Goal: Task Accomplishment & Management: Use online tool/utility

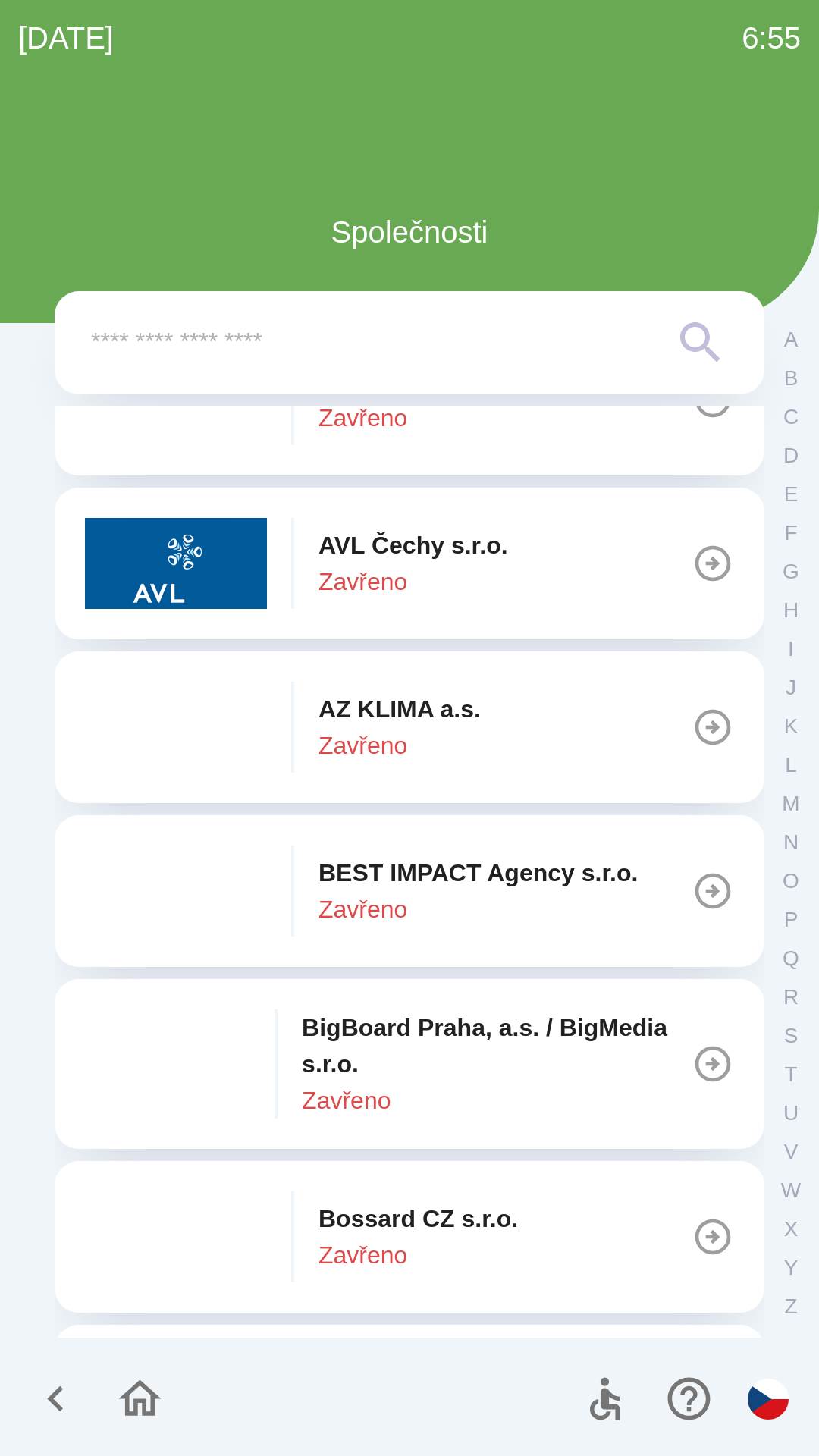
scroll to position [1424, 0]
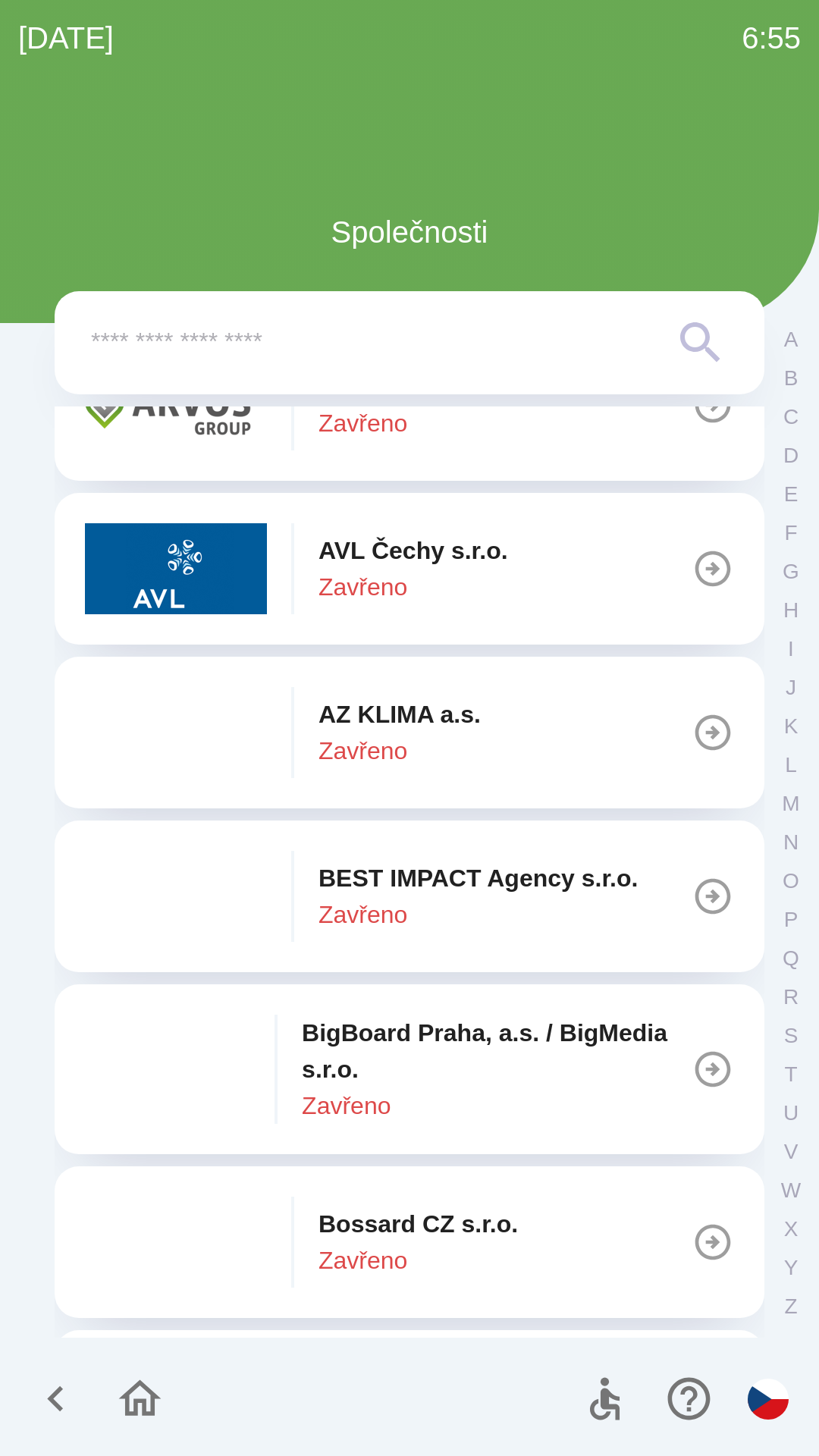
click at [188, 726] on img "button" at bounding box center [176, 732] width 182 height 91
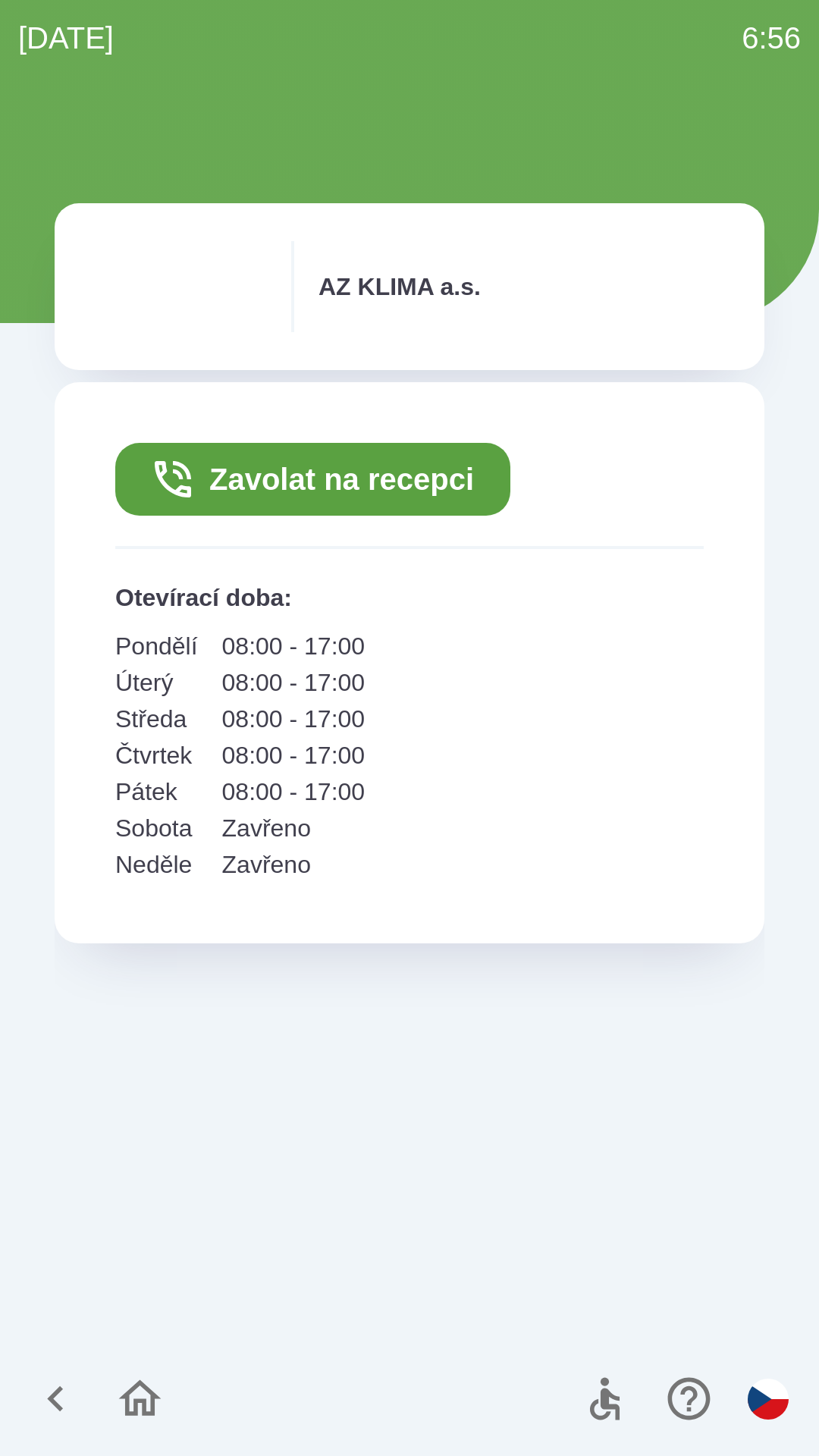
click at [448, 474] on button "Zavolat na recepci" at bounding box center [312, 479] width 395 height 73
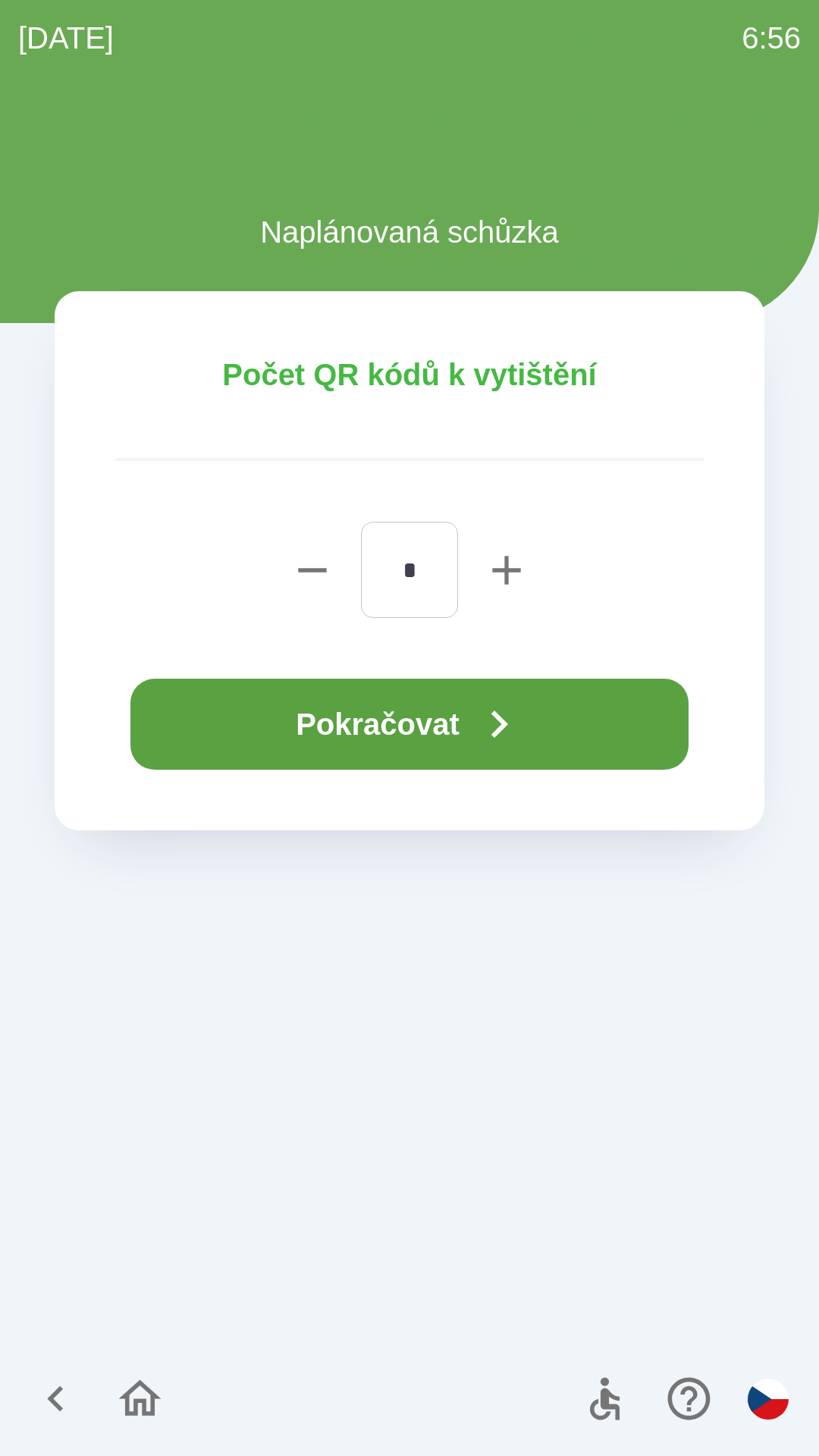
click at [382, 717] on button "Pokračovat" at bounding box center [409, 724] width 558 height 91
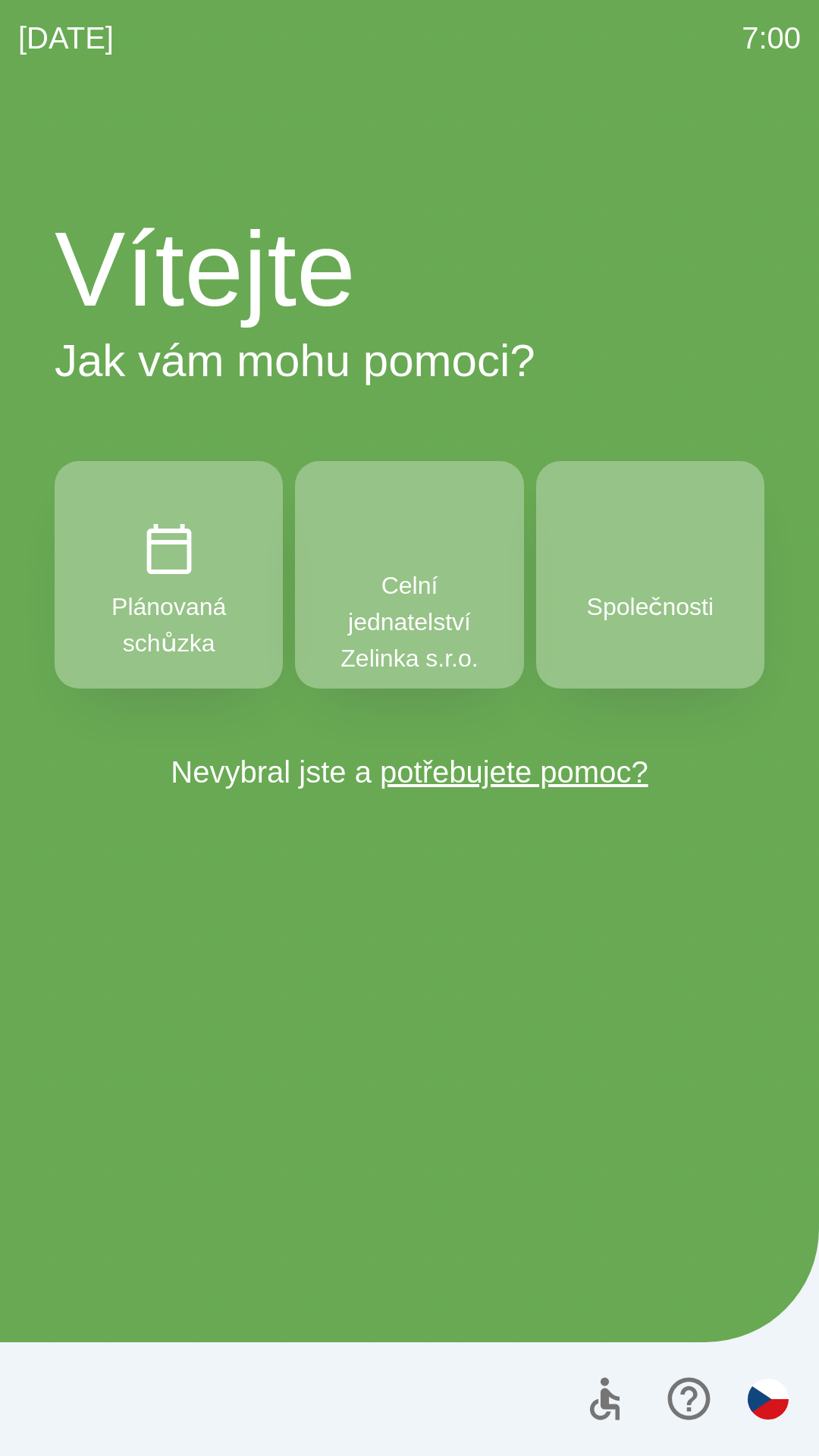
click at [664, 630] on button "Společnosti" at bounding box center [650, 574] width 228 height 227
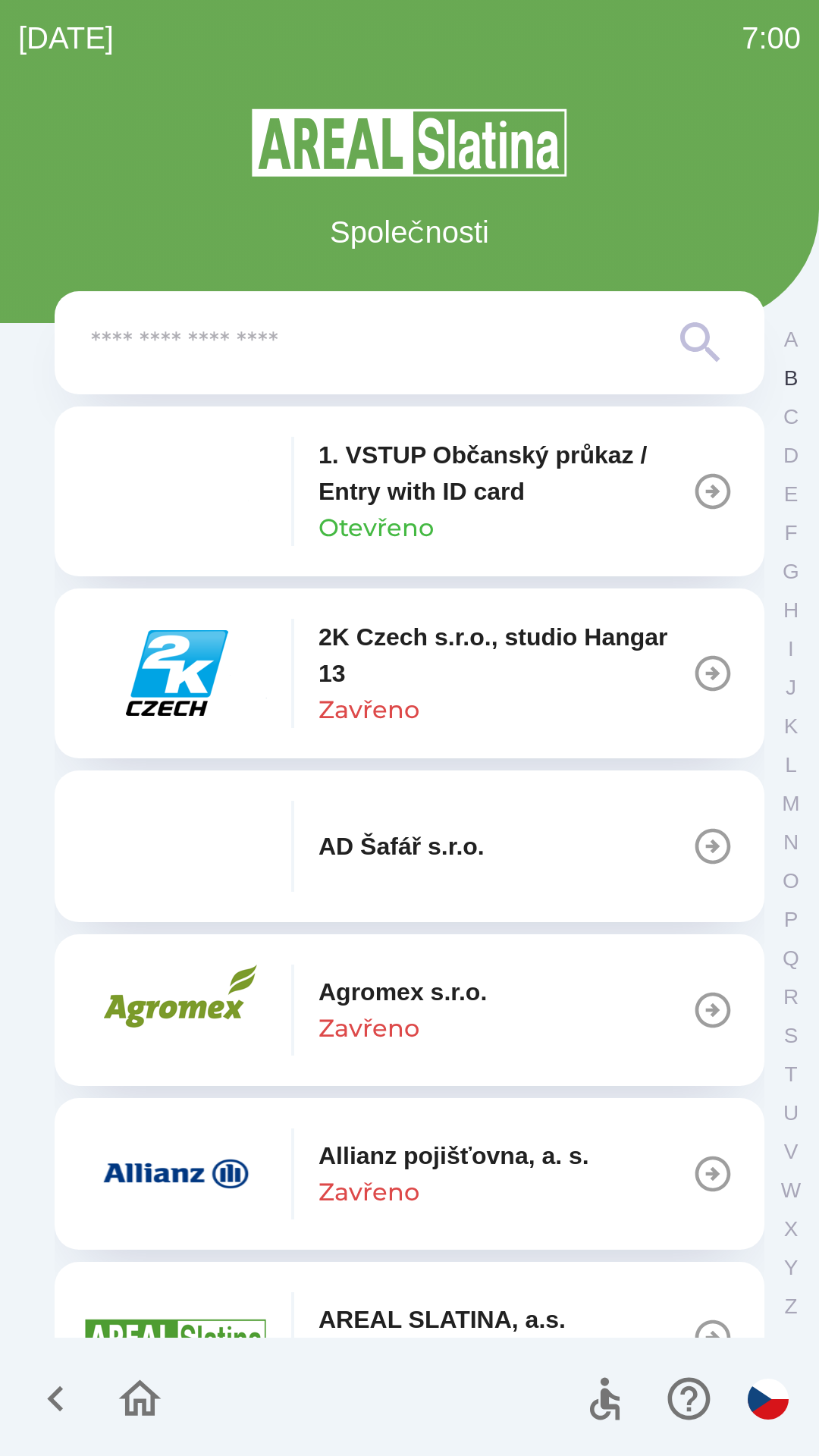
click at [787, 359] on button "B" at bounding box center [791, 378] width 38 height 39
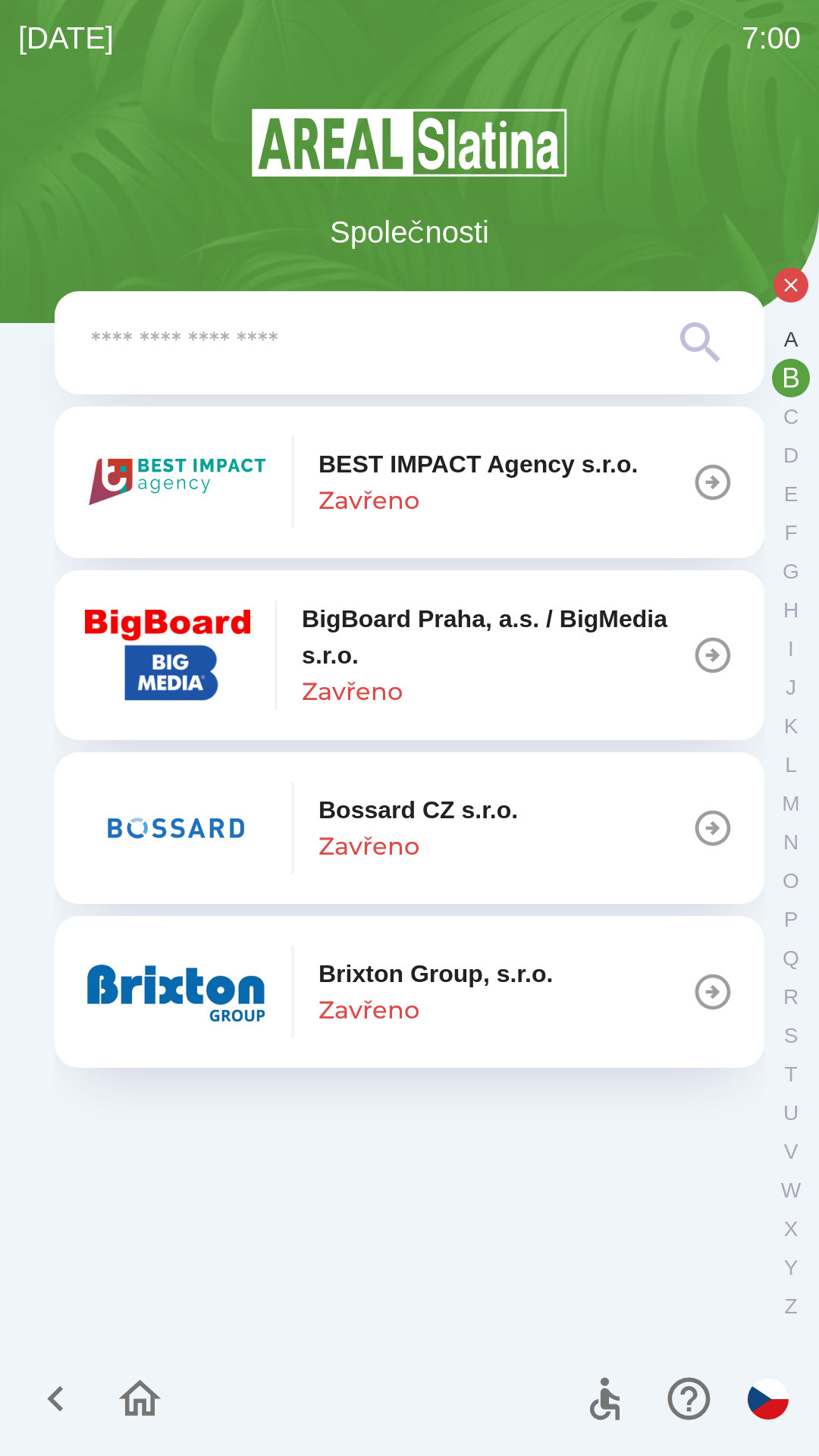
click at [786, 358] on button "A" at bounding box center [791, 339] width 38 height 39
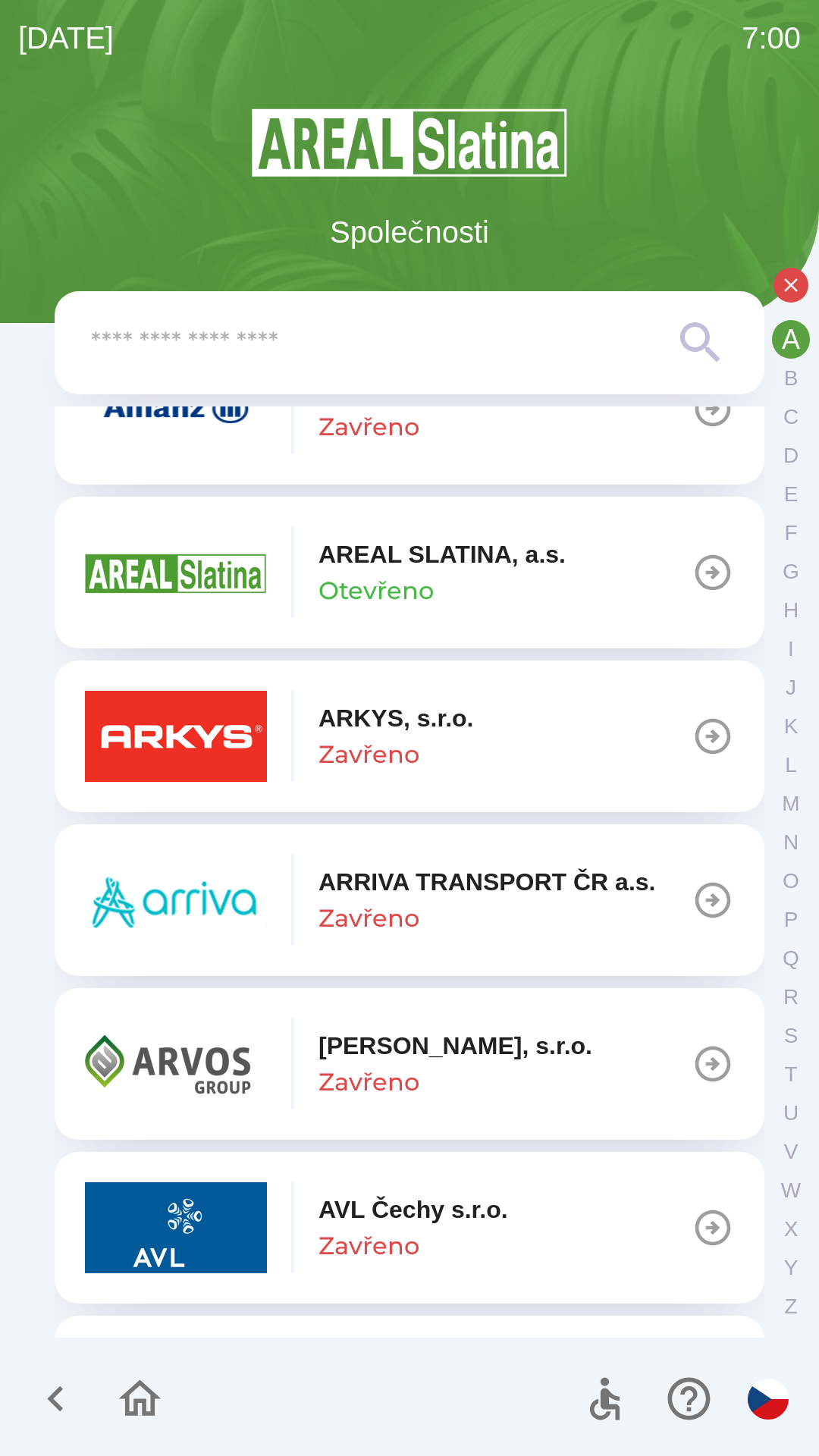
scroll to position [404, 0]
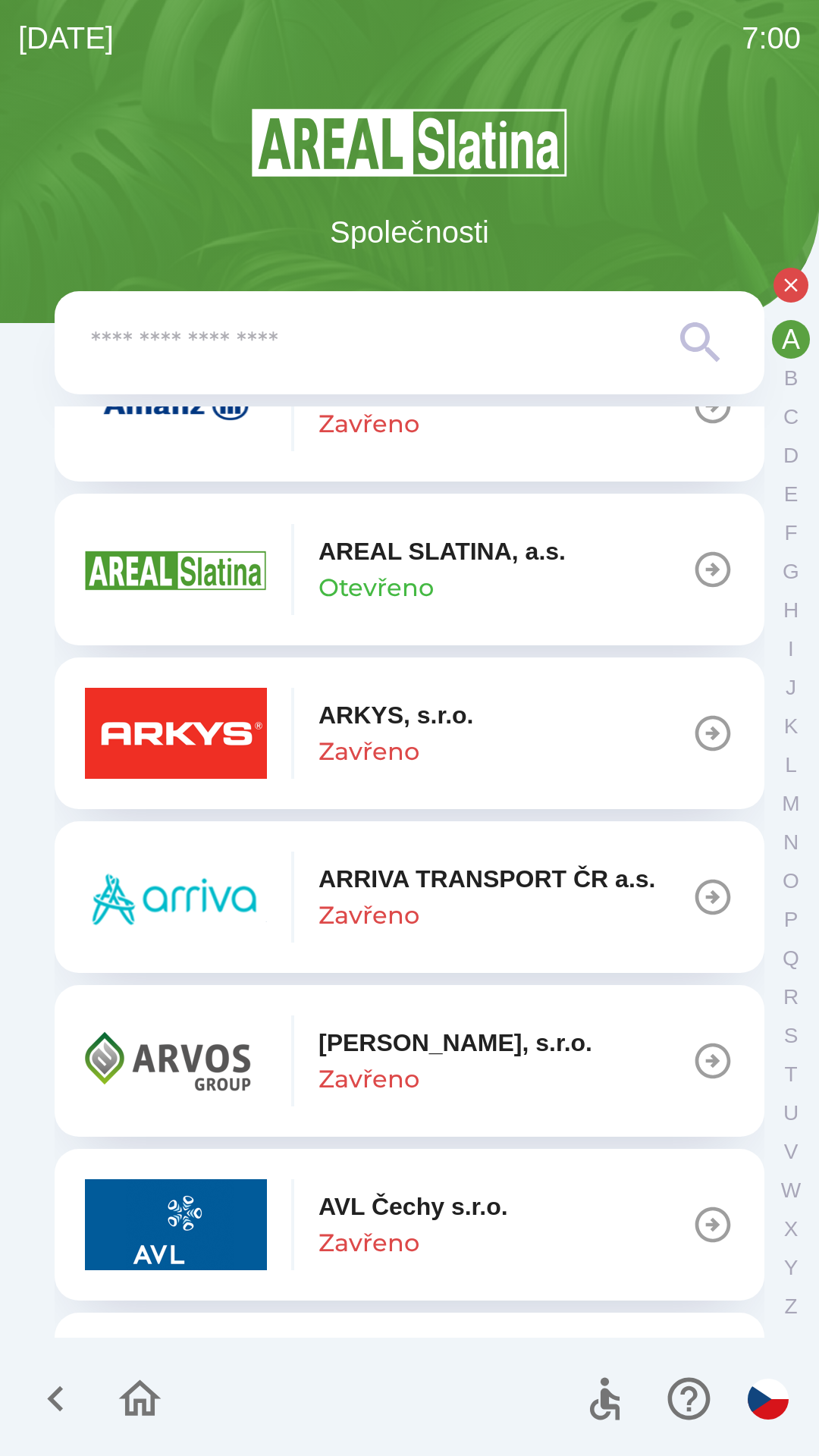
click at [568, 738] on button "ARKYS, s.r.o. Zavřeno" at bounding box center [409, 732] width 710 height 151
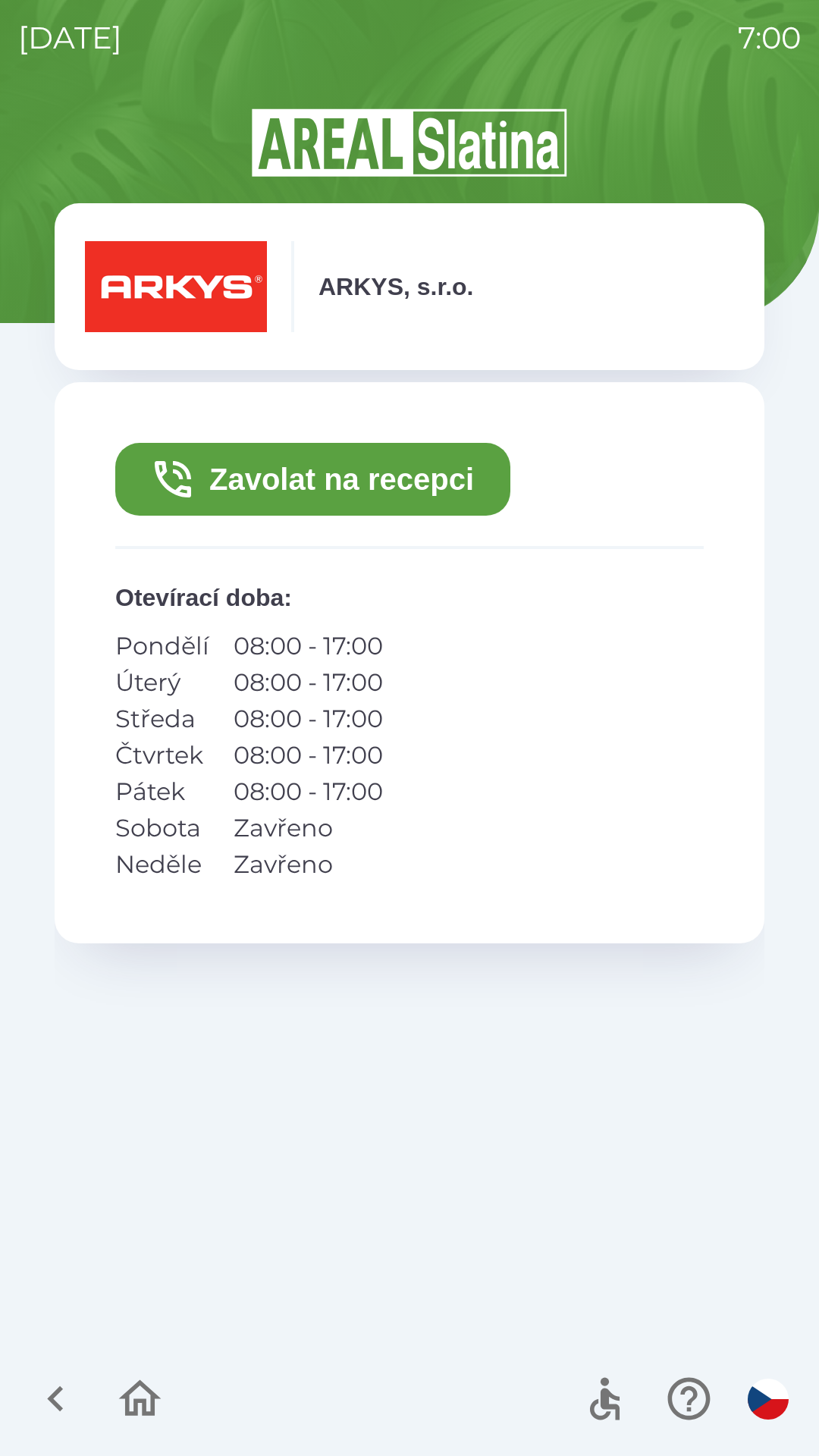
click at [435, 482] on button "Zavolat na recepci" at bounding box center [312, 479] width 395 height 73
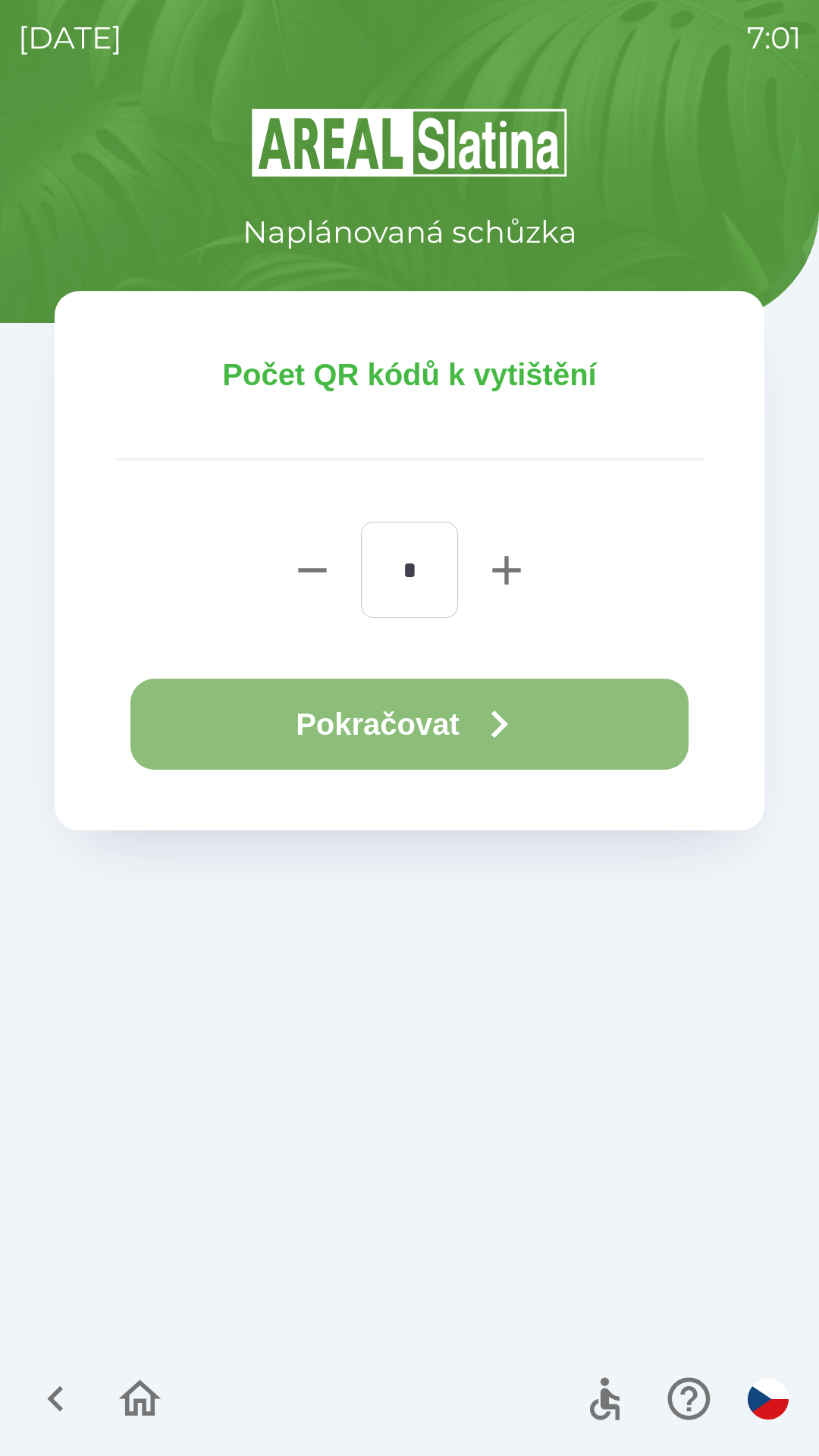
click at [590, 726] on button "Pokračovat" at bounding box center [409, 724] width 558 height 91
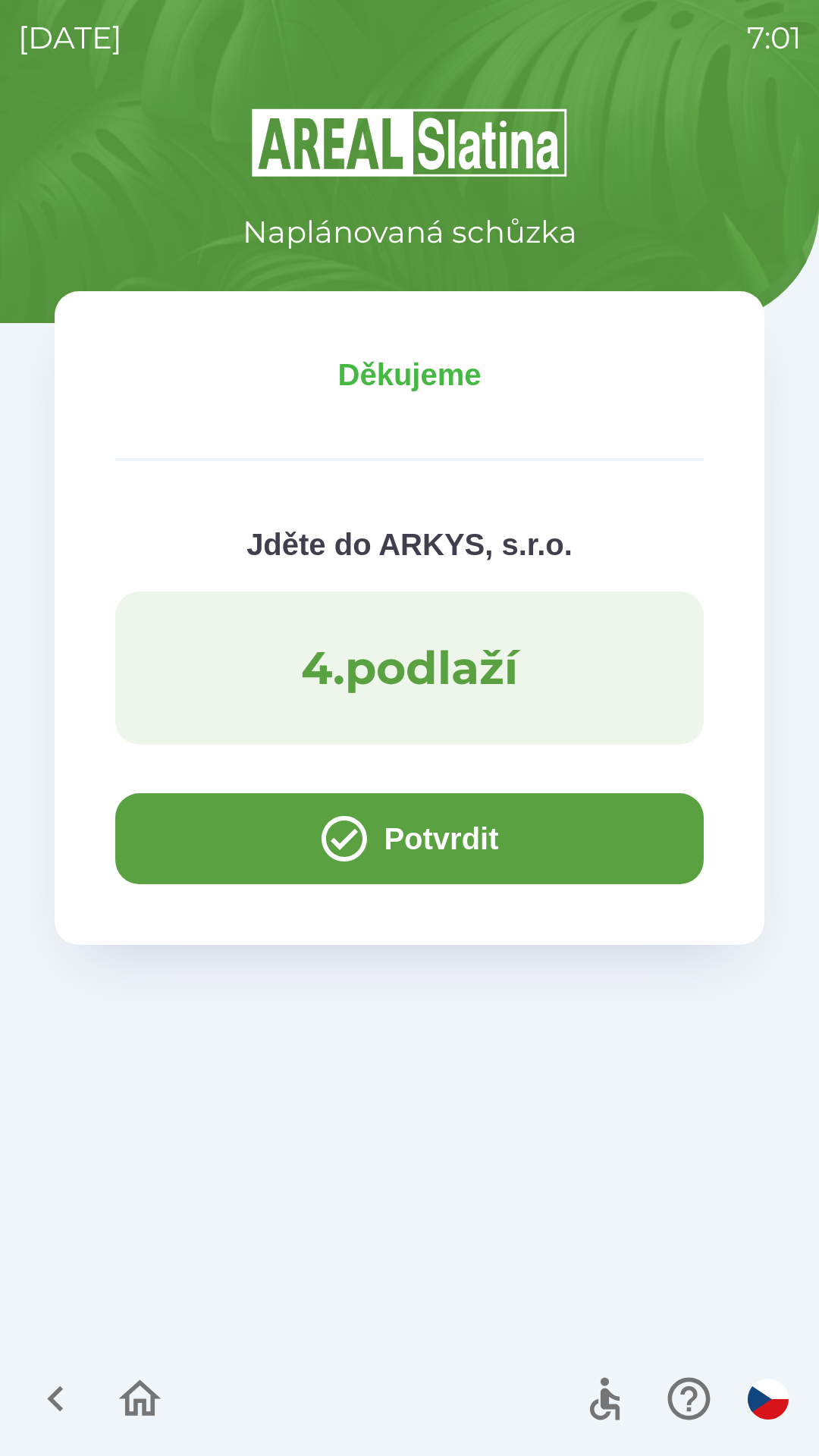
click at [570, 834] on button "Potvrdit" at bounding box center [409, 838] width 589 height 91
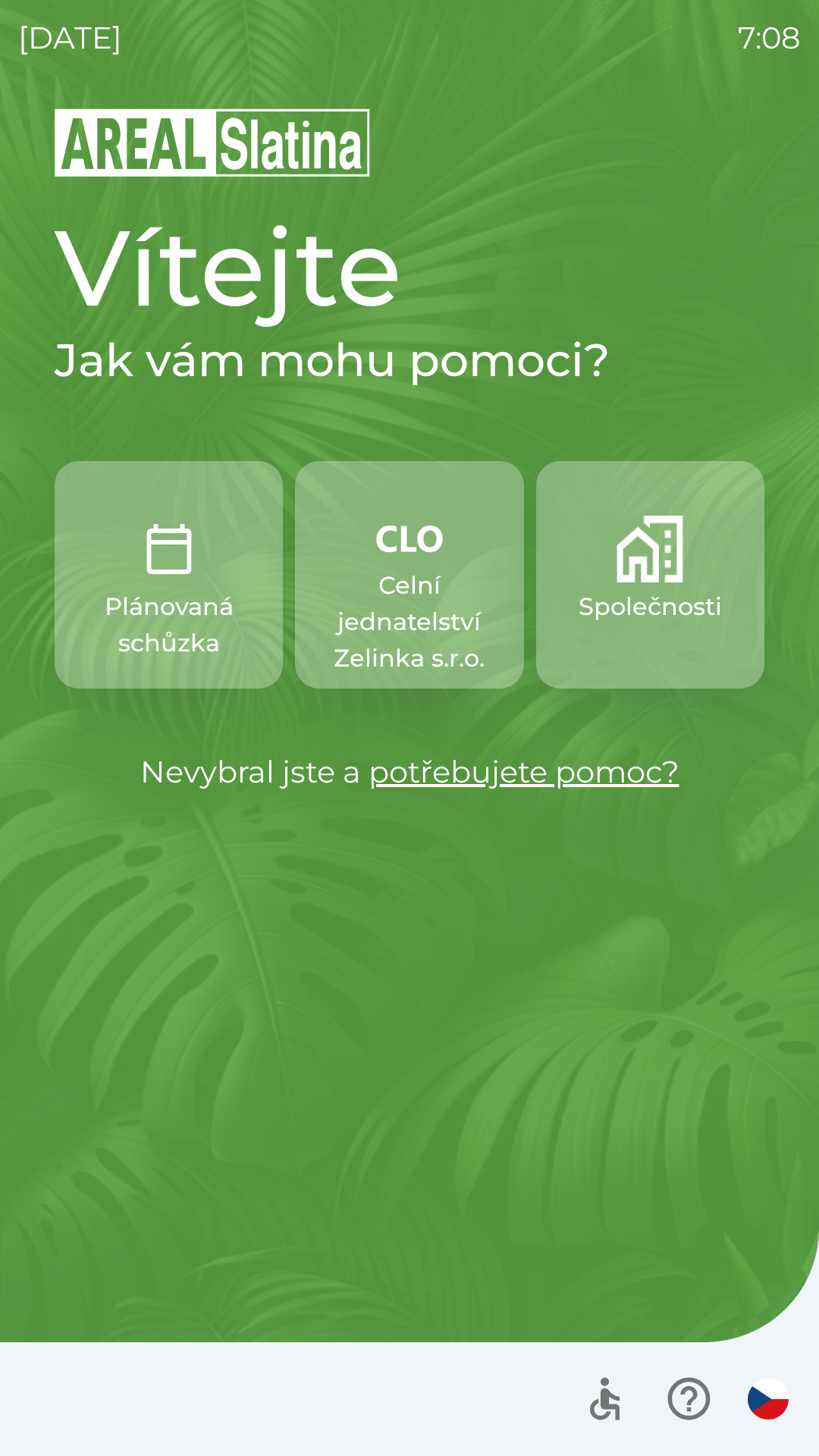
click at [398, 617] on p "Celní jednatelství Zelinka s.r.o." at bounding box center [409, 622] width 156 height 109
click at [336, 613] on p "Celní jednatelství Zelinka s.r.o." at bounding box center [409, 622] width 156 height 109
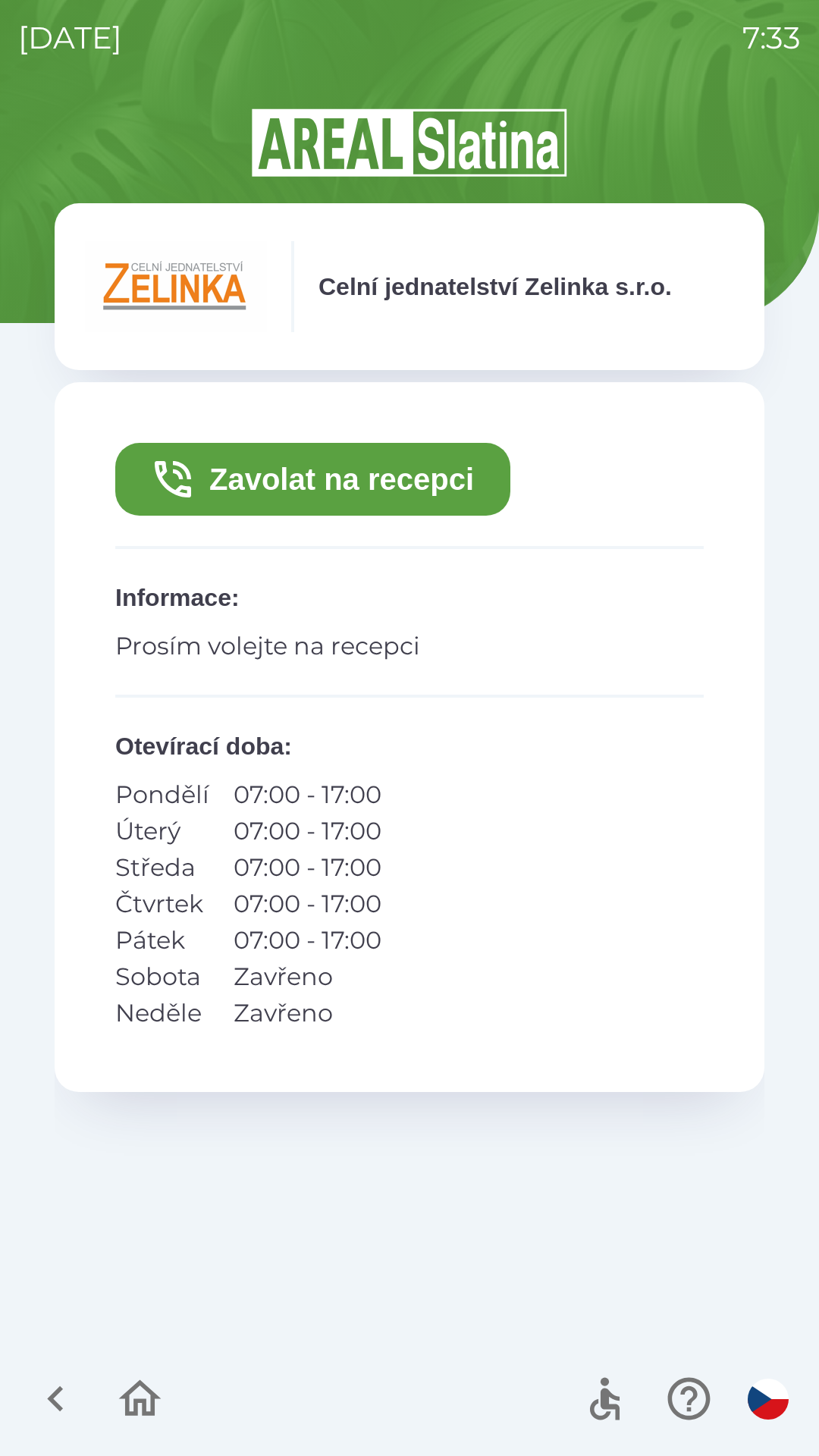
click at [198, 446] on button "Zavolat na recepci" at bounding box center [312, 479] width 395 height 73
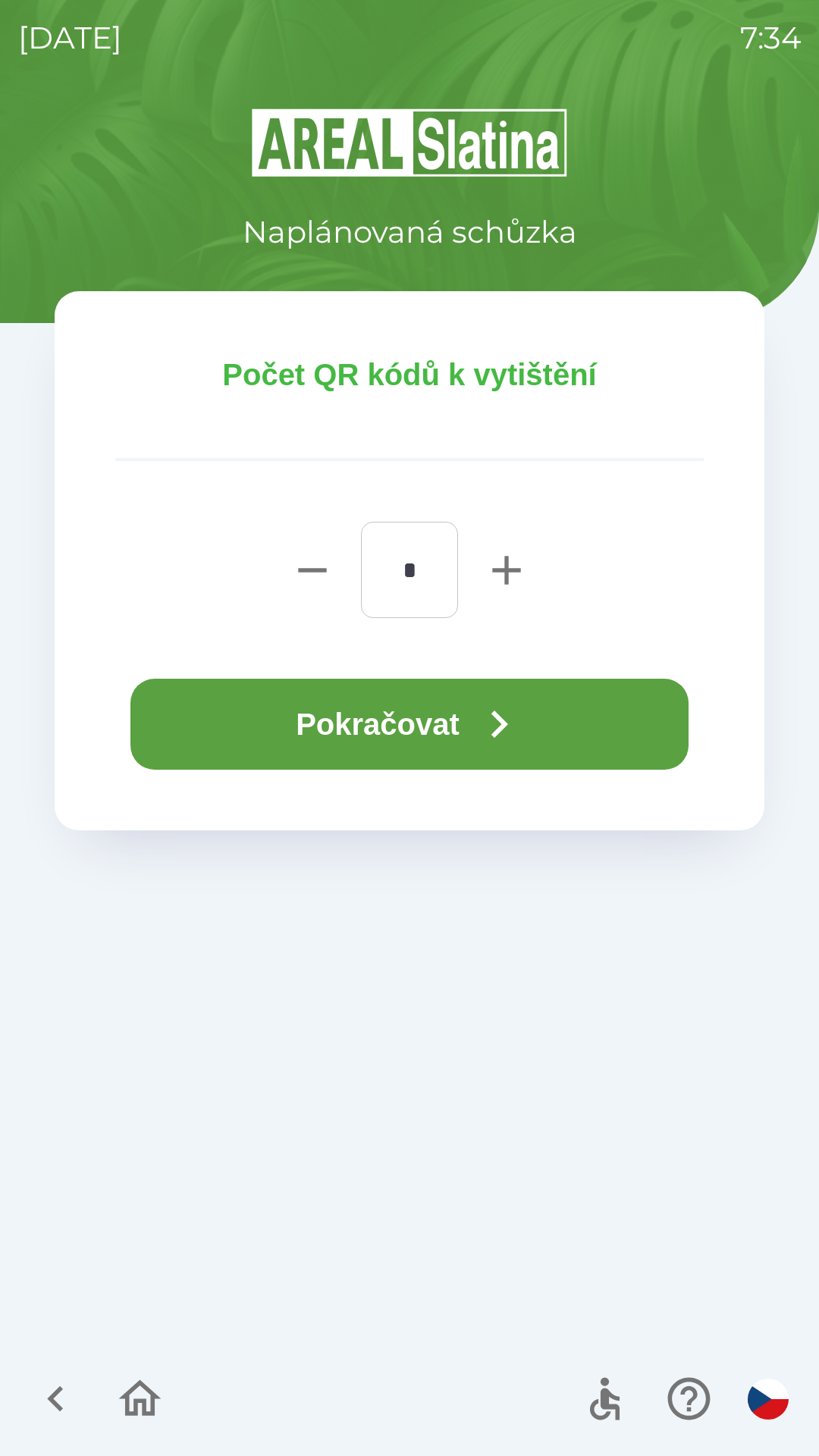
click at [241, 716] on button "Pokračovat" at bounding box center [409, 724] width 558 height 91
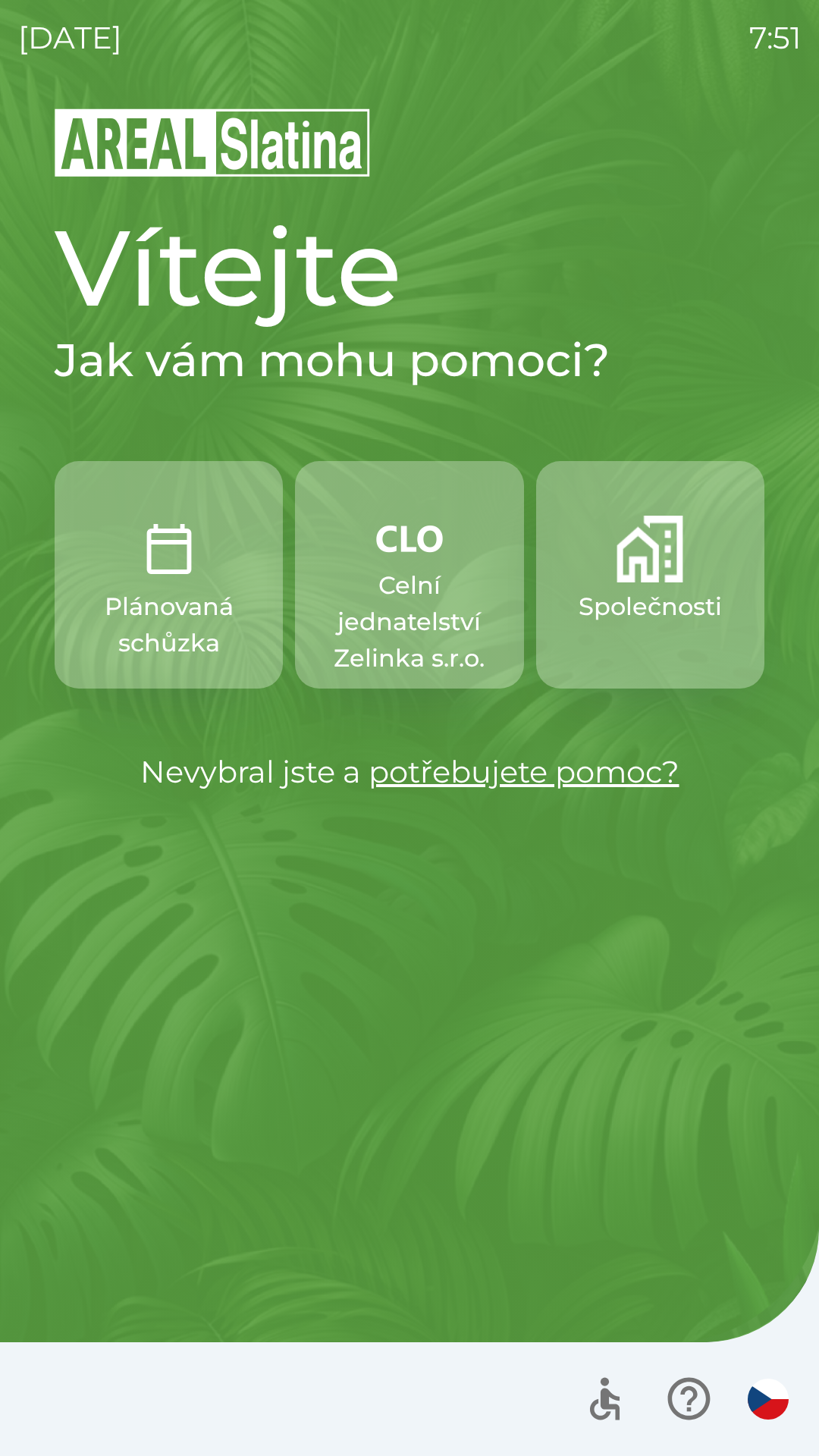
click at [403, 599] on p "Celní jednatelství Zelinka s.r.o." at bounding box center [409, 622] width 156 height 109
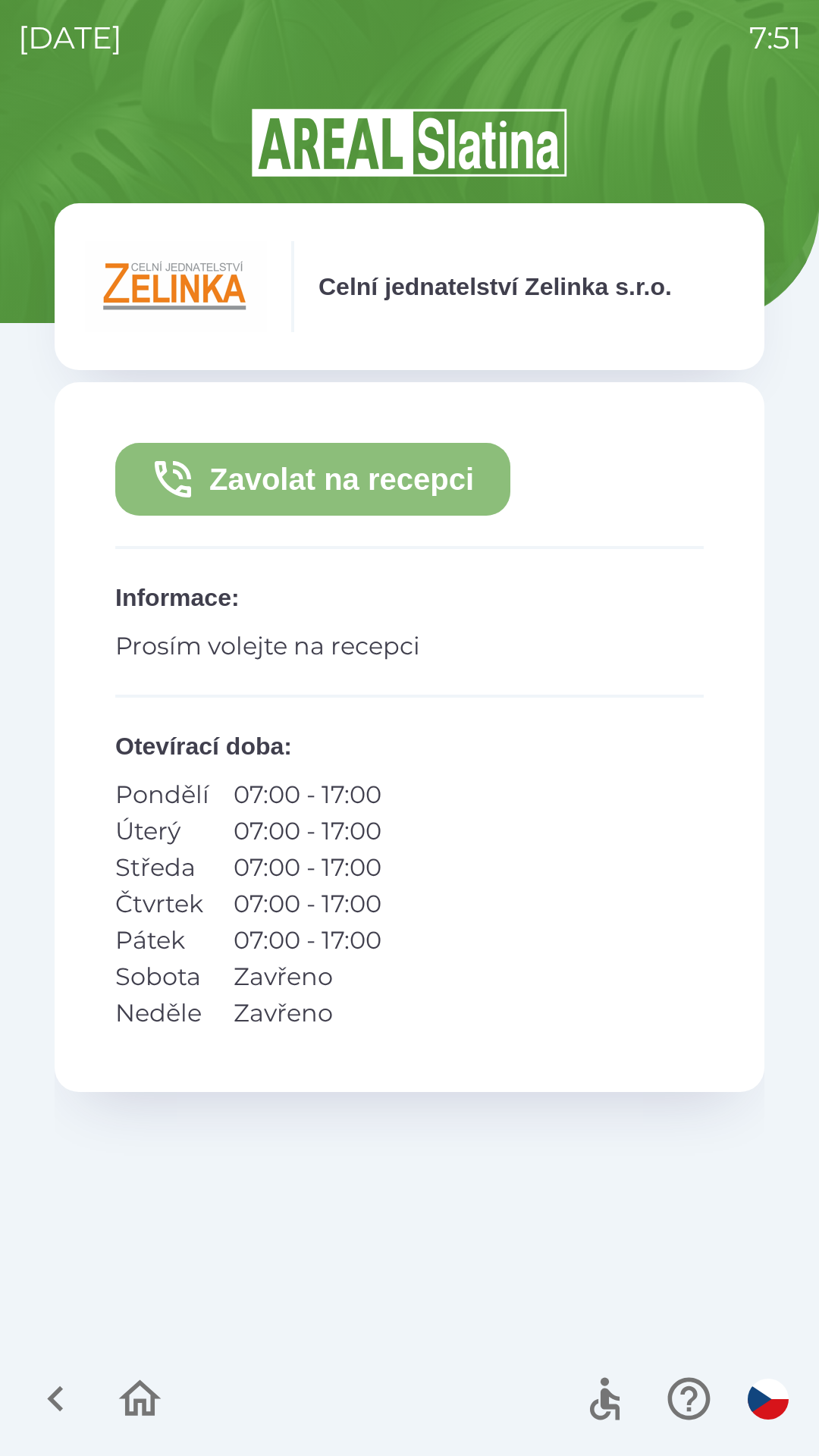
click at [426, 476] on button "Zavolat na recepci" at bounding box center [312, 479] width 395 height 73
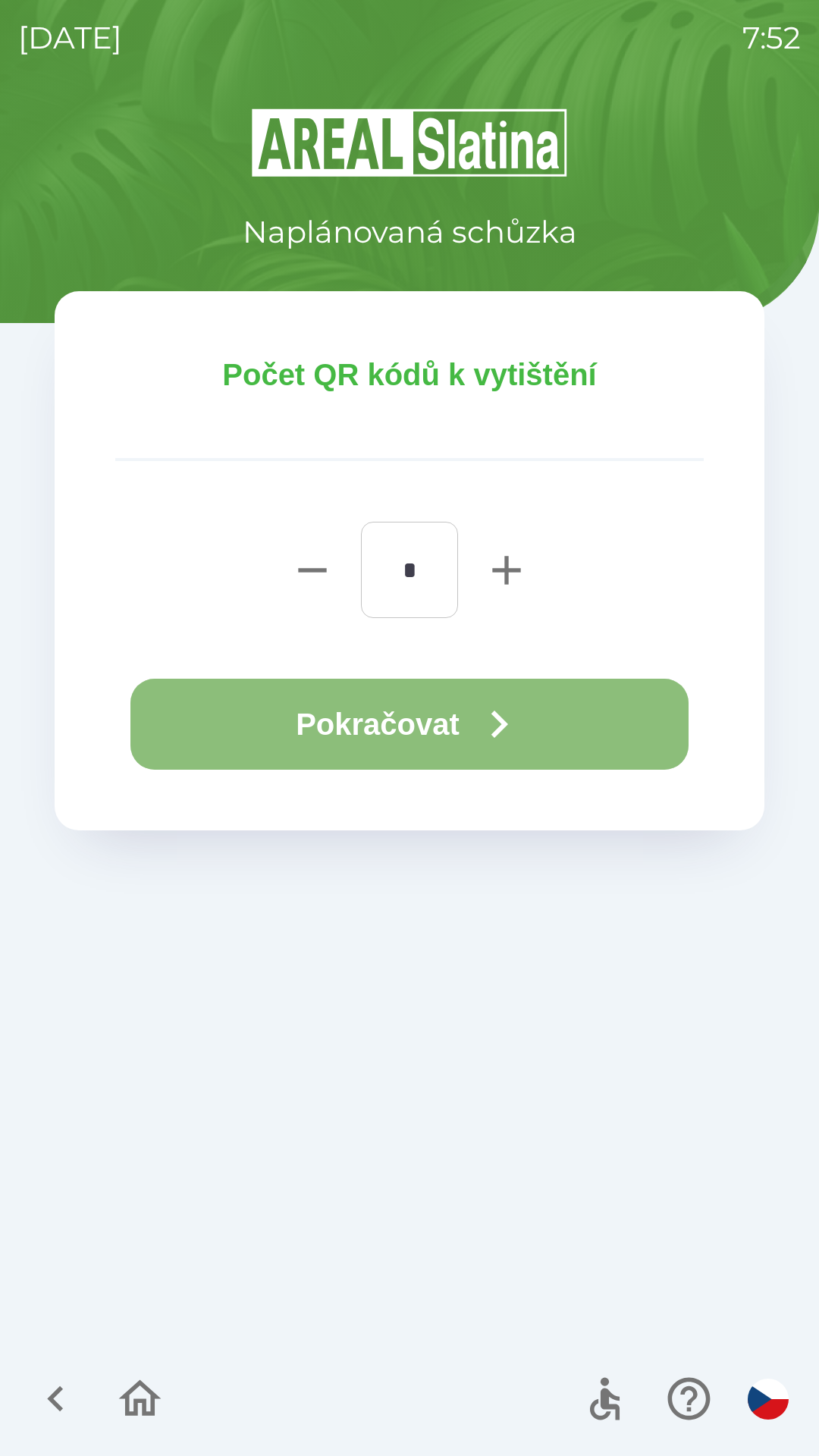
click at [459, 712] on button "Pokračovat" at bounding box center [409, 724] width 558 height 91
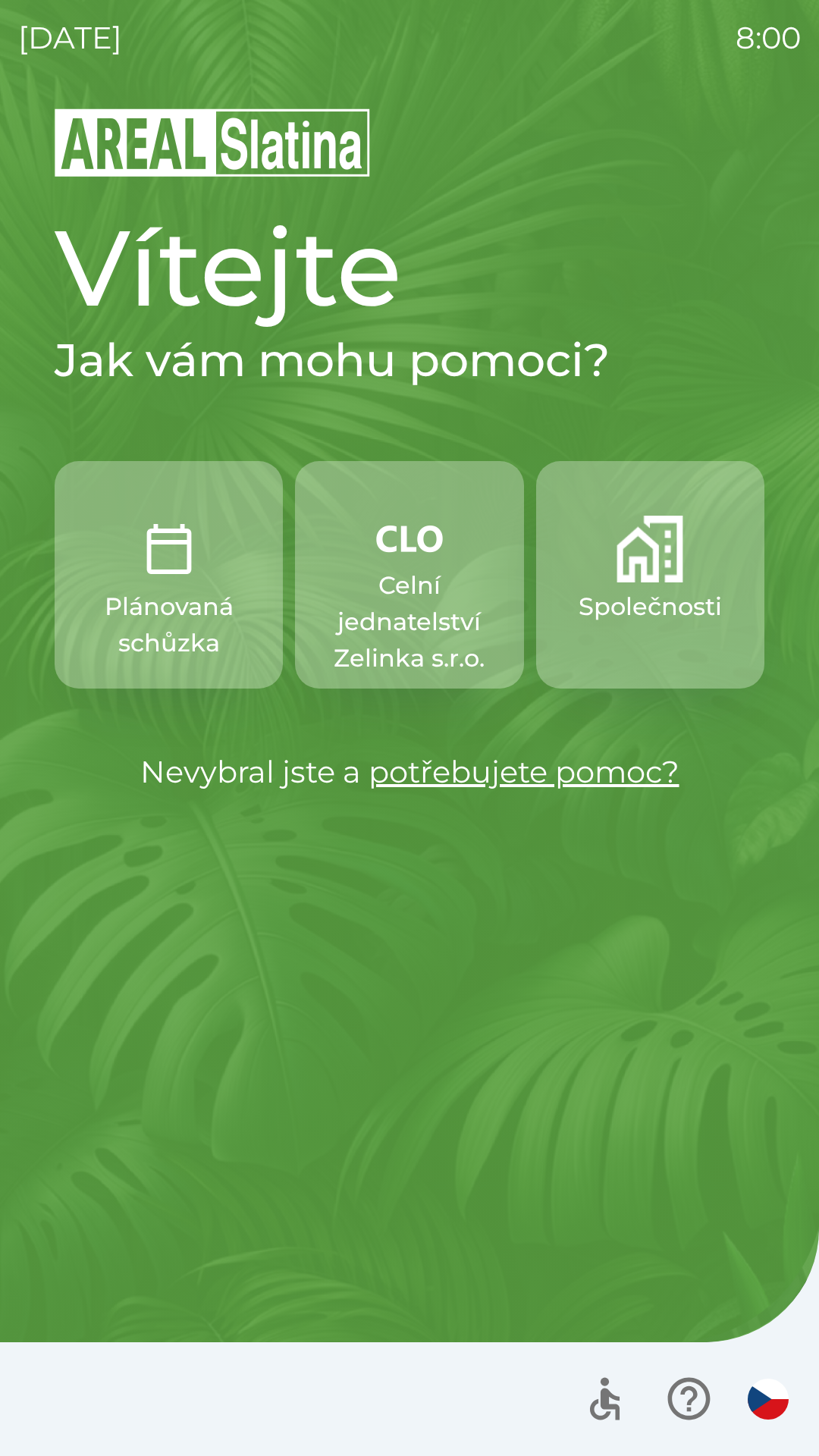
click at [425, 608] on p "Celní jednatelství Zelinka s.r.o." at bounding box center [409, 622] width 156 height 109
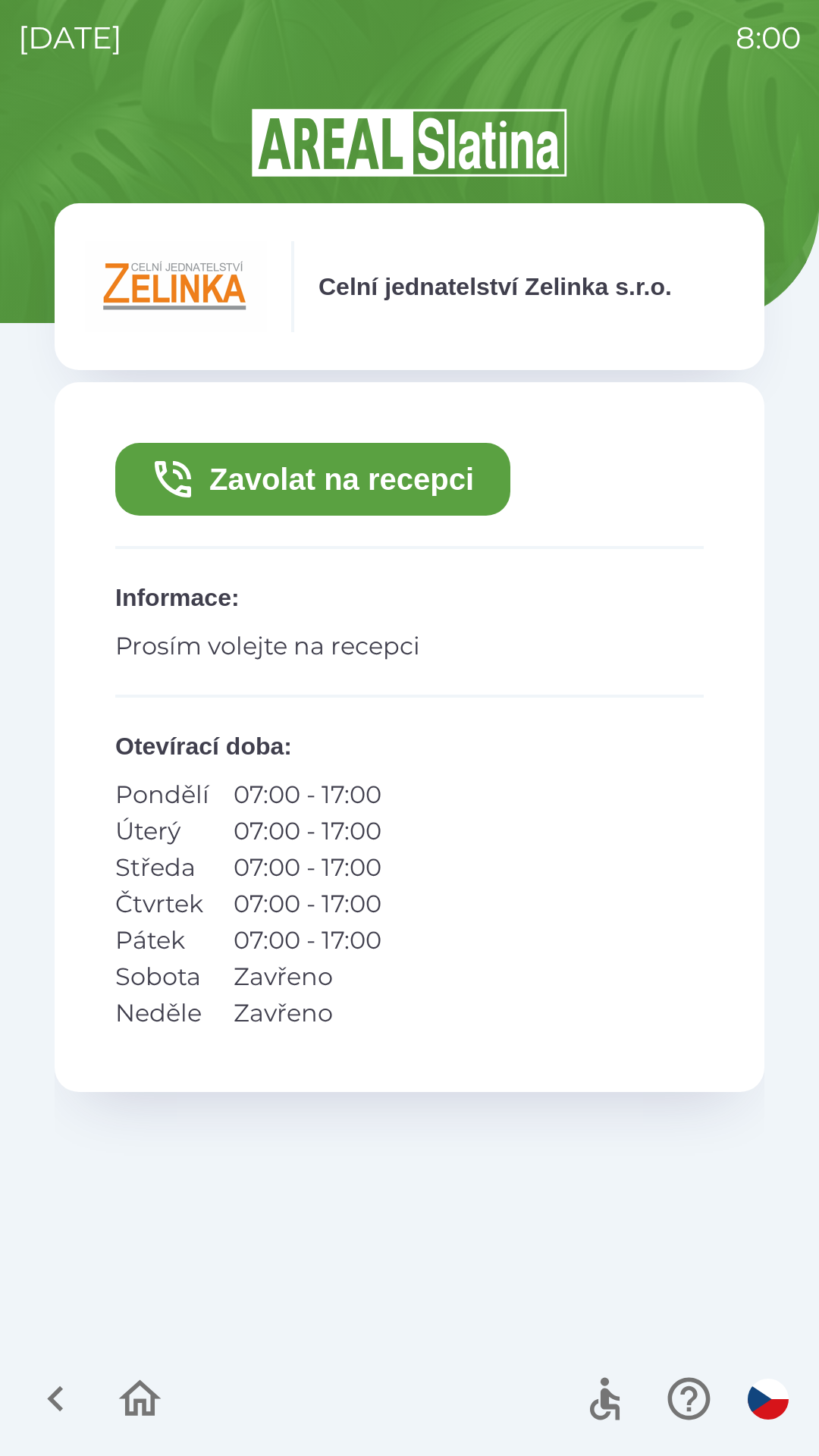
click at [349, 481] on button "Zavolat na recepci" at bounding box center [312, 479] width 395 height 73
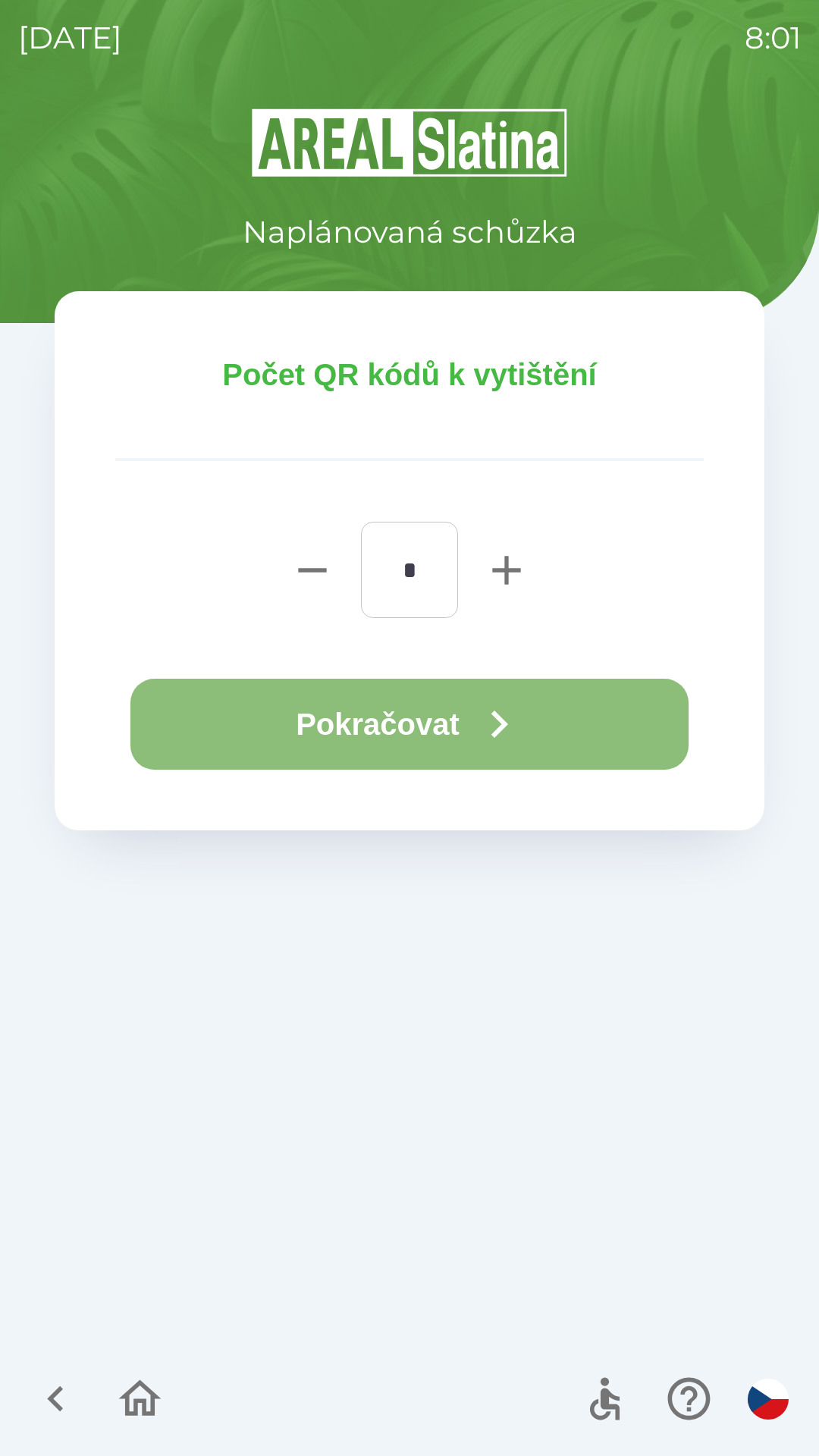
click at [424, 731] on button "Pokračovat" at bounding box center [409, 724] width 558 height 91
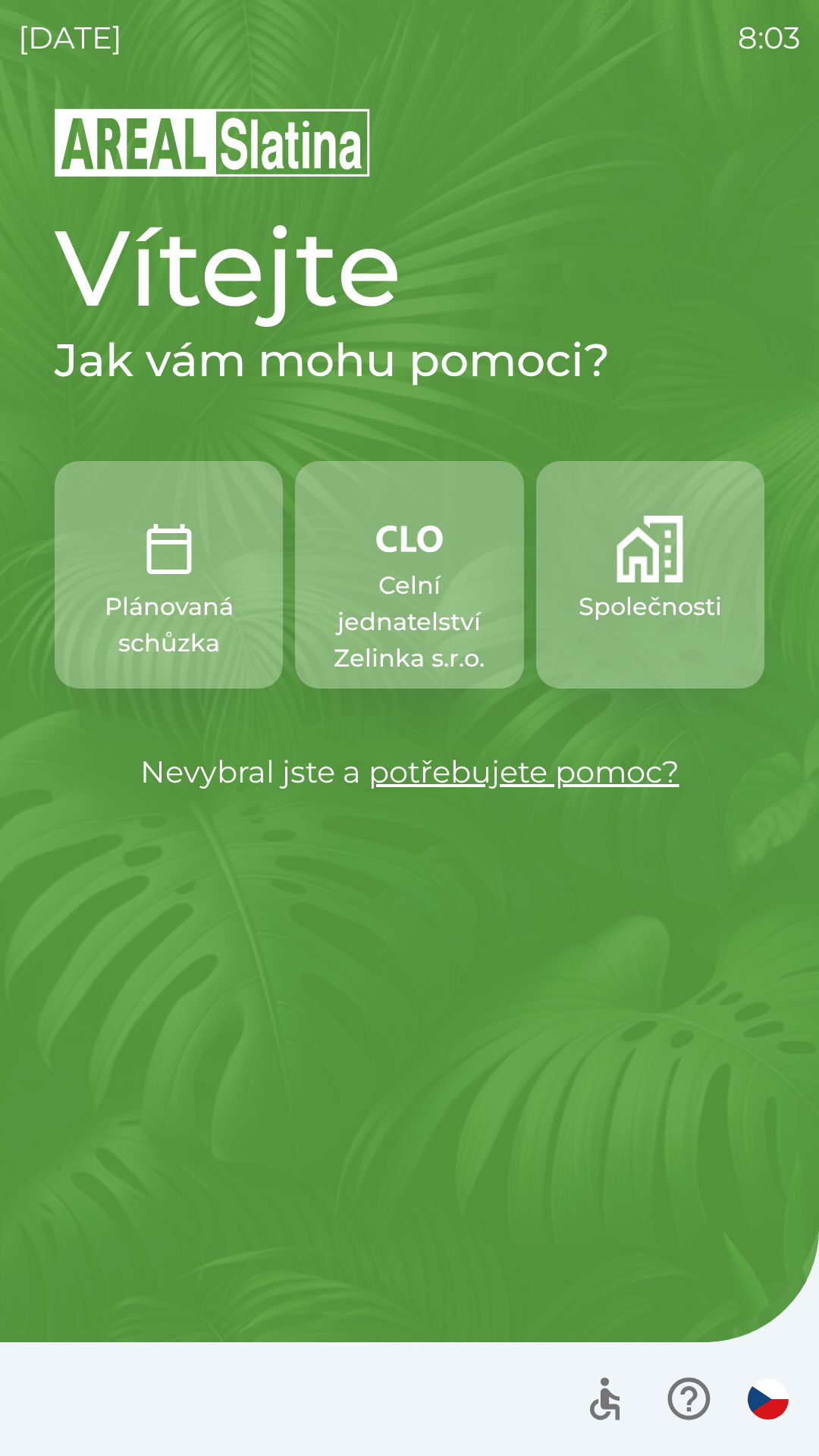
click at [372, 603] on p "Celní jednatelství Zelinka s.r.o." at bounding box center [409, 622] width 156 height 109
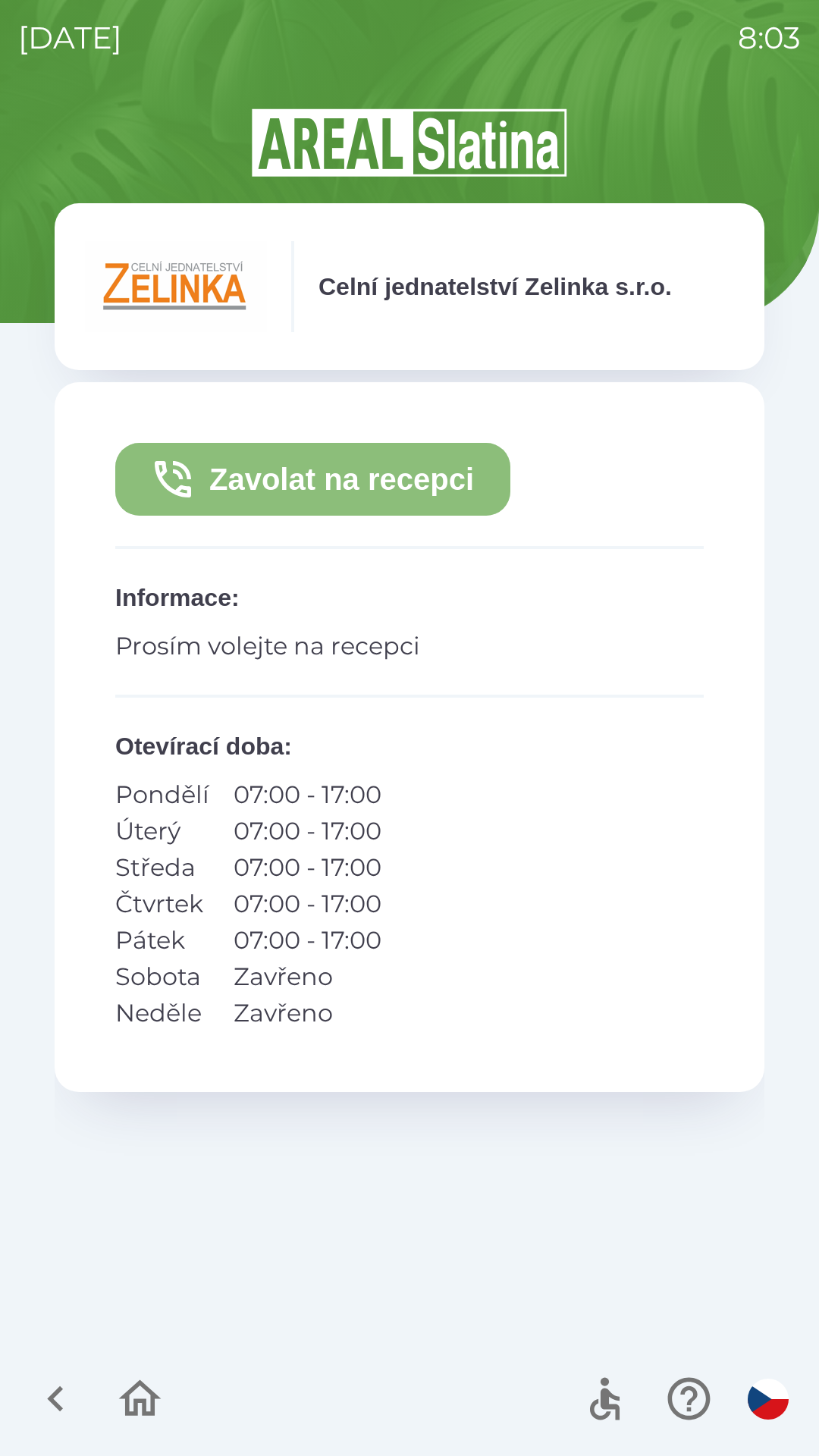
click at [264, 490] on button "Zavolat na recepci" at bounding box center [312, 479] width 395 height 73
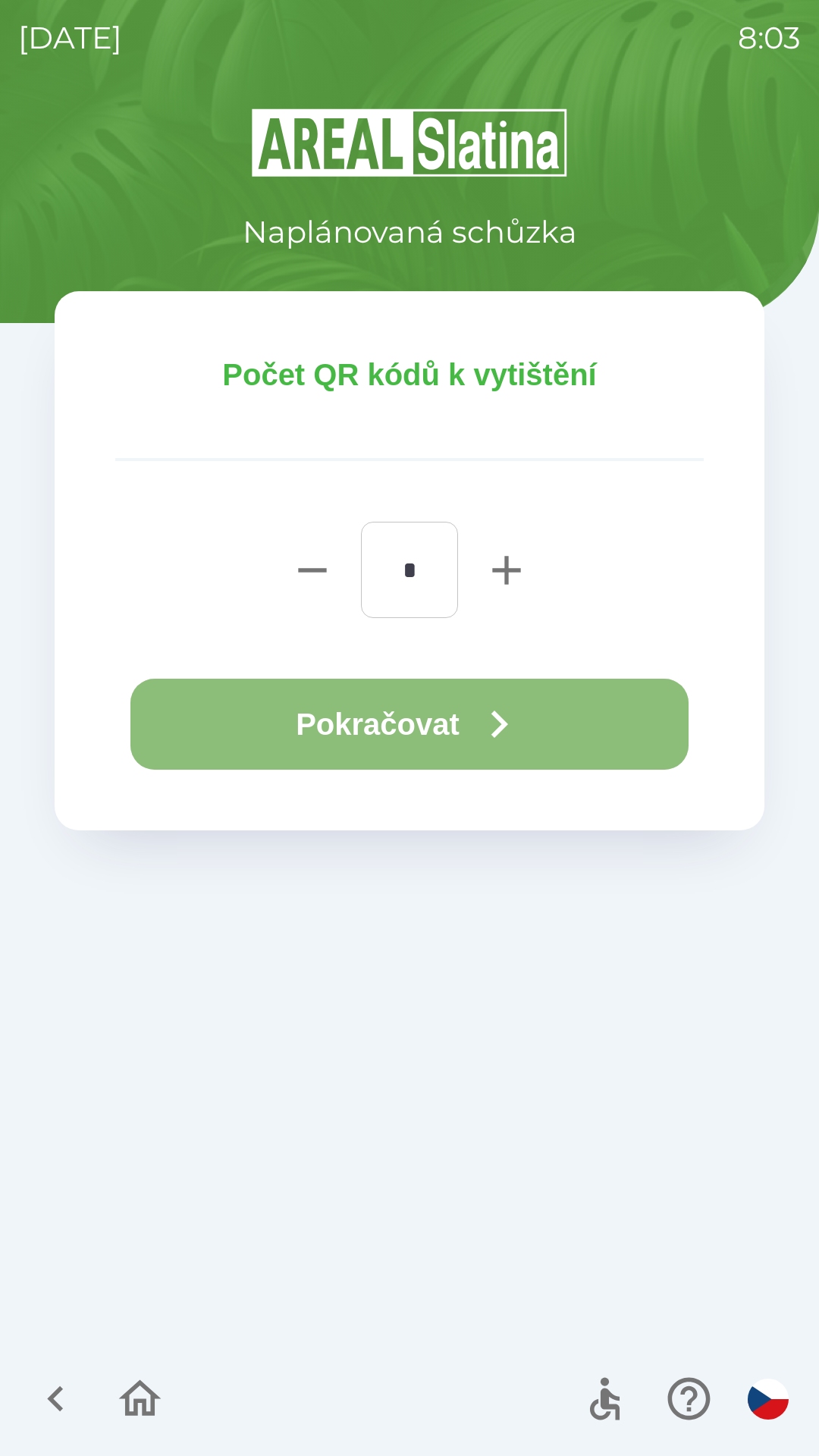
click at [340, 722] on button "Pokračovat" at bounding box center [409, 724] width 558 height 91
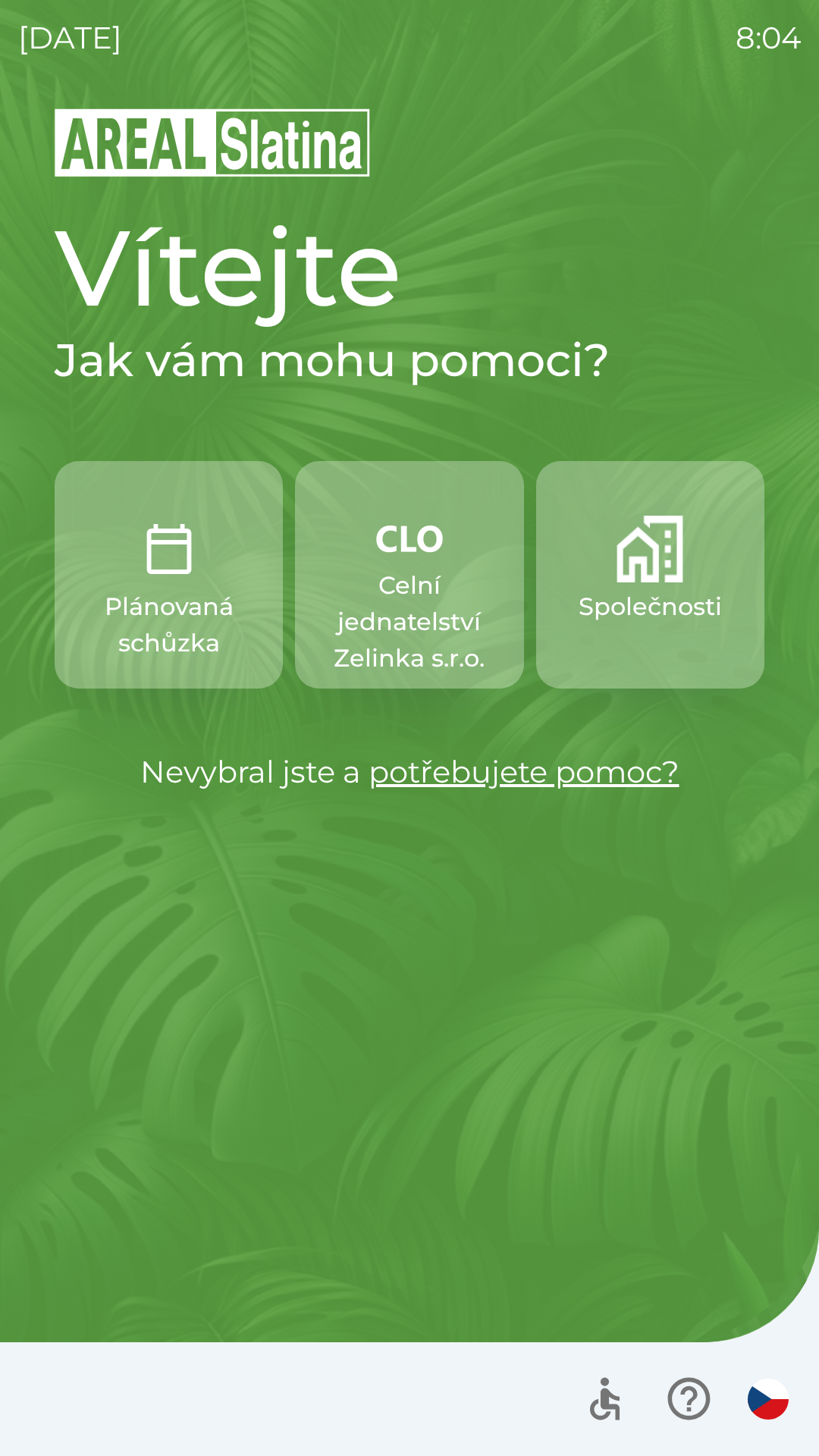
click at [697, 575] on button "Společnosti" at bounding box center [650, 574] width 228 height 227
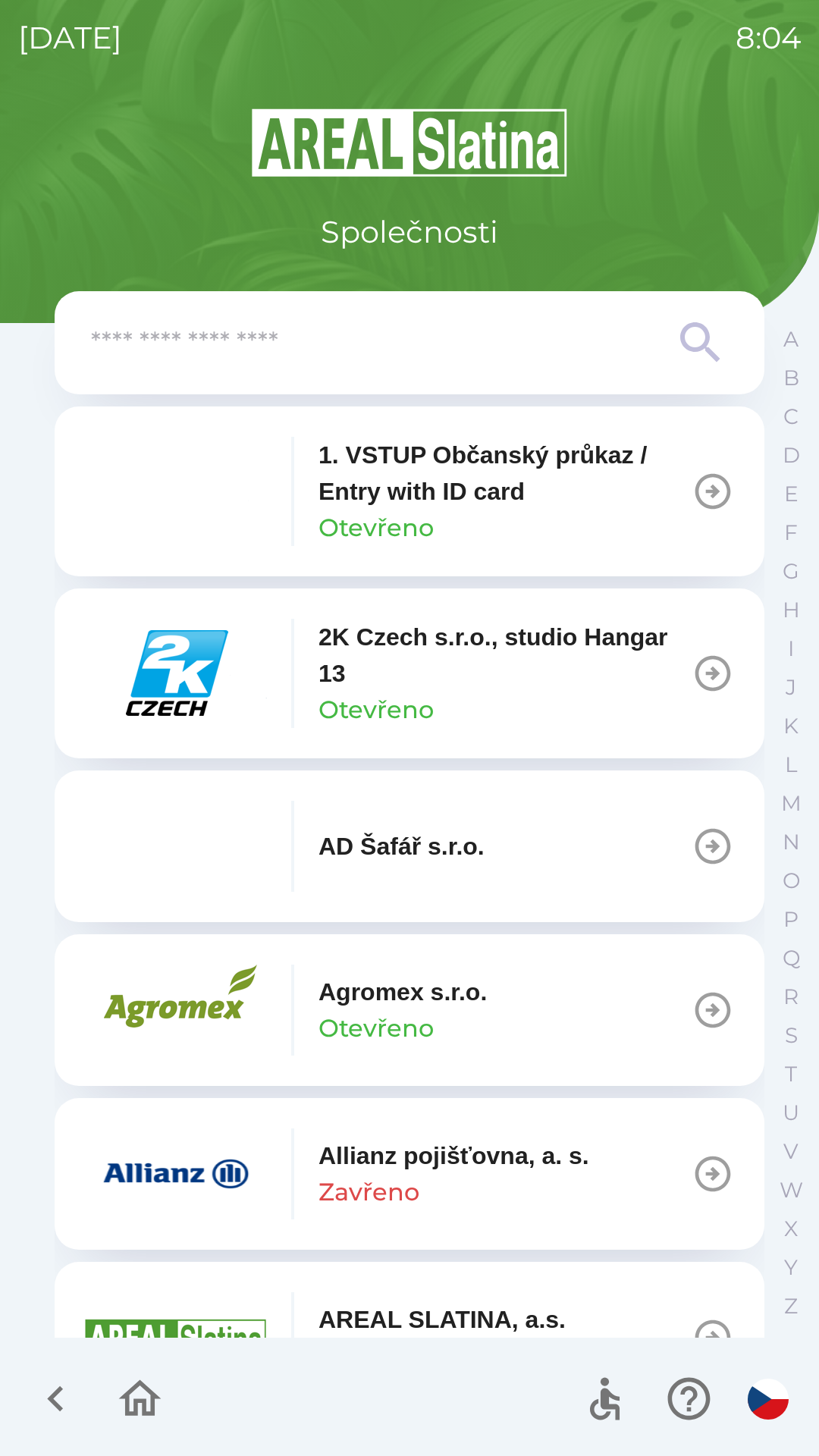
click at [148, 340] on input "text" at bounding box center [379, 343] width 576 height 42
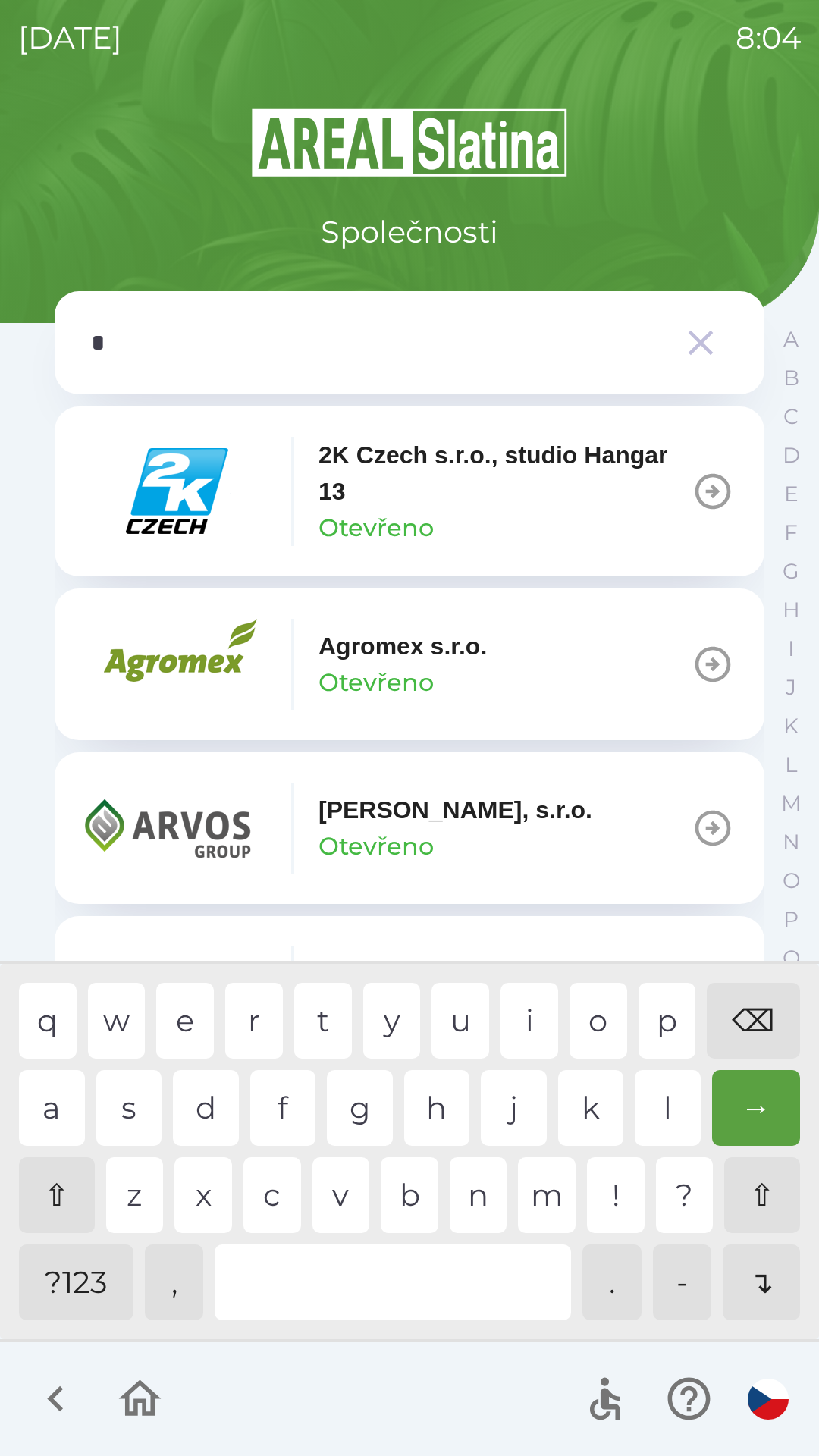
click at [349, 1111] on div "g" at bounding box center [360, 1108] width 66 height 76
type input "**"
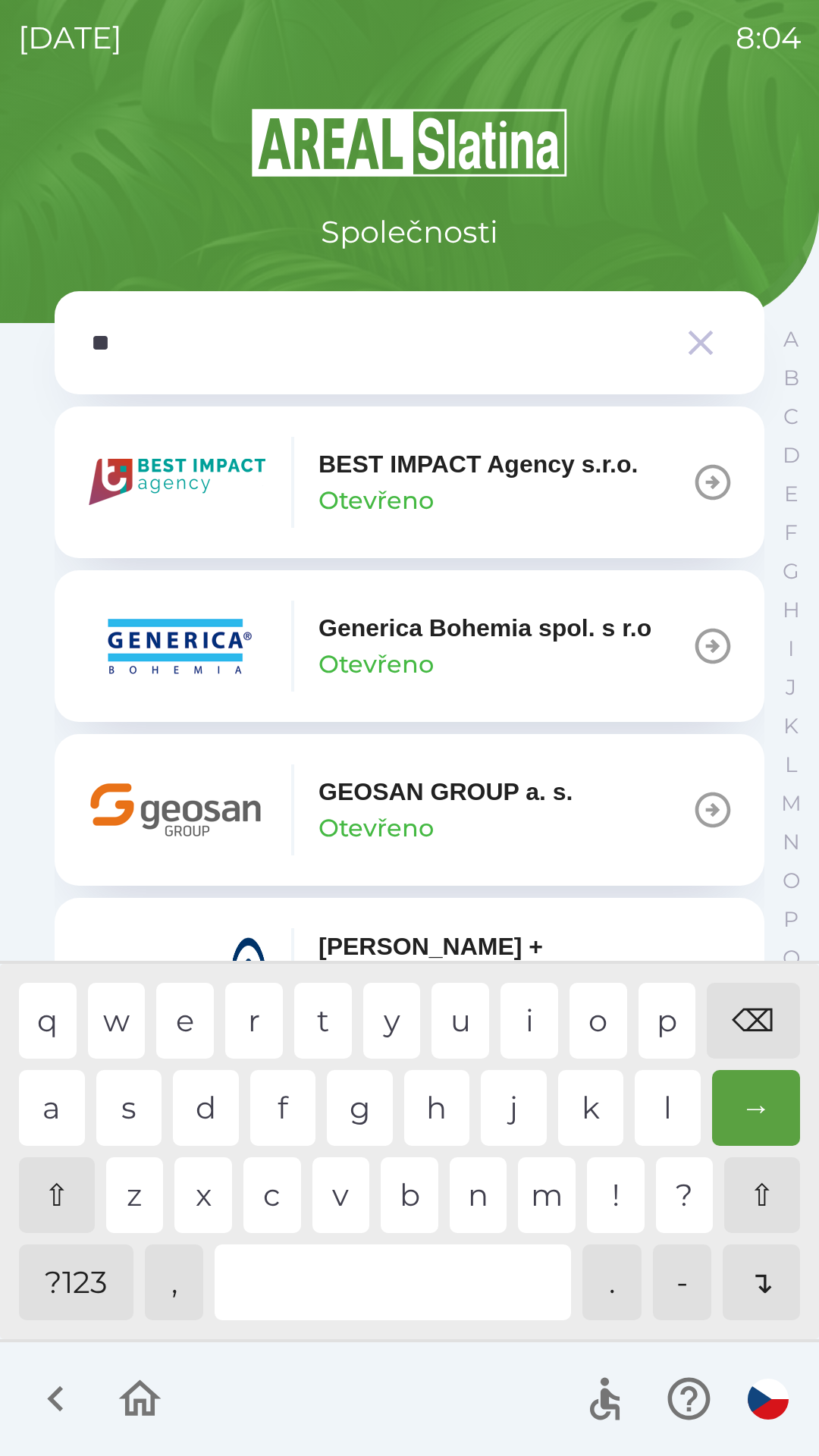
click at [216, 786] on img "button" at bounding box center [176, 809] width 182 height 91
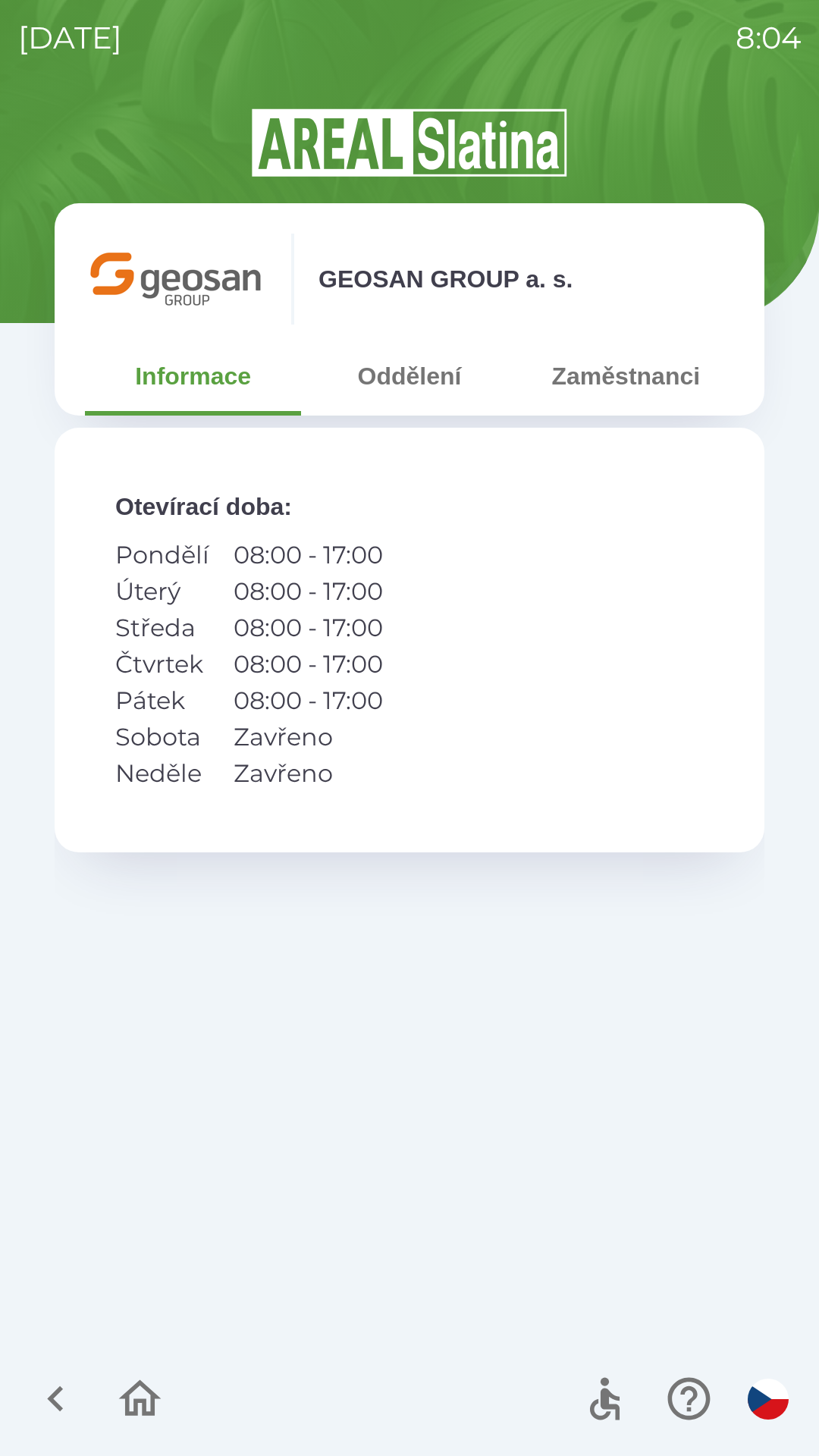
click at [588, 367] on button "Zaměstnanci" at bounding box center [626, 375] width 216 height 54
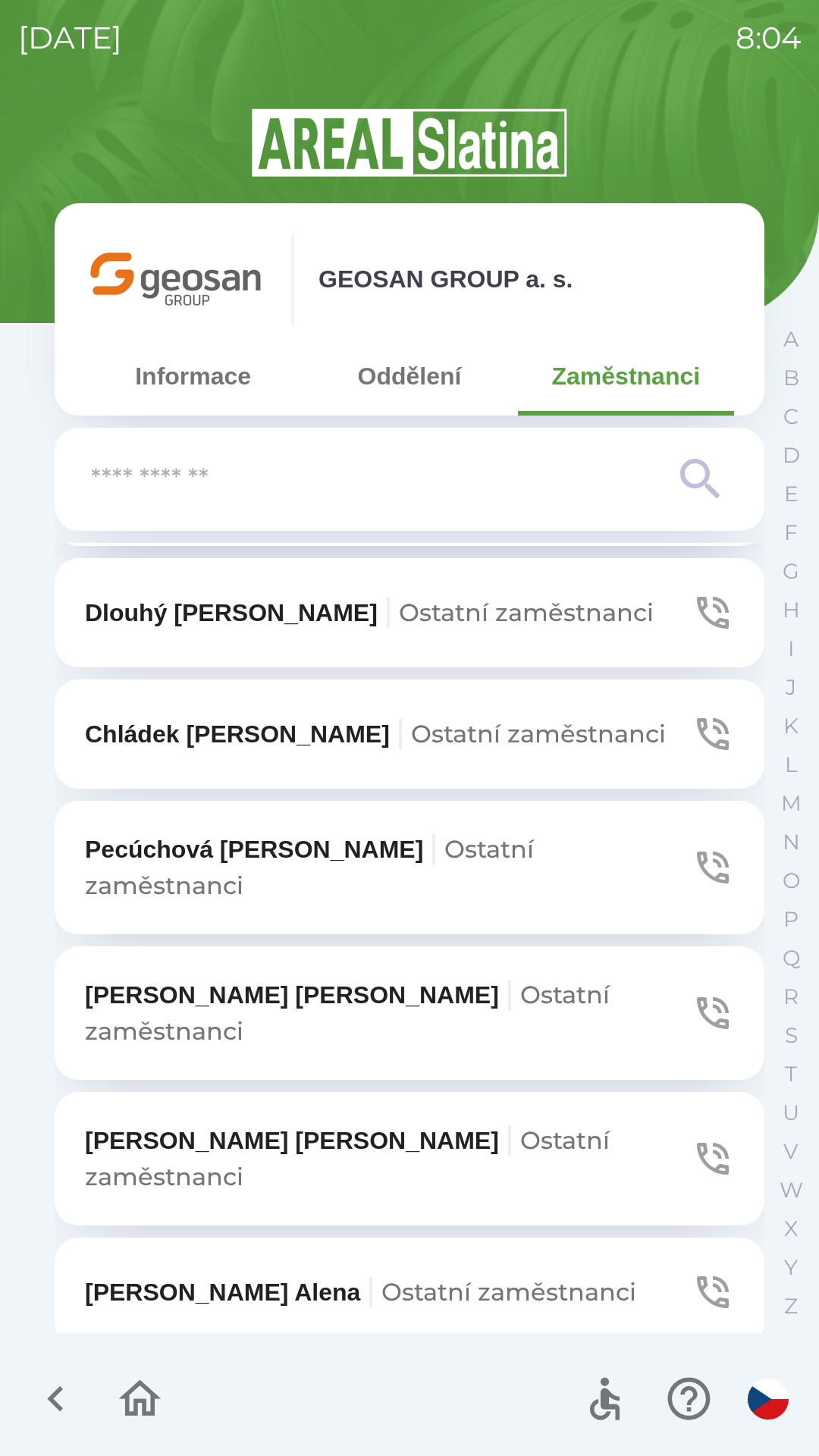
scroll to position [1261, 0]
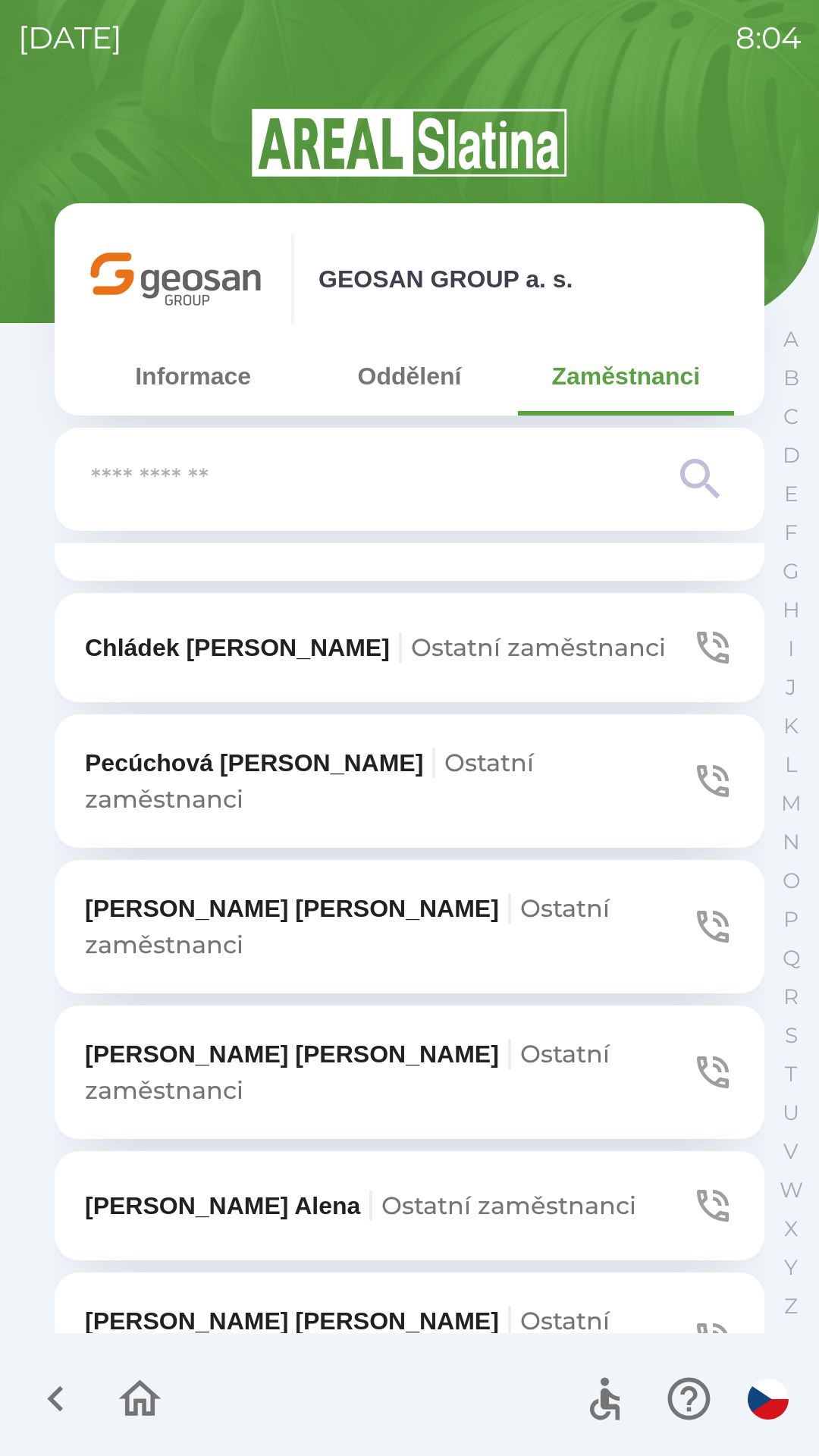
click at [170, 1187] on p "Zezulová [PERSON_NAME] zaměstnanci" at bounding box center [361, 1205] width 552 height 36
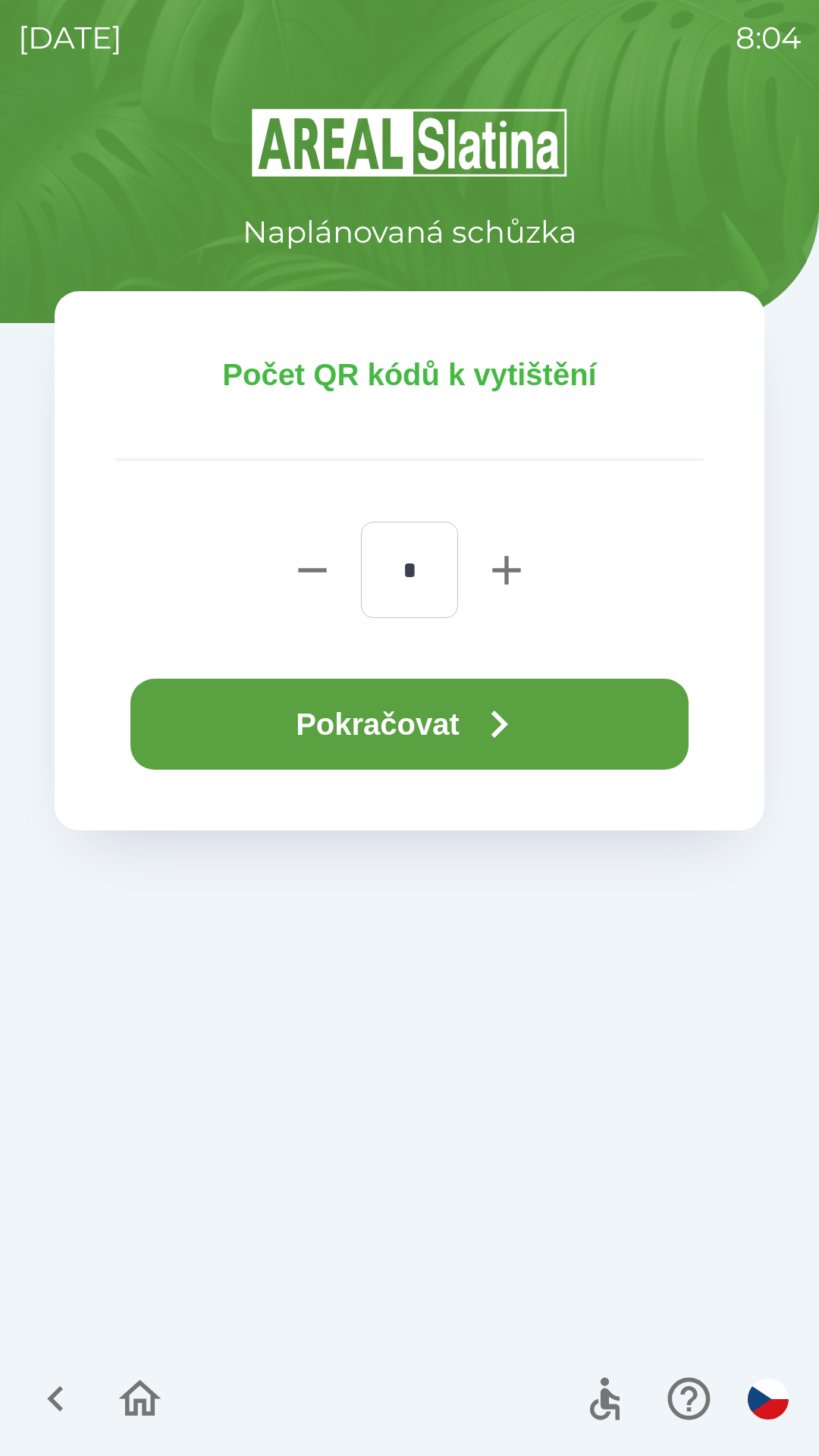
click at [412, 706] on button "Pokračovat" at bounding box center [409, 724] width 558 height 91
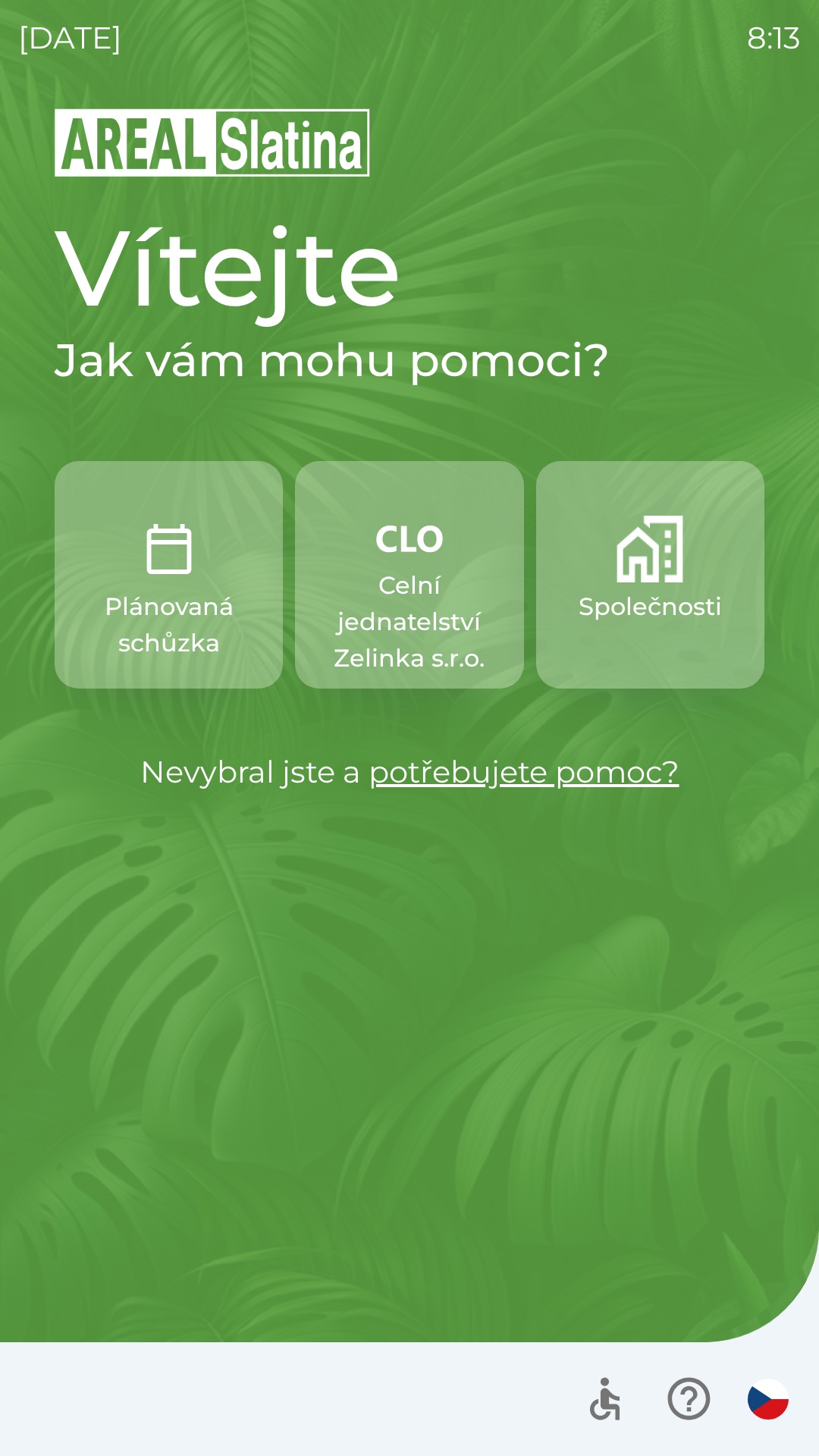
click at [190, 1444] on div at bounding box center [409, 1399] width 819 height 114
click at [398, 865] on div "Vítejte Jak vám mohu pomoci? Plánovaná schůzka Celní jednatelství [PERSON_NAME]…" at bounding box center [409, 781] width 783 height 1350
click at [429, 584] on p "Celní jednatelství Zelinka s.r.o." at bounding box center [409, 622] width 156 height 109
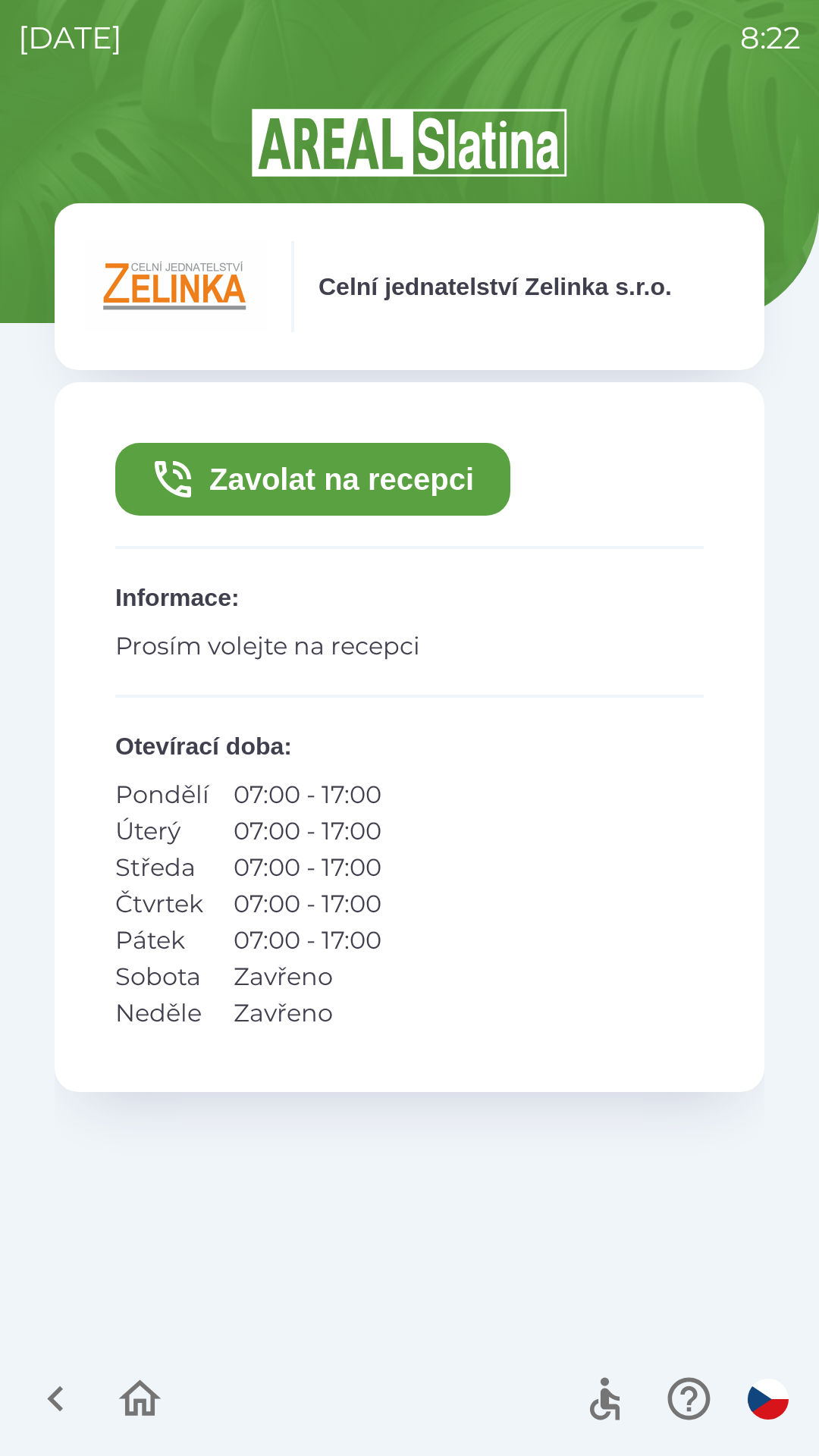
click at [433, 475] on button "Zavolat na recepci" at bounding box center [312, 479] width 395 height 73
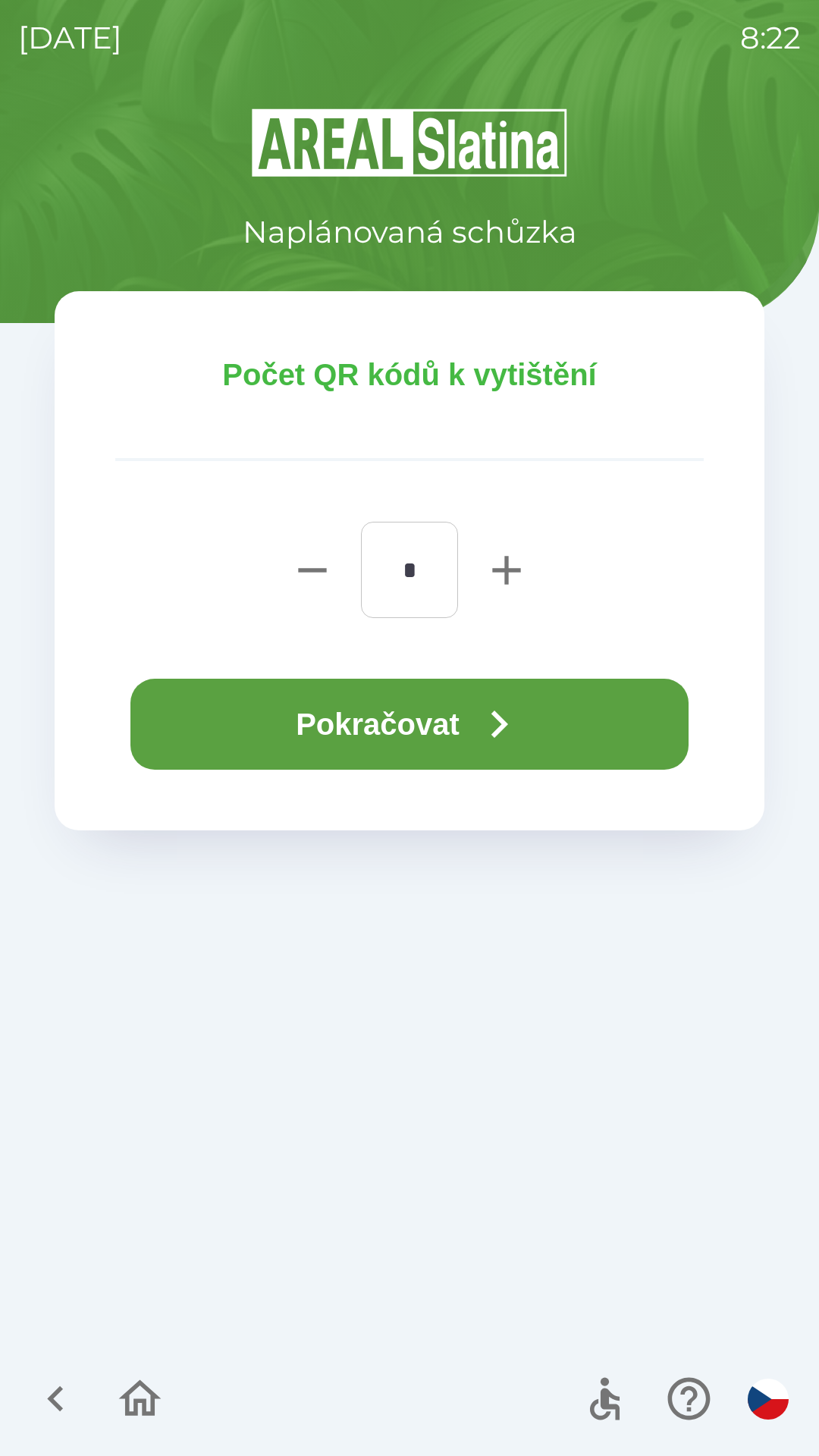
click at [496, 727] on icon "button" at bounding box center [498, 724] width 54 height 54
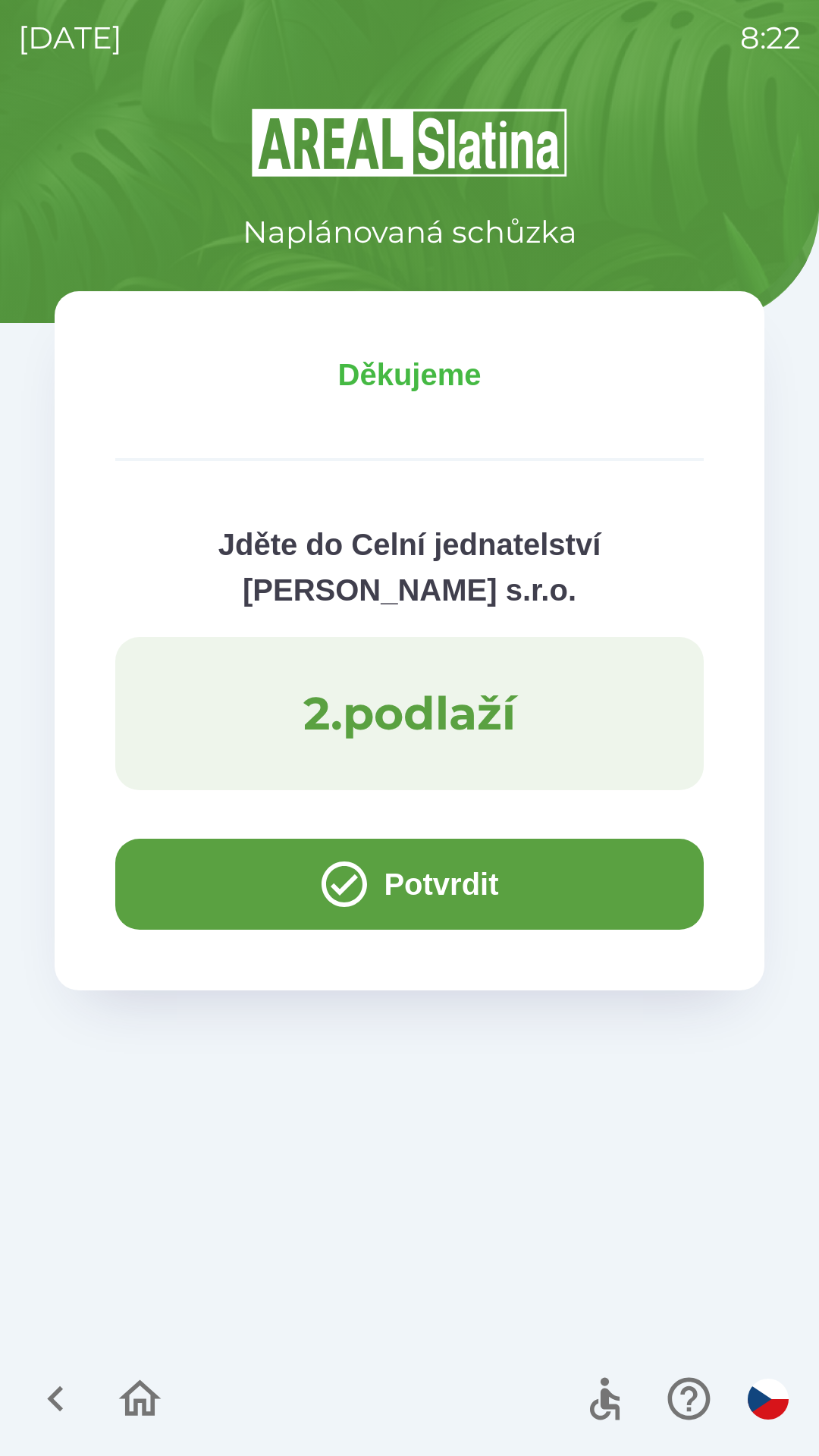
click at [493, 884] on button "Potvrdit" at bounding box center [409, 884] width 589 height 91
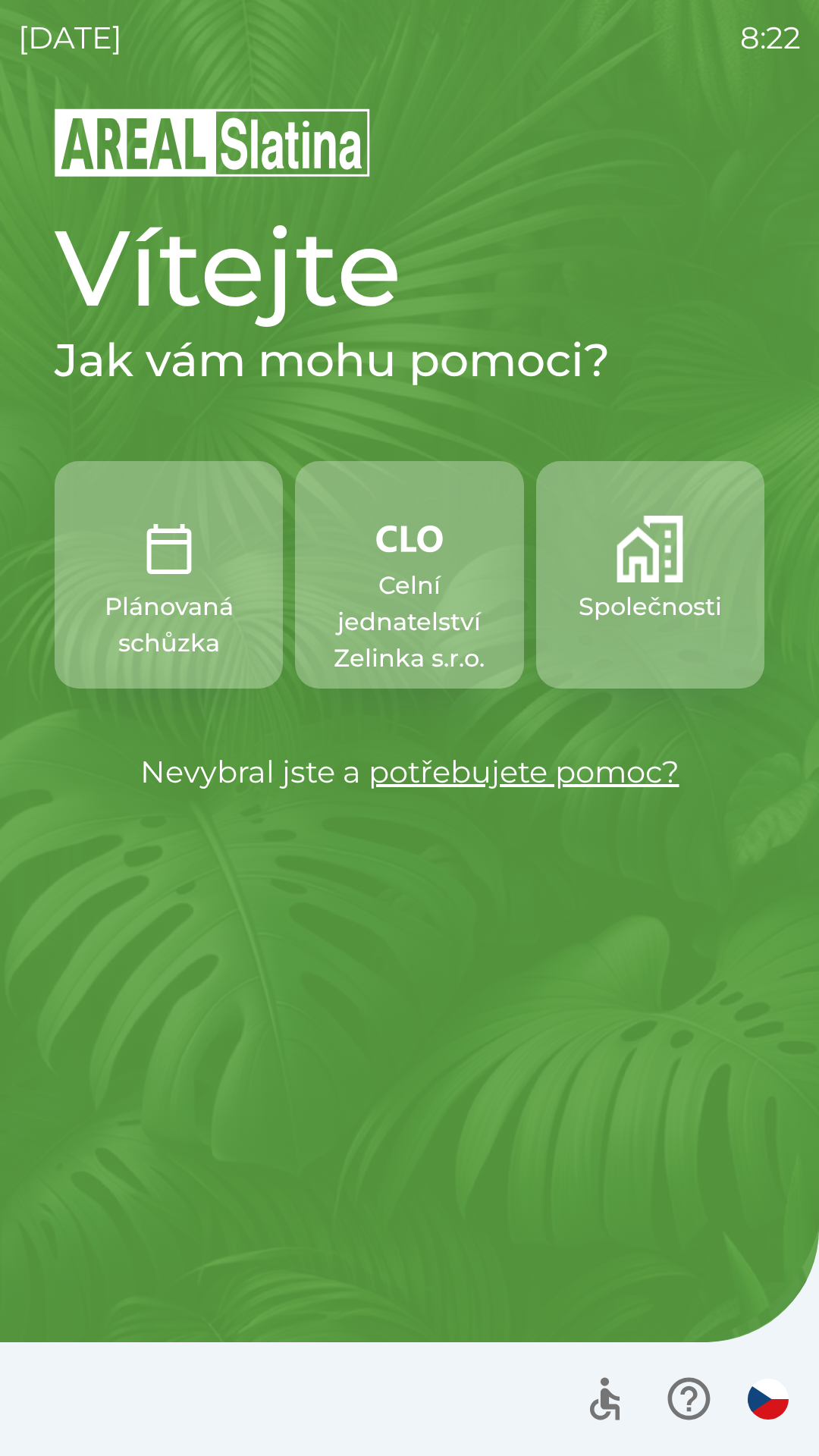
click at [619, 536] on img "button" at bounding box center [649, 548] width 67 height 67
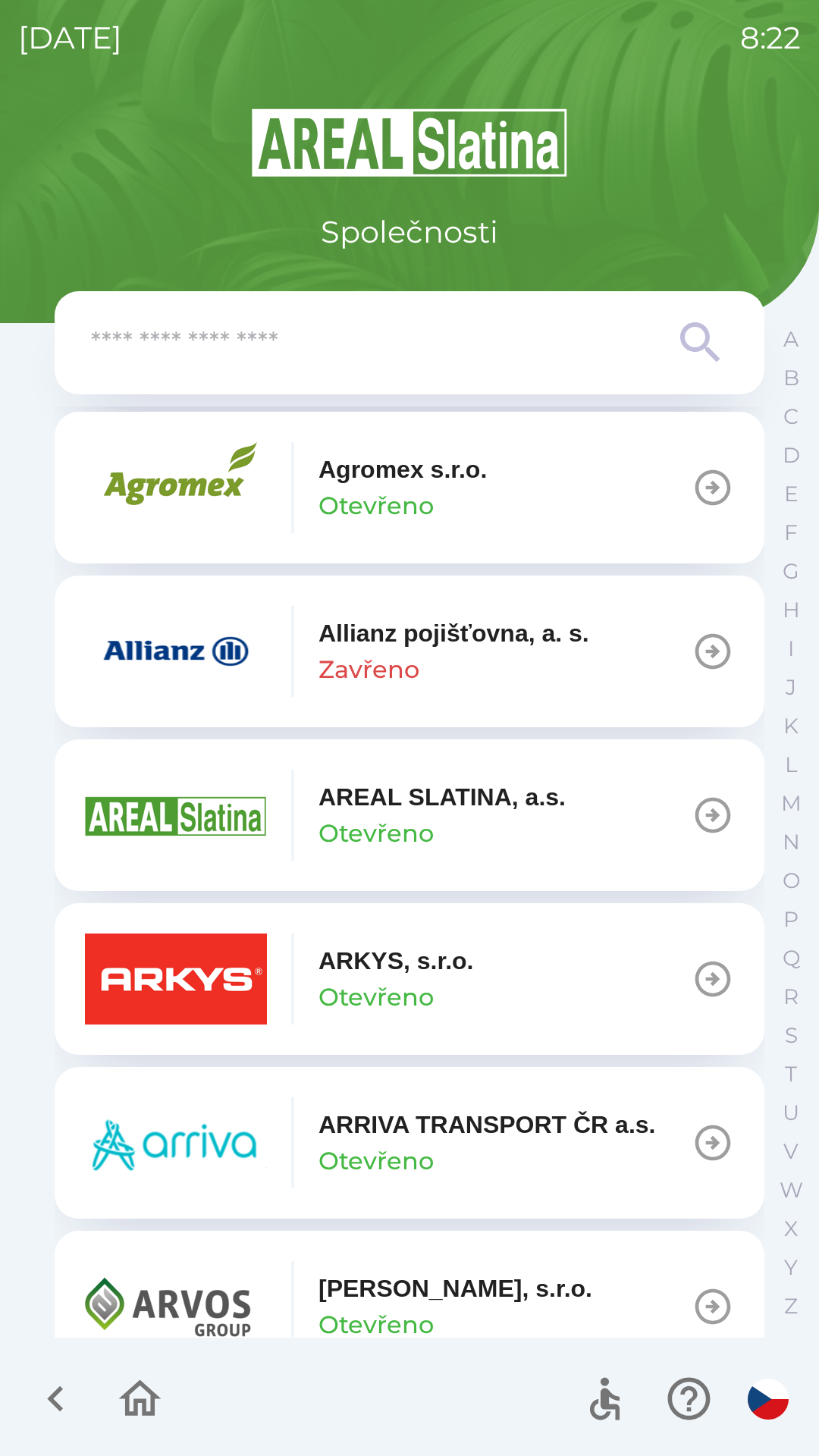
scroll to position [533, 0]
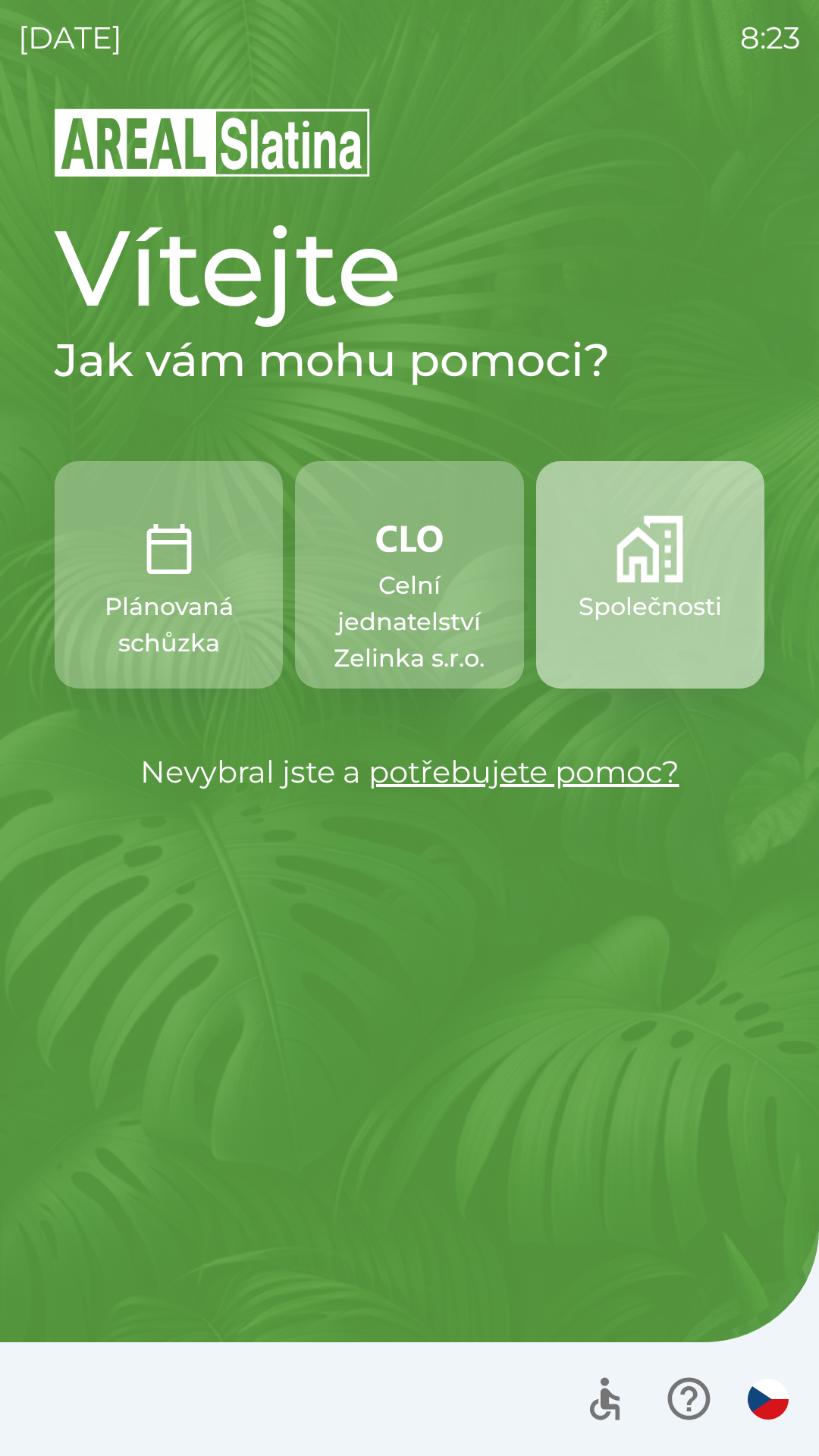
click at [724, 570] on button "Společnosti" at bounding box center [650, 574] width 228 height 227
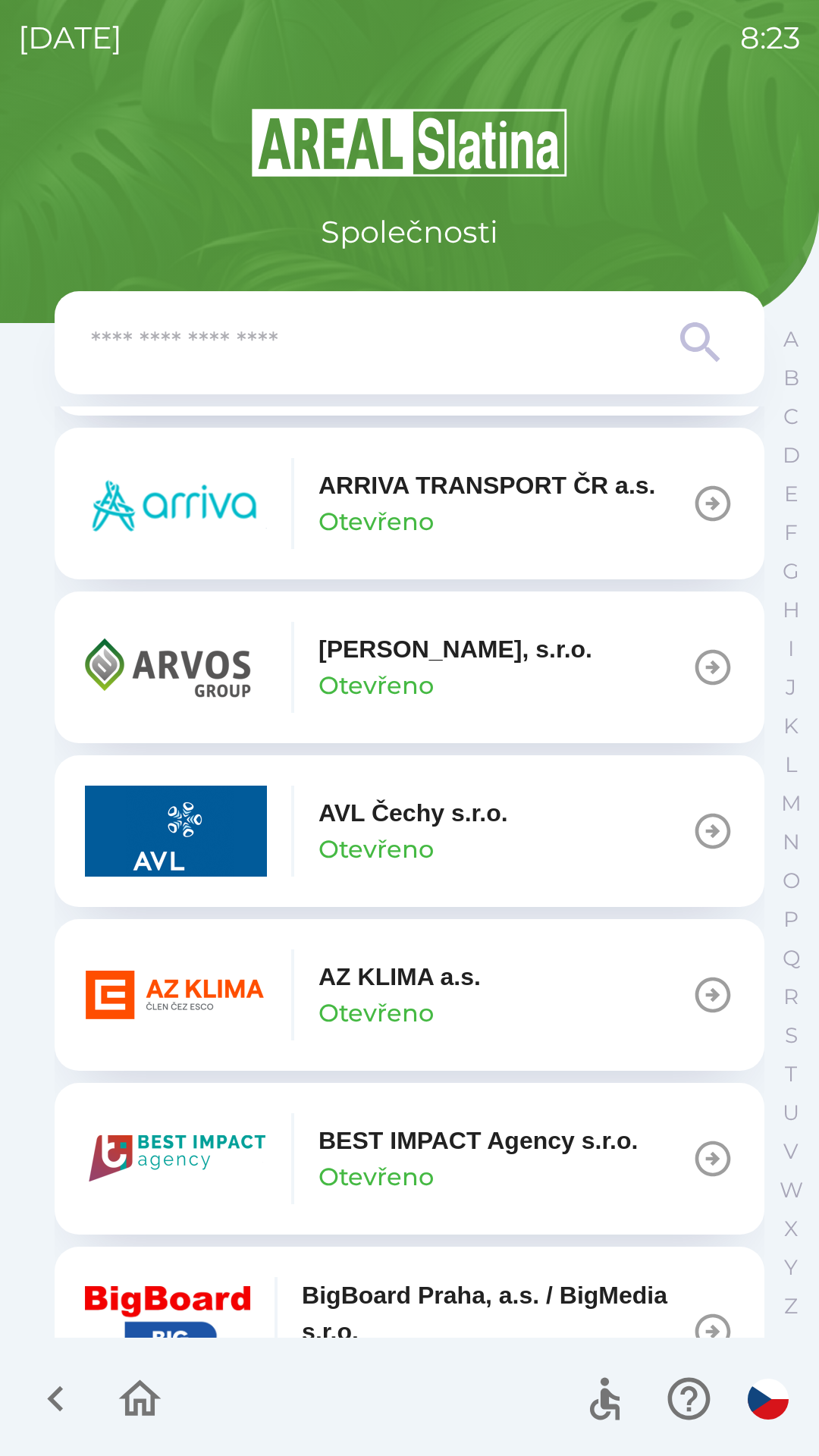
scroll to position [1165, 0]
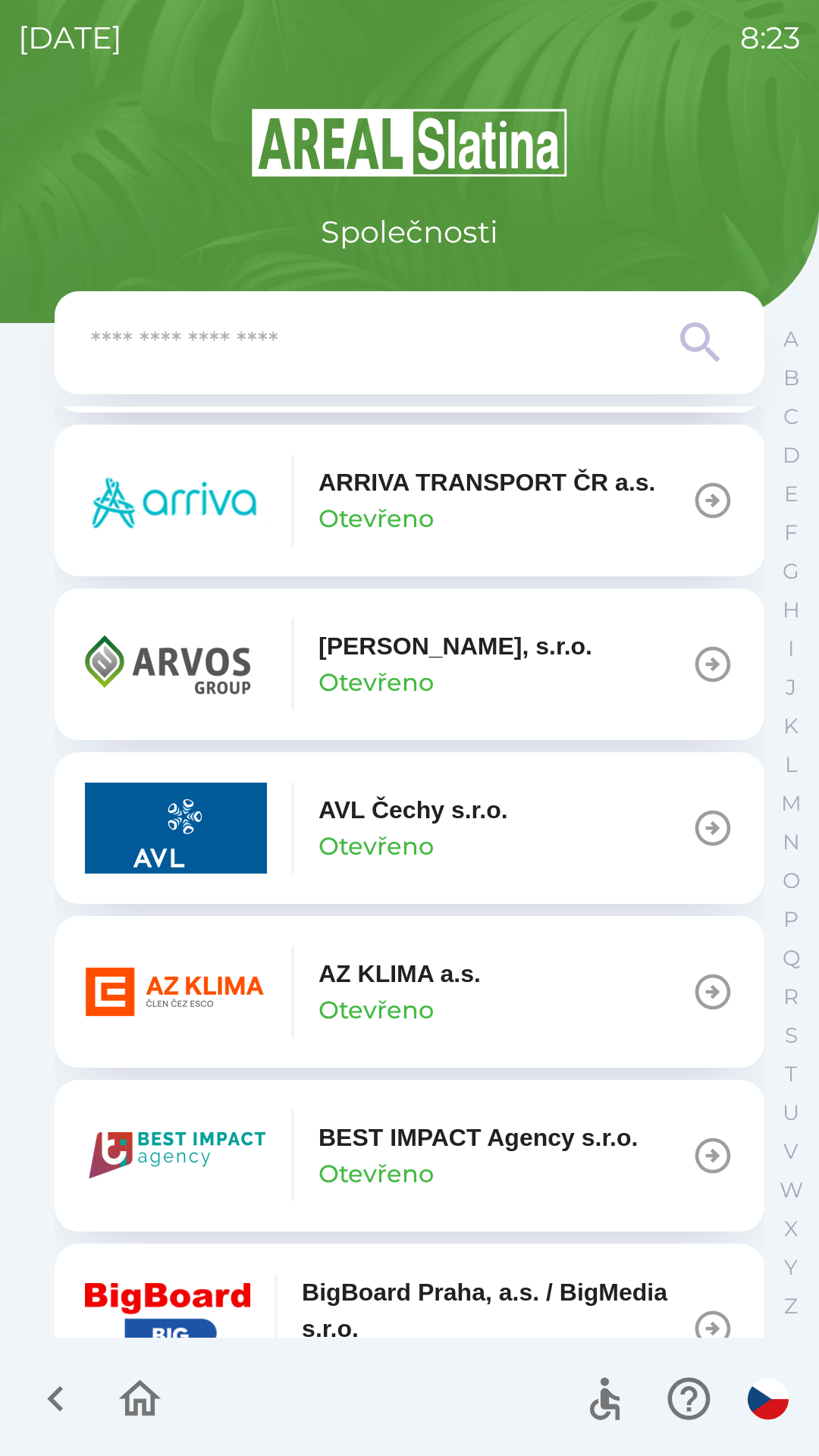
click at [370, 817] on p "AVL Čechy s.r.o." at bounding box center [413, 810] width 189 height 36
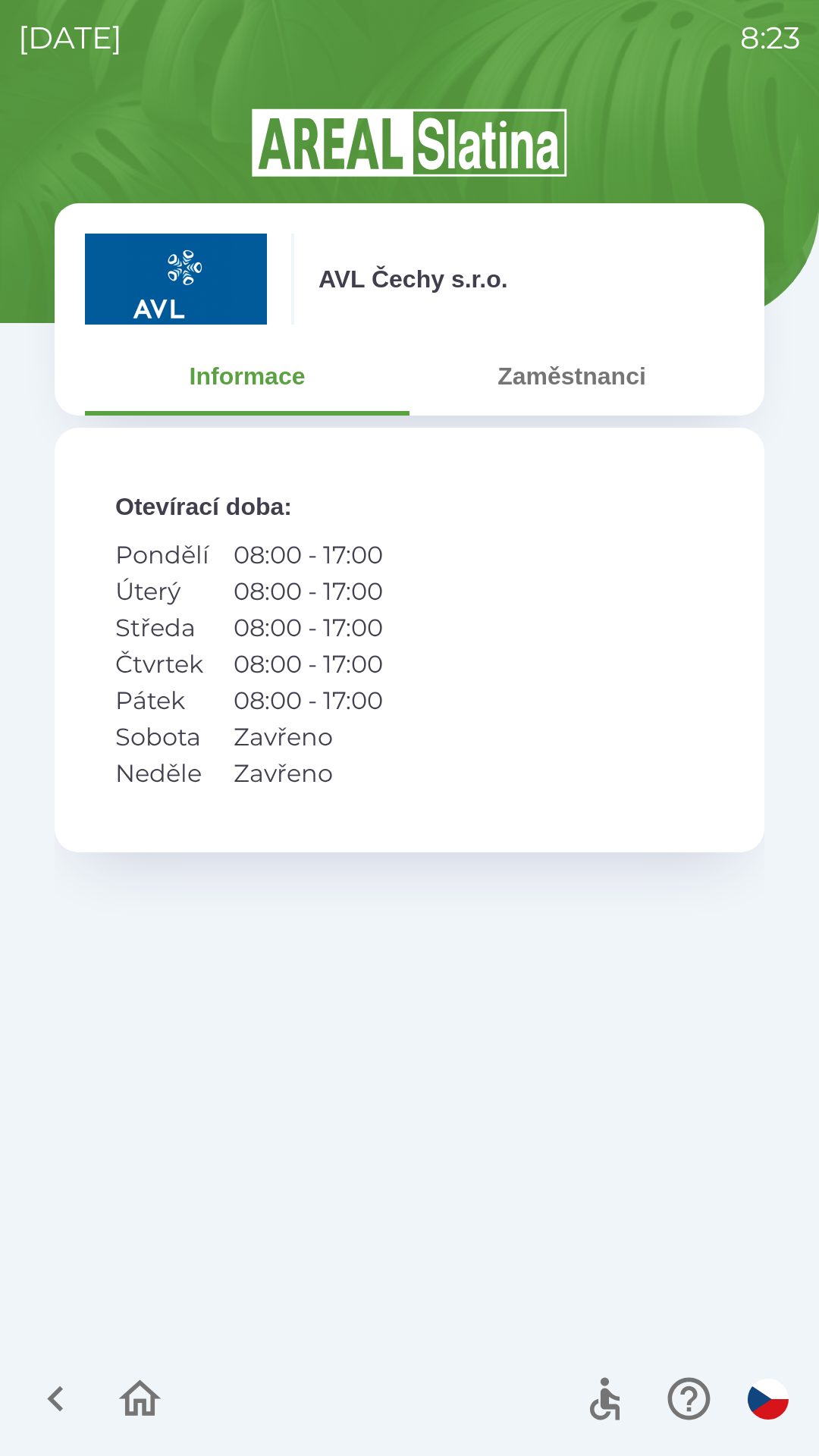
click at [580, 380] on button "Zaměstnanci" at bounding box center [572, 375] width 324 height 54
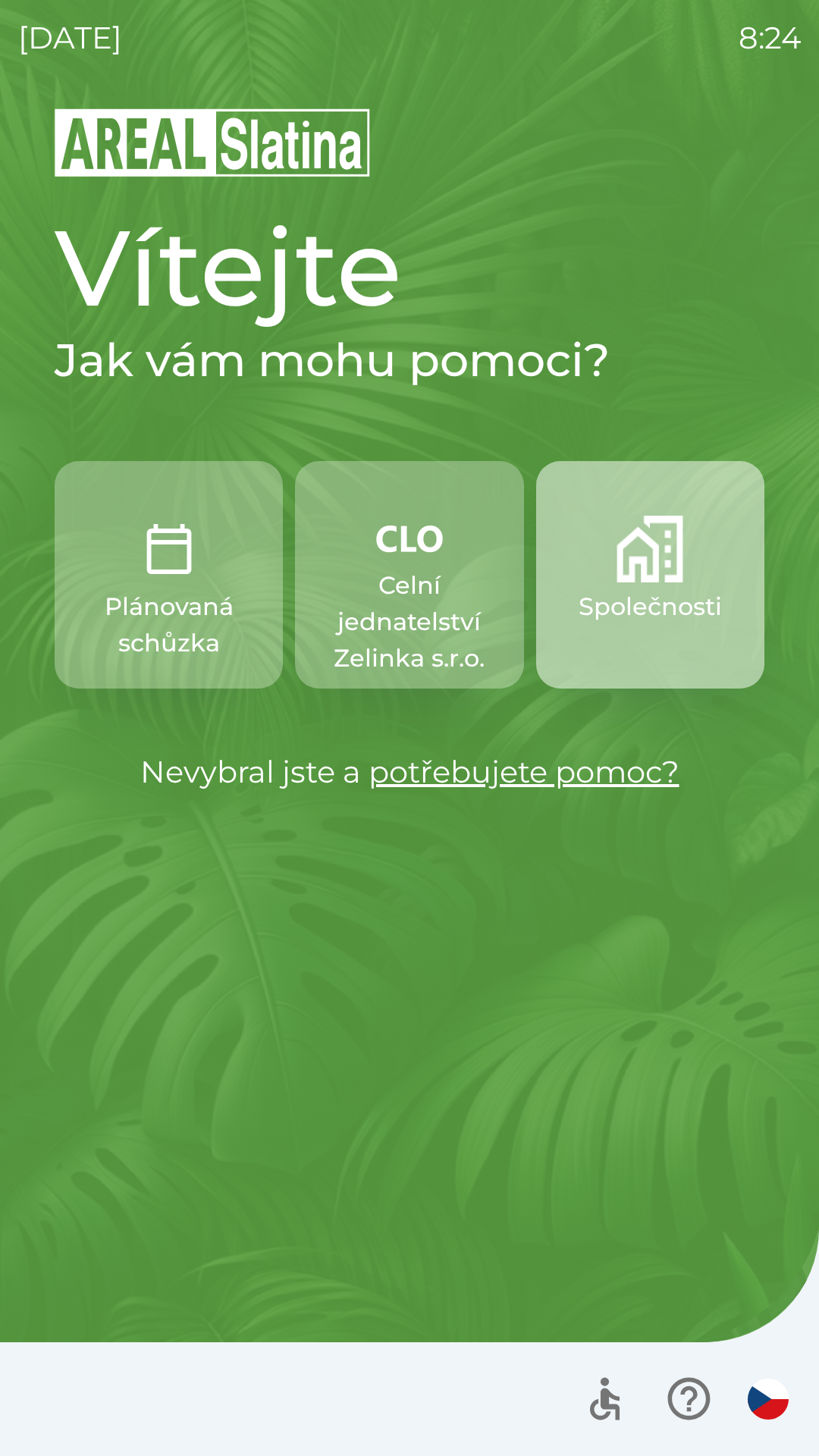
click at [661, 584] on button "Společnosti" at bounding box center [650, 574] width 228 height 227
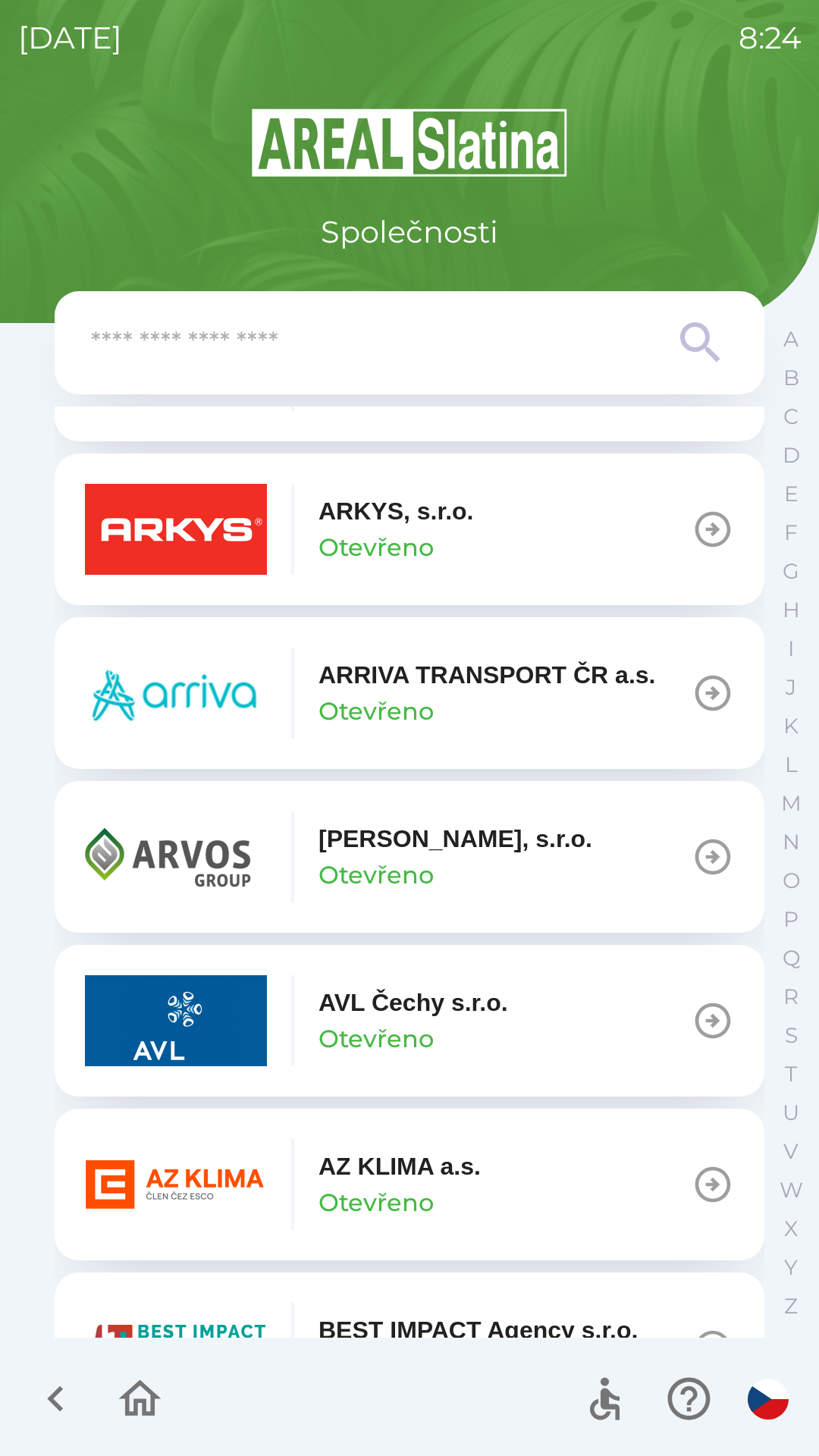
scroll to position [977, 0]
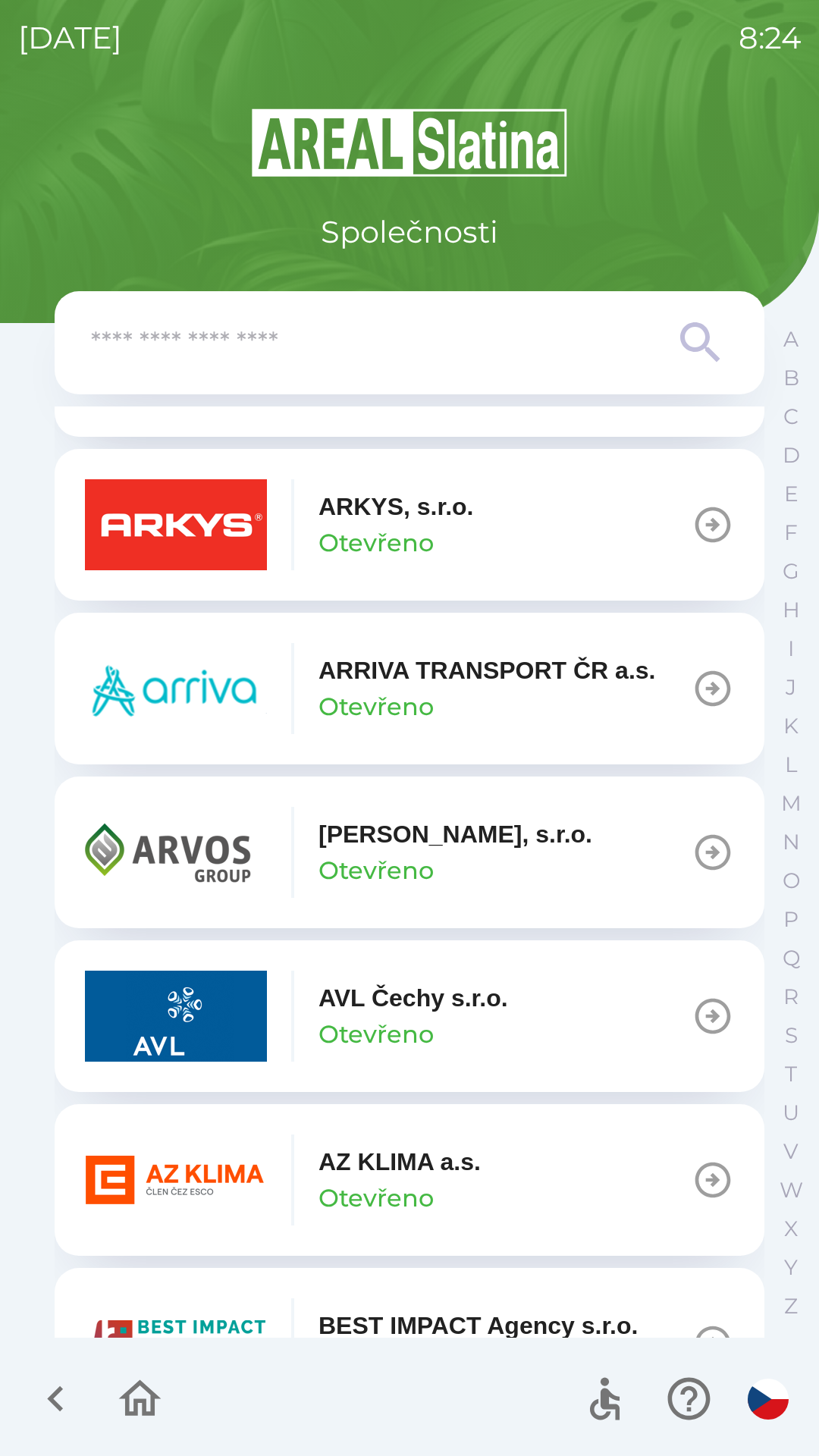
click at [381, 1010] on p "AVL Čechy s.r.o." at bounding box center [413, 998] width 189 height 36
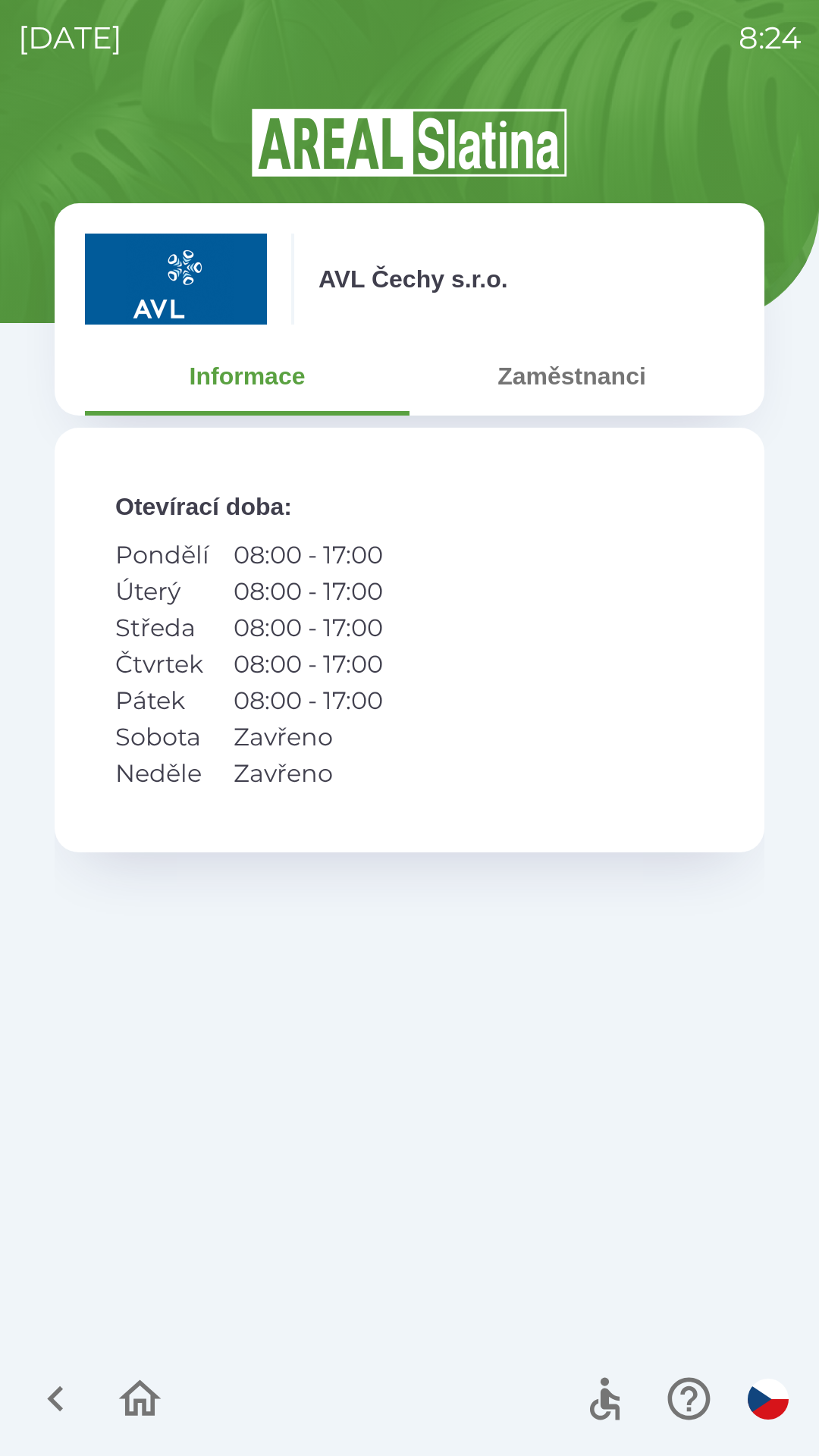
click at [582, 384] on button "Zaměstnanci" at bounding box center [572, 375] width 324 height 54
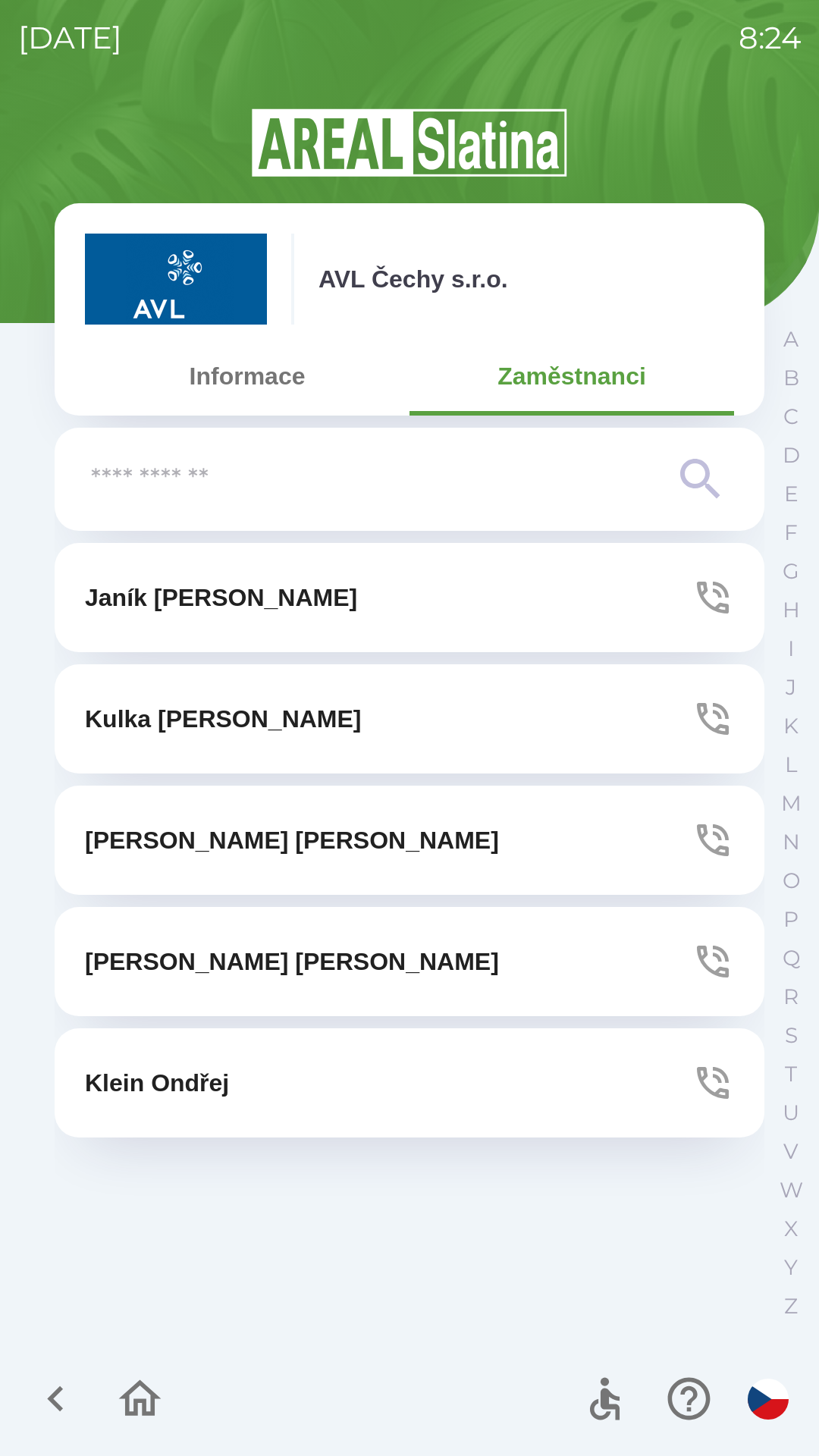
click at [382, 846] on button "[PERSON_NAME]" at bounding box center [409, 840] width 710 height 109
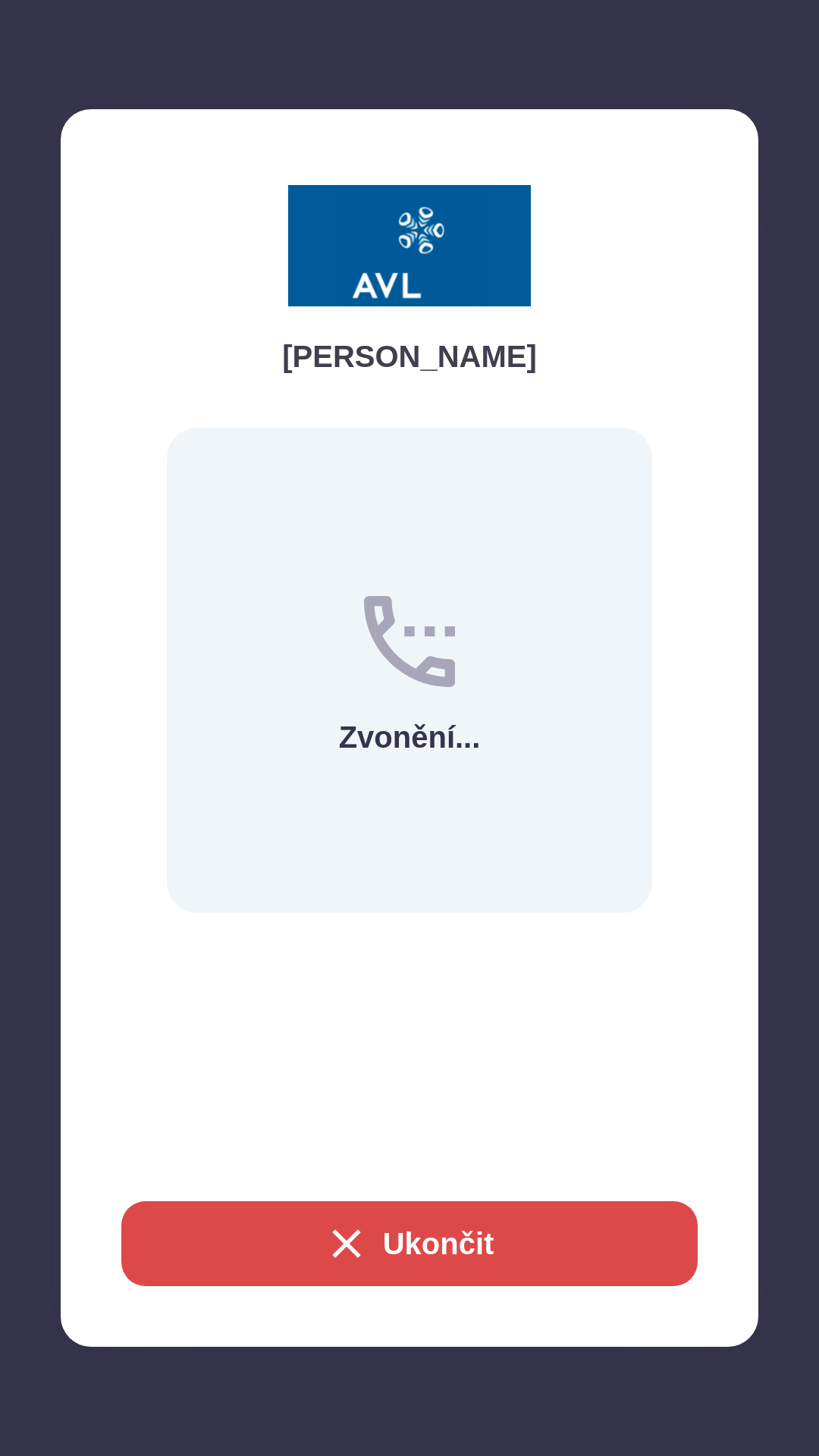
click at [448, 1223] on button "Ukončit" at bounding box center [409, 1243] width 576 height 85
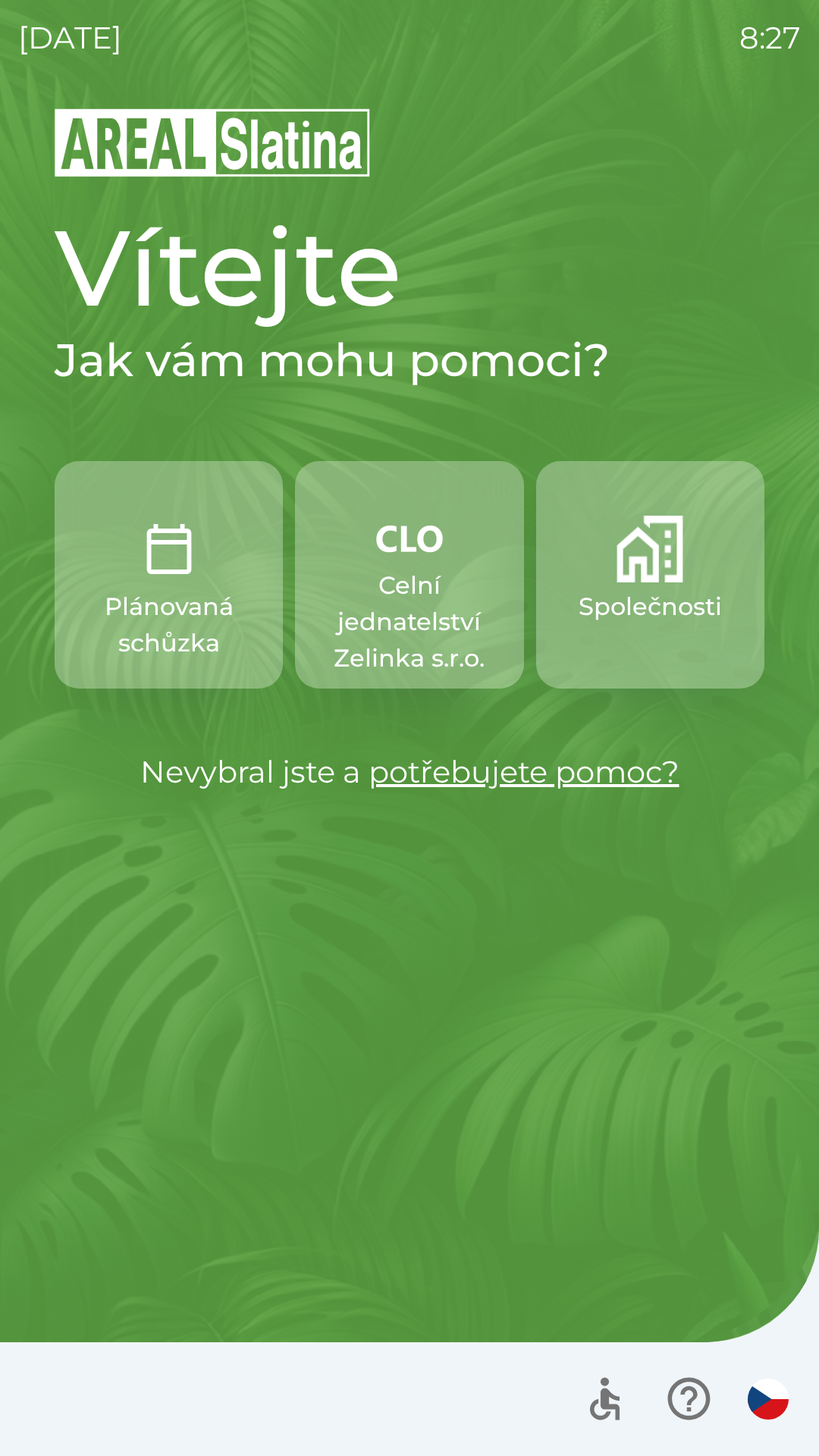
click at [430, 604] on p "Celní jednatelství Zelinka s.r.o." at bounding box center [409, 622] width 156 height 109
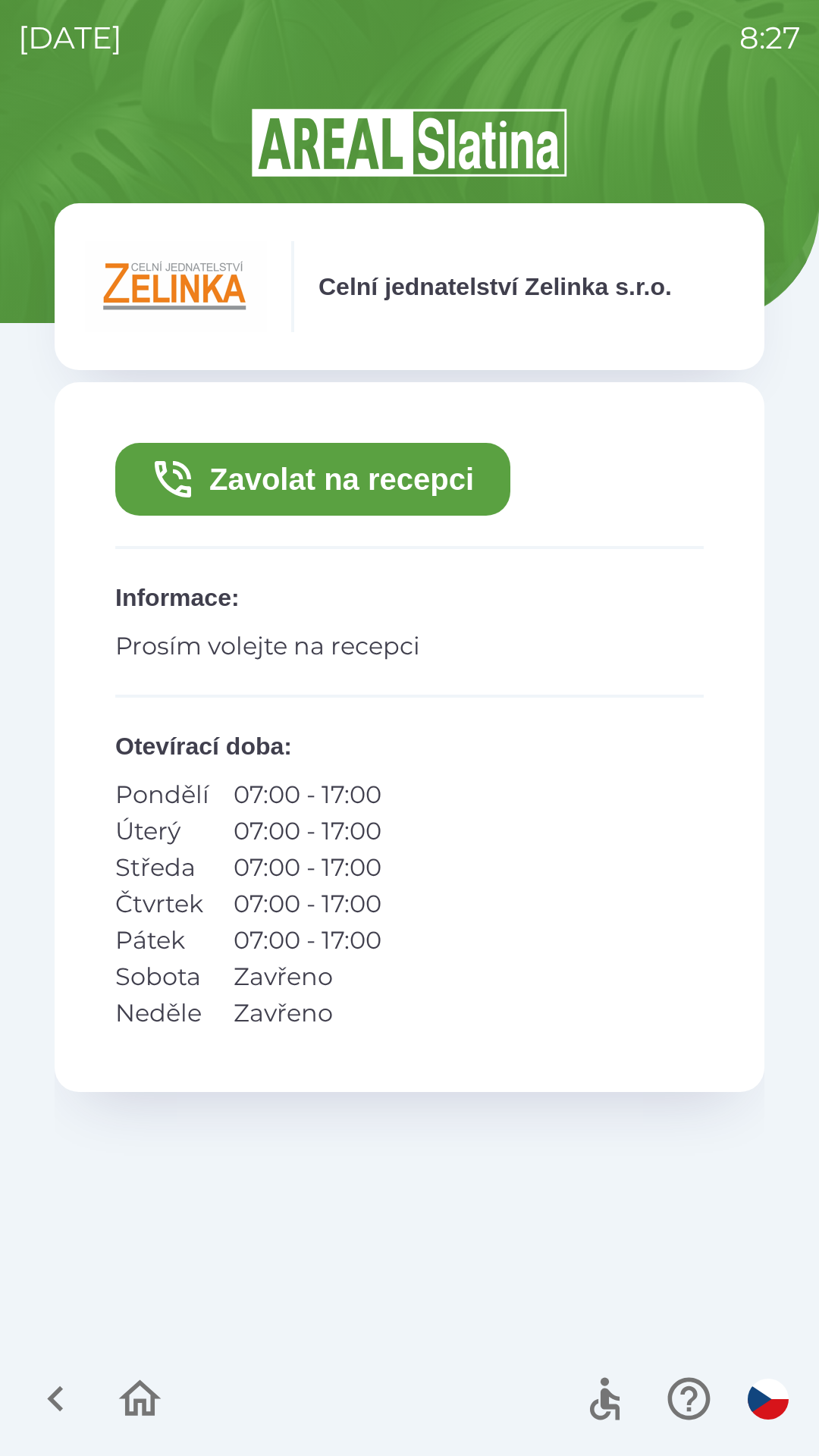
click at [425, 477] on button "Zavolat na recepci" at bounding box center [312, 479] width 395 height 73
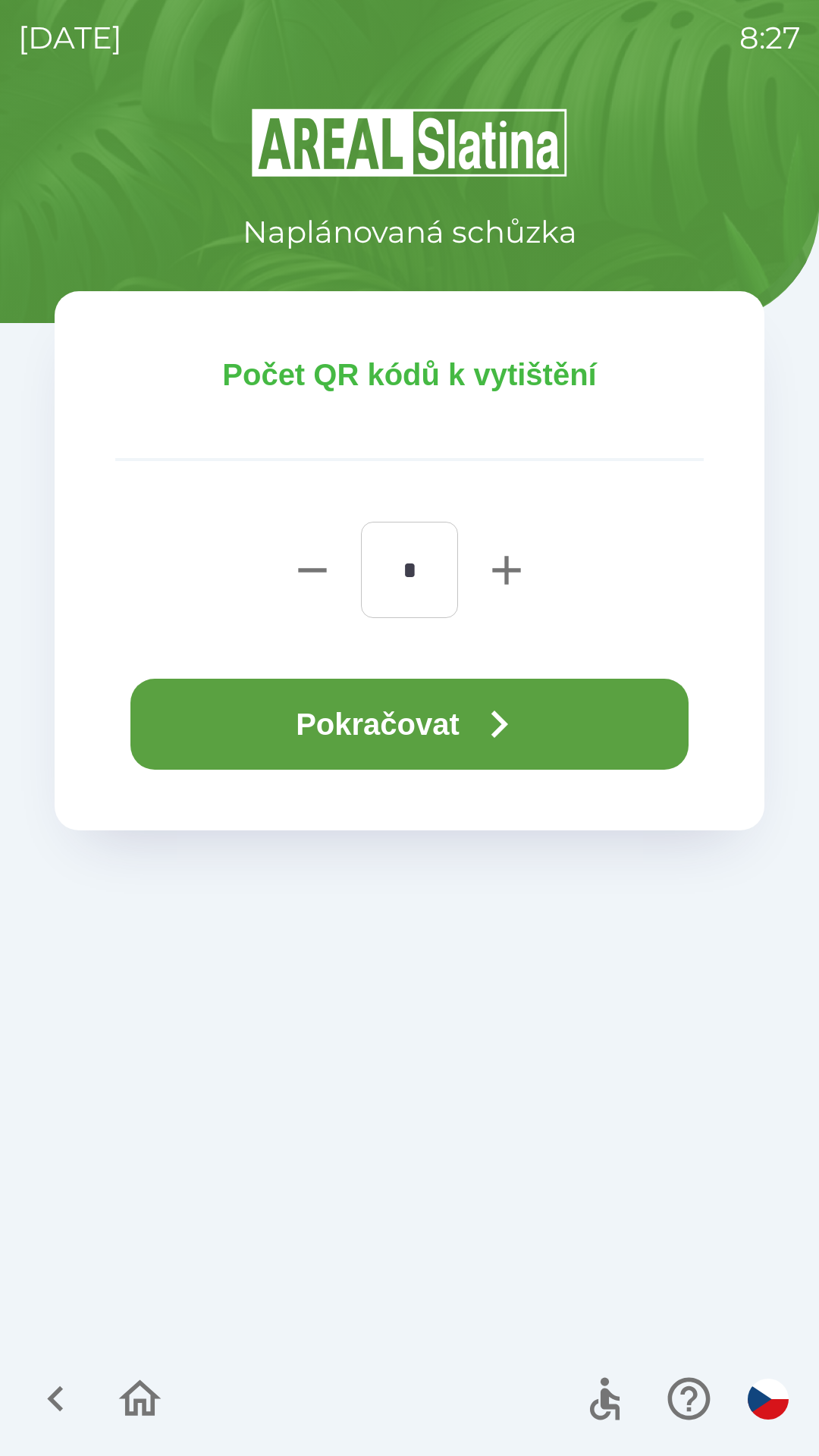
click at [588, 732] on button "Pokračovat" at bounding box center [409, 724] width 558 height 91
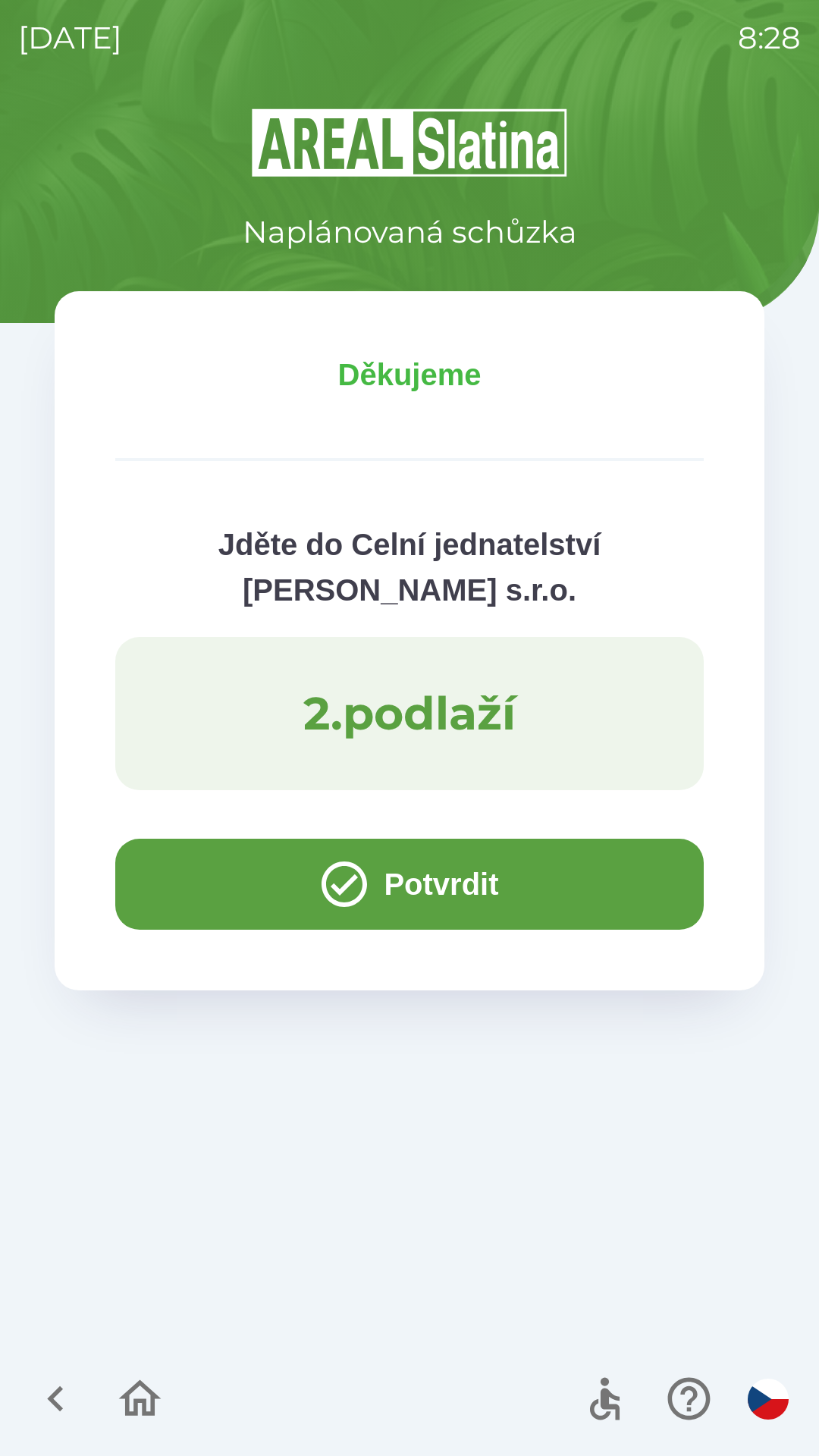
click at [244, 884] on button "Potvrdit" at bounding box center [409, 884] width 589 height 91
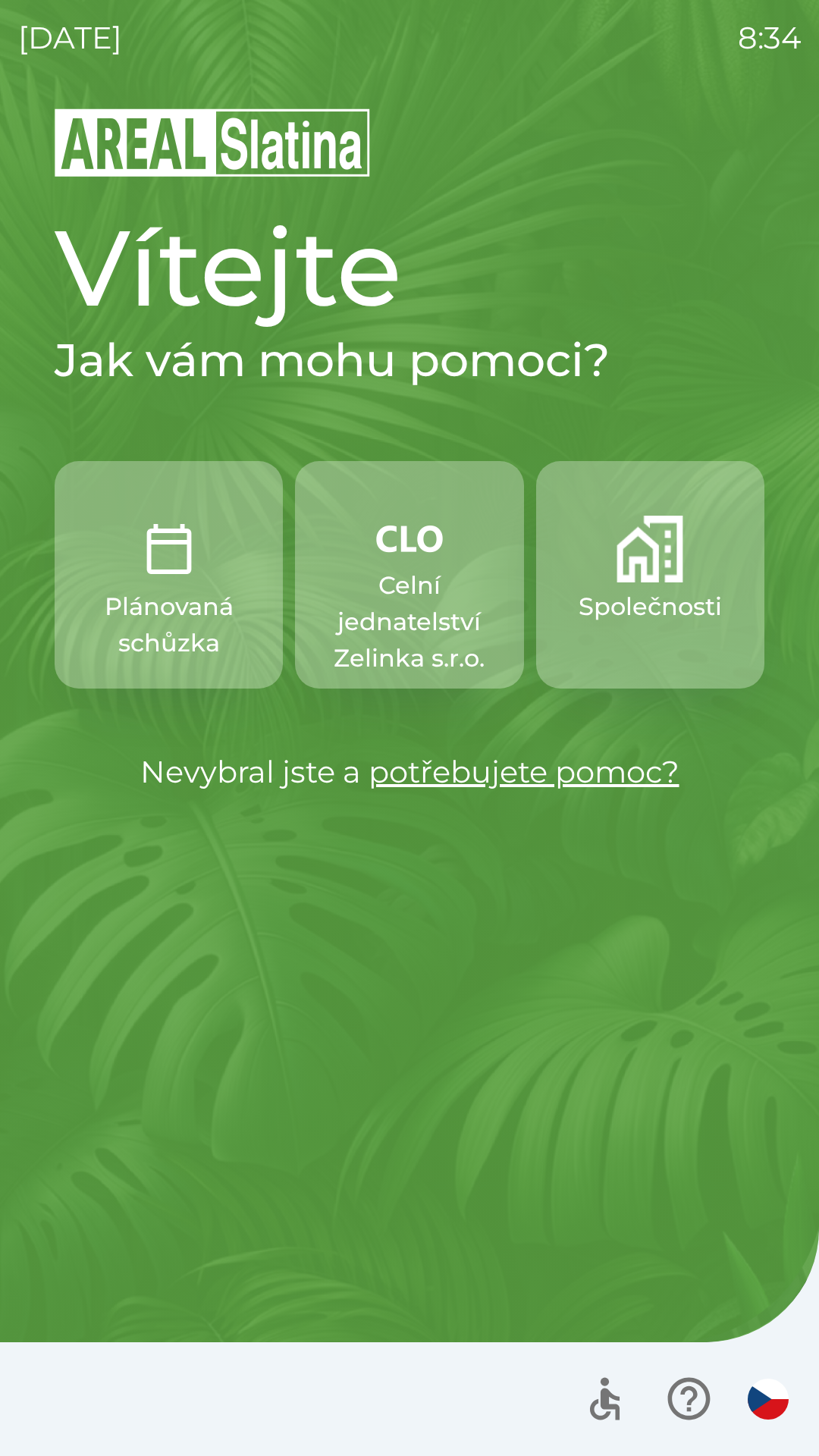
click at [675, 620] on p "Společnosti" at bounding box center [650, 607] width 144 height 36
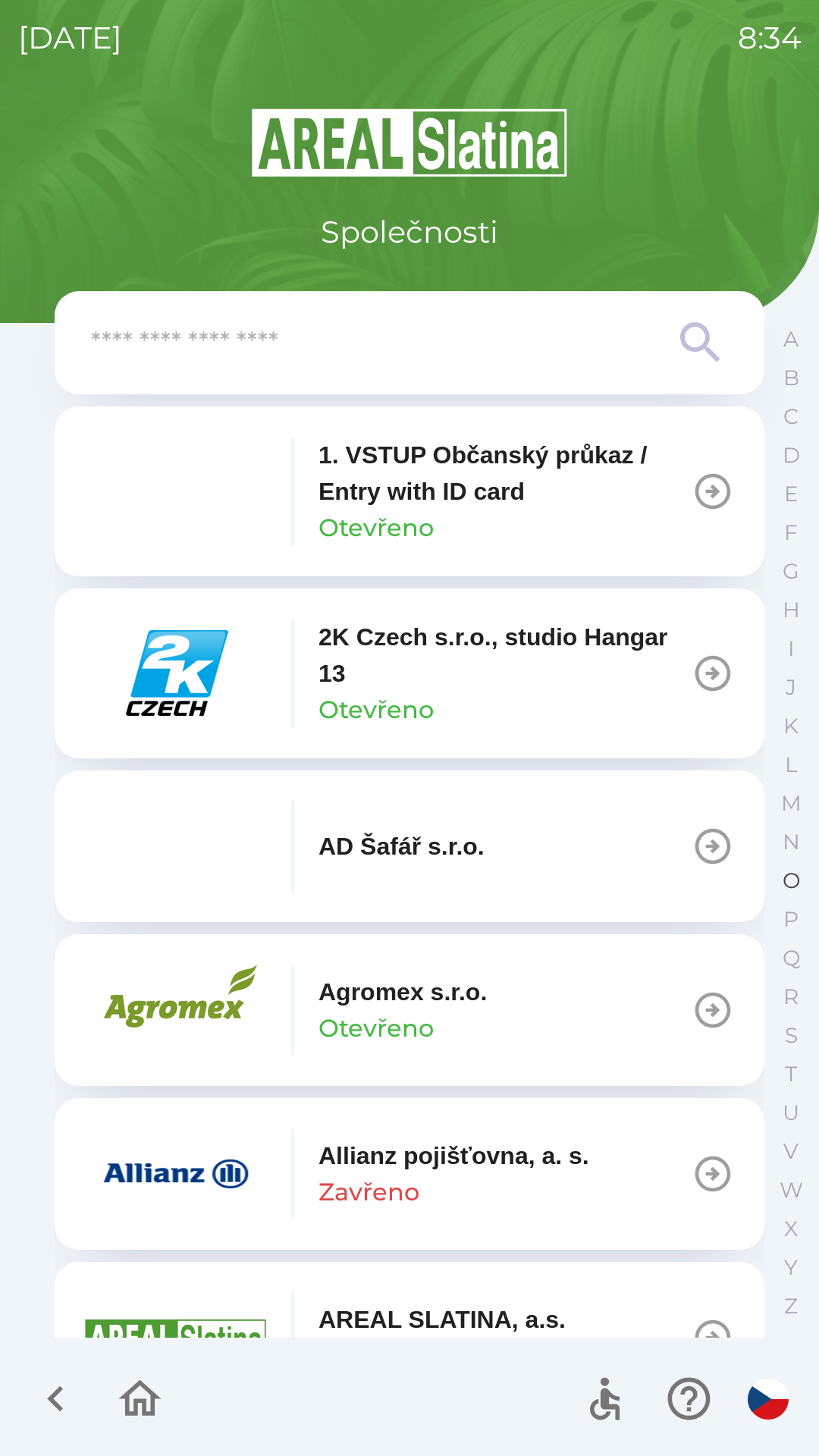
click at [784, 877] on p "O" at bounding box center [791, 880] width 17 height 27
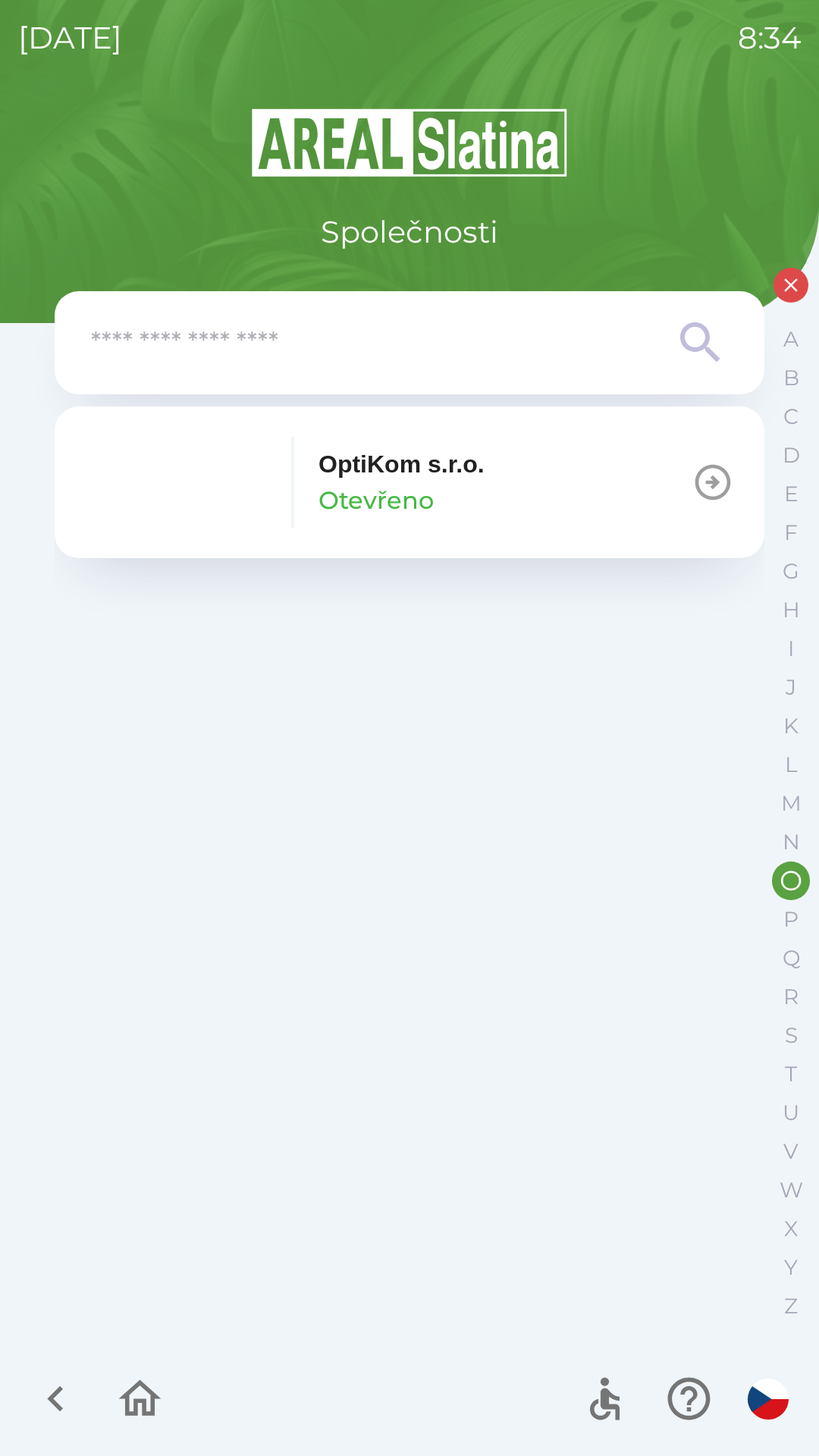
click at [534, 504] on button "OptiKom s.r.o. Otevřeno" at bounding box center [409, 482] width 710 height 151
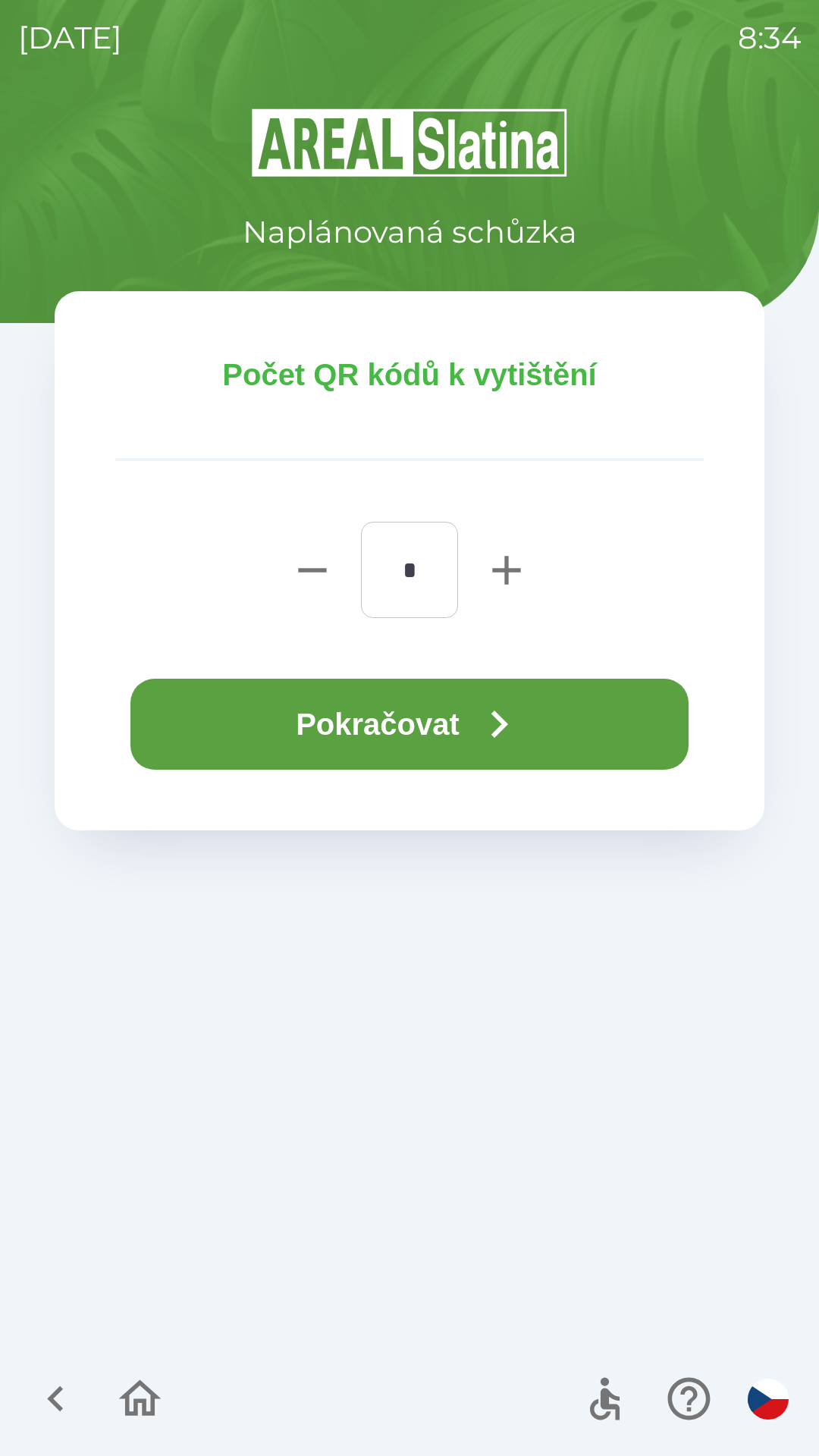
click at [428, 735] on button "Pokračovat" at bounding box center [409, 724] width 558 height 91
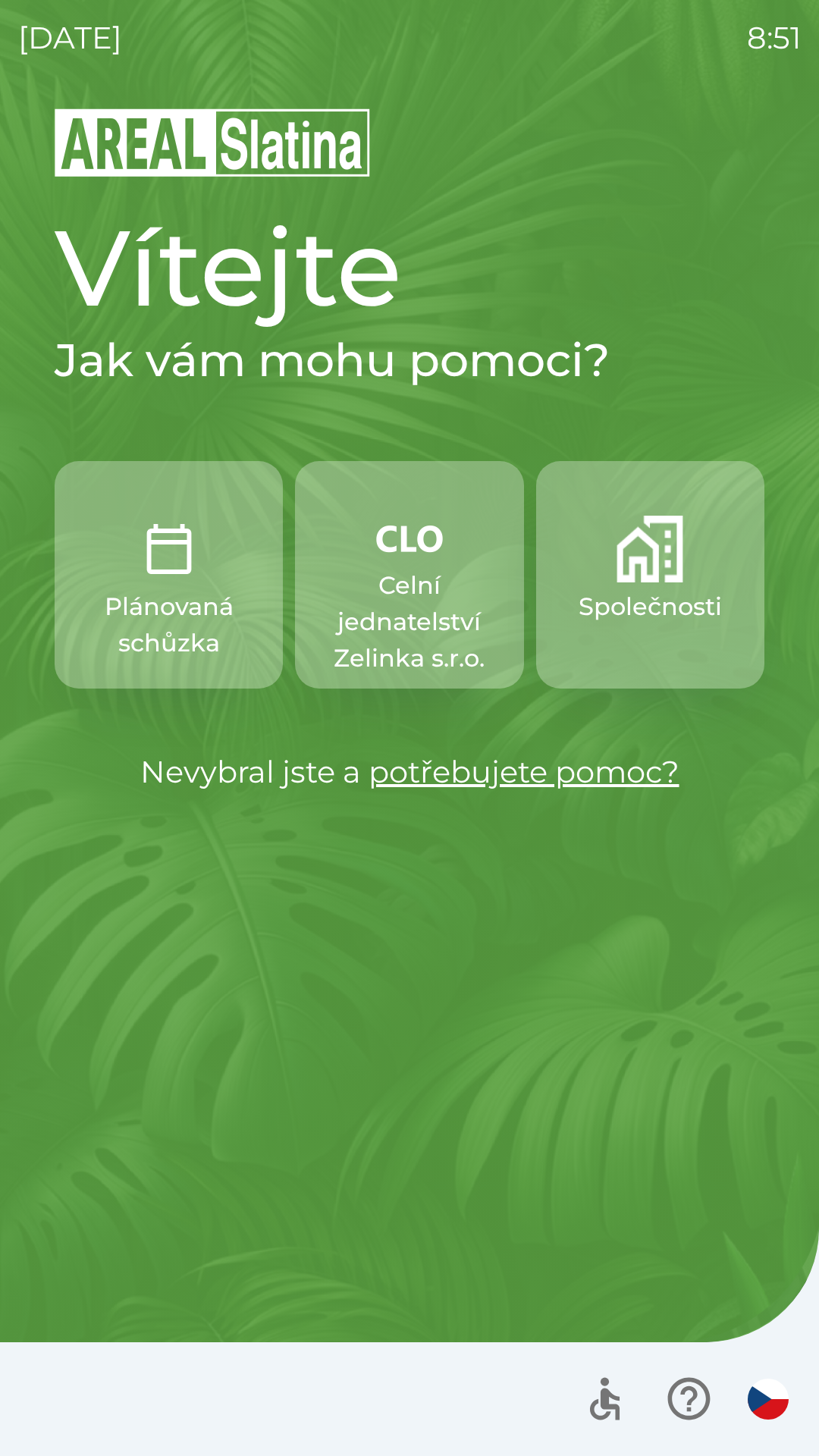
click at [425, 589] on p "Celní jednatelství Zelinka s.r.o." at bounding box center [409, 622] width 156 height 109
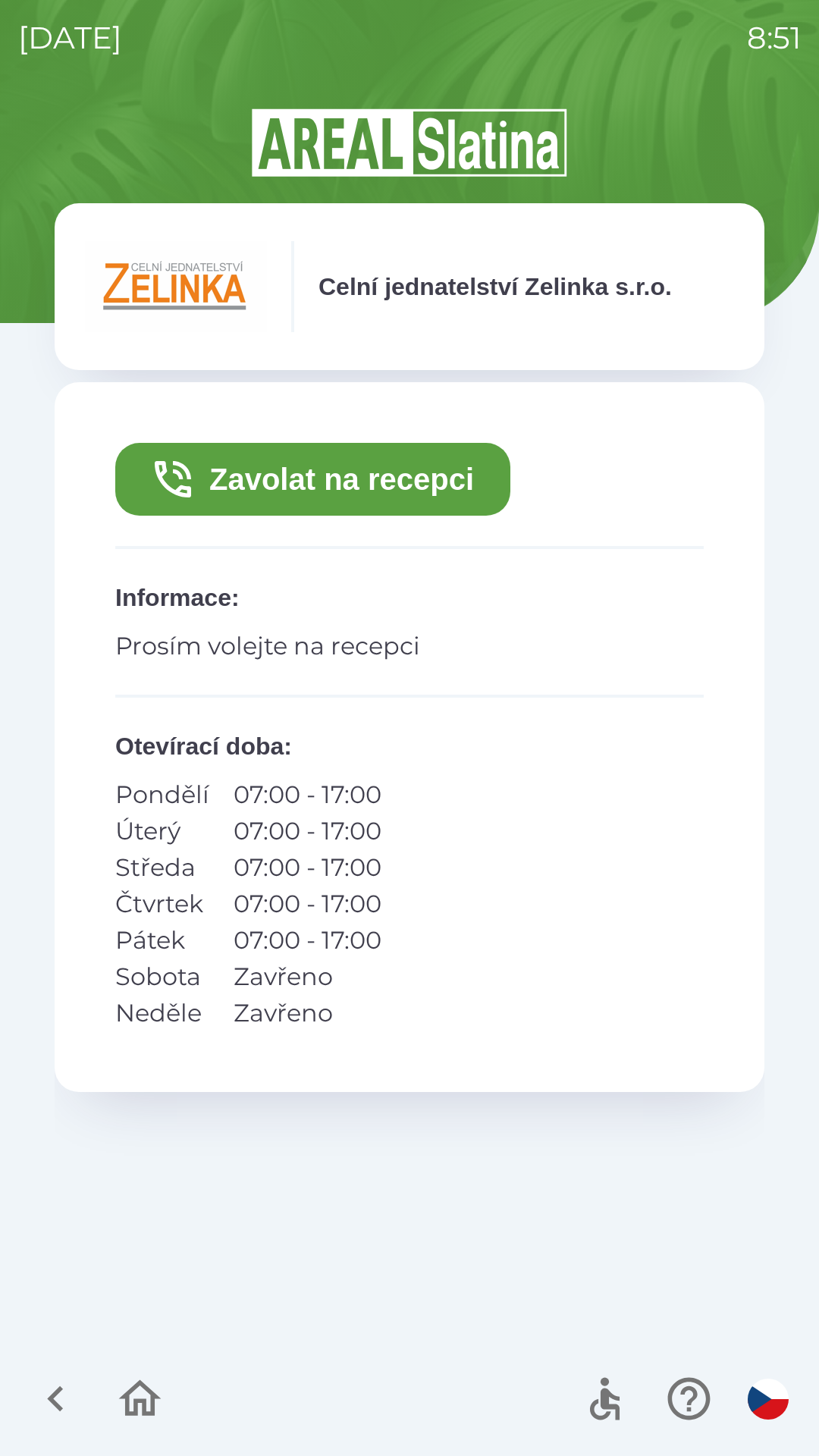
click at [307, 477] on button "Zavolat na recepci" at bounding box center [312, 479] width 395 height 73
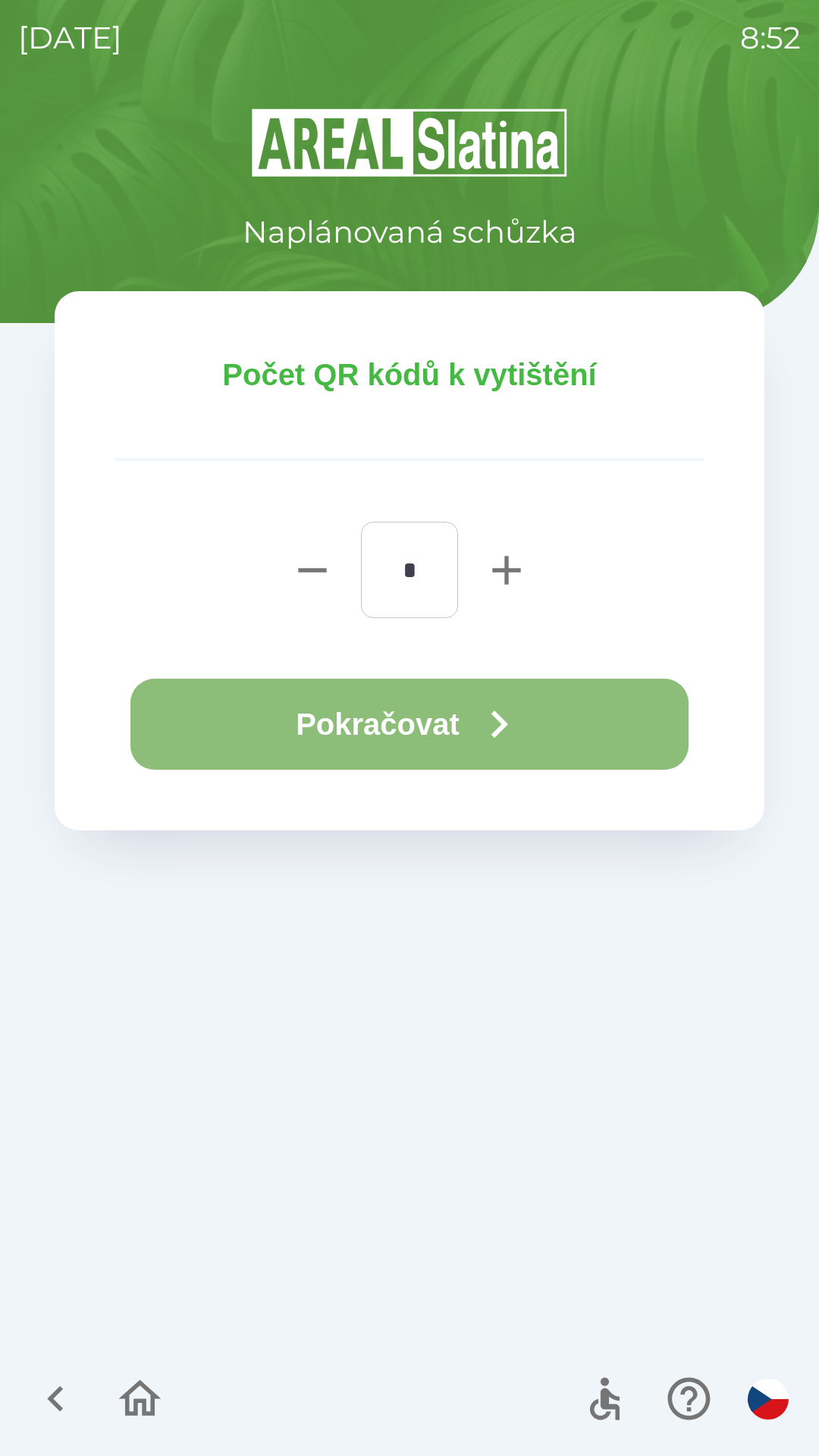
click at [363, 714] on button "Pokračovat" at bounding box center [409, 724] width 558 height 91
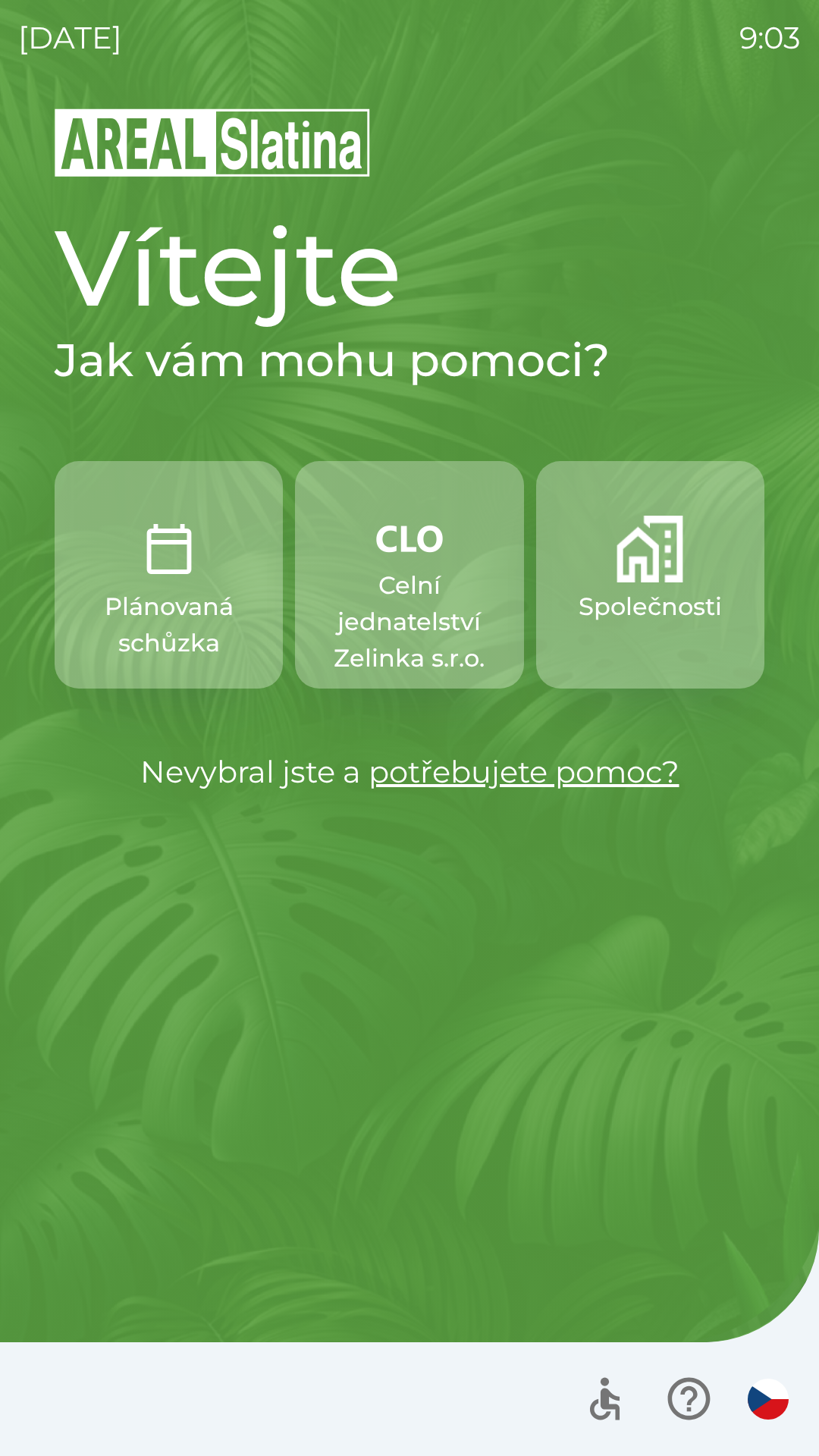
click at [389, 589] on p "Celní jednatelství Zelinka s.r.o." at bounding box center [409, 622] width 156 height 109
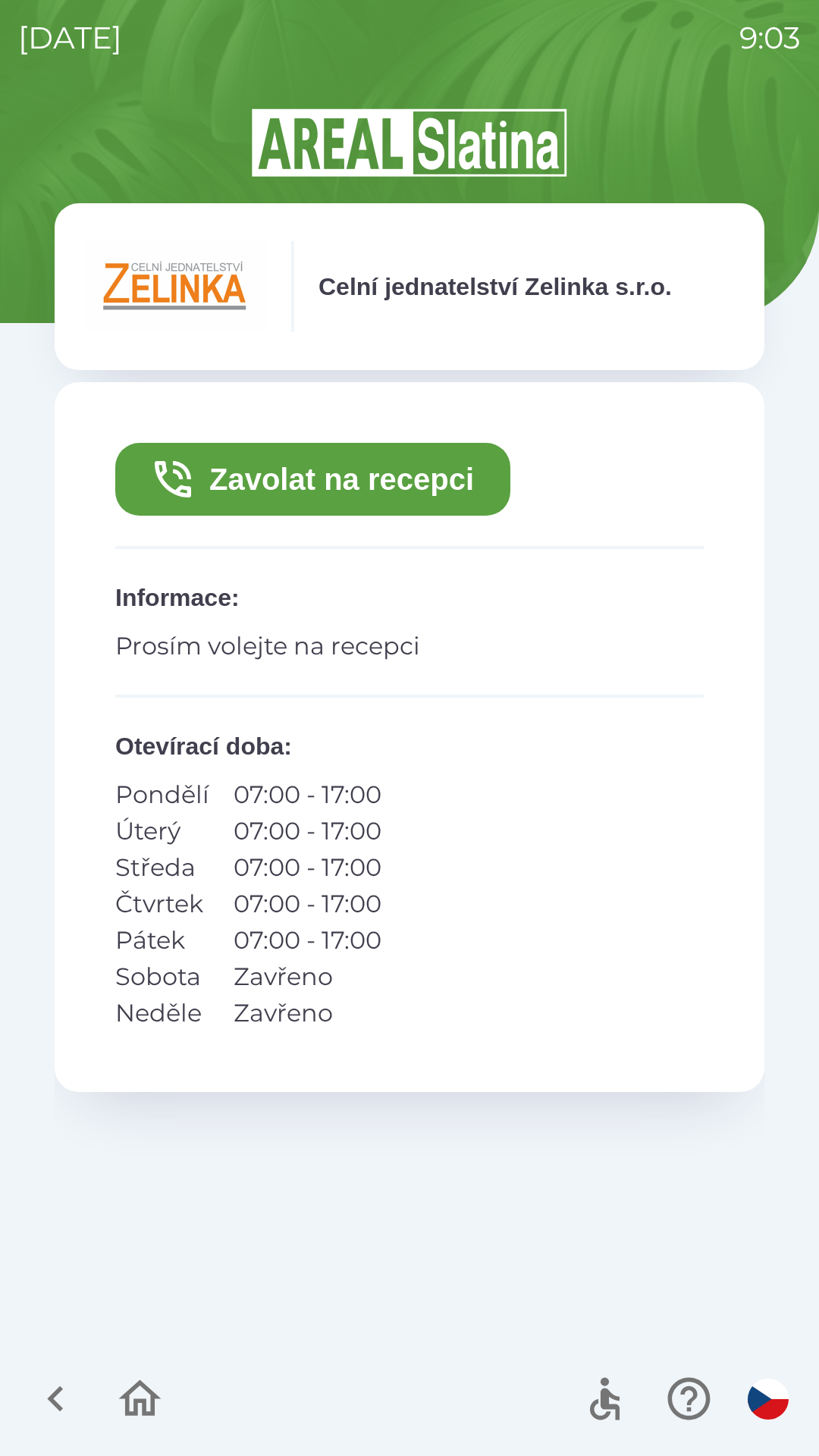
click at [246, 465] on button "Zavolat na recepci" at bounding box center [312, 479] width 395 height 73
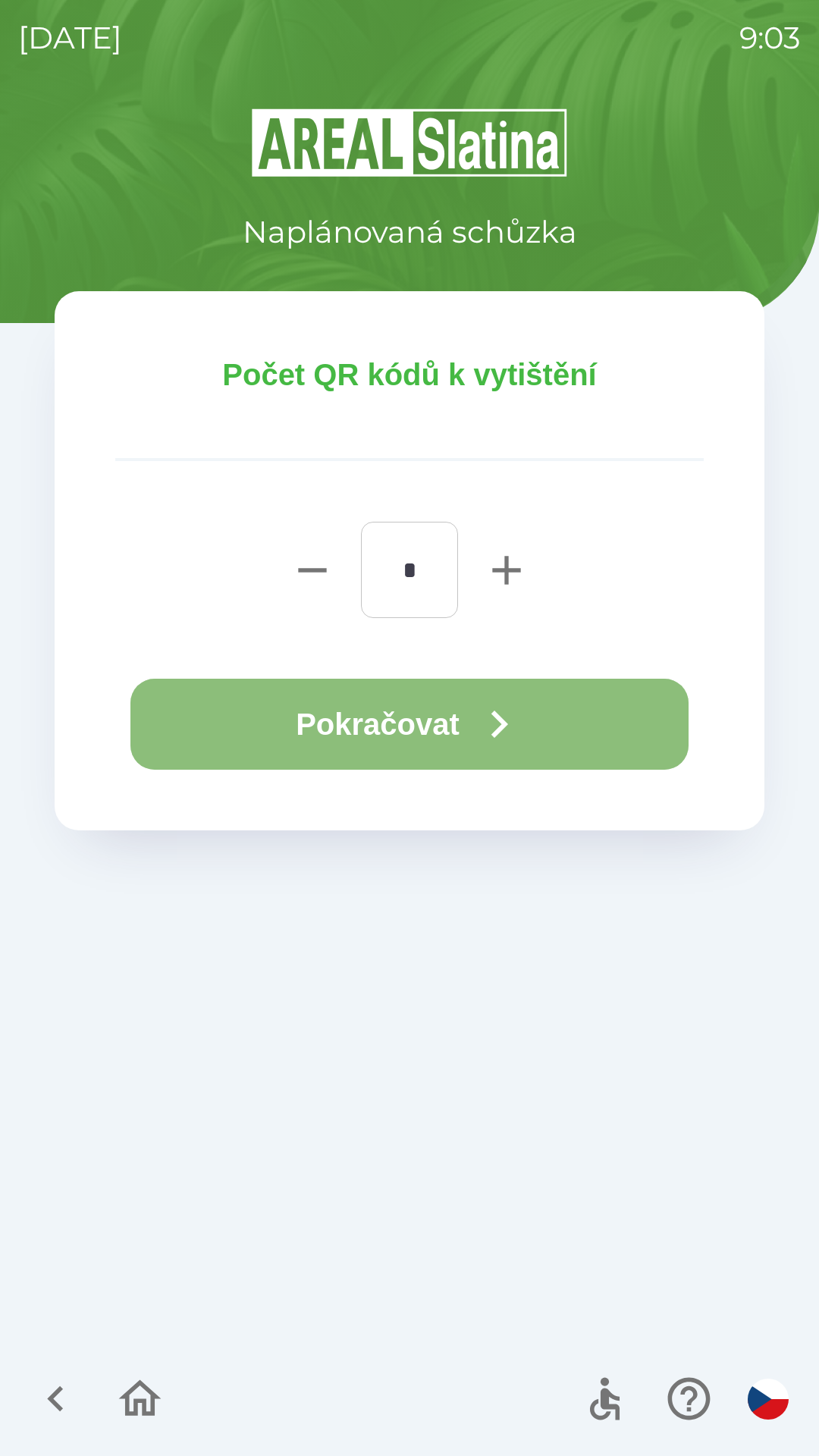
click at [441, 715] on button "Pokračovat" at bounding box center [409, 724] width 558 height 91
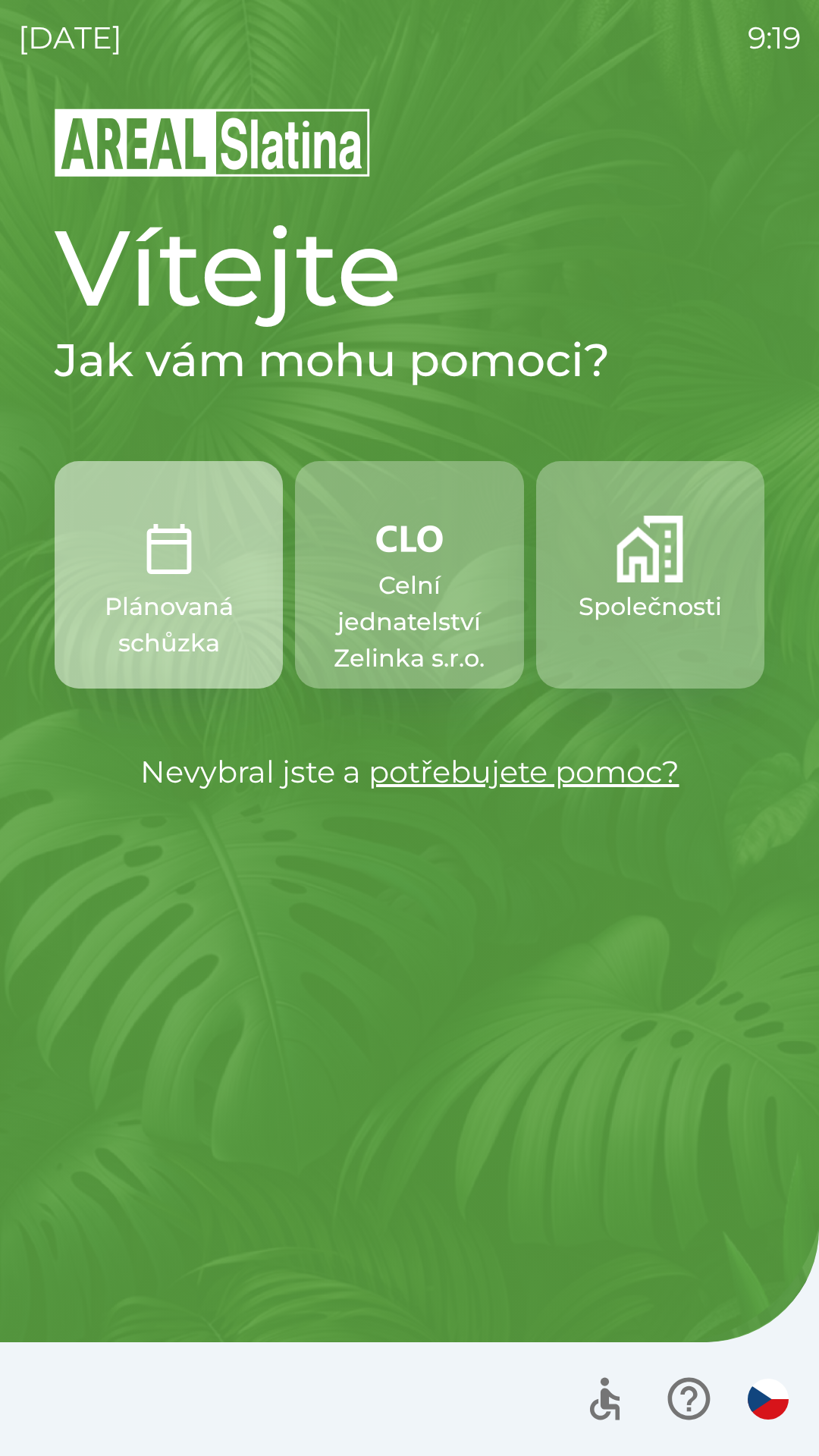
click at [155, 618] on p "Plánovaná schůzka" at bounding box center [169, 625] width 156 height 73
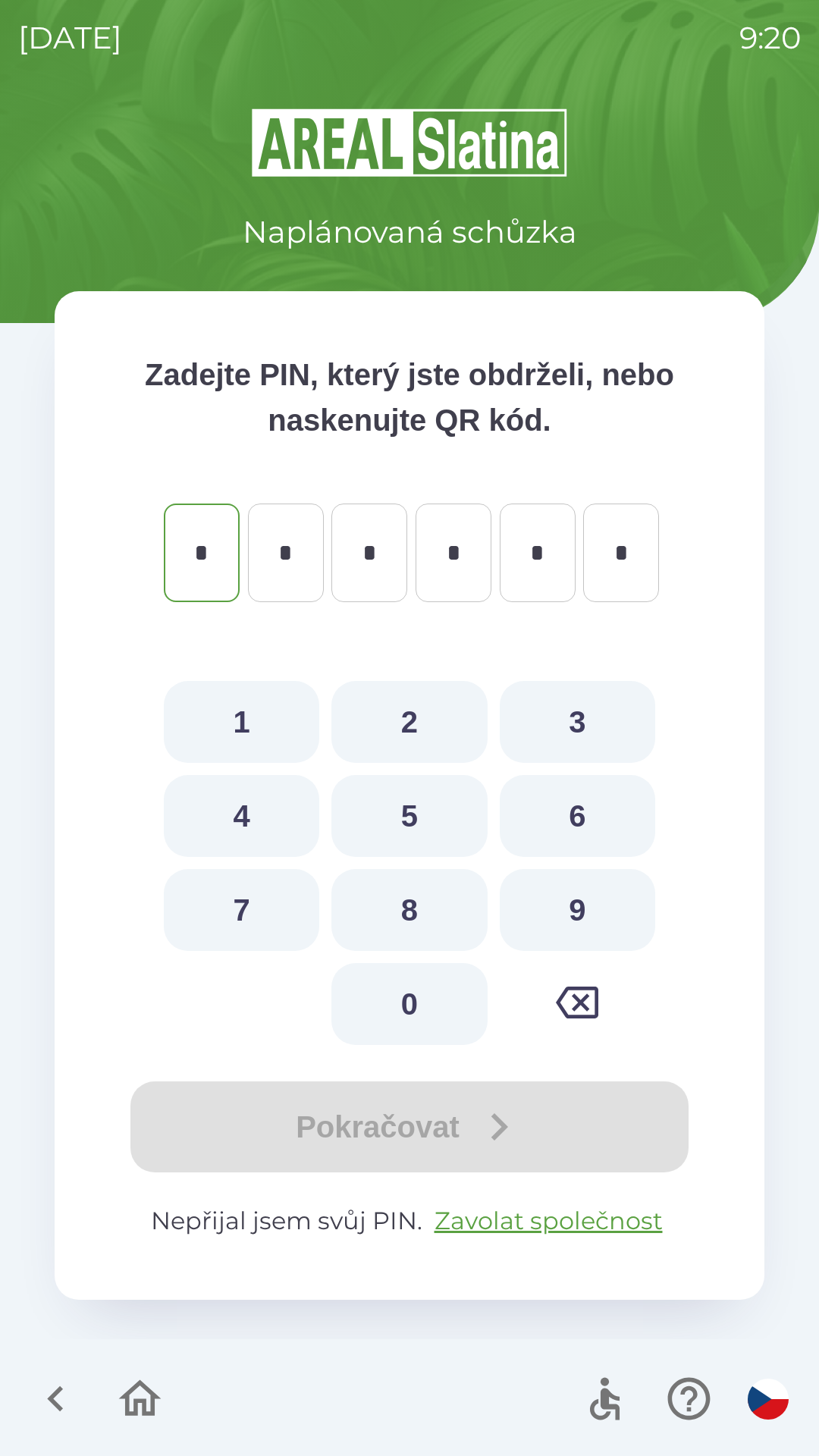
click at [58, 1378] on icon "button" at bounding box center [55, 1398] width 51 height 51
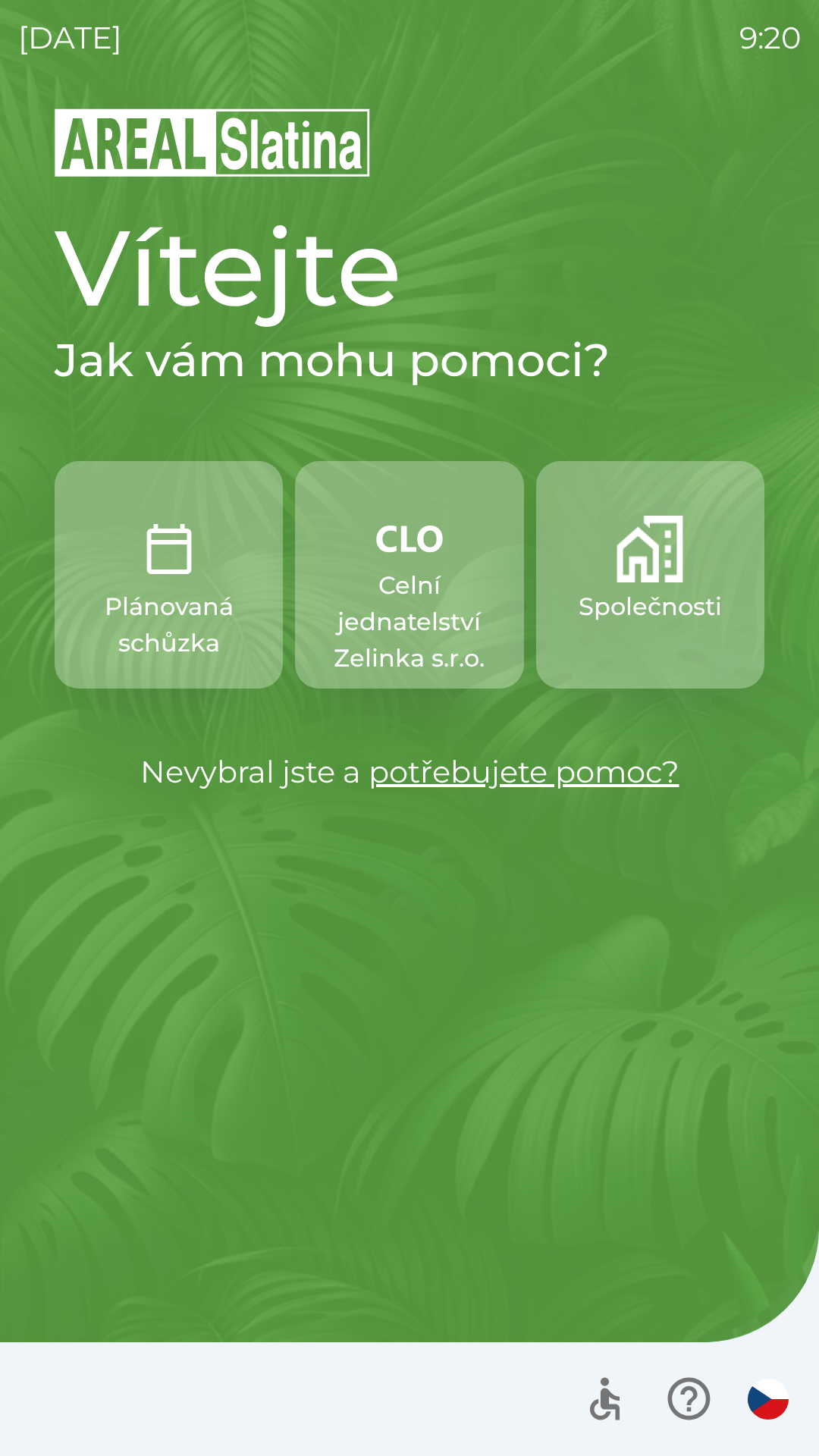
click at [660, 589] on p "Společnosti" at bounding box center [650, 607] width 144 height 36
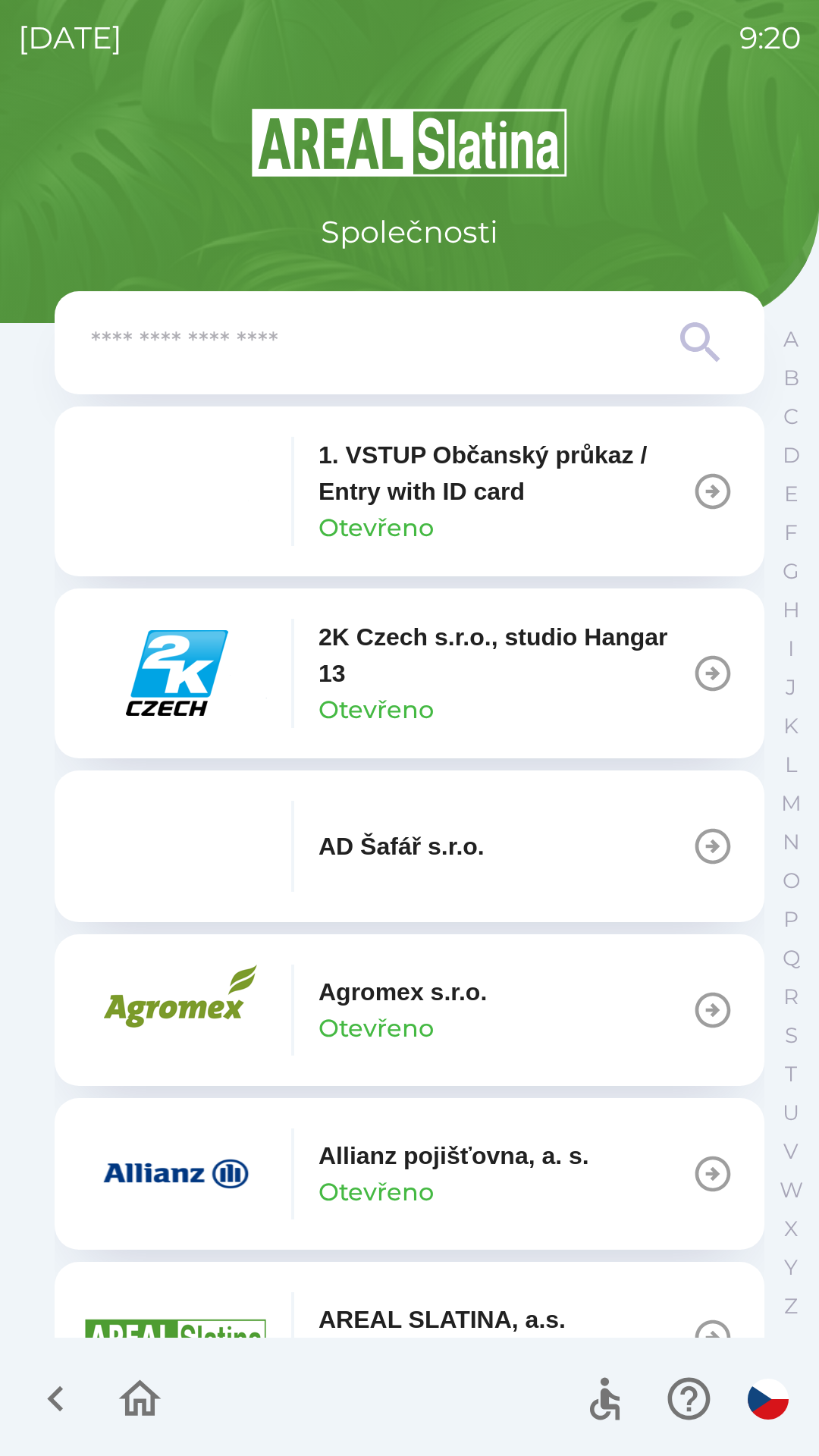
click at [274, 358] on input "text" at bounding box center [379, 343] width 576 height 42
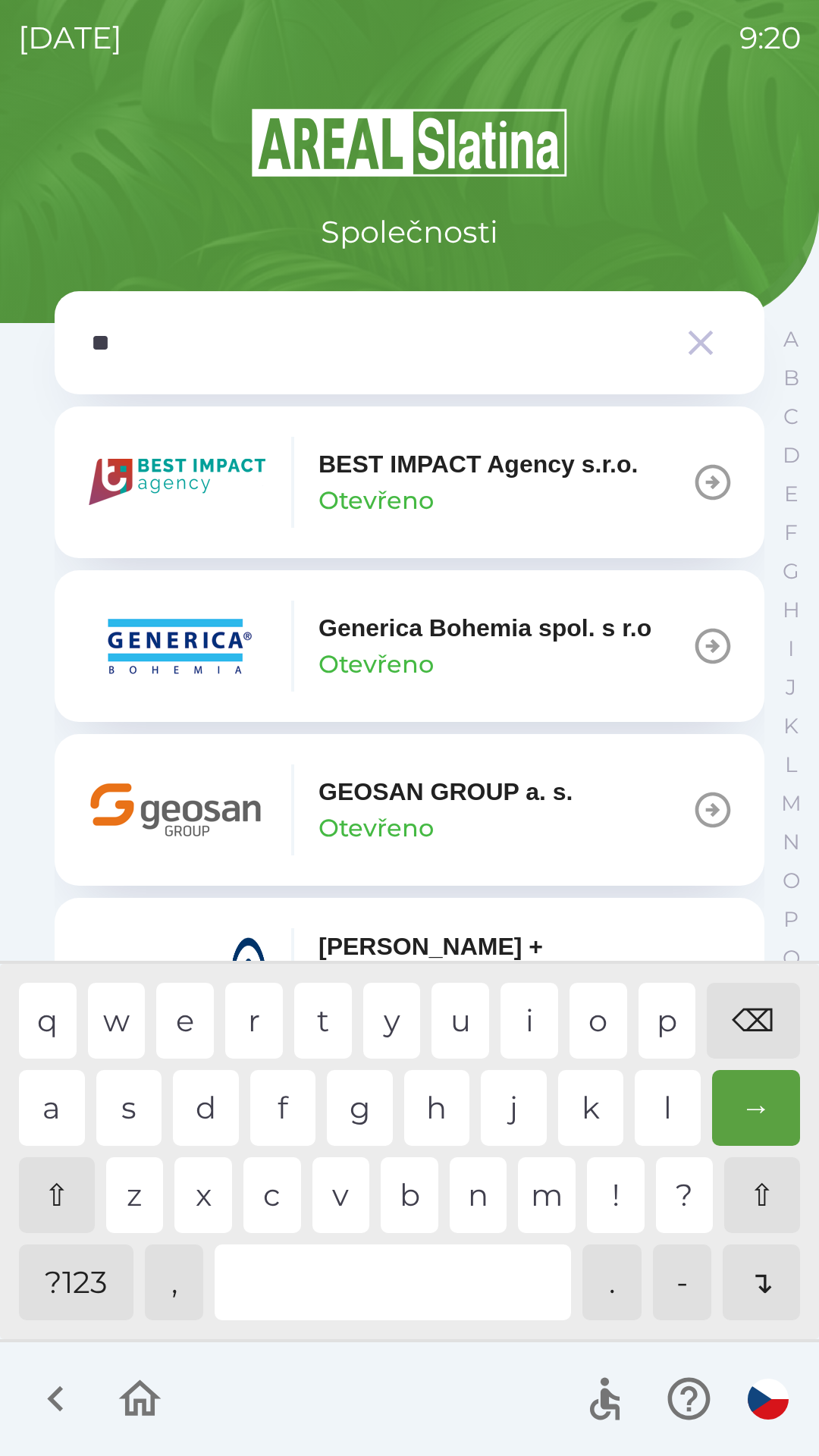
click at [185, 1007] on div "e" at bounding box center [185, 1021] width 58 height 76
type input "***"
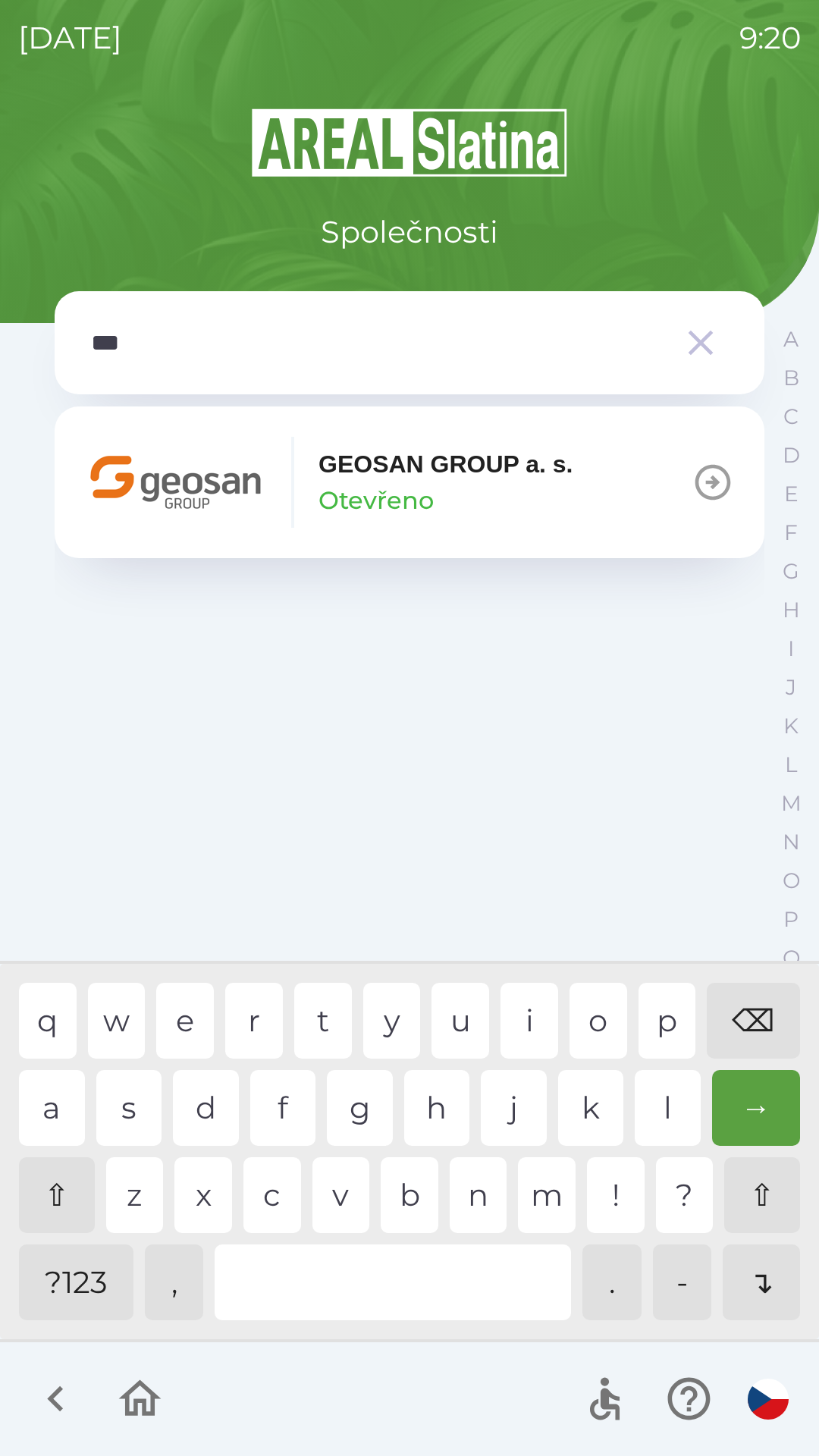
click at [585, 1016] on div "o" at bounding box center [598, 1021] width 58 height 76
click at [187, 481] on img "button" at bounding box center [176, 482] width 182 height 91
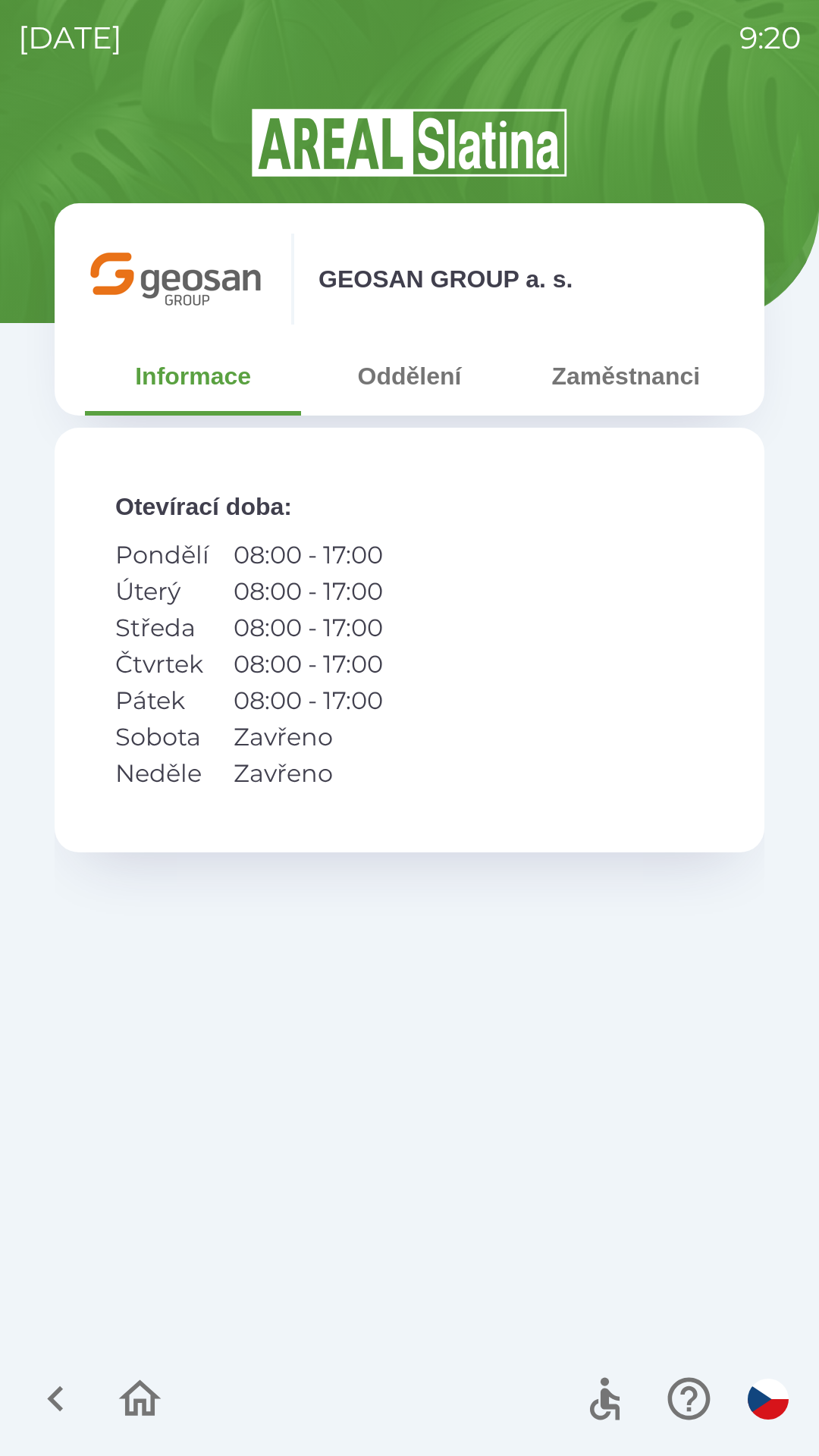
click at [611, 384] on button "Zaměstnanci" at bounding box center [626, 375] width 216 height 54
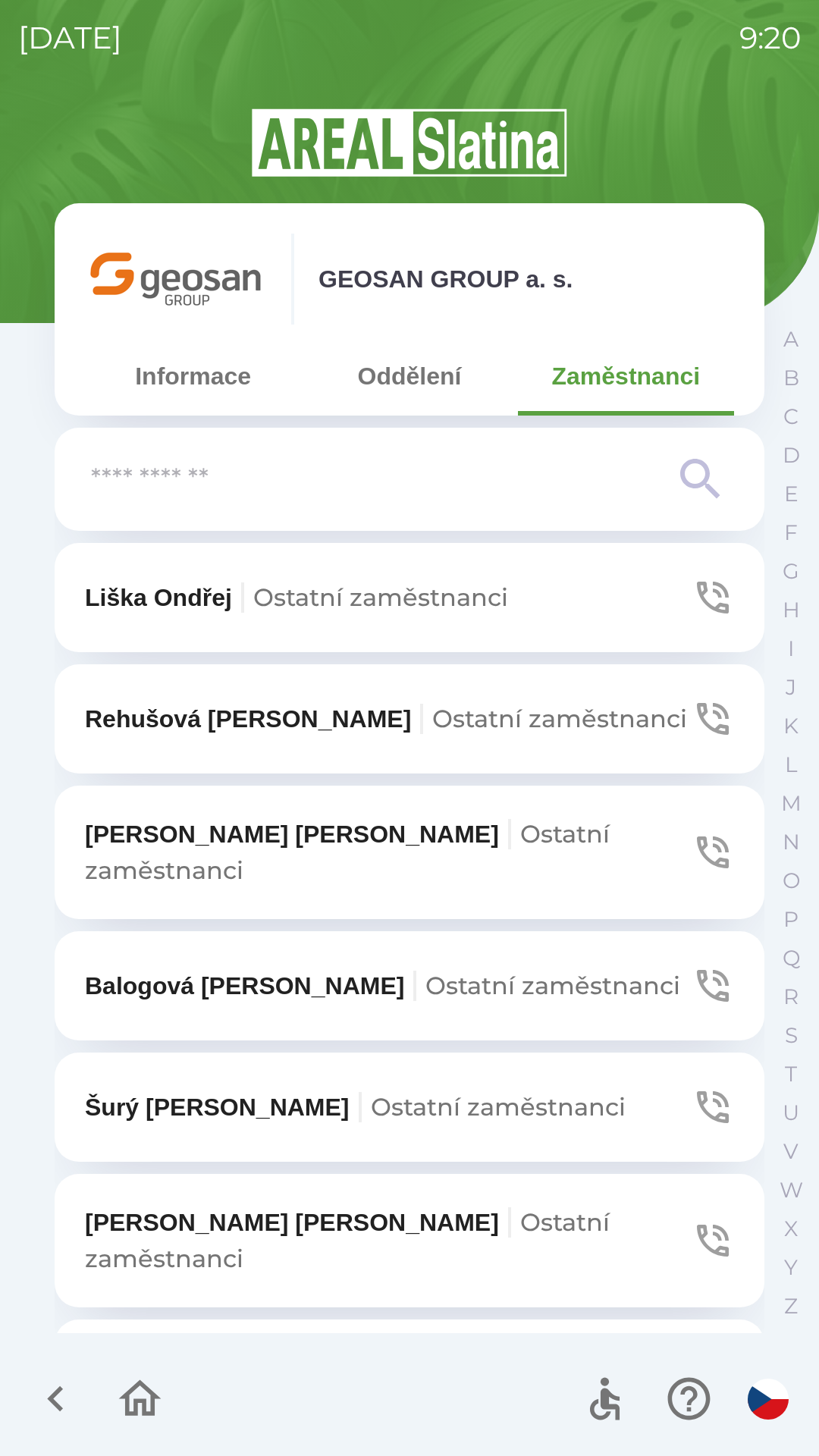
click at [243, 463] on input "text" at bounding box center [379, 480] width 576 height 42
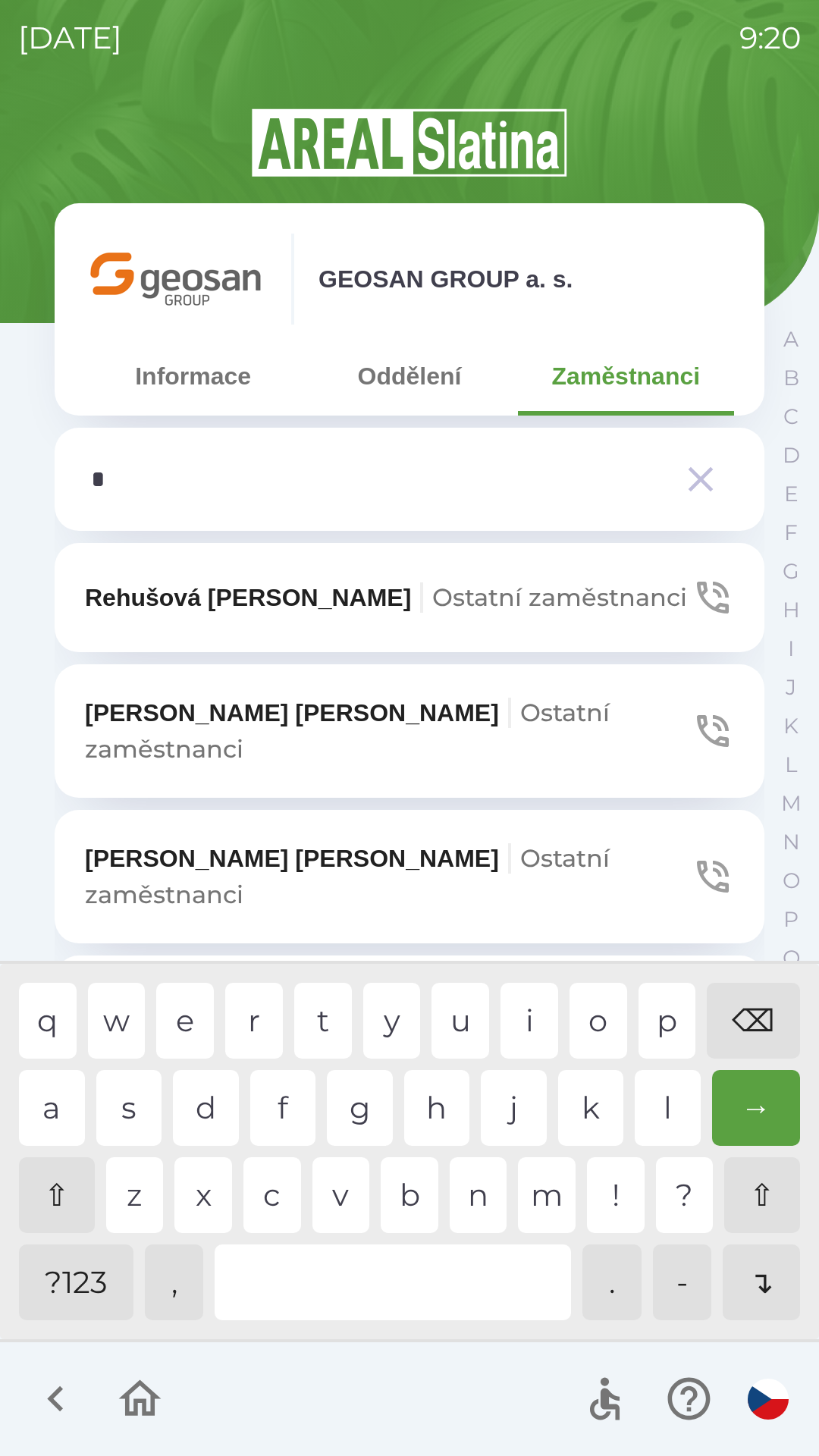
click at [432, 1126] on div "h" at bounding box center [437, 1108] width 66 height 76
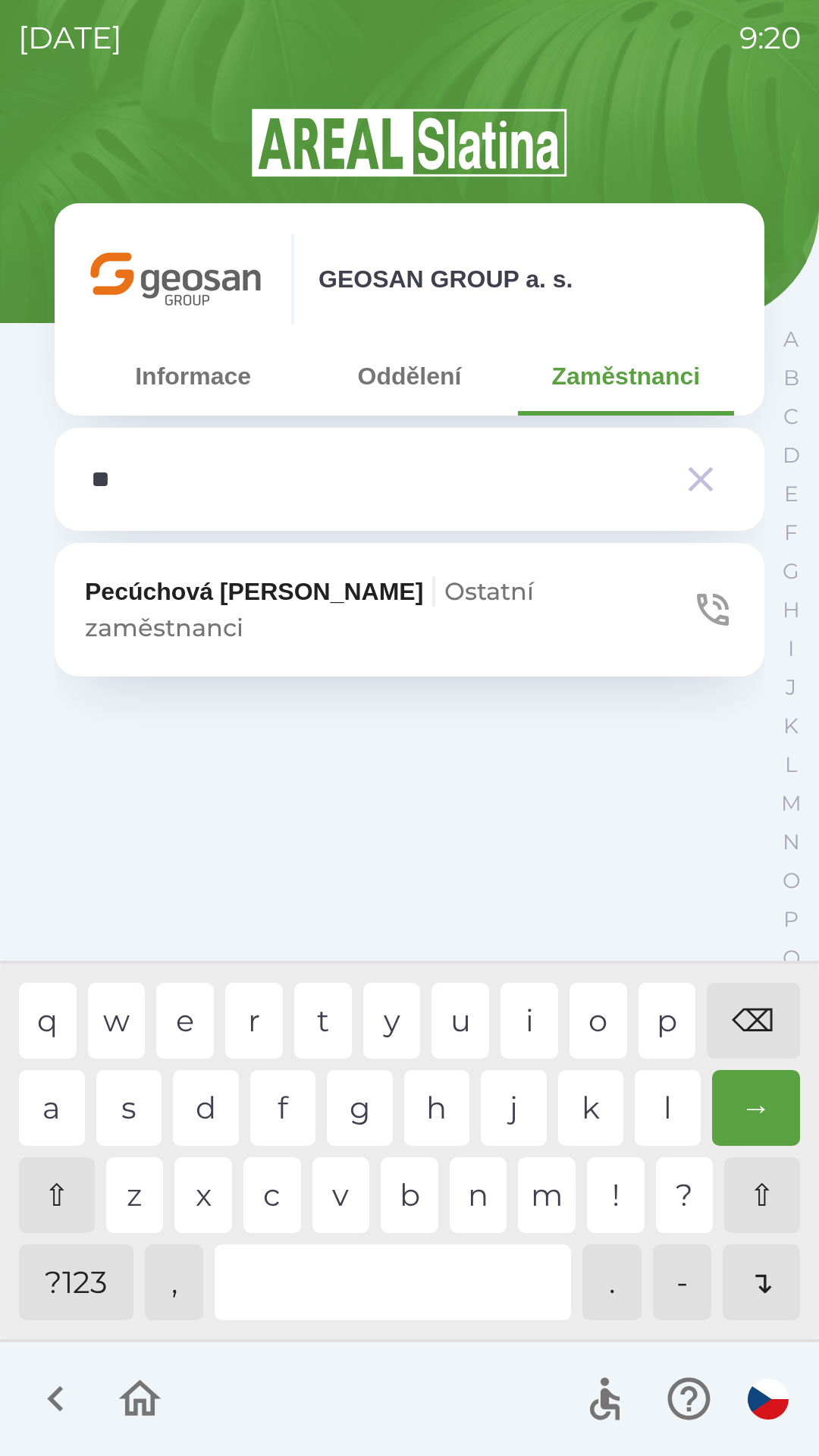
type input "*"
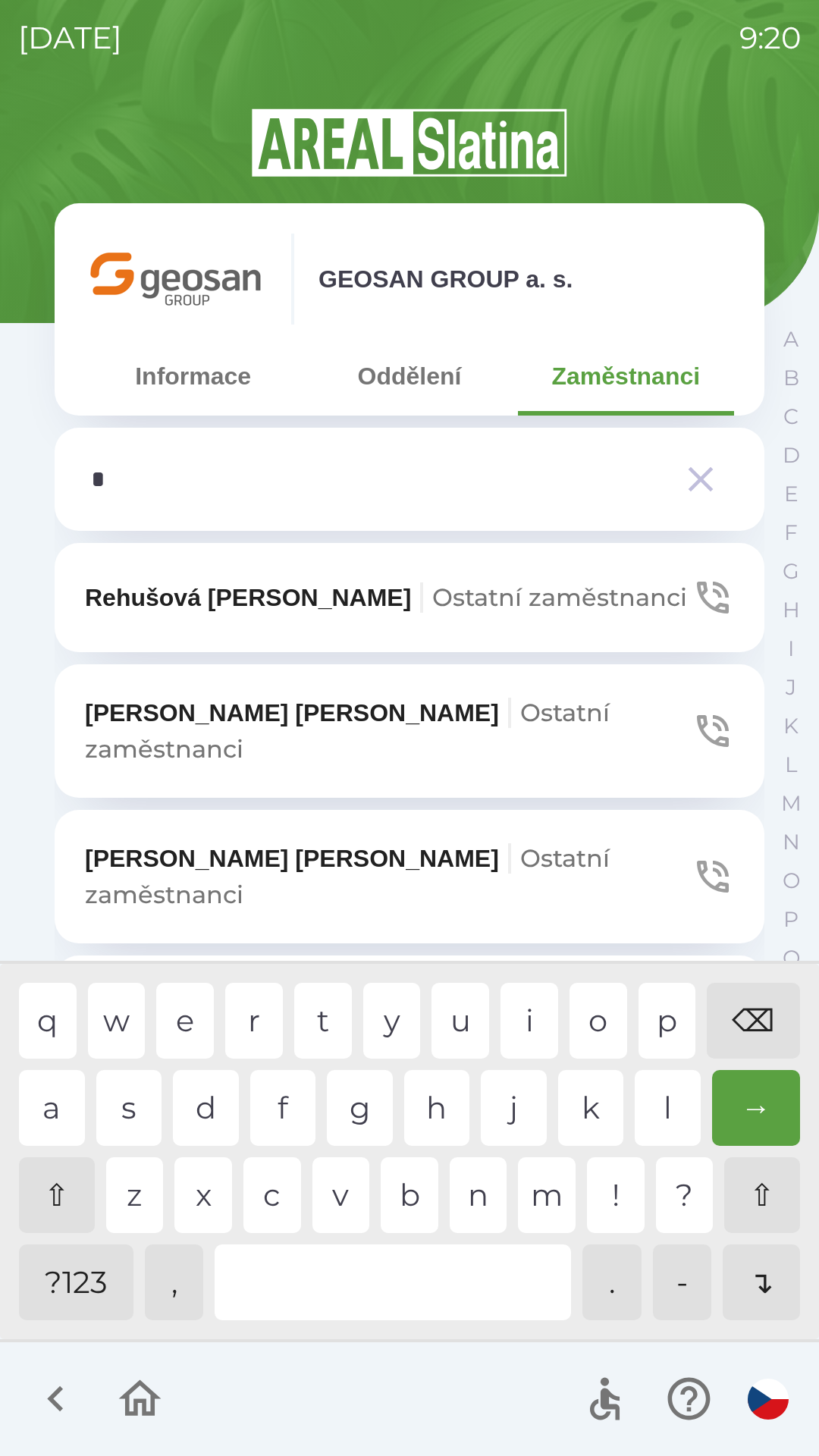
click at [388, 385] on button "Oddělení" at bounding box center [409, 375] width 216 height 54
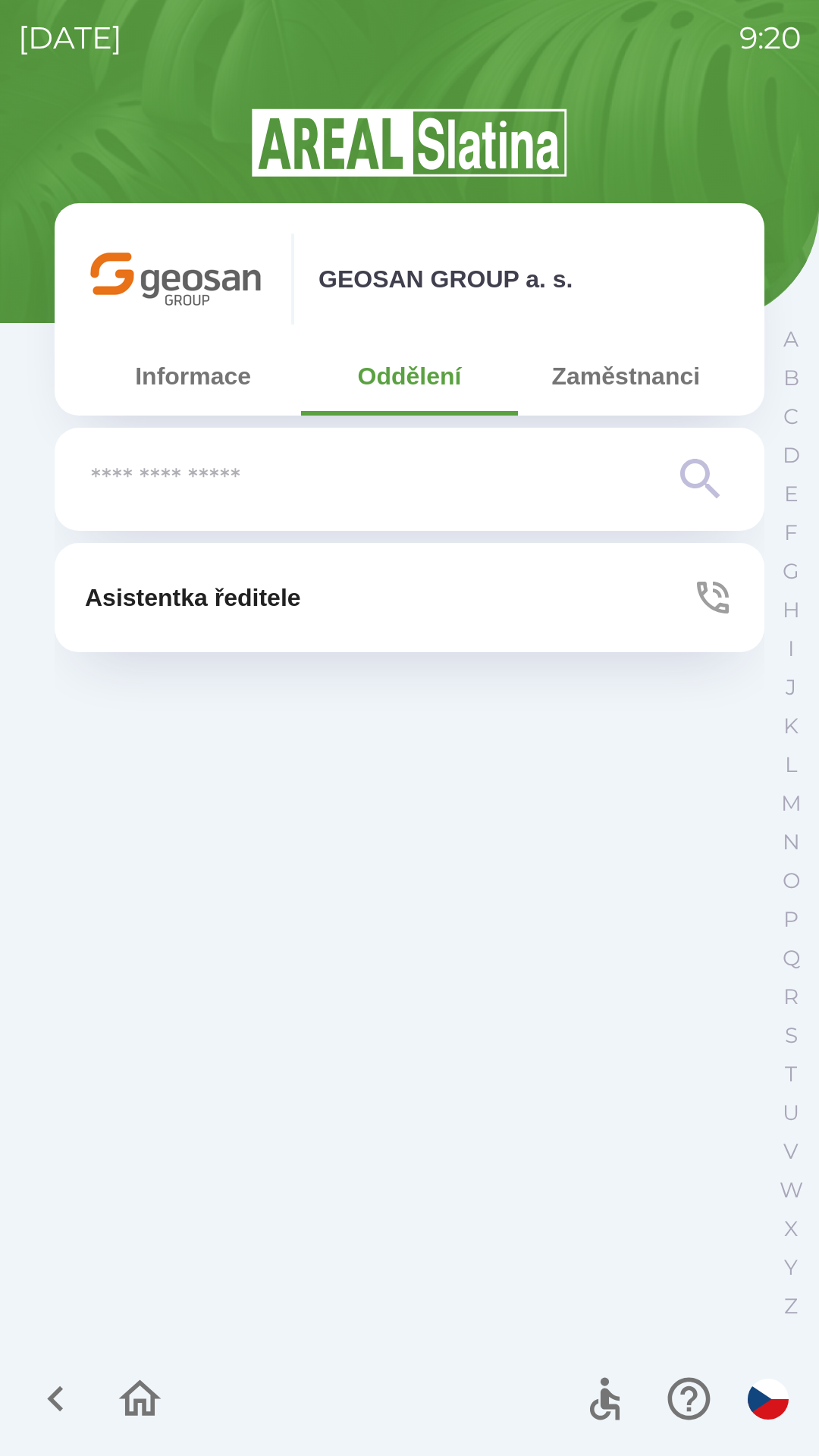
click at [584, 386] on button "Zaměstnanci" at bounding box center [626, 375] width 216 height 54
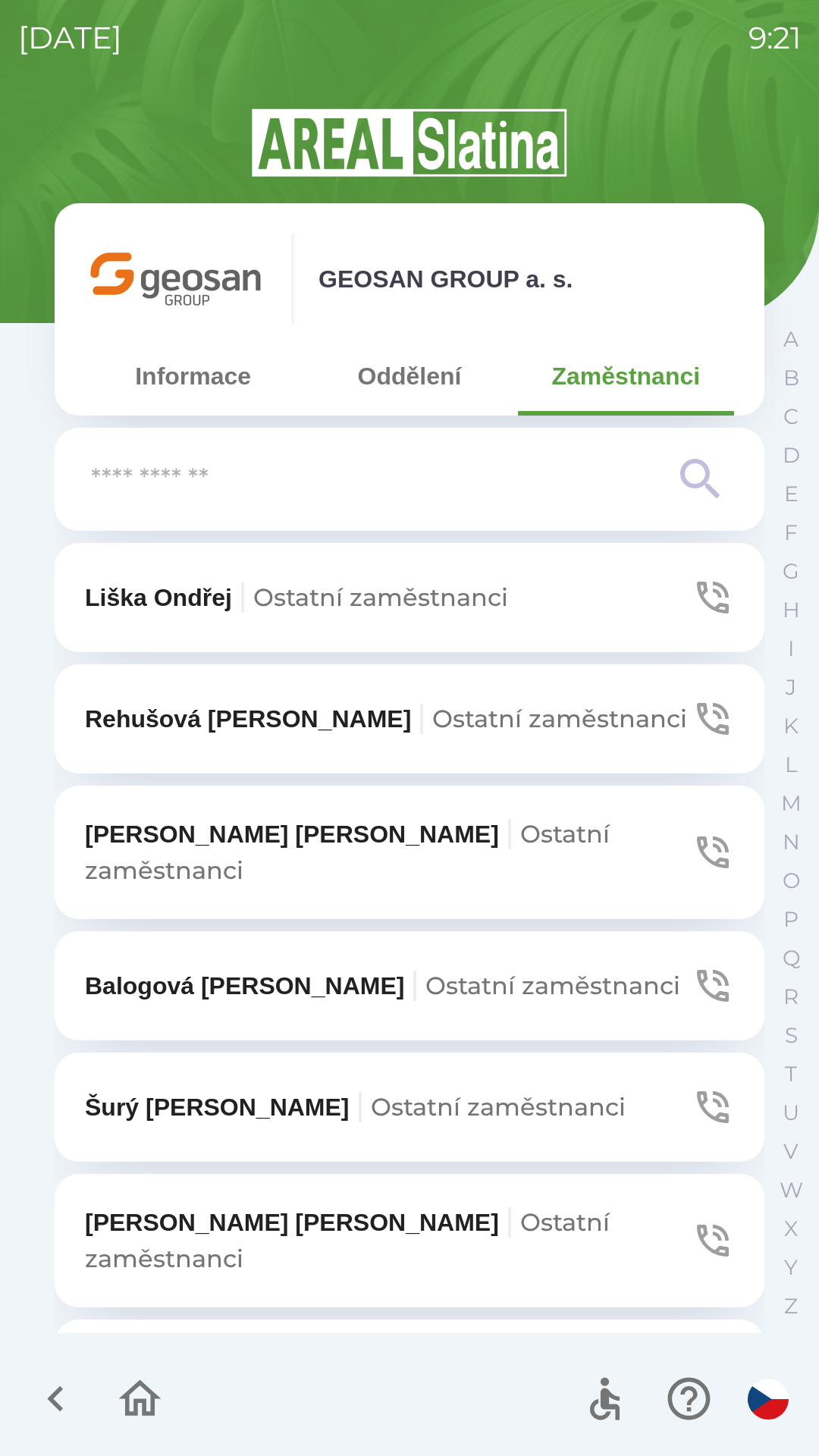
click at [138, 1421] on icon "button" at bounding box center [139, 1398] width 51 height 51
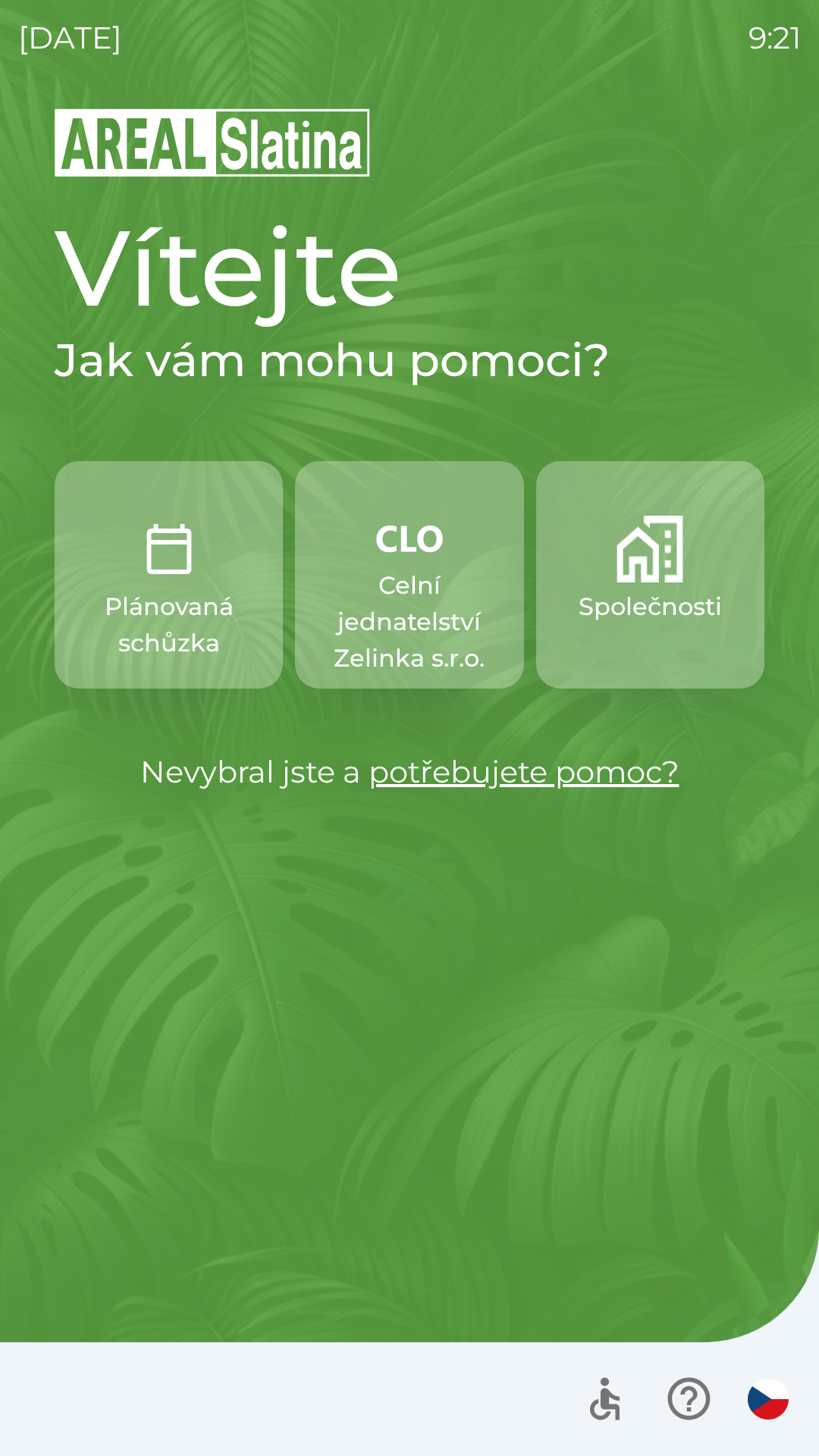
click at [625, 630] on button "Společnosti" at bounding box center [650, 574] width 228 height 227
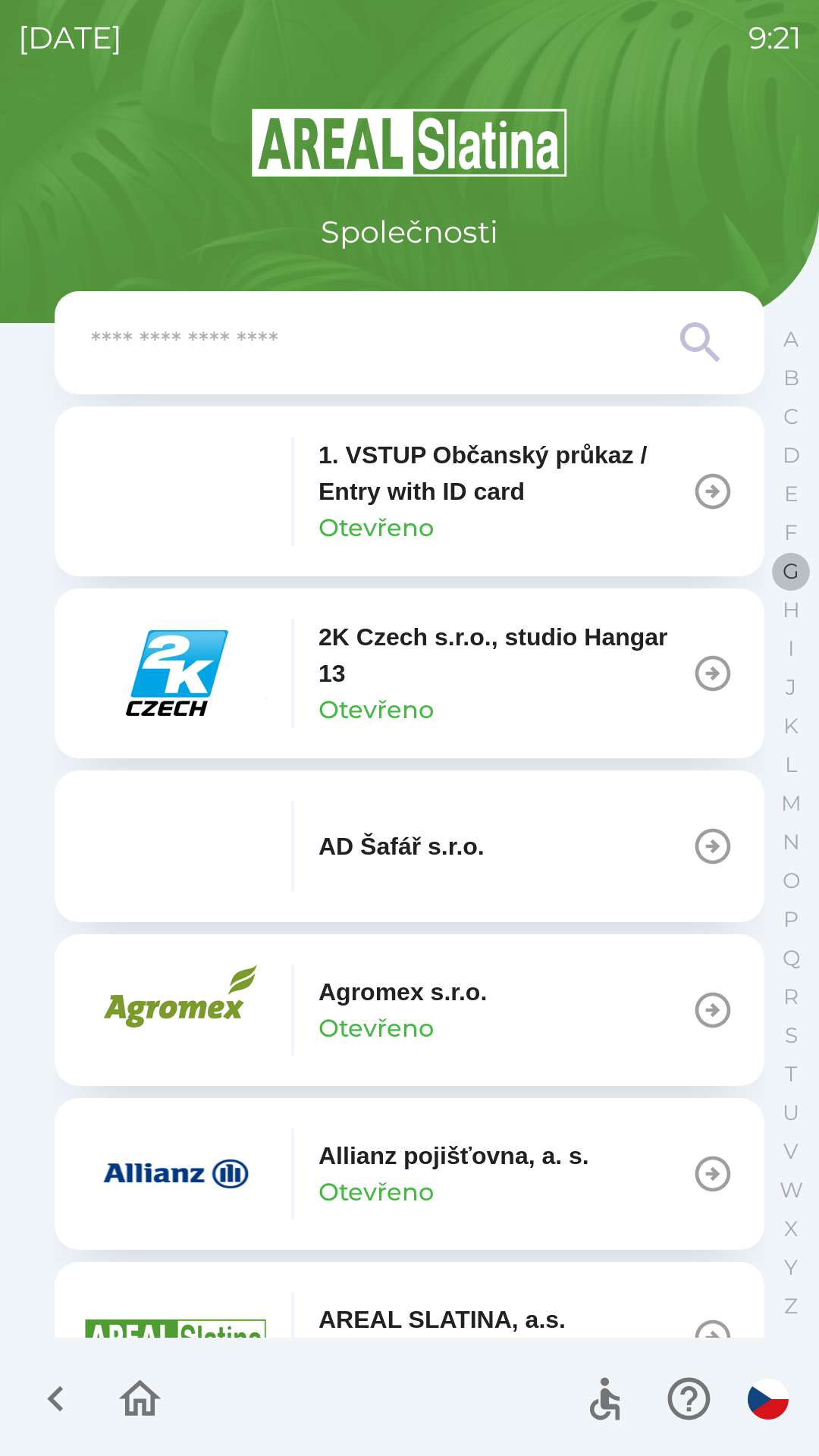
click at [787, 574] on p "G" at bounding box center [790, 571] width 16 height 27
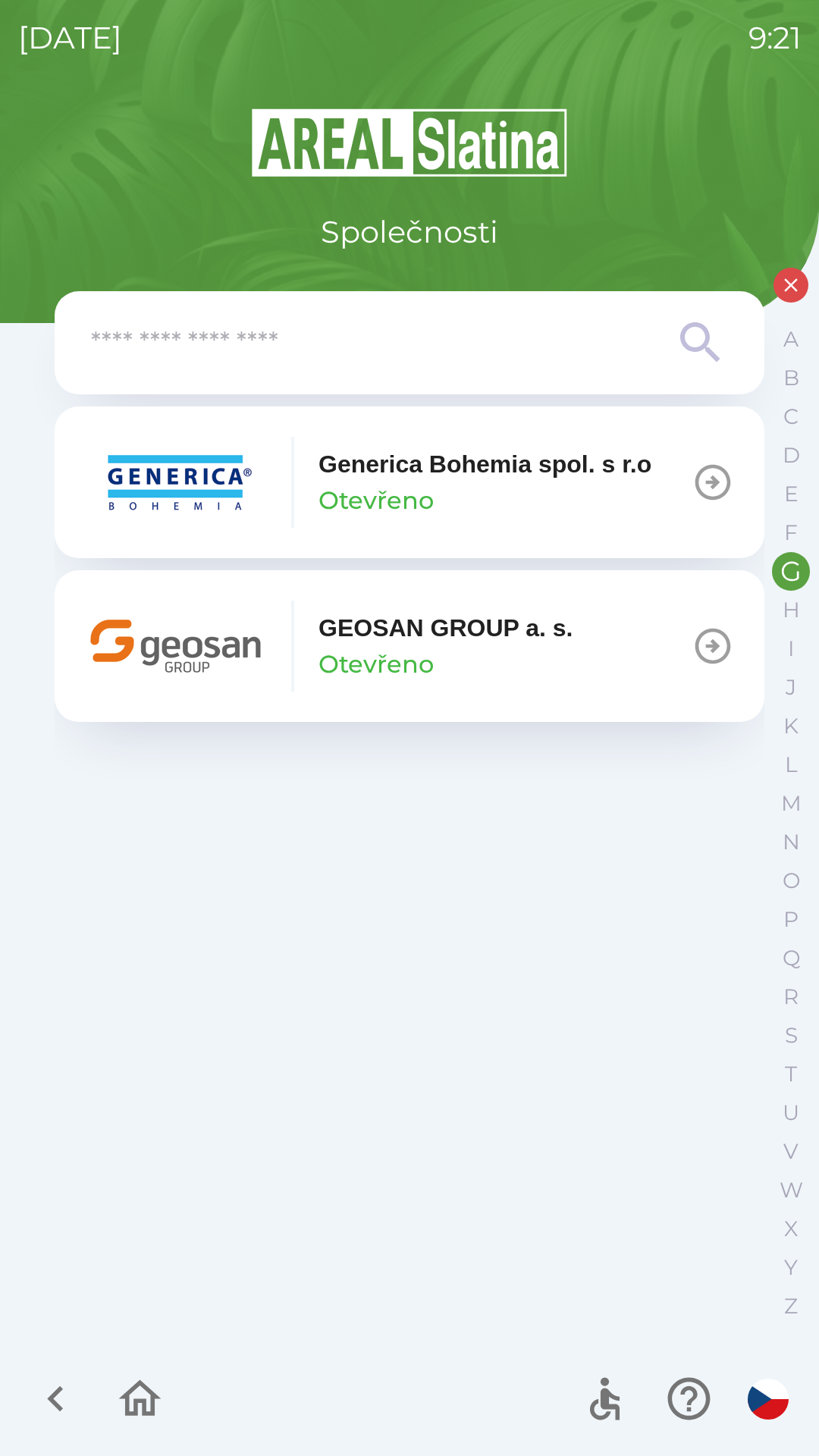
click at [419, 634] on p "GEOSAN GROUP a. s." at bounding box center [445, 628] width 255 height 36
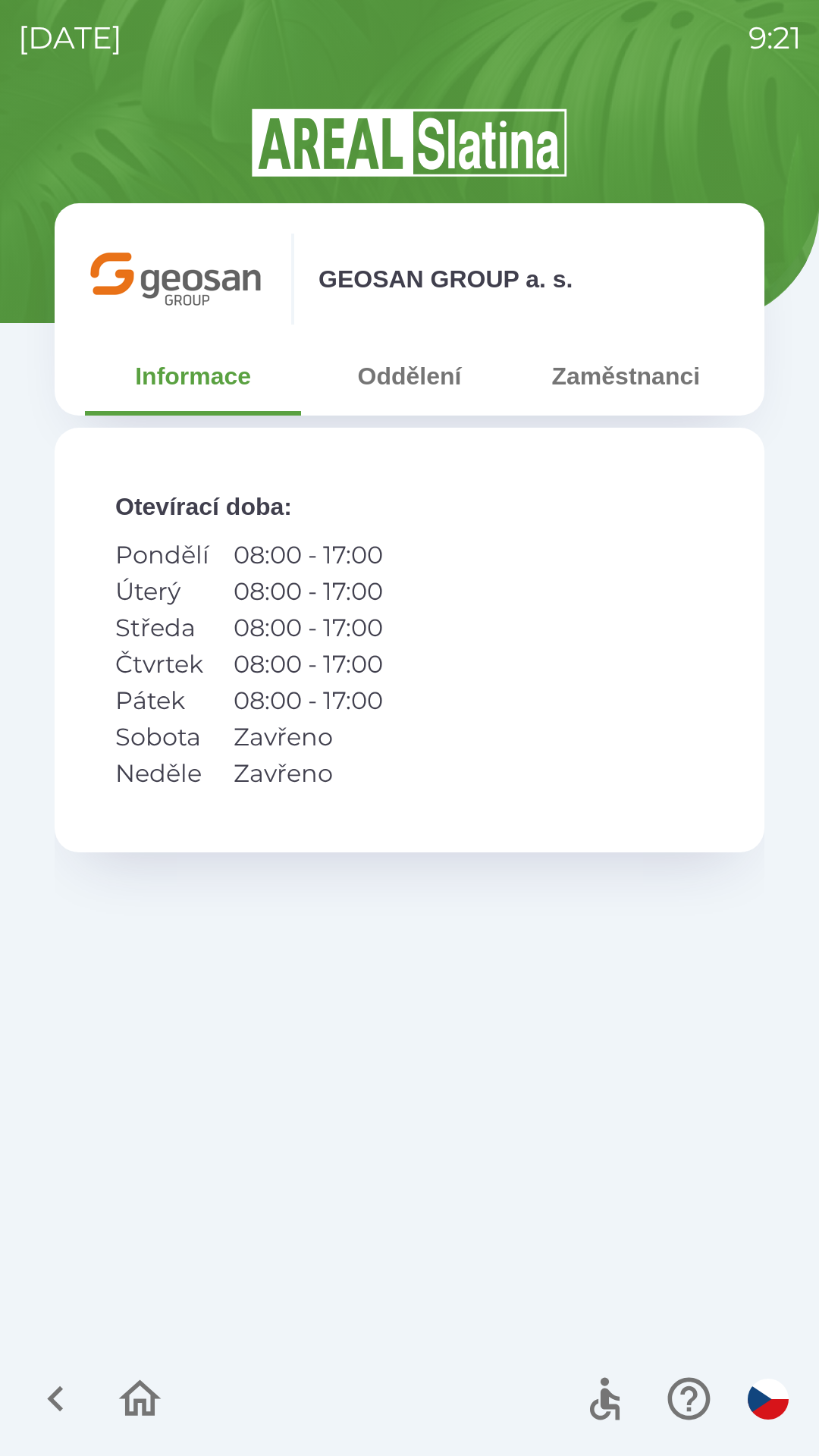
click at [414, 357] on button "Oddělení" at bounding box center [409, 375] width 216 height 54
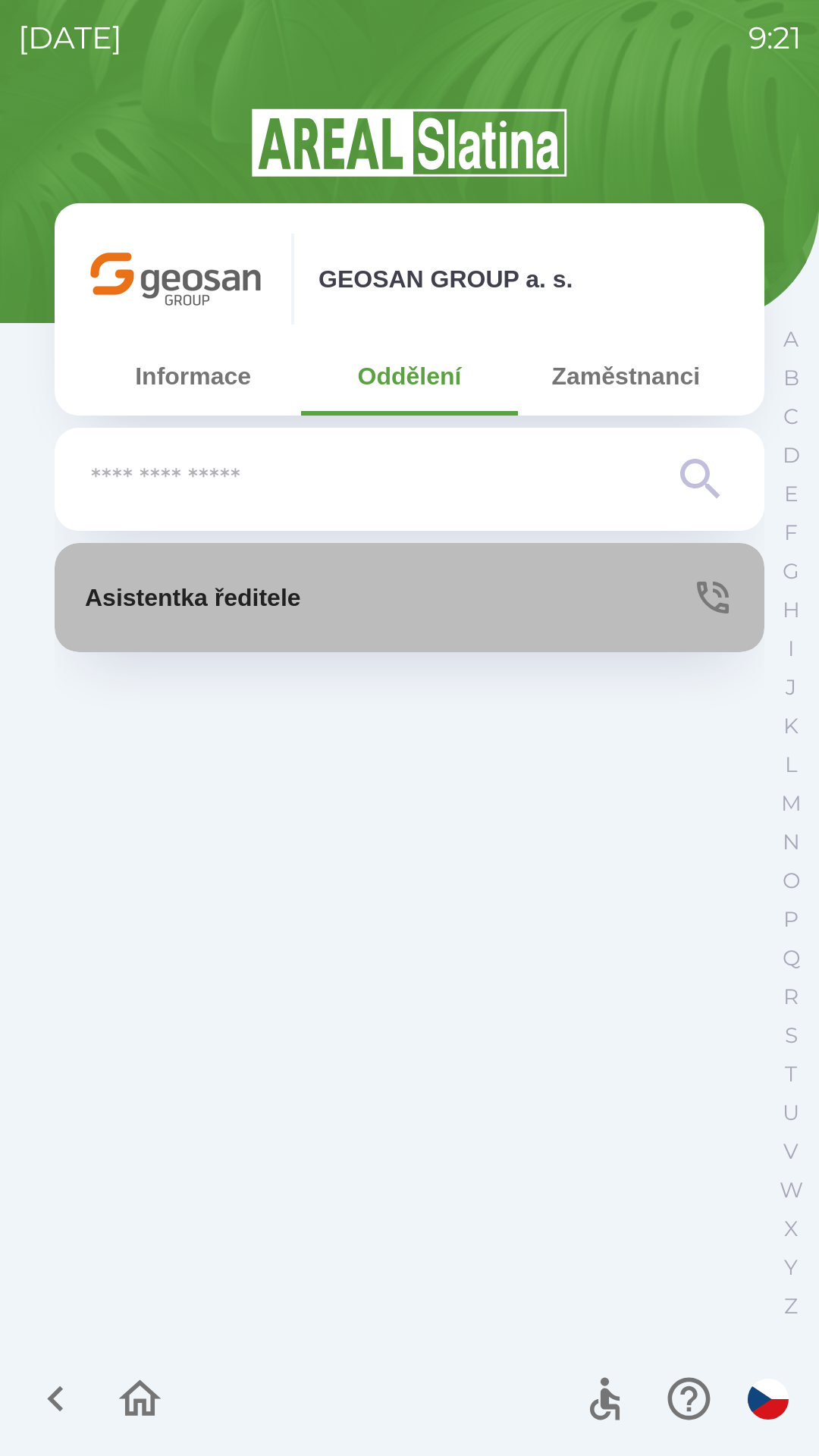
click at [557, 572] on button "Asistentka ředitele" at bounding box center [409, 597] width 710 height 109
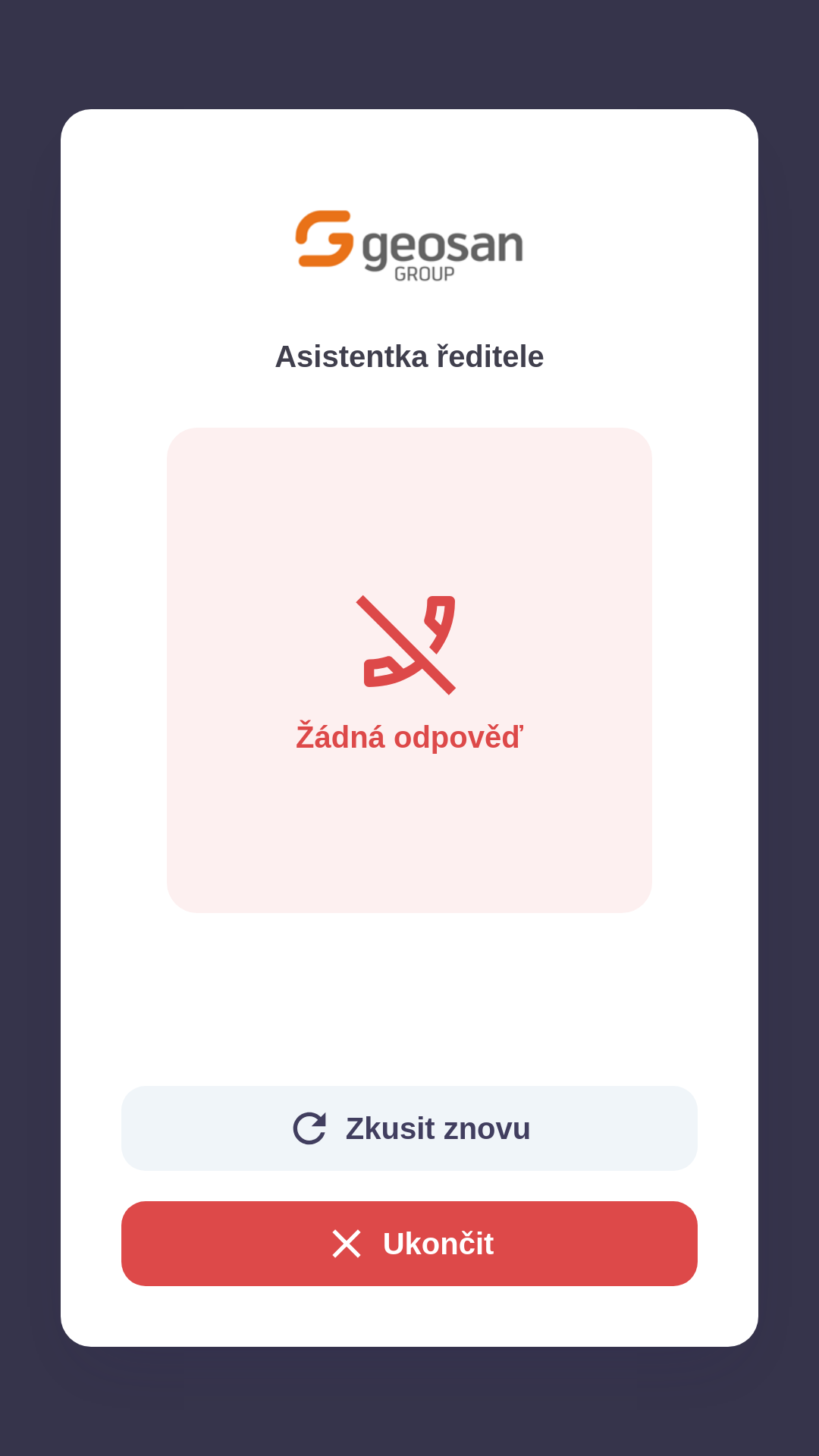
click at [400, 1248] on button "Ukončit" at bounding box center [409, 1243] width 576 height 85
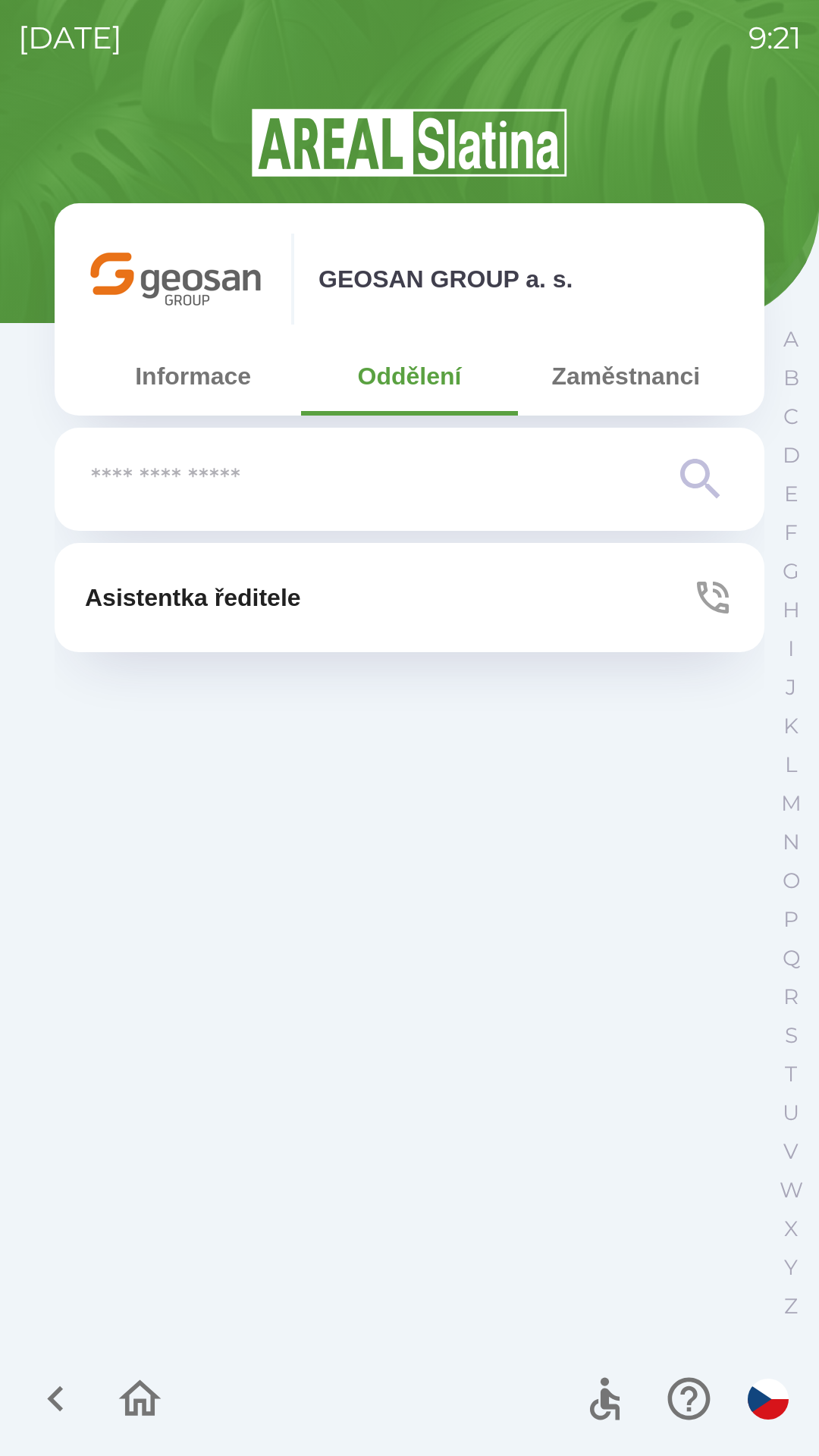
click at [526, 381] on button "Zaměstnanci" at bounding box center [626, 375] width 216 height 54
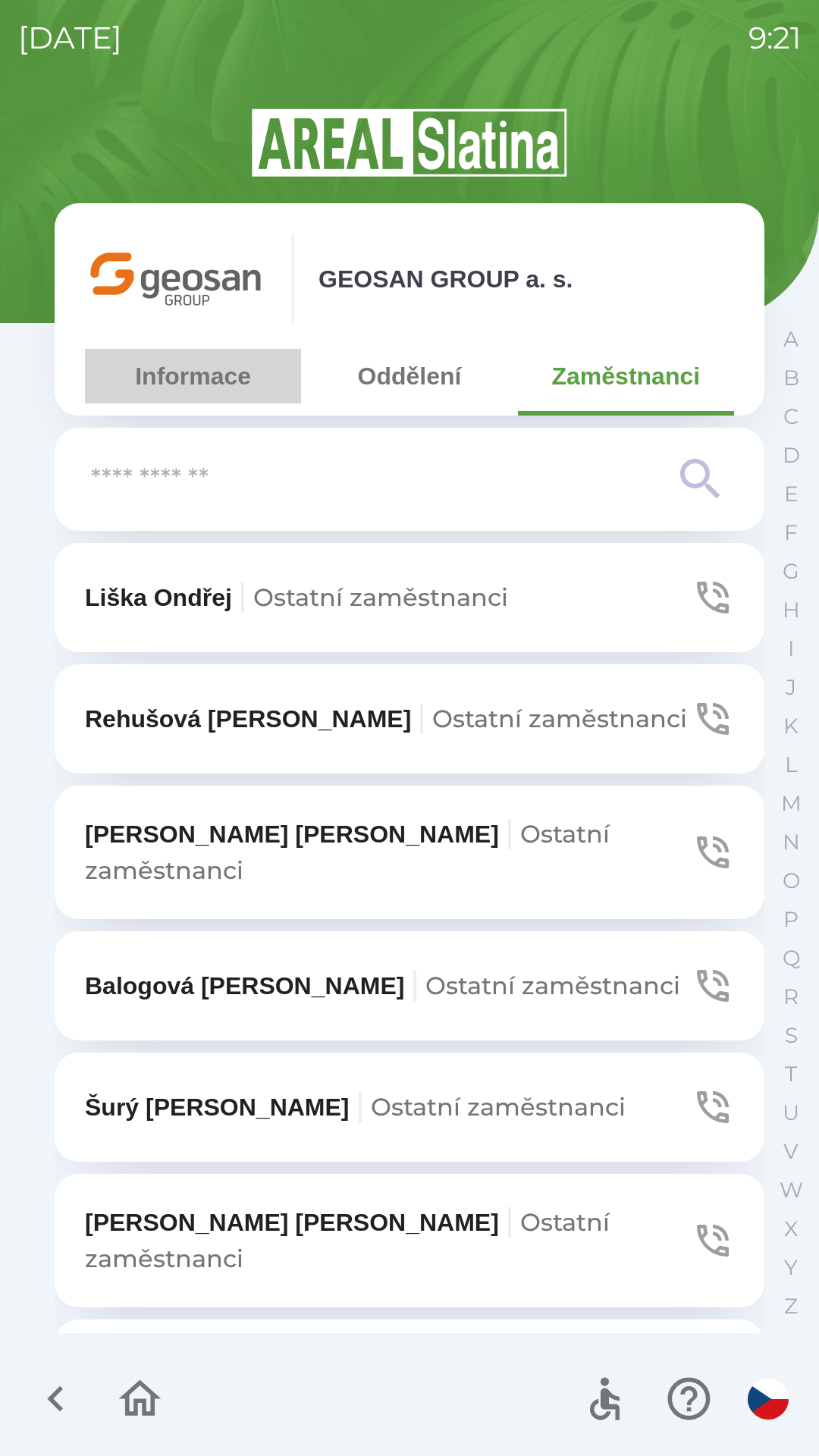
click at [208, 373] on button "Informace" at bounding box center [193, 375] width 216 height 54
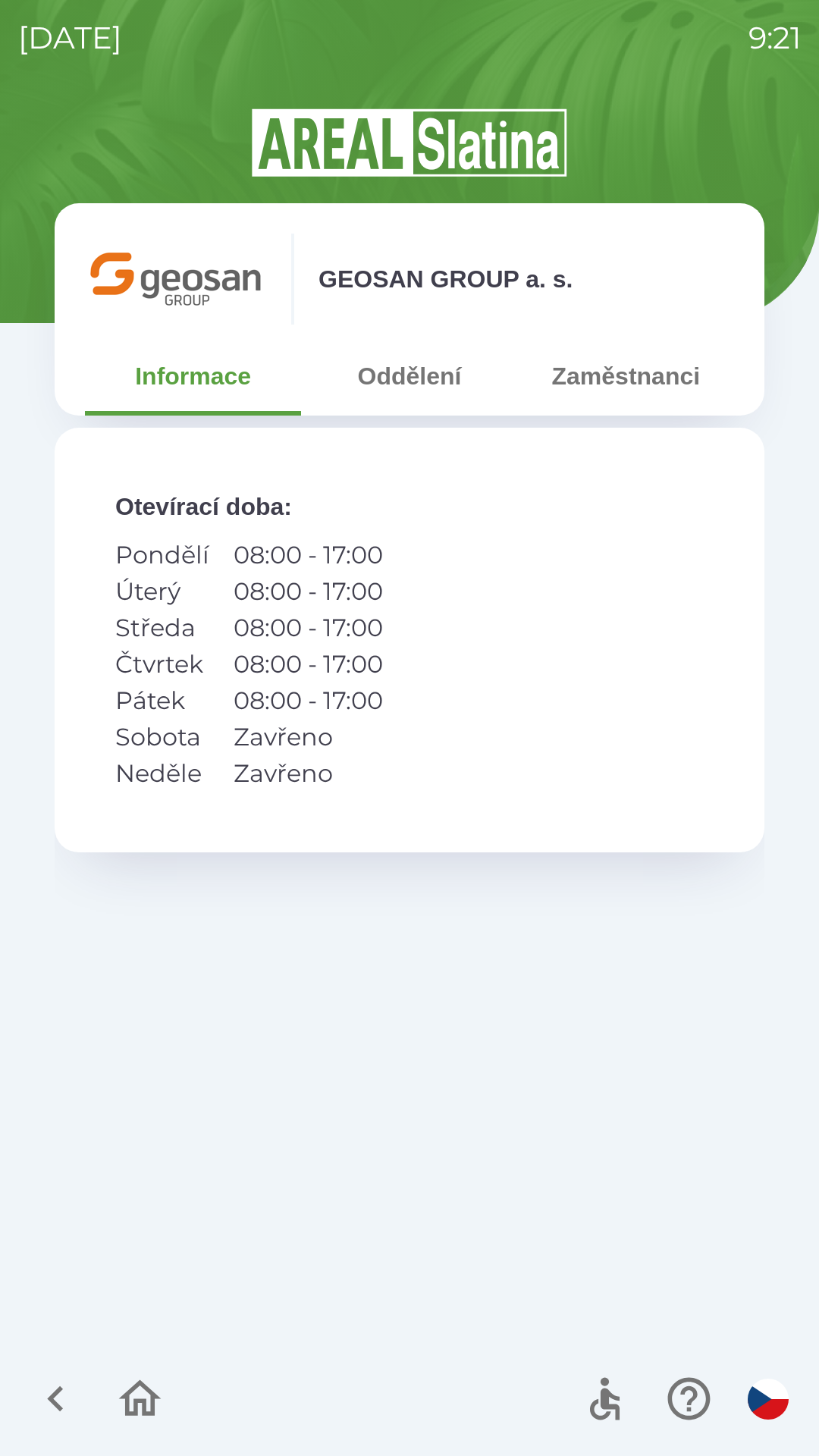
click at [387, 382] on button "Oddělení" at bounding box center [409, 375] width 216 height 54
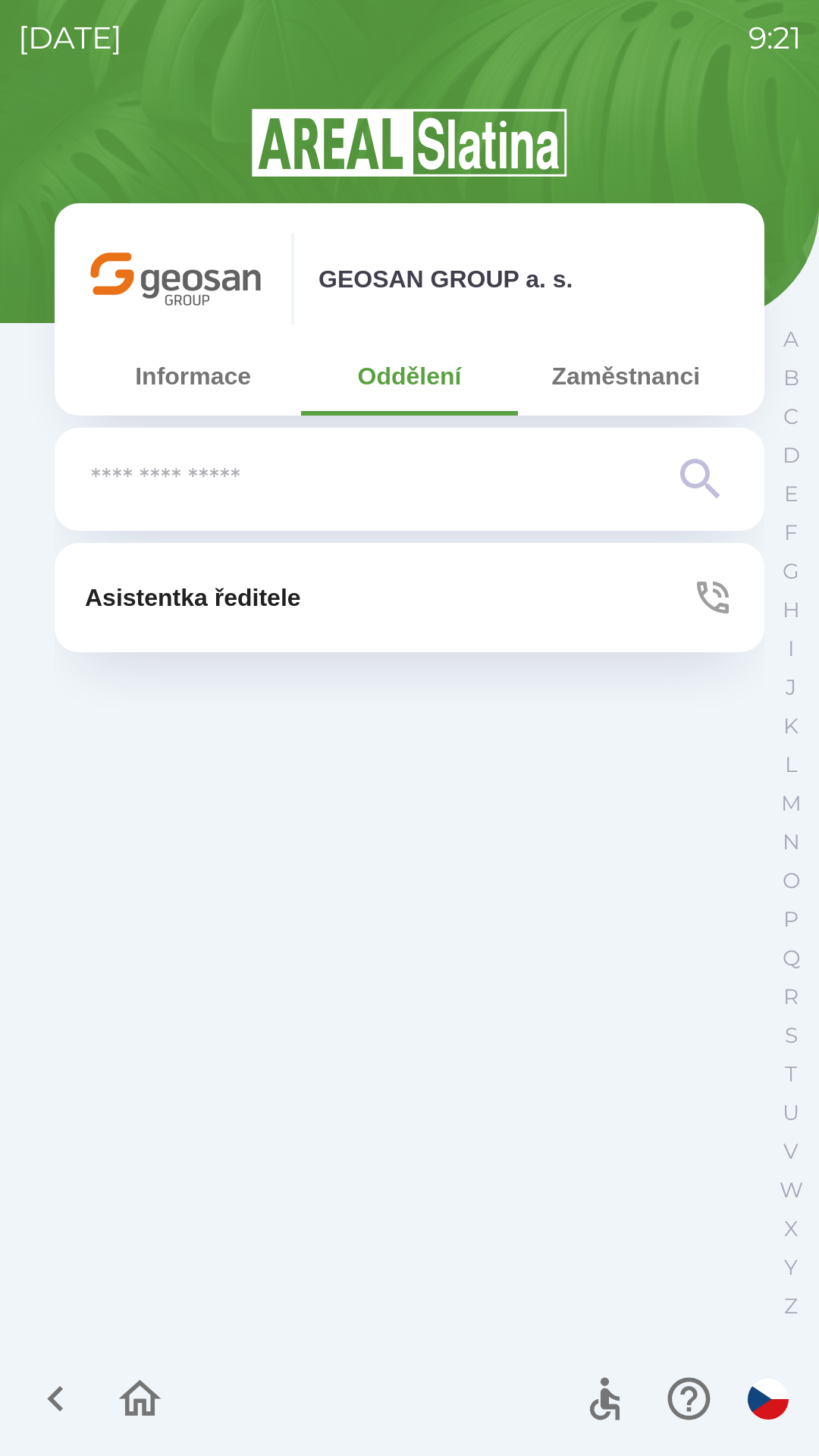
click at [172, 386] on button "Informace" at bounding box center [193, 375] width 216 height 54
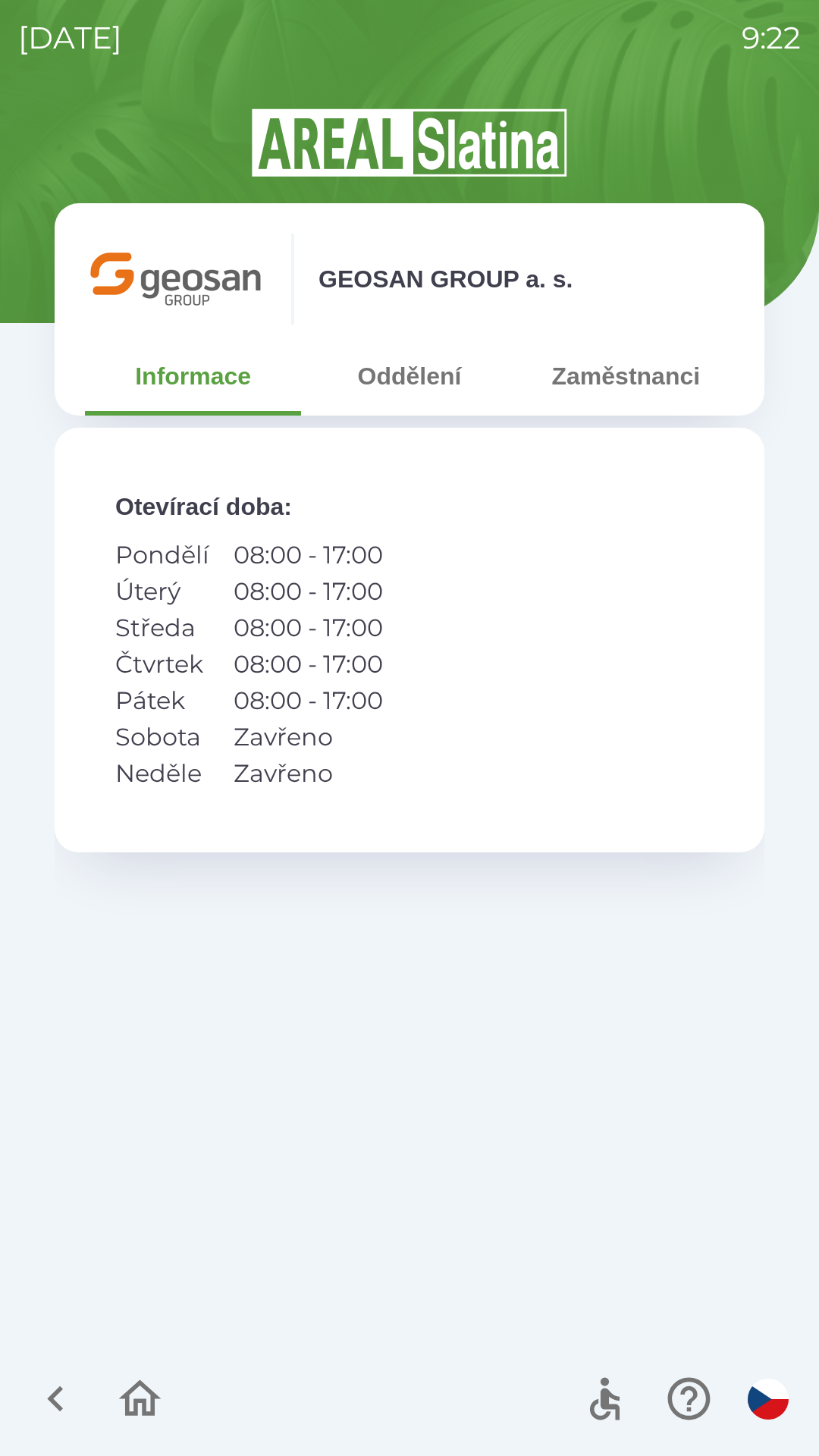
click at [401, 391] on button "Oddělení" at bounding box center [409, 375] width 216 height 54
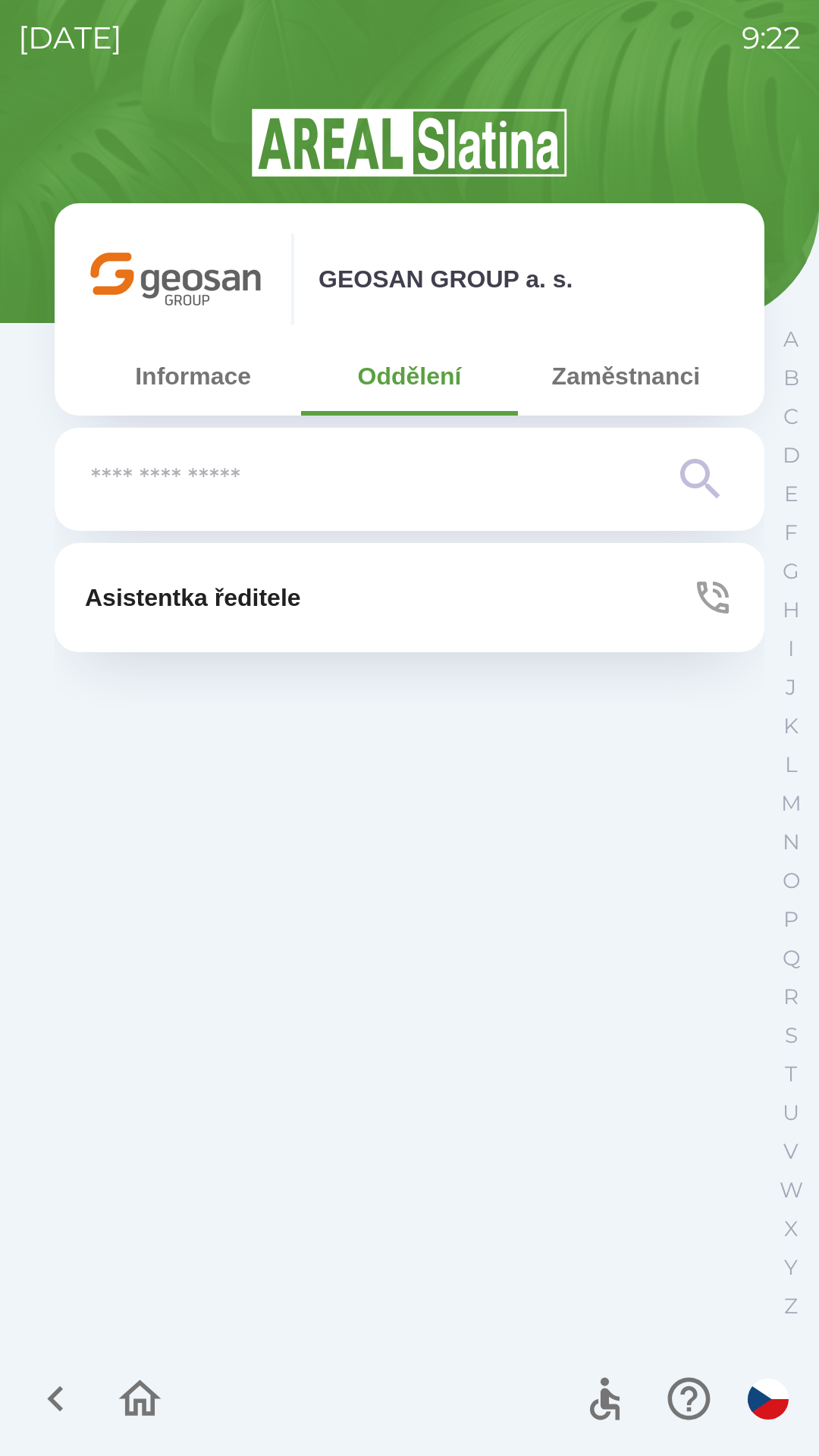
click at [549, 598] on button "Asistentka ředitele" at bounding box center [409, 597] width 710 height 109
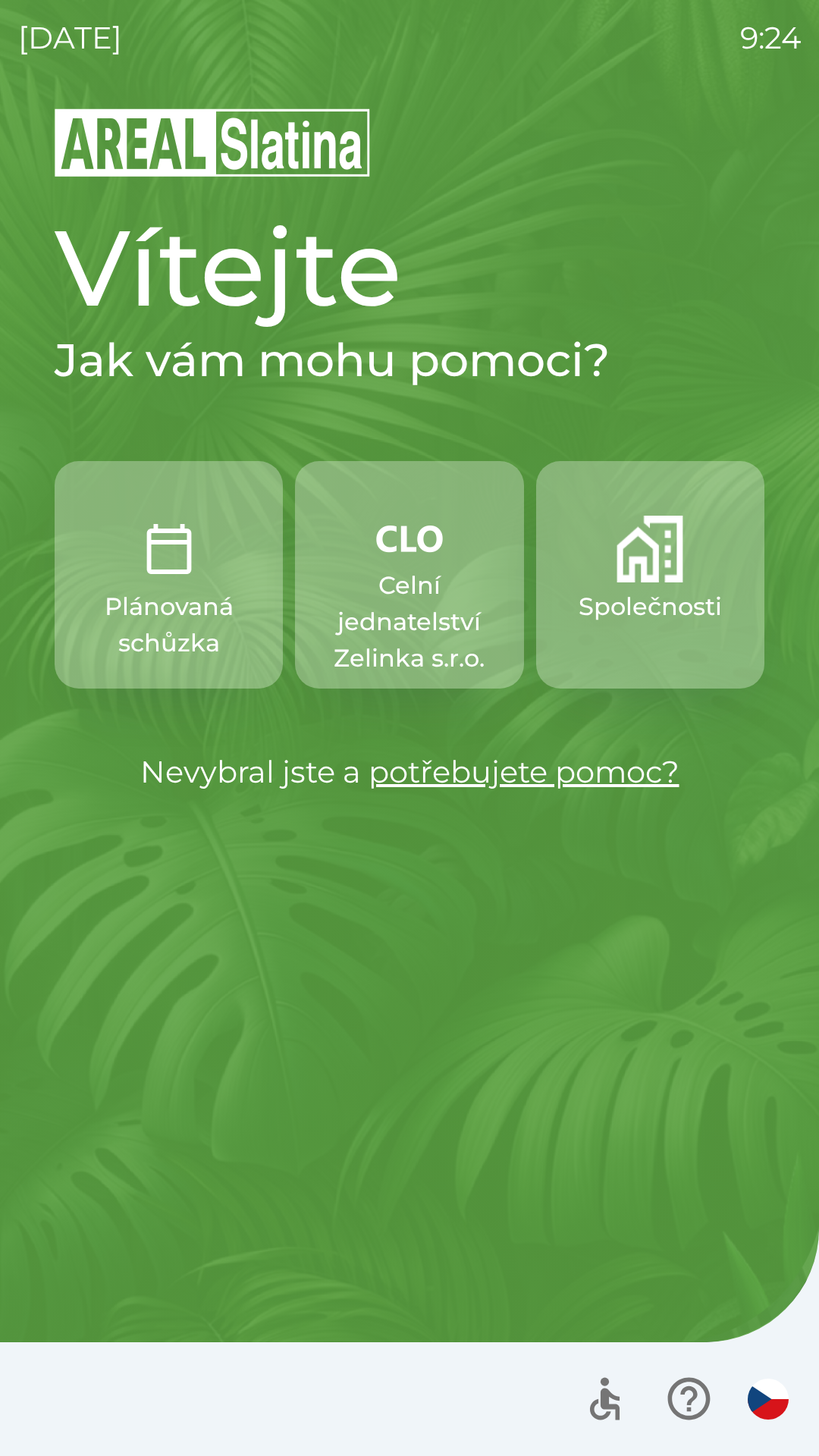
click at [647, 584] on button "Společnosti" at bounding box center [650, 574] width 228 height 227
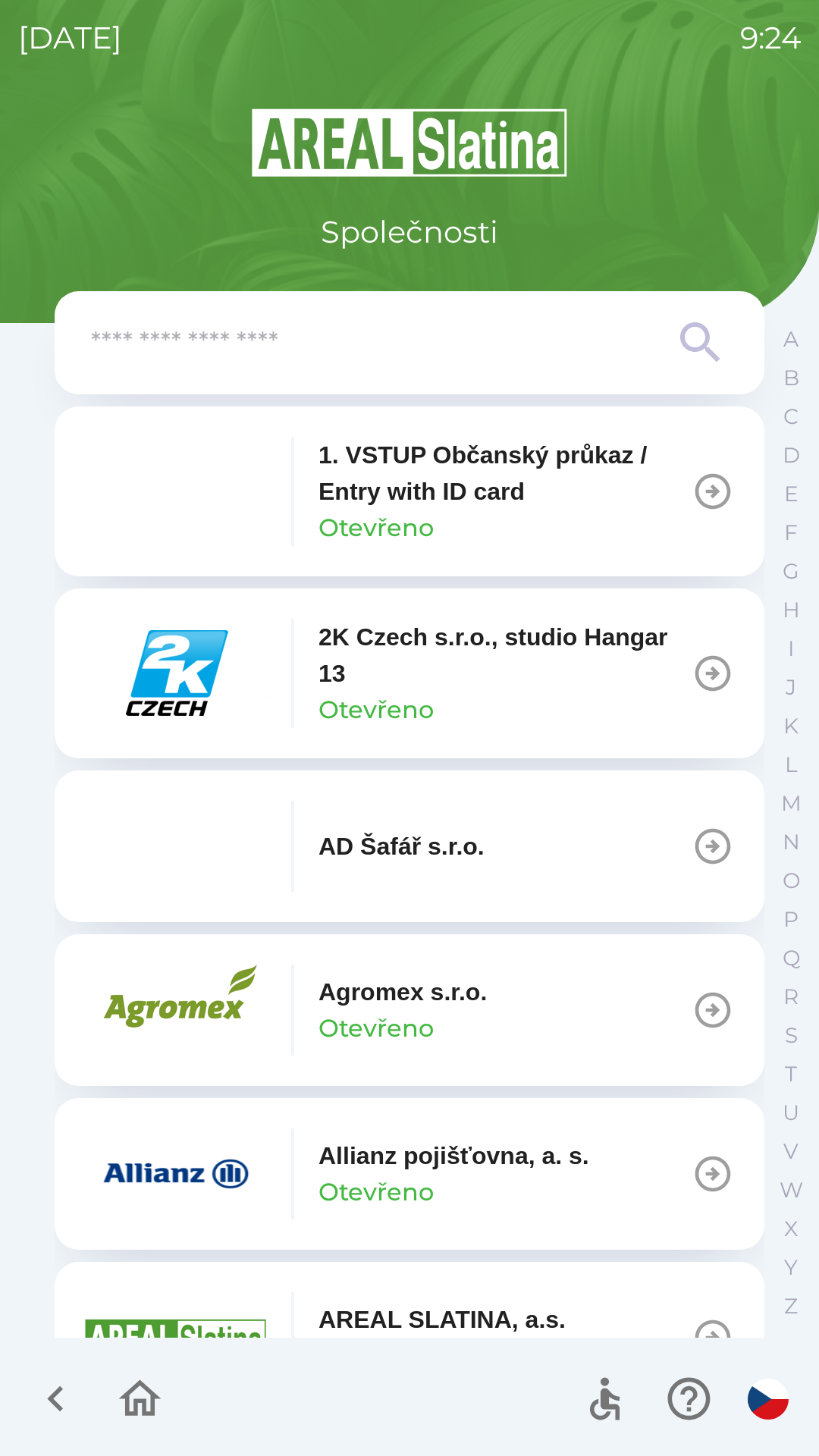
click at [551, 1195] on div "Allianz pojišťovna, a. s. Otevřeno" at bounding box center [453, 1173] width 271 height 73
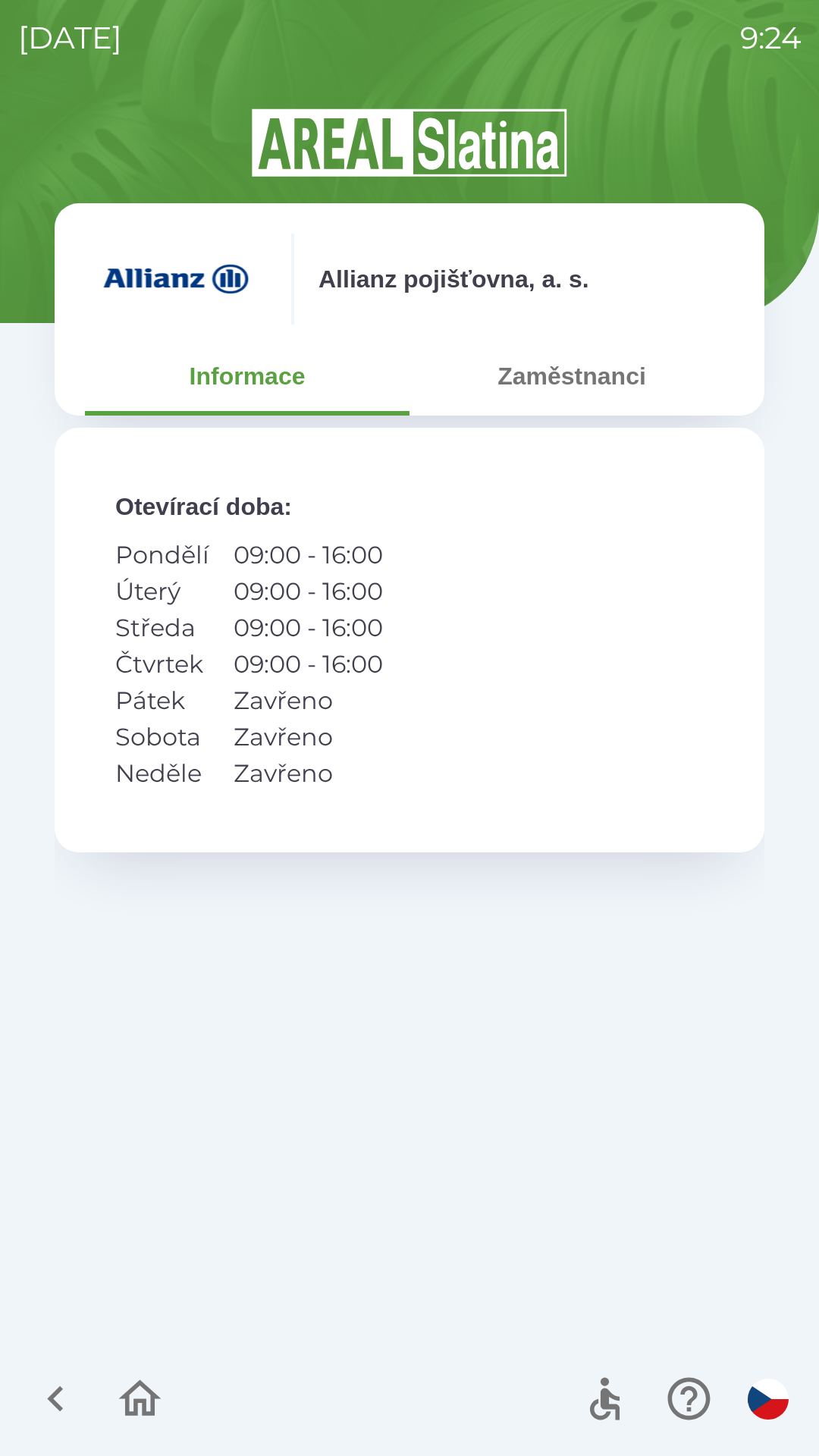
click at [303, 385] on button "Informace" at bounding box center [246, 375] width 324 height 54
click at [188, 278] on img at bounding box center [176, 278] width 182 height 91
click at [150, 1402] on icon "button" at bounding box center [139, 1398] width 51 height 51
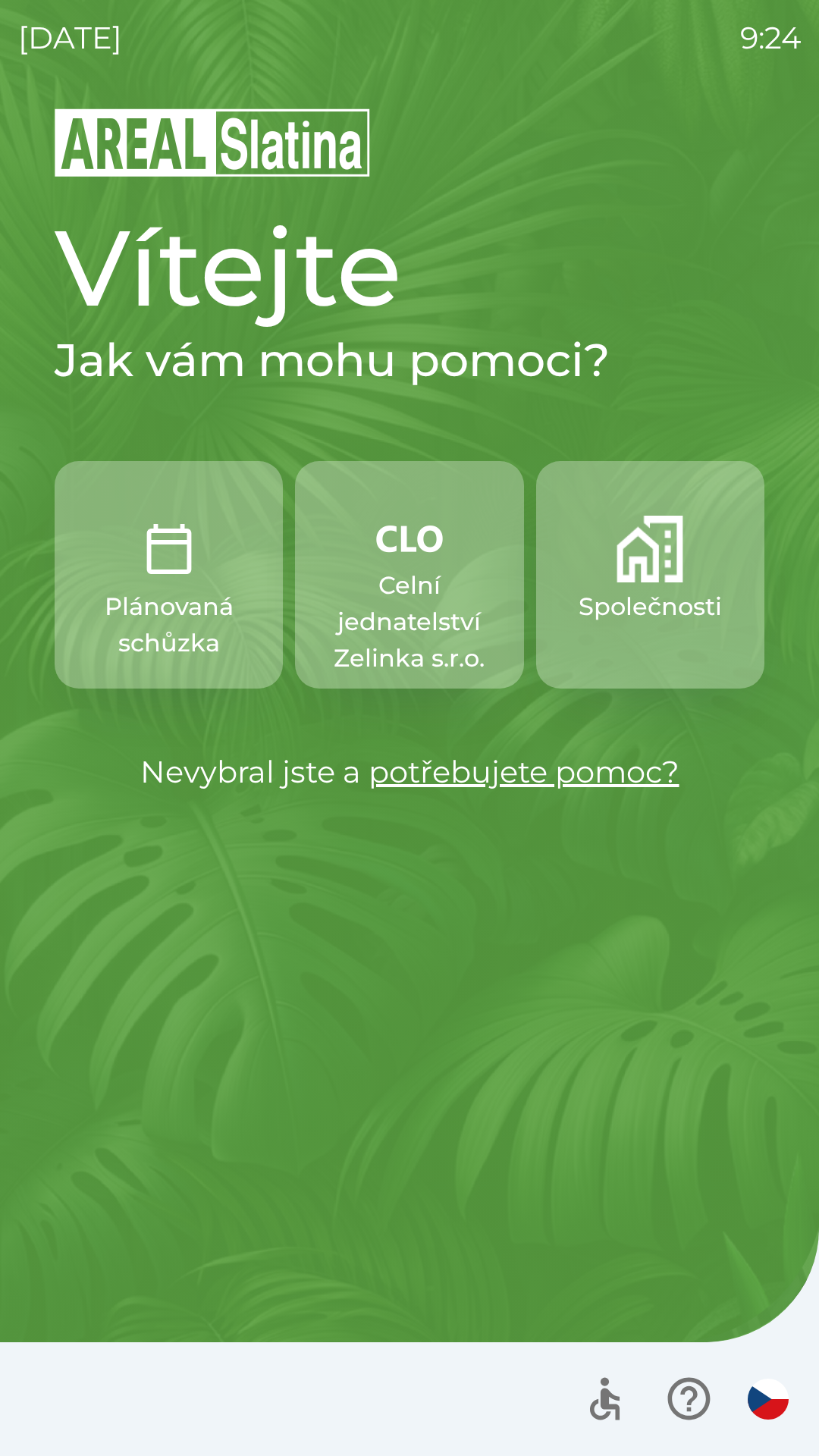
click at [626, 584] on button "Společnosti" at bounding box center [650, 574] width 228 height 227
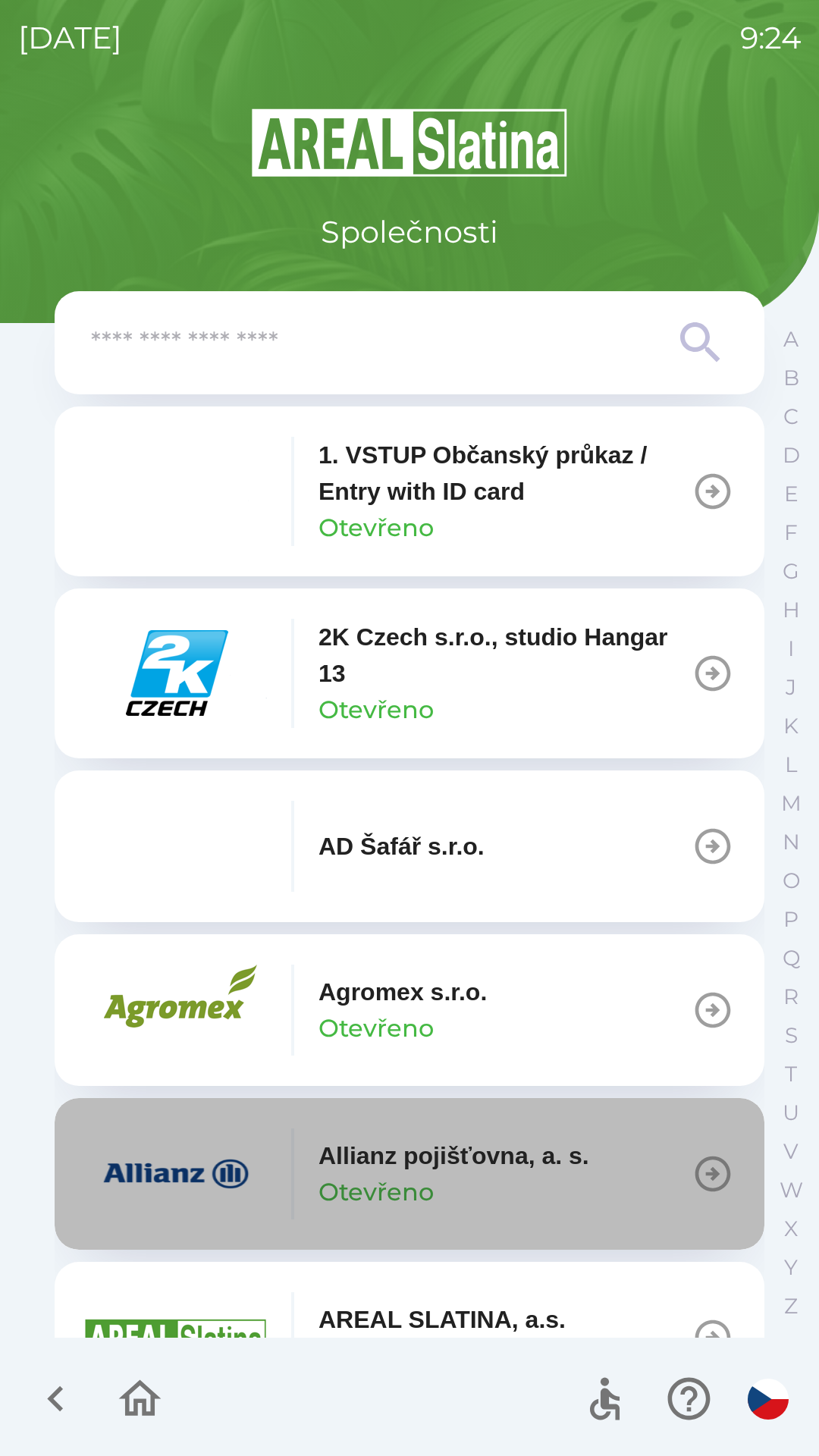
click at [692, 1158] on icon "button" at bounding box center [713, 1173] width 42 height 42
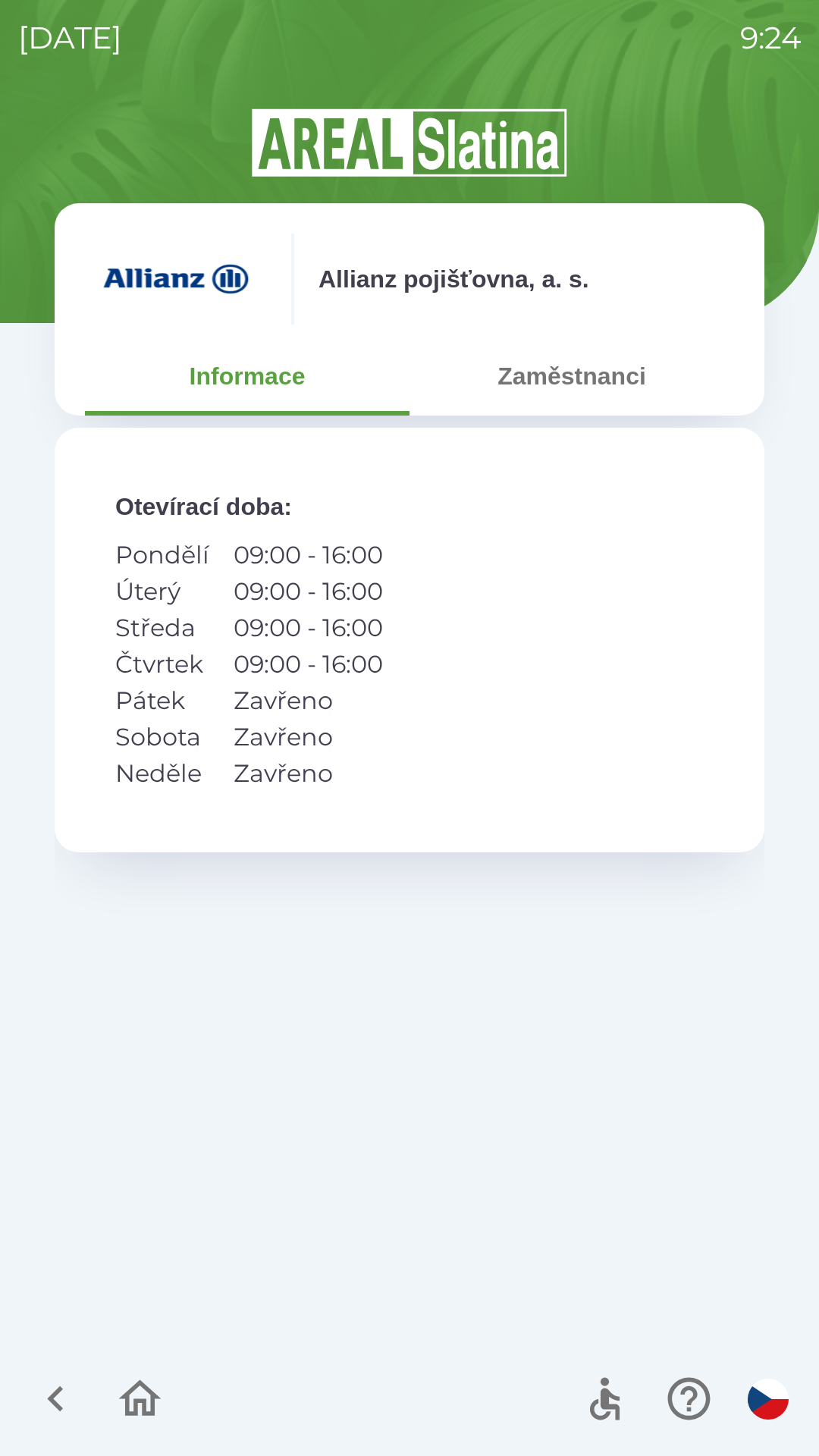
click at [557, 382] on button "Zaměstnanci" at bounding box center [572, 375] width 324 height 54
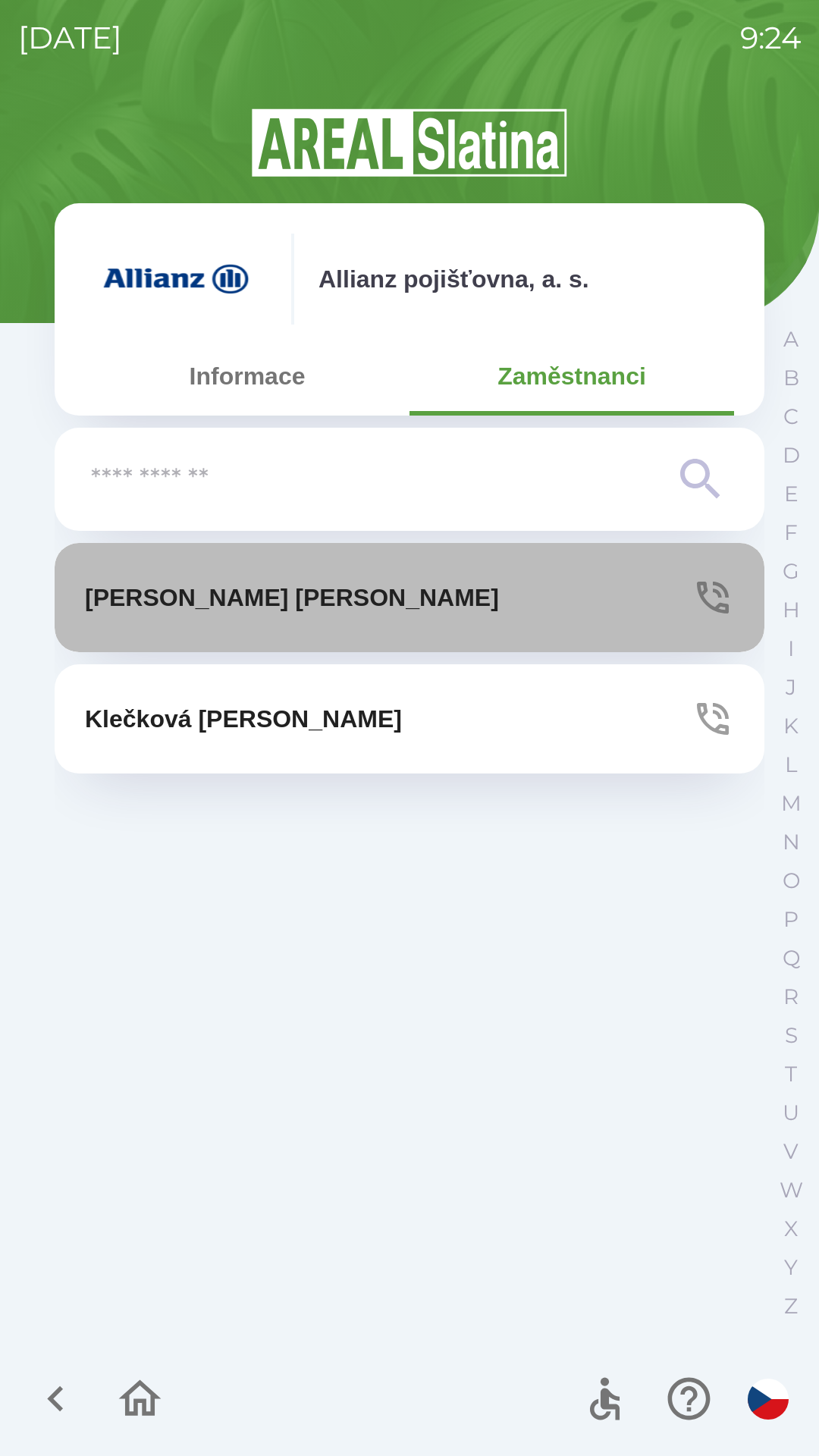
click at [229, 600] on p "[PERSON_NAME]" at bounding box center [291, 597] width 414 height 36
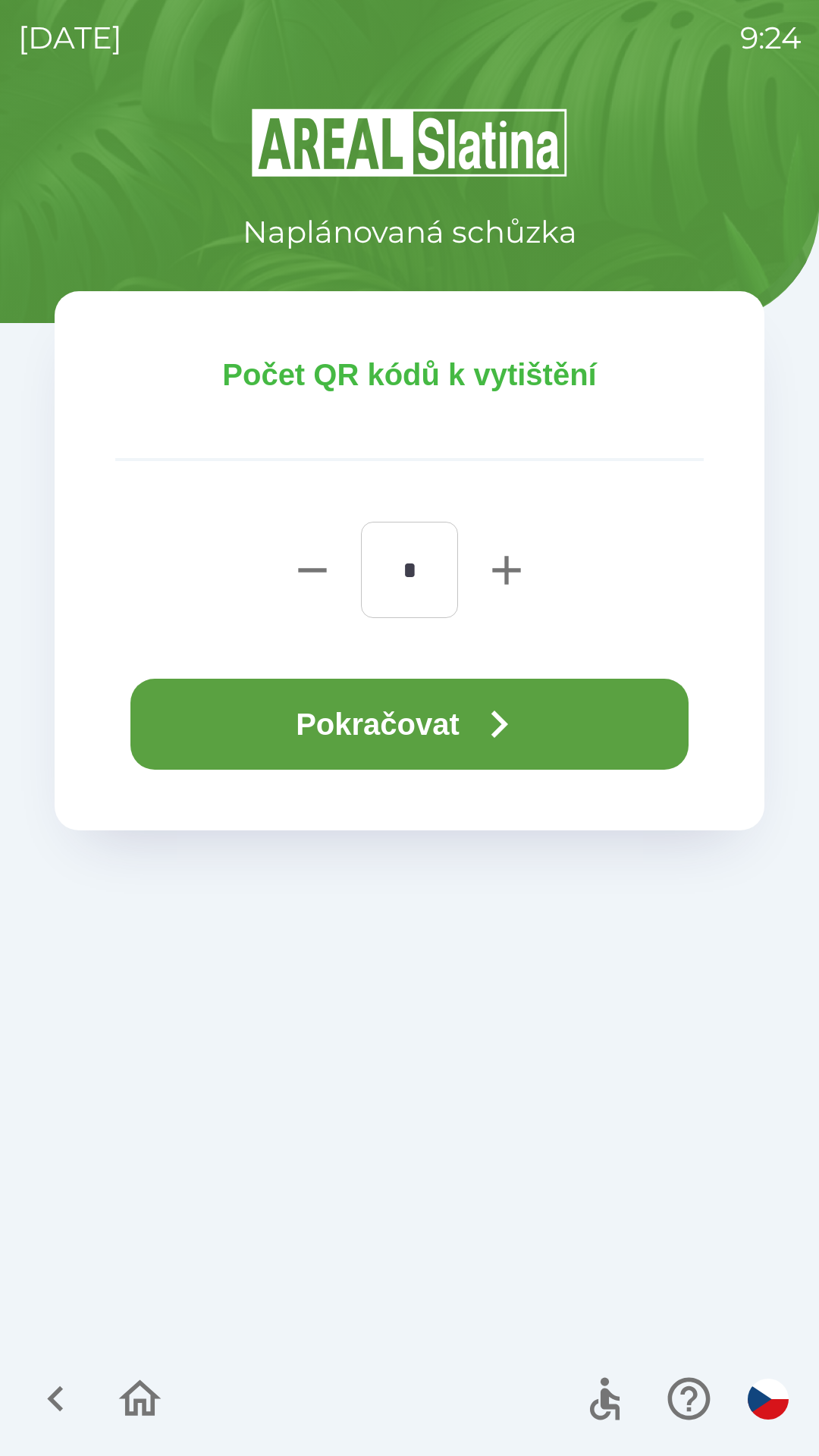
click at [341, 716] on button "Pokračovat" at bounding box center [409, 724] width 558 height 91
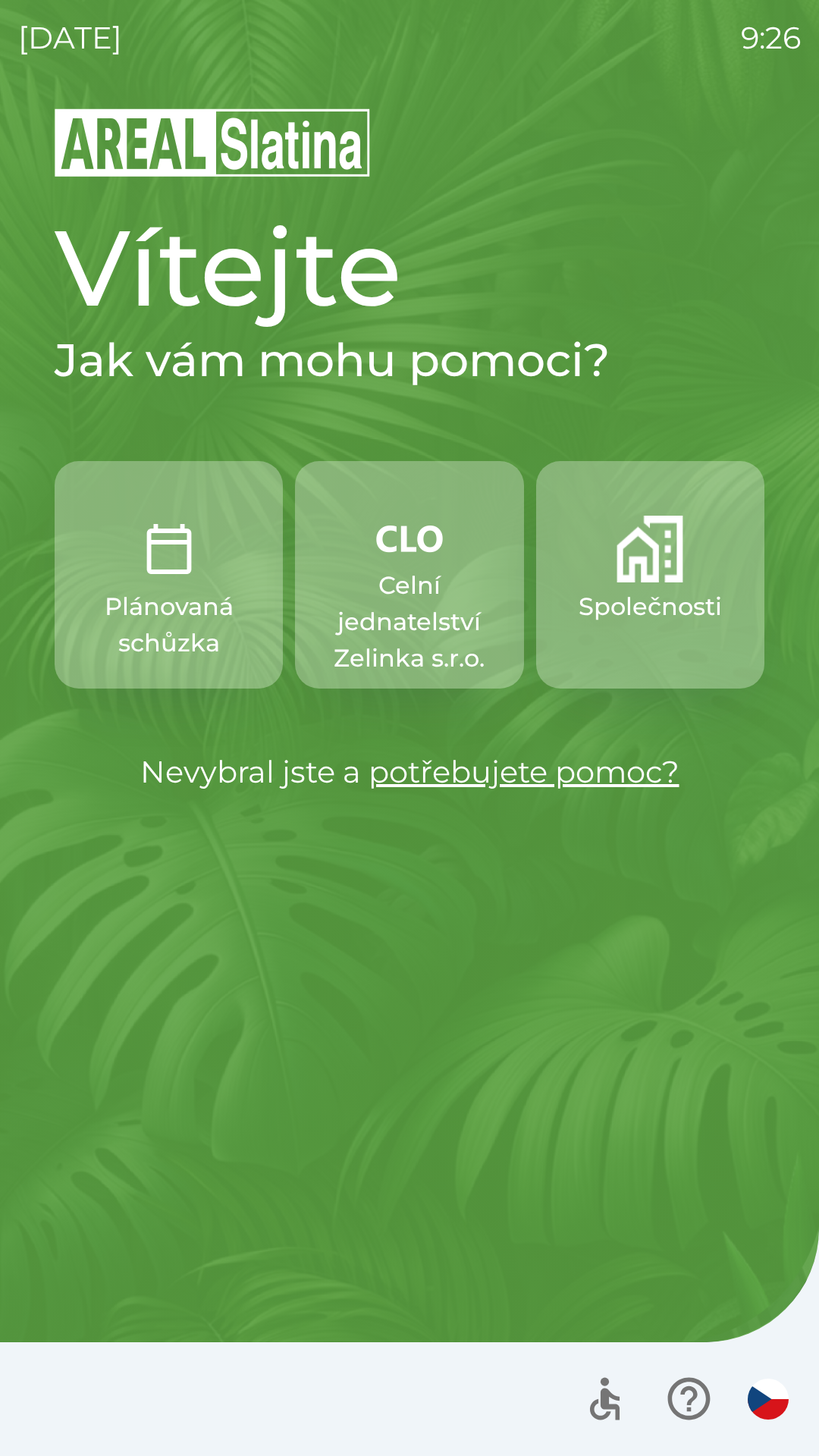
click at [660, 563] on img "button" at bounding box center [649, 548] width 67 height 67
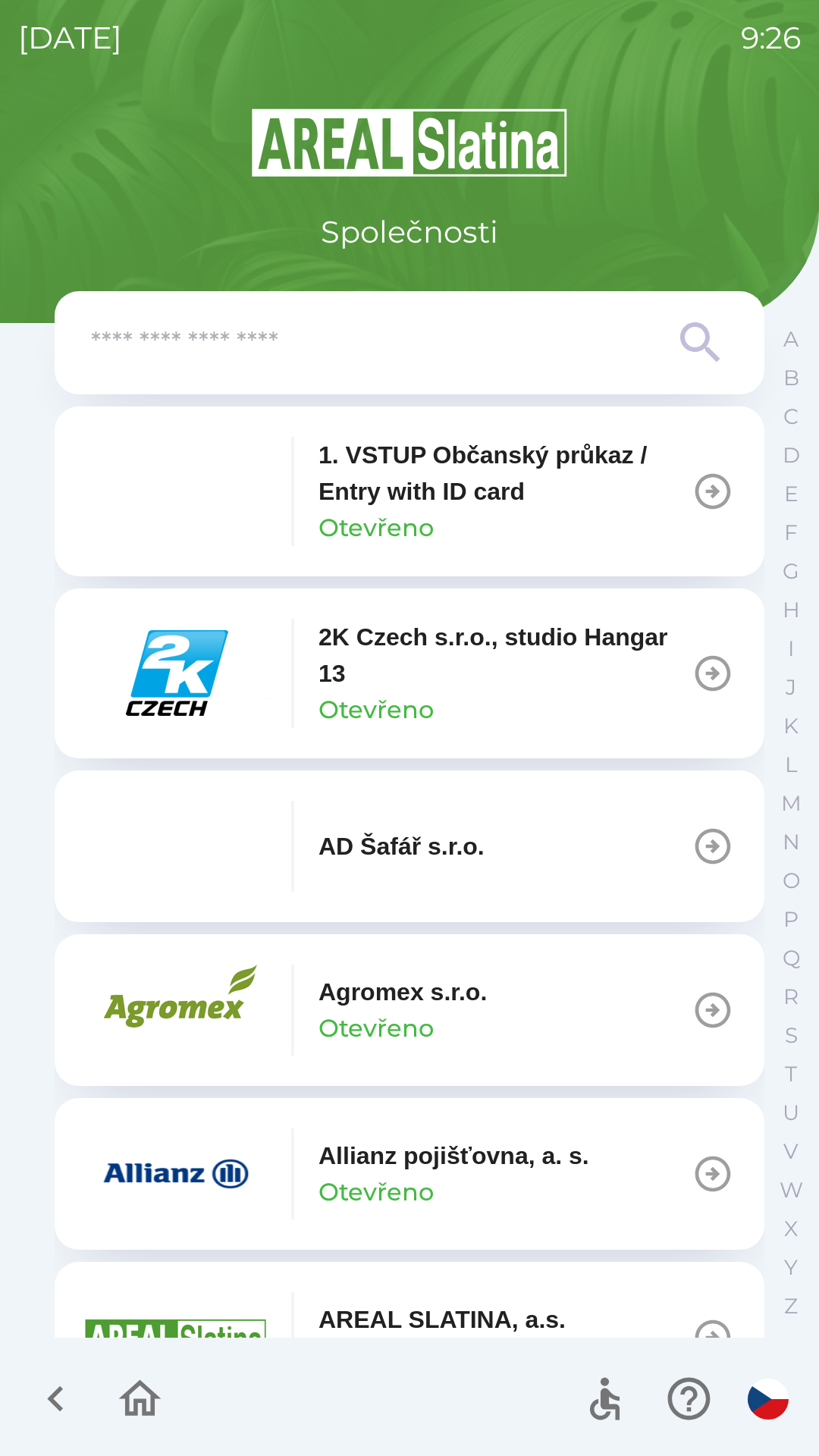
click at [490, 1173] on p "Allianz pojišťovna, a. s." at bounding box center [453, 1155] width 271 height 36
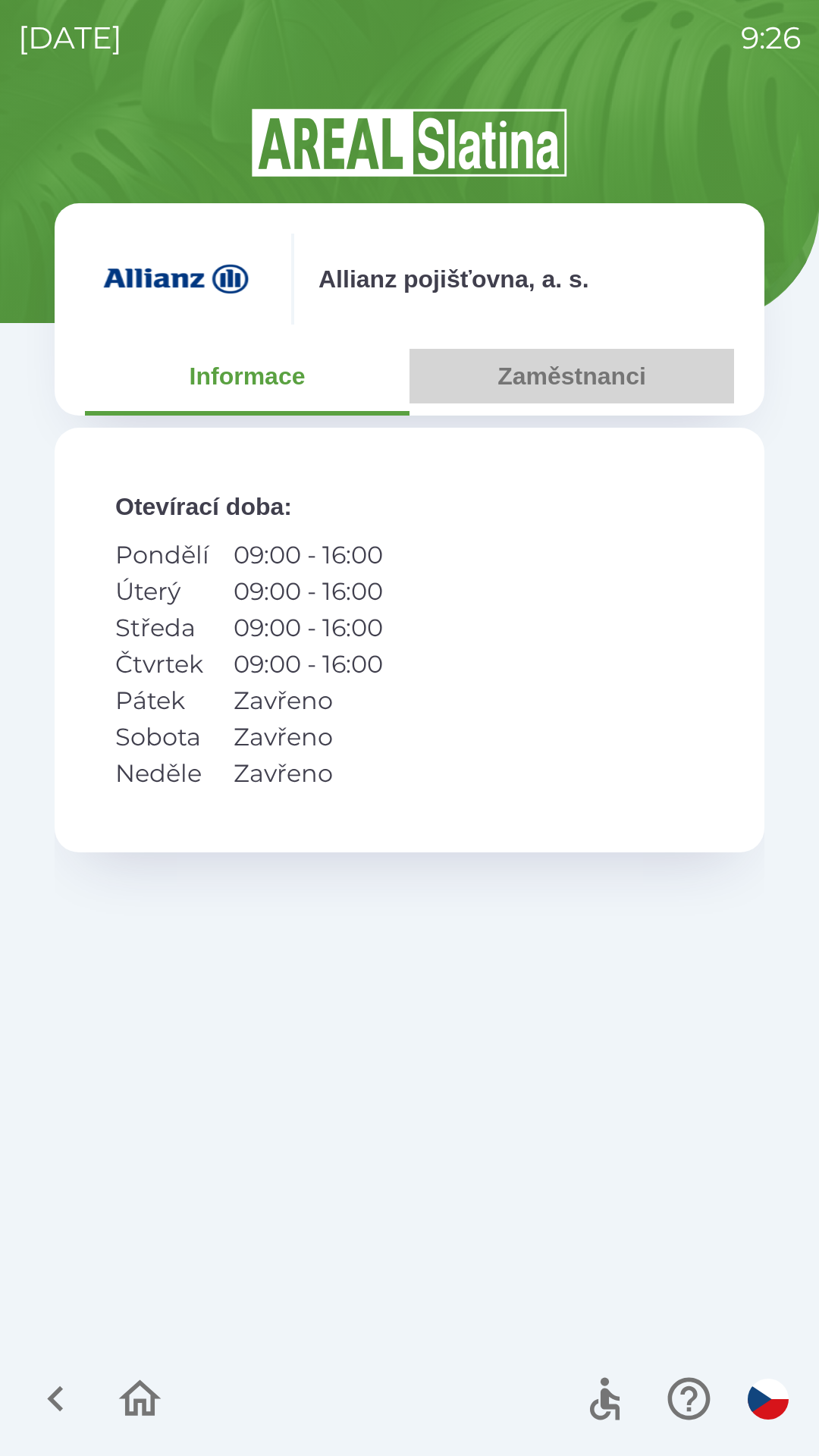
click at [579, 393] on button "Zaměstnanci" at bounding box center [572, 375] width 324 height 54
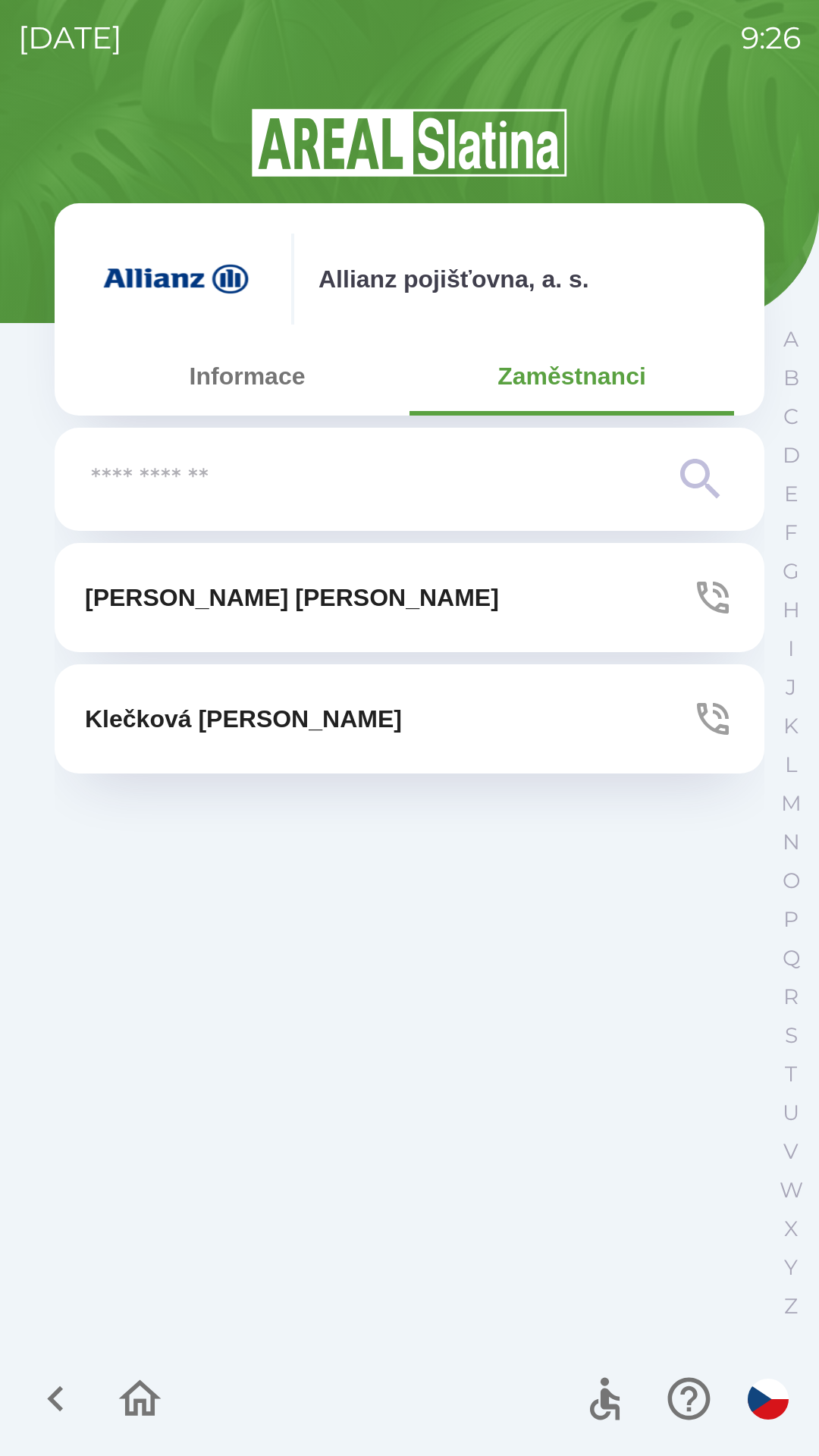
click at [635, 596] on button "[PERSON_NAME]" at bounding box center [409, 597] width 710 height 109
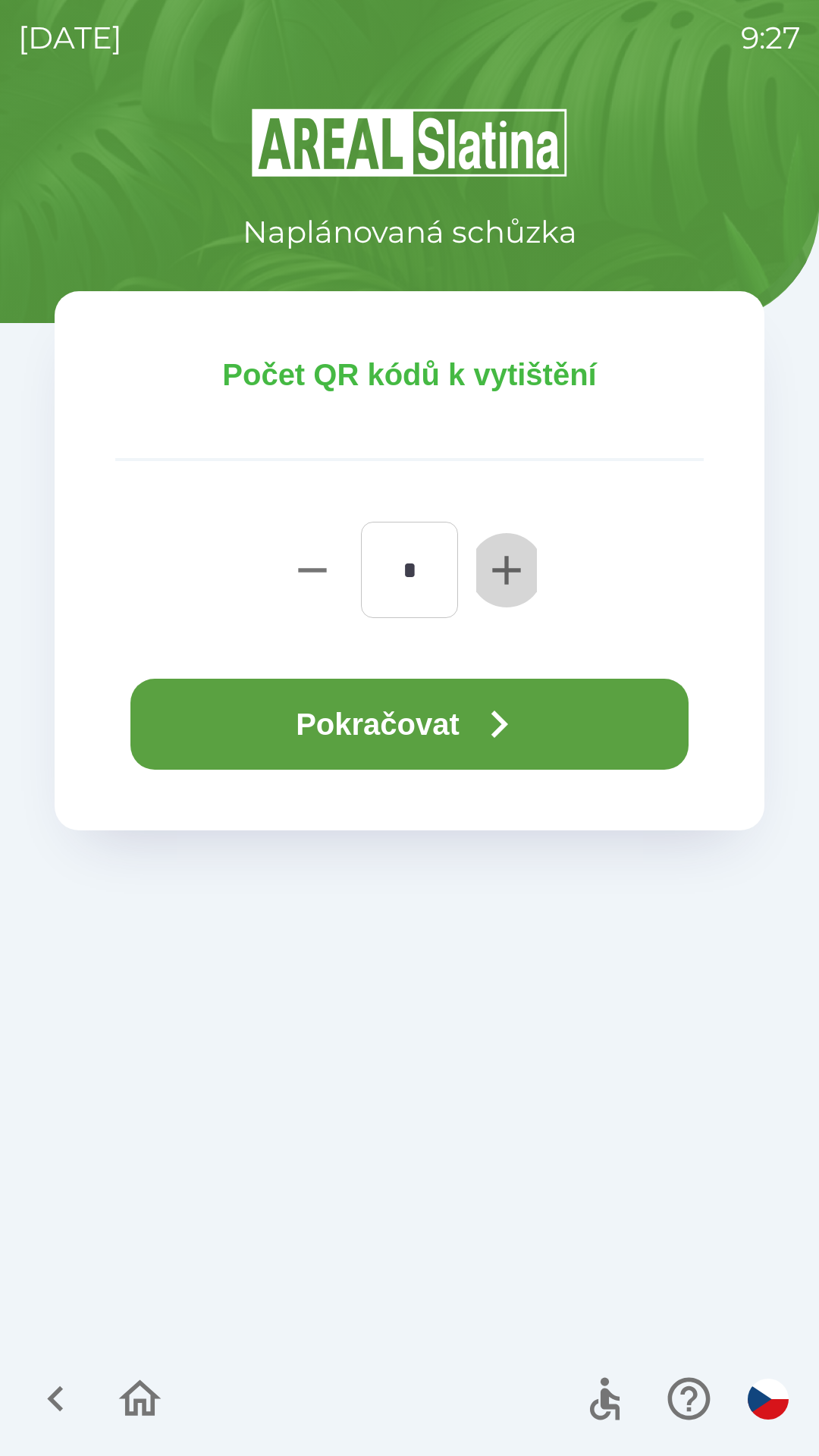
click at [489, 560] on icon "button" at bounding box center [507, 570] width 48 height 48
type input "*"
click at [509, 726] on icon "button" at bounding box center [499, 725] width 16 height 28
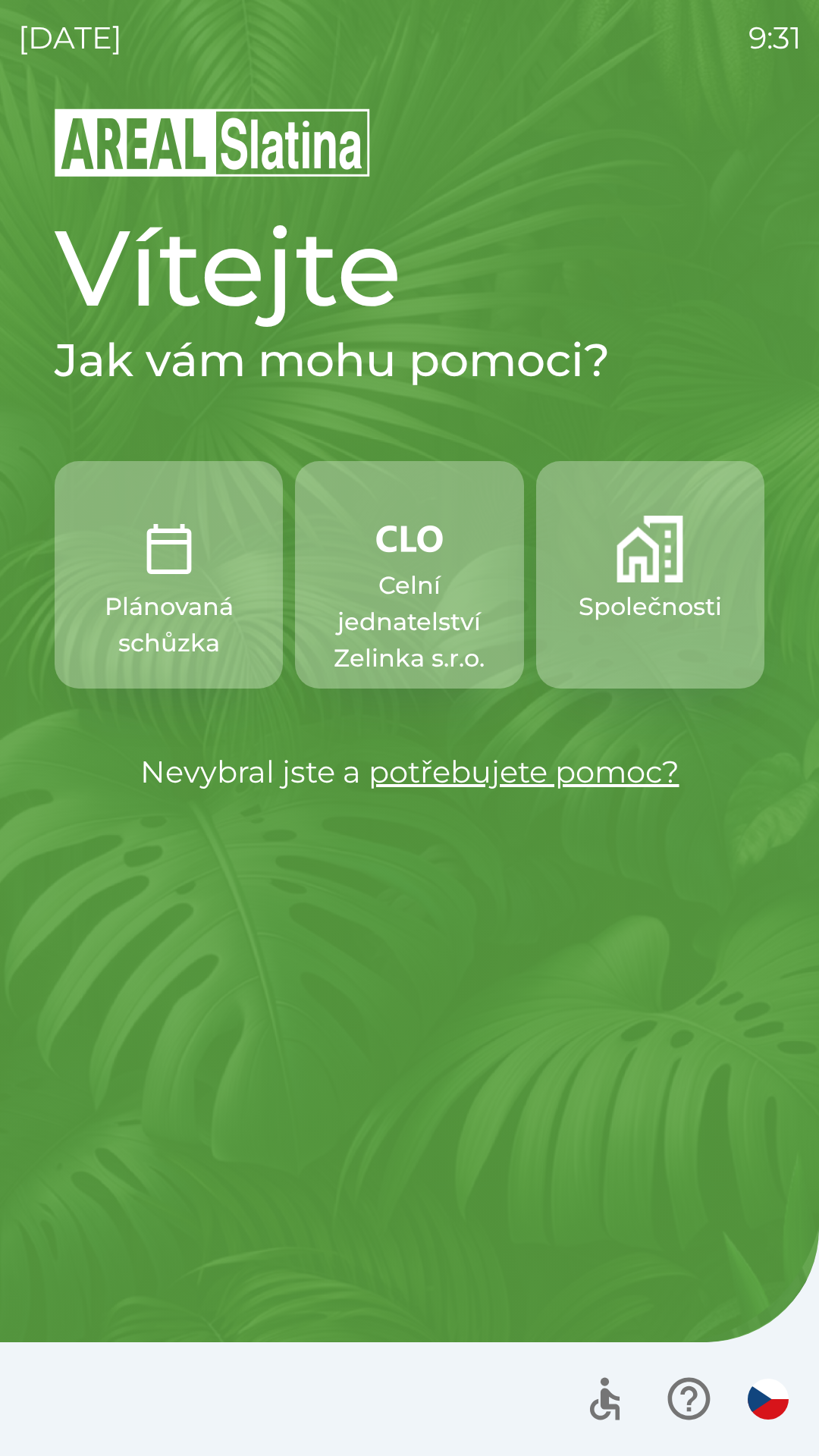
click at [415, 600] on p "Celní jednatelství Zelinka s.r.o." at bounding box center [409, 622] width 156 height 109
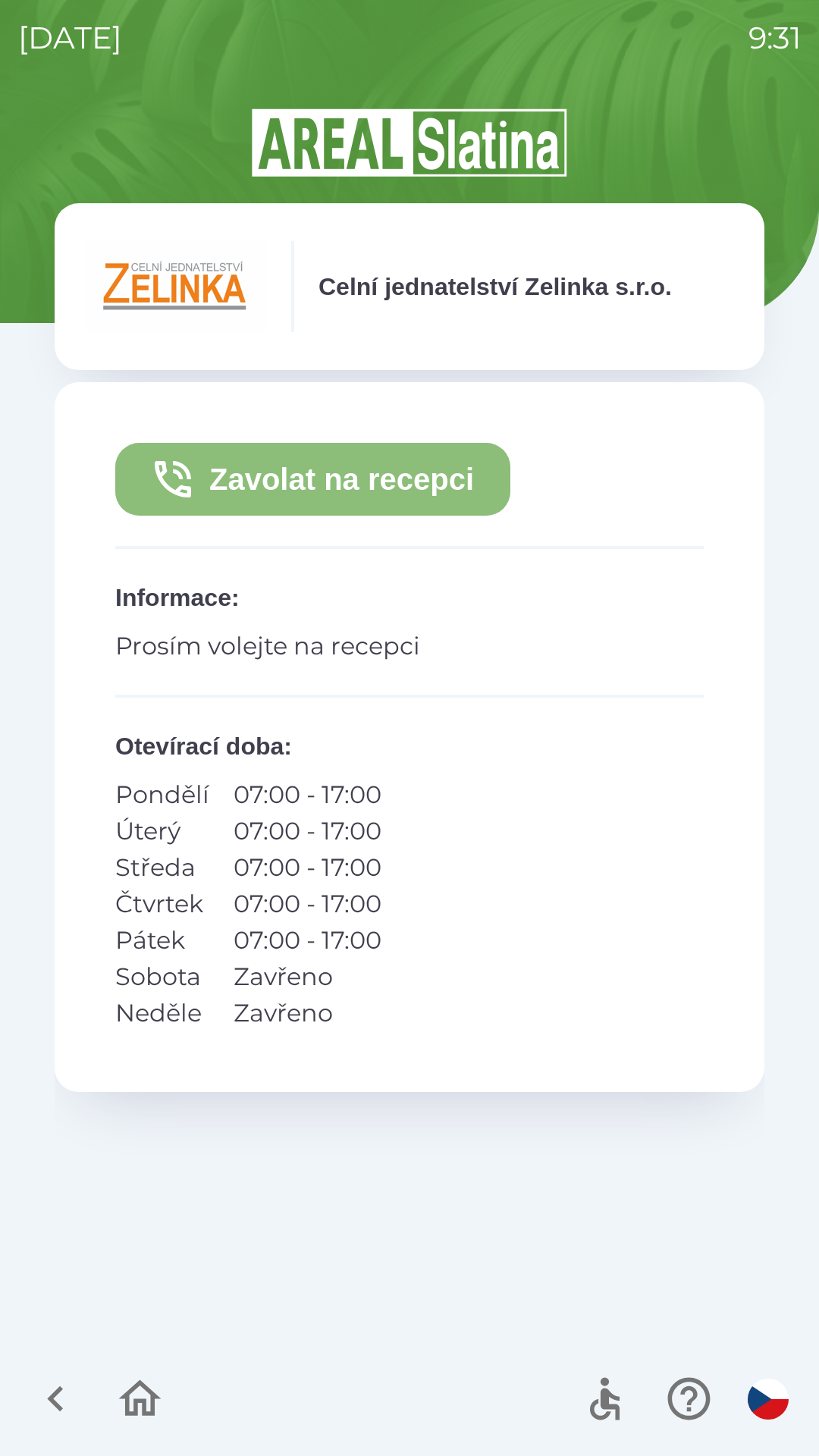
click at [323, 468] on button "Zavolat na recepci" at bounding box center [312, 479] width 395 height 73
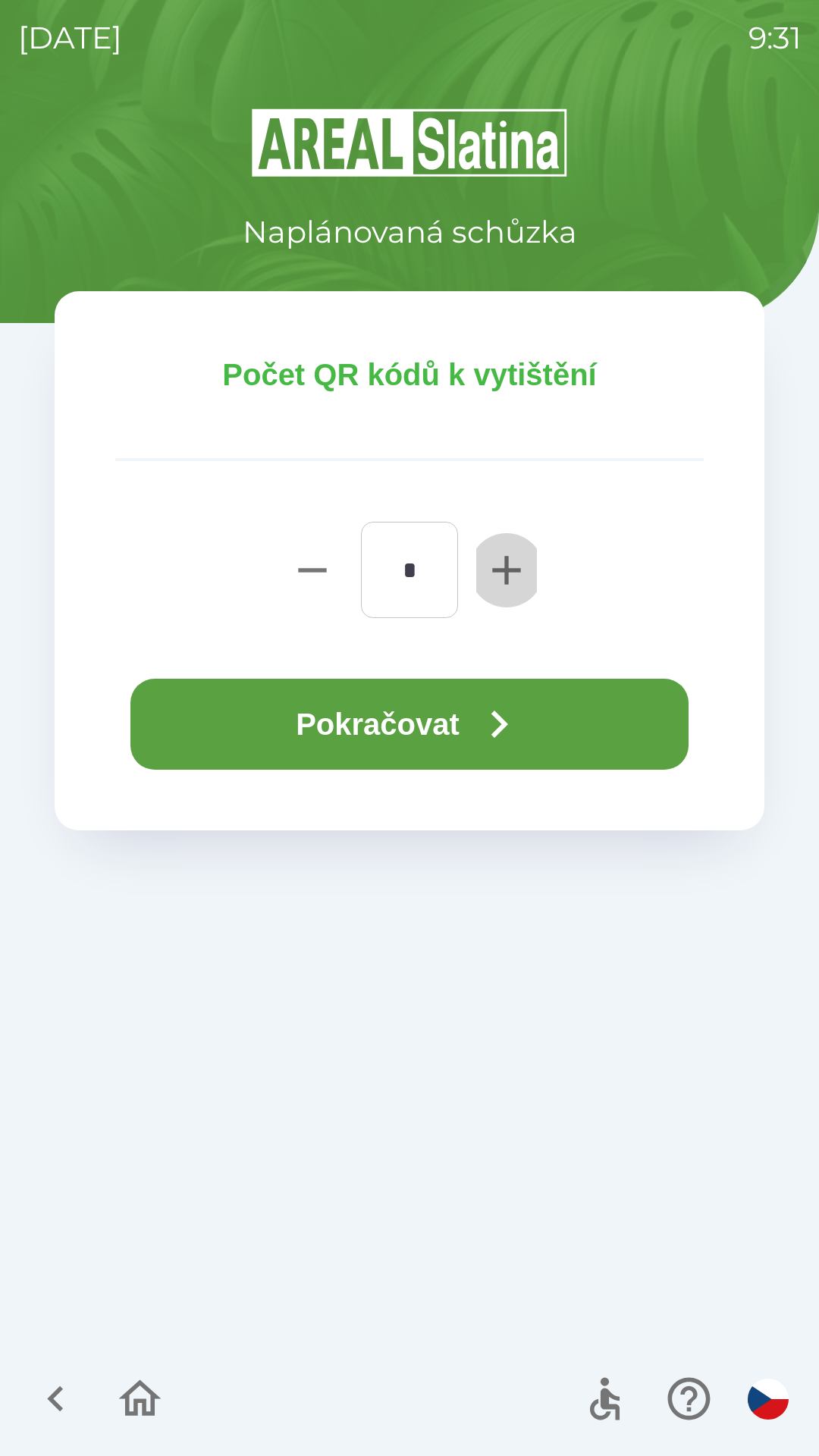
click at [505, 560] on icon "button" at bounding box center [506, 570] width 28 height 28
type input "*"
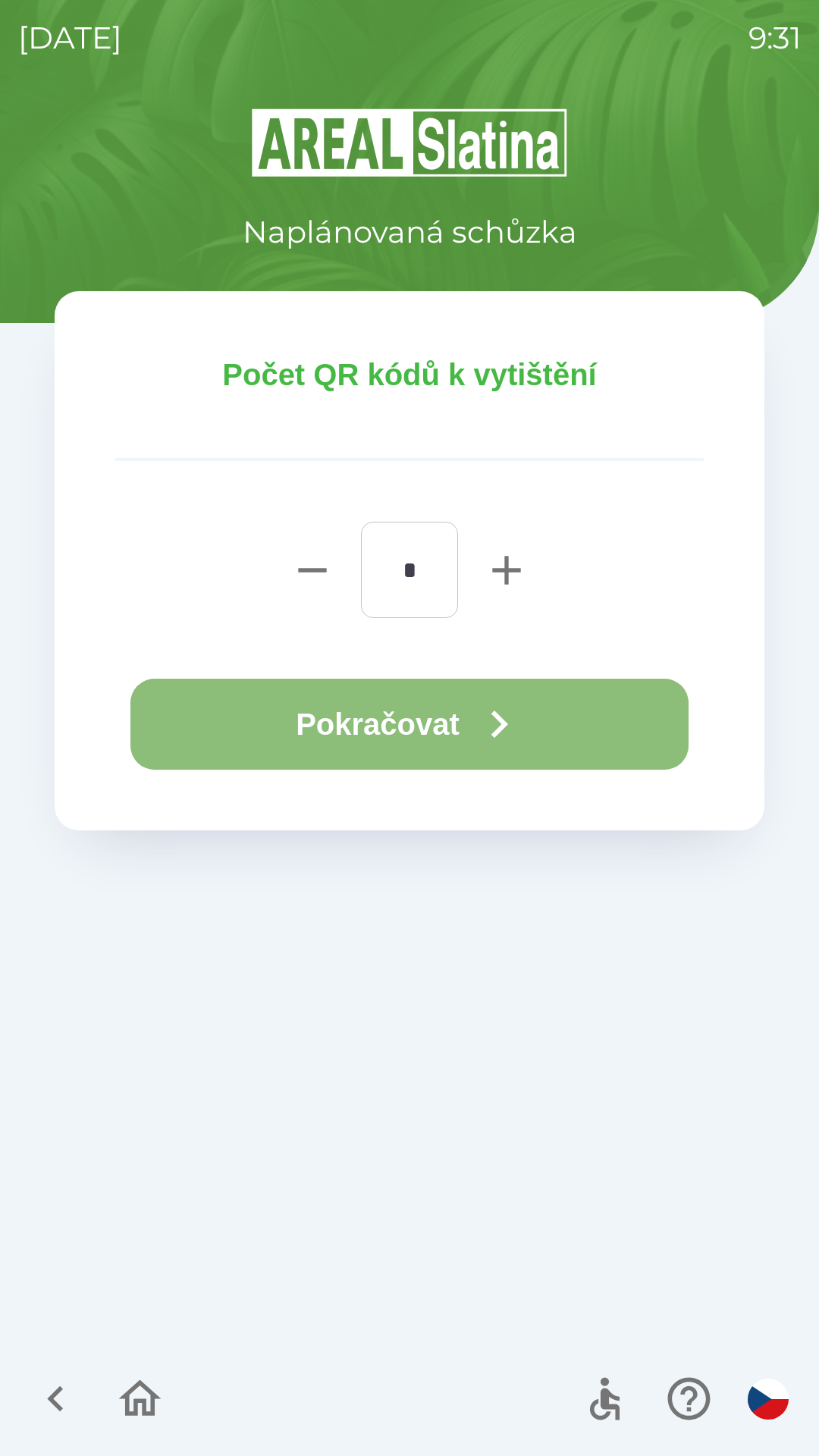
click at [424, 706] on button "Pokračovat" at bounding box center [409, 724] width 558 height 91
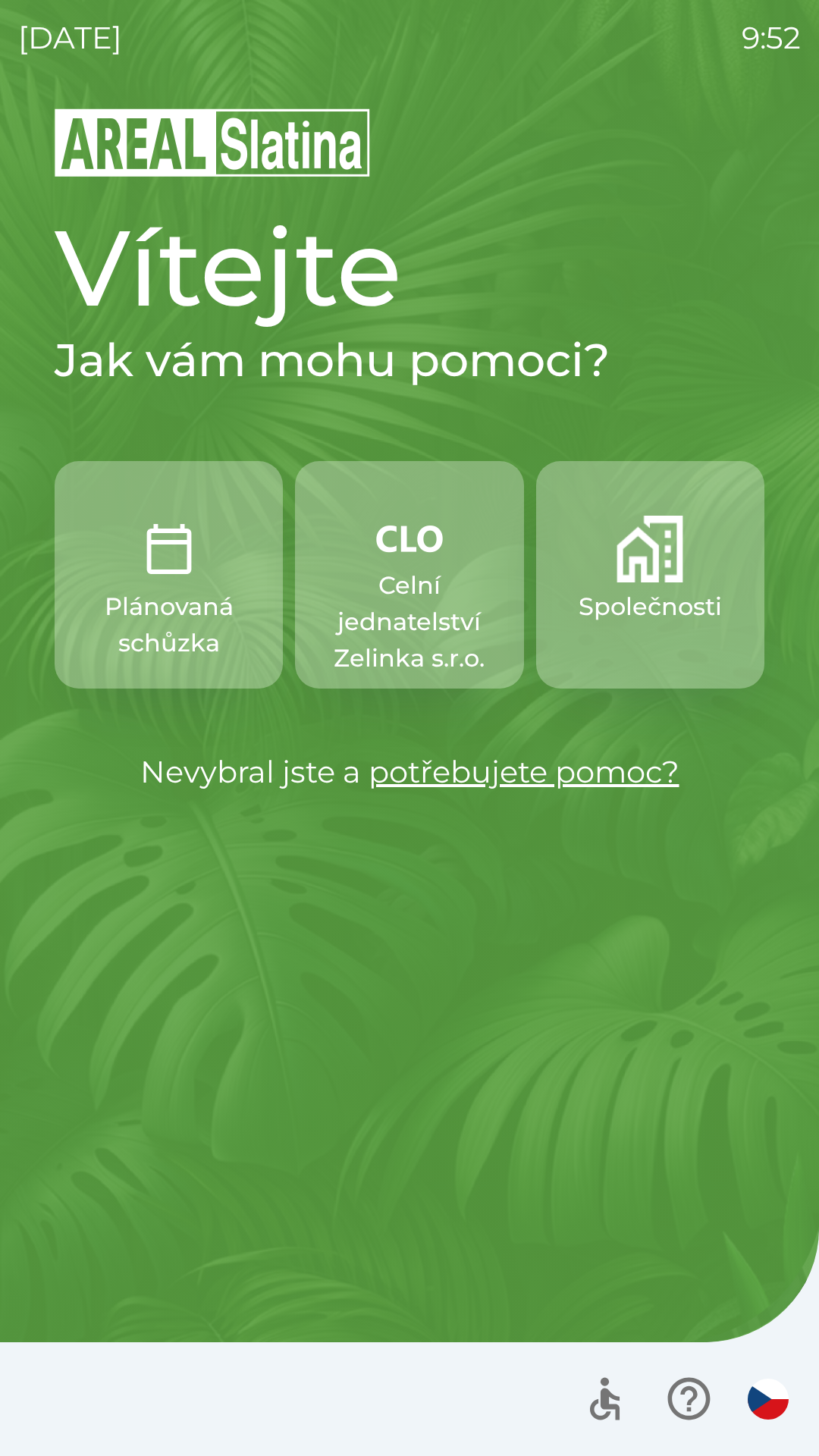
click at [770, 1404] on img "button" at bounding box center [768, 1398] width 41 height 41
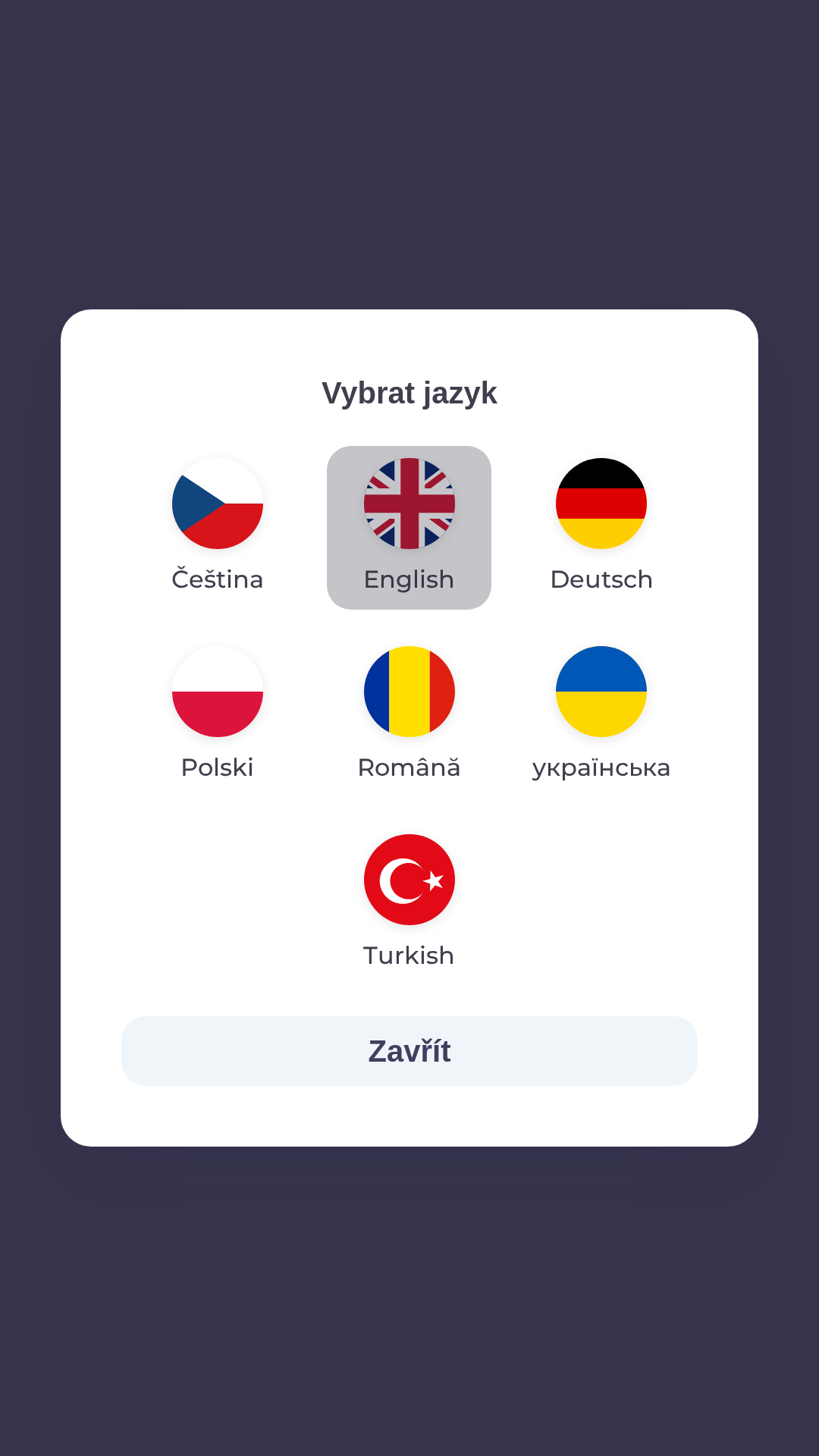
click at [395, 493] on img "button" at bounding box center [409, 503] width 91 height 91
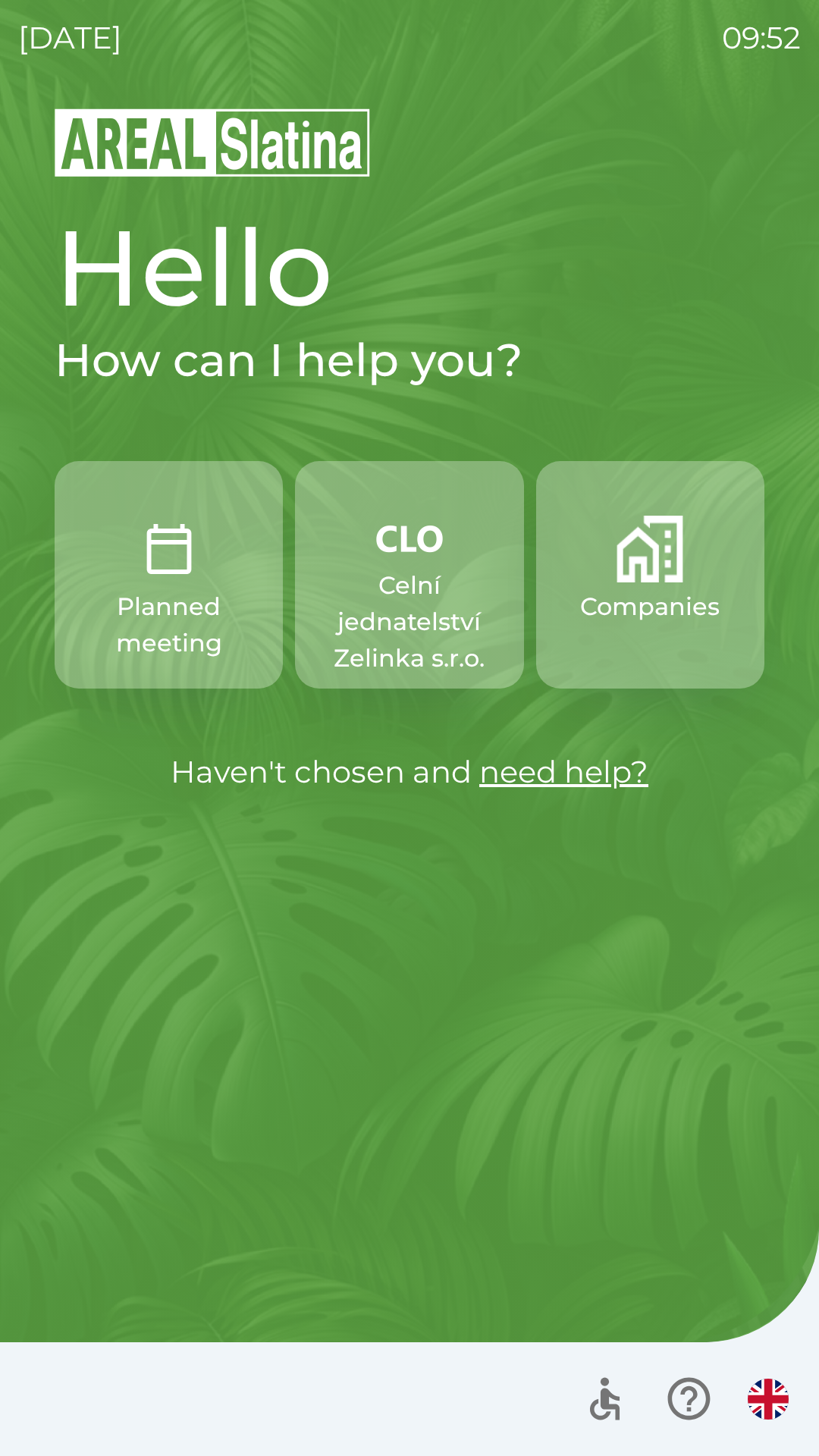
click at [648, 583] on button "Companies" at bounding box center [650, 574] width 228 height 227
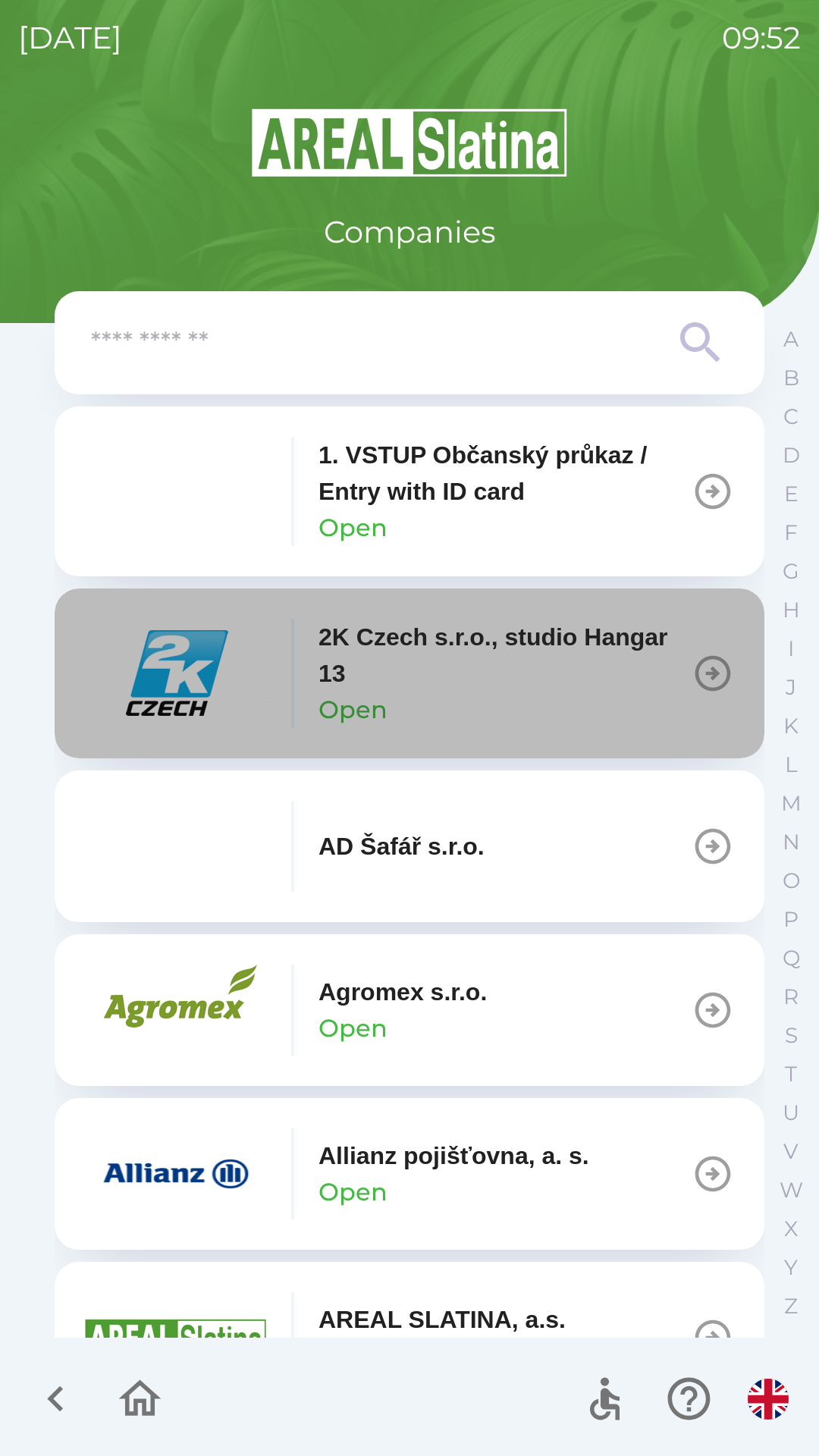
click at [695, 668] on icon "button" at bounding box center [713, 674] width 35 height 35
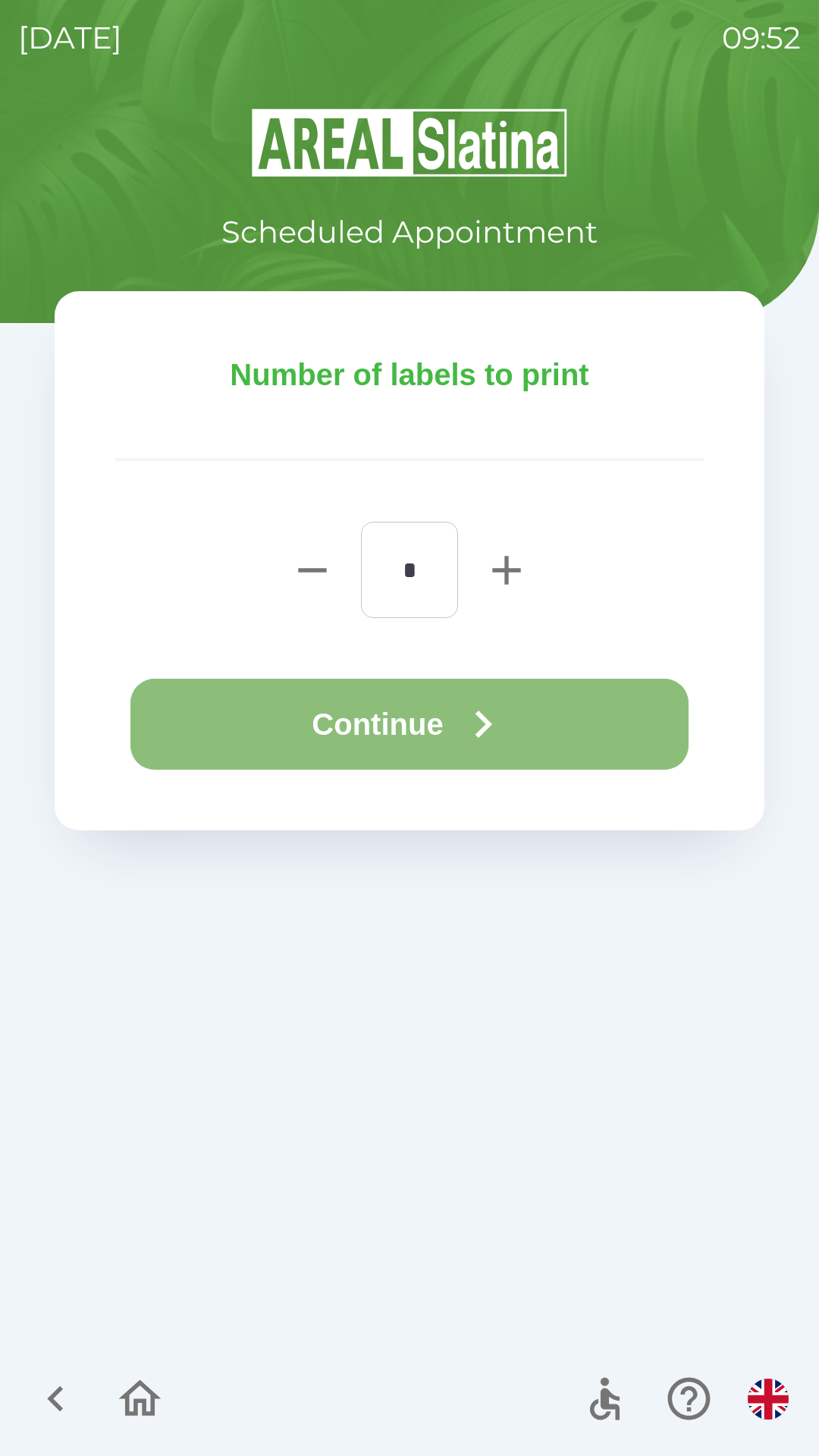
click at [441, 722] on button "Continue" at bounding box center [409, 724] width 558 height 91
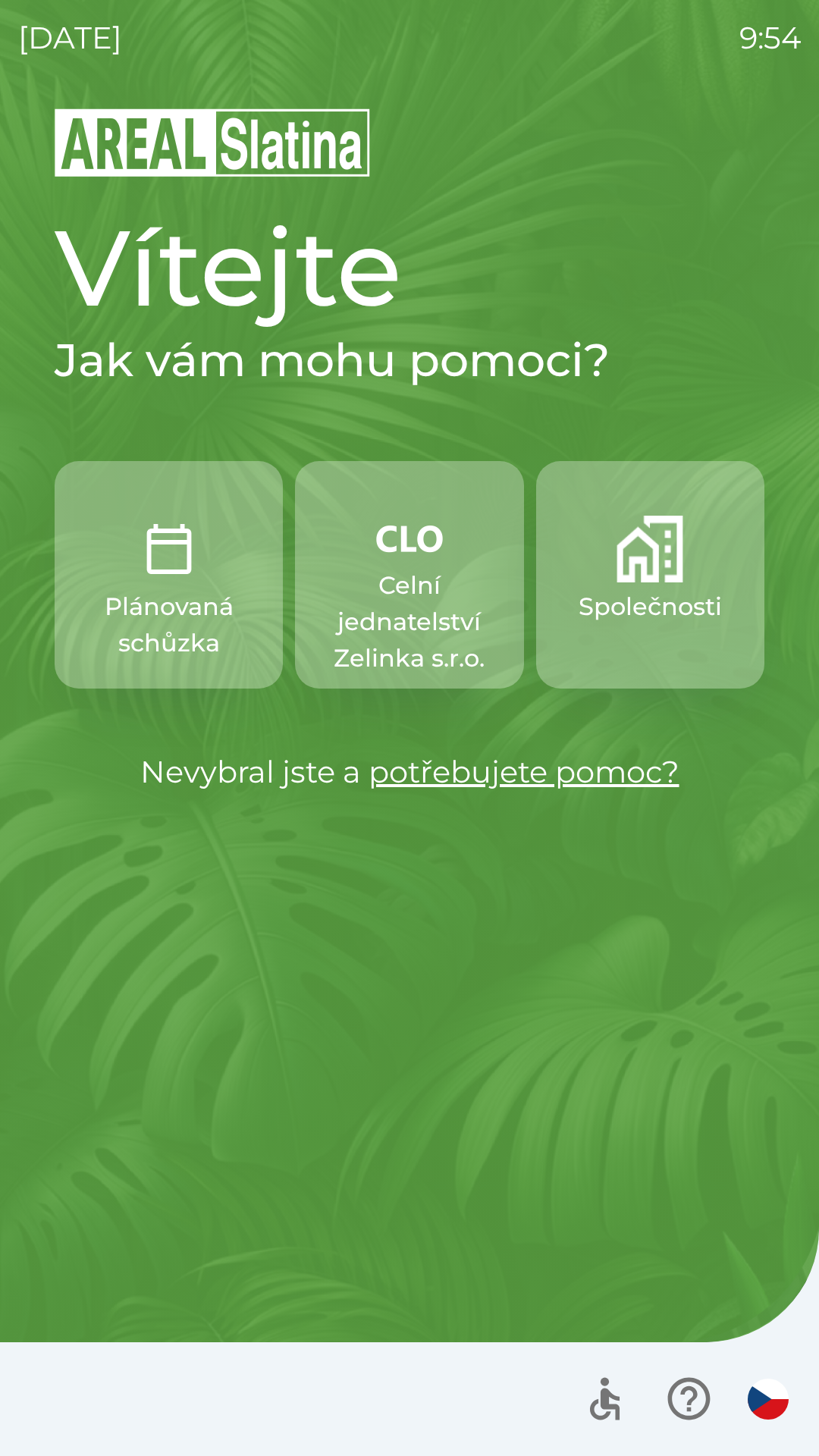
click at [758, 1390] on img "button" at bounding box center [768, 1398] width 41 height 41
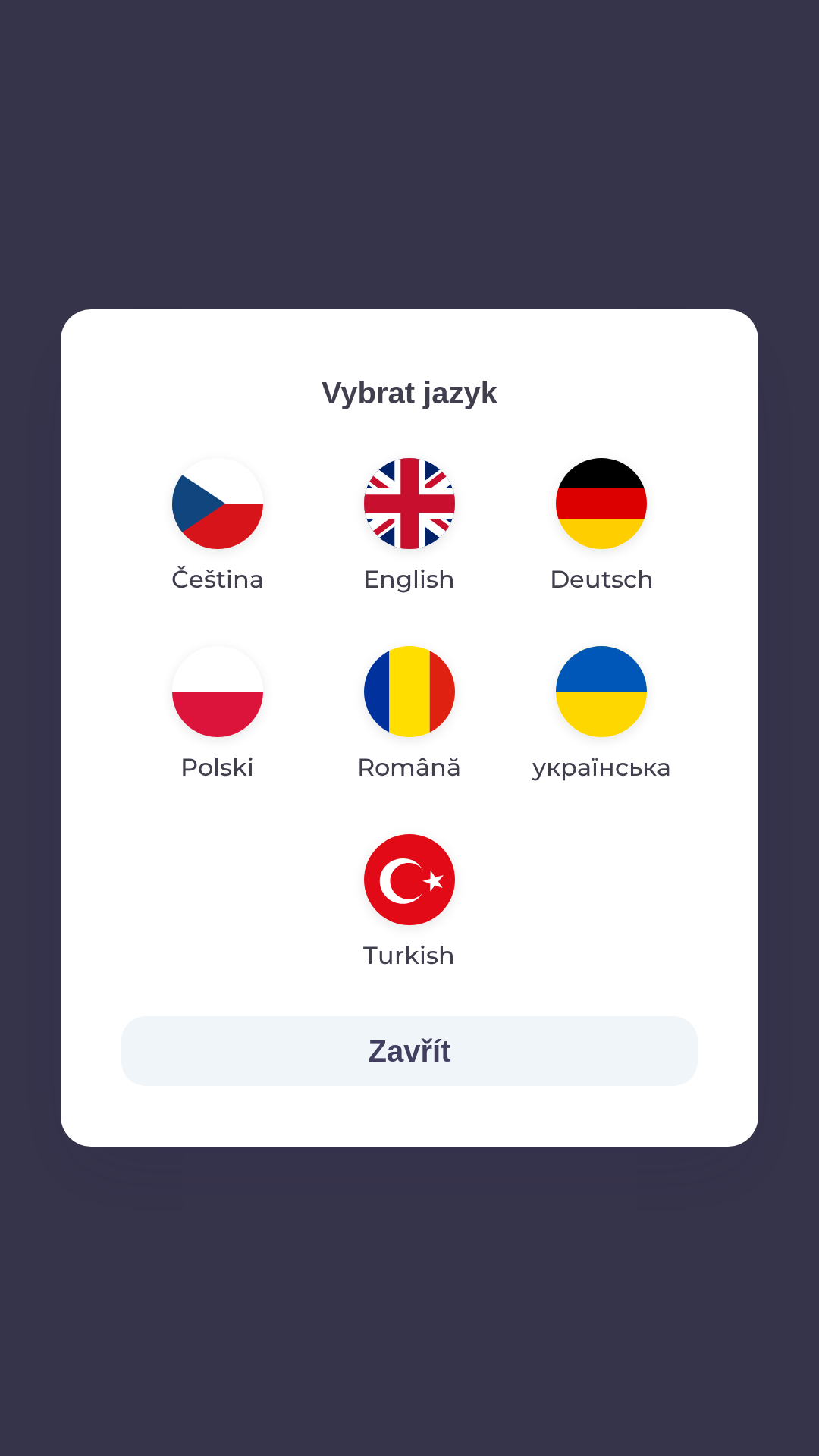
click at [398, 535] on img "button" at bounding box center [409, 503] width 91 height 91
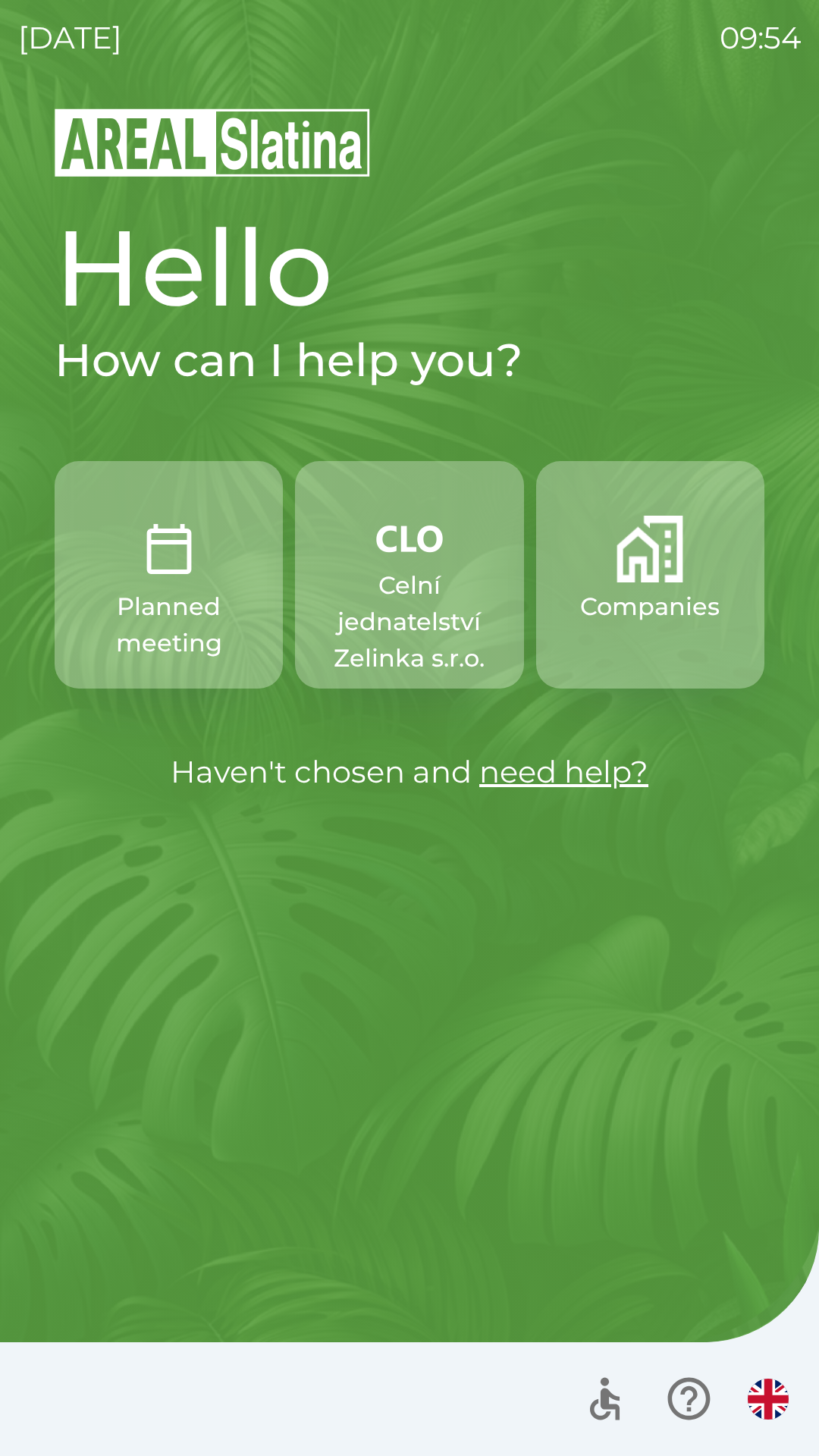
click at [642, 607] on p "Companies" at bounding box center [649, 607] width 139 height 36
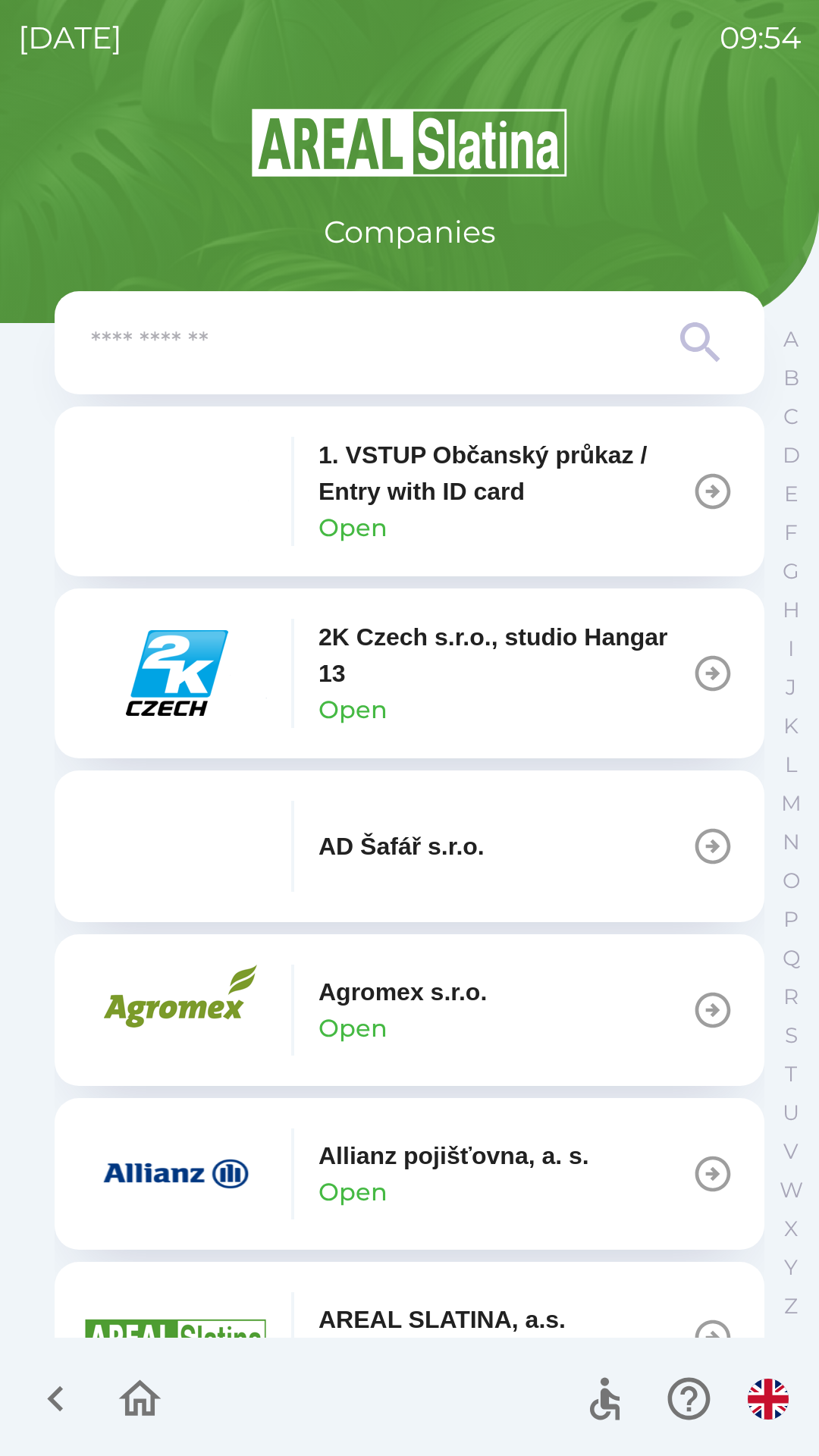
click at [502, 674] on p "2K Czech s.r.o., studio Hangar 13" at bounding box center [504, 655] width 373 height 73
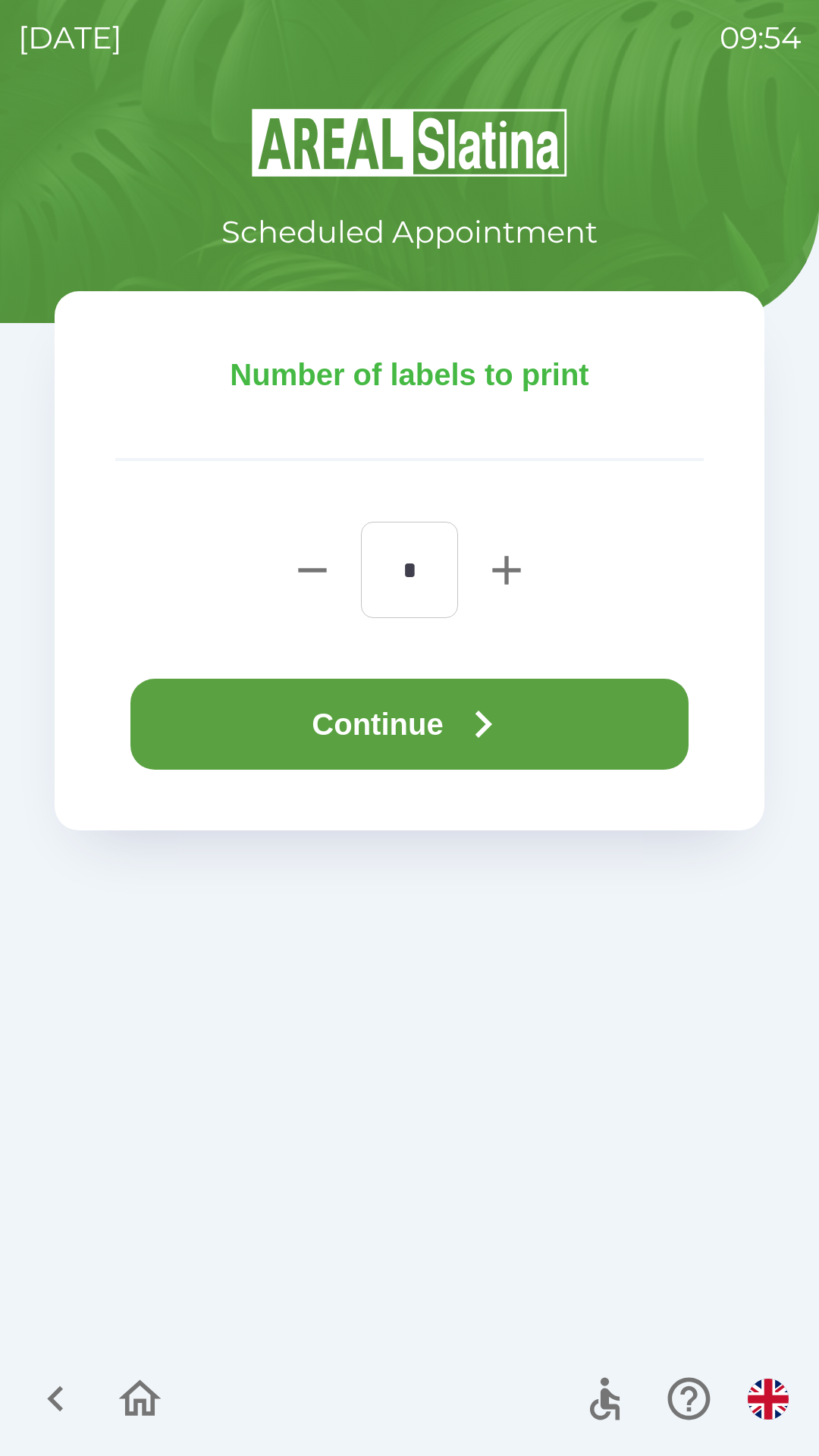
click at [552, 723] on button "Continue" at bounding box center [409, 724] width 558 height 91
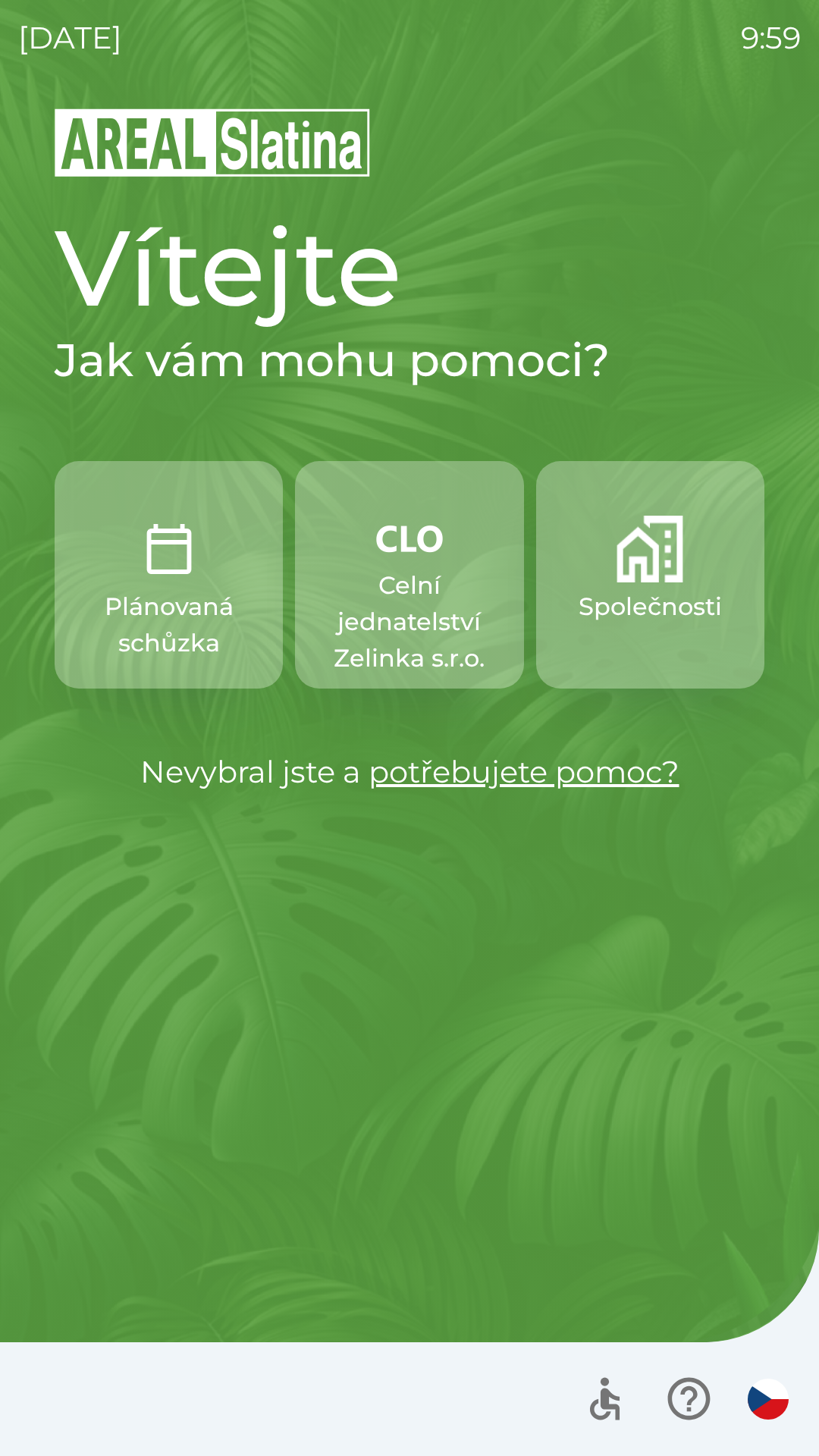
click at [645, 576] on img "button" at bounding box center [649, 548] width 67 height 67
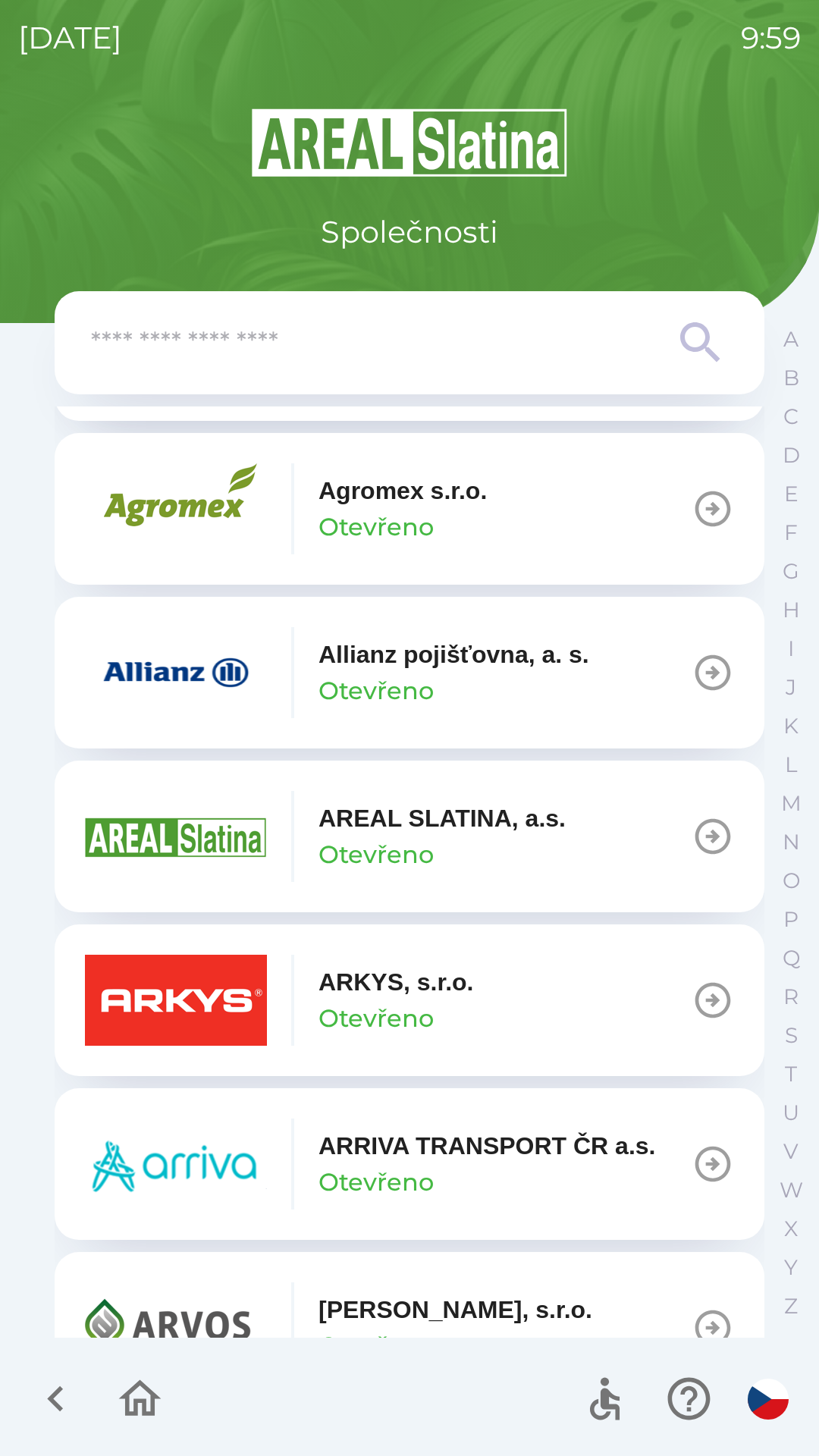
scroll to position [520, 0]
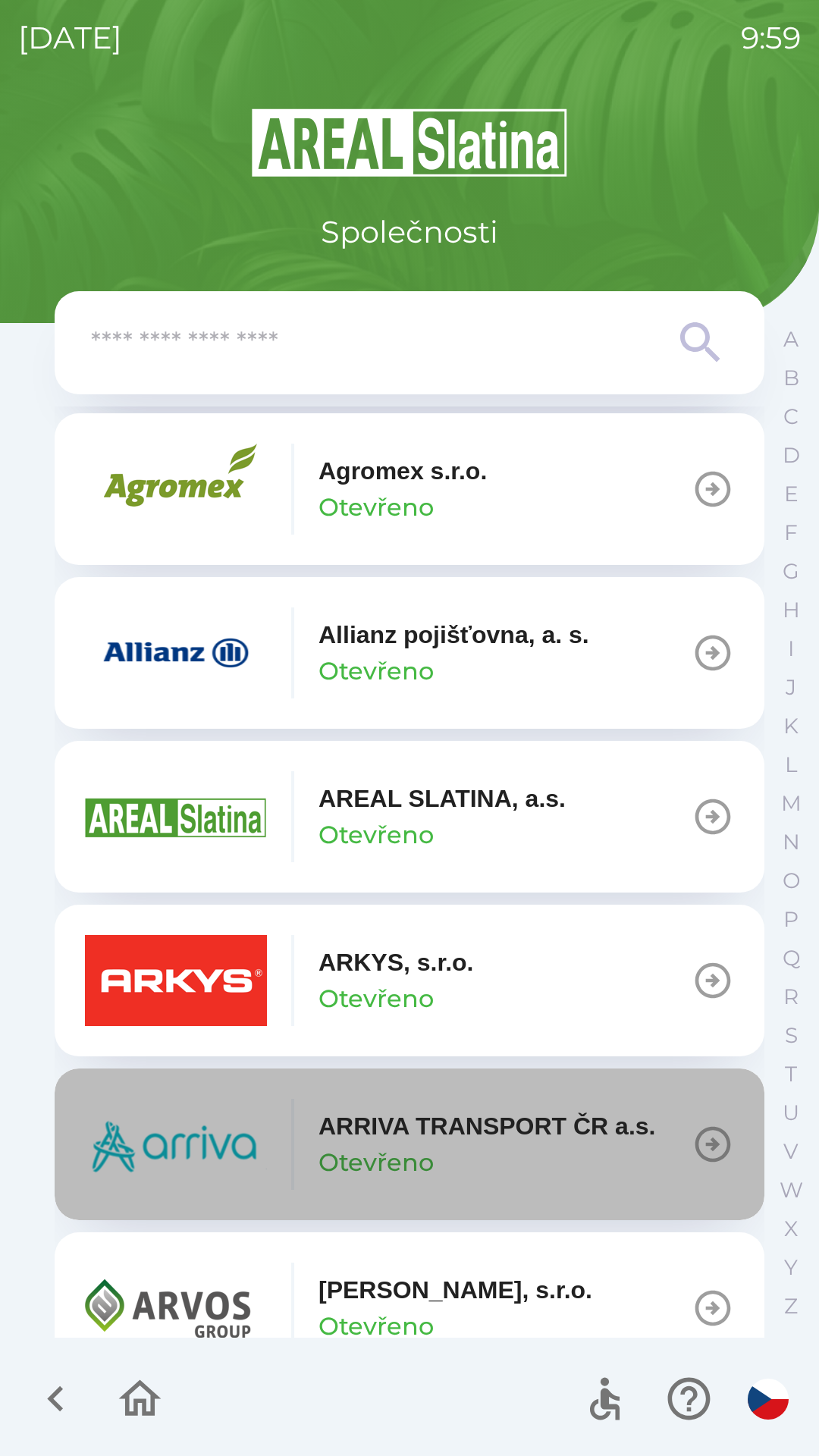
click at [618, 1131] on p "ARRIVA TRANSPORT ČR a.s." at bounding box center [486, 1126] width 336 height 36
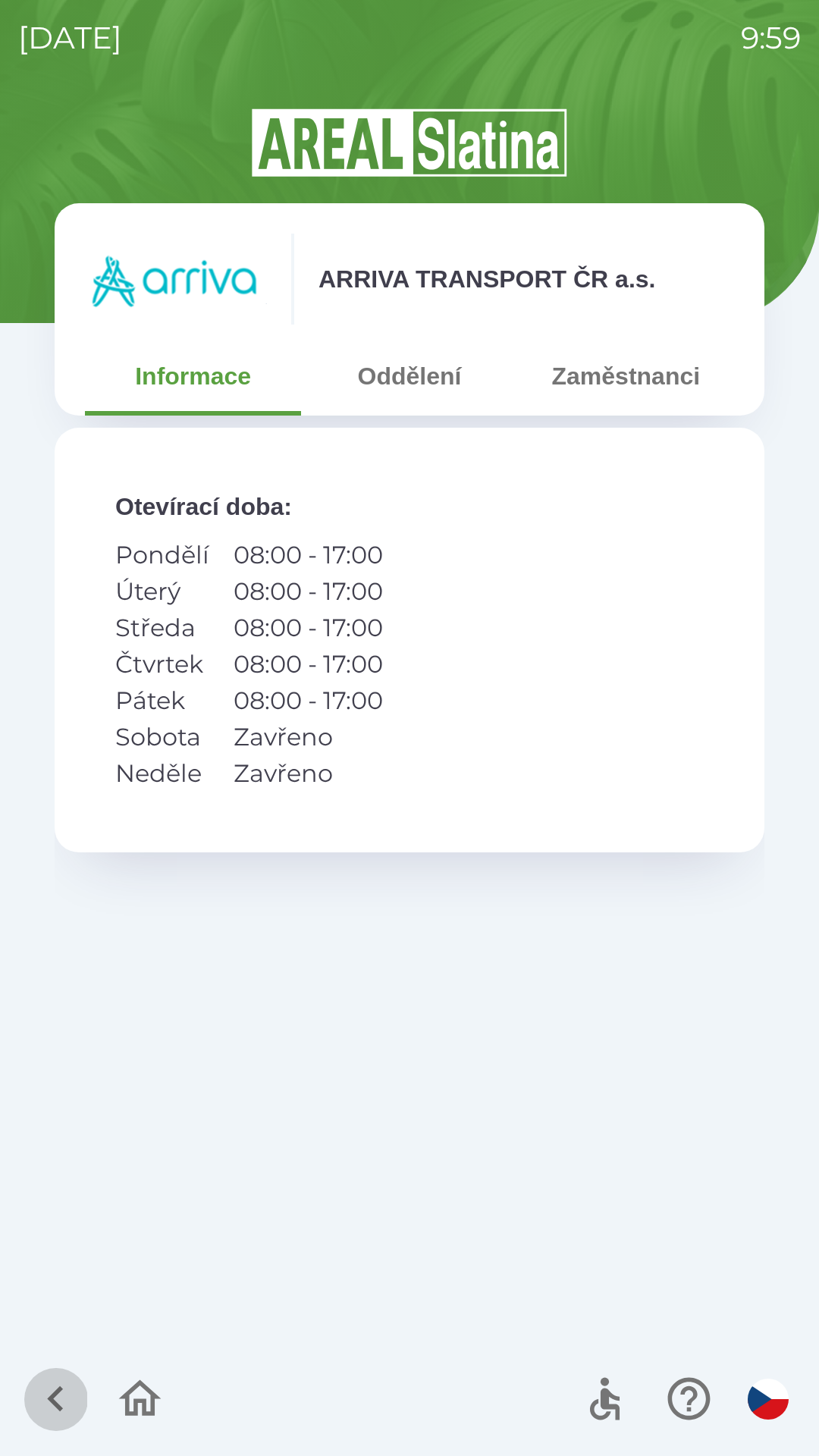
click at [57, 1378] on icon "button" at bounding box center [55, 1398] width 51 height 51
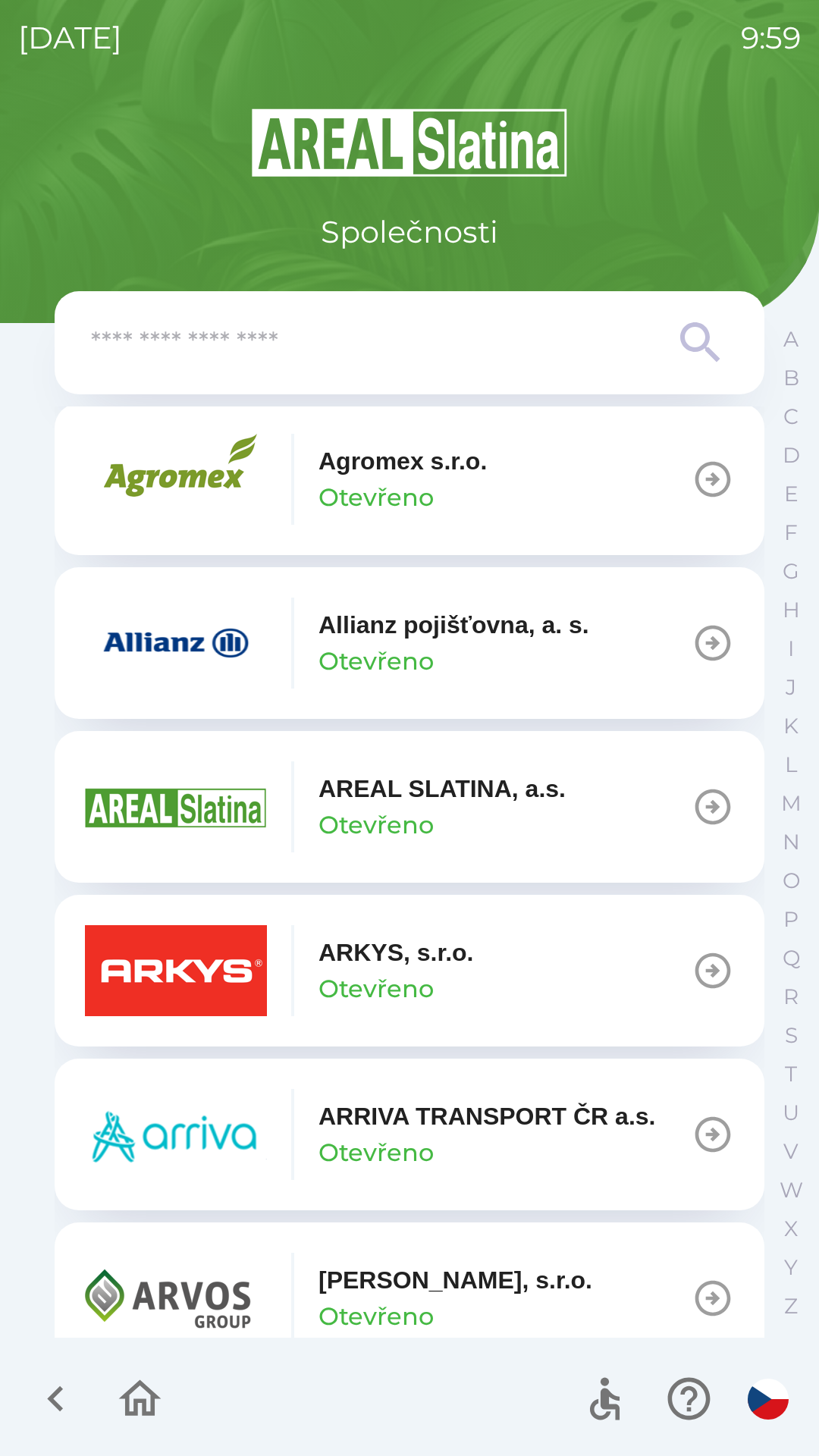
scroll to position [532, 0]
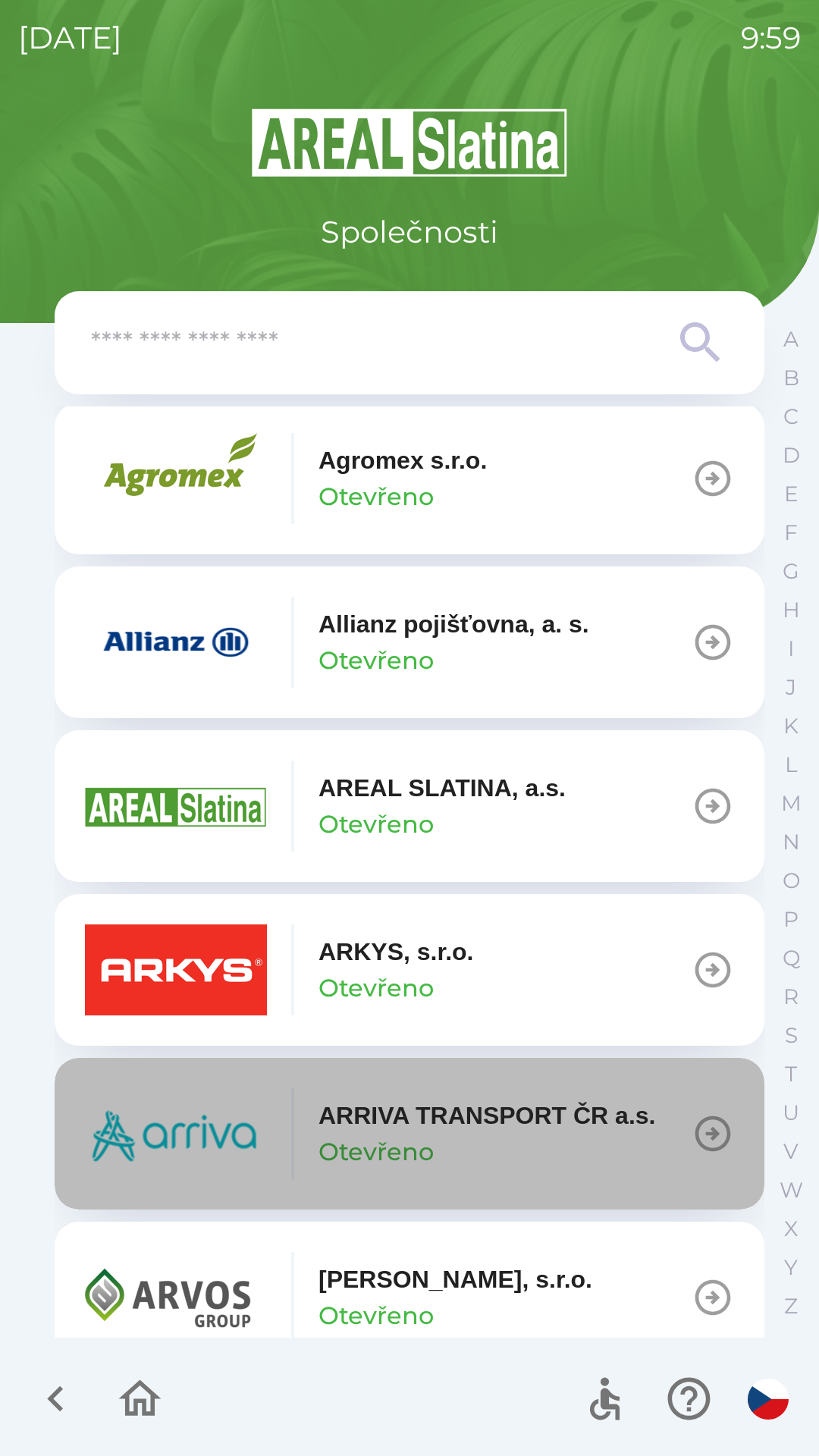
click at [489, 1116] on p "ARRIVA TRANSPORT ČR a.s." at bounding box center [486, 1115] width 336 height 36
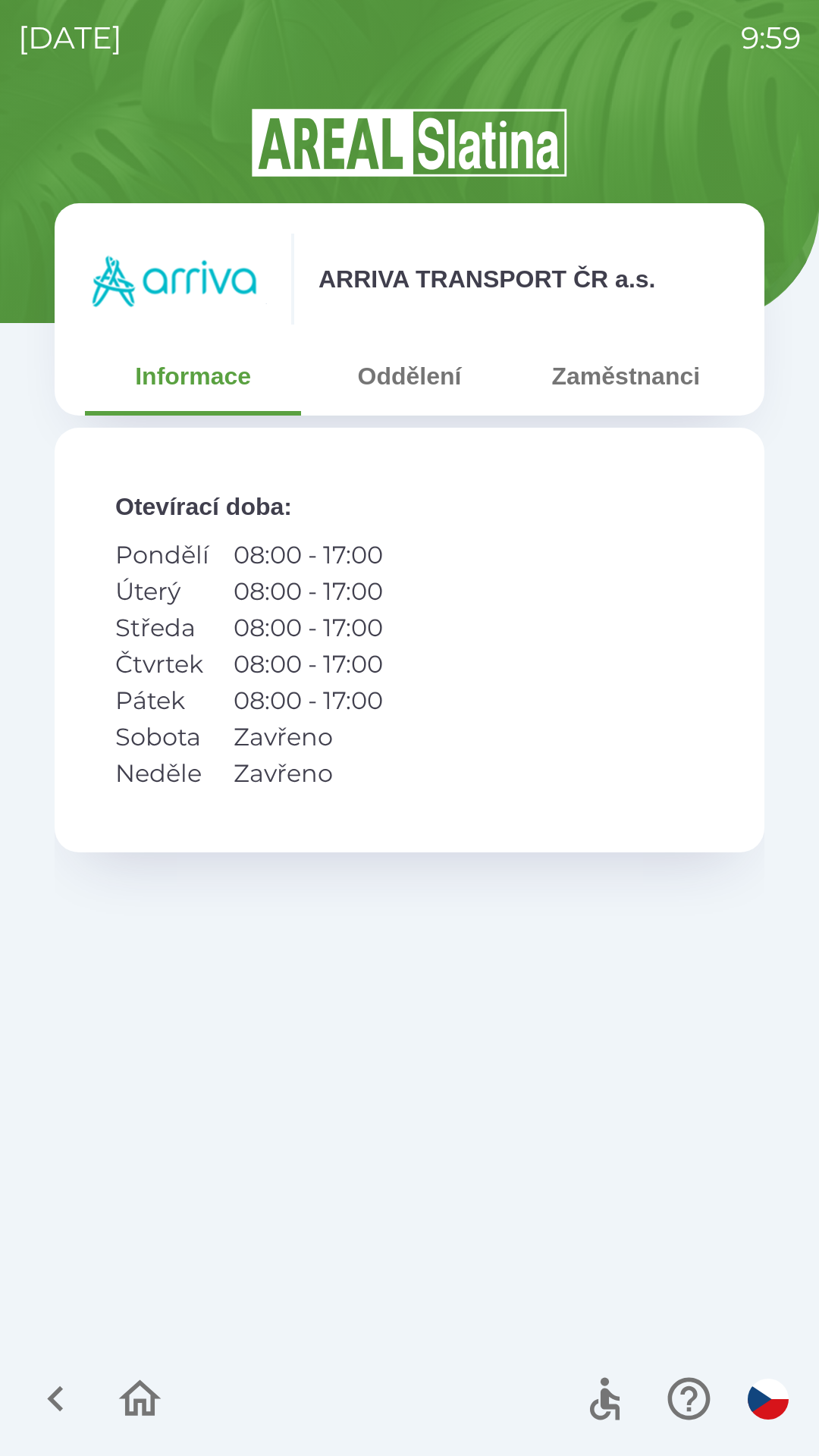
click at [663, 385] on button "Zaměstnanci" at bounding box center [626, 375] width 216 height 54
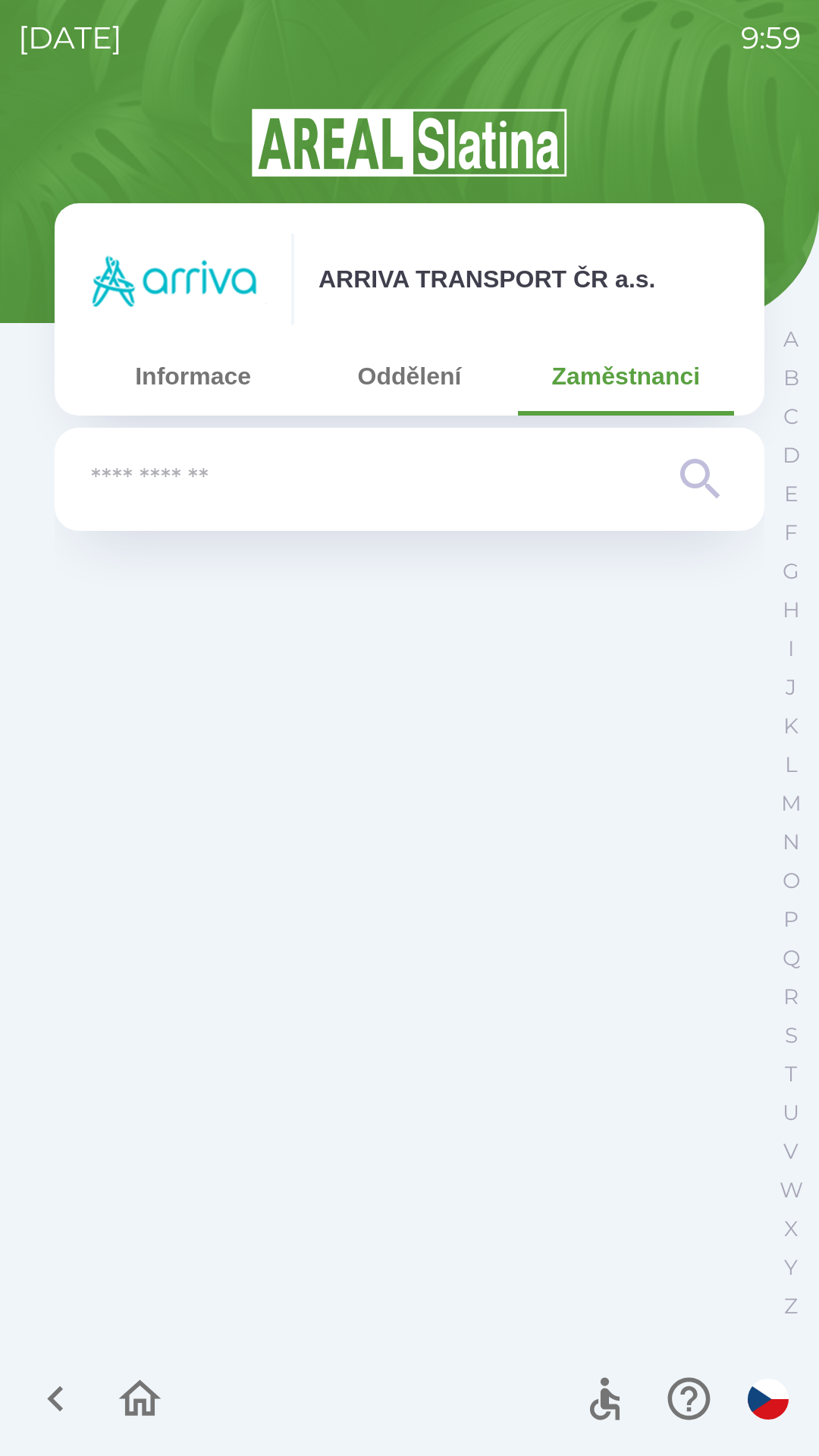
click at [398, 482] on input "text" at bounding box center [379, 480] width 576 height 42
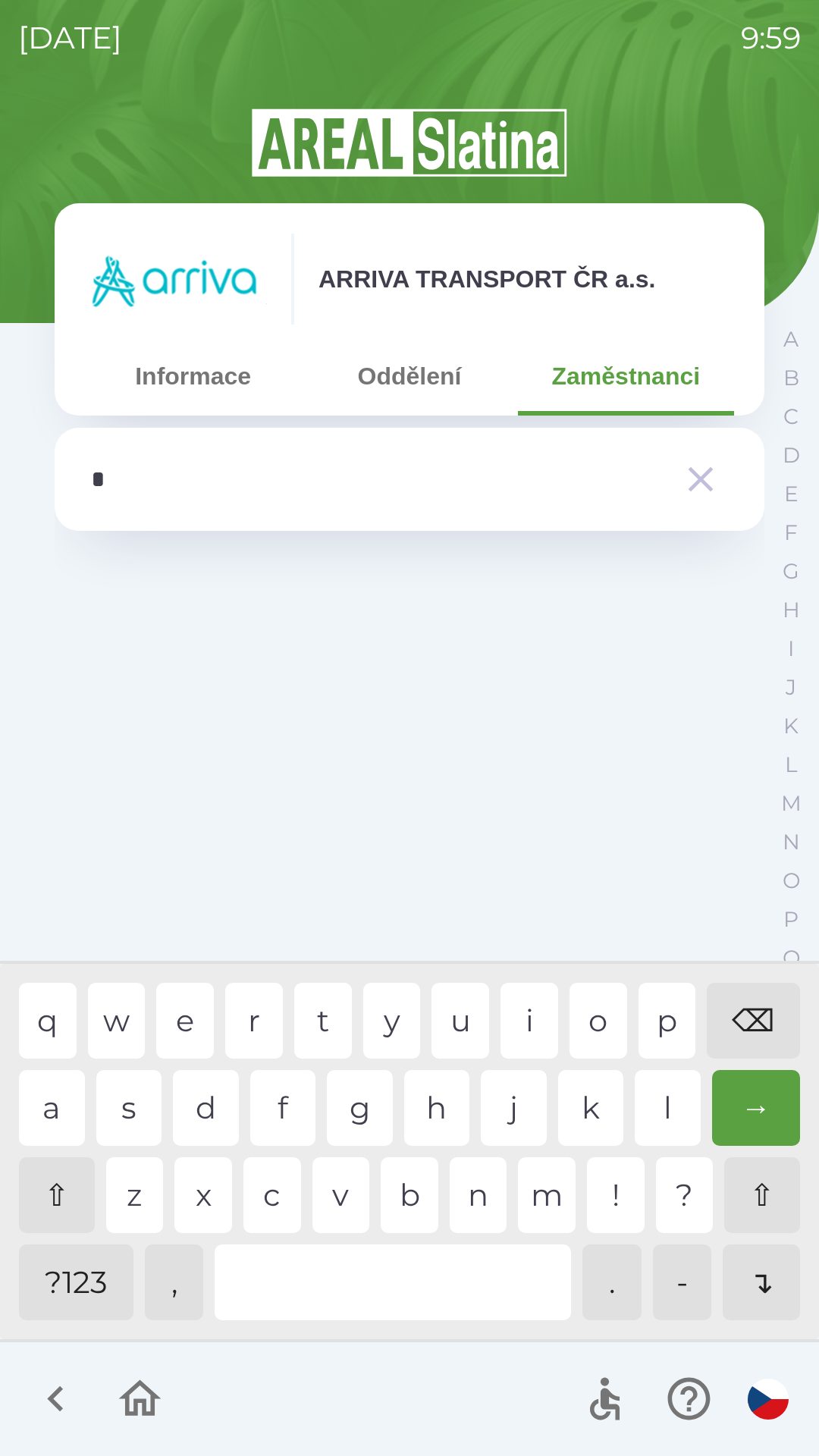
click at [471, 1192] on div "n" at bounding box center [478, 1195] width 58 height 76
click at [183, 1003] on div "e" at bounding box center [185, 1021] width 58 height 76
type input "*****"
click at [285, 1185] on div "c" at bounding box center [272, 1195] width 58 height 76
click at [764, 1100] on div "→" at bounding box center [756, 1108] width 89 height 76
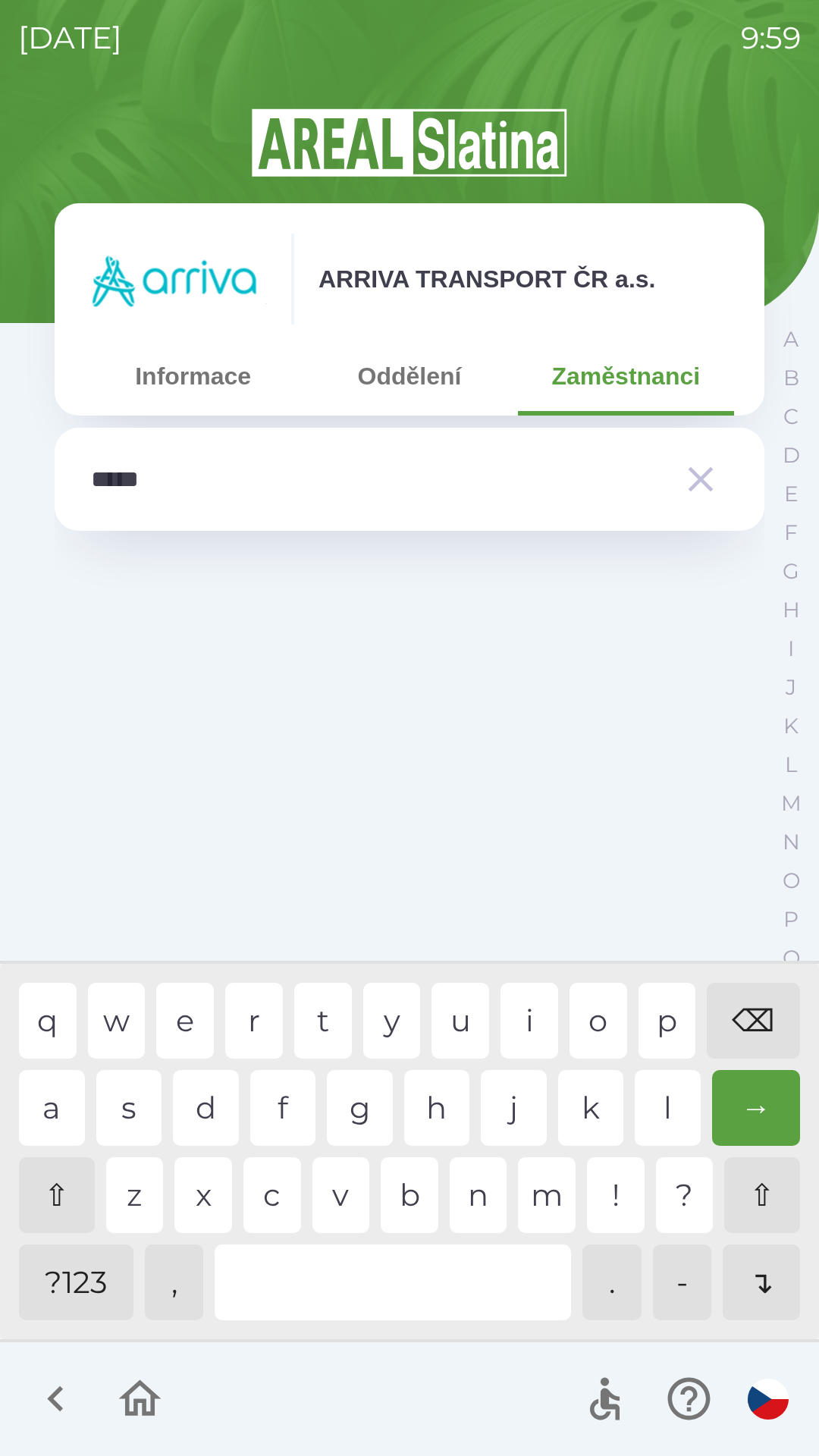
click at [688, 482] on icon "button" at bounding box center [701, 479] width 42 height 42
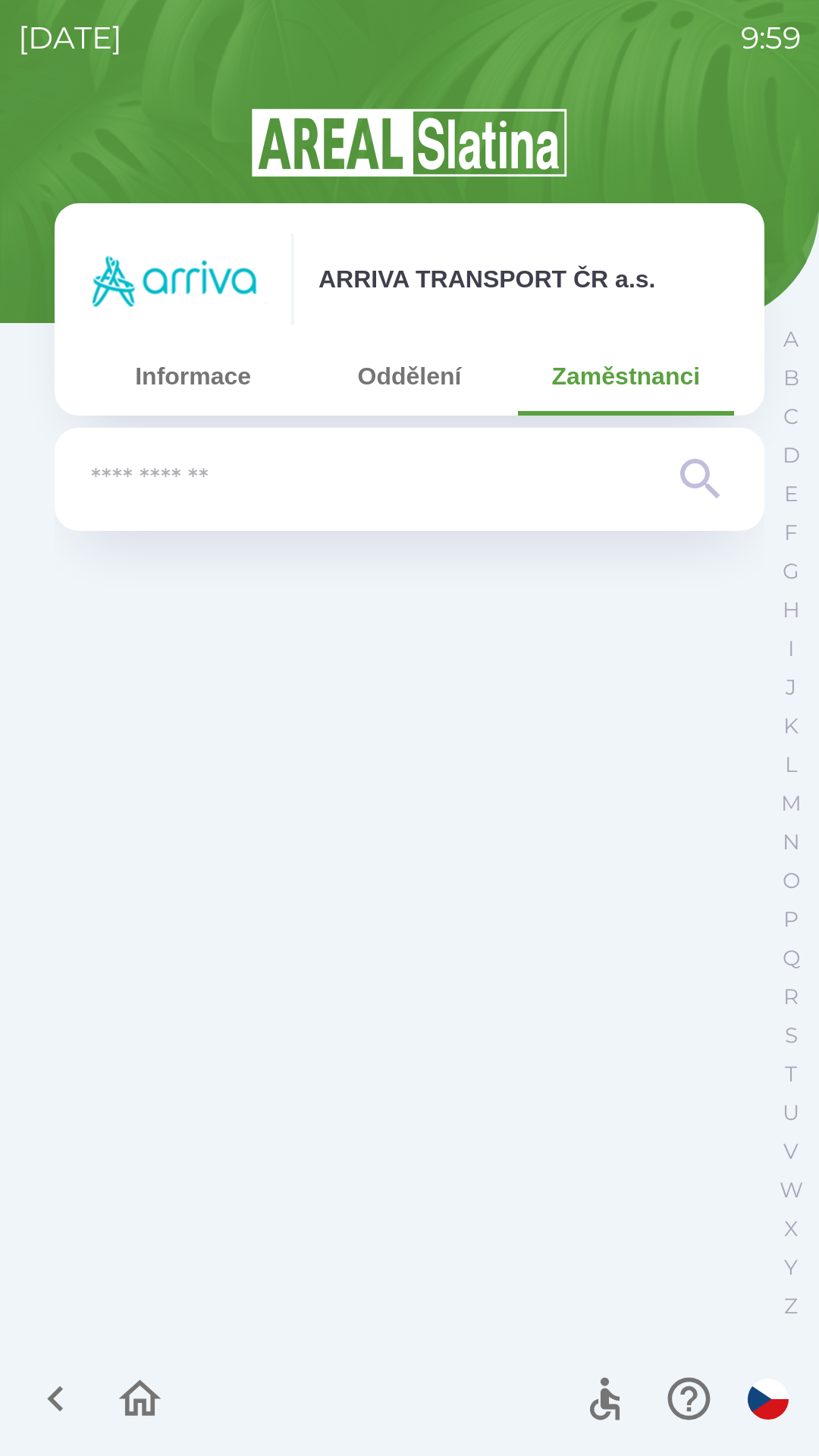
click at [337, 479] on input "text" at bounding box center [379, 480] width 576 height 42
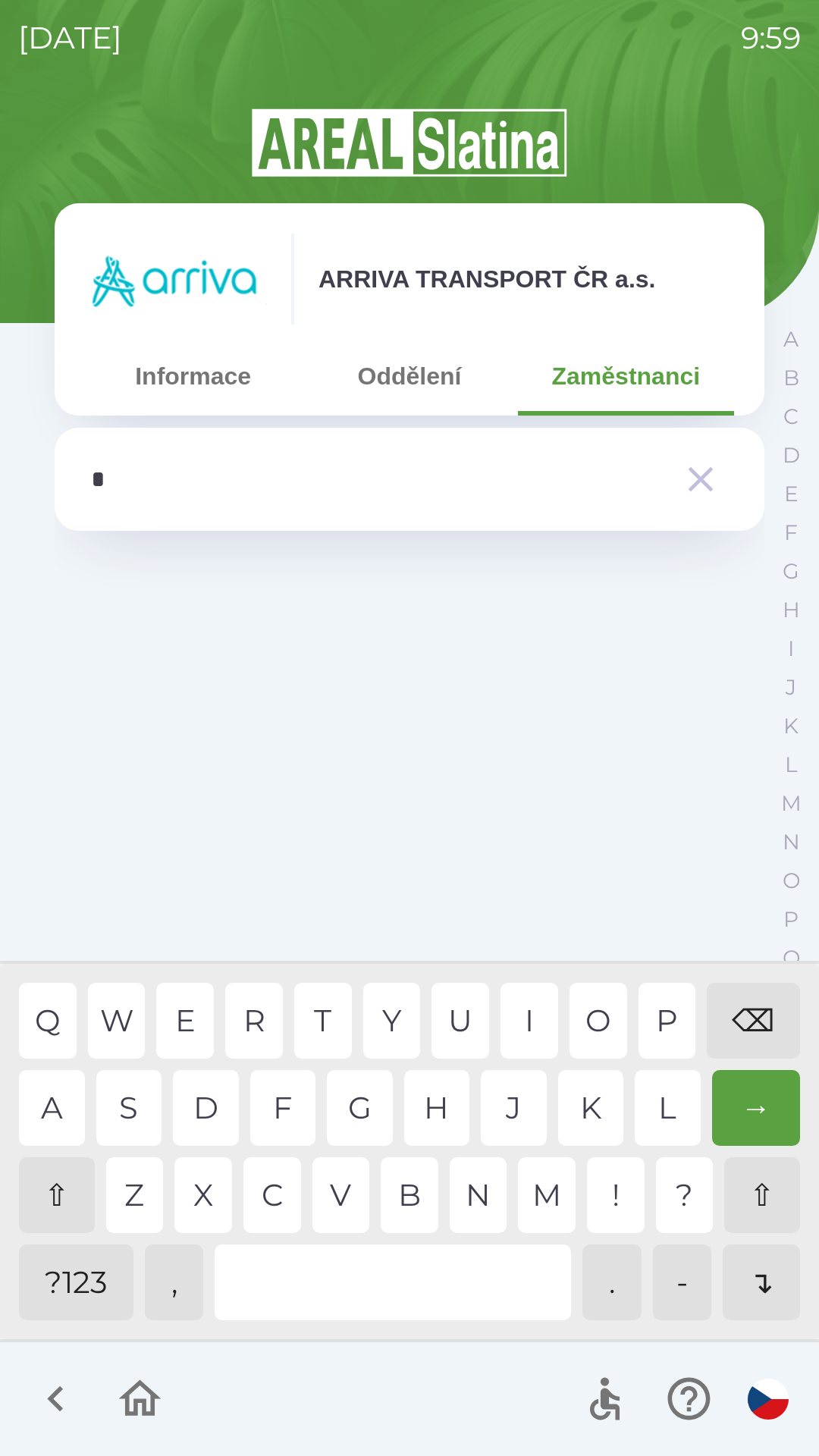
click at [471, 1190] on div "N" at bounding box center [478, 1195] width 58 height 76
click at [779, 1015] on div "⌫" at bounding box center [753, 1021] width 93 height 76
click at [180, 1021] on div "E" at bounding box center [185, 1021] width 58 height 76
click at [764, 1025] on div "⌫" at bounding box center [753, 1021] width 93 height 76
type input "*"
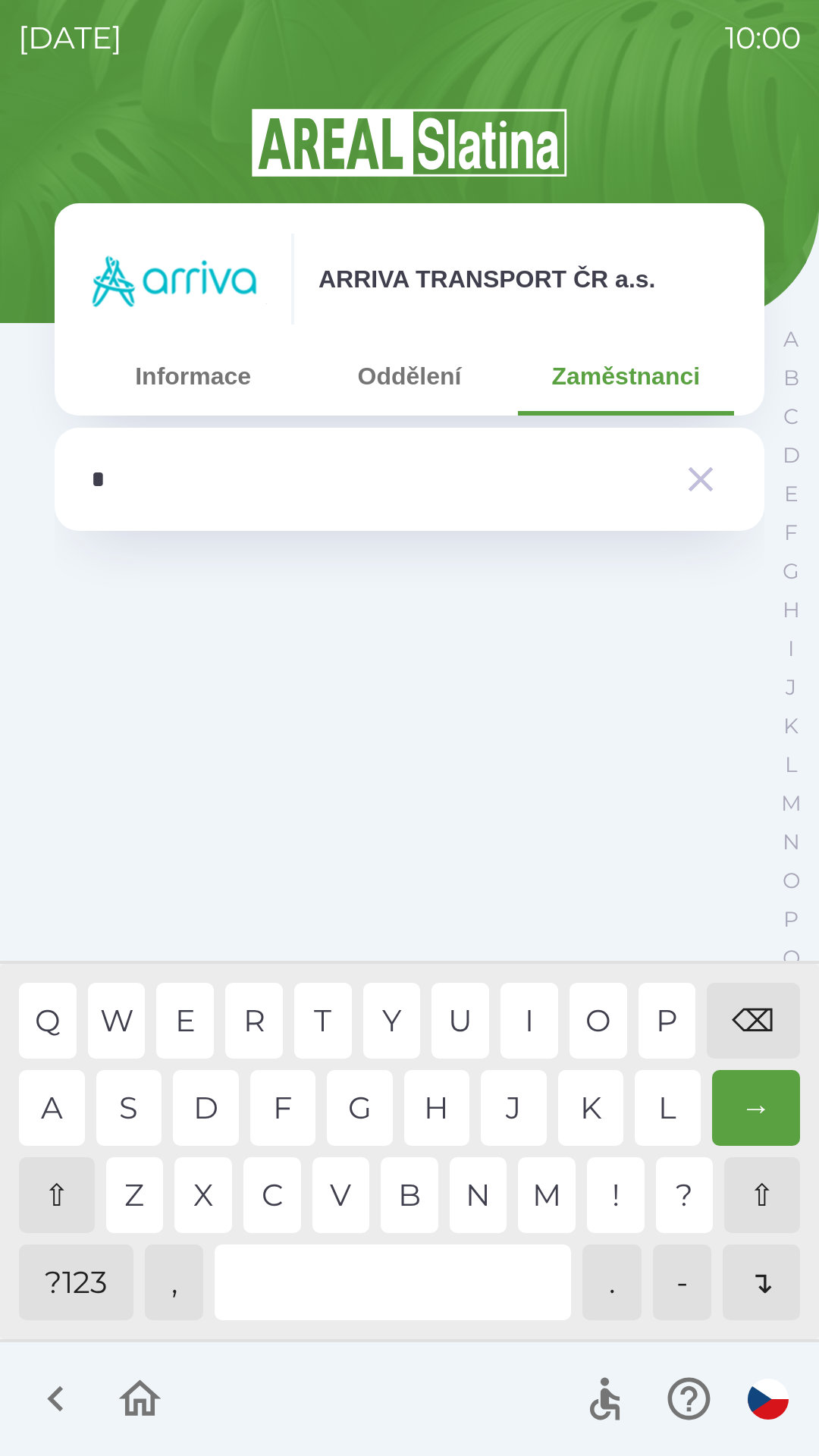
click at [764, 1020] on div "⌫" at bounding box center [753, 1021] width 93 height 76
click at [766, 1020] on div "⌫" at bounding box center [753, 1021] width 93 height 76
click at [410, 385] on button "Oddělení" at bounding box center [409, 375] width 216 height 54
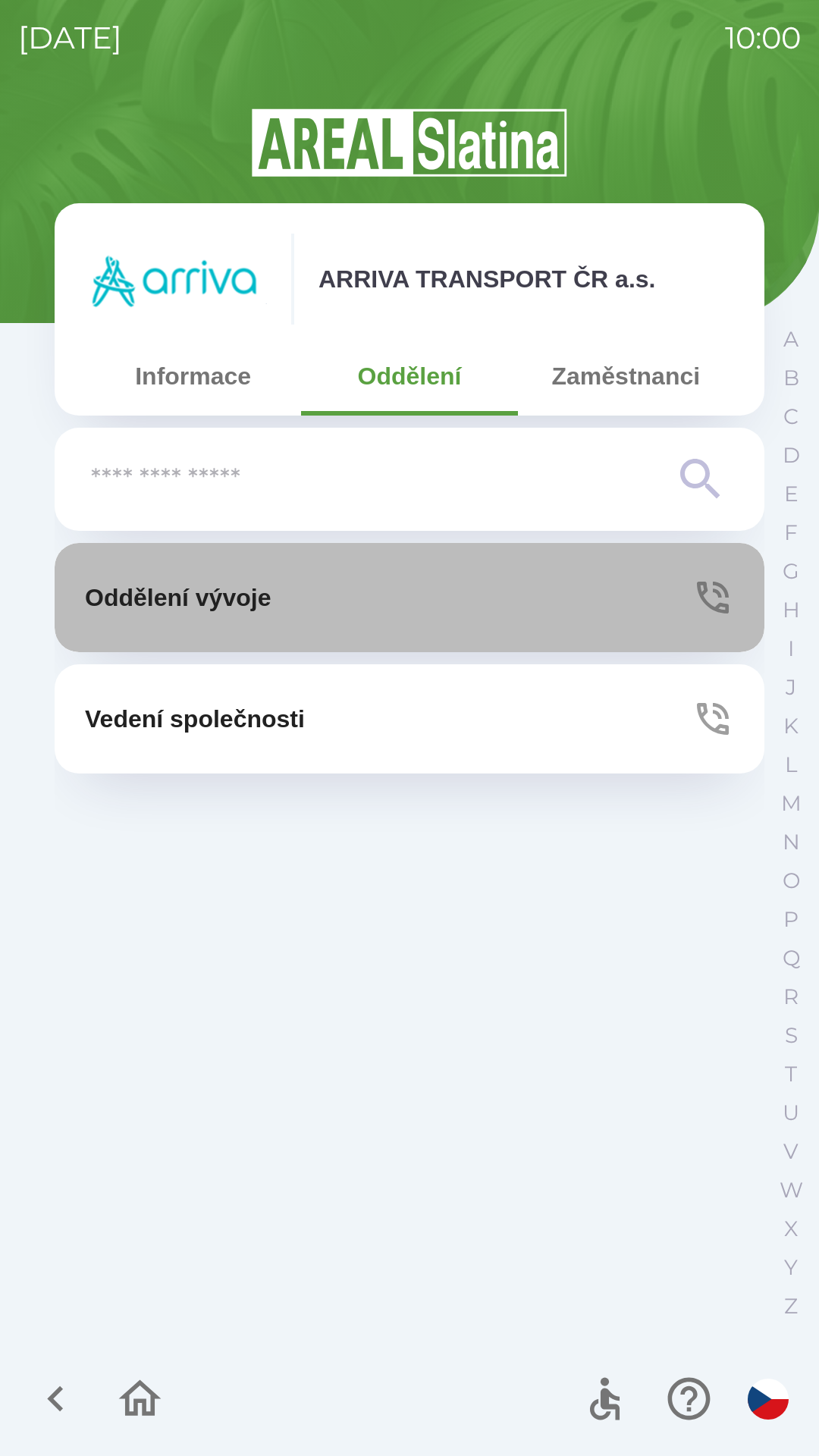
click at [579, 601] on button "Oddělení vývoje" at bounding box center [409, 597] width 710 height 109
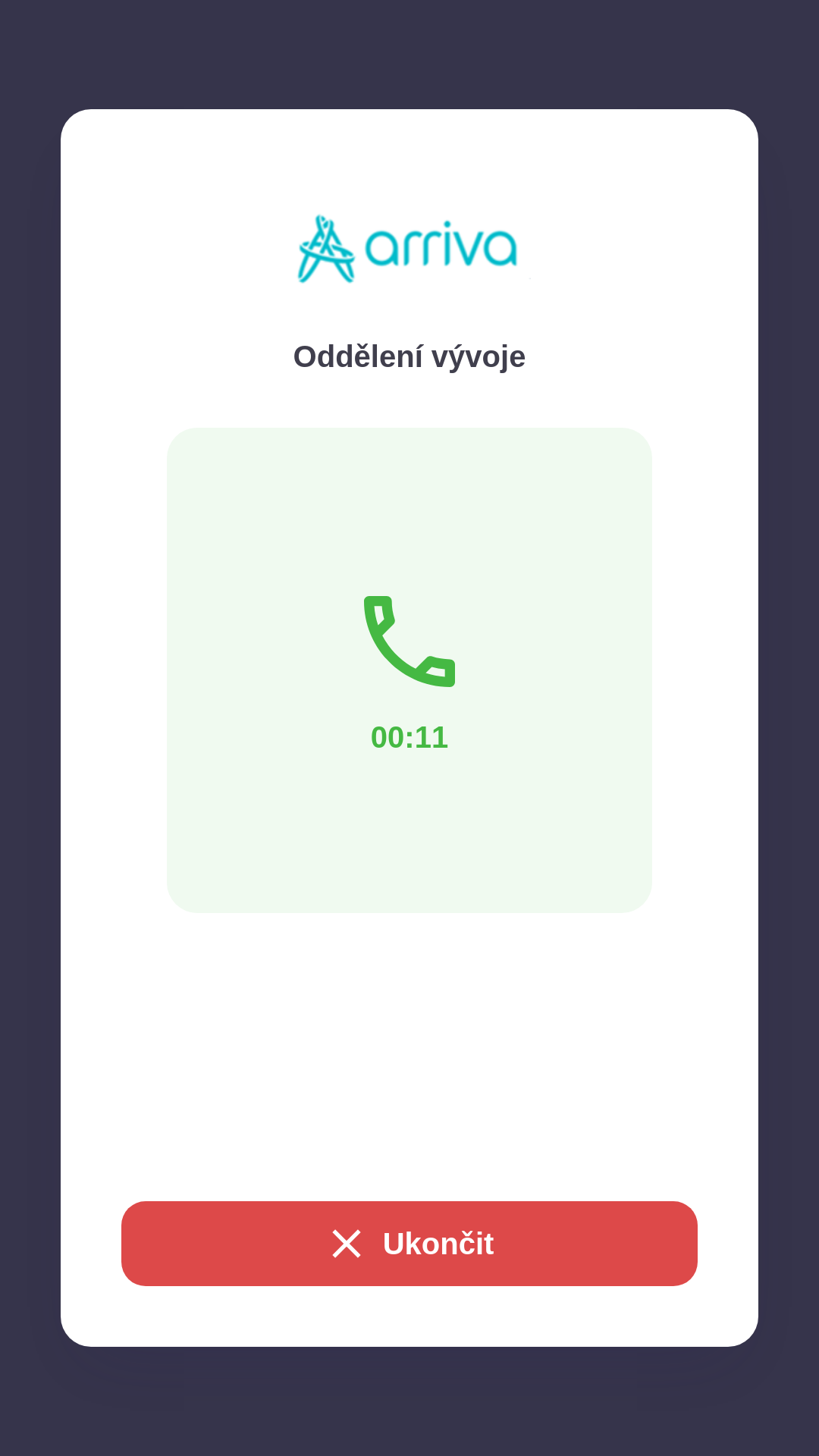
click at [402, 1285] on button "Ukončit" at bounding box center [409, 1243] width 576 height 85
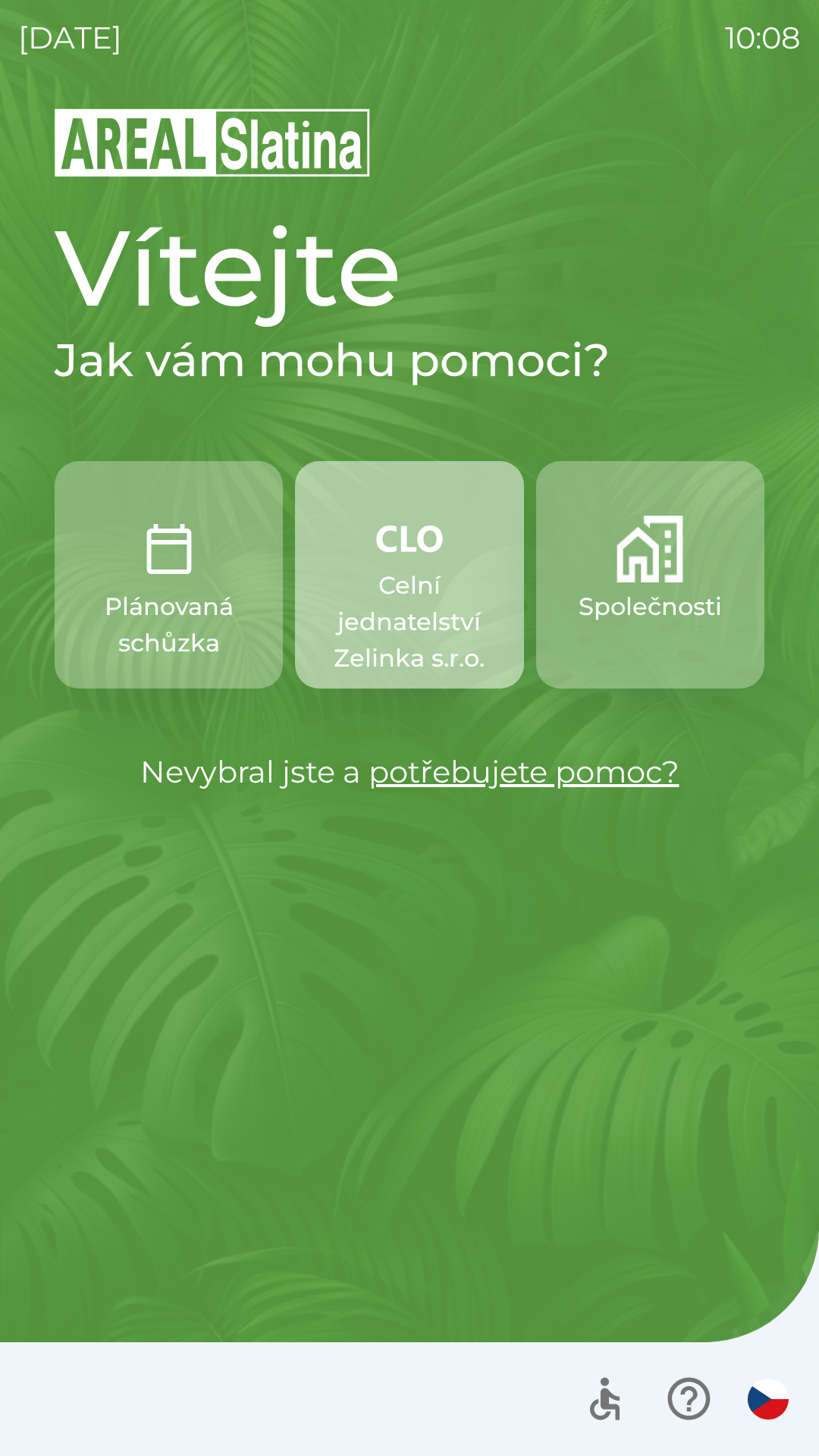
click at [414, 576] on p "Celní jednatelství Zelinka s.r.o." at bounding box center [409, 622] width 156 height 109
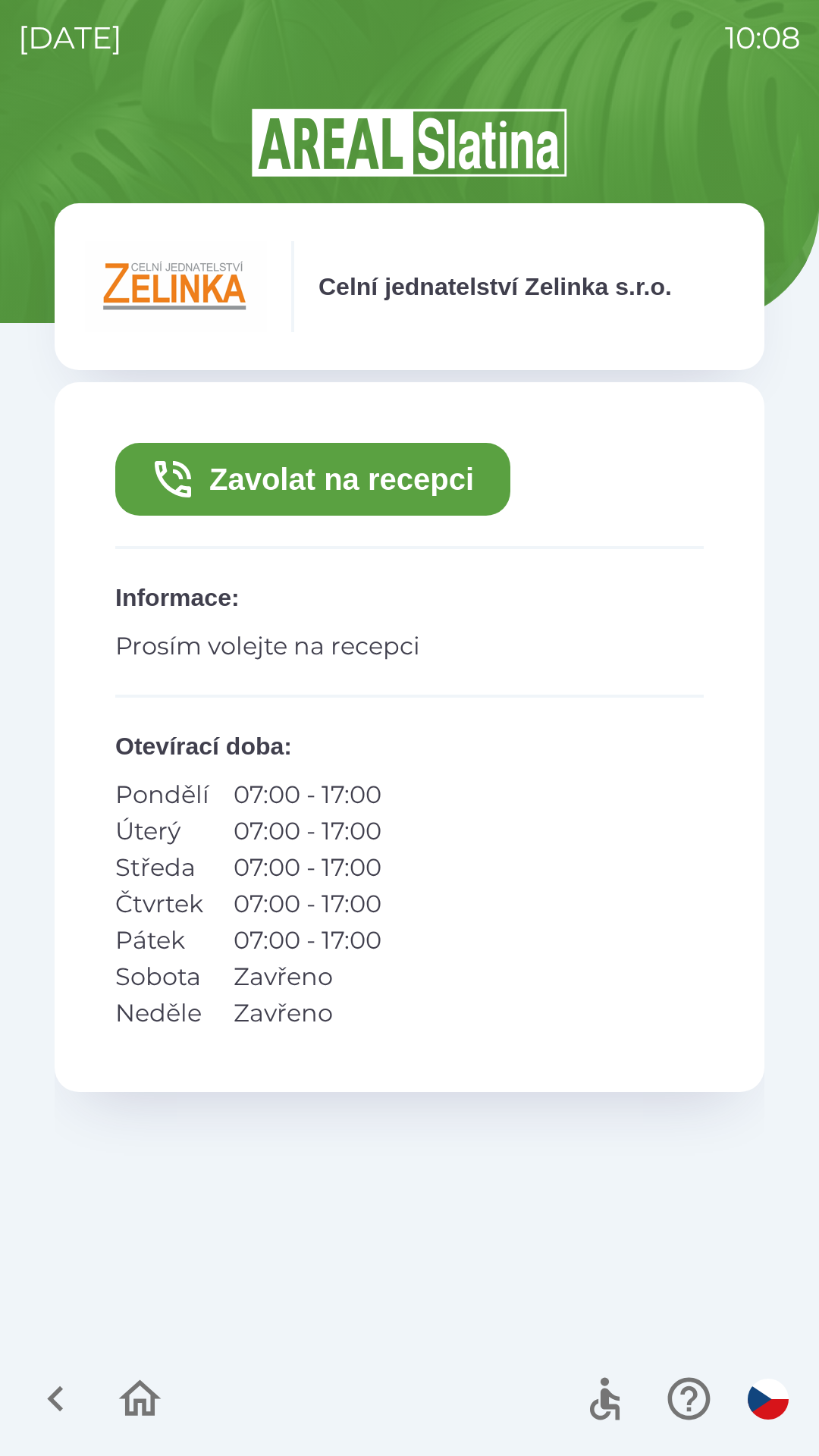
click at [163, 478] on icon "button" at bounding box center [173, 479] width 48 height 48
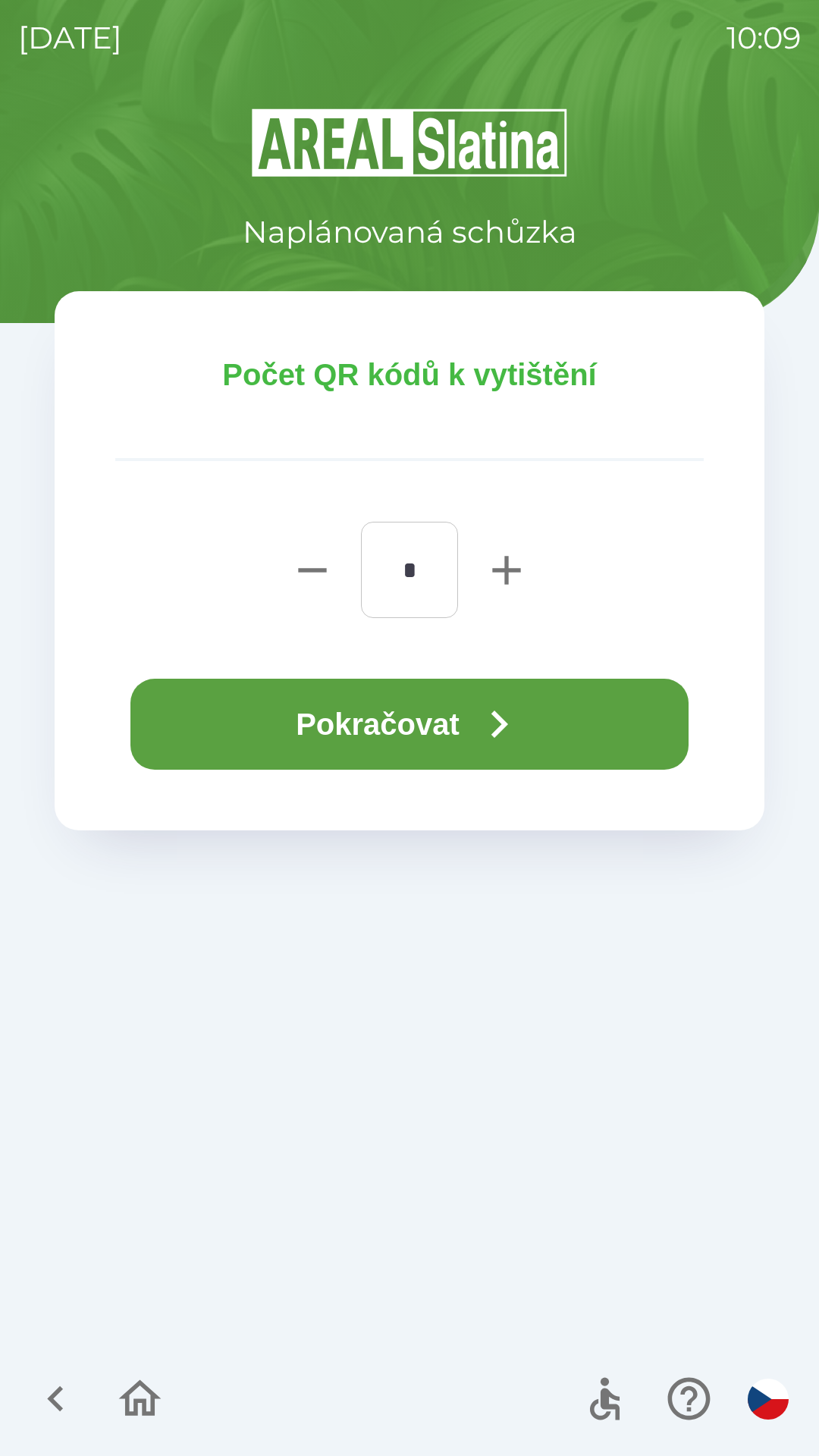
click at [179, 729] on button "Pokračovat" at bounding box center [409, 724] width 558 height 91
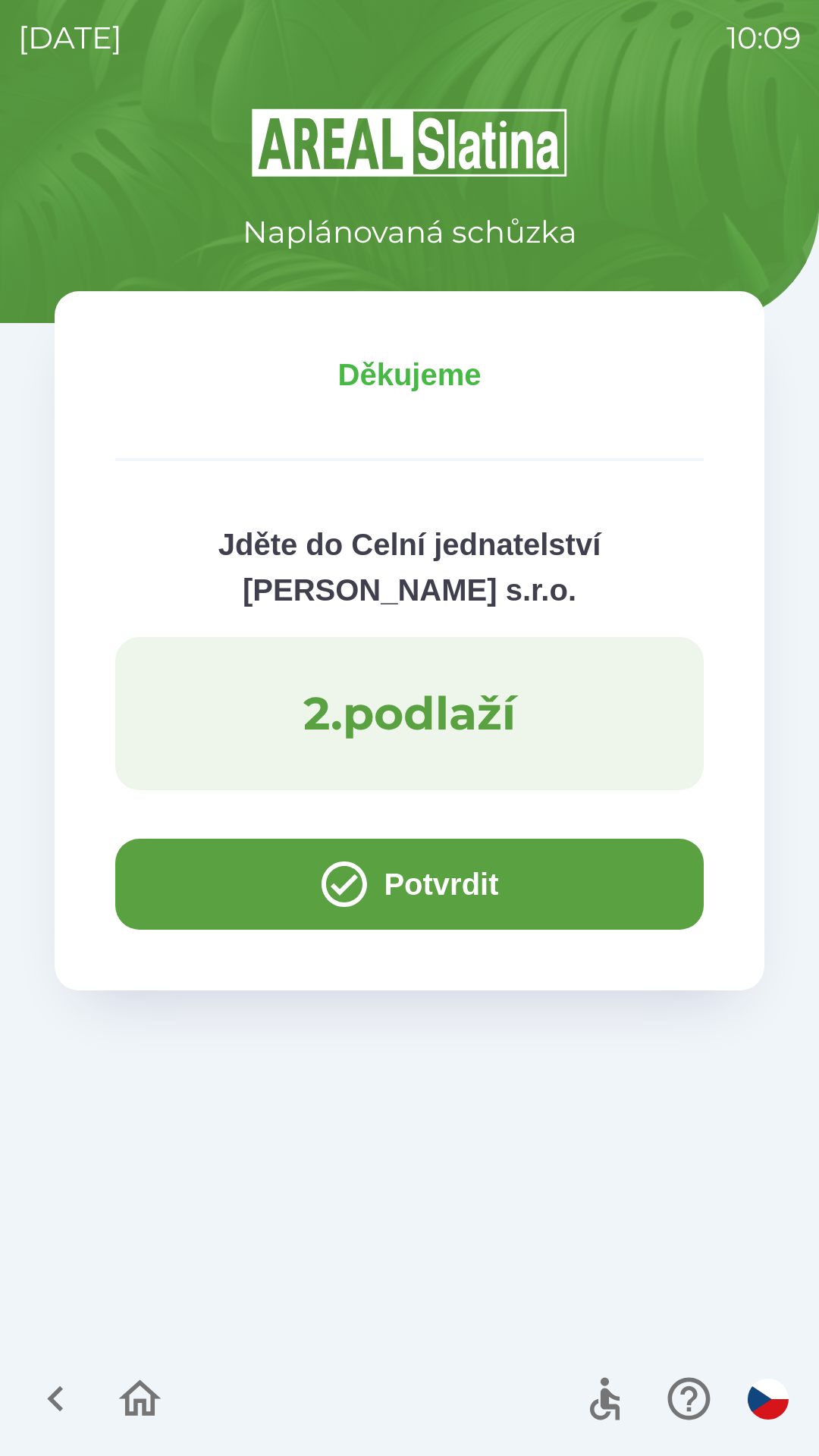
click at [163, 878] on button "Potvrdit" at bounding box center [409, 884] width 589 height 91
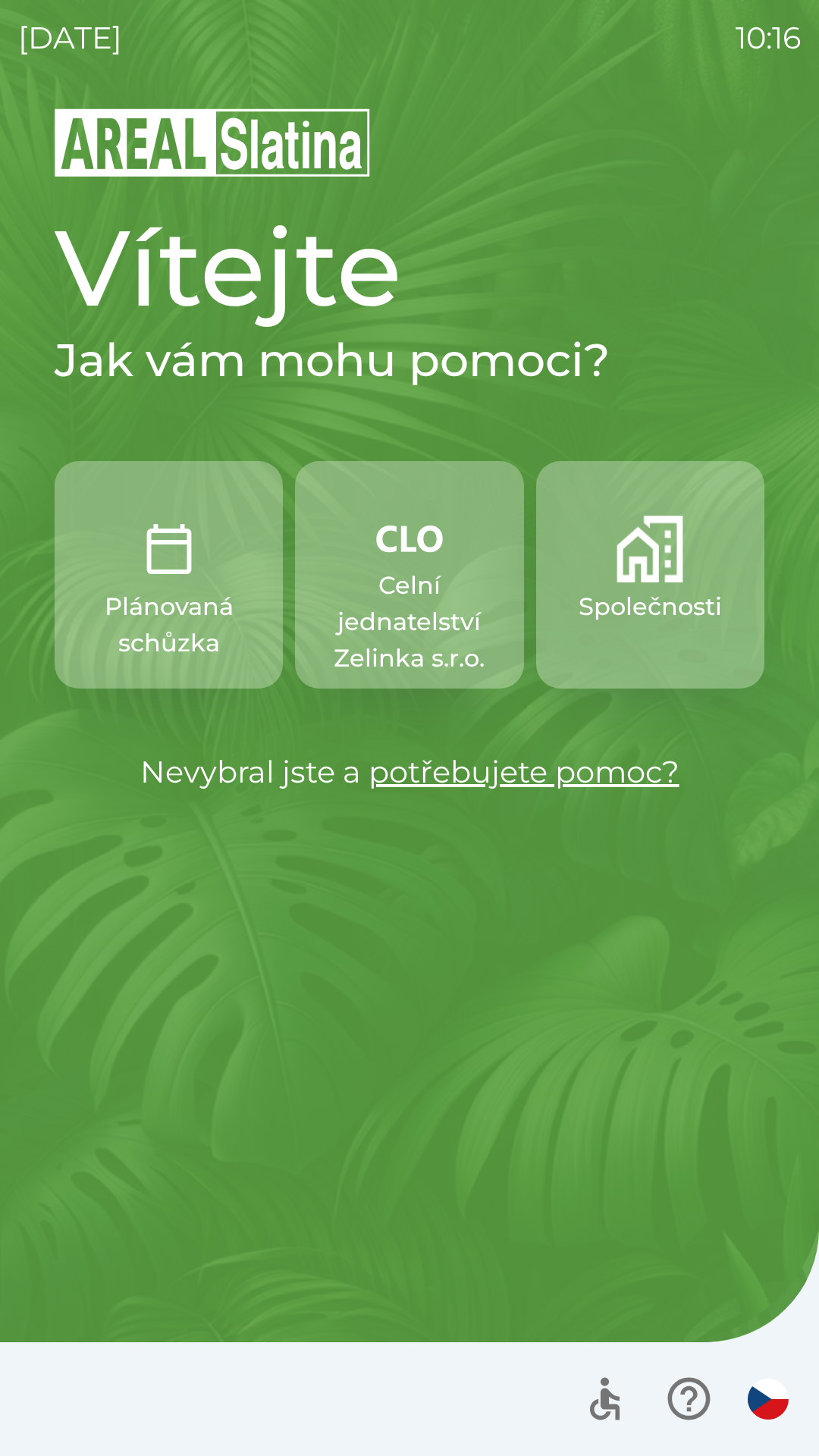
click at [226, 616] on p "Plánovaná schůzka" at bounding box center [169, 625] width 156 height 73
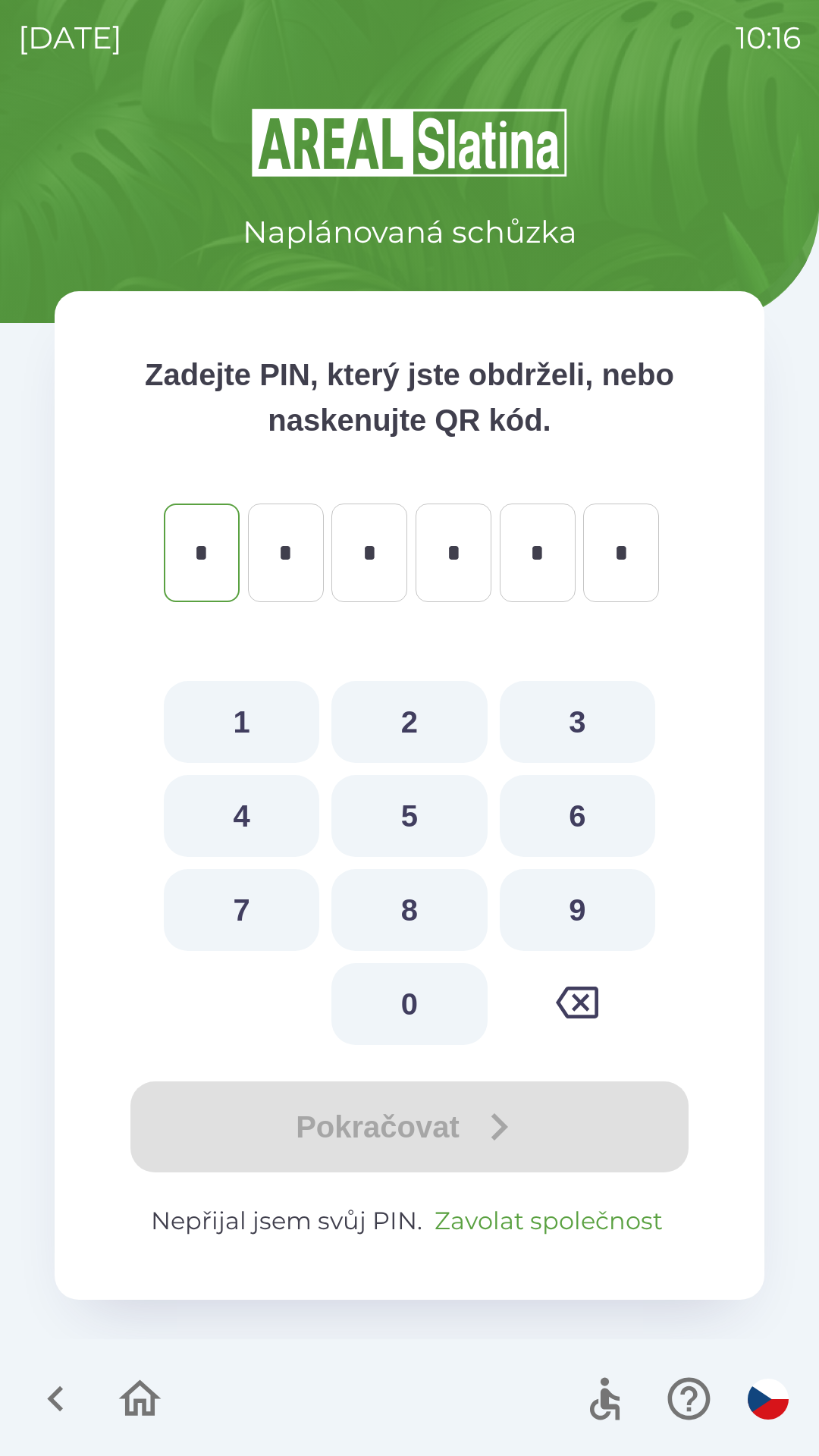
click at [599, 1219] on button "Zavolat společnost" at bounding box center [548, 1221] width 240 height 36
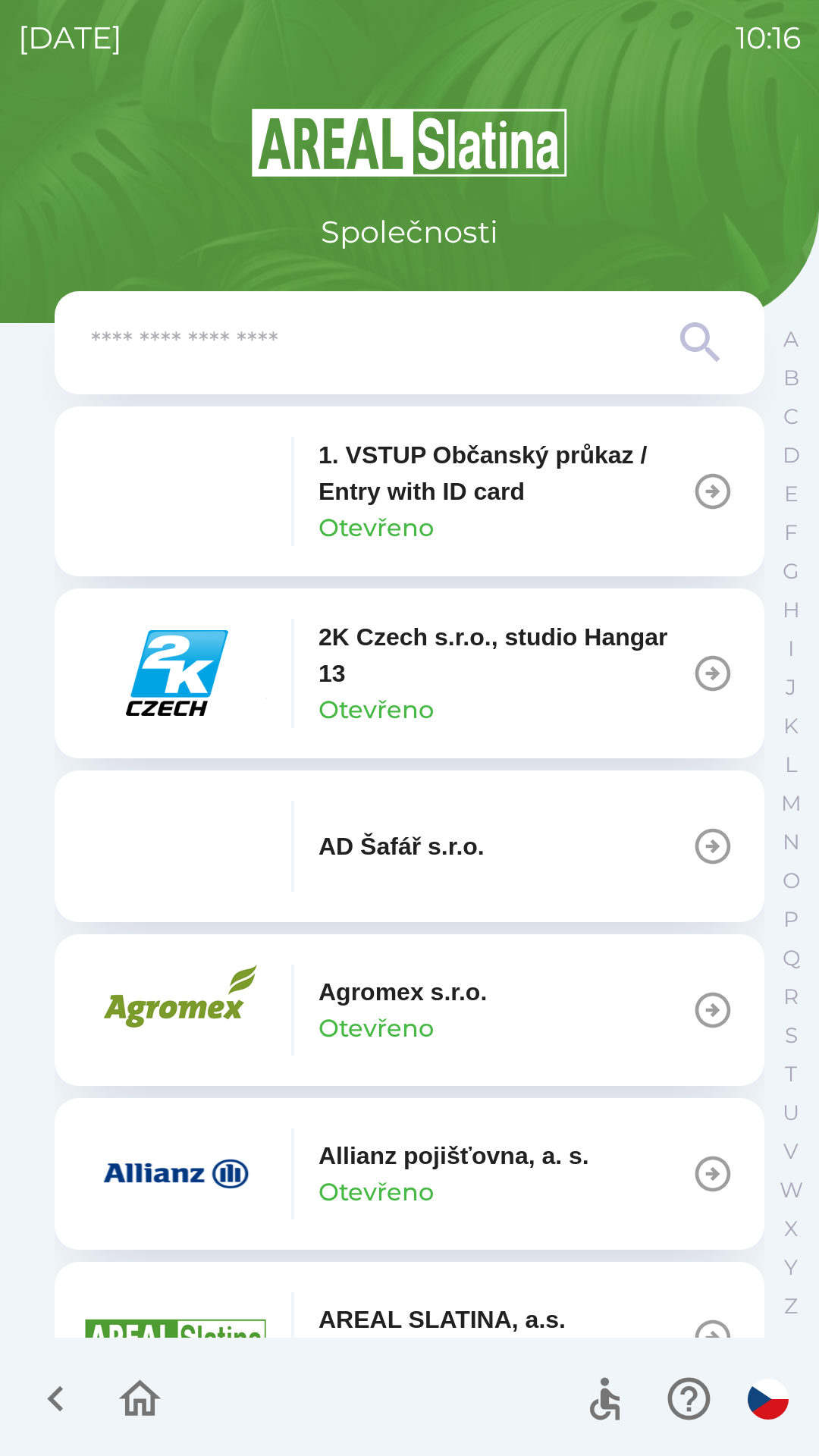
click at [535, 331] on input "text" at bounding box center [379, 343] width 576 height 42
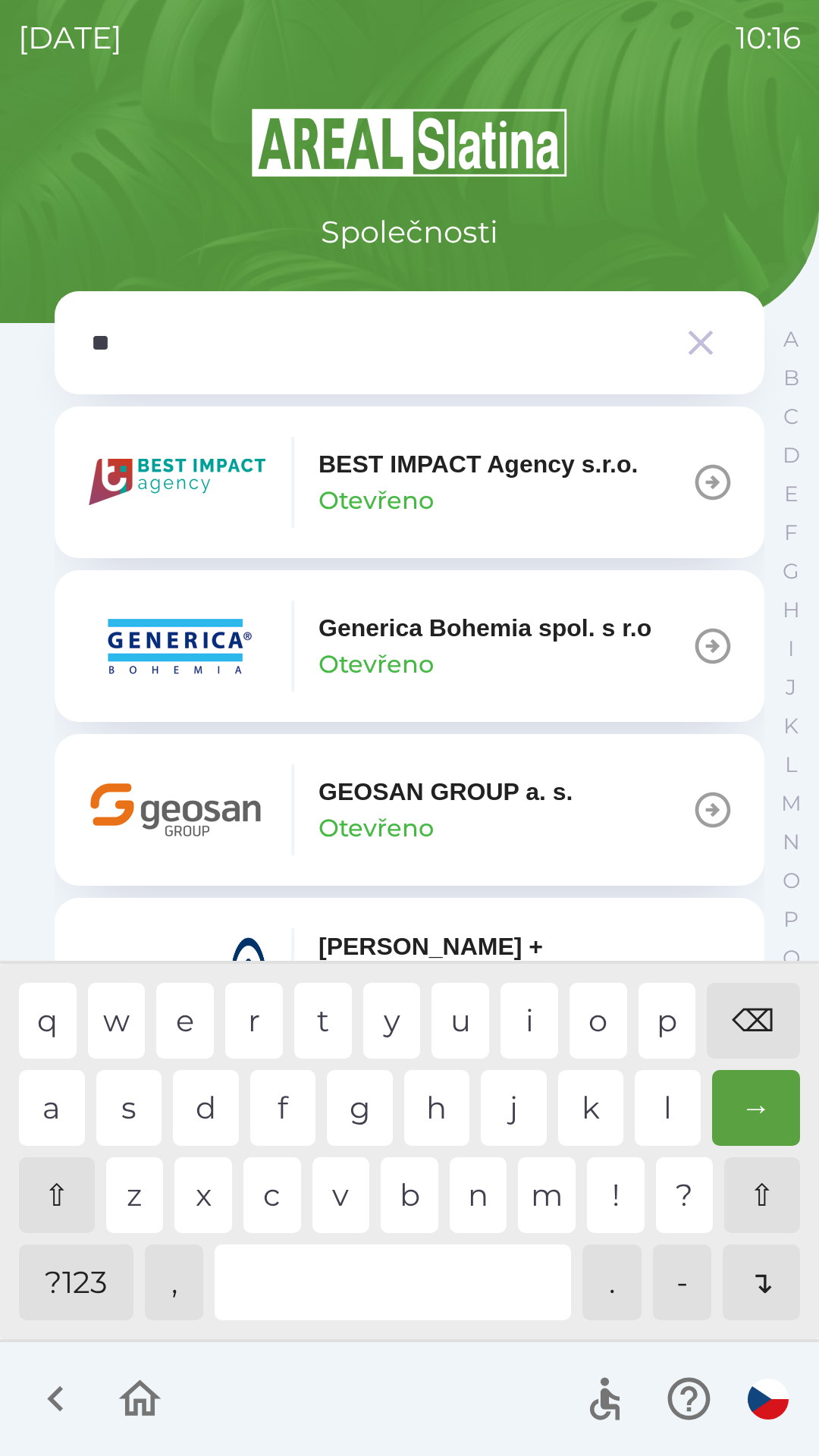
type input "***"
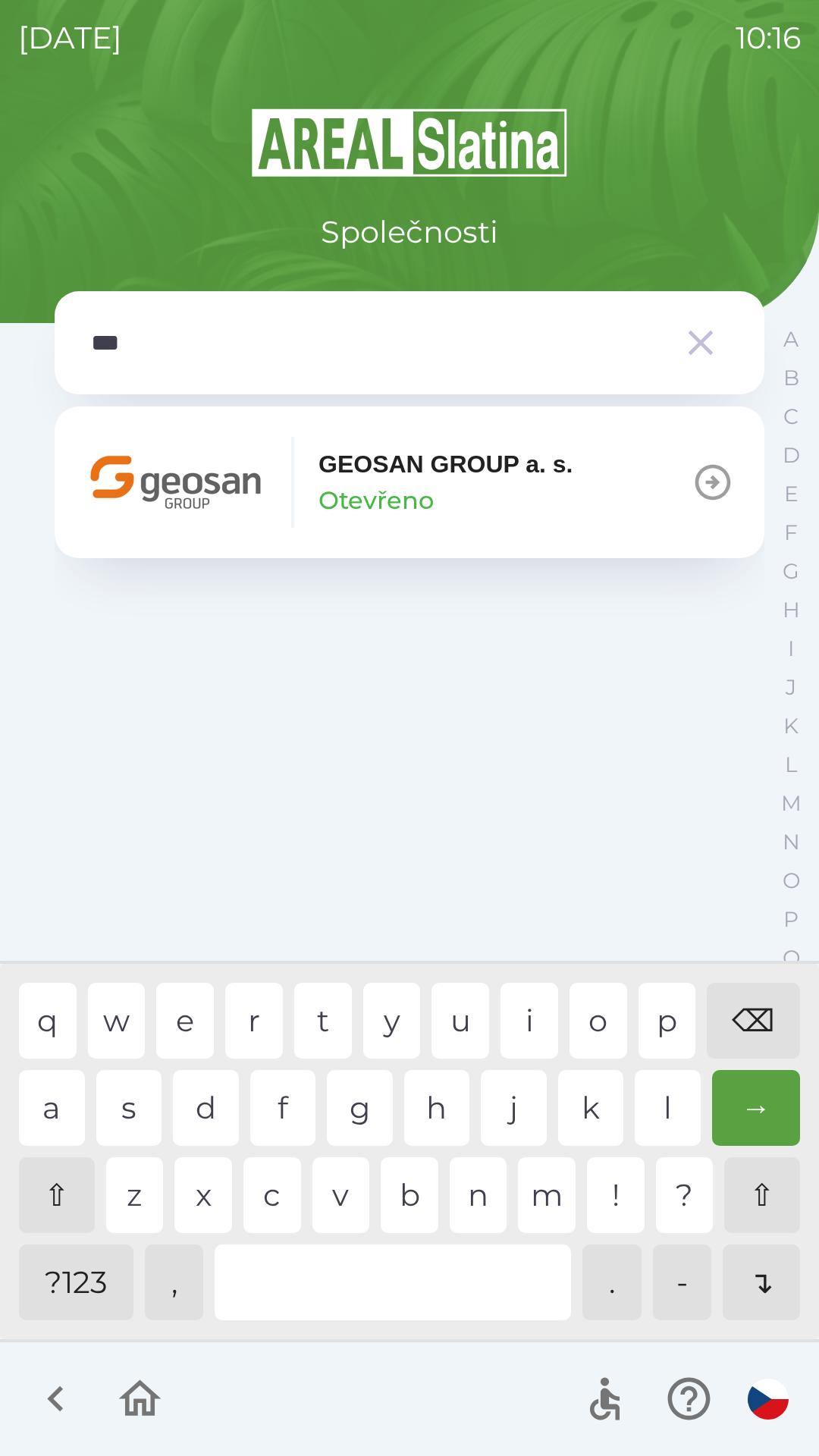
click at [585, 1020] on div "o" at bounding box center [598, 1021] width 58 height 76
click at [526, 477] on p "GEOSAN GROUP a. s." at bounding box center [445, 464] width 255 height 36
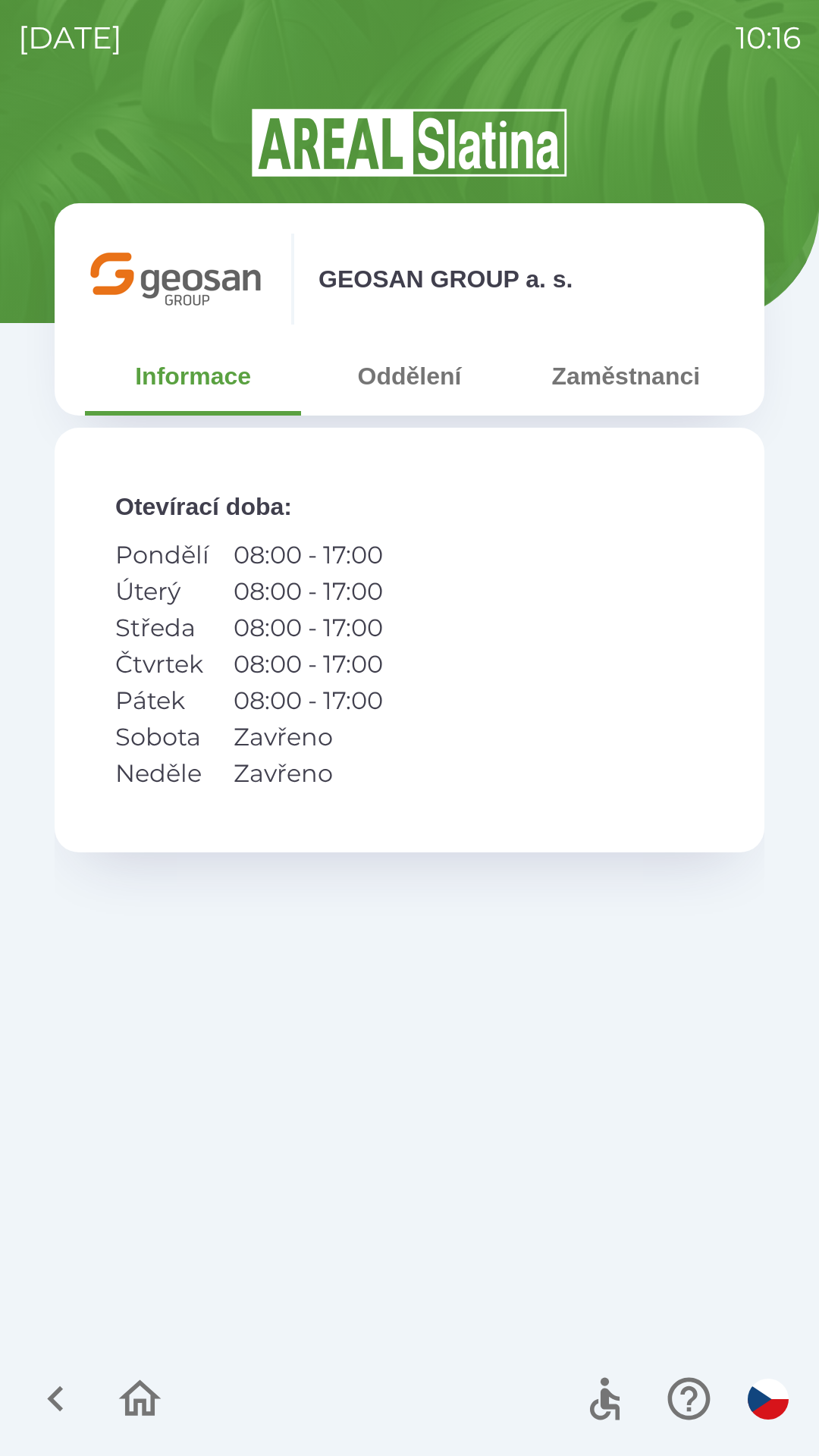
click at [426, 371] on button "Oddělení" at bounding box center [409, 375] width 216 height 54
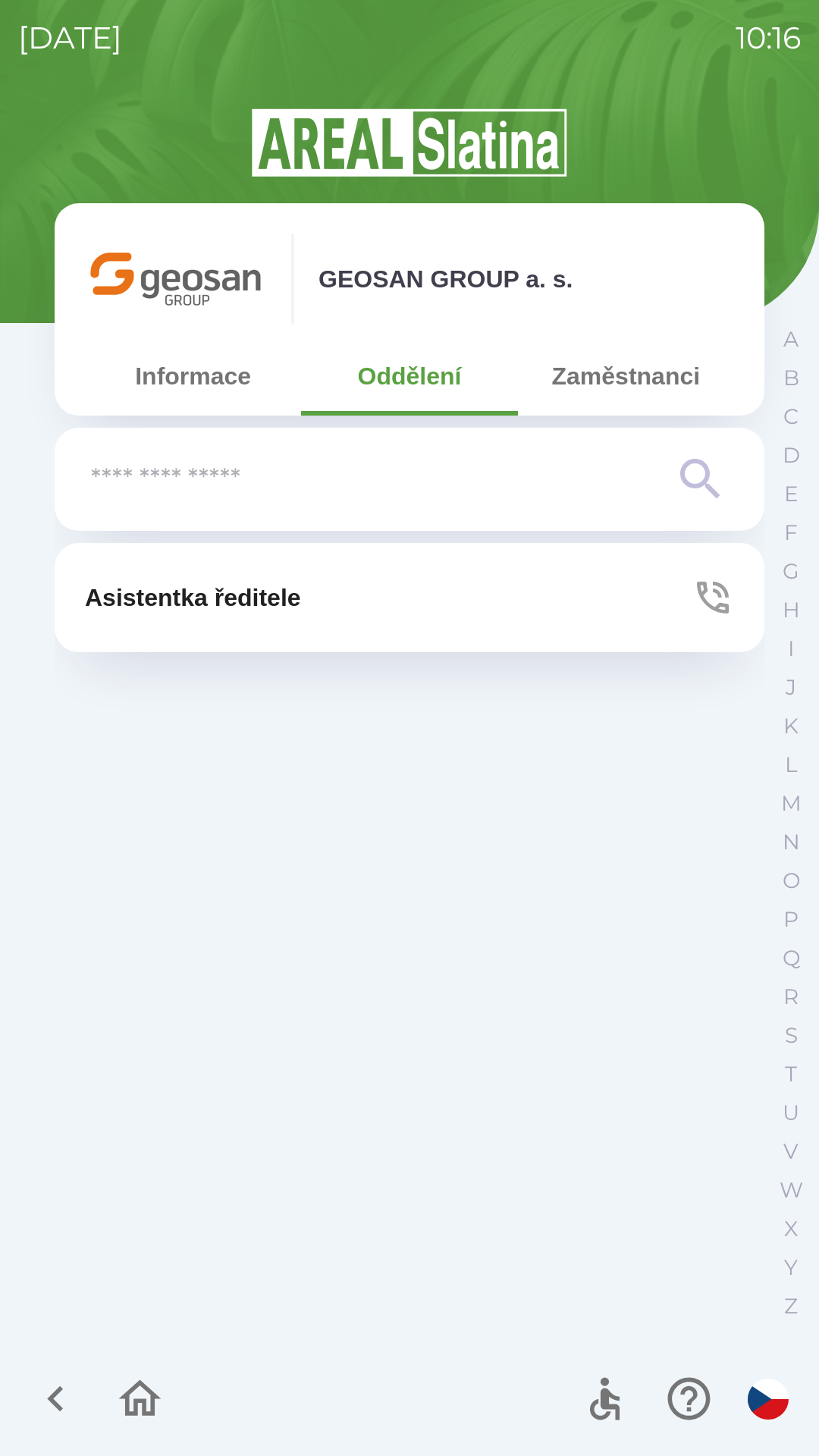
click at [656, 374] on button "Zaměstnanci" at bounding box center [626, 375] width 216 height 54
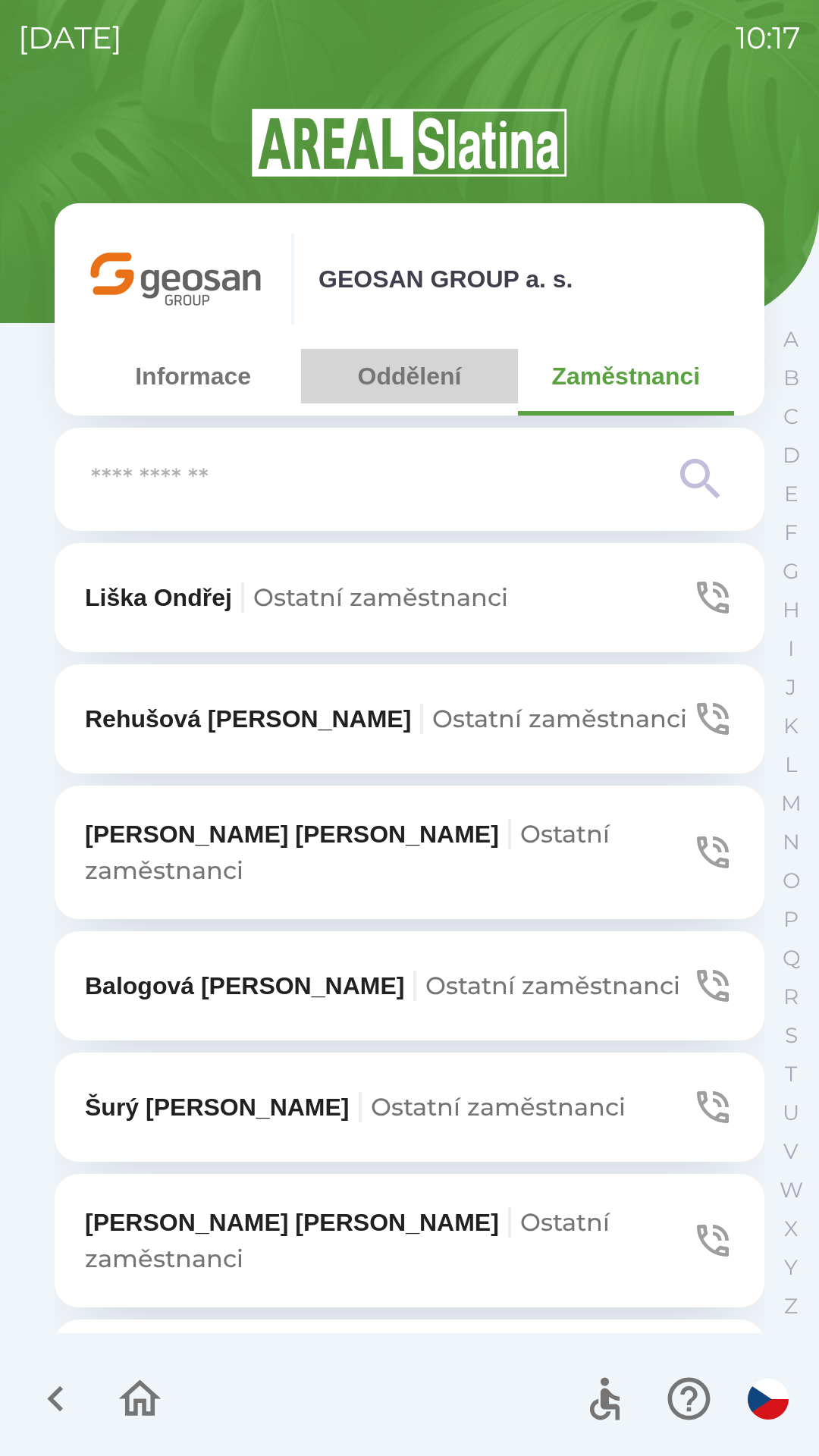
click at [427, 367] on button "Oddělení" at bounding box center [409, 375] width 216 height 54
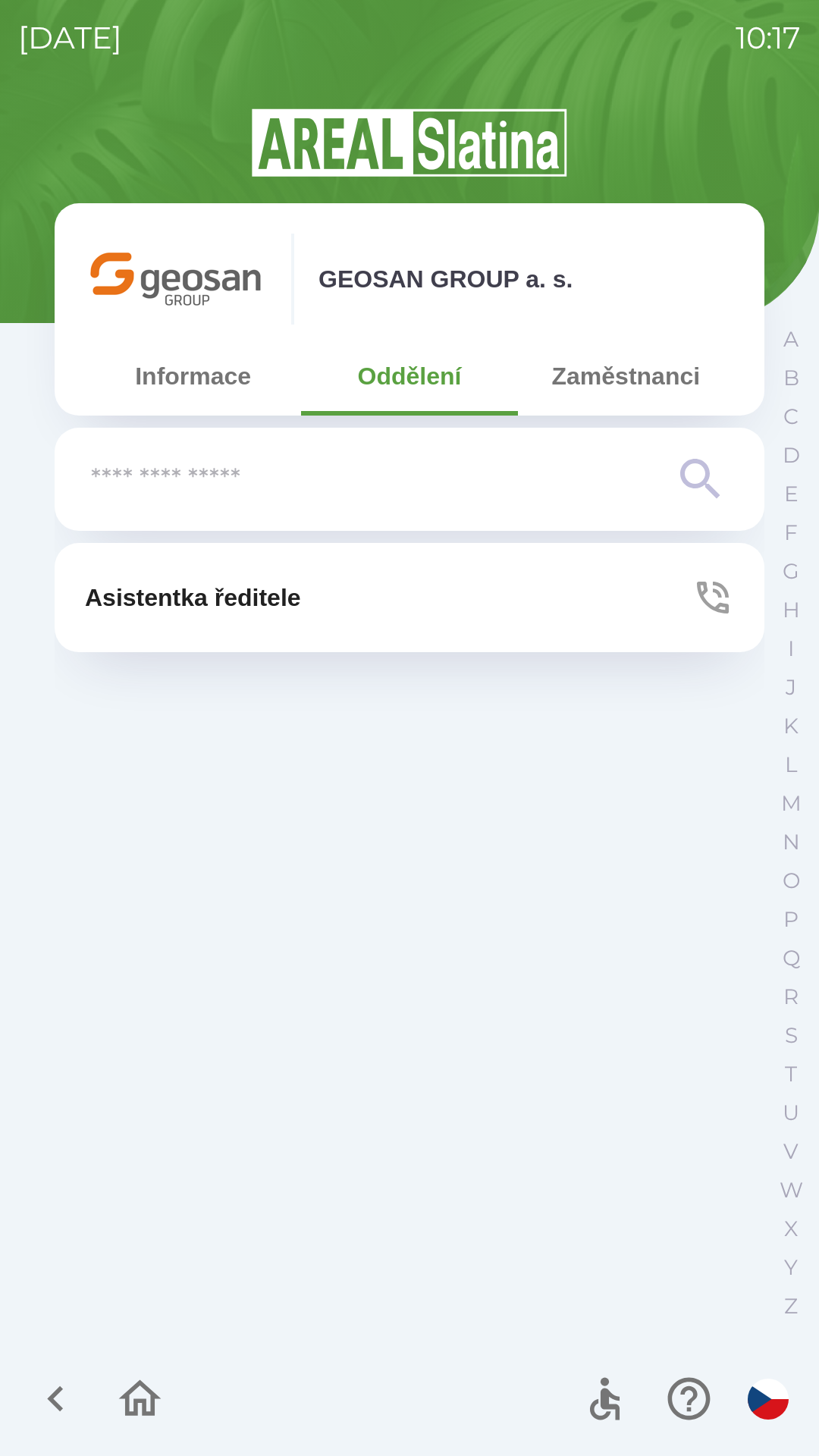
click at [465, 603] on button "Asistentka ředitele" at bounding box center [409, 597] width 710 height 109
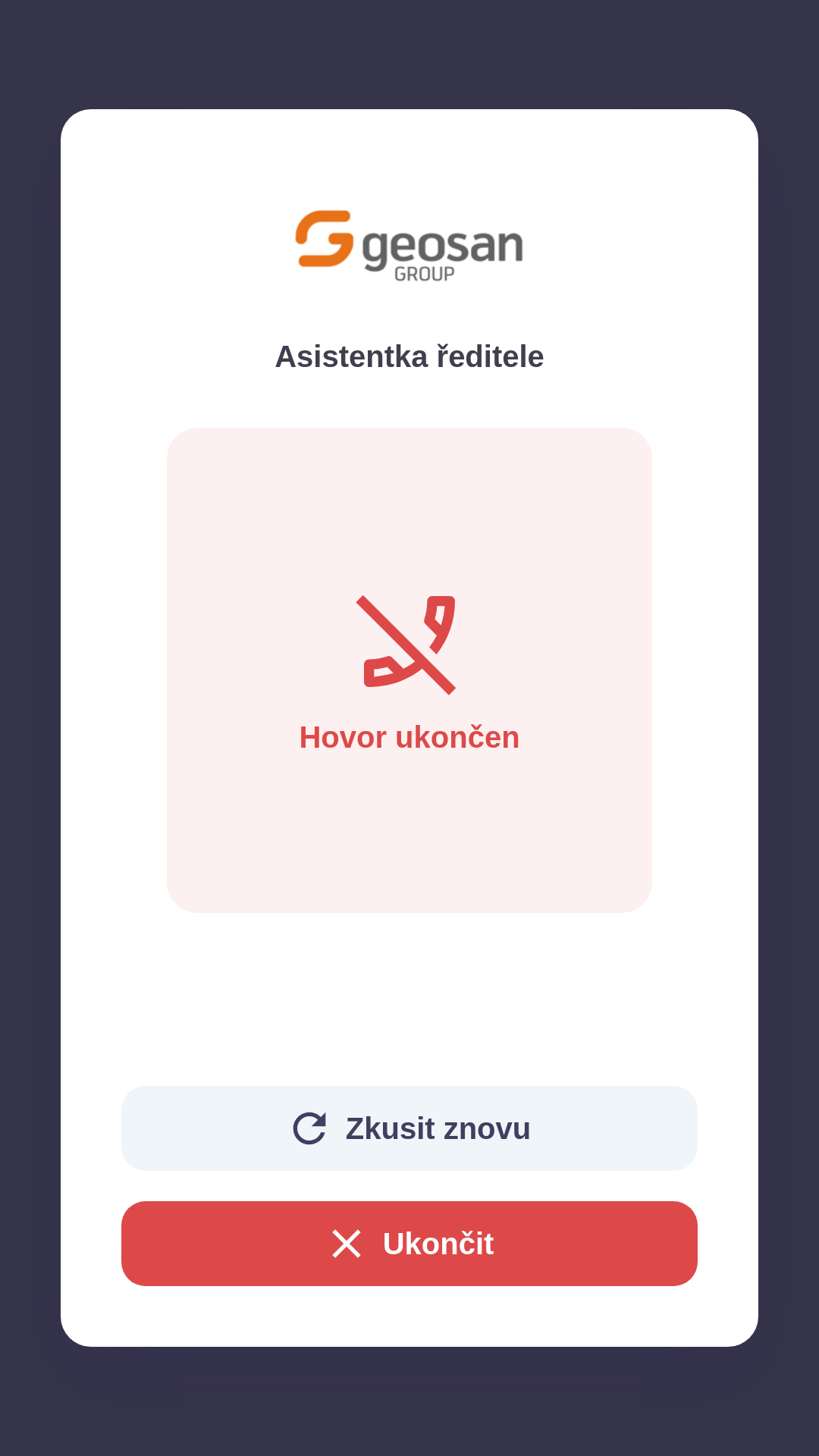
click at [579, 1258] on button "Ukončit" at bounding box center [409, 1243] width 576 height 85
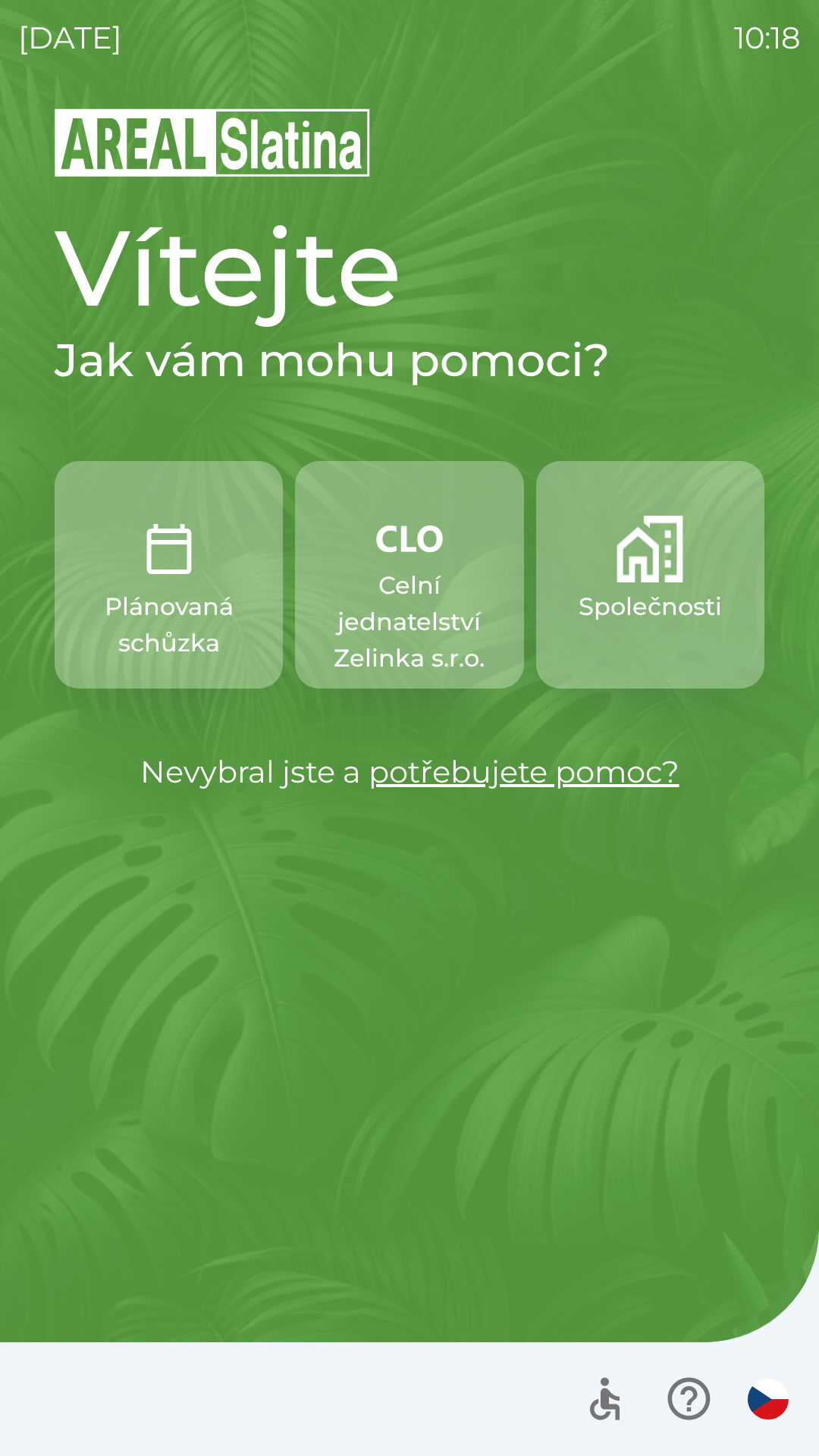
click at [632, 637] on button "Společnosti" at bounding box center [650, 574] width 228 height 227
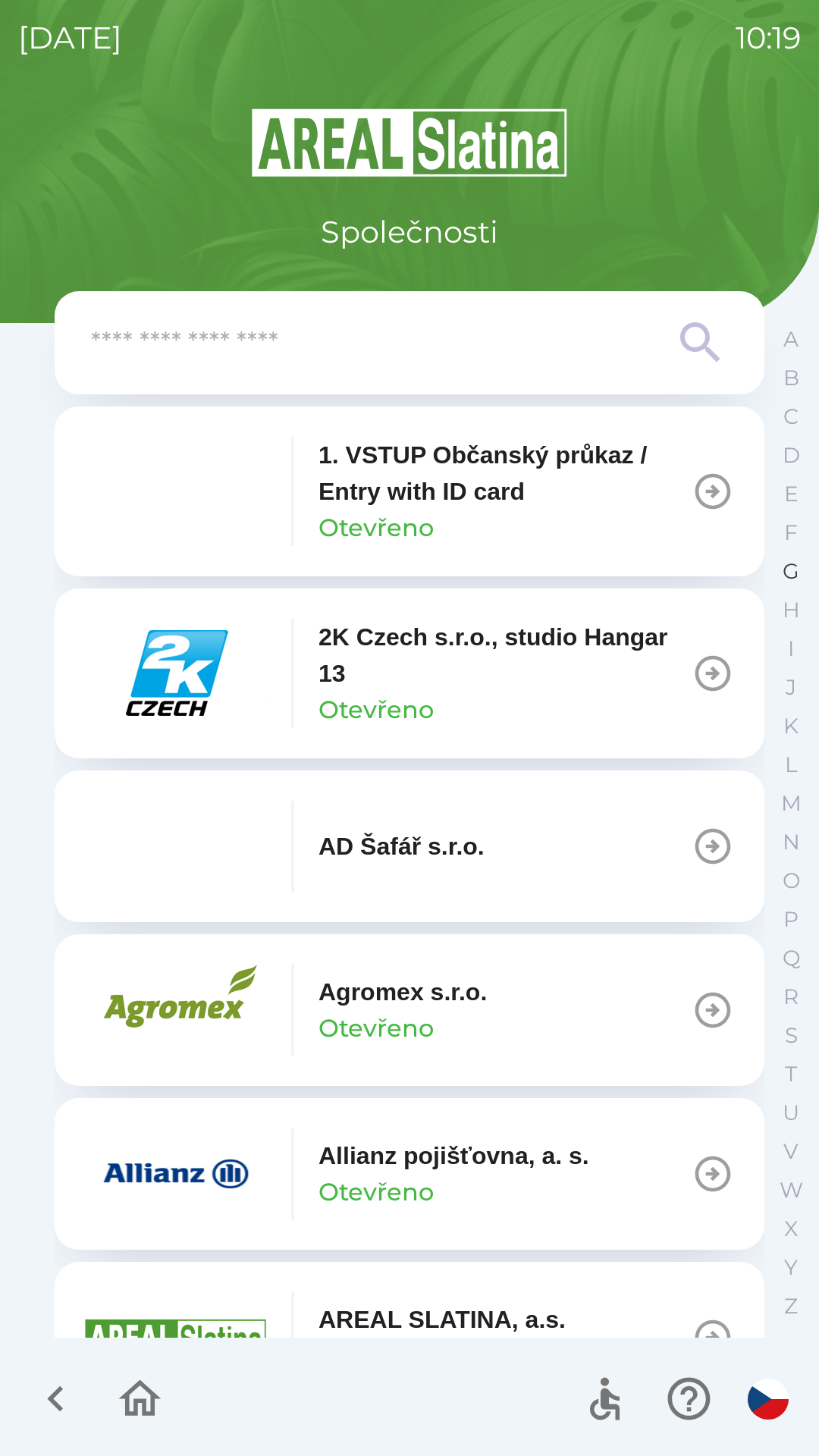
click at [774, 569] on button "G" at bounding box center [791, 571] width 38 height 39
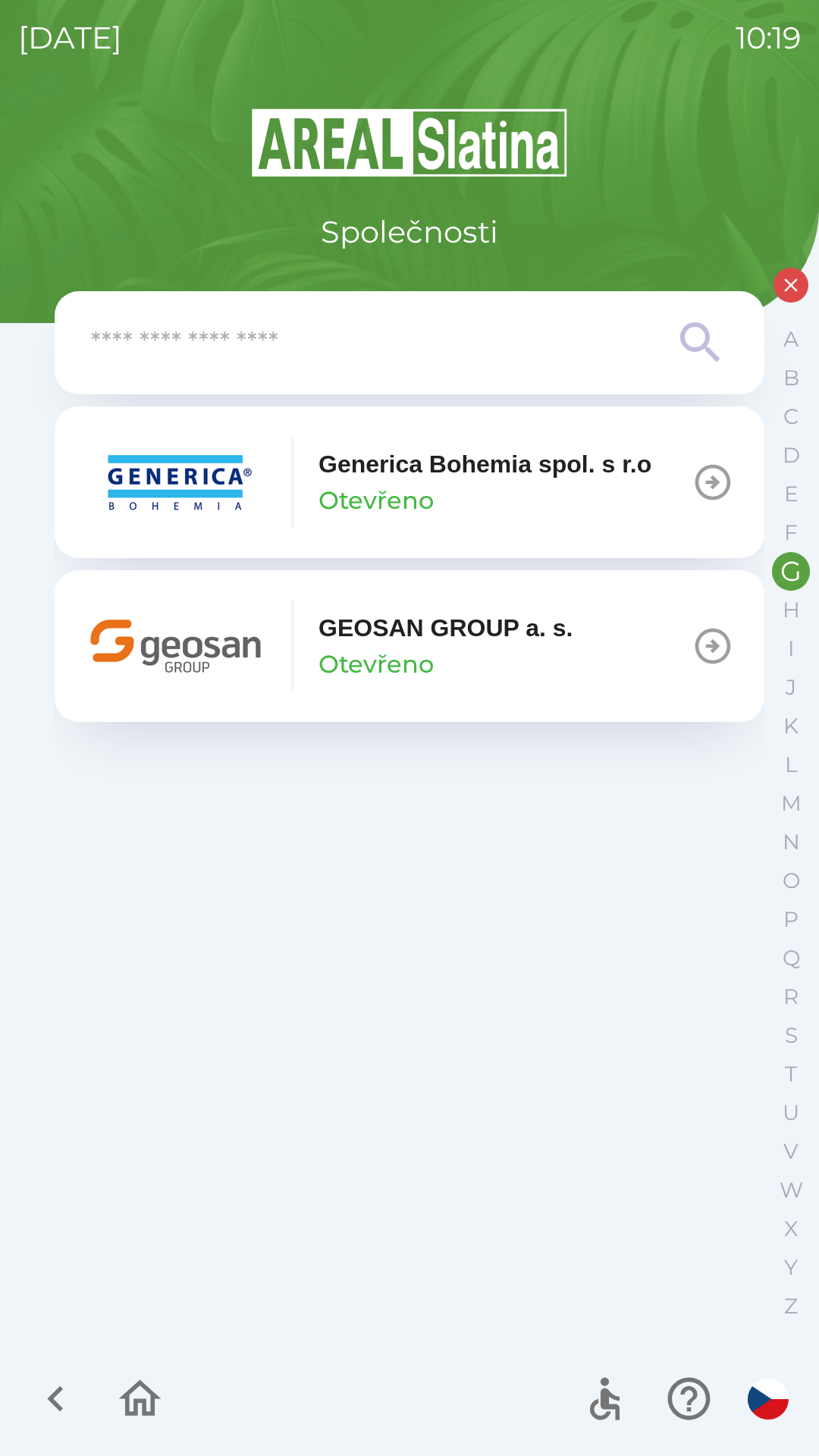
click at [470, 648] on div "GEOSAN GROUP a. s. Otevřeno" at bounding box center [445, 646] width 255 height 73
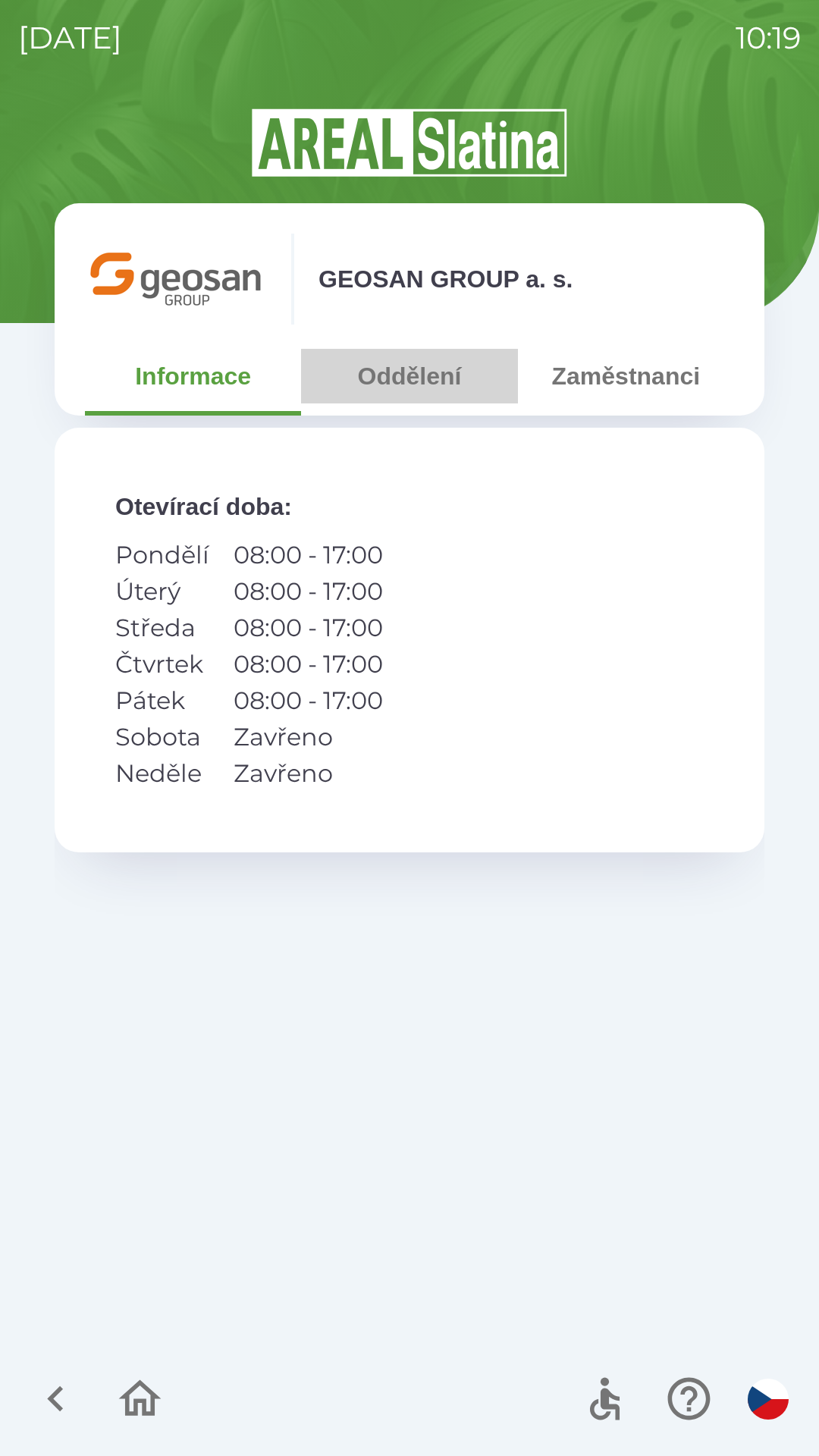
click at [400, 380] on button "Oddělení" at bounding box center [409, 375] width 216 height 54
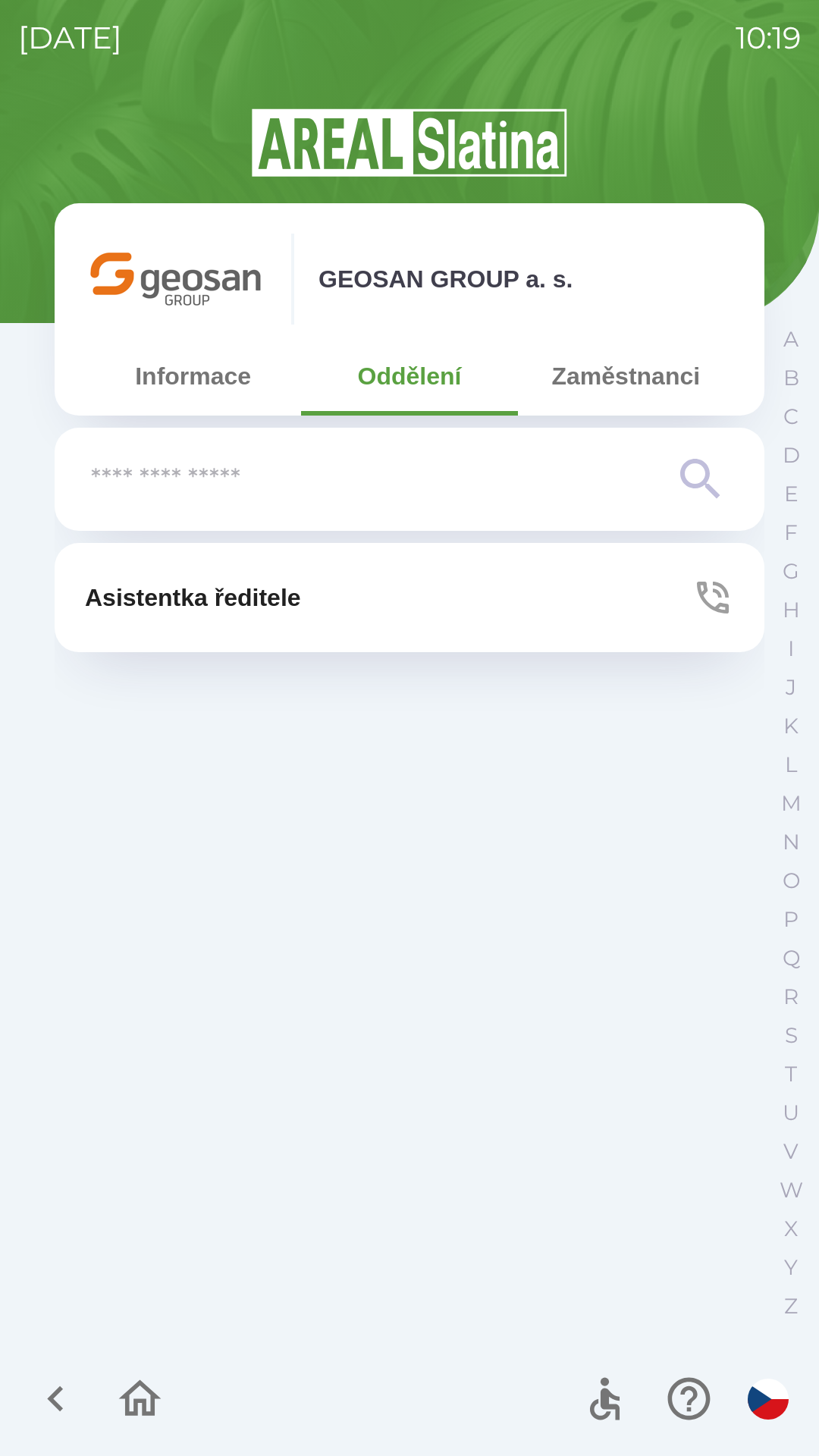
click at [432, 601] on button "Asistentka ředitele" at bounding box center [409, 597] width 710 height 109
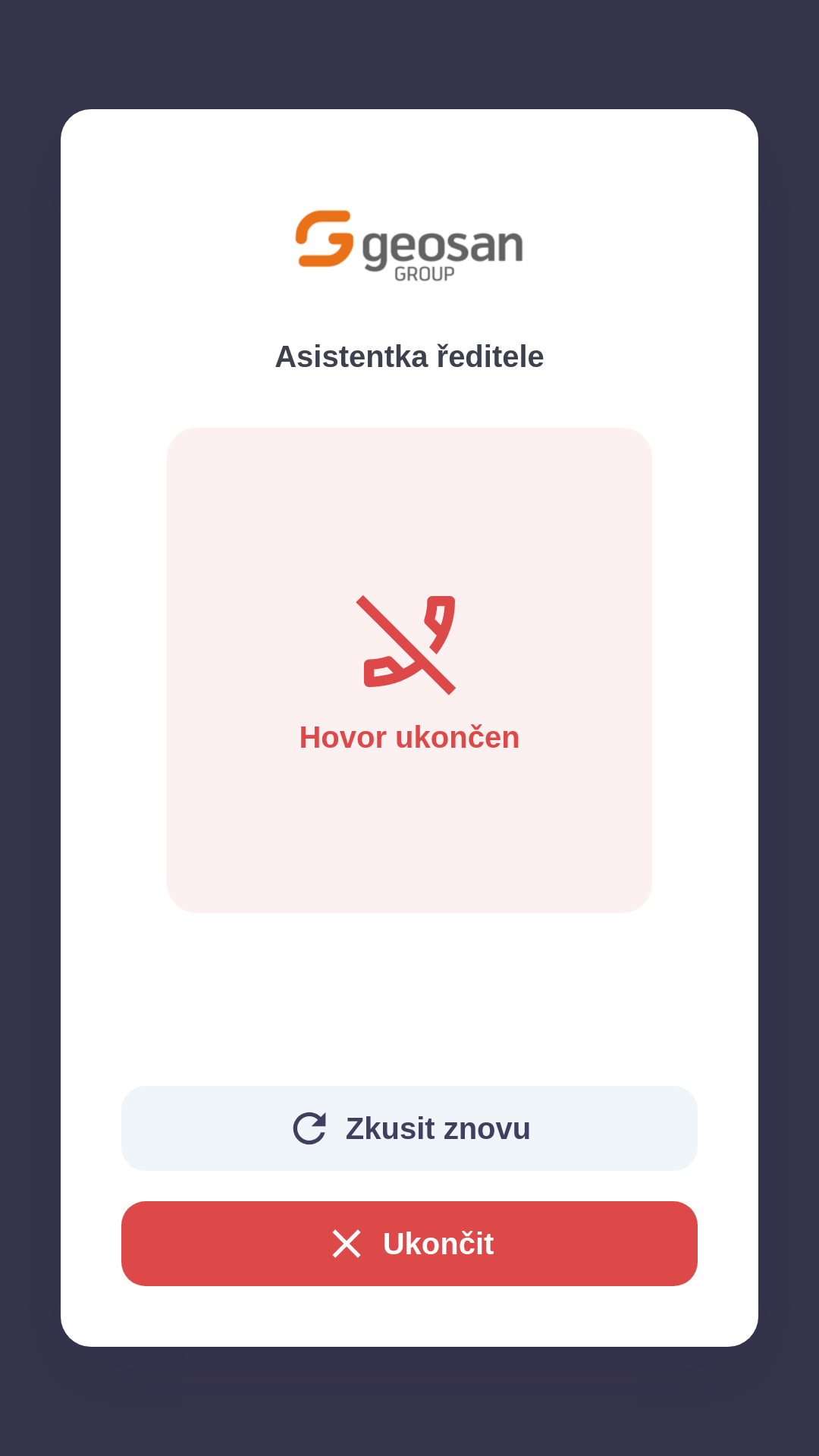
click at [217, 1265] on button "Ukončit" at bounding box center [409, 1243] width 576 height 85
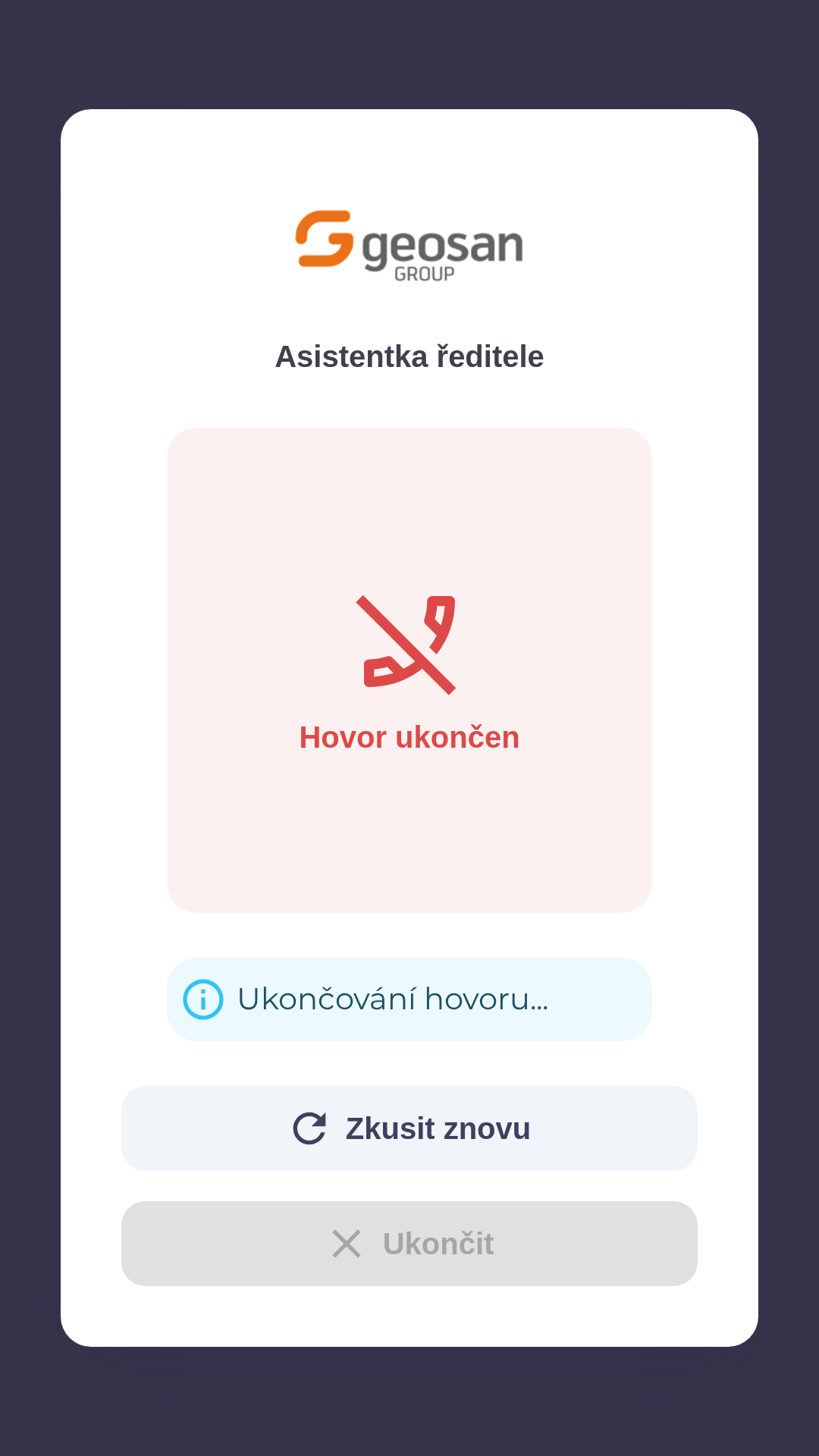
click at [225, 1121] on button "Zkusit znovu" at bounding box center [409, 1128] width 576 height 85
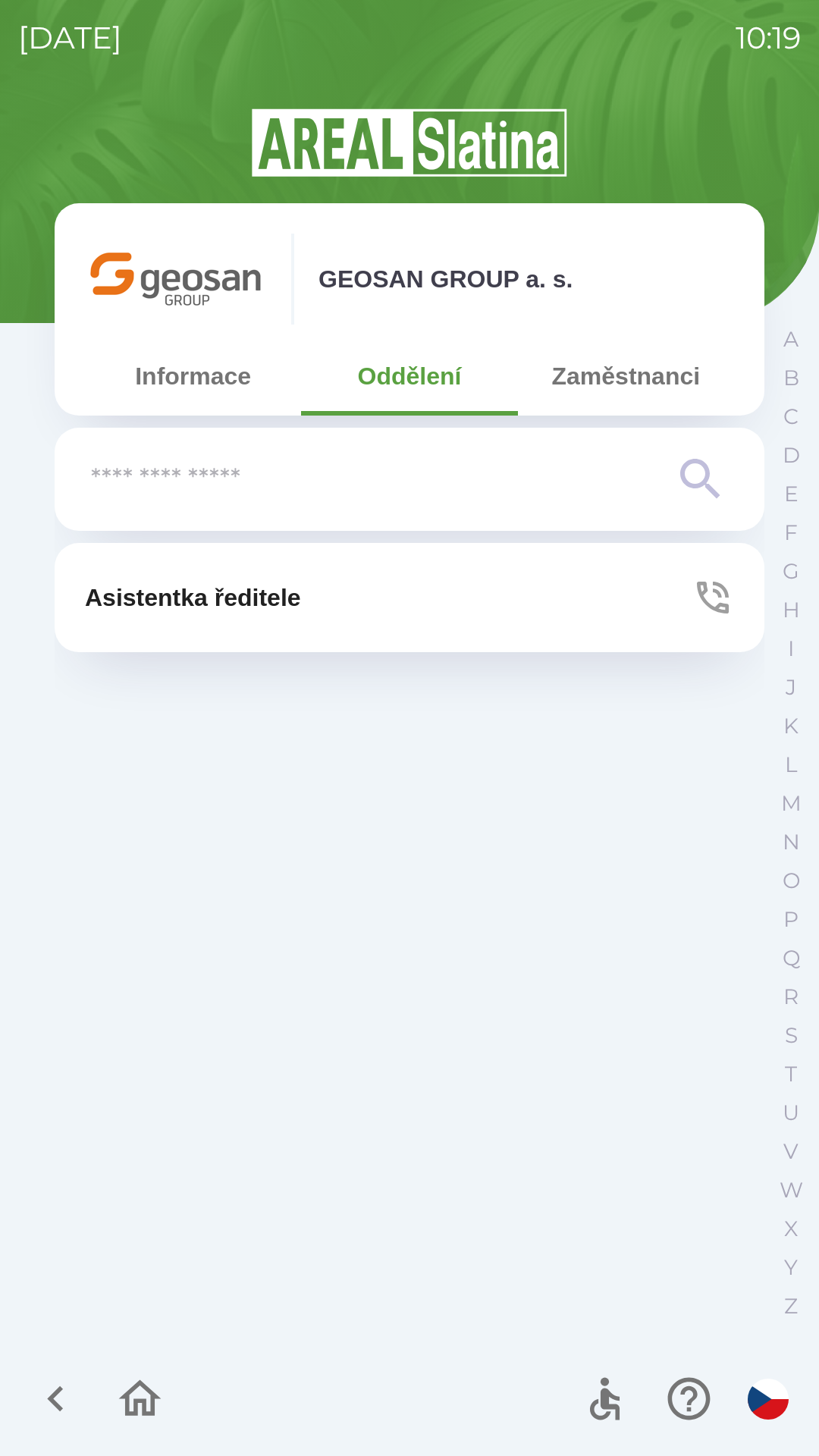
click at [119, 1393] on icon "button" at bounding box center [139, 1398] width 51 height 51
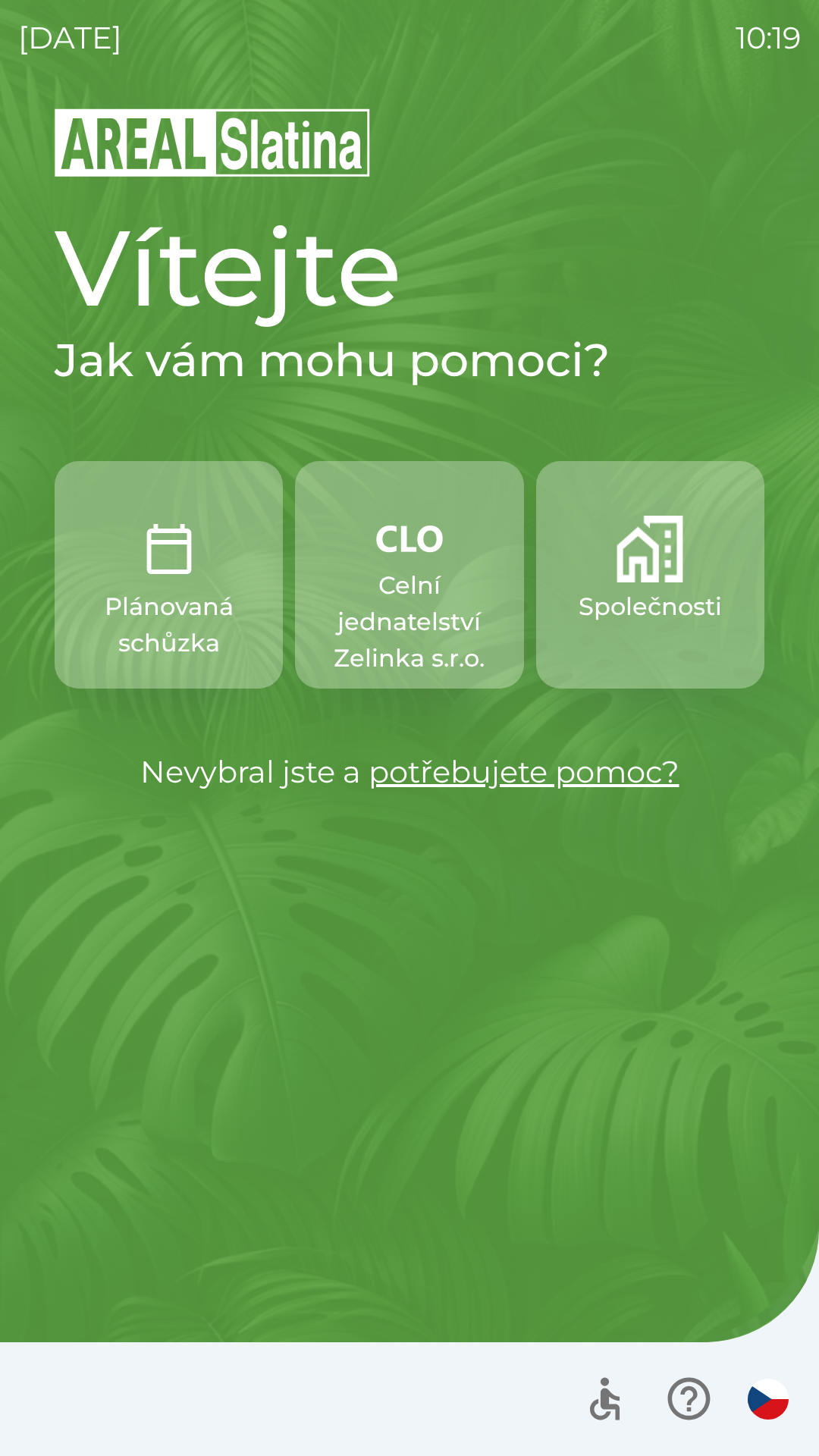
click at [138, 1223] on div "Vítejte Jak vám mohu pomoci? Plánovaná schůzka Celní jednatelství [PERSON_NAME]…" at bounding box center [409, 781] width 783 height 1350
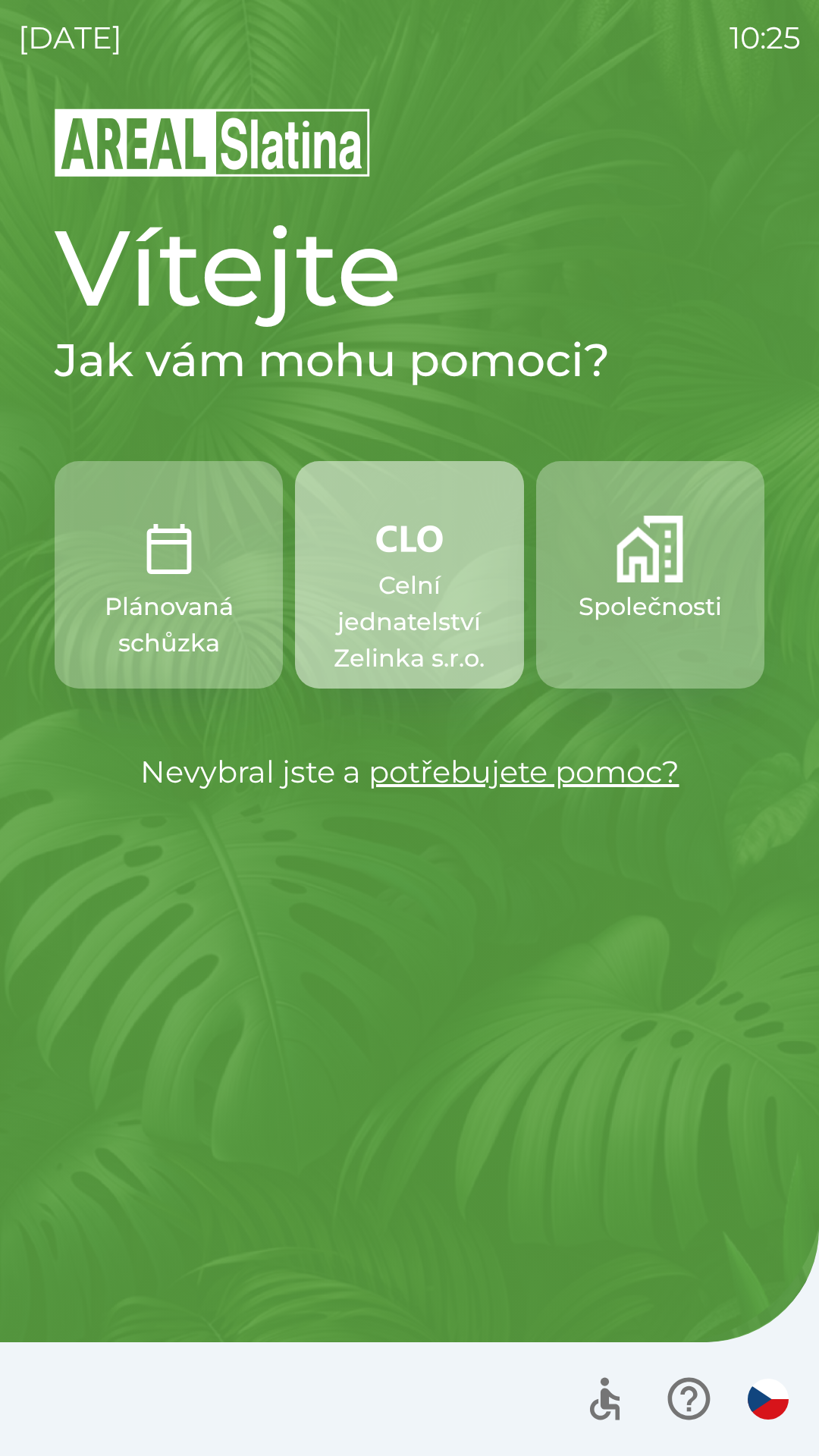
click at [427, 558] on img "button" at bounding box center [409, 538] width 67 height 46
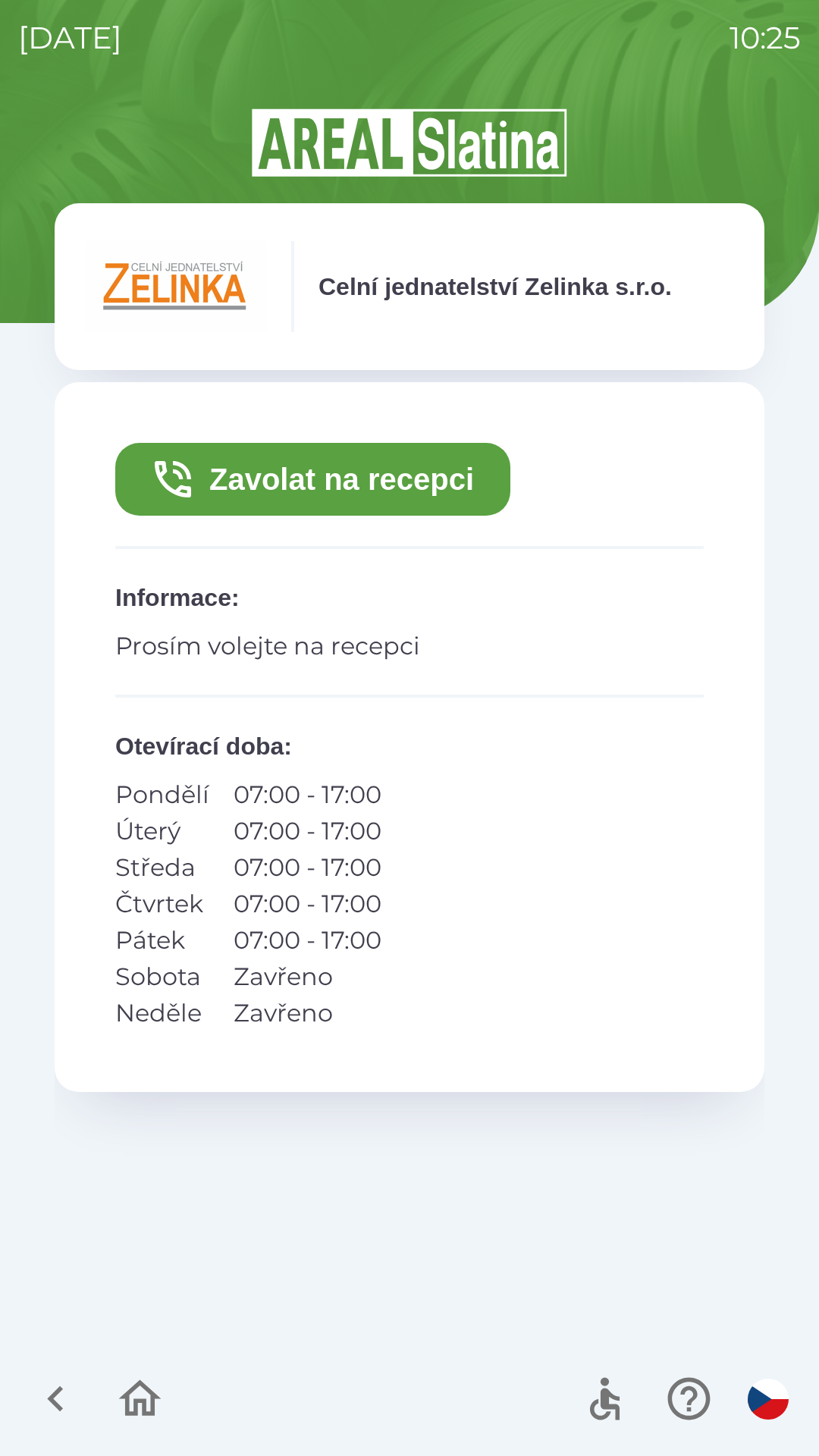
click at [382, 475] on button "Zavolat na recepci" at bounding box center [312, 479] width 395 height 73
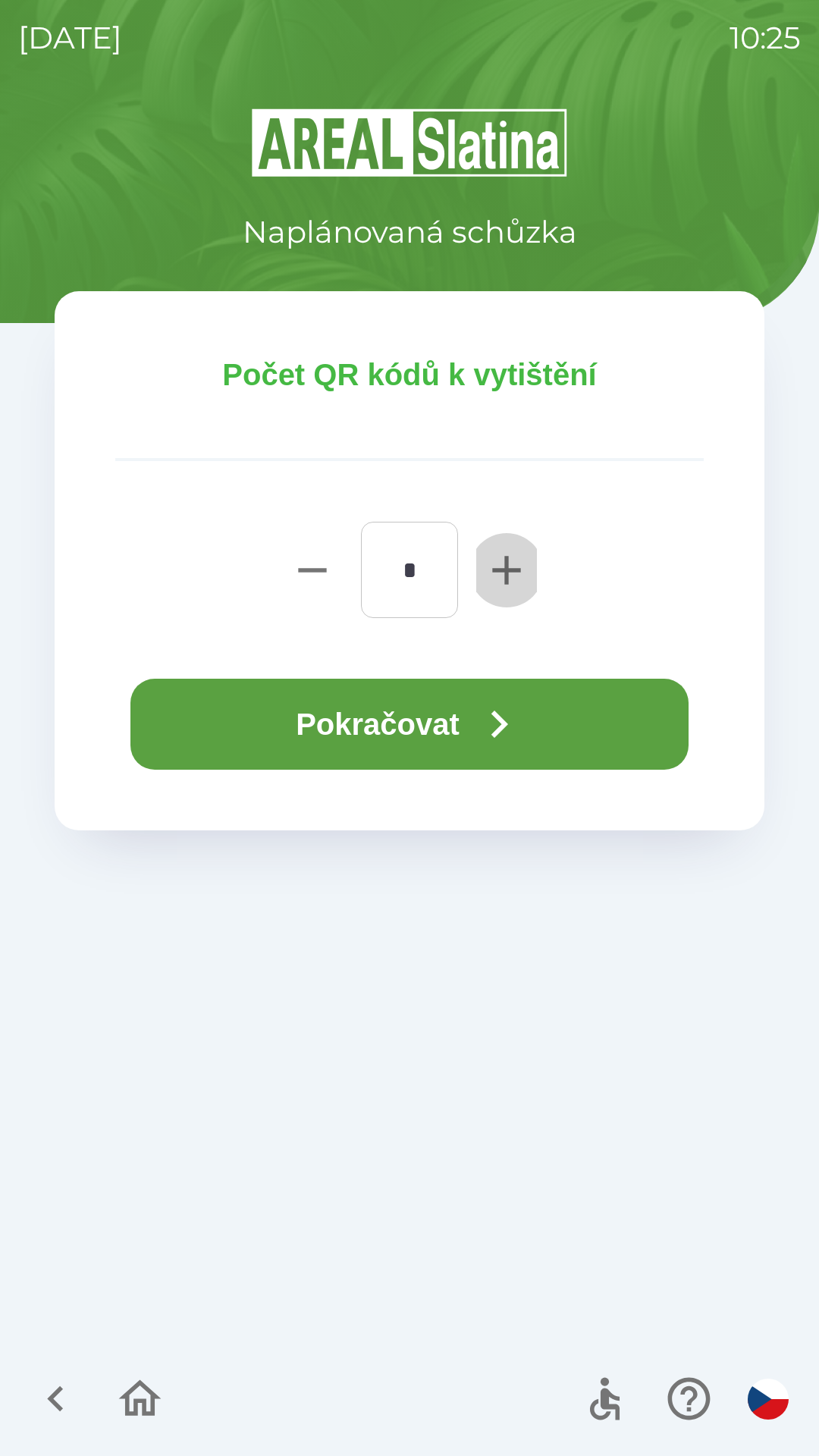
click at [502, 569] on icon "button" at bounding box center [506, 570] width 28 height 28
type input "*"
click at [489, 723] on icon "button" at bounding box center [498, 724] width 54 height 54
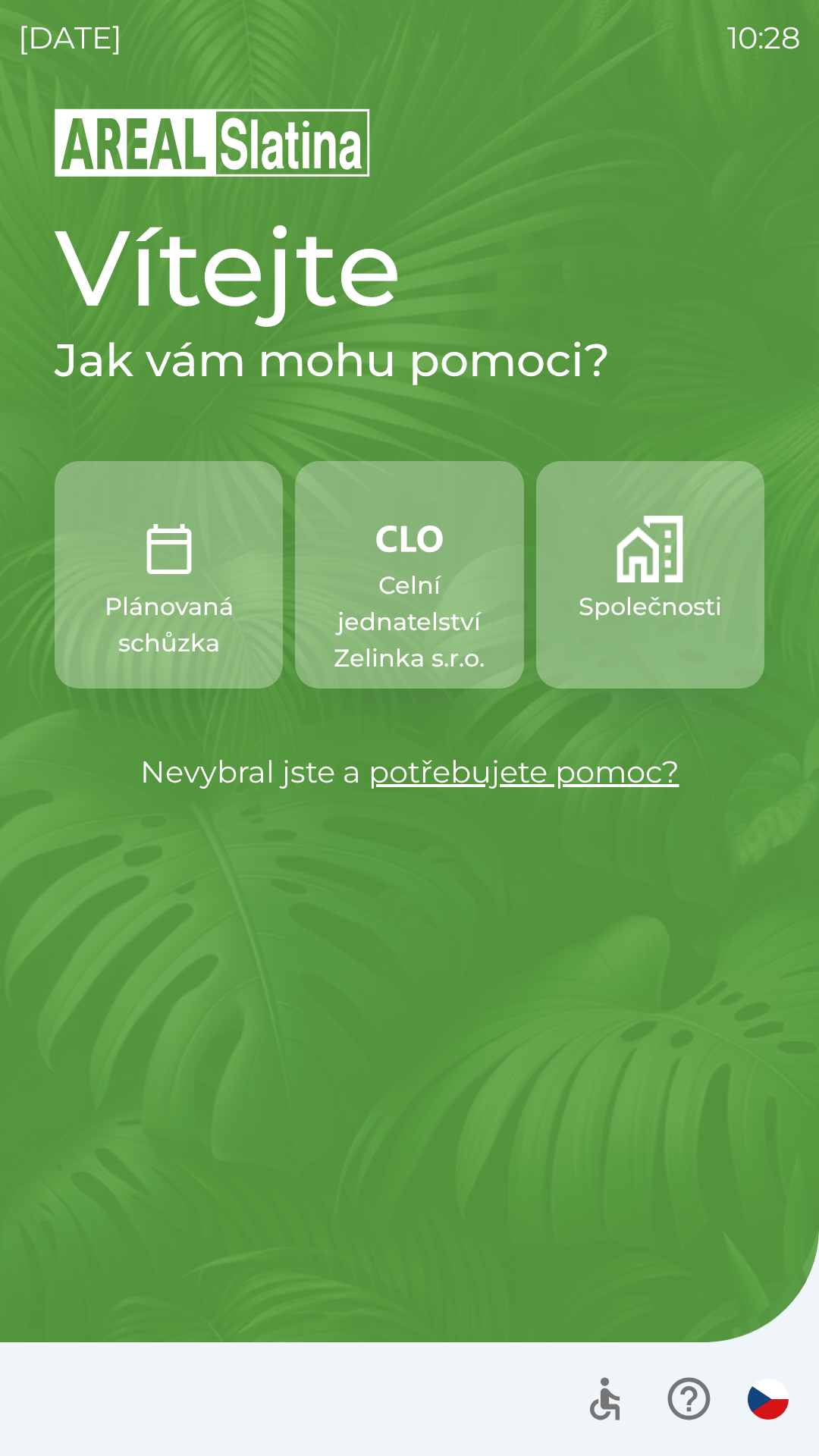
click at [413, 570] on p "Celní jednatelství Zelinka s.r.o." at bounding box center [409, 622] width 156 height 109
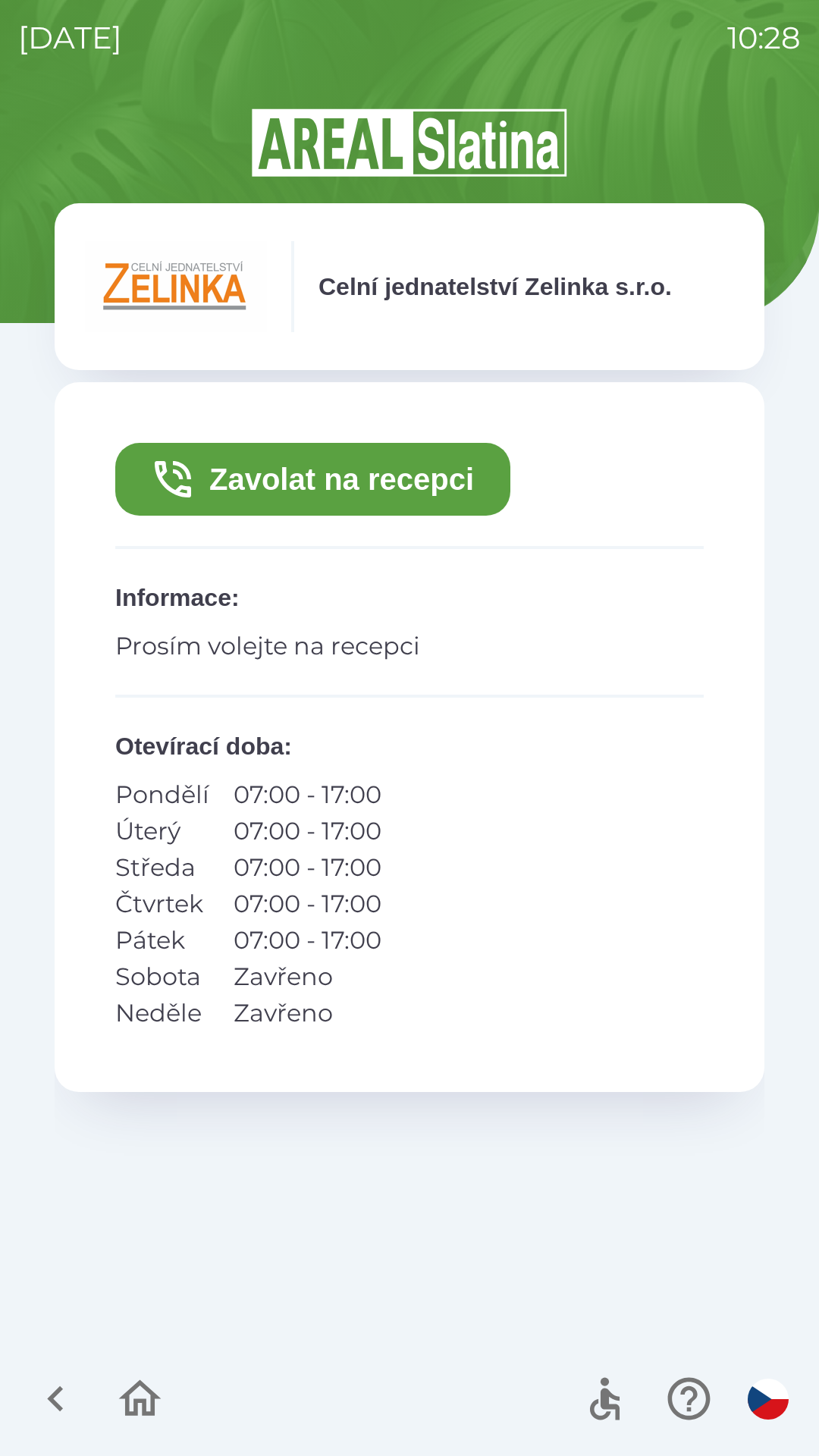
click at [414, 479] on button "Zavolat na recepci" at bounding box center [312, 479] width 395 height 73
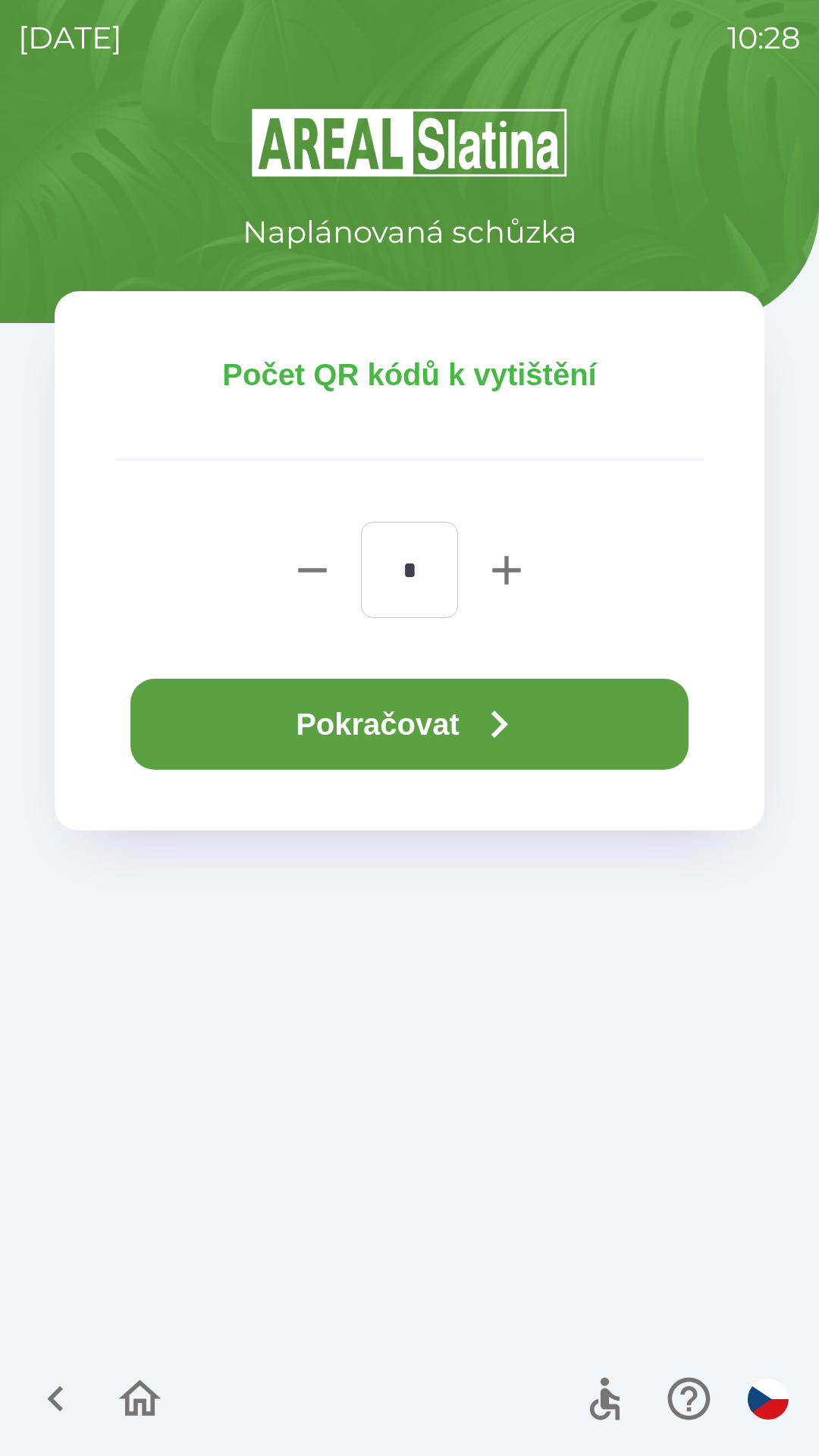
click at [508, 742] on icon "button" at bounding box center [498, 724] width 54 height 54
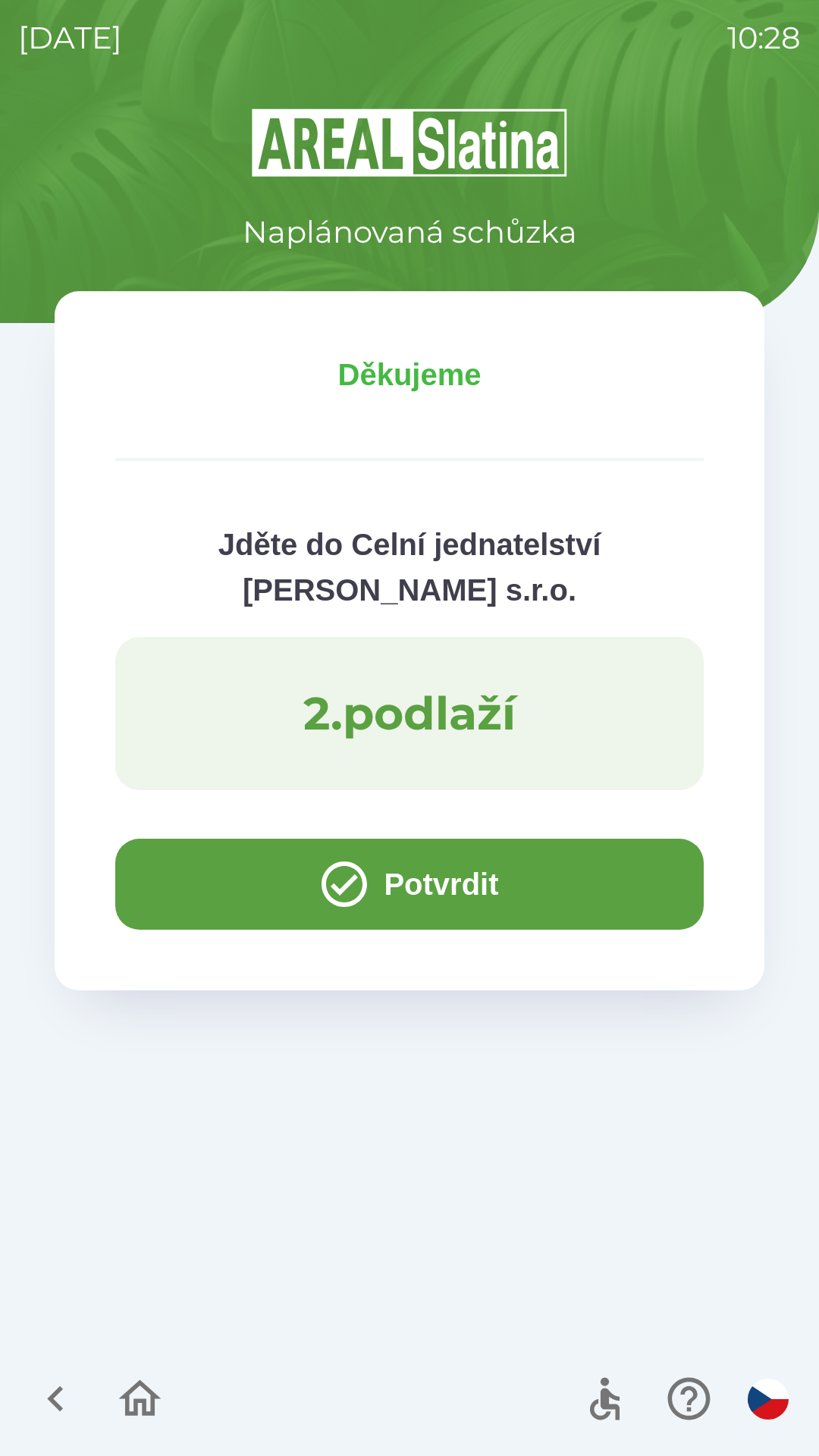
click at [471, 881] on button "Potvrdit" at bounding box center [409, 884] width 589 height 91
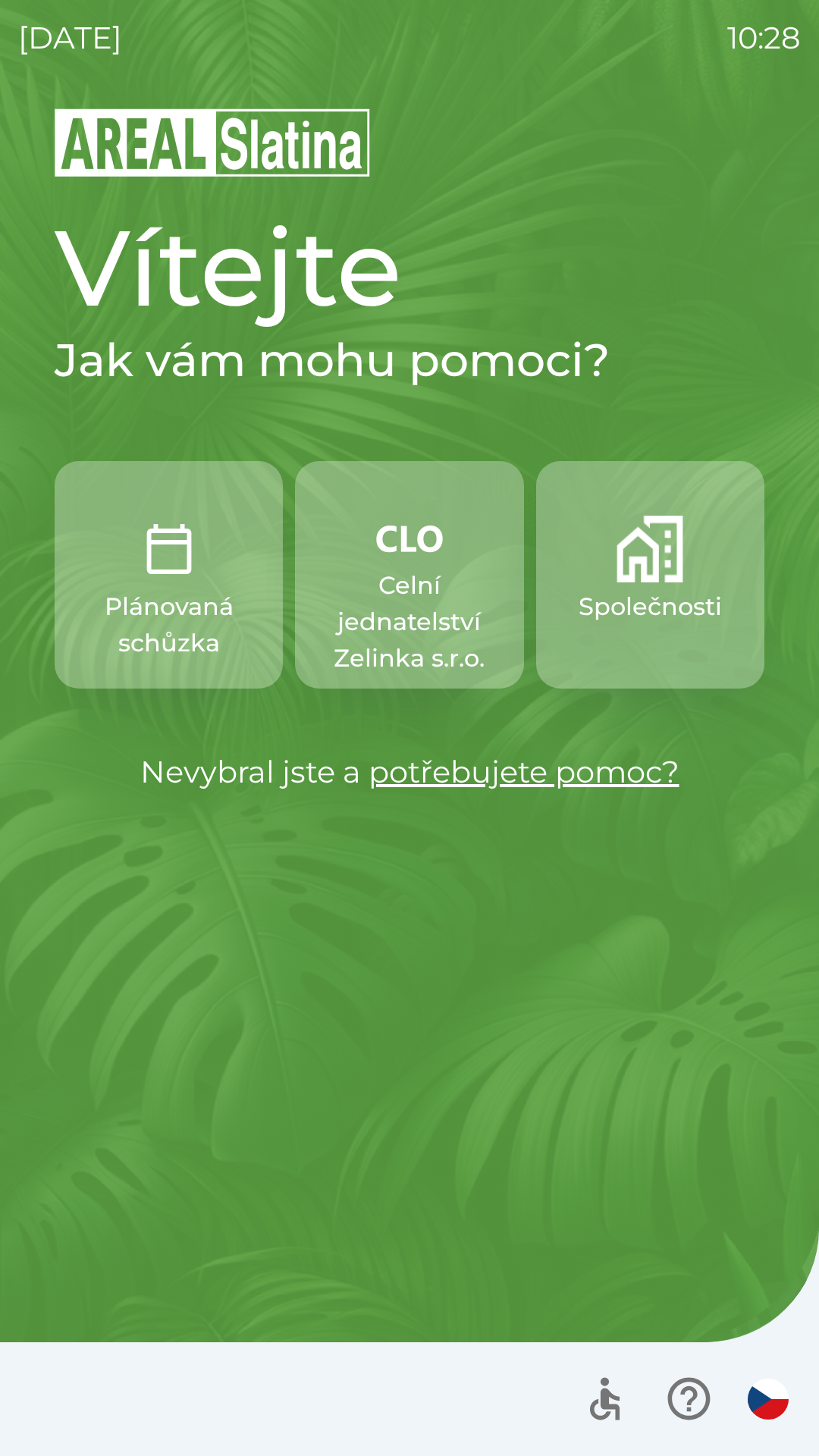
click at [443, 584] on p "Celní jednatelství Zelinka s.r.o." at bounding box center [409, 622] width 156 height 109
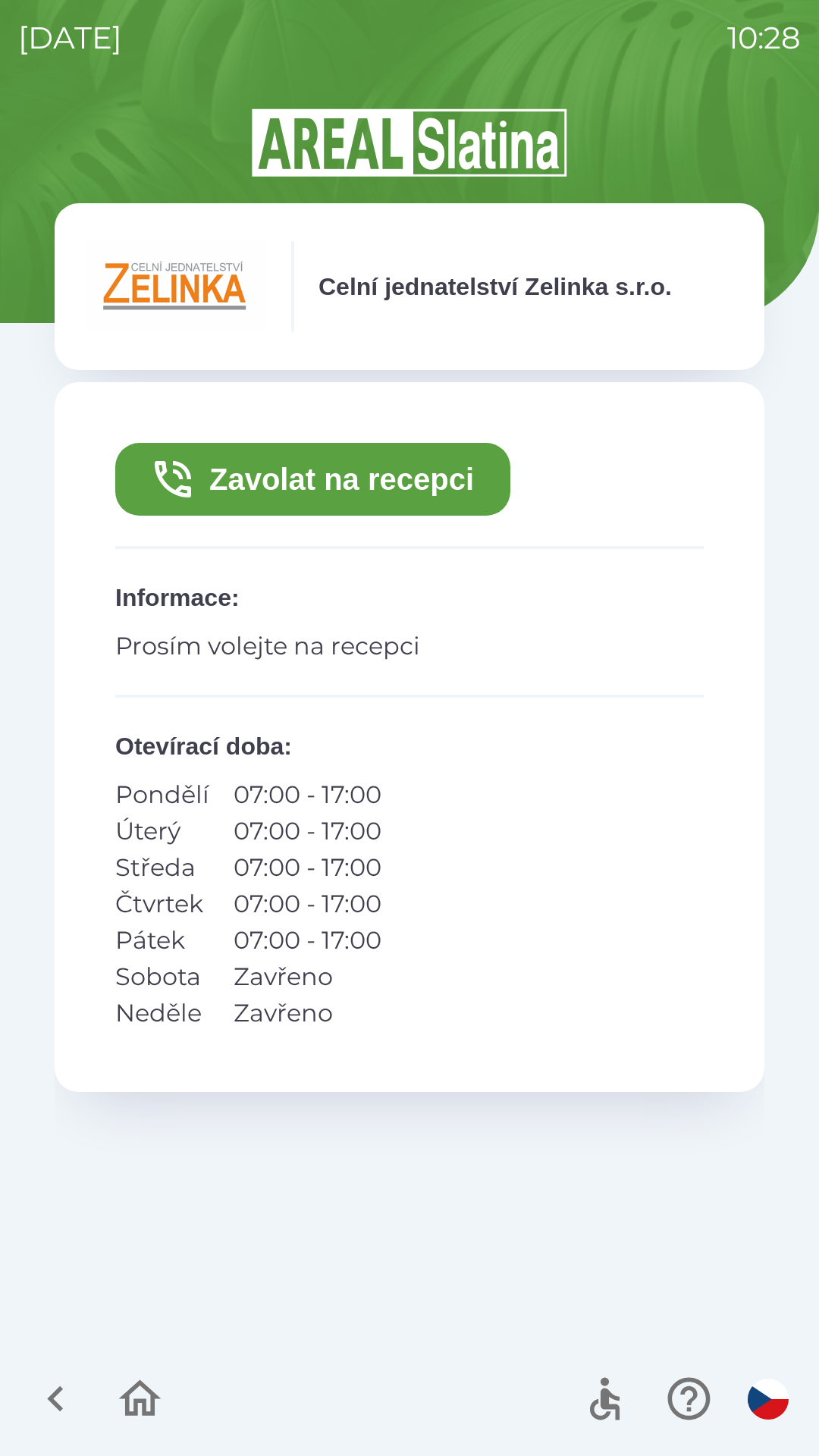
click at [432, 482] on button "Zavolat na recepci" at bounding box center [312, 479] width 395 height 73
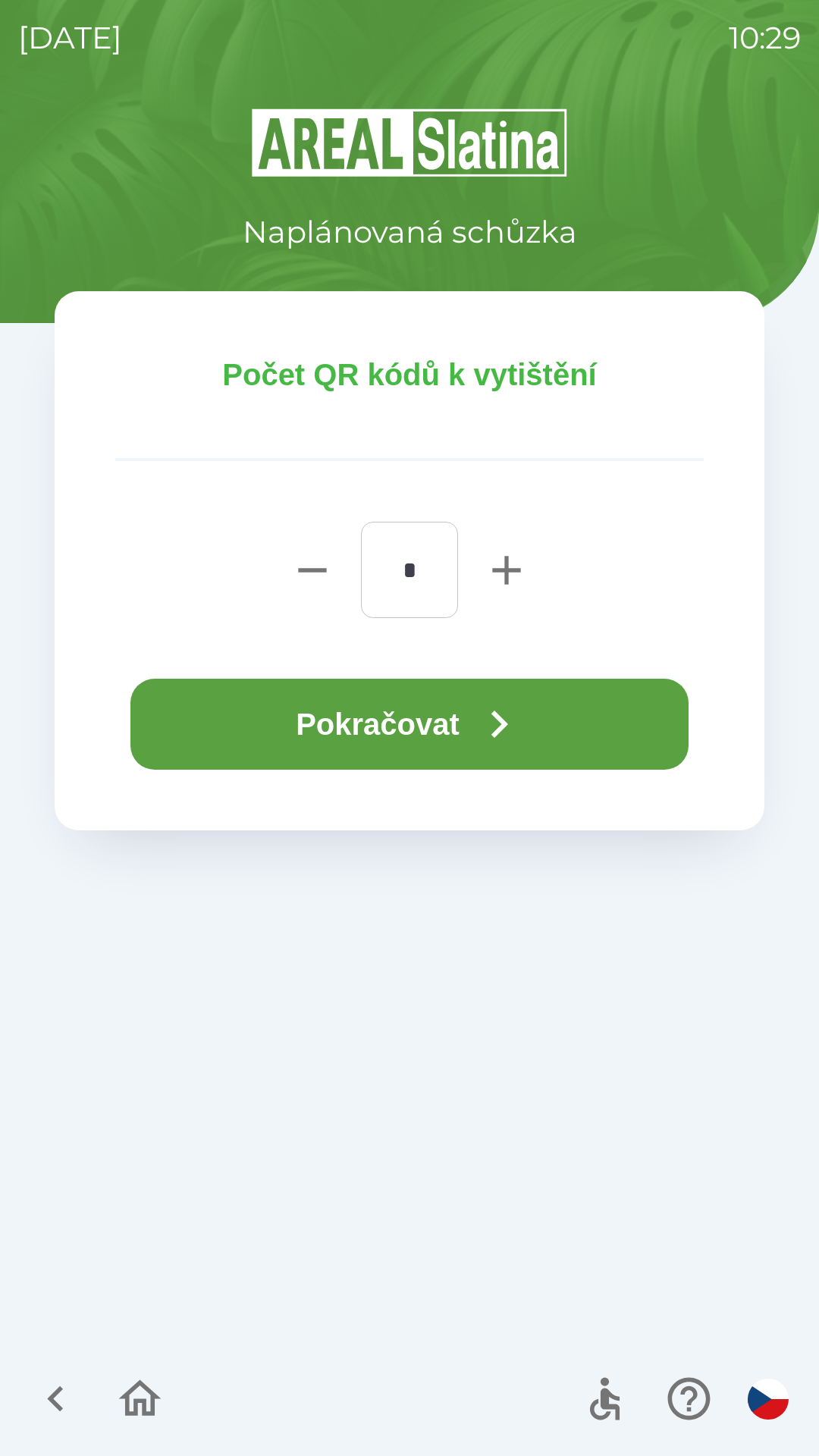
click at [502, 722] on icon "button" at bounding box center [498, 724] width 54 height 54
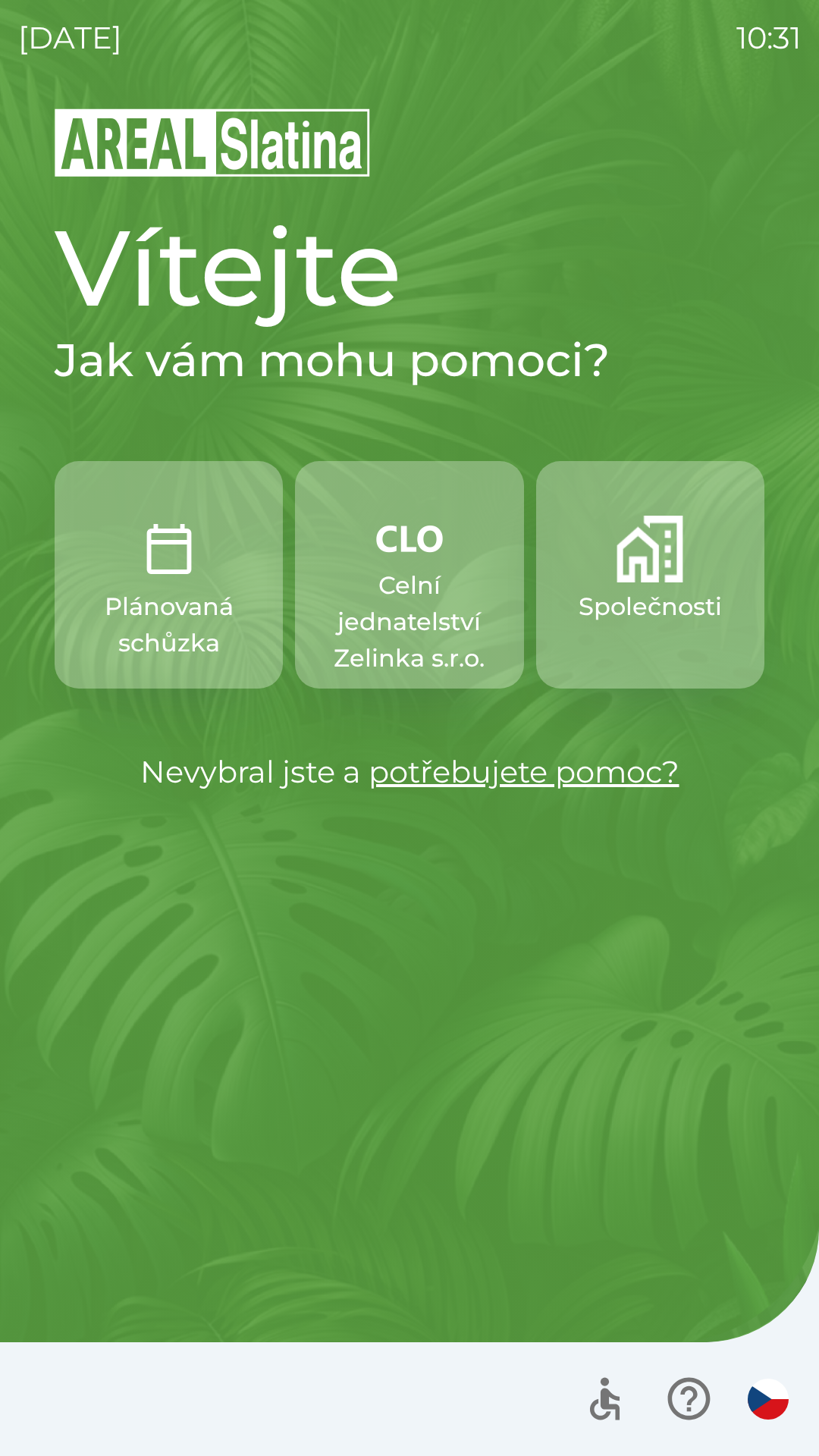
click at [791, 1382] on div at bounding box center [684, 1398] width 221 height 63
click at [759, 1395] on img "button" at bounding box center [768, 1398] width 41 height 41
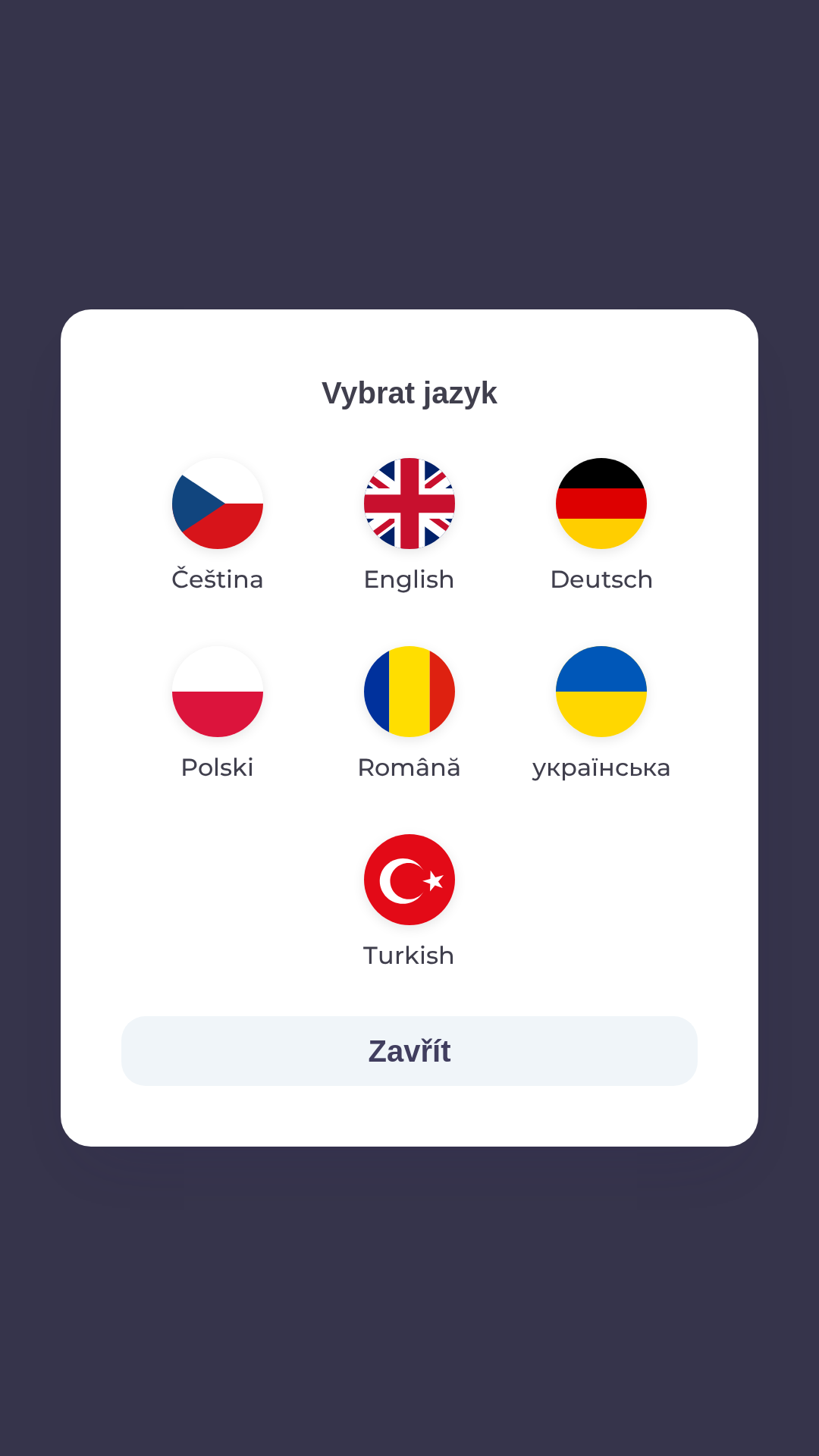
click at [401, 508] on img "button" at bounding box center [409, 503] width 91 height 91
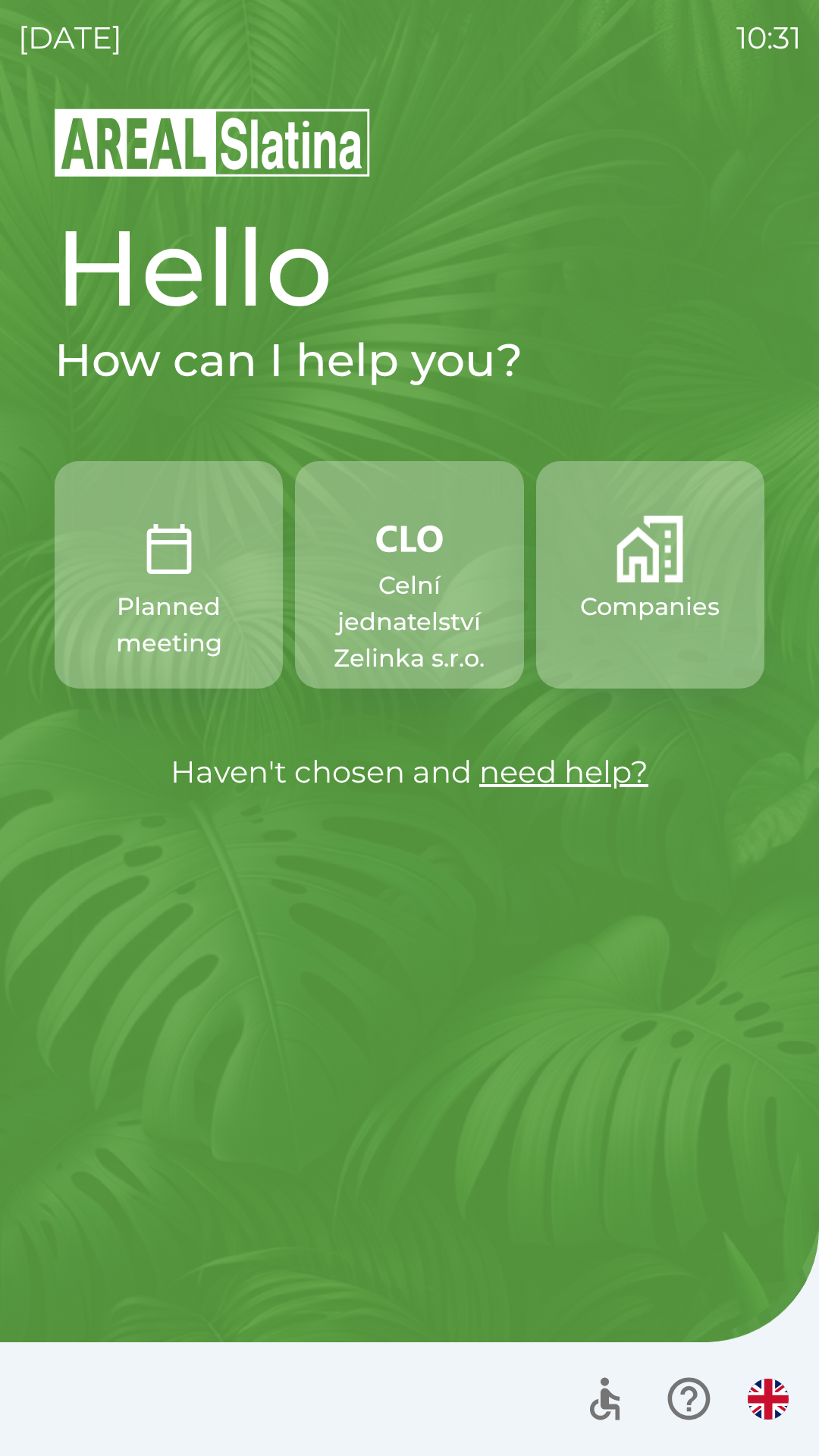
click at [416, 597] on p "Celní jednatelství Zelinka s.r.o." at bounding box center [409, 622] width 156 height 109
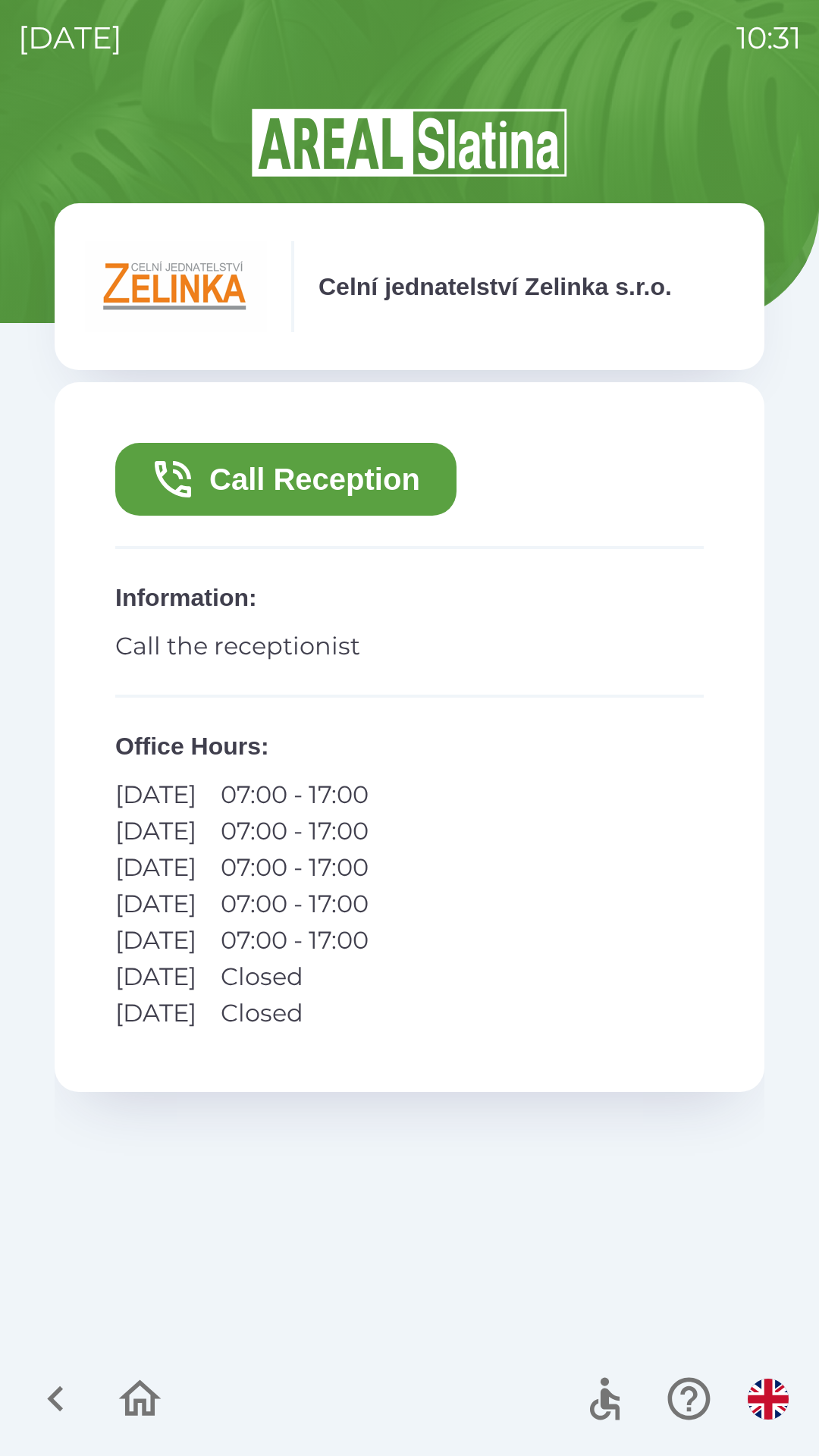
click at [356, 477] on button "Call Reception" at bounding box center [285, 479] width 342 height 73
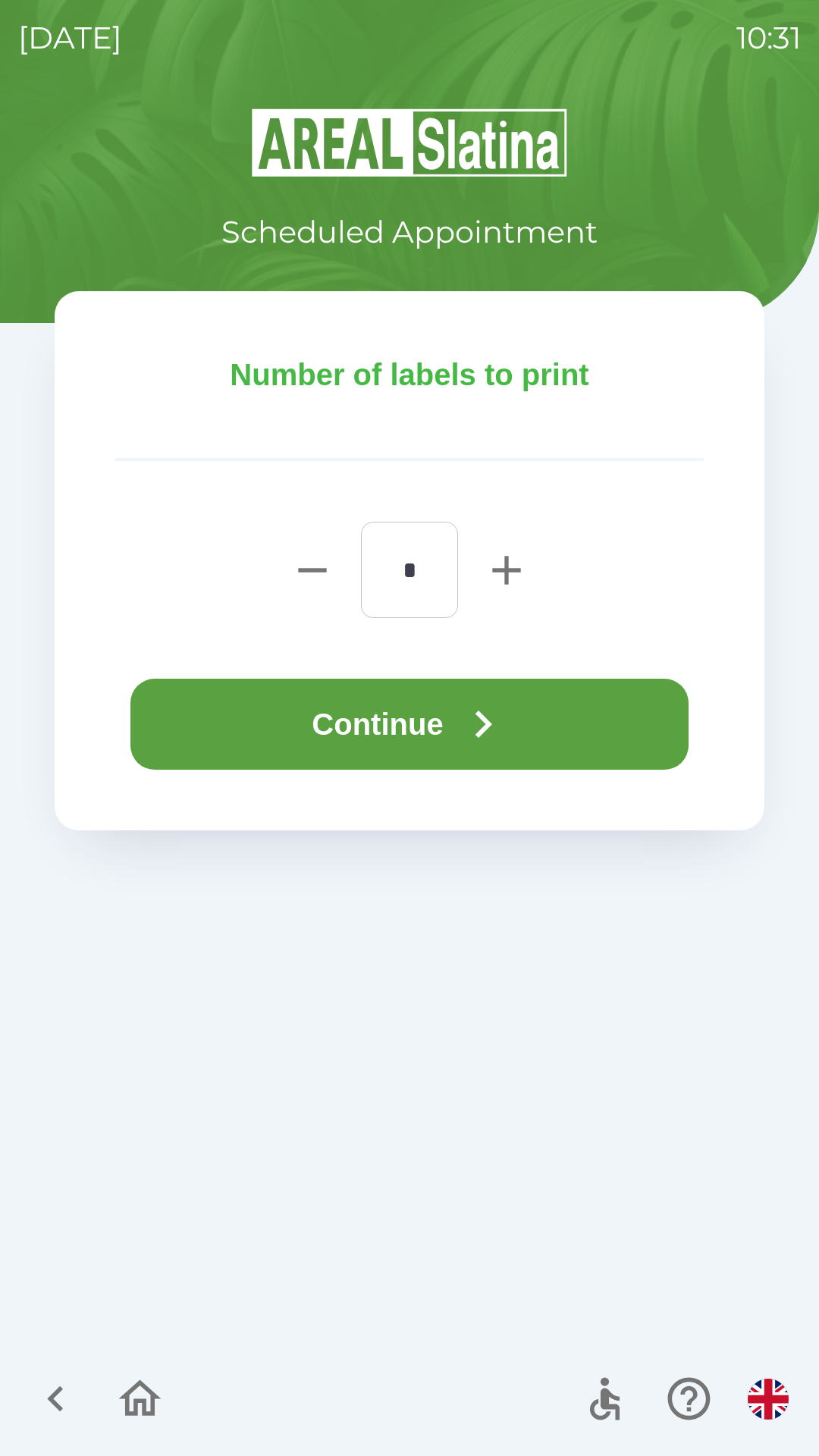
click at [611, 731] on button "Continue" at bounding box center [409, 724] width 558 height 91
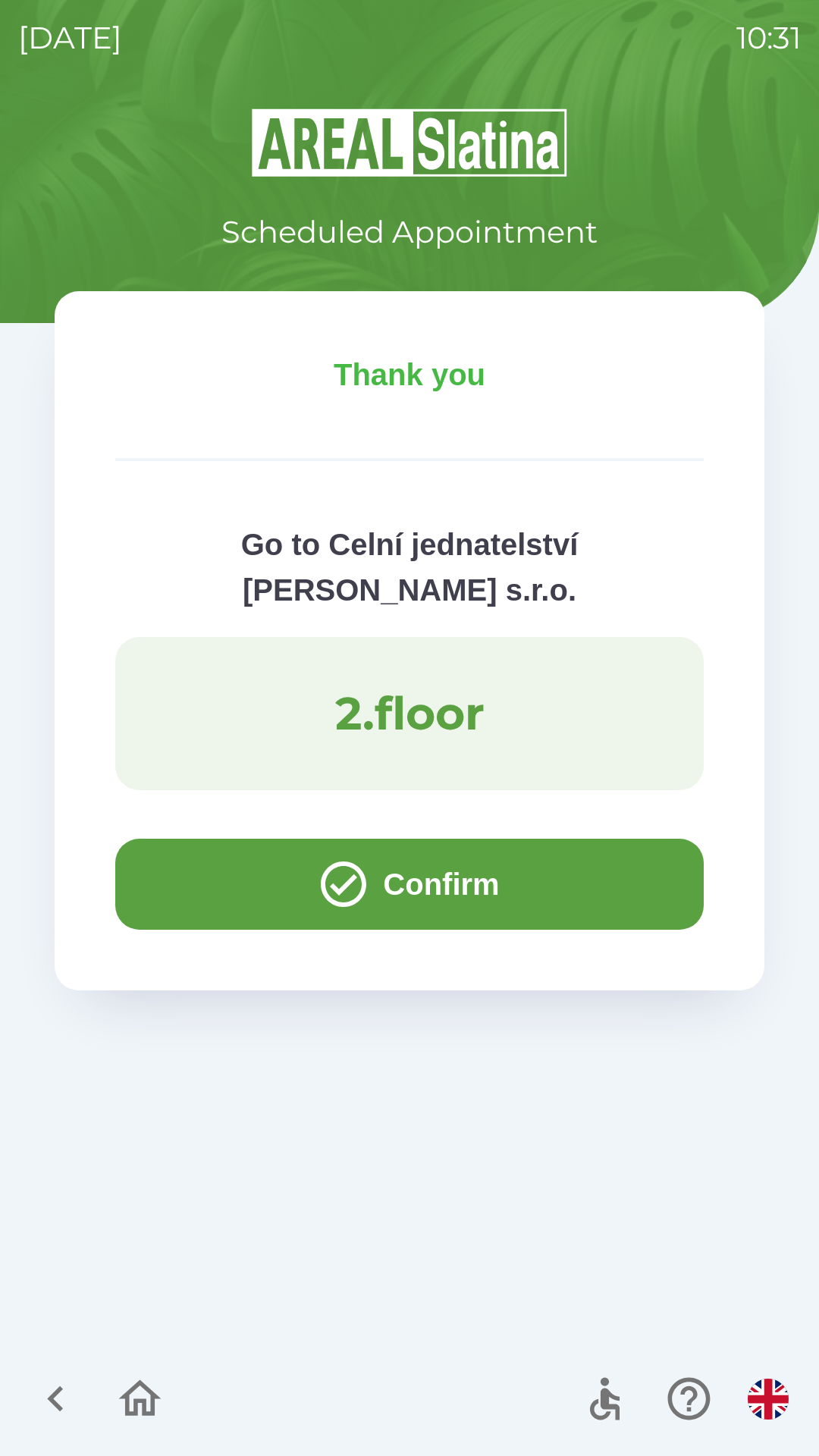
click at [307, 839] on button "Confirm" at bounding box center [409, 884] width 589 height 91
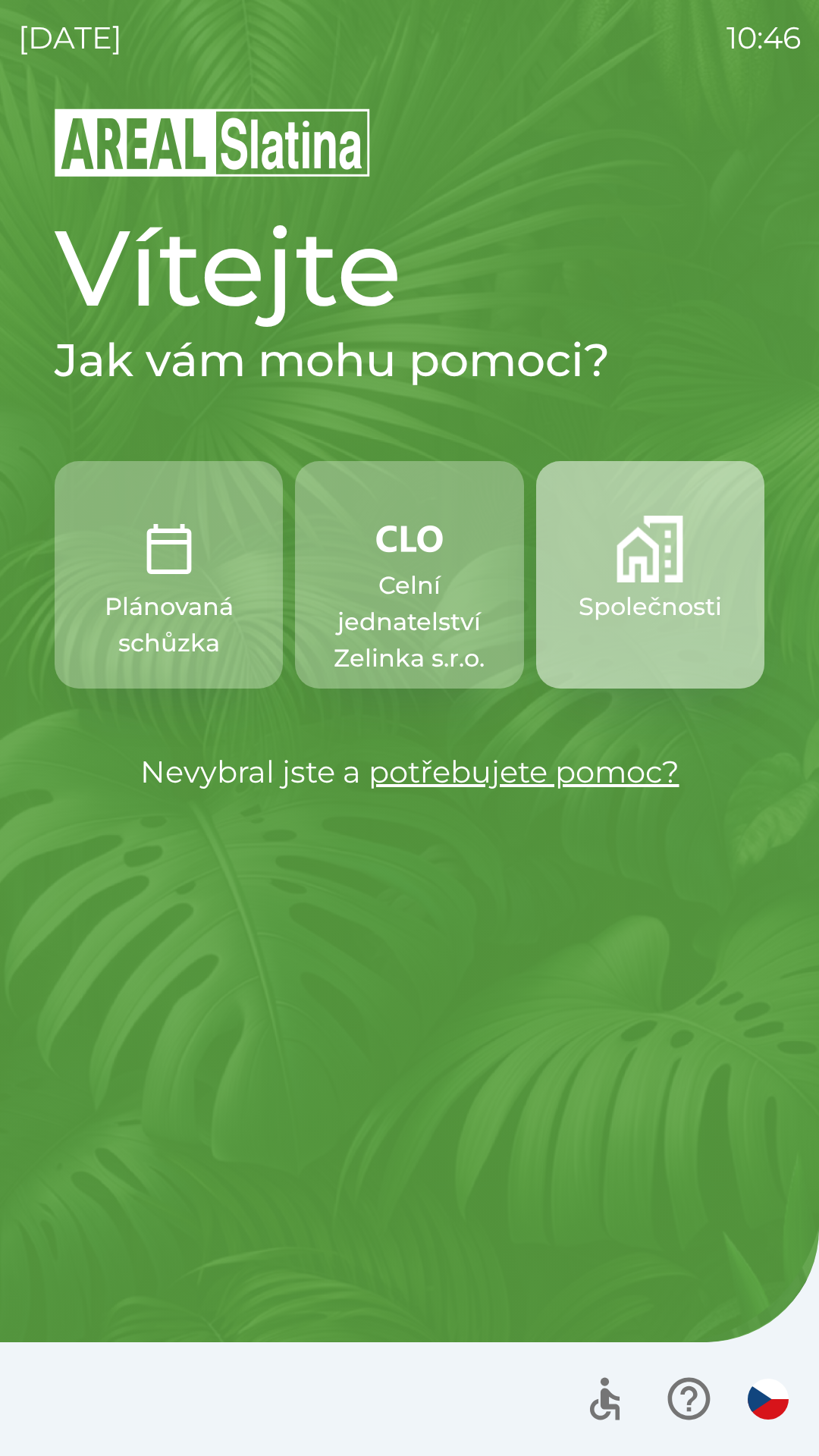
click at [617, 570] on img "button" at bounding box center [649, 548] width 67 height 67
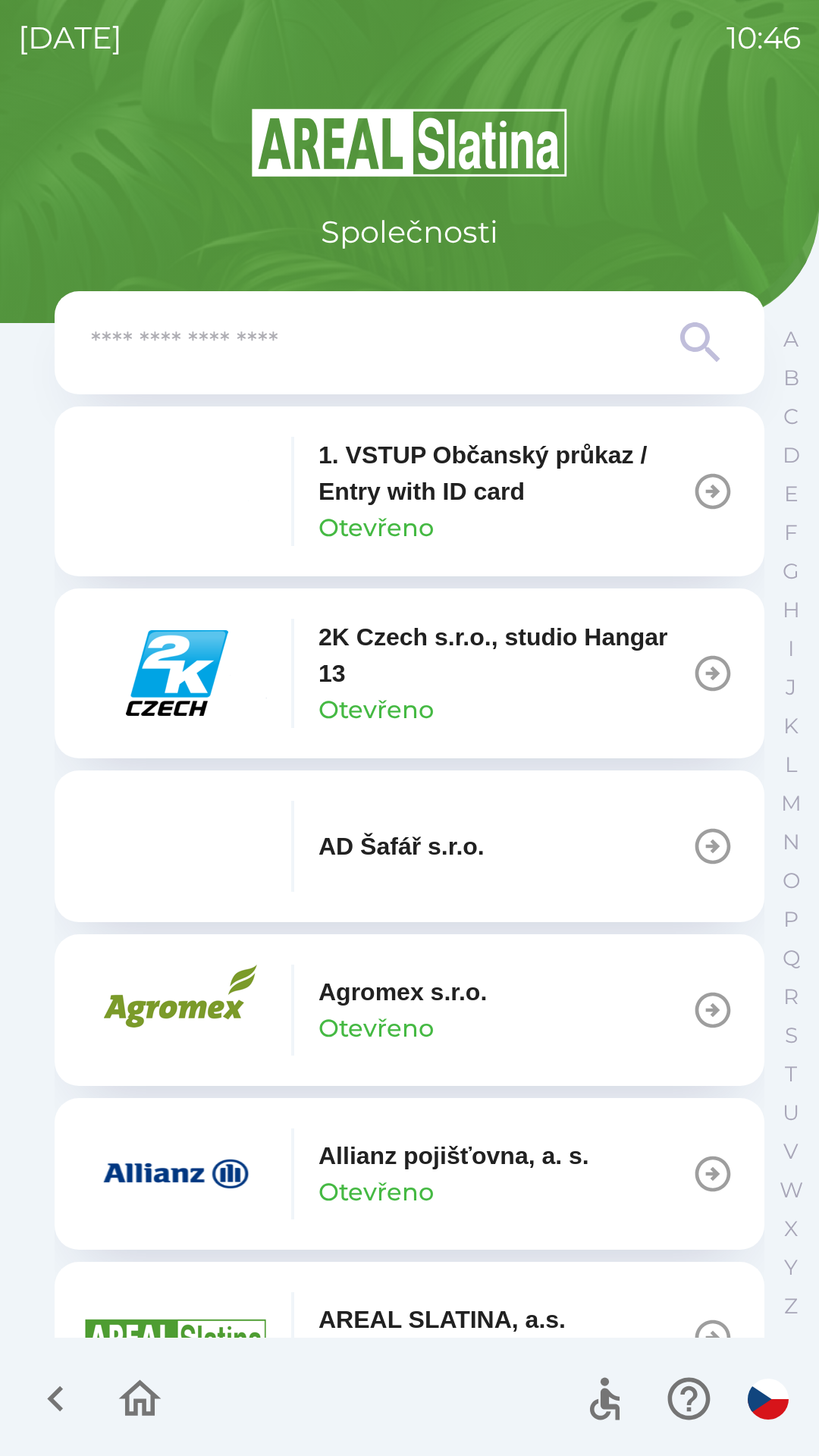
click at [163, 351] on input "text" at bounding box center [379, 343] width 576 height 42
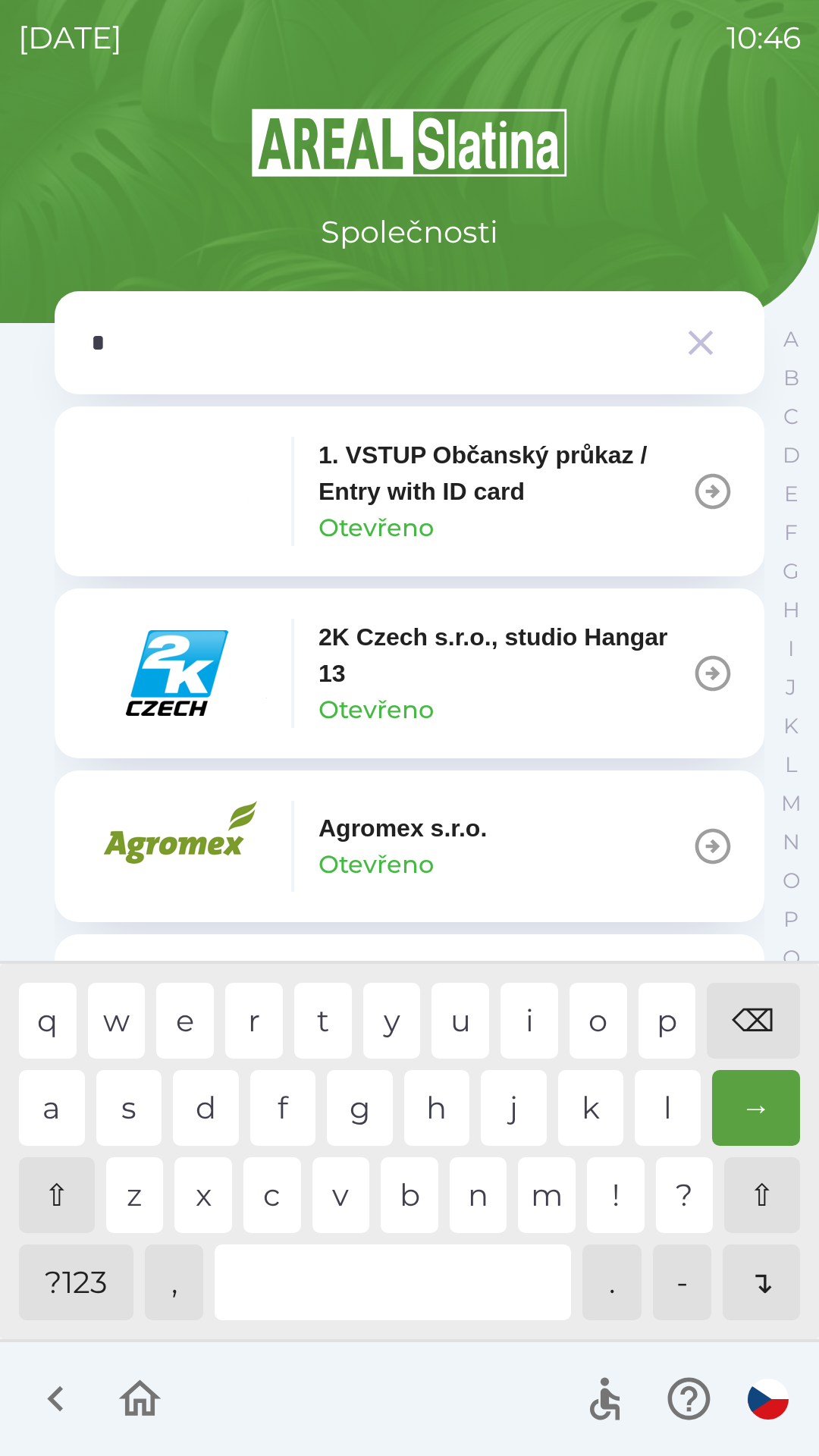
click at [180, 1009] on div "e" at bounding box center [185, 1021] width 58 height 76
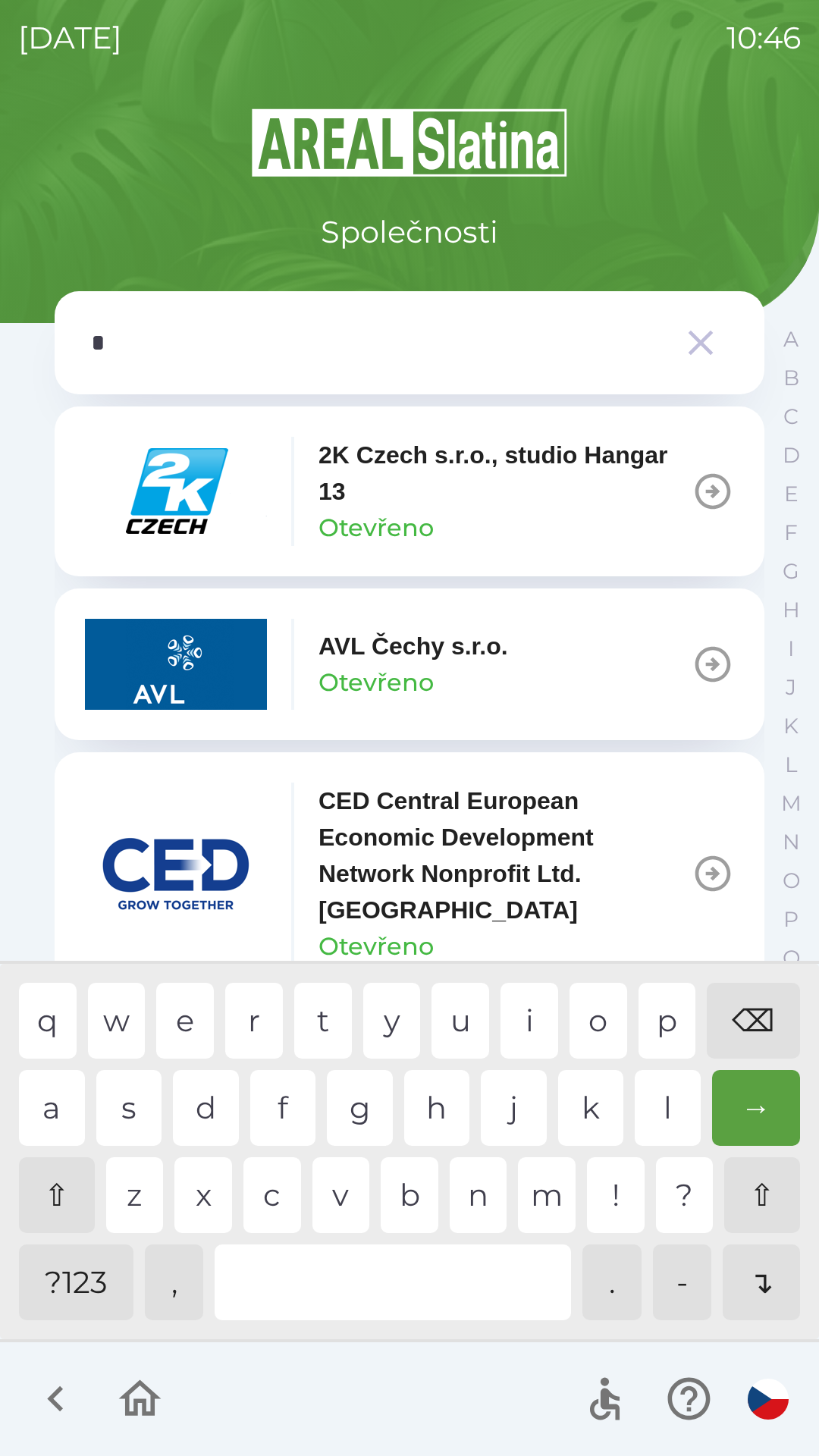
type input "**"
click at [273, 1204] on div "c" at bounding box center [272, 1195] width 58 height 76
click at [708, 350] on icon "button" at bounding box center [701, 342] width 25 height 25
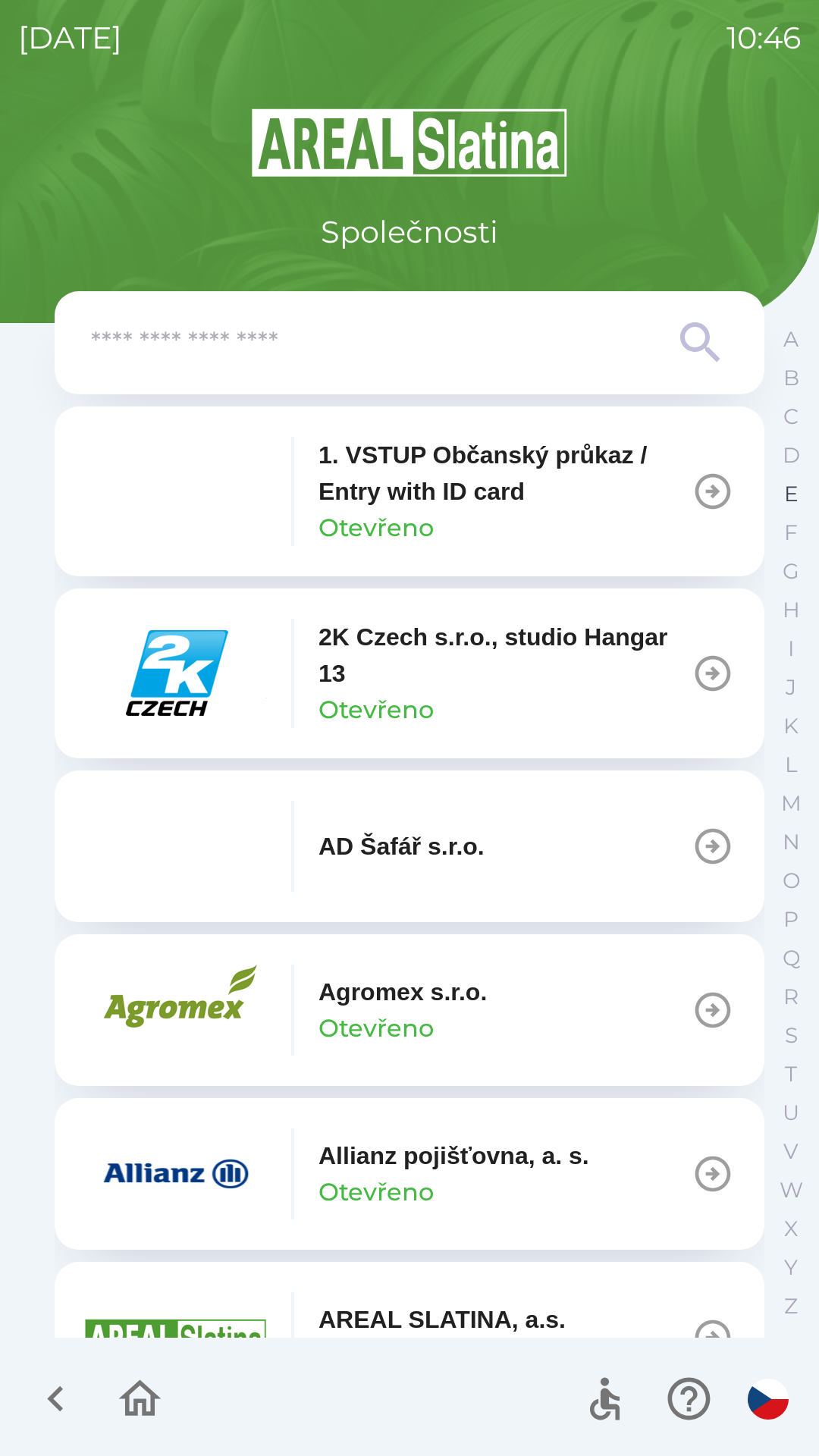
click at [781, 495] on button "E" at bounding box center [791, 494] width 38 height 39
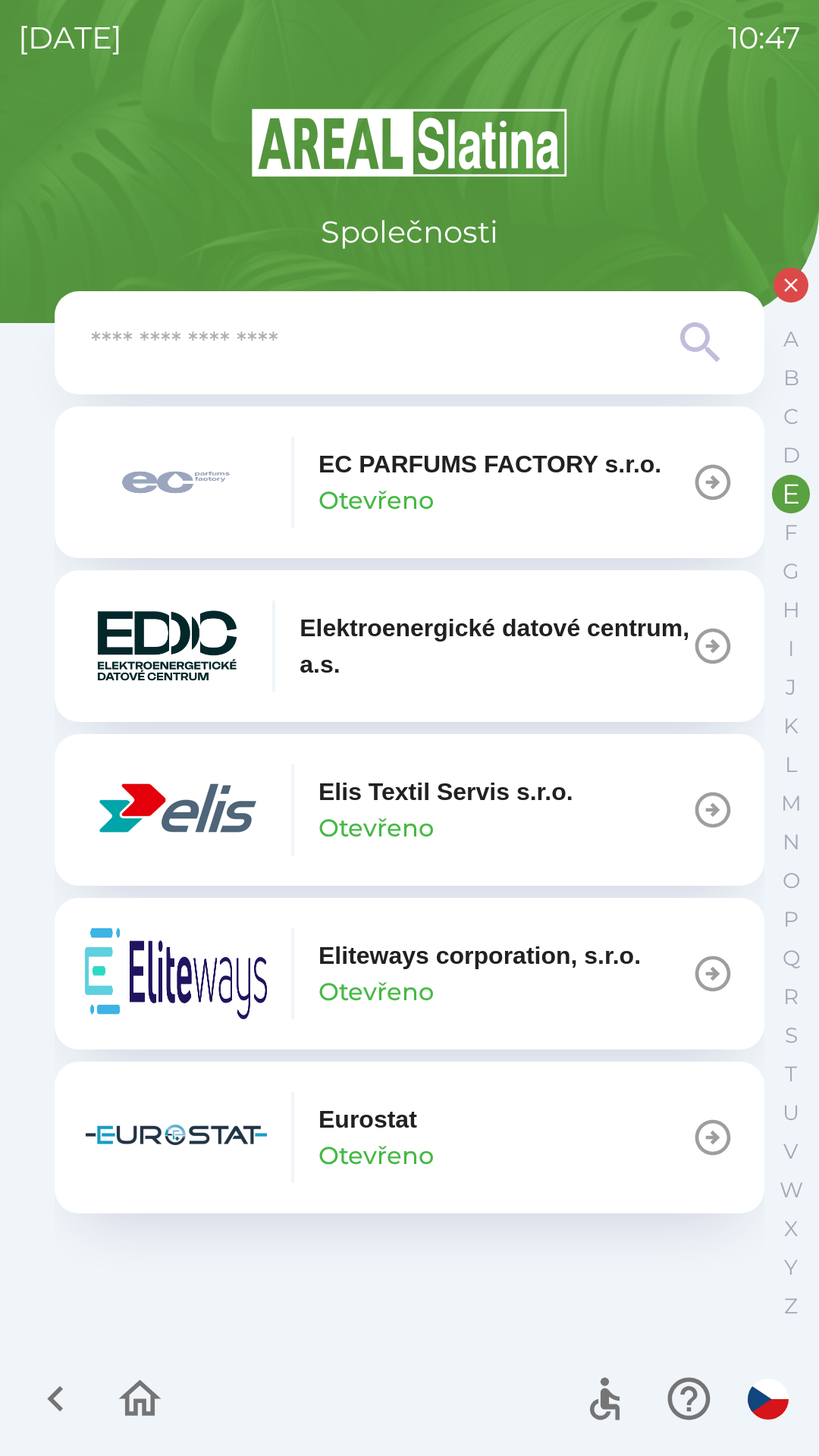
click at [427, 475] on p "EC PARFUMS FACTORY s.r.o." at bounding box center [489, 464] width 342 height 36
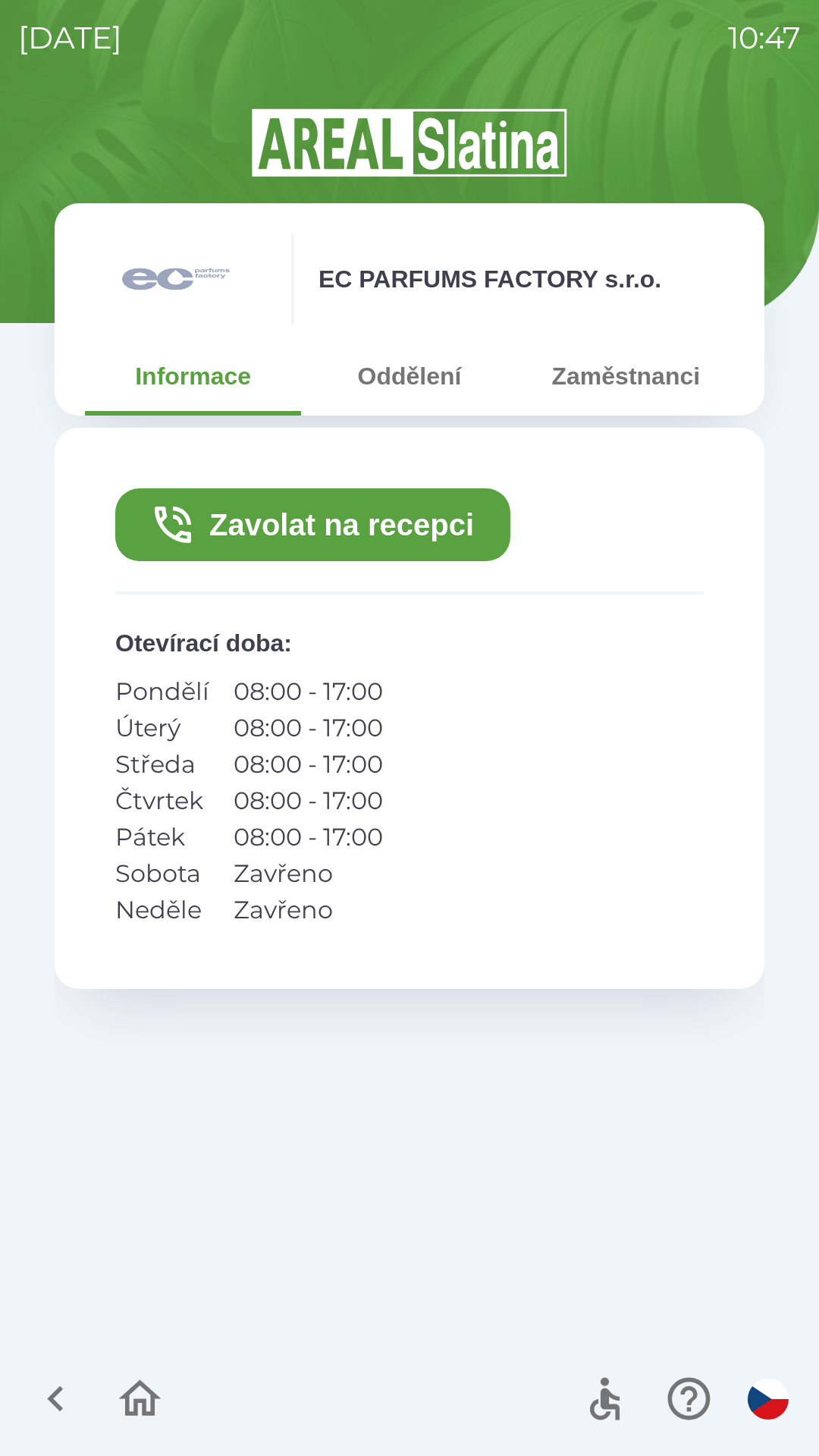
click at [357, 529] on button "Zavolat na recepci" at bounding box center [312, 525] width 395 height 73
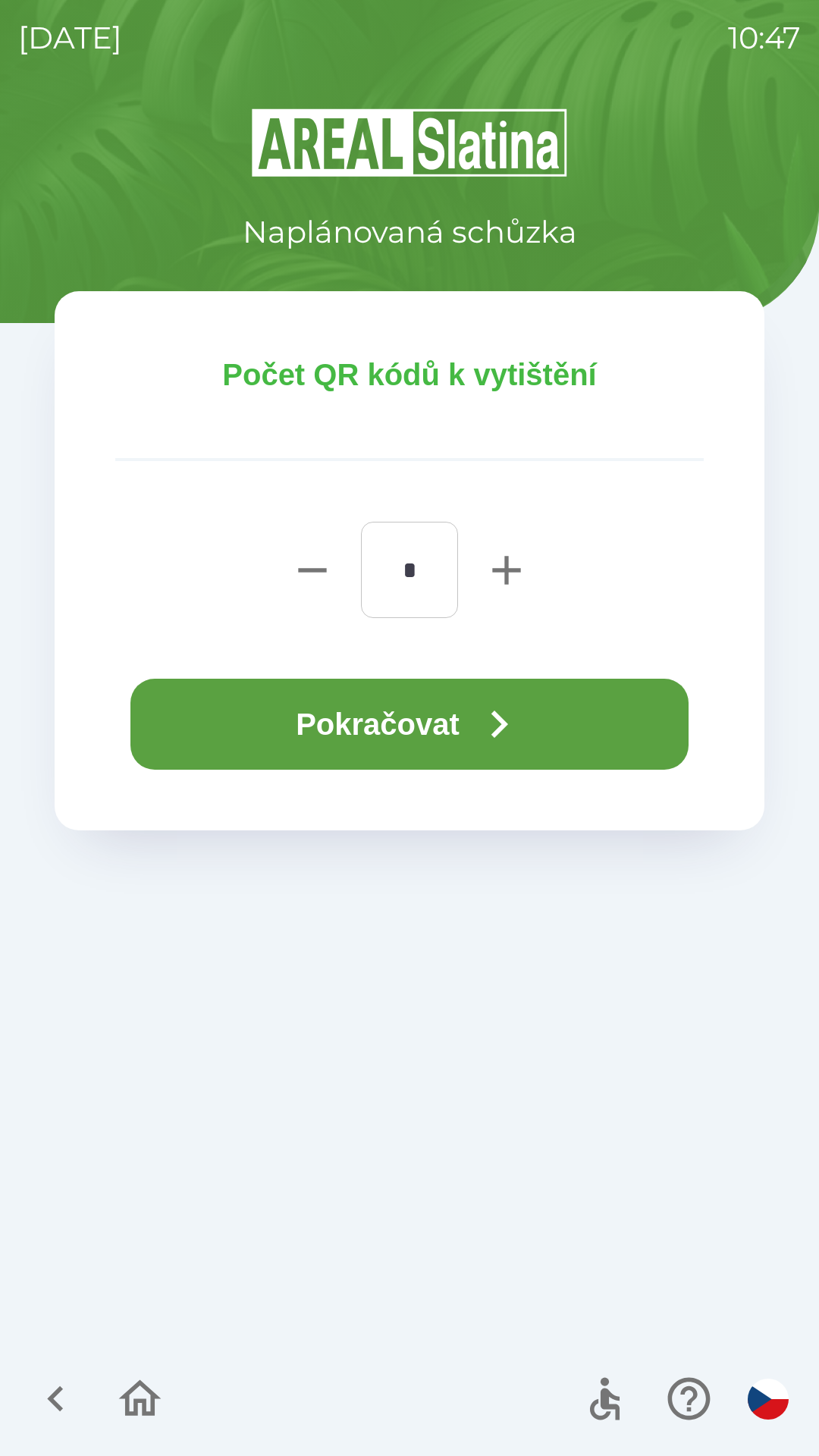
click at [443, 710] on button "Pokračovat" at bounding box center [409, 724] width 558 height 91
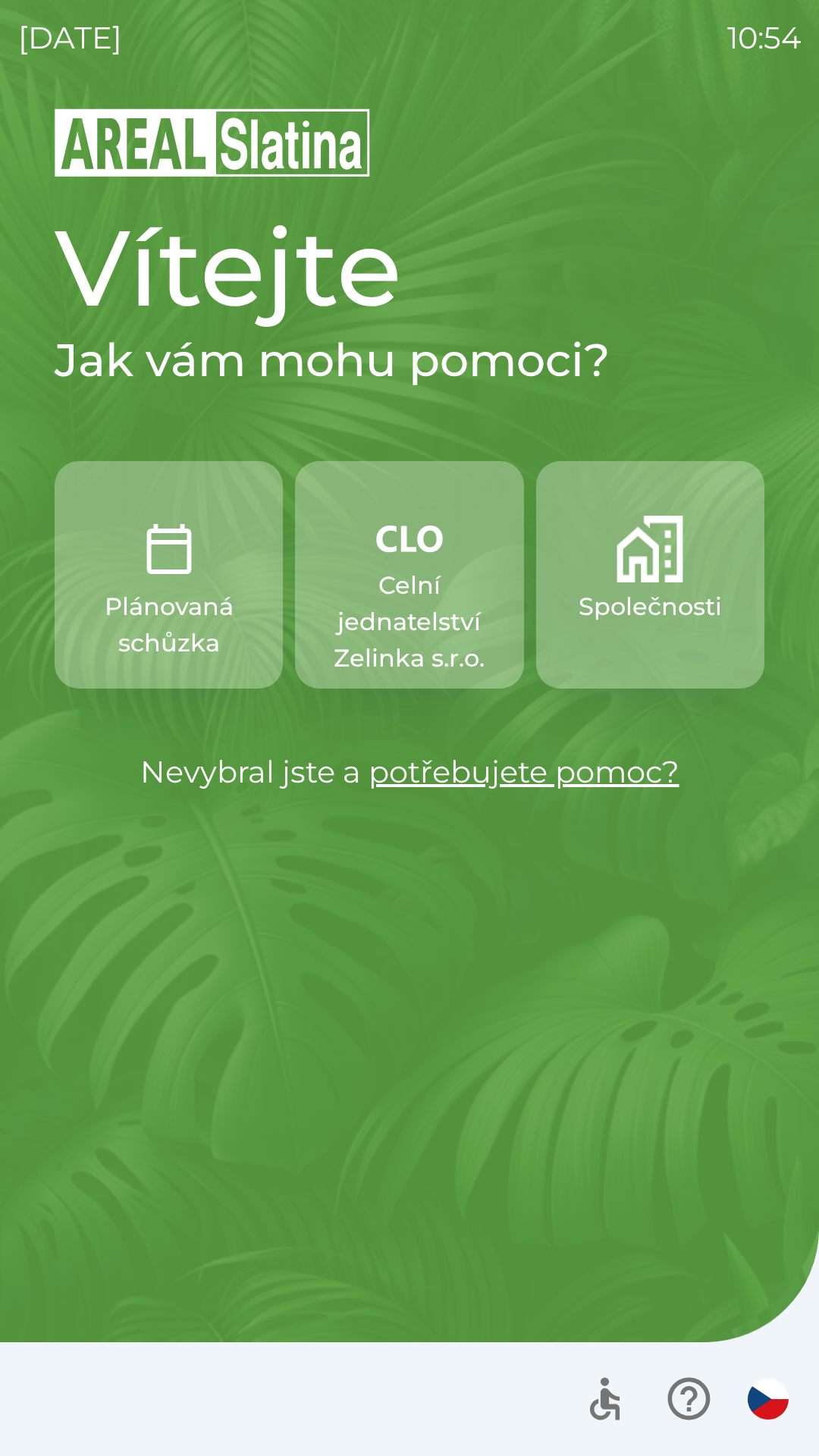
click at [369, 597] on p "Celní jednatelství Zelinka s.r.o." at bounding box center [409, 622] width 156 height 109
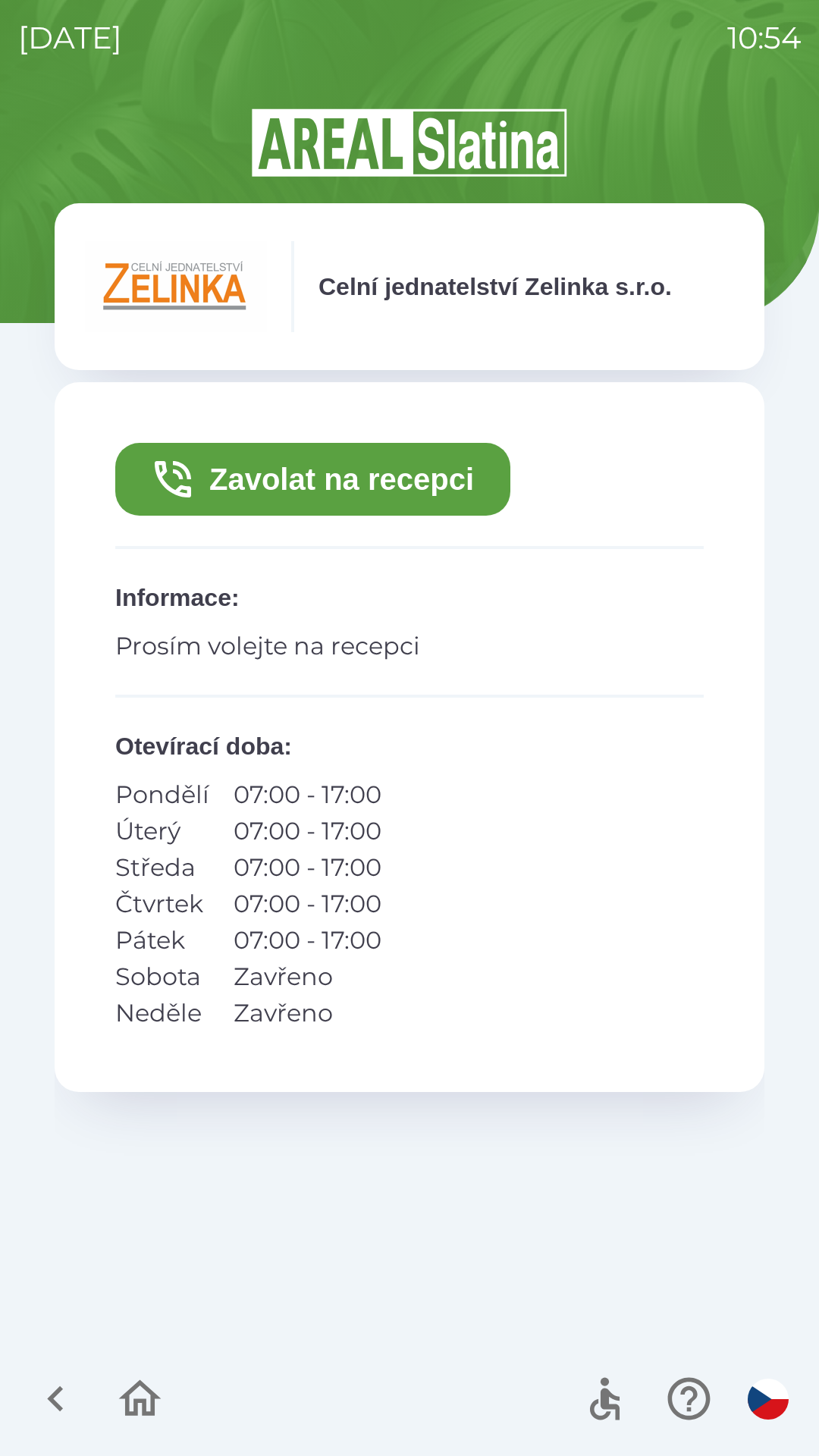
click at [325, 475] on button "Zavolat na recepci" at bounding box center [312, 479] width 395 height 73
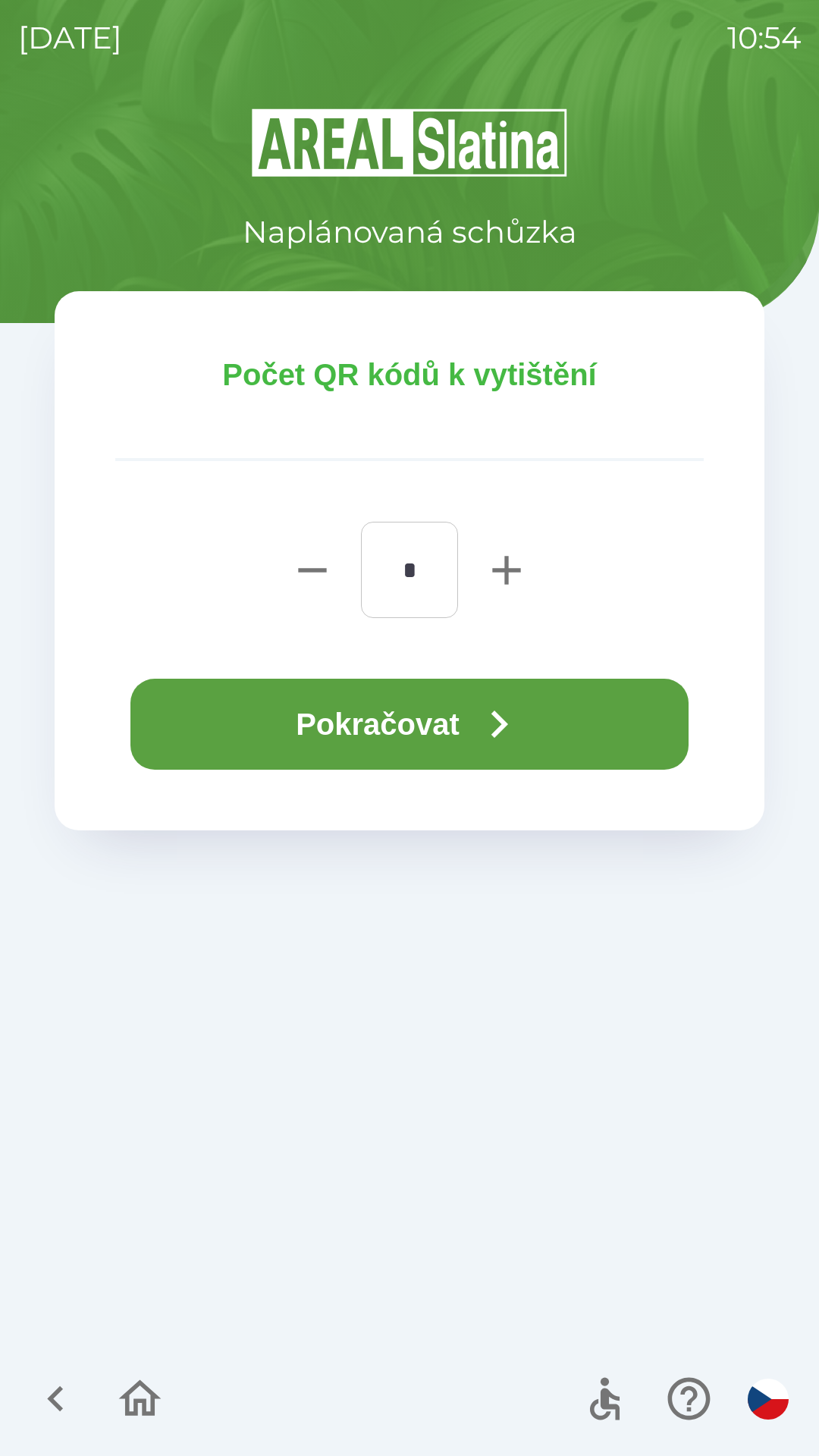
click at [409, 712] on button "Pokračovat" at bounding box center [409, 724] width 558 height 91
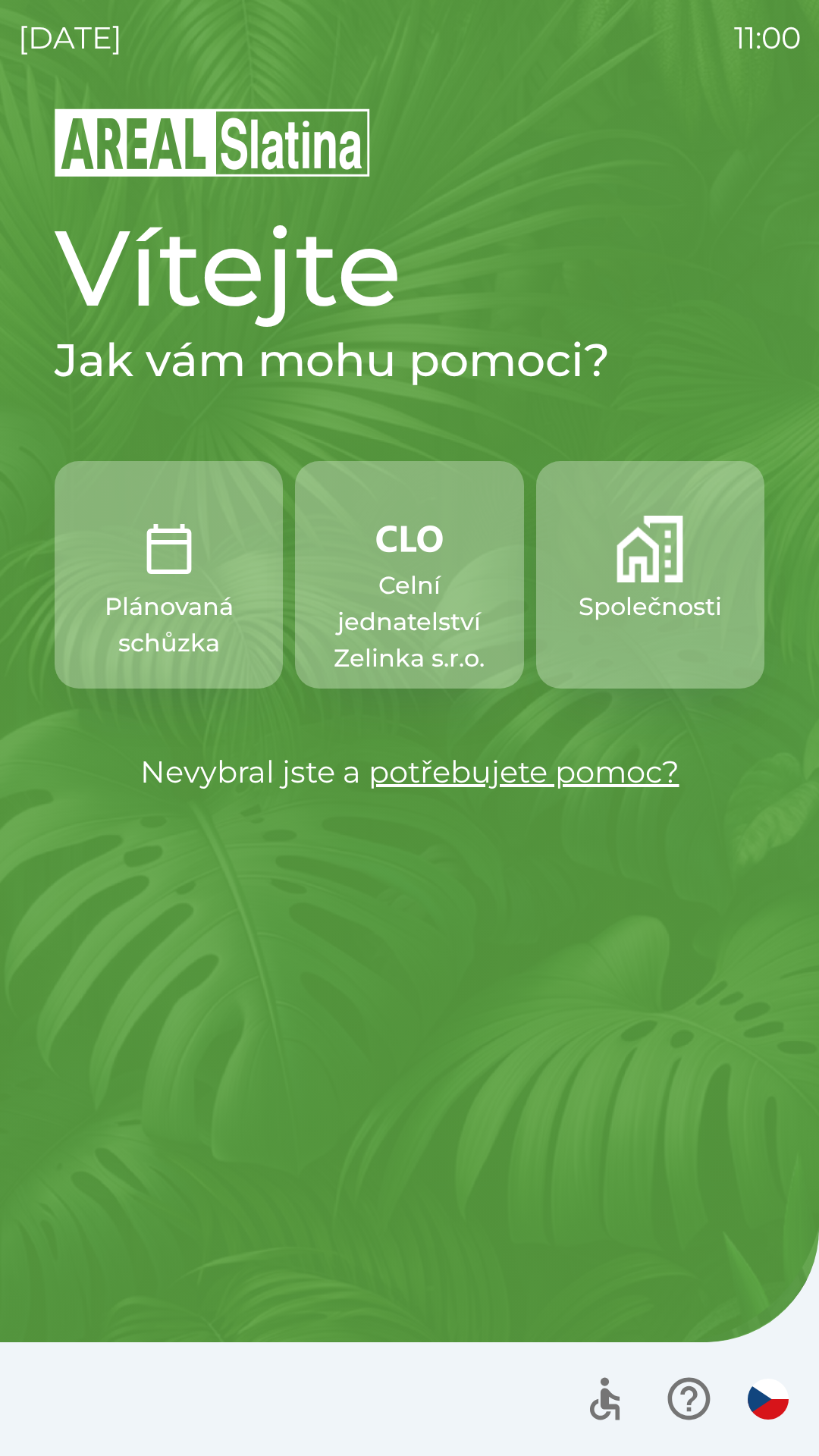
click at [662, 591] on p "Společnosti" at bounding box center [650, 607] width 144 height 36
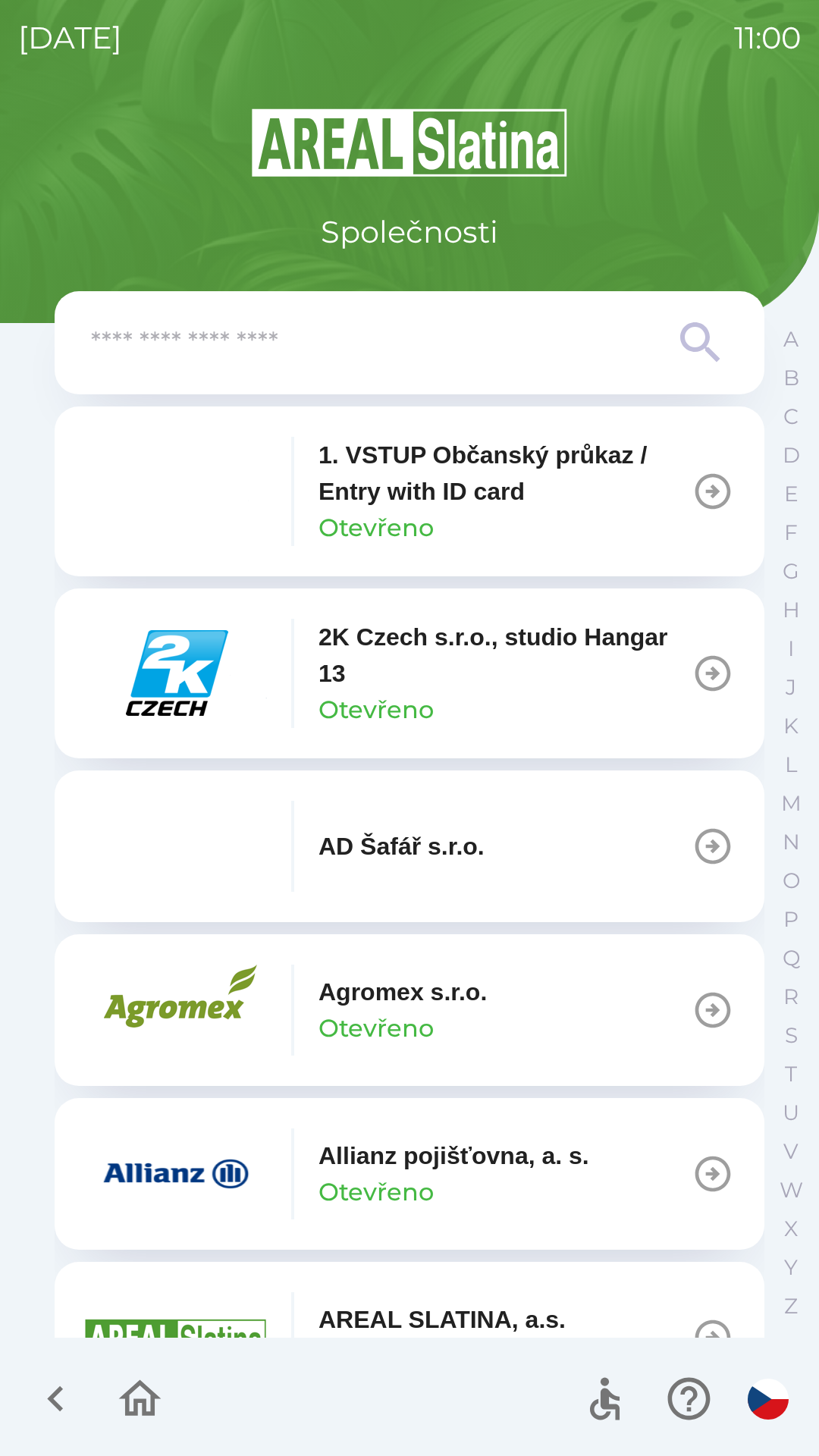
click at [487, 676] on p "2K Czech s.r.o., studio Hangar 13" at bounding box center [504, 655] width 373 height 73
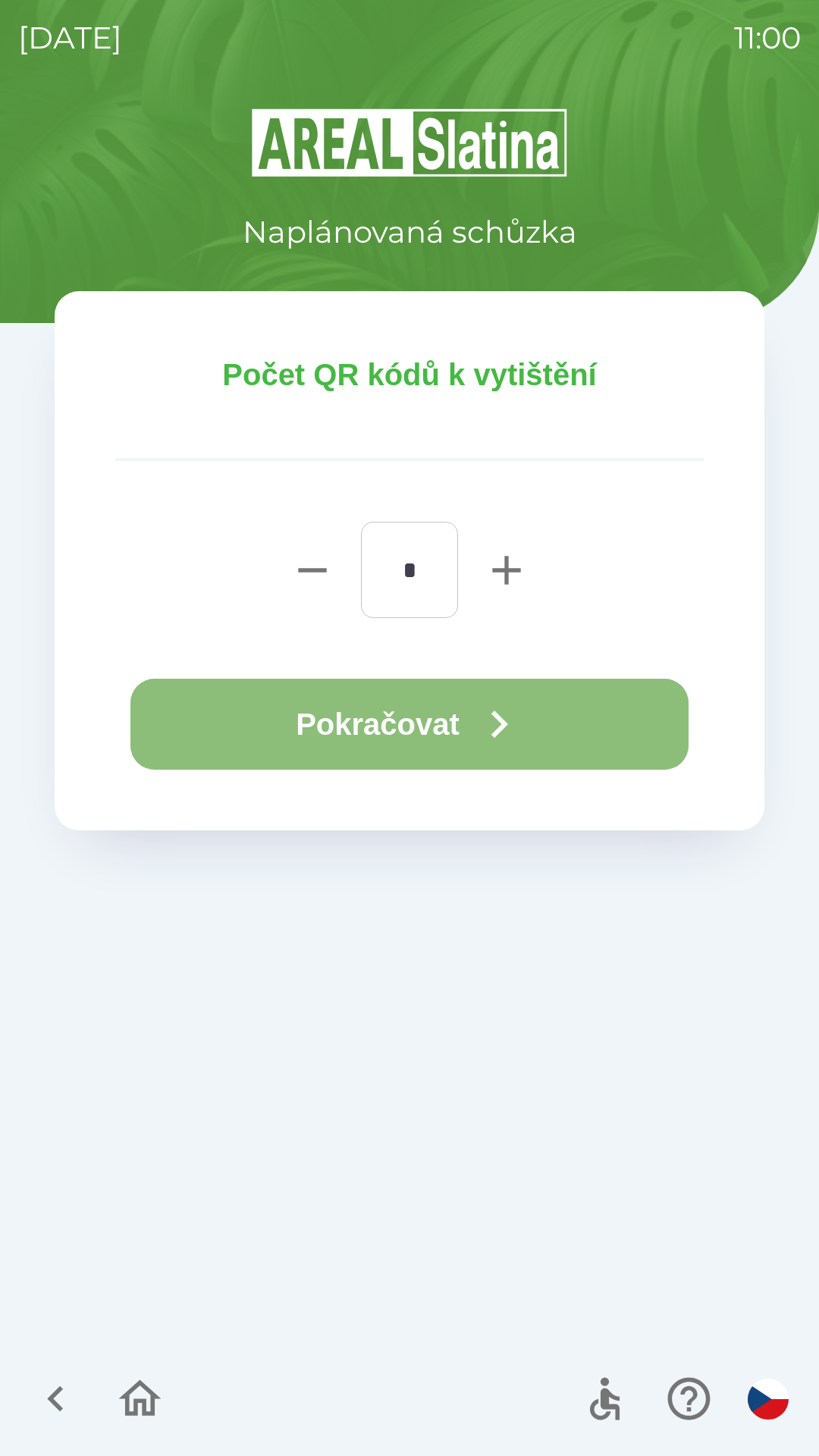
click at [481, 731] on icon "button" at bounding box center [498, 724] width 54 height 54
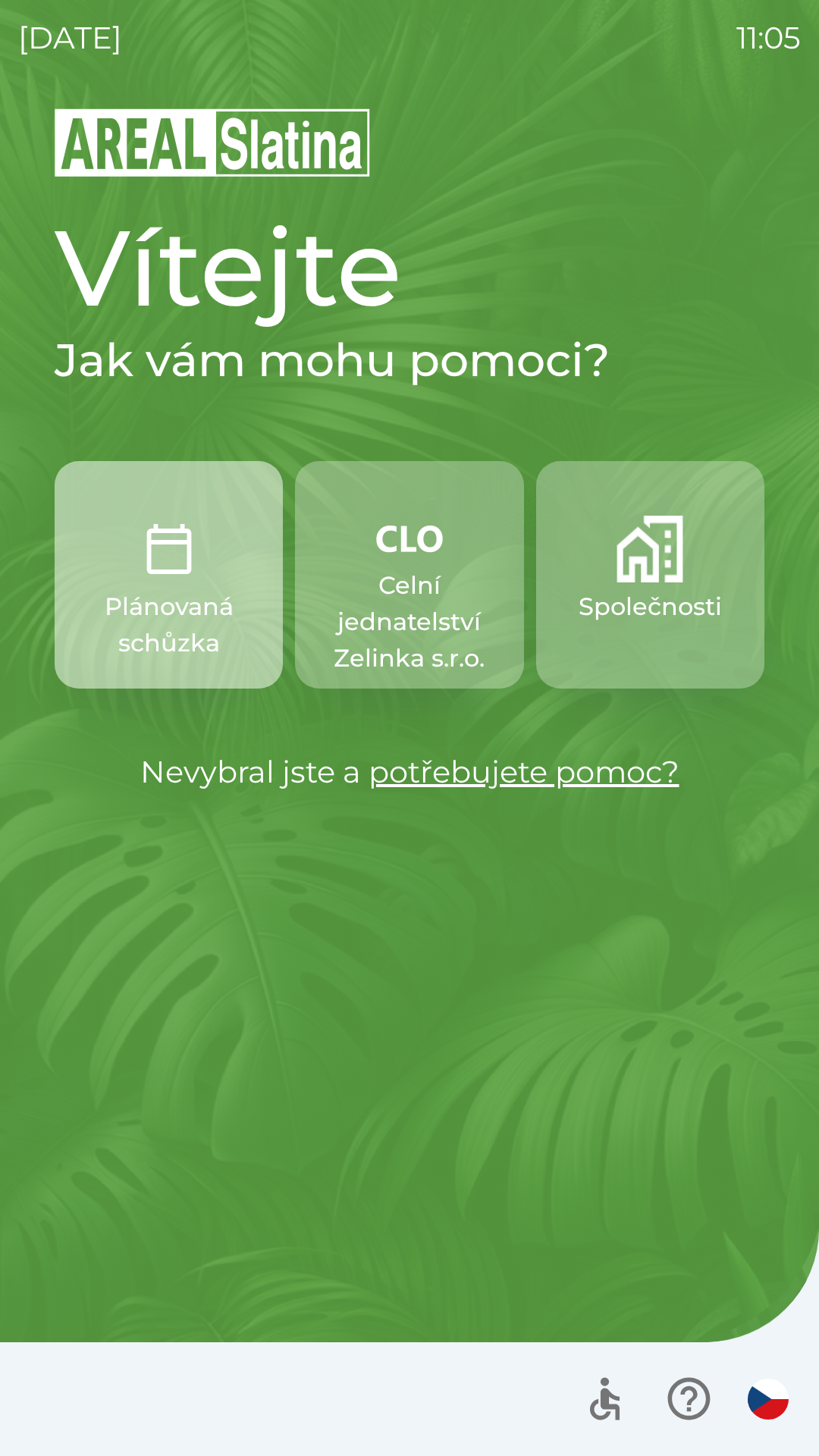
click at [171, 604] on p "Plánovaná schůzka" at bounding box center [169, 625] width 156 height 73
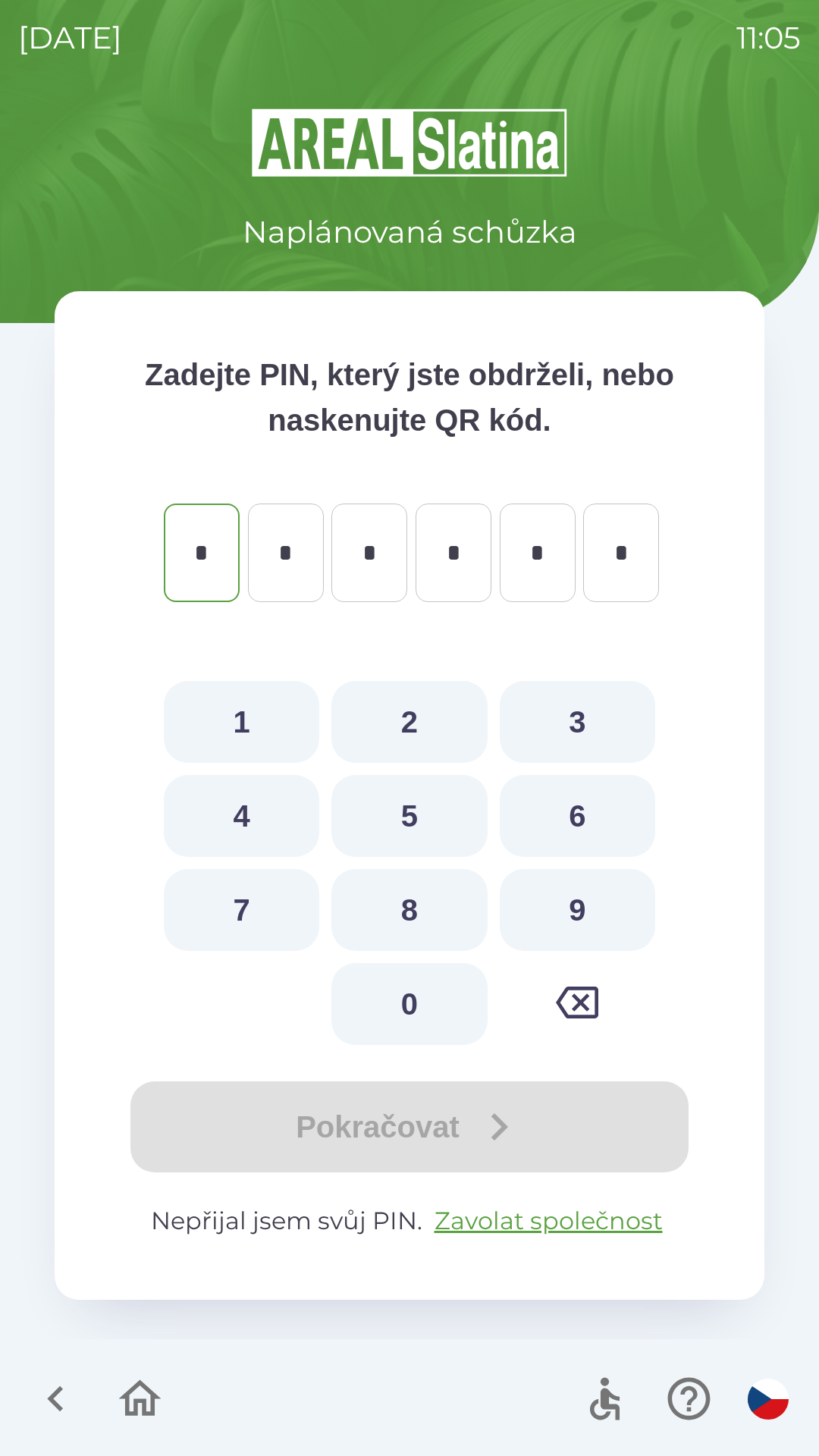
click at [46, 1390] on icon "button" at bounding box center [55, 1398] width 51 height 51
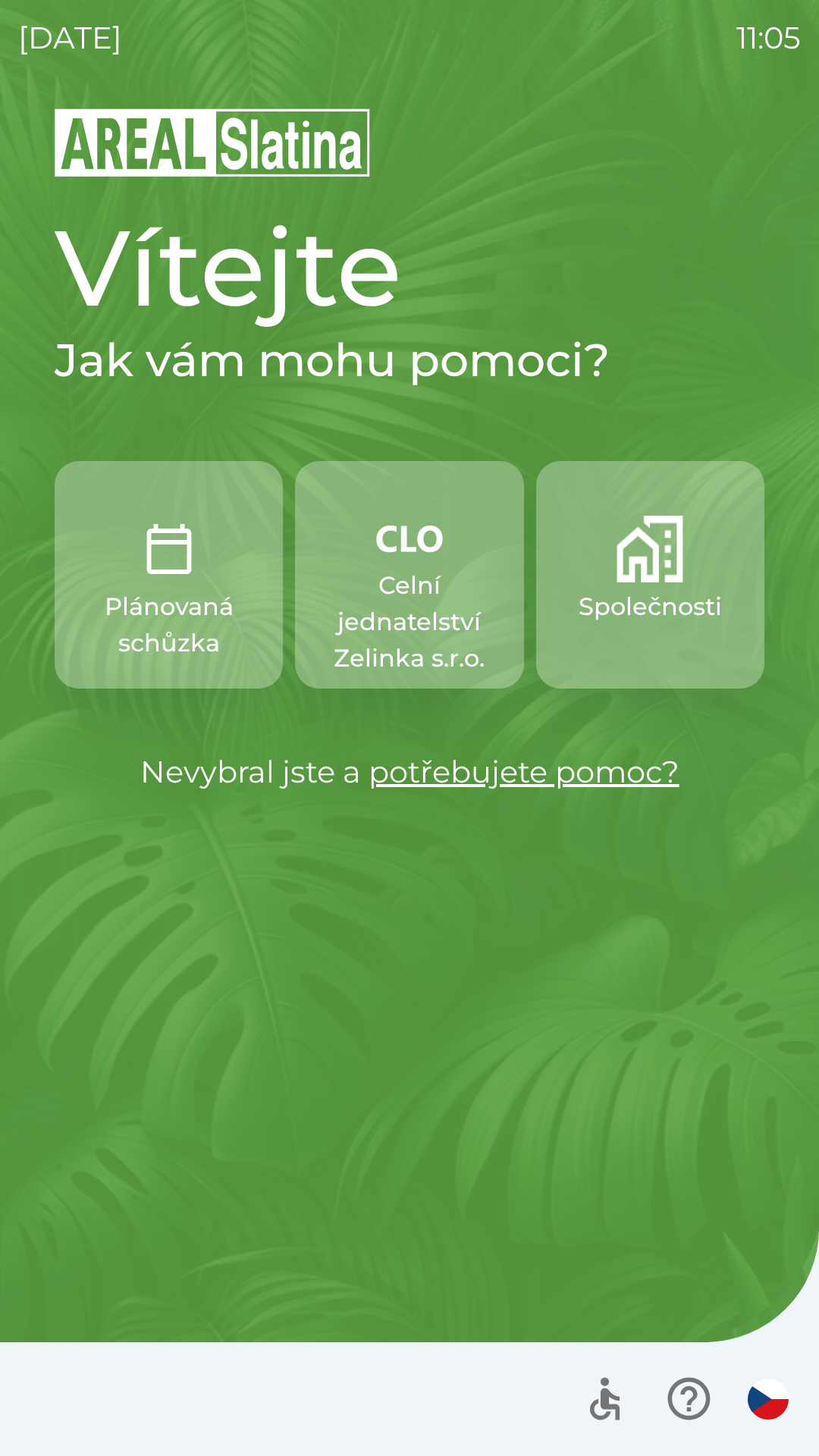
click at [651, 622] on p "Společnosti" at bounding box center [650, 607] width 144 height 36
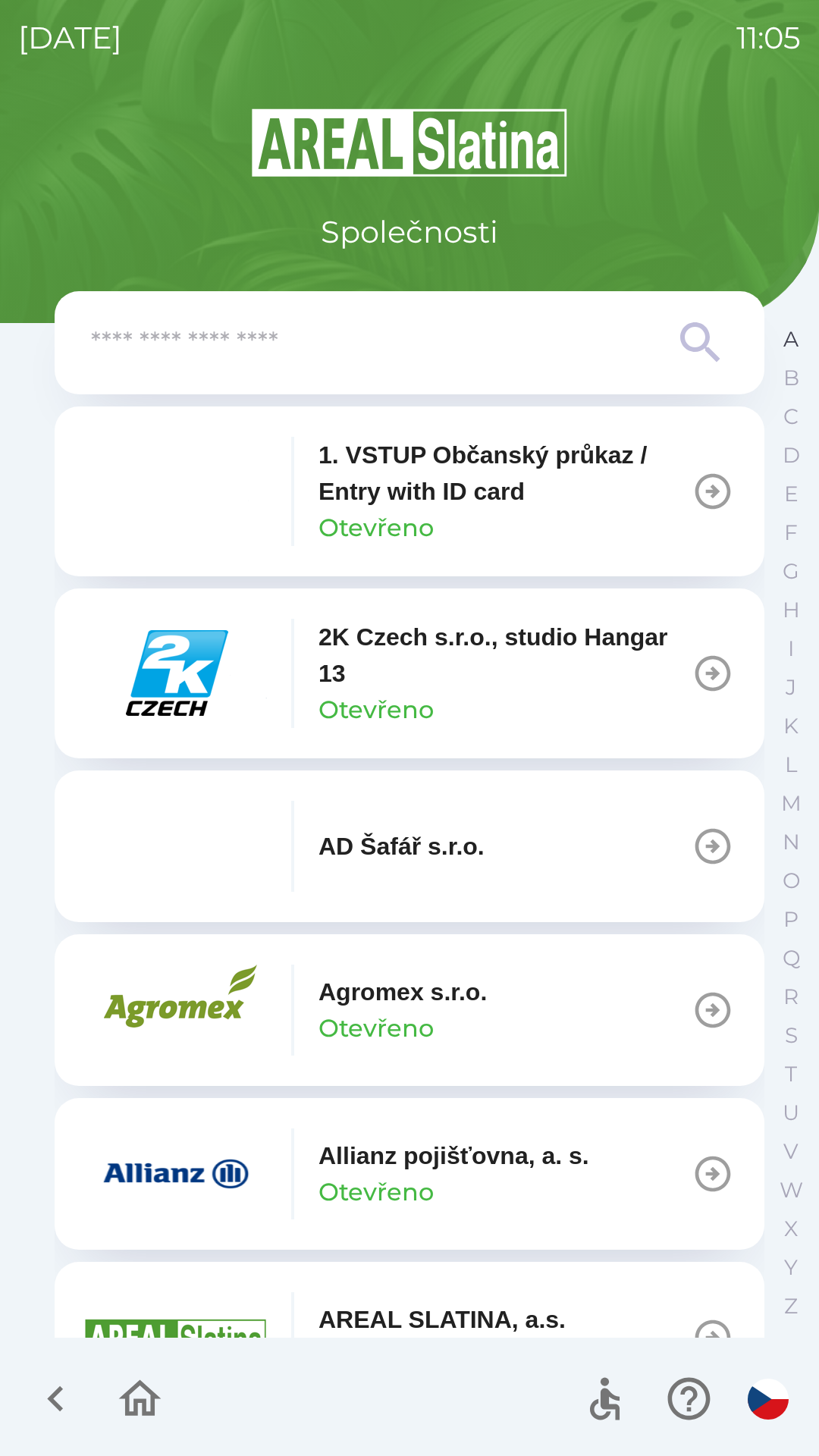
click at [801, 343] on button "A" at bounding box center [791, 339] width 38 height 39
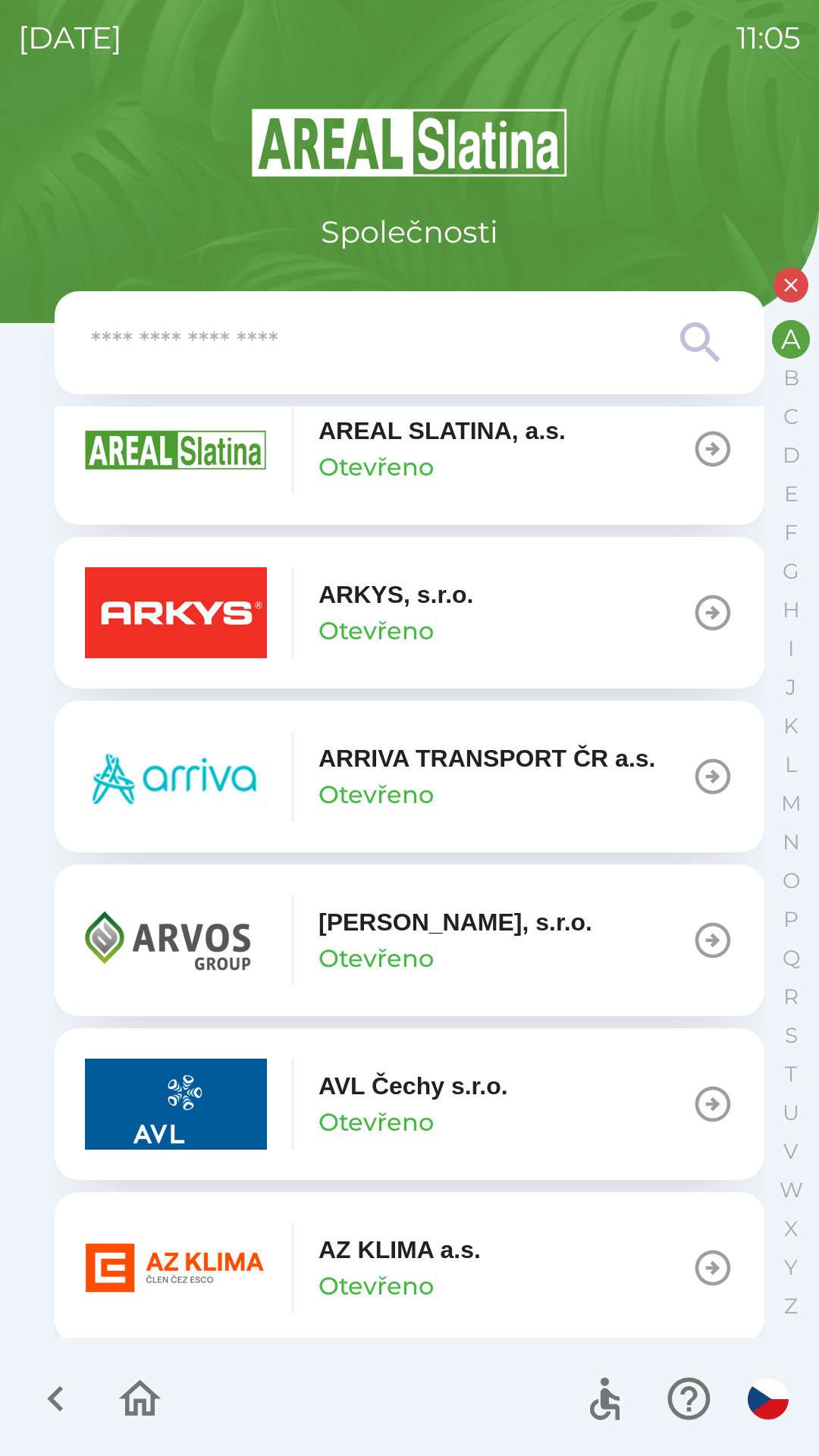
scroll to position [531, 0]
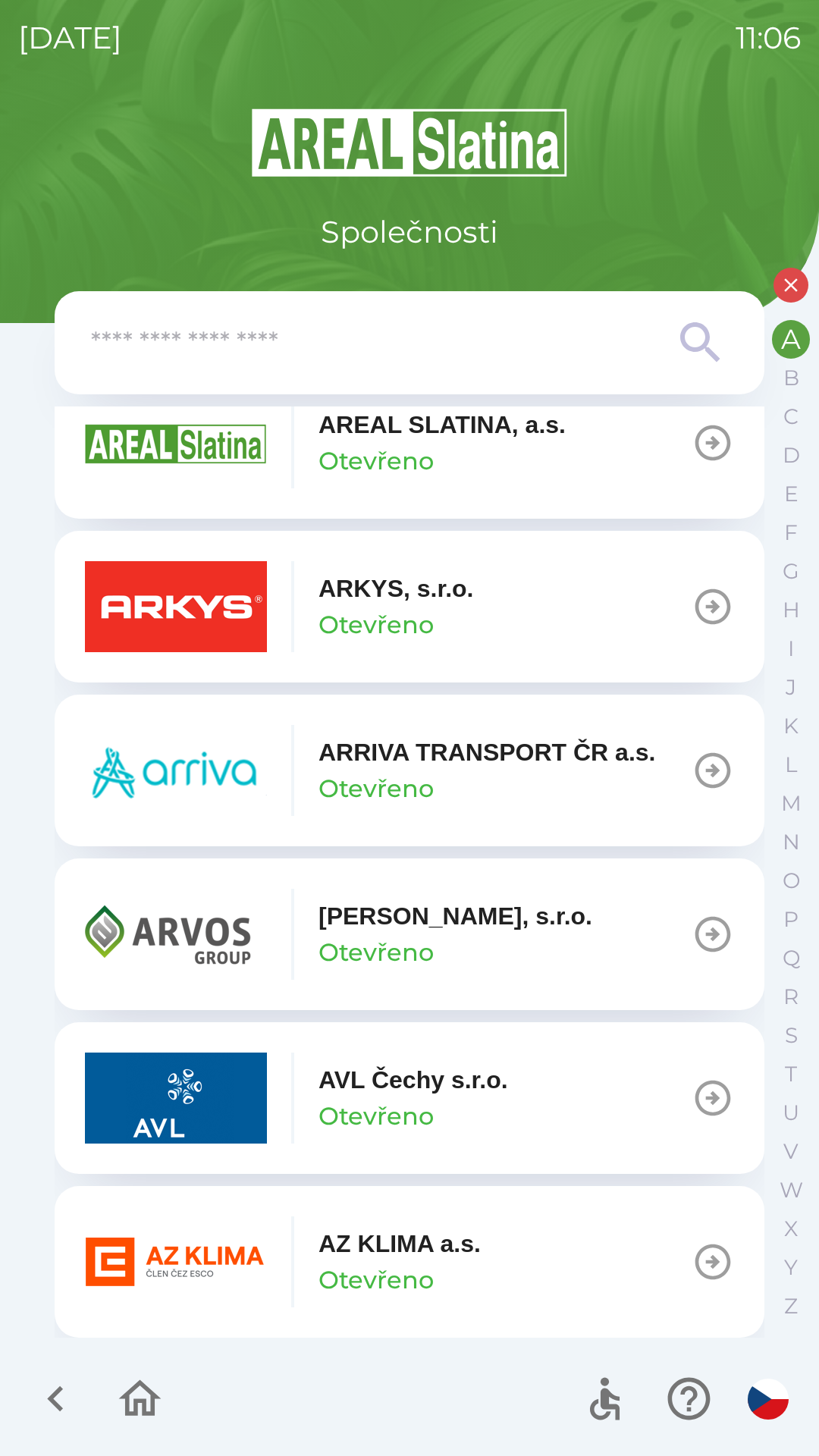
click at [464, 1252] on p "AZ KLIMA a.s." at bounding box center [400, 1243] width 163 height 36
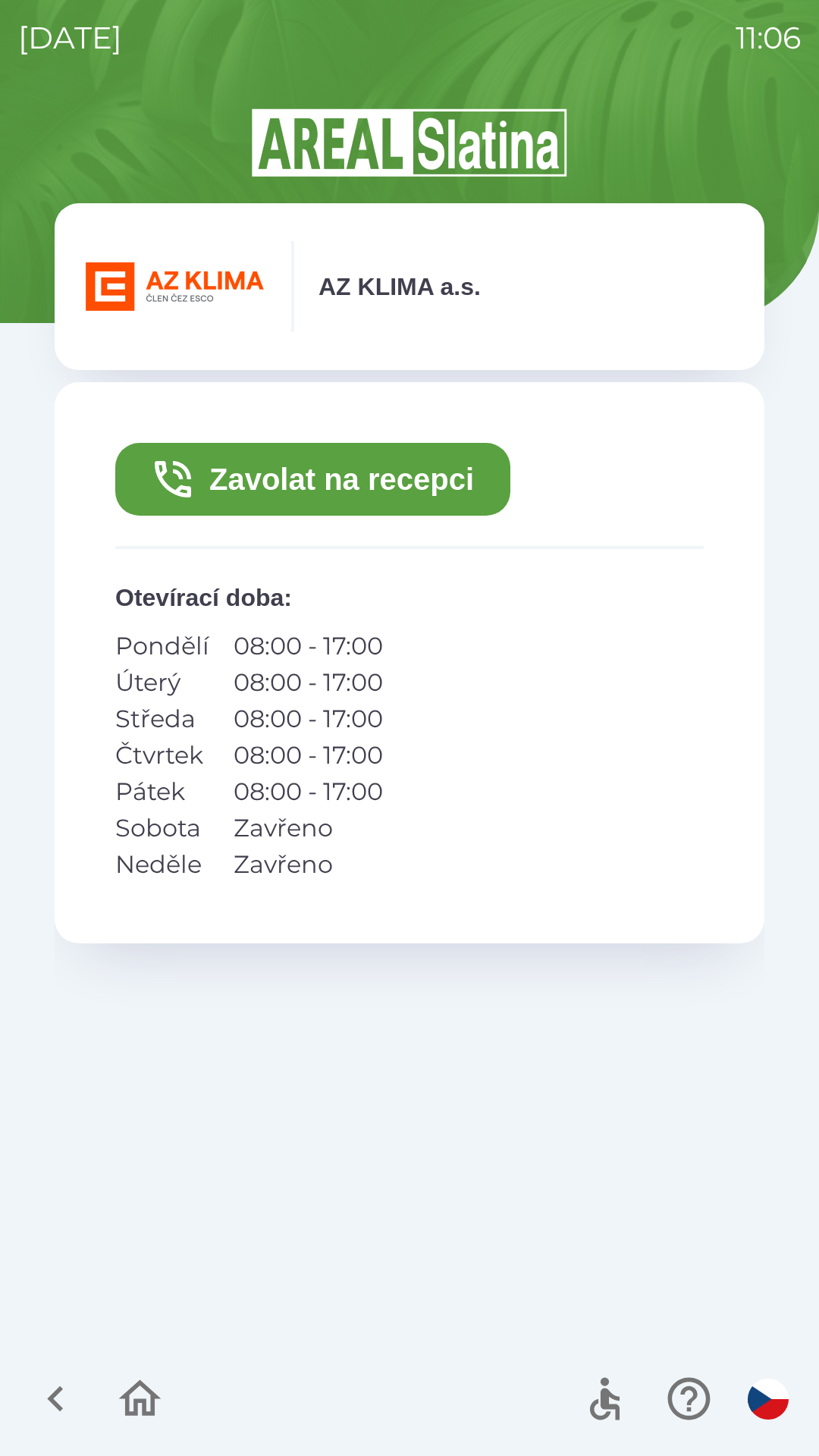
click at [433, 481] on button "Zavolat na recepci" at bounding box center [312, 479] width 395 height 73
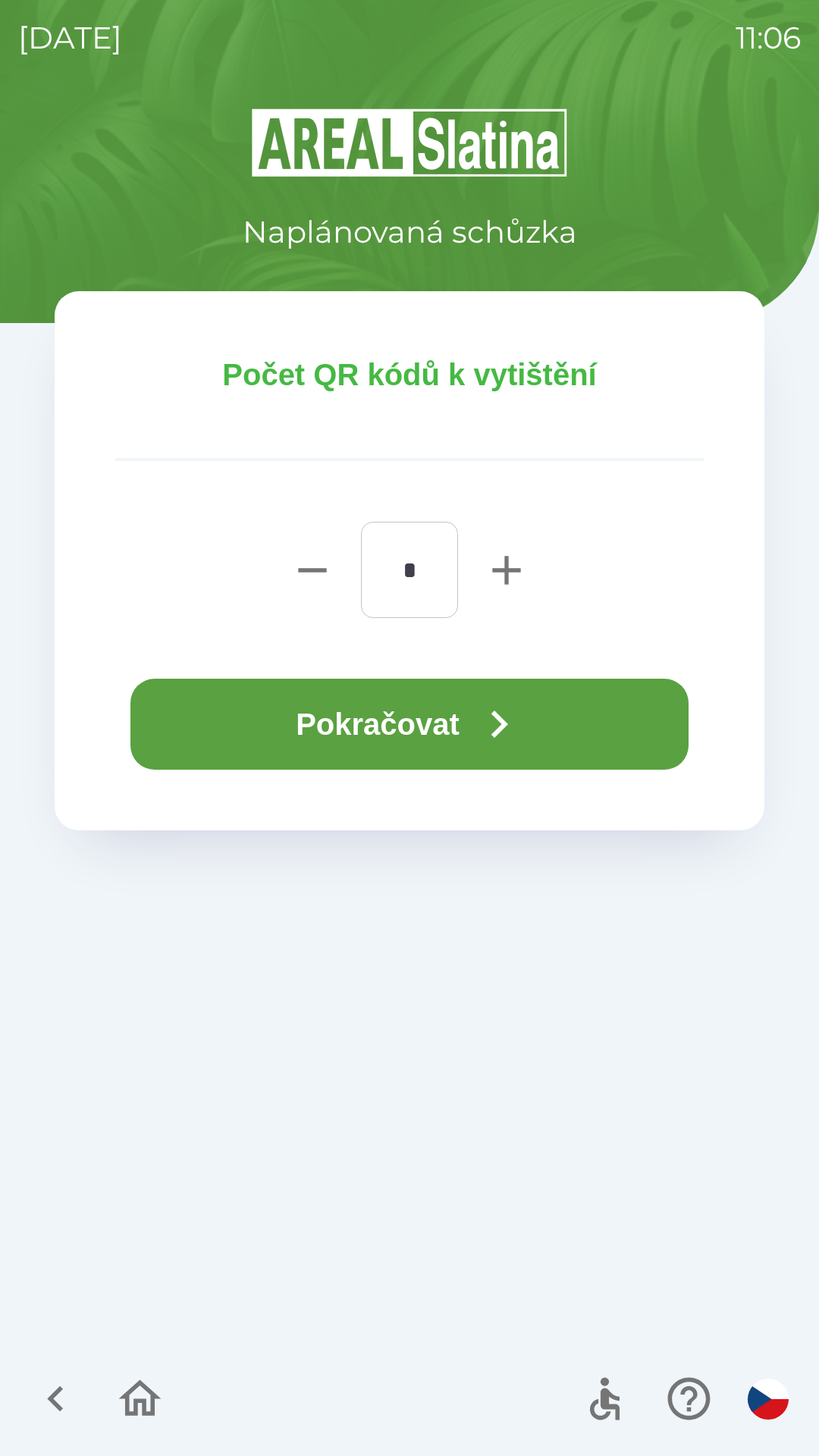
click at [602, 731] on button "Pokračovat" at bounding box center [409, 724] width 558 height 91
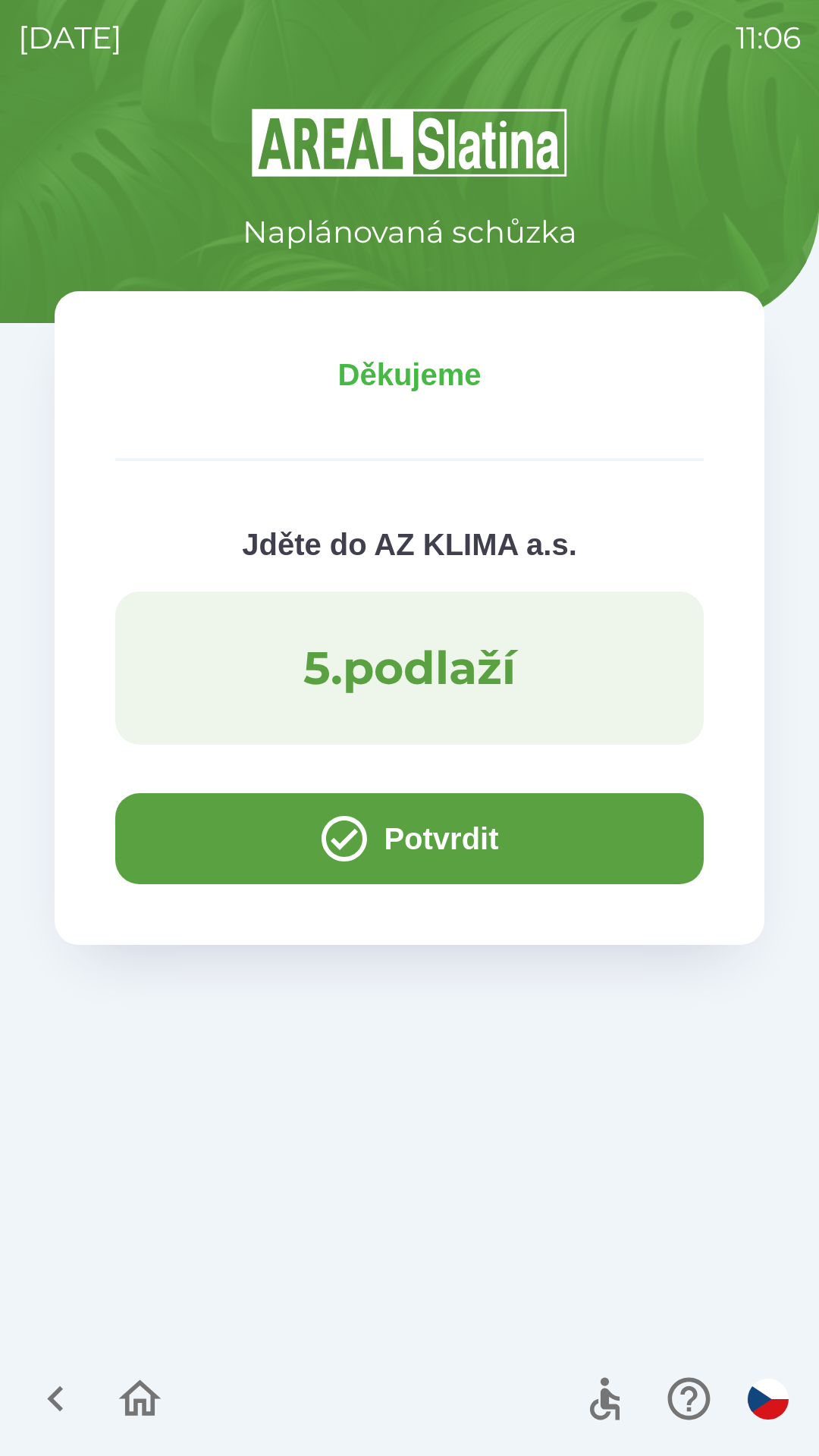
click at [434, 834] on button "Potvrdit" at bounding box center [409, 838] width 589 height 91
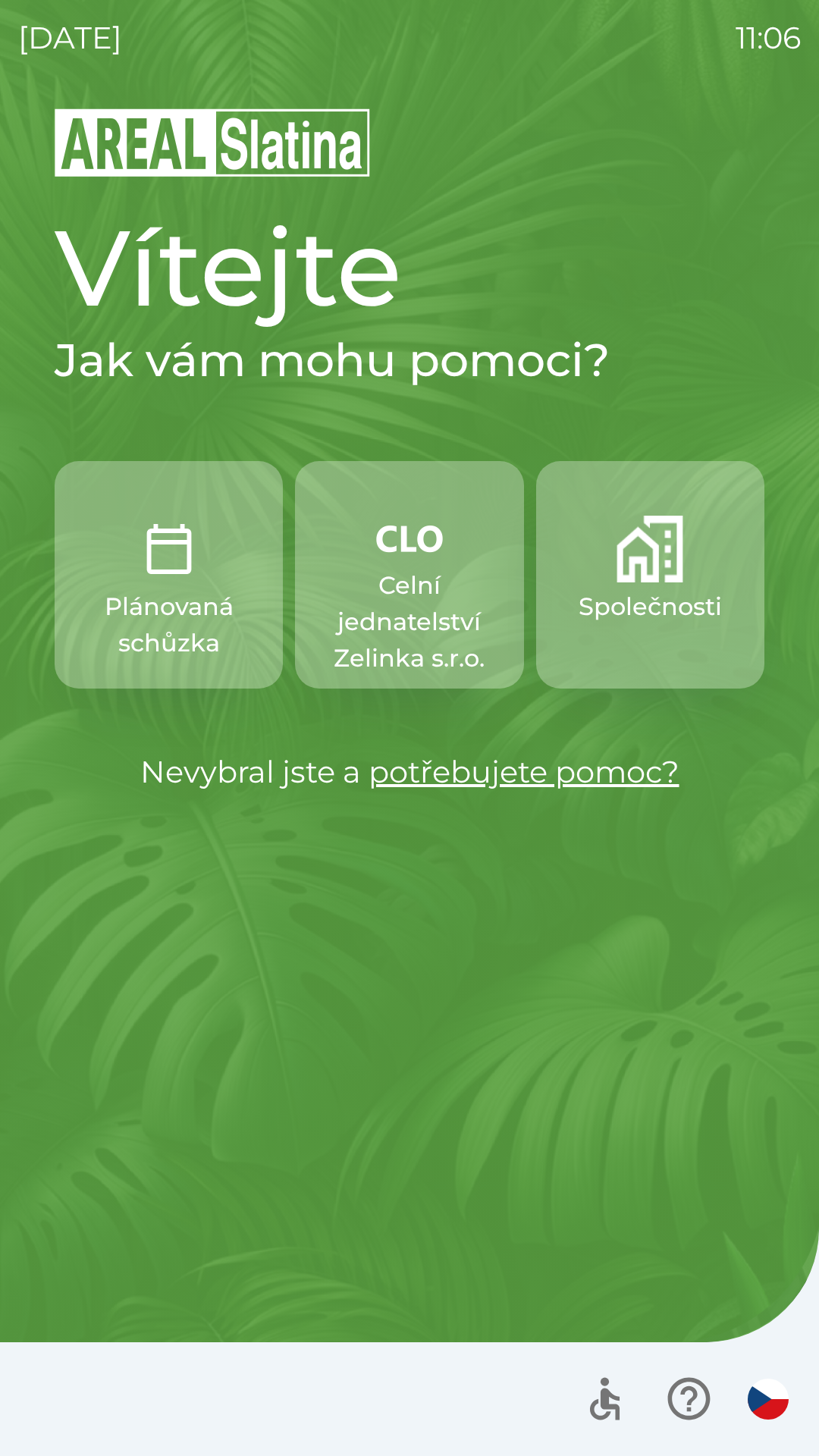
click at [385, 1042] on div "Vítejte Jak vám mohu pomoci? Plánovaná schůzka Celní jednatelství [PERSON_NAME]…" at bounding box center [409, 781] width 783 height 1350
click at [622, 625] on button "Společnosti" at bounding box center [650, 574] width 228 height 227
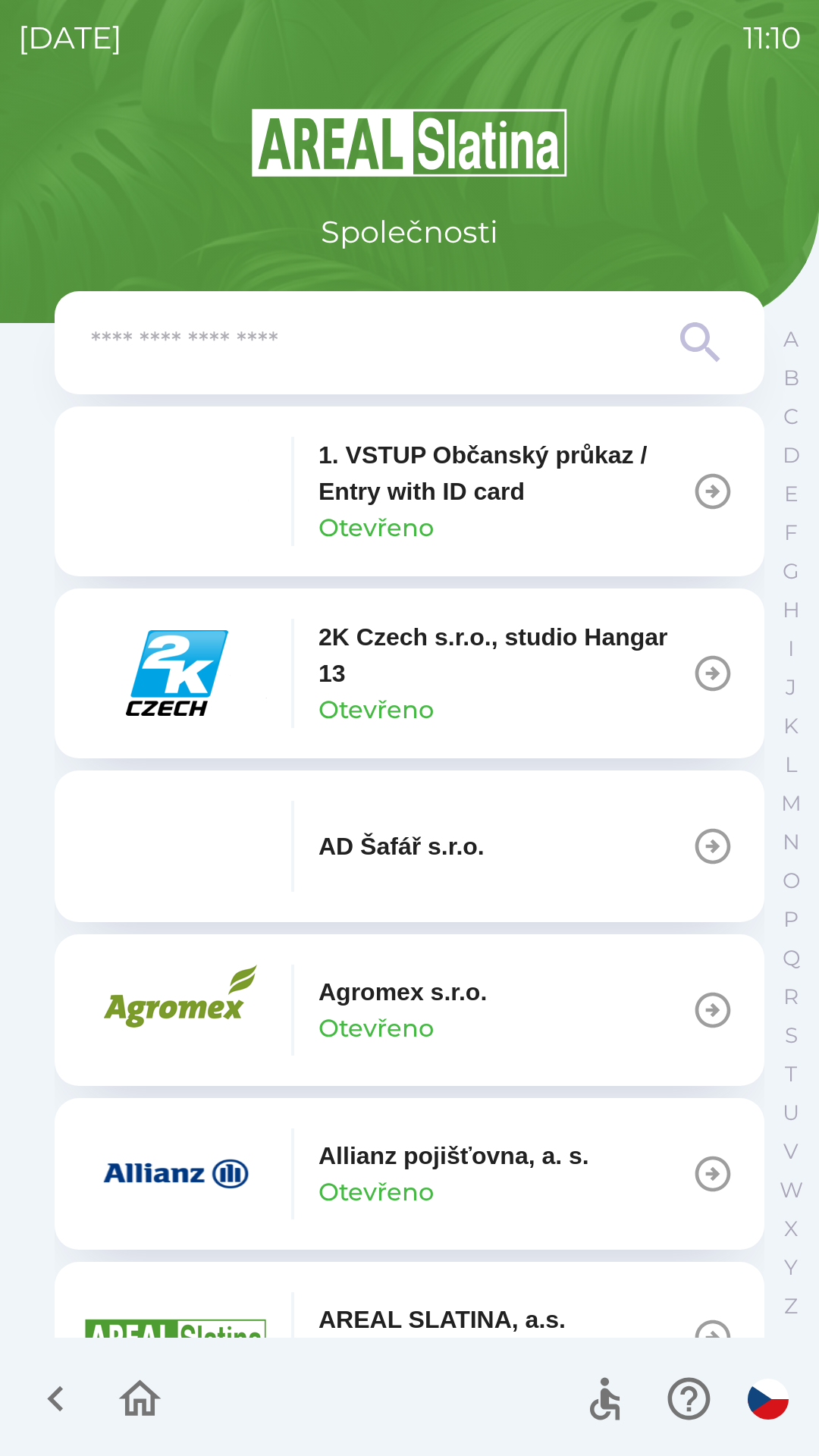
click at [109, 1408] on button "button" at bounding box center [139, 1398] width 63 height 63
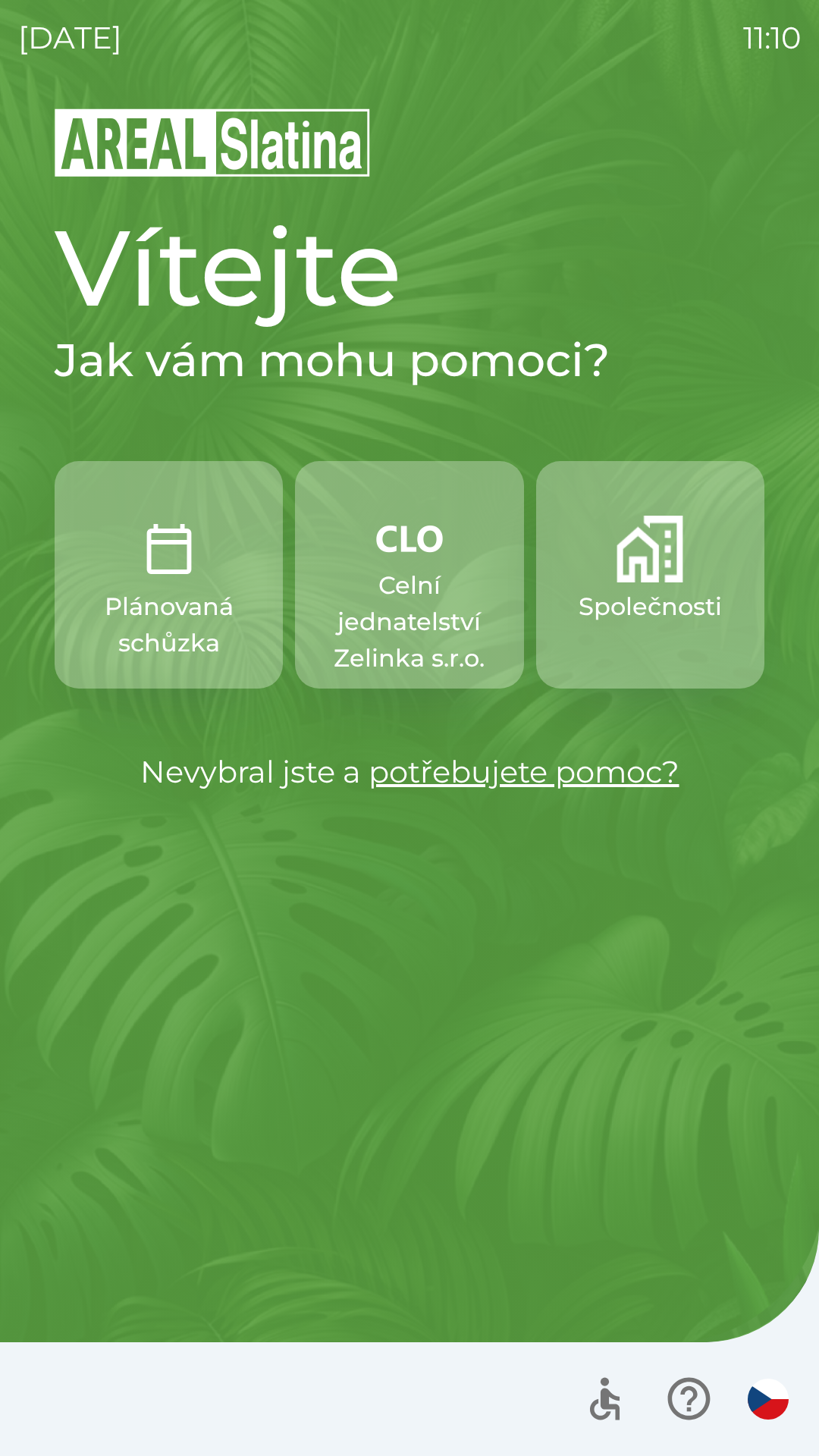
click at [403, 629] on p "Celní jednatelství Zelinka s.r.o." at bounding box center [409, 622] width 156 height 109
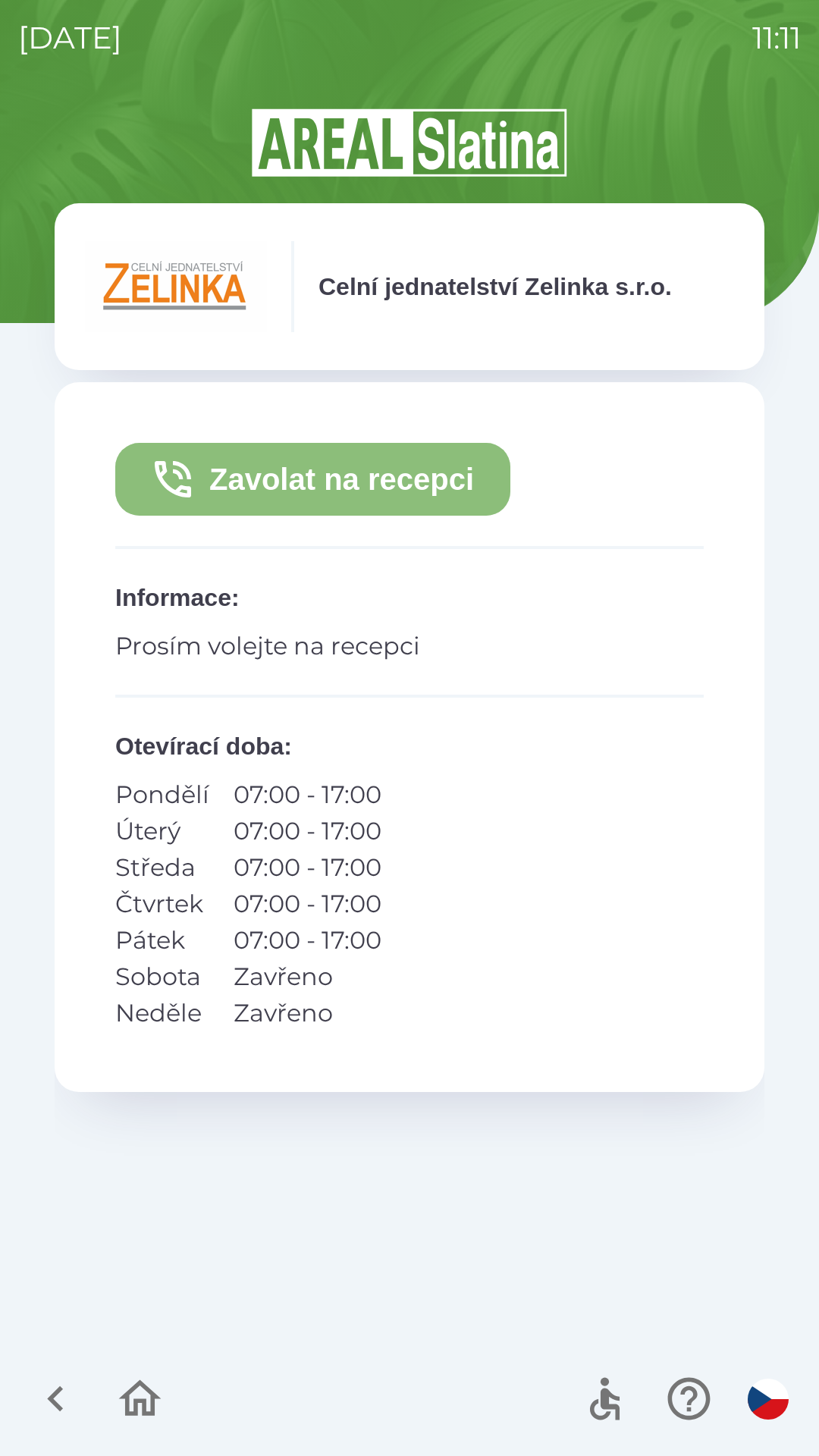
click at [182, 481] on icon "button" at bounding box center [173, 479] width 48 height 48
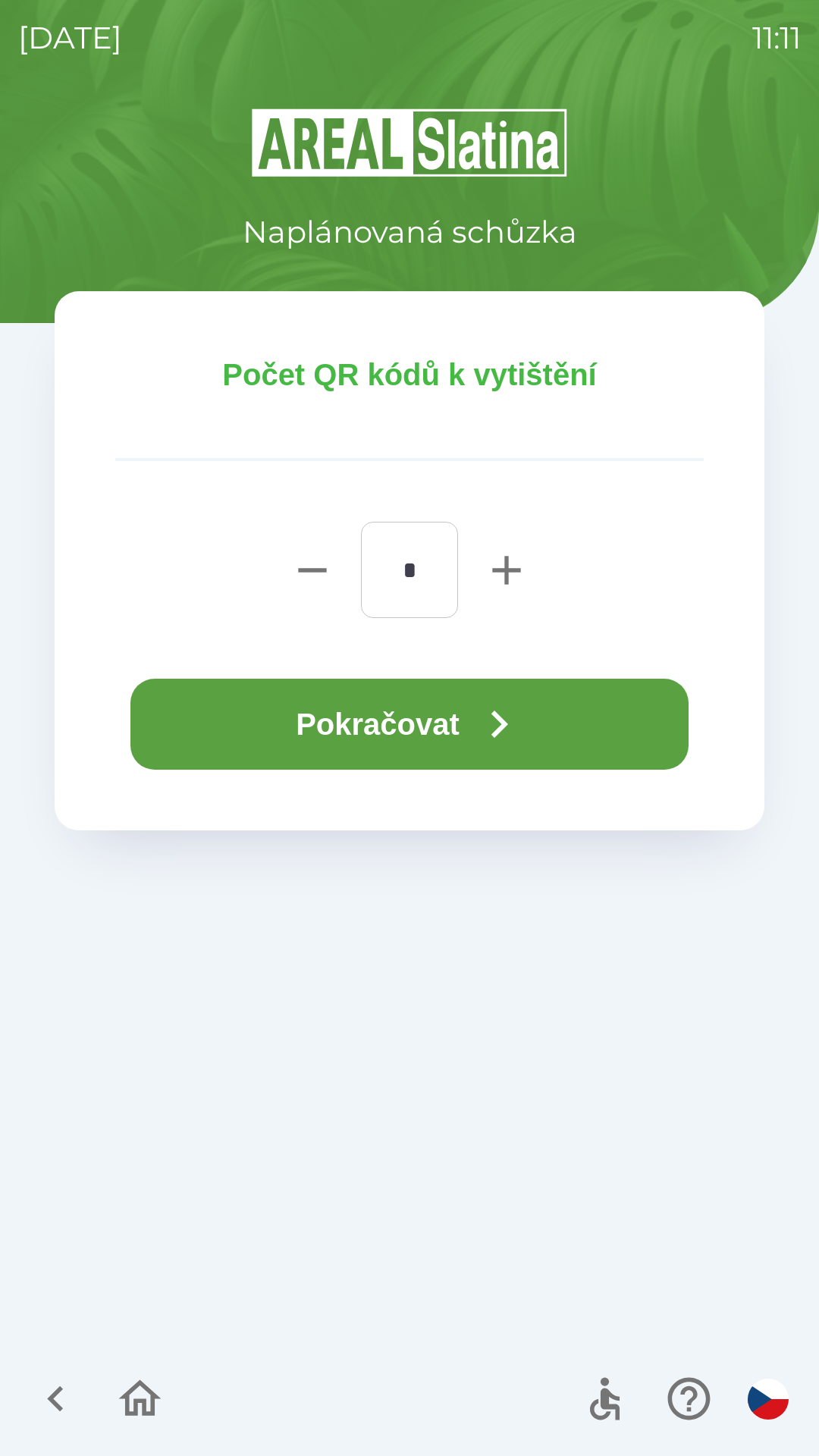
click at [501, 558] on icon "button" at bounding box center [507, 570] width 48 height 48
type input "*"
click at [489, 718] on icon "button" at bounding box center [498, 724] width 54 height 54
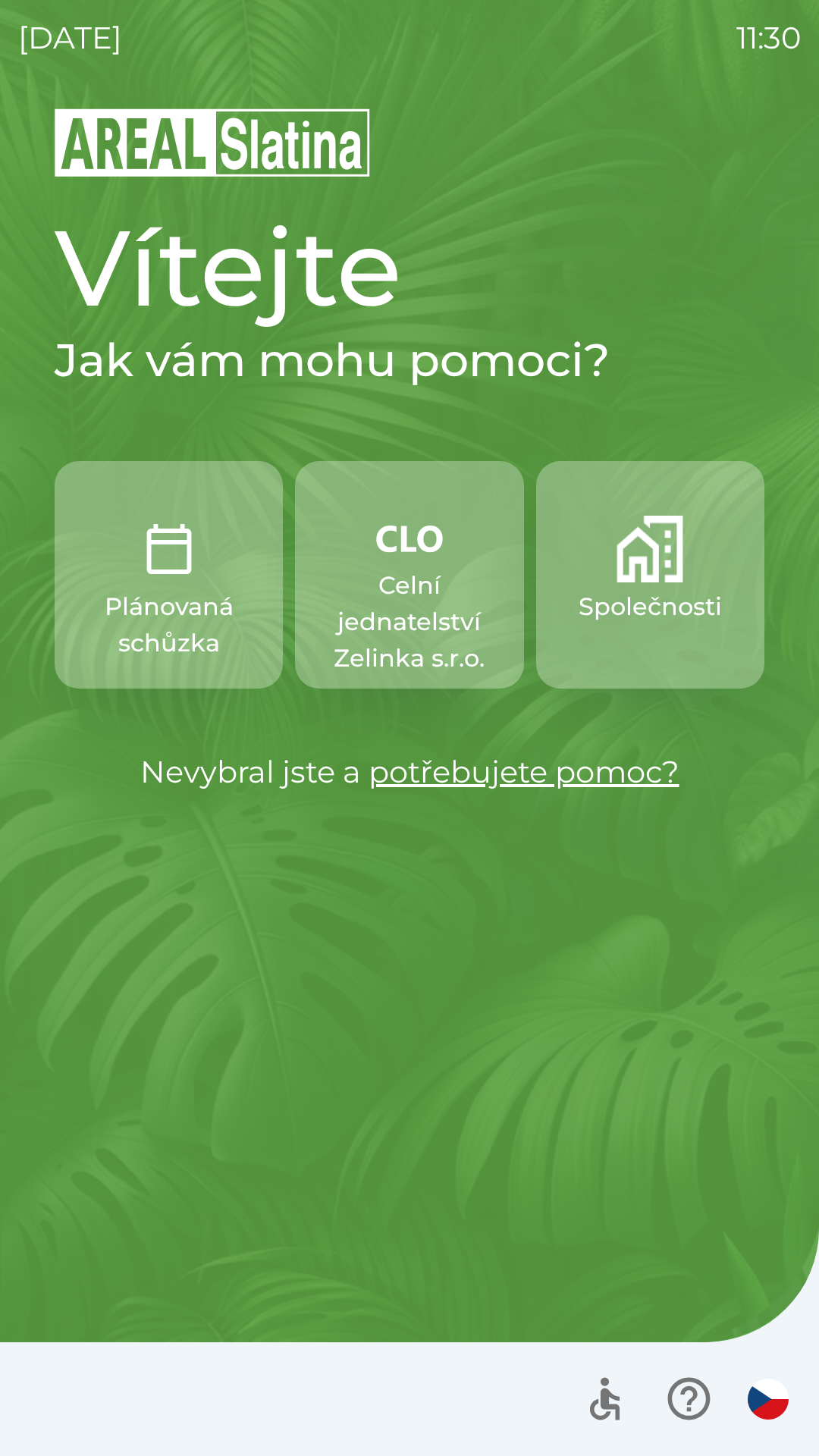
click at [624, 619] on p "Společnosti" at bounding box center [650, 607] width 144 height 36
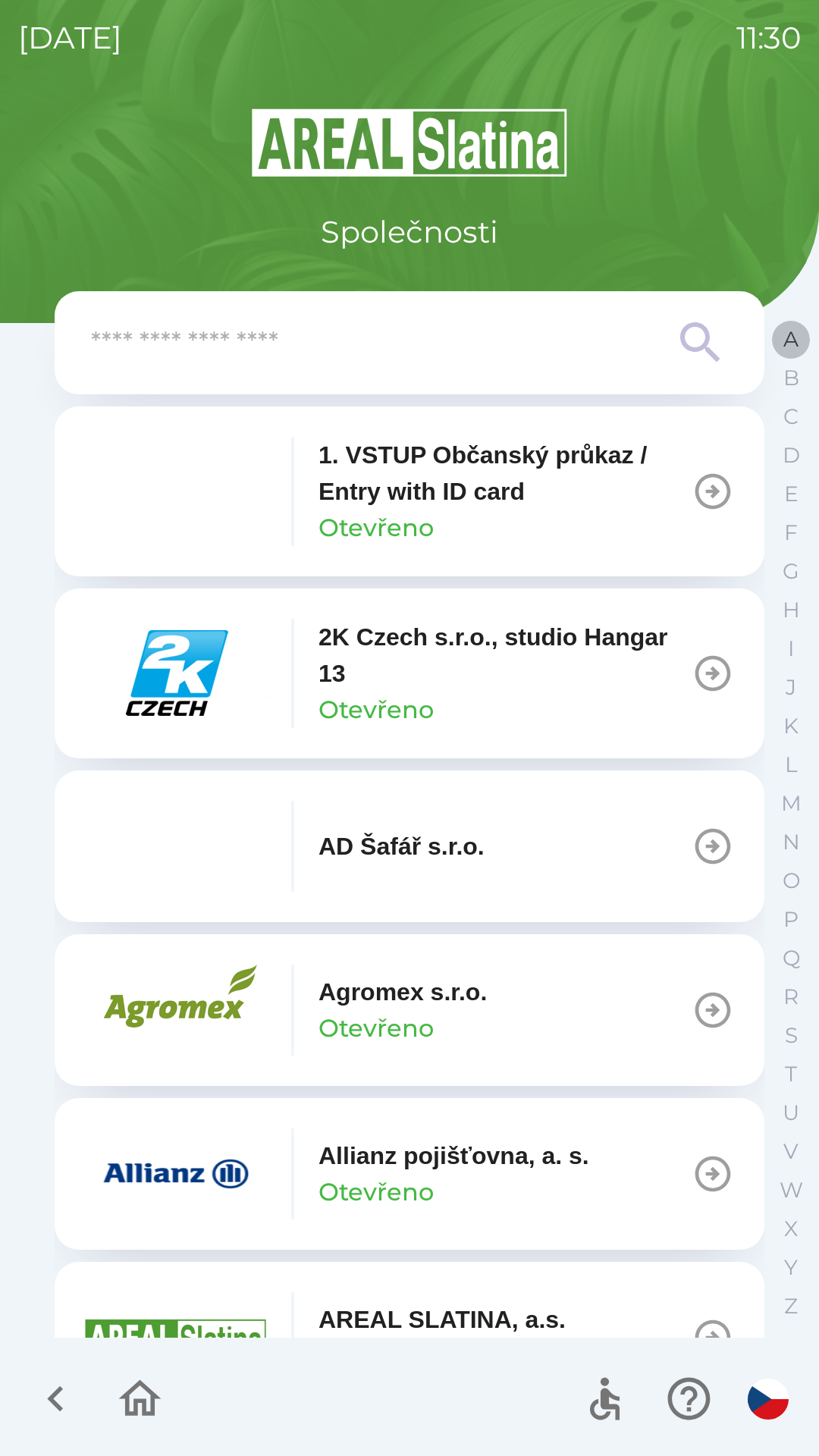
click at [779, 348] on button "A" at bounding box center [791, 339] width 38 height 39
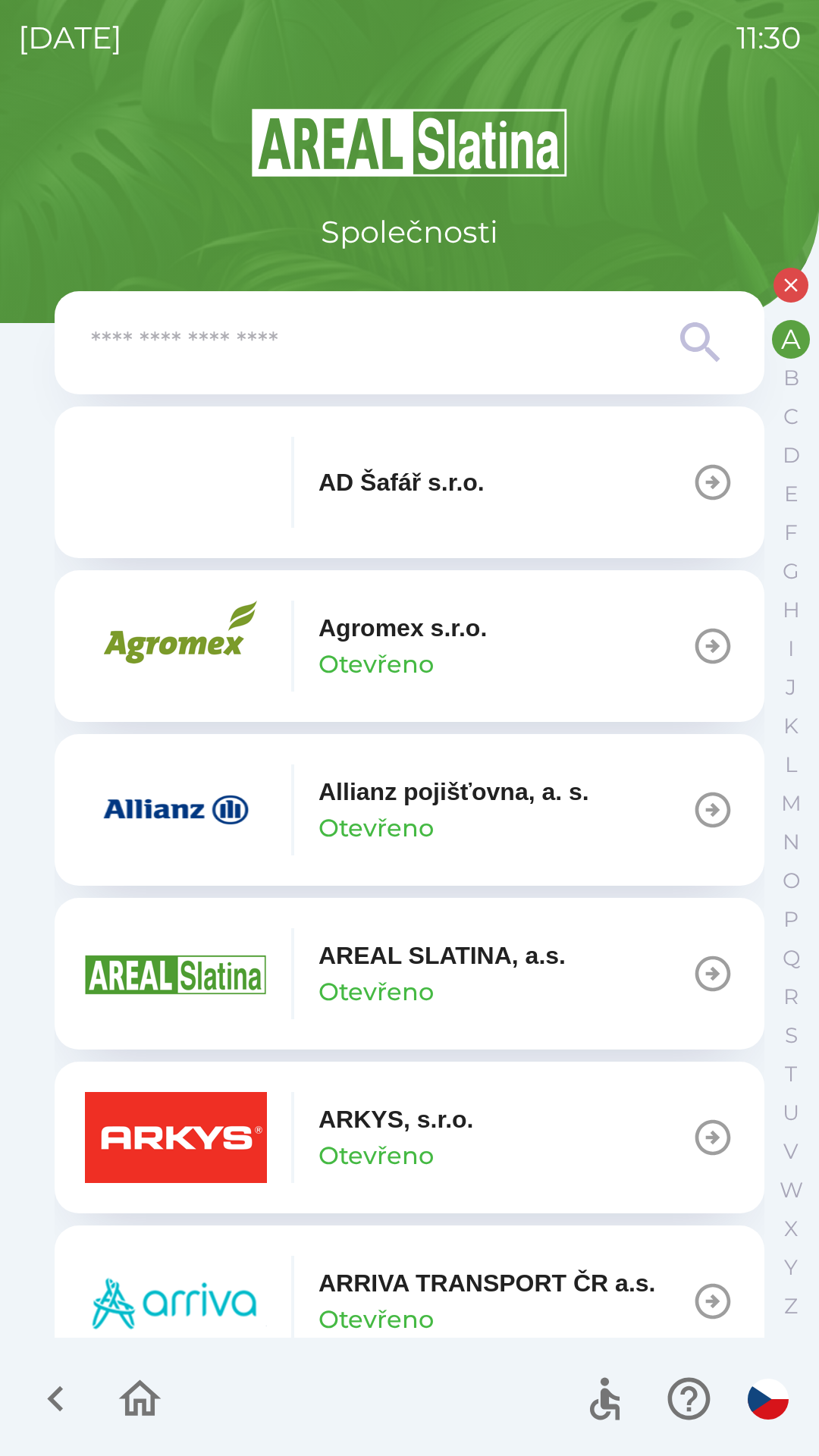
click at [344, 650] on p "Otevřeno" at bounding box center [375, 664] width 115 height 36
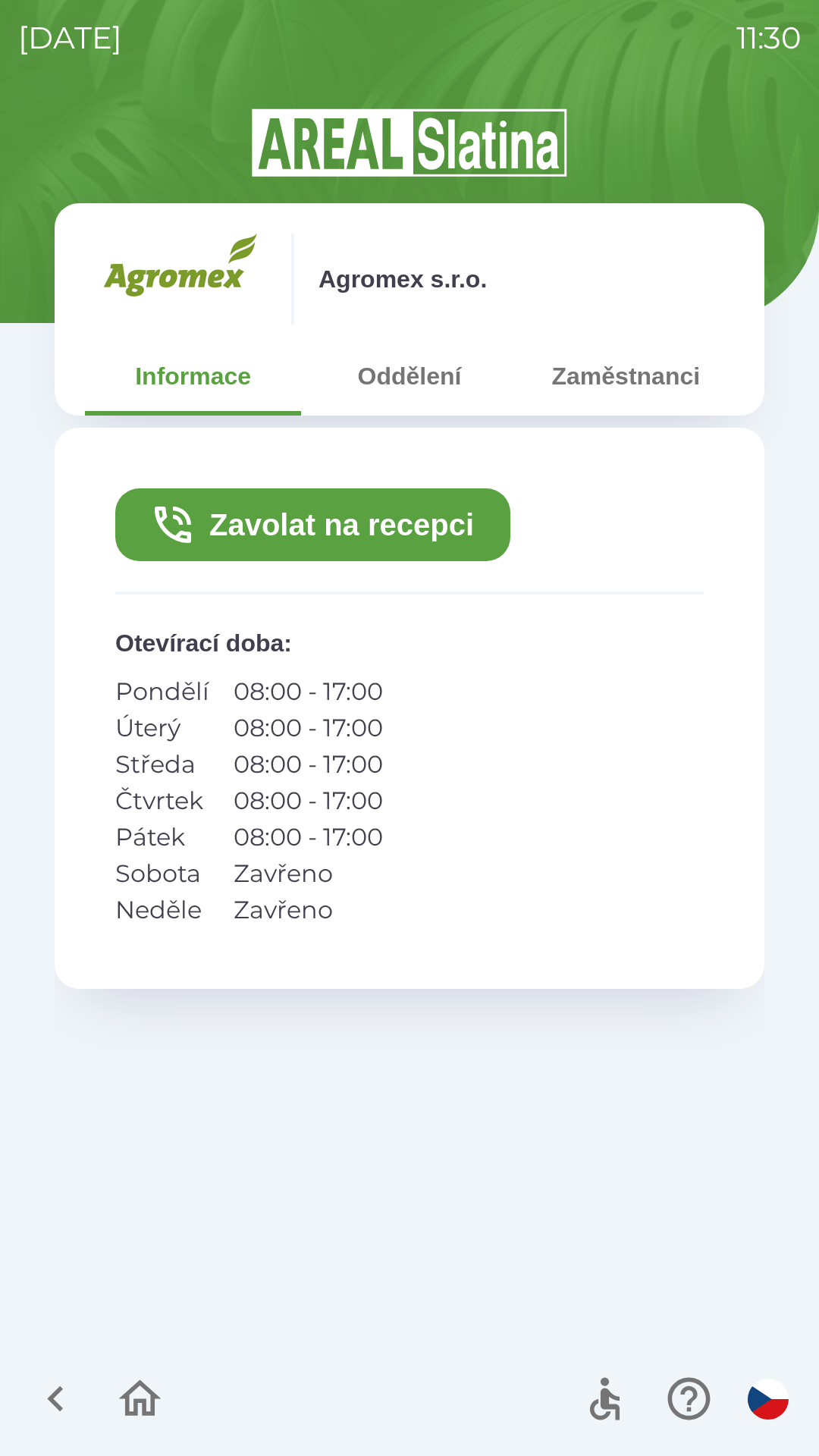
click at [336, 528] on button "Zavolat na recepci" at bounding box center [312, 525] width 395 height 73
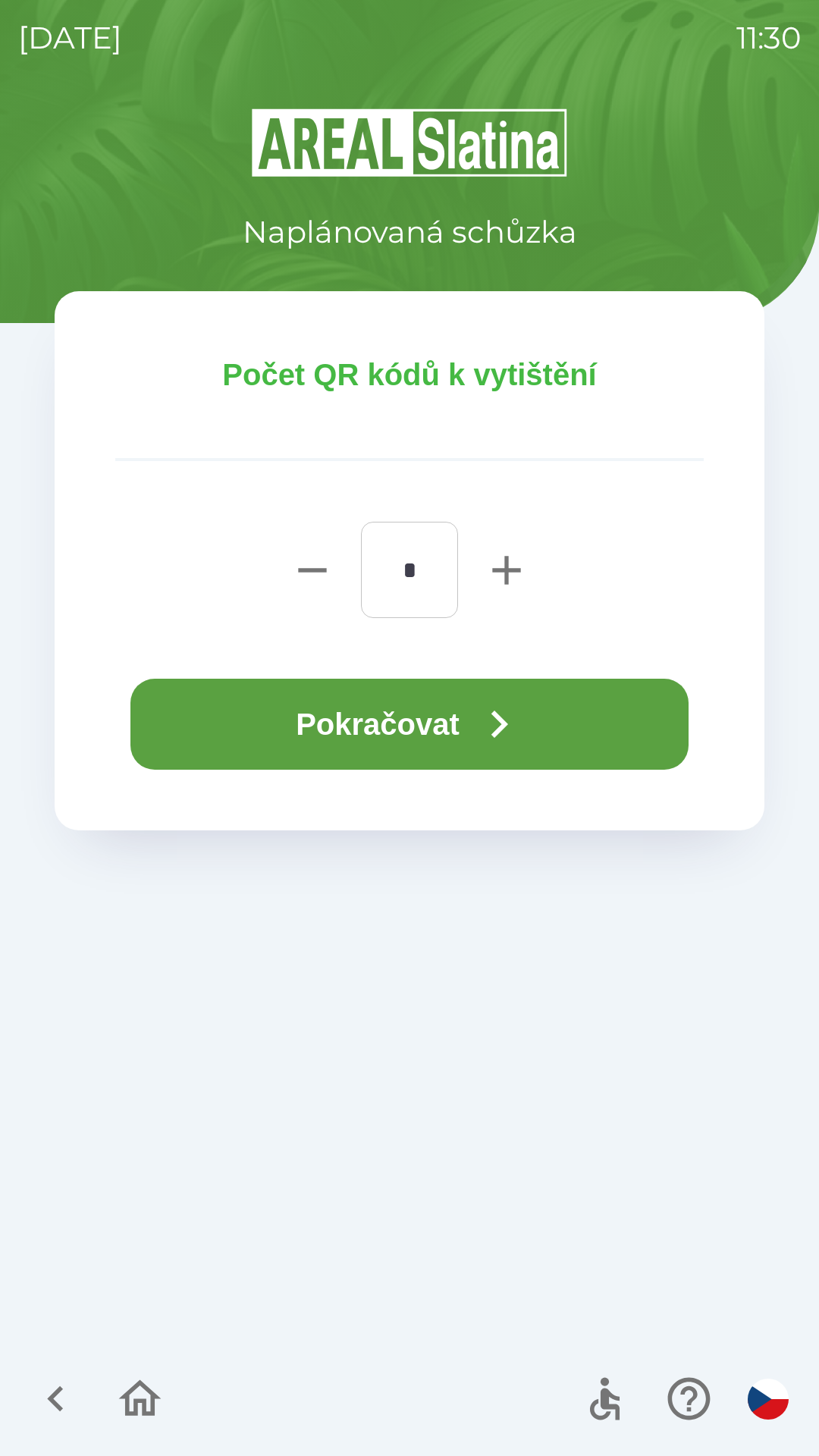
click at [280, 725] on button "Pokračovat" at bounding box center [409, 724] width 558 height 91
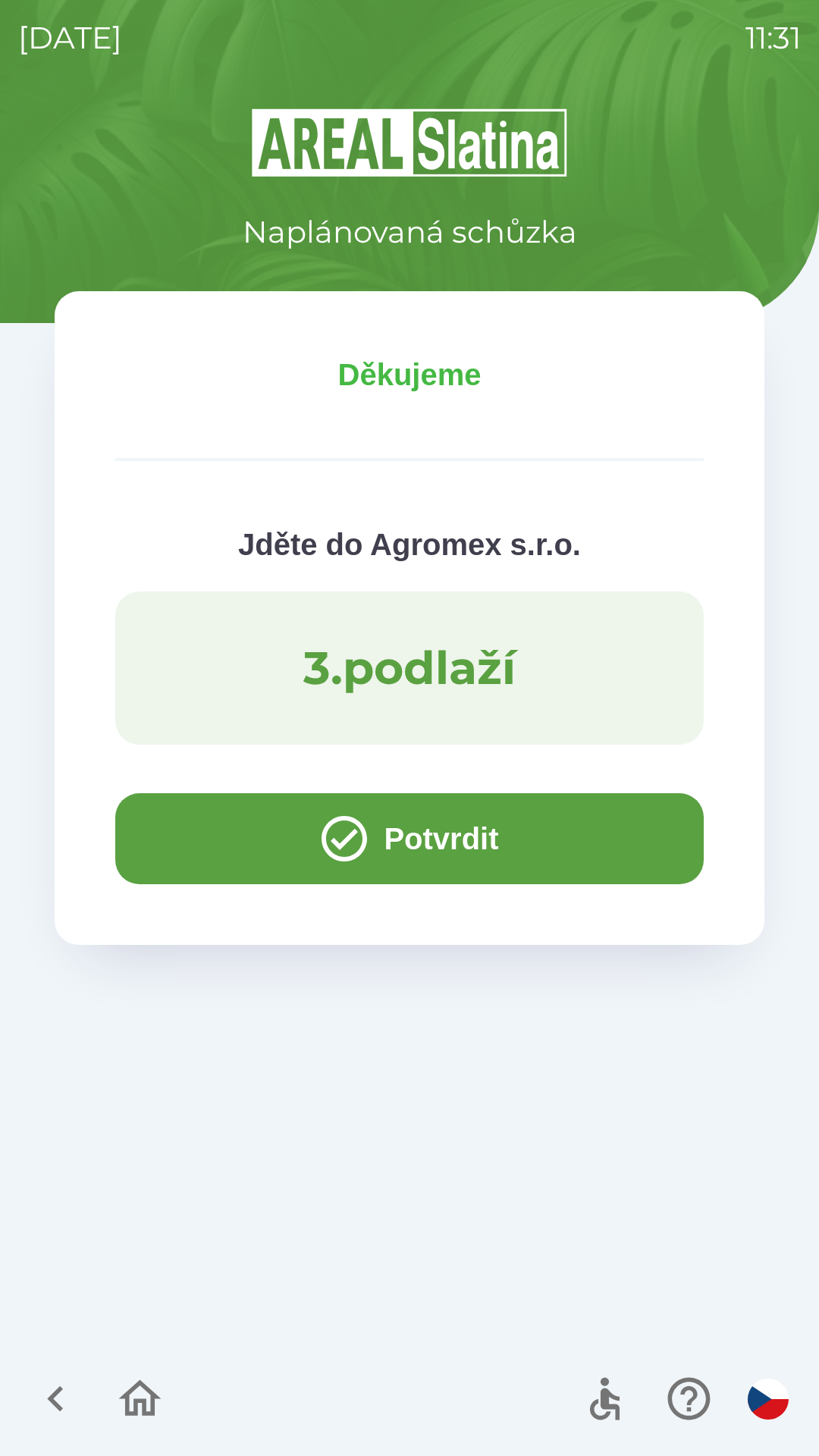
click at [552, 830] on button "Potvrdit" at bounding box center [409, 838] width 589 height 91
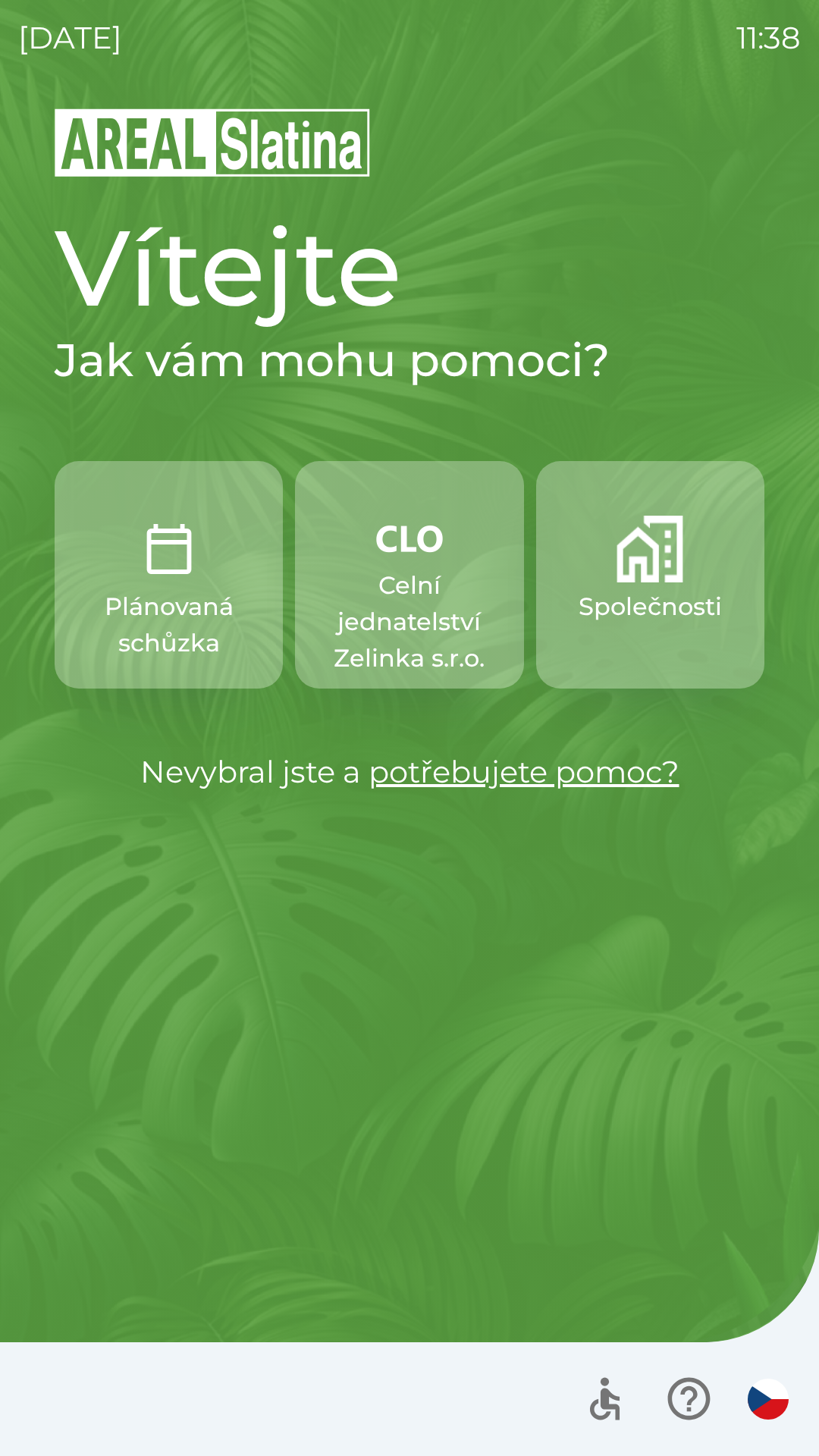
click at [598, 603] on p "Společnosti" at bounding box center [650, 607] width 144 height 36
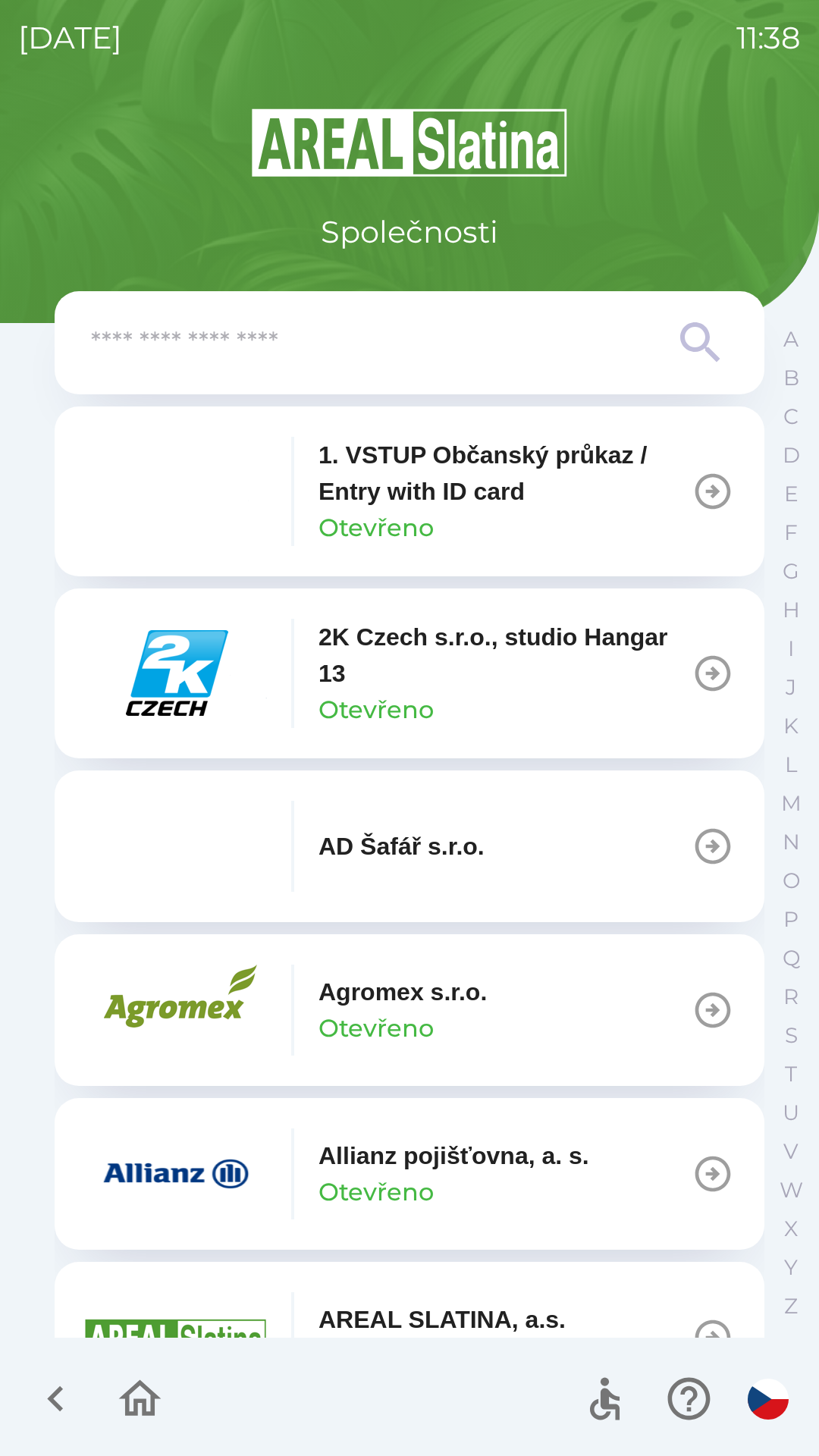
click at [553, 355] on input "text" at bounding box center [379, 343] width 576 height 42
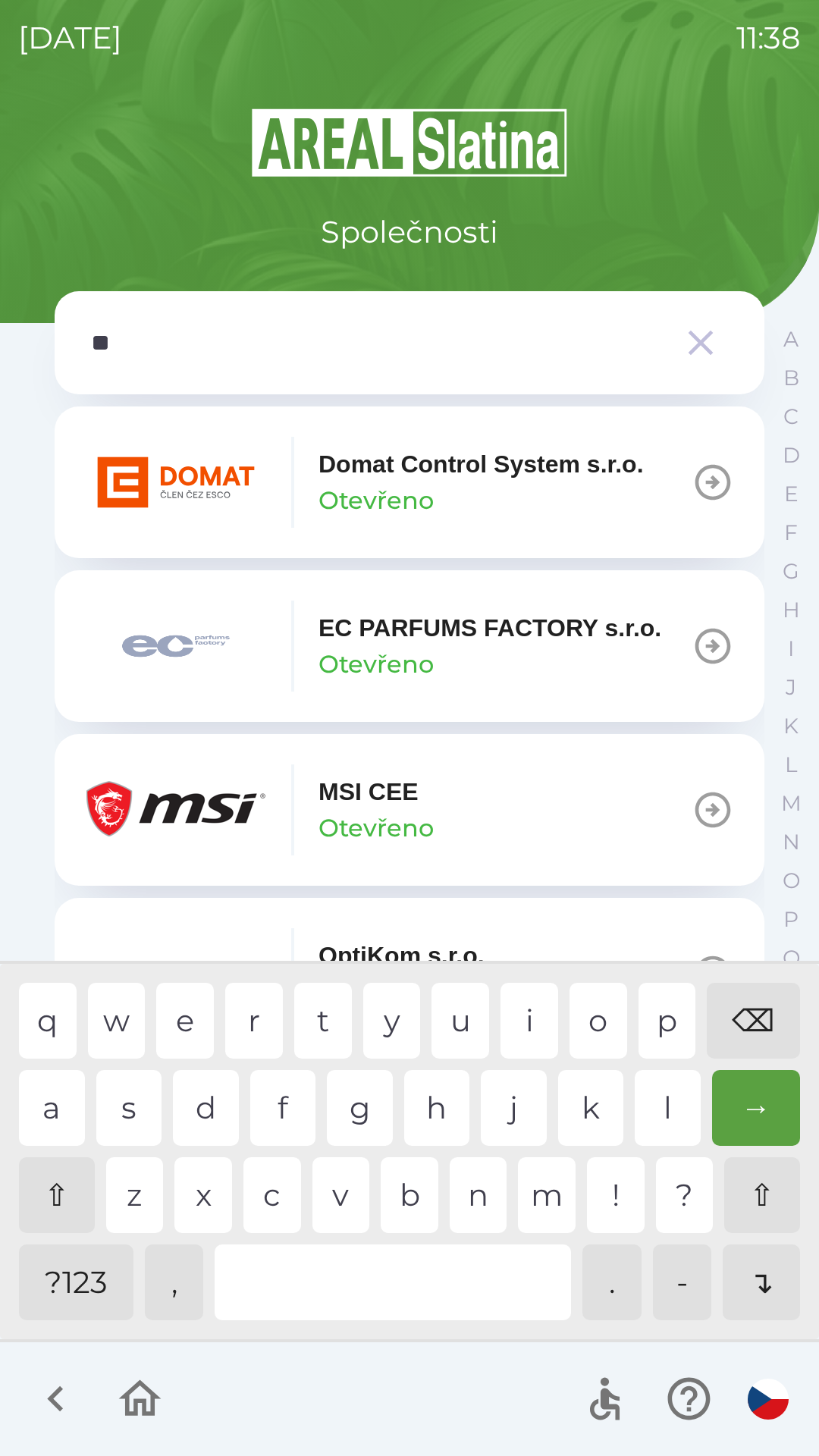
click at [135, 1093] on div "s" at bounding box center [129, 1108] width 66 height 76
type input "***"
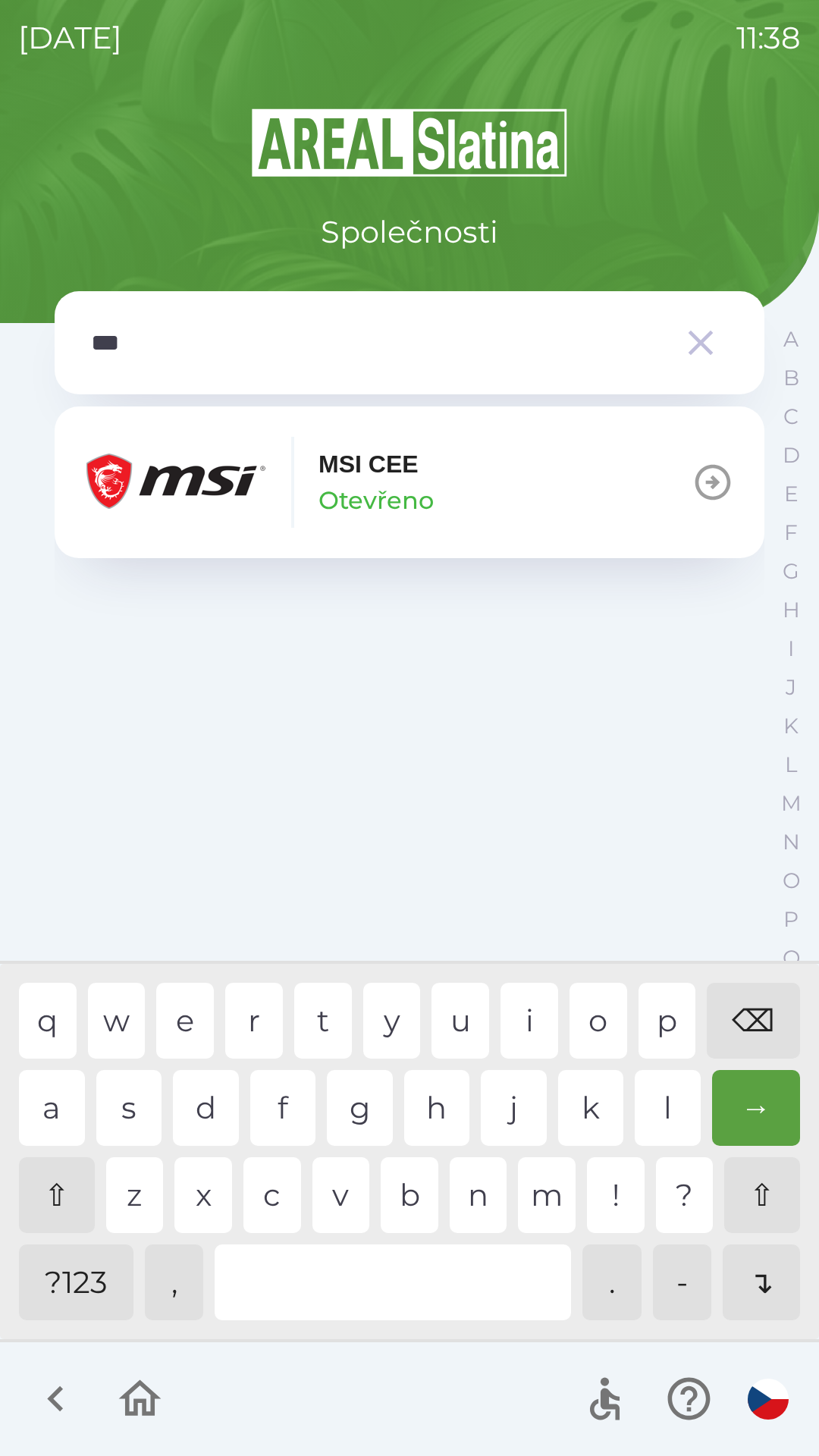
click at [510, 482] on button "MSI [PERSON_NAME]" at bounding box center [409, 482] width 710 height 151
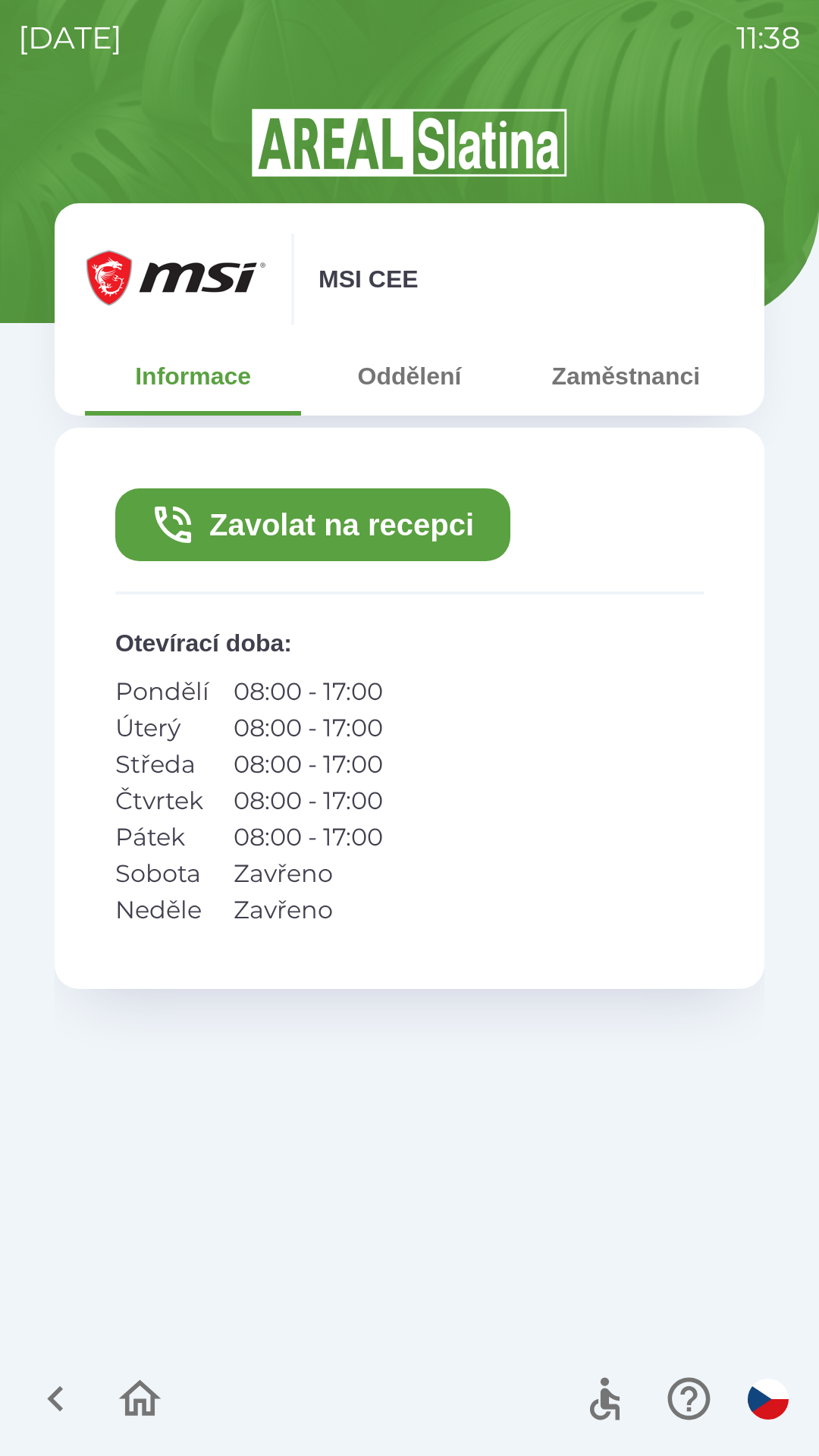
click at [404, 384] on button "Oddělení" at bounding box center [409, 375] width 216 height 54
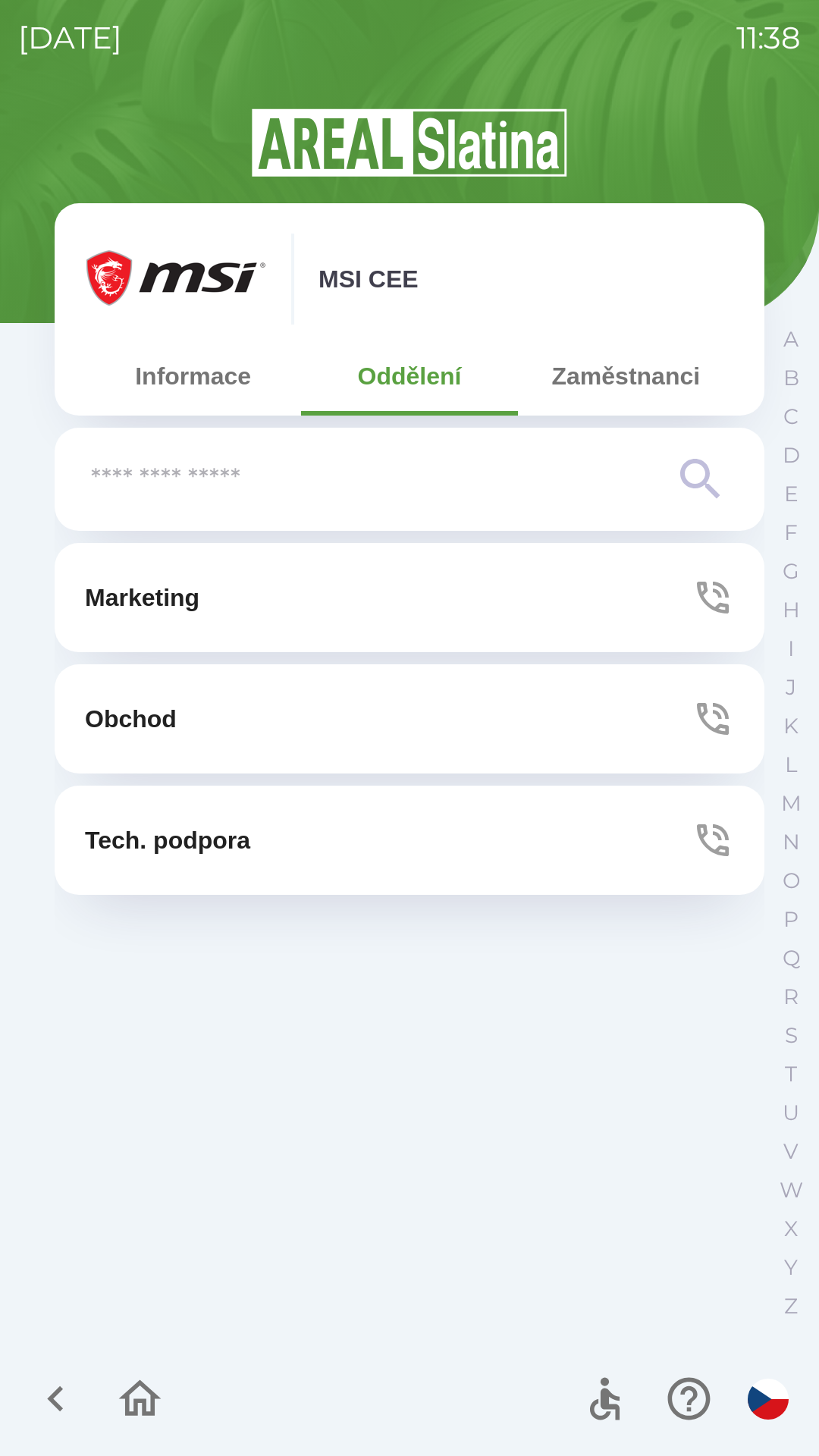
click at [572, 589] on button "Marketing" at bounding box center [409, 597] width 710 height 109
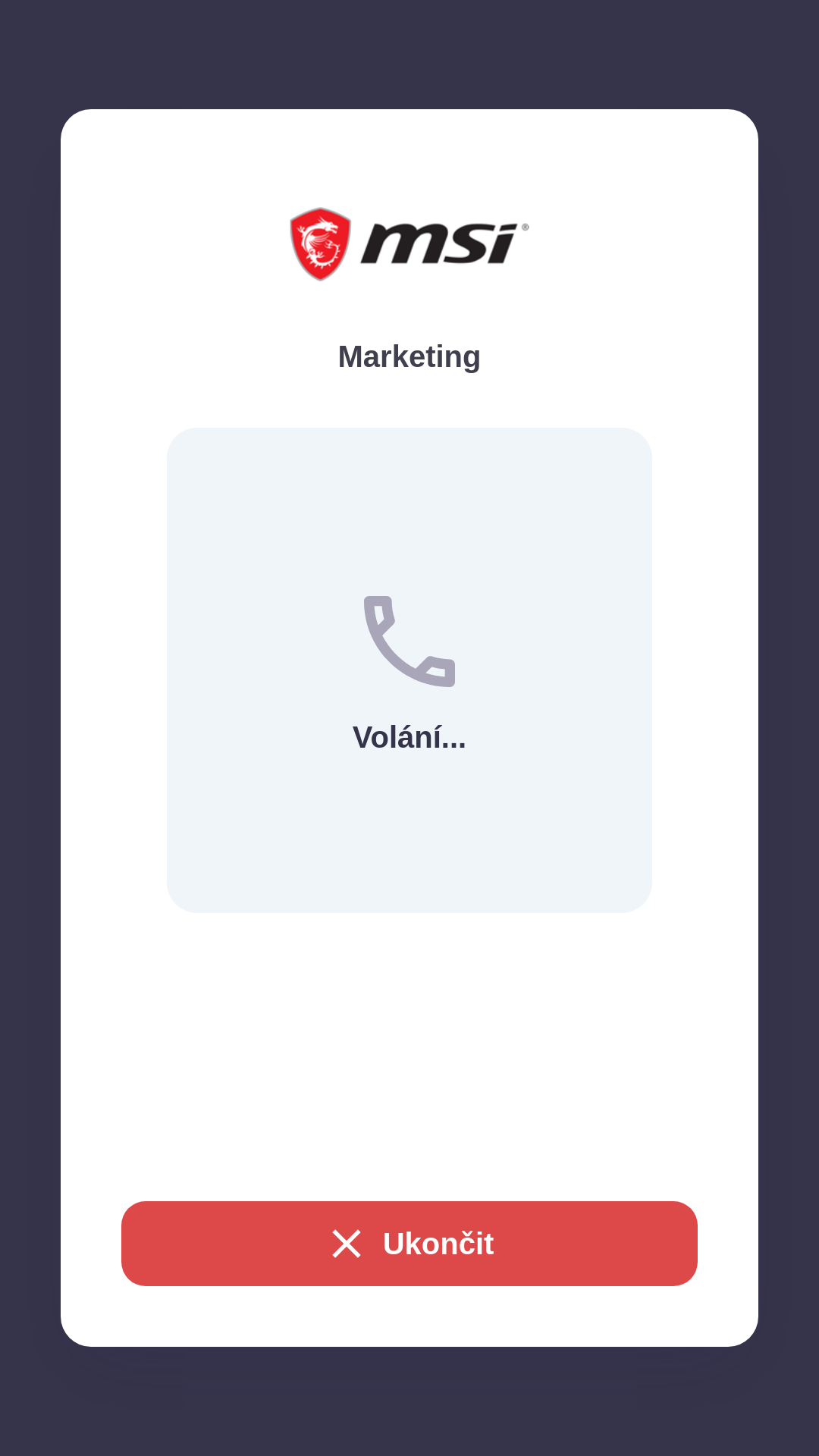
click at [460, 1219] on button "Ukončit" at bounding box center [409, 1243] width 576 height 85
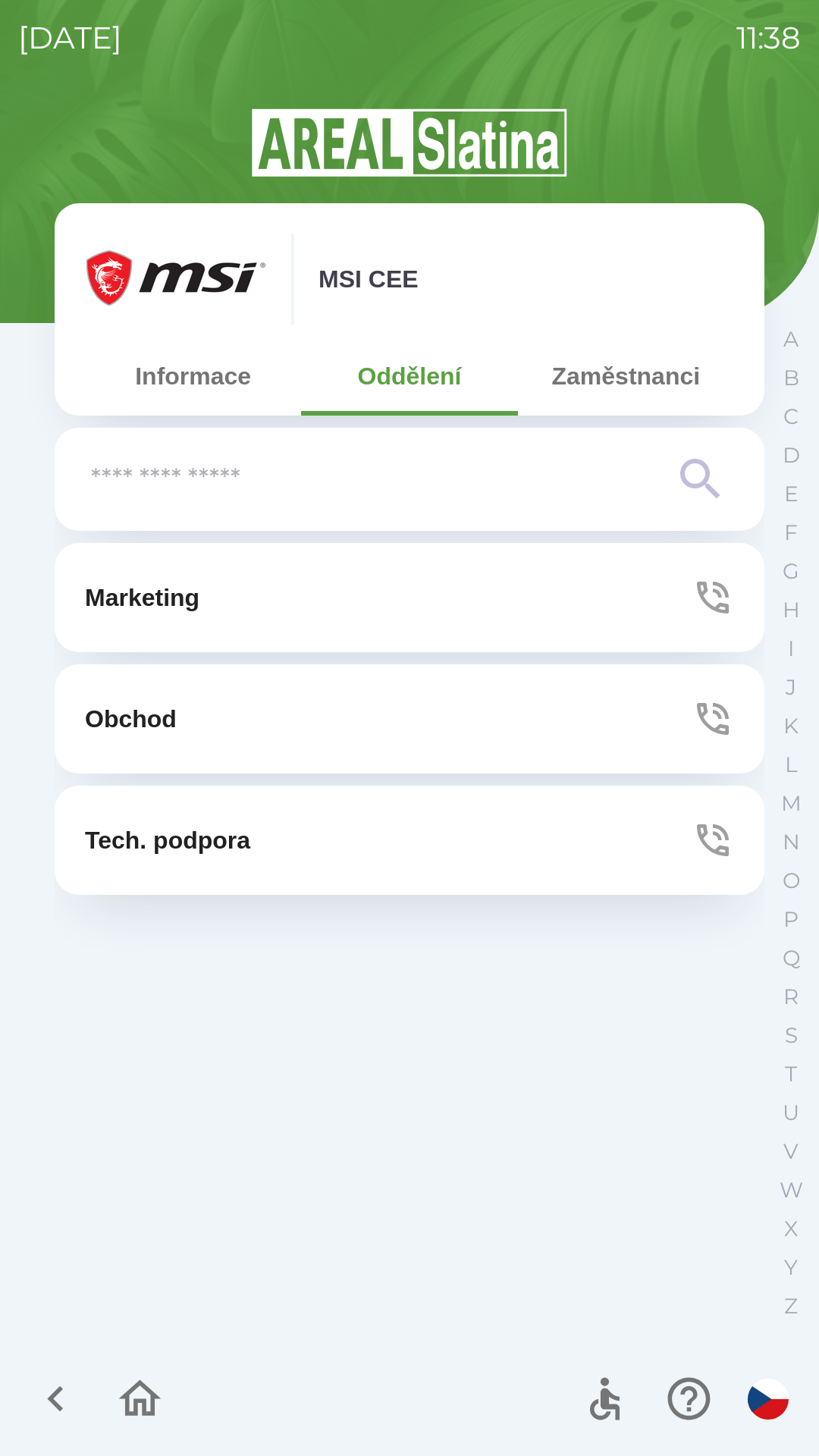
click at [428, 588] on button "Marketing" at bounding box center [409, 597] width 710 height 109
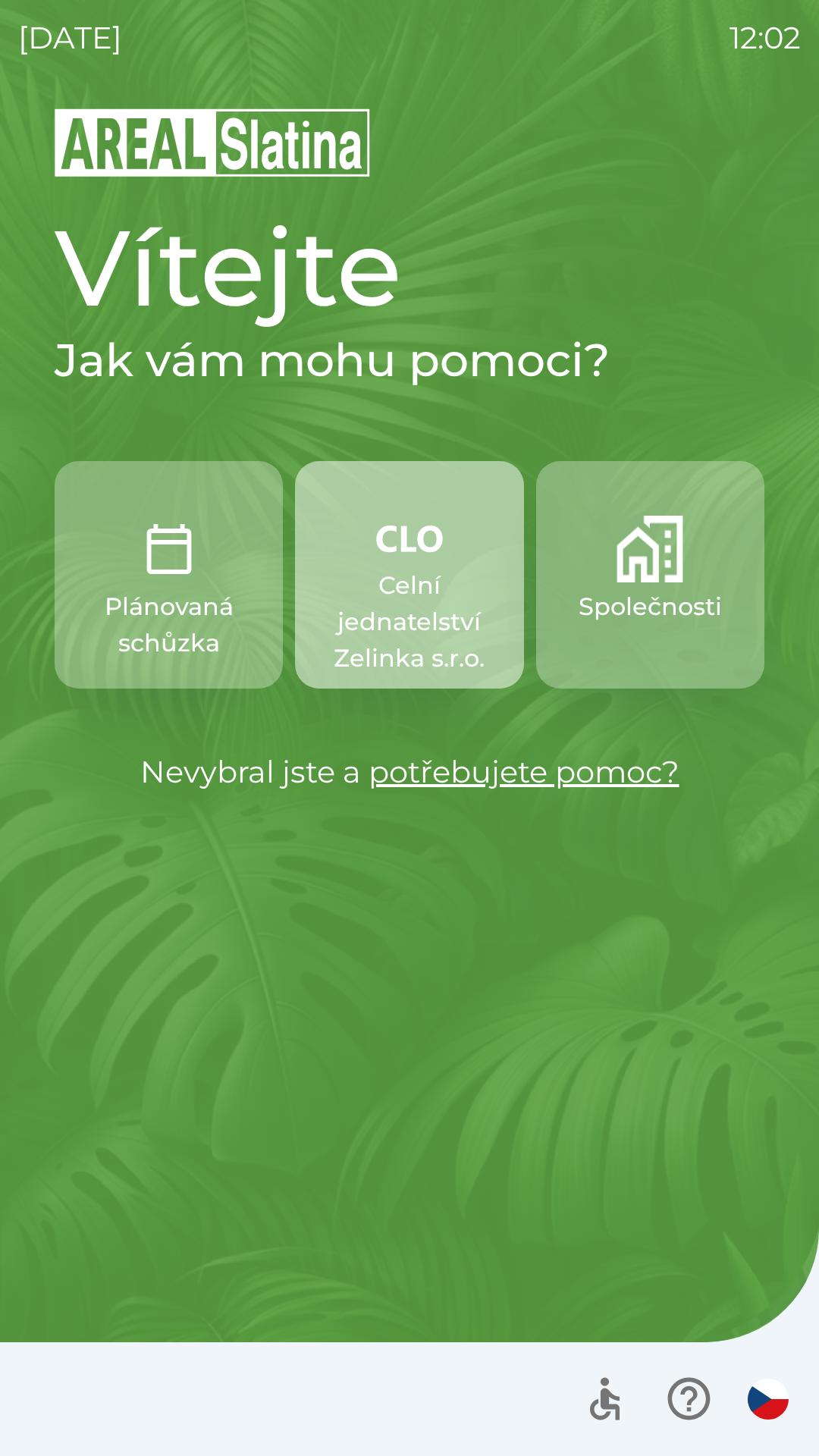
click at [432, 584] on p "Celní jednatelství Zelinka s.r.o." at bounding box center [409, 622] width 156 height 109
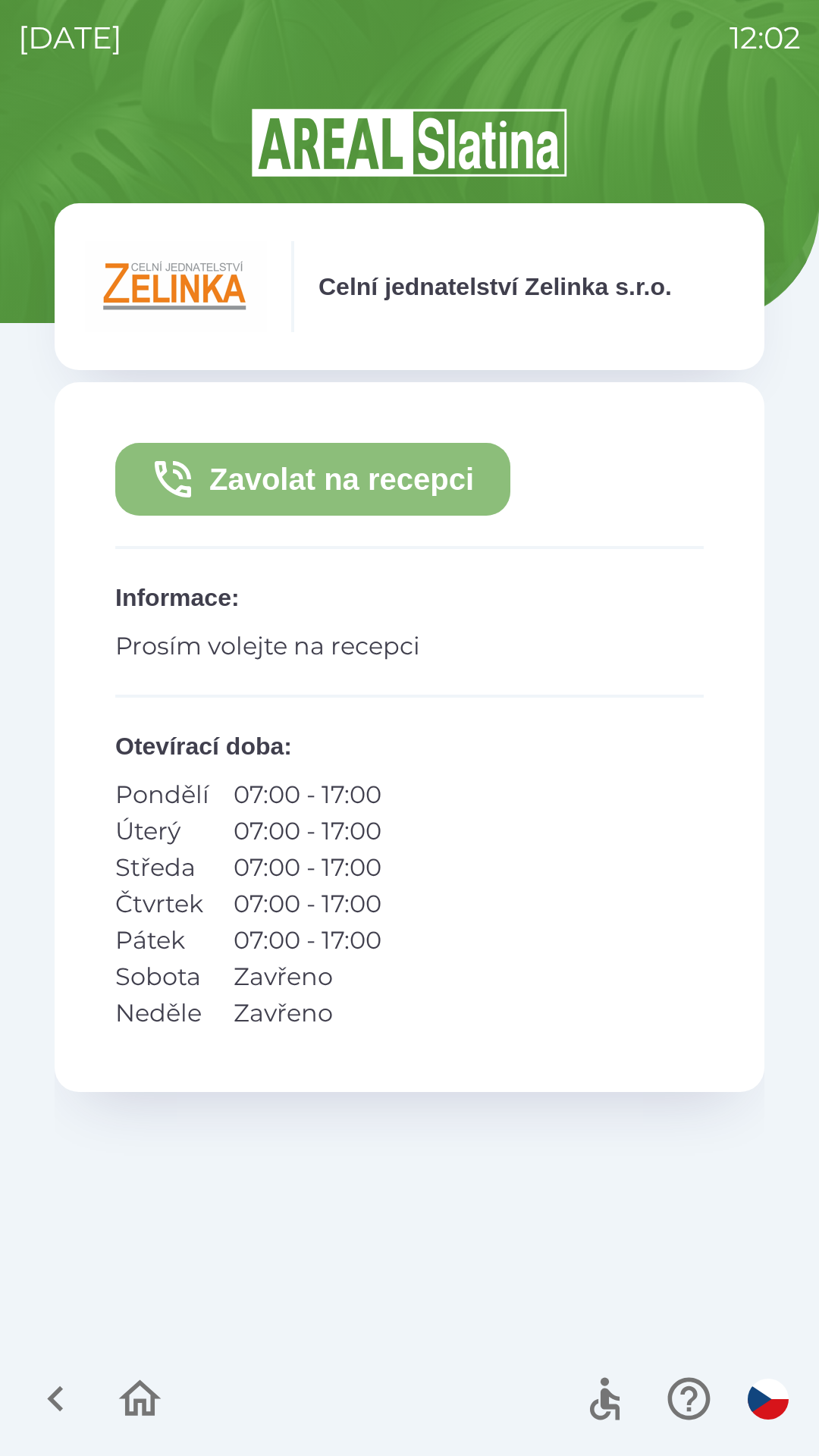
click at [342, 475] on button "Zavolat na recepci" at bounding box center [312, 479] width 395 height 73
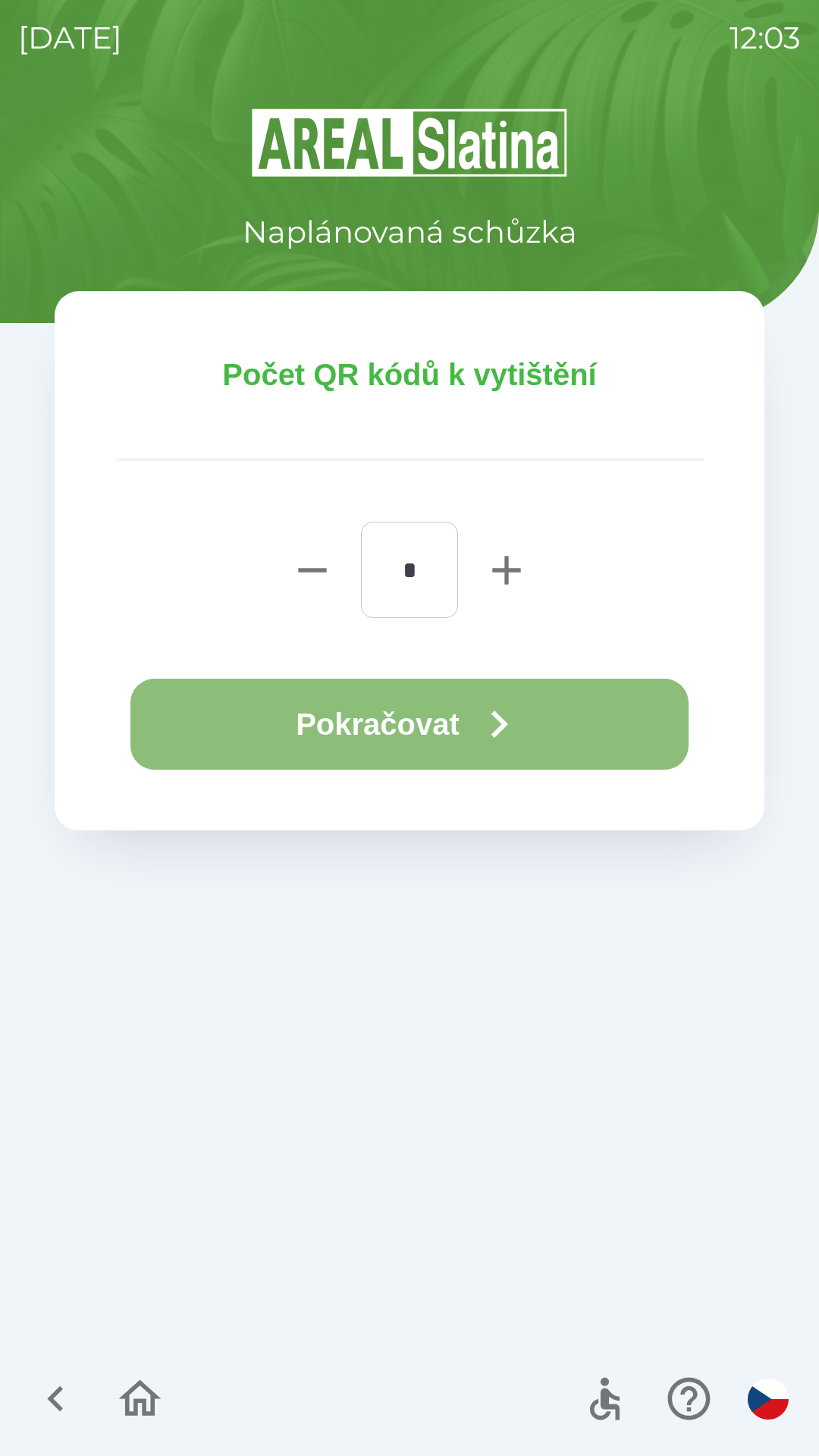
click at [429, 715] on button "Pokračovat" at bounding box center [409, 724] width 558 height 91
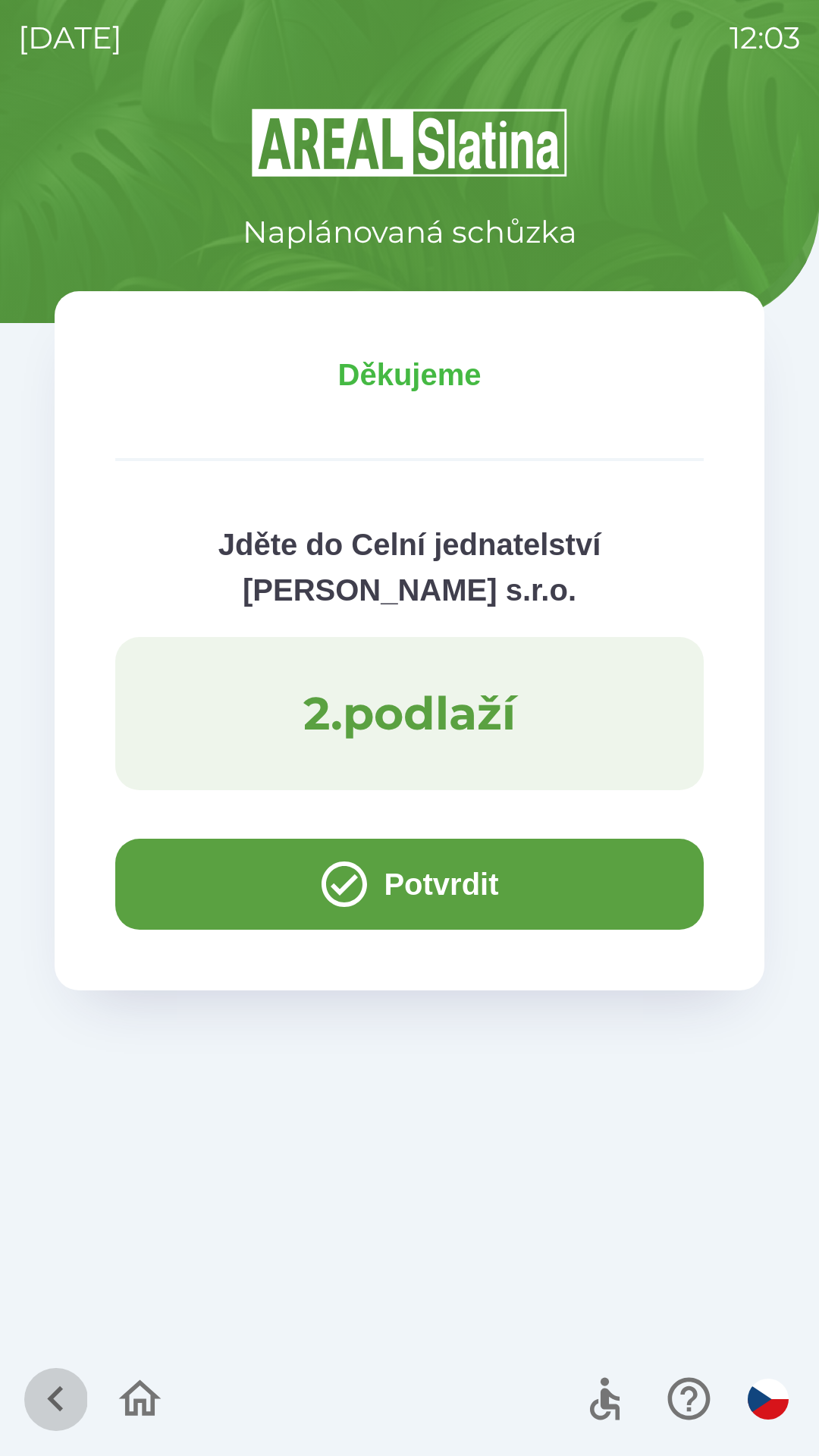
click at [44, 1394] on icon "button" at bounding box center [55, 1398] width 51 height 51
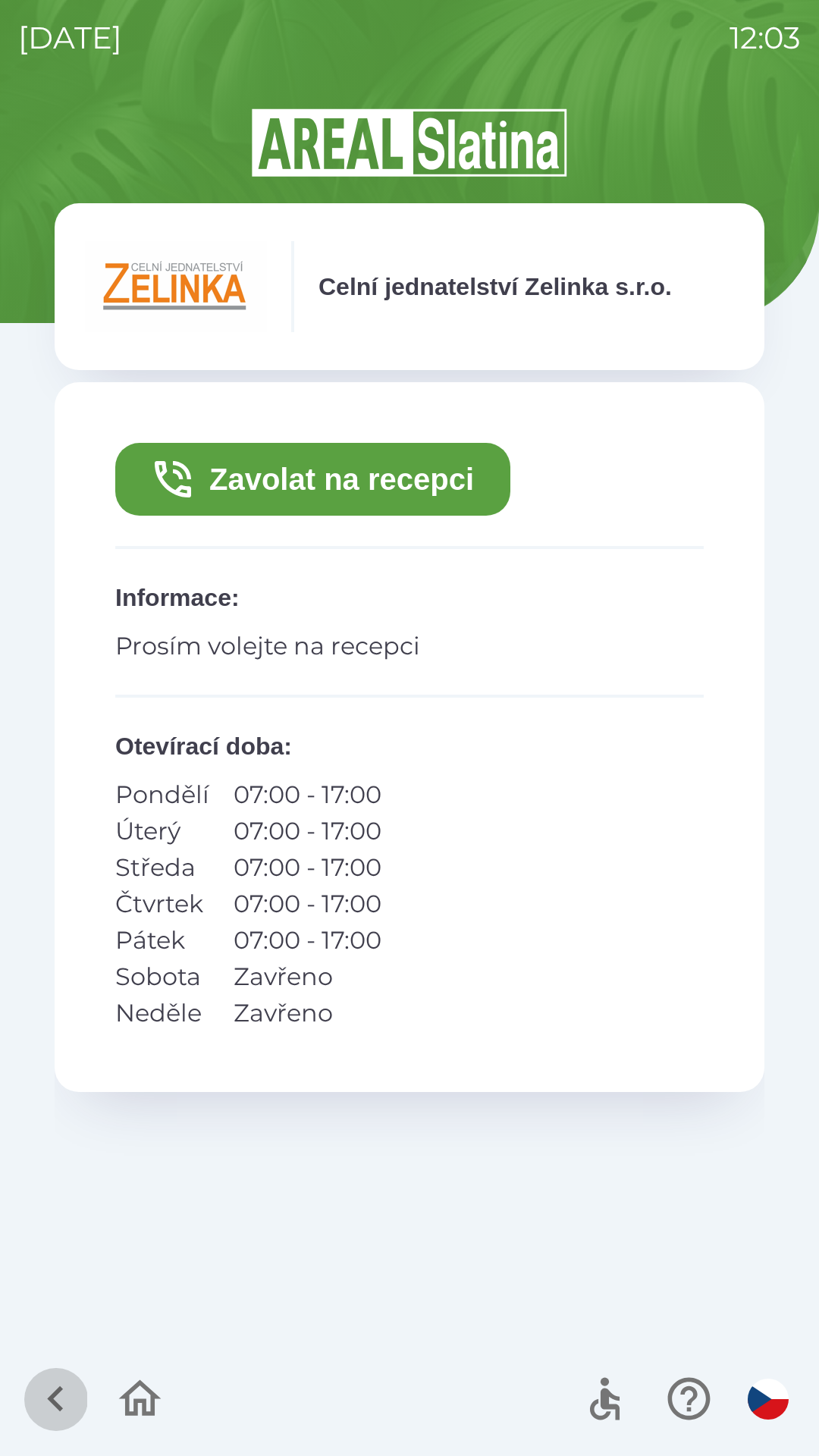
click at [46, 1389] on icon "button" at bounding box center [55, 1398] width 51 height 51
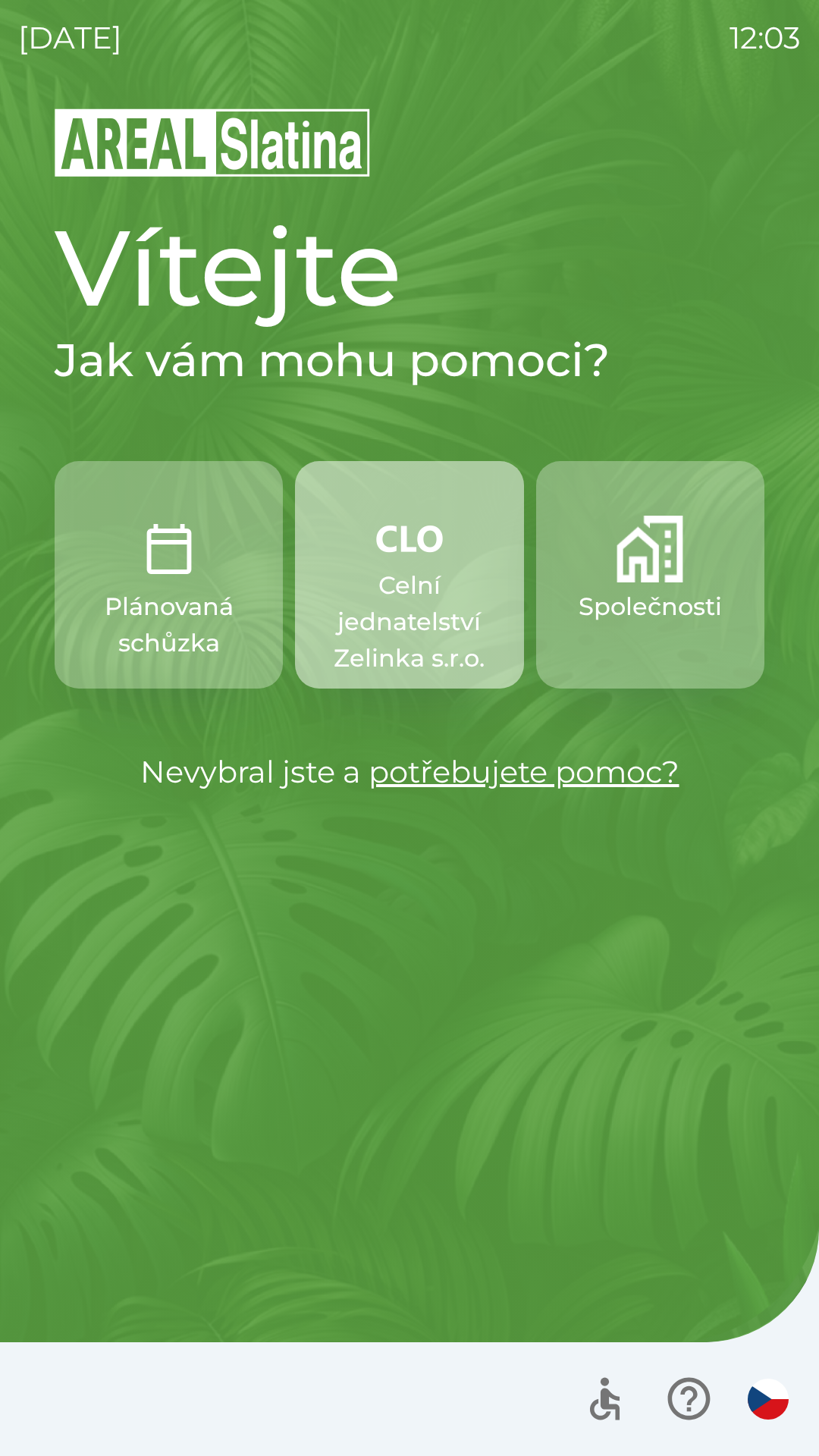
click at [441, 569] on p "Celní jednatelství Zelinka s.r.o." at bounding box center [409, 622] width 156 height 109
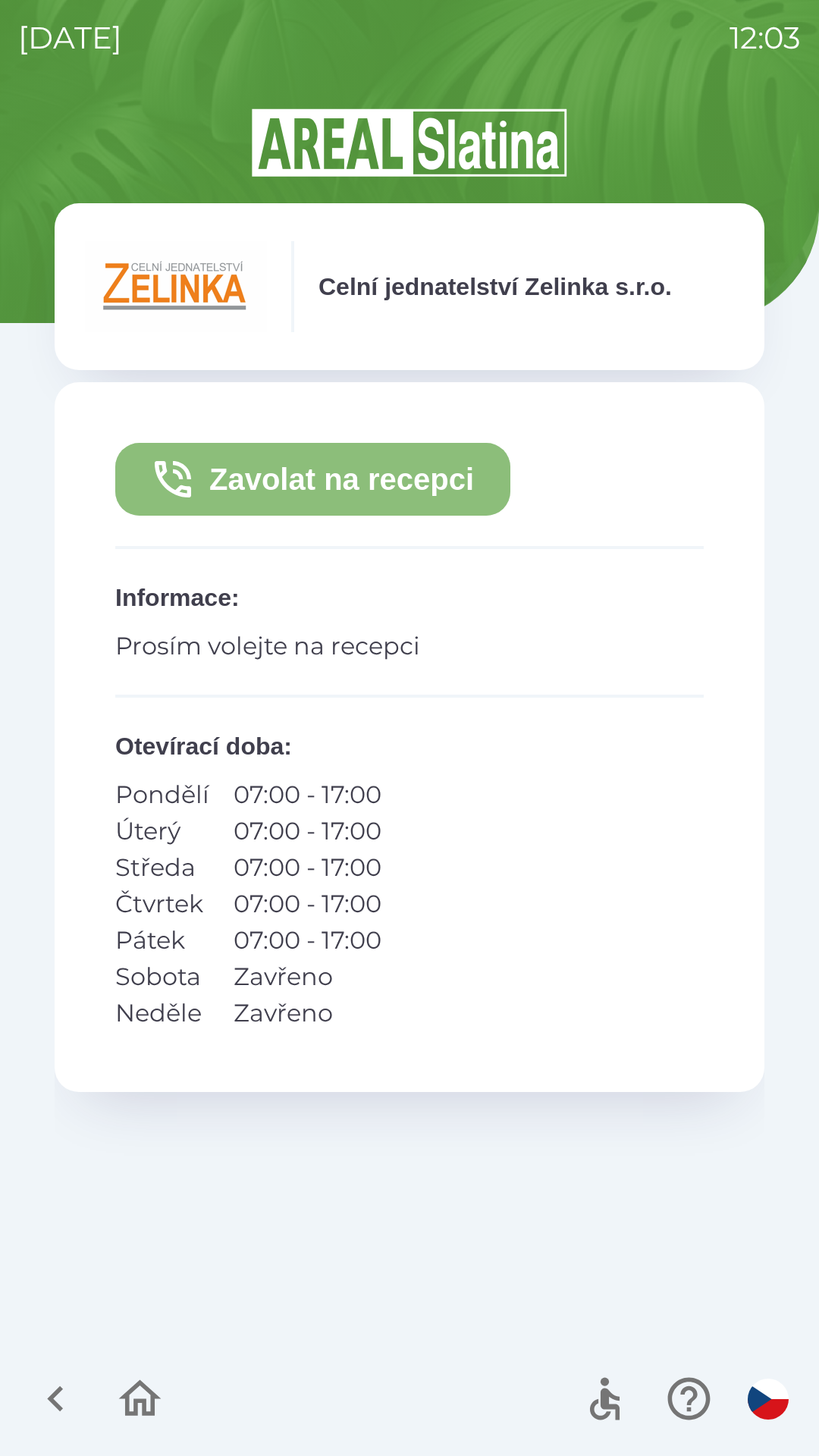
click at [363, 474] on button "Zavolat na recepci" at bounding box center [312, 479] width 395 height 73
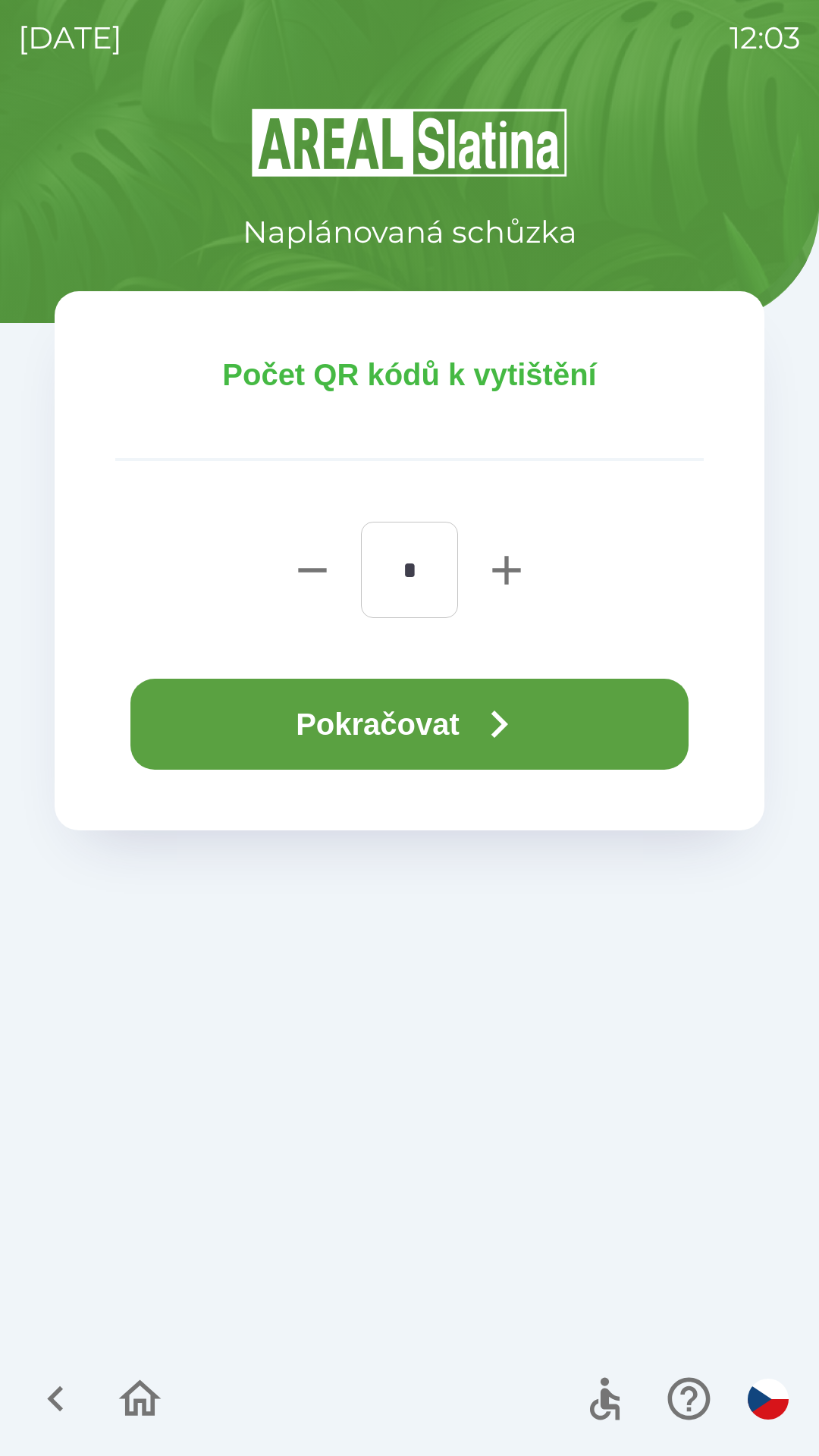
click at [506, 711] on icon "button" at bounding box center [498, 724] width 54 height 54
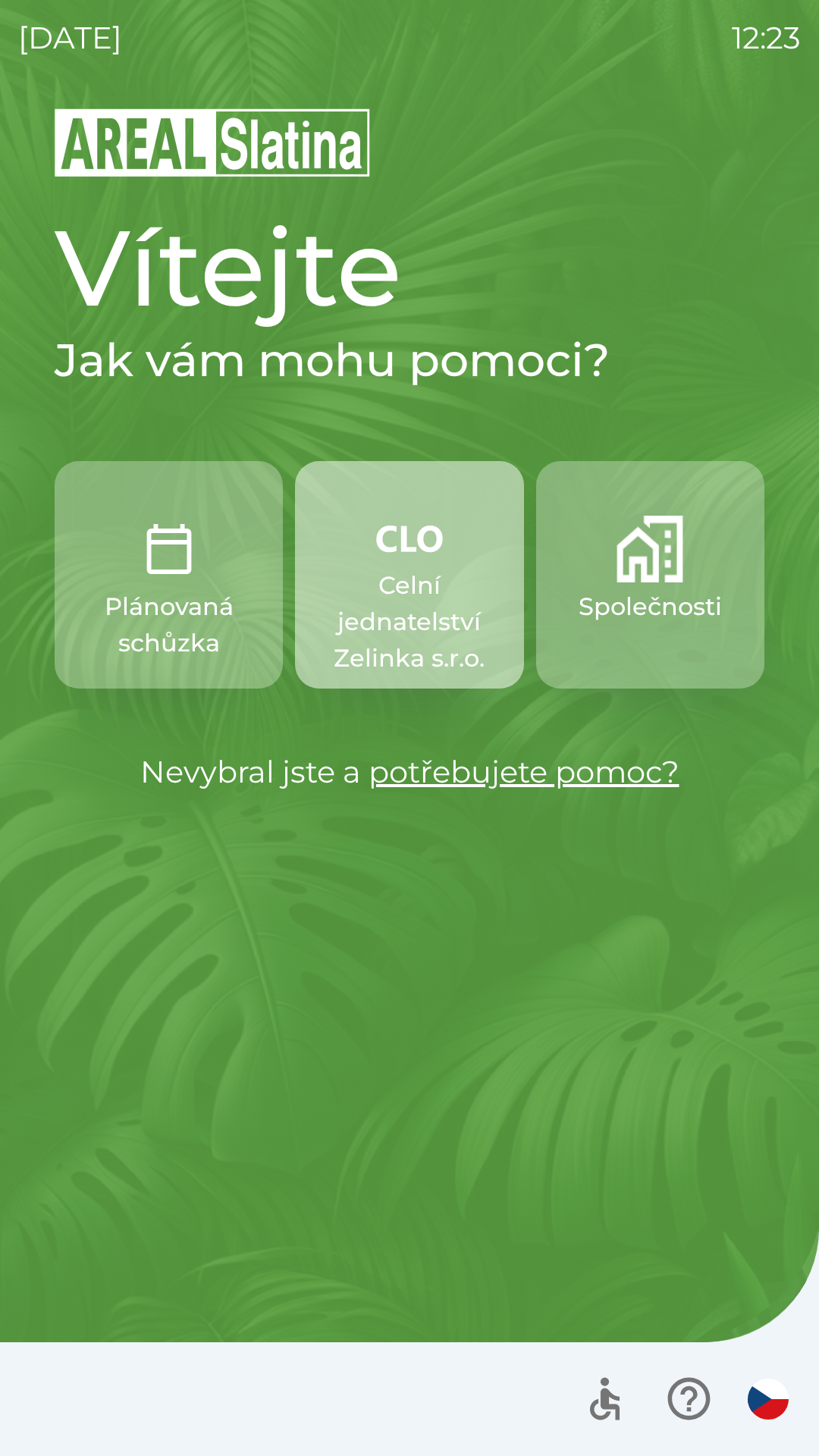
click at [399, 627] on p "Celní jednatelství Zelinka s.r.o." at bounding box center [409, 622] width 156 height 109
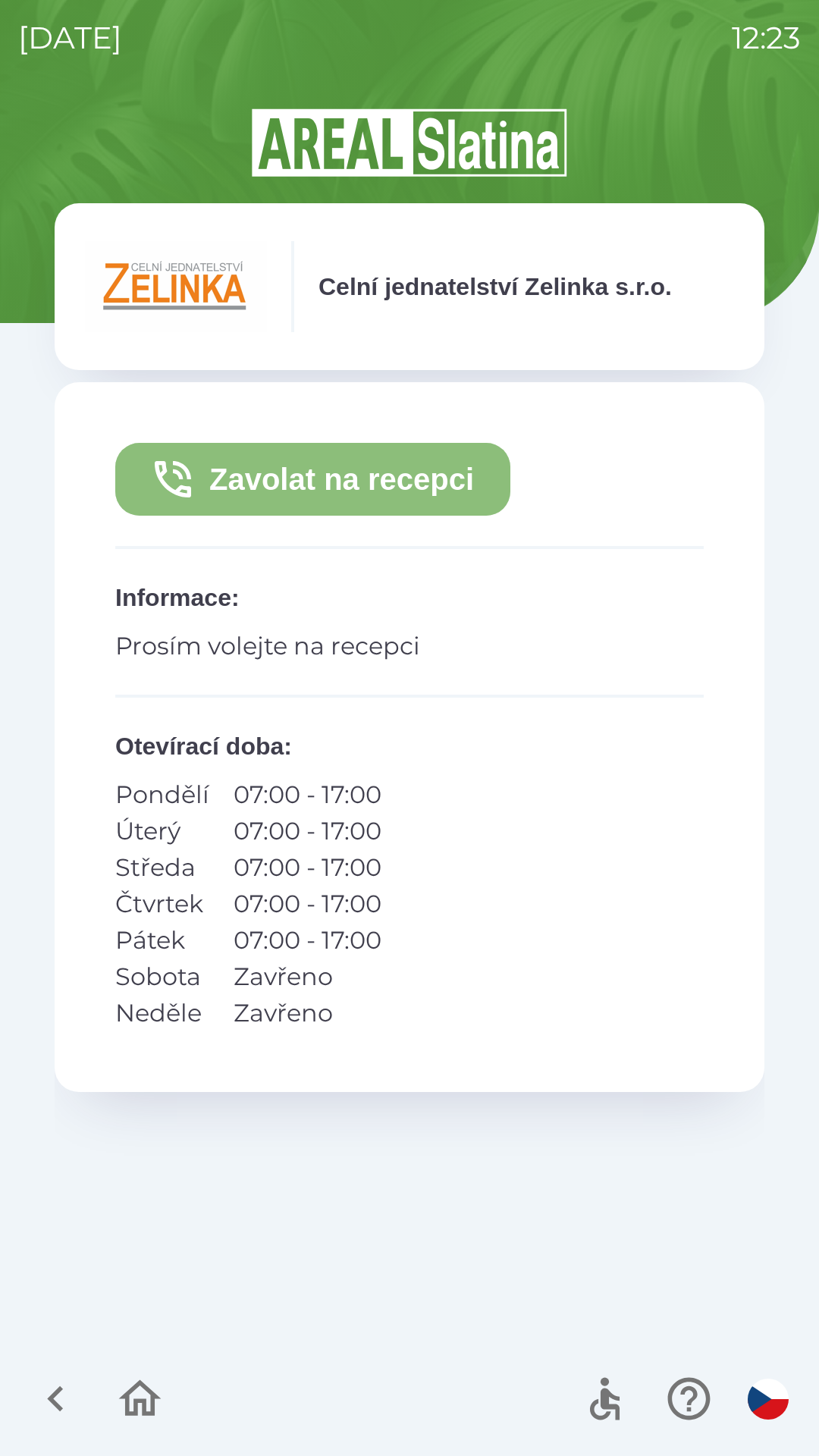
click at [349, 473] on button "Zavolat na recepci" at bounding box center [312, 479] width 395 height 73
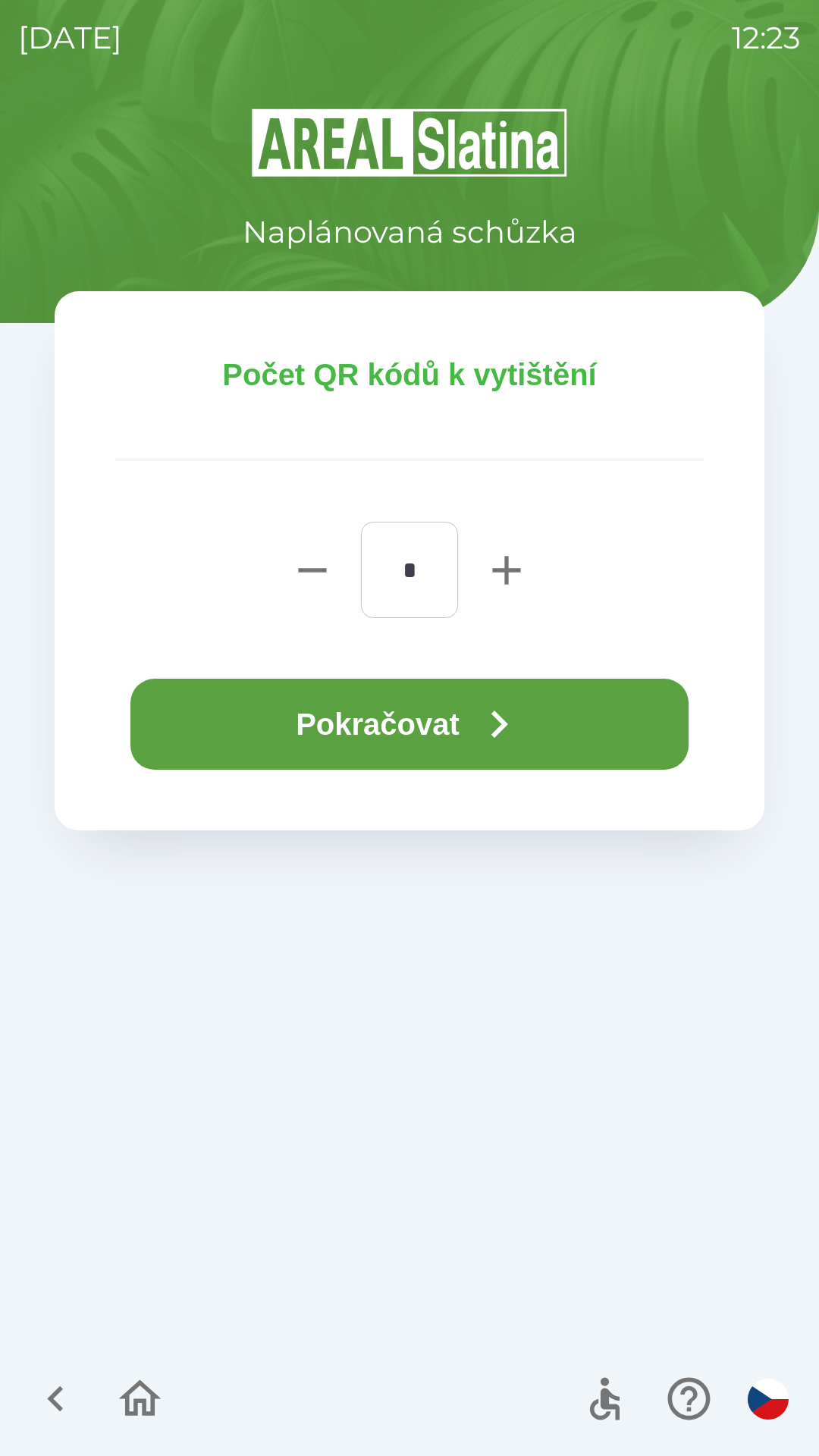
click at [457, 698] on button "Pokračovat" at bounding box center [409, 724] width 558 height 91
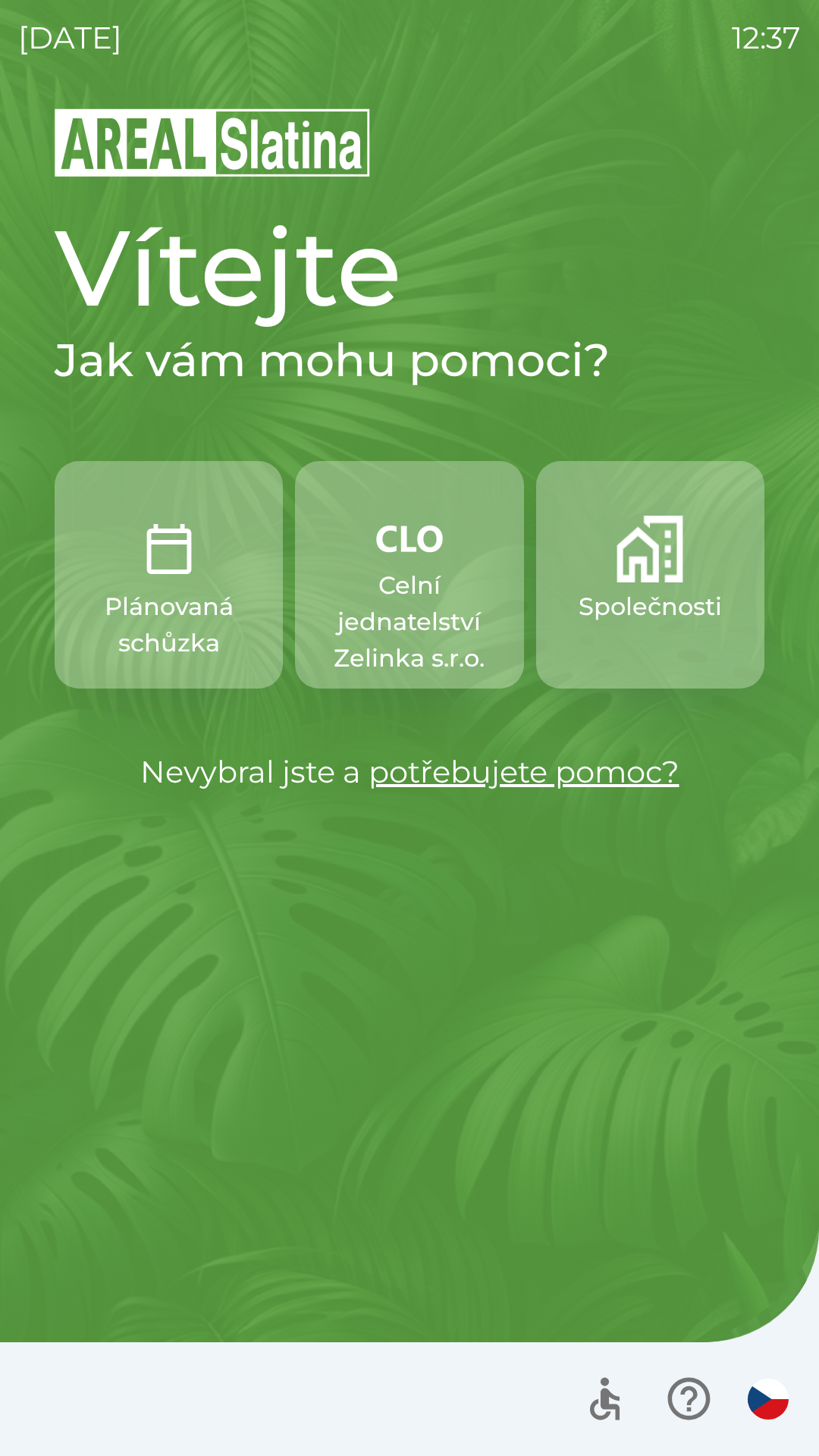
click at [628, 591] on p "Společnosti" at bounding box center [650, 607] width 144 height 36
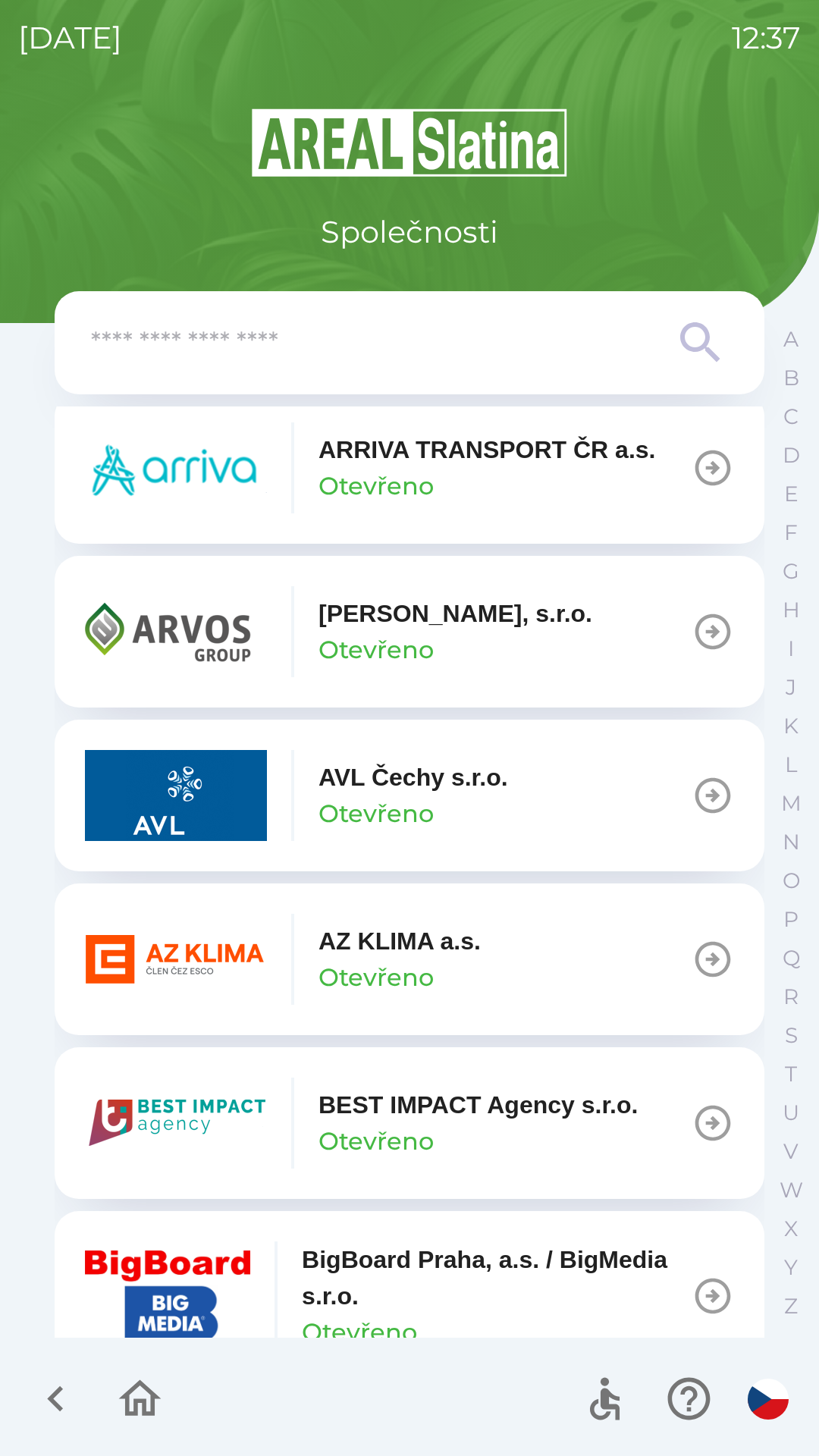
scroll to position [1198, 0]
click at [786, 839] on p "N" at bounding box center [791, 842] width 17 height 27
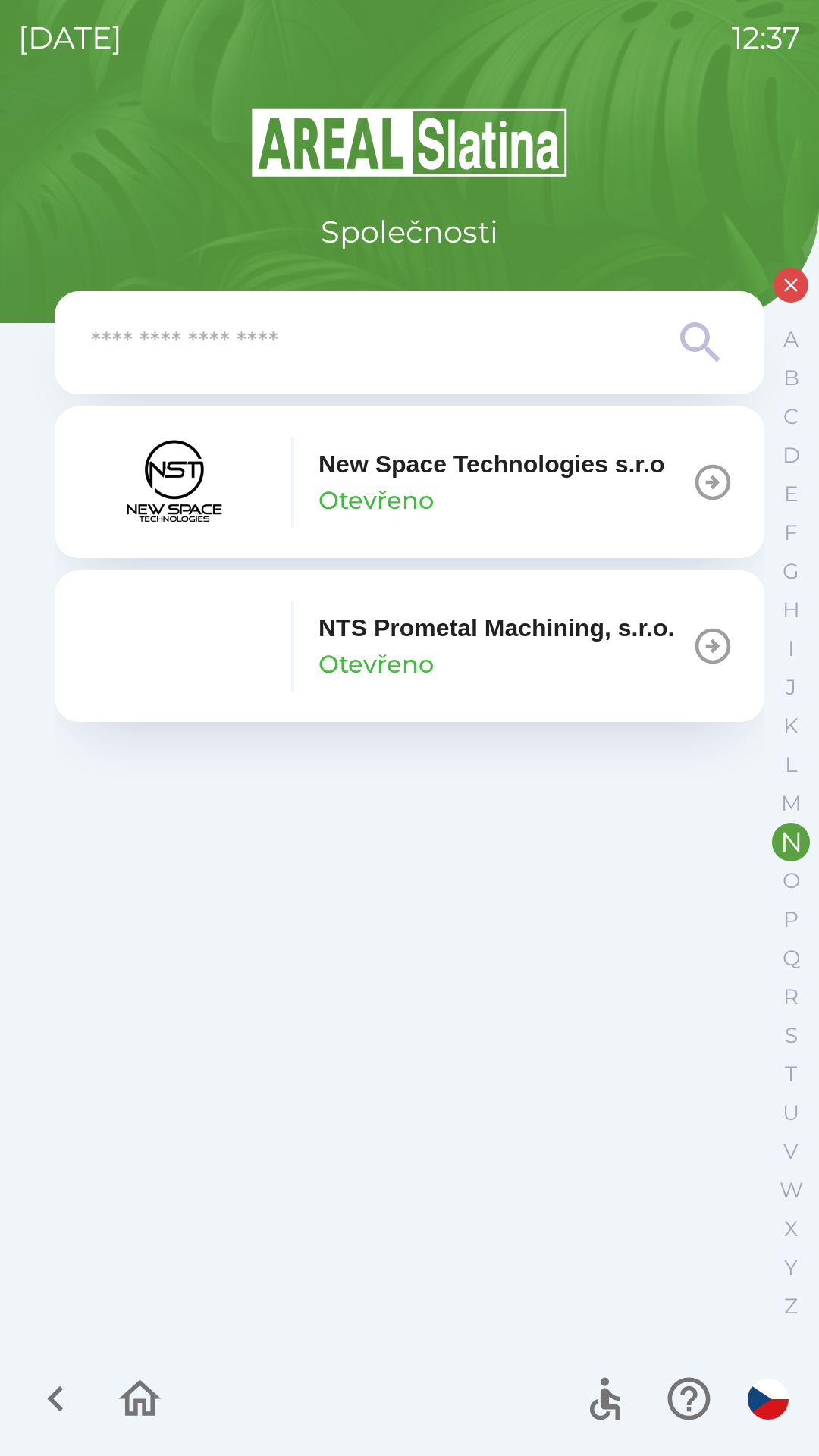
scroll to position [0, 0]
click at [394, 646] on p "NTS Prometal Machining, s.r.o." at bounding box center [496, 628] width 355 height 36
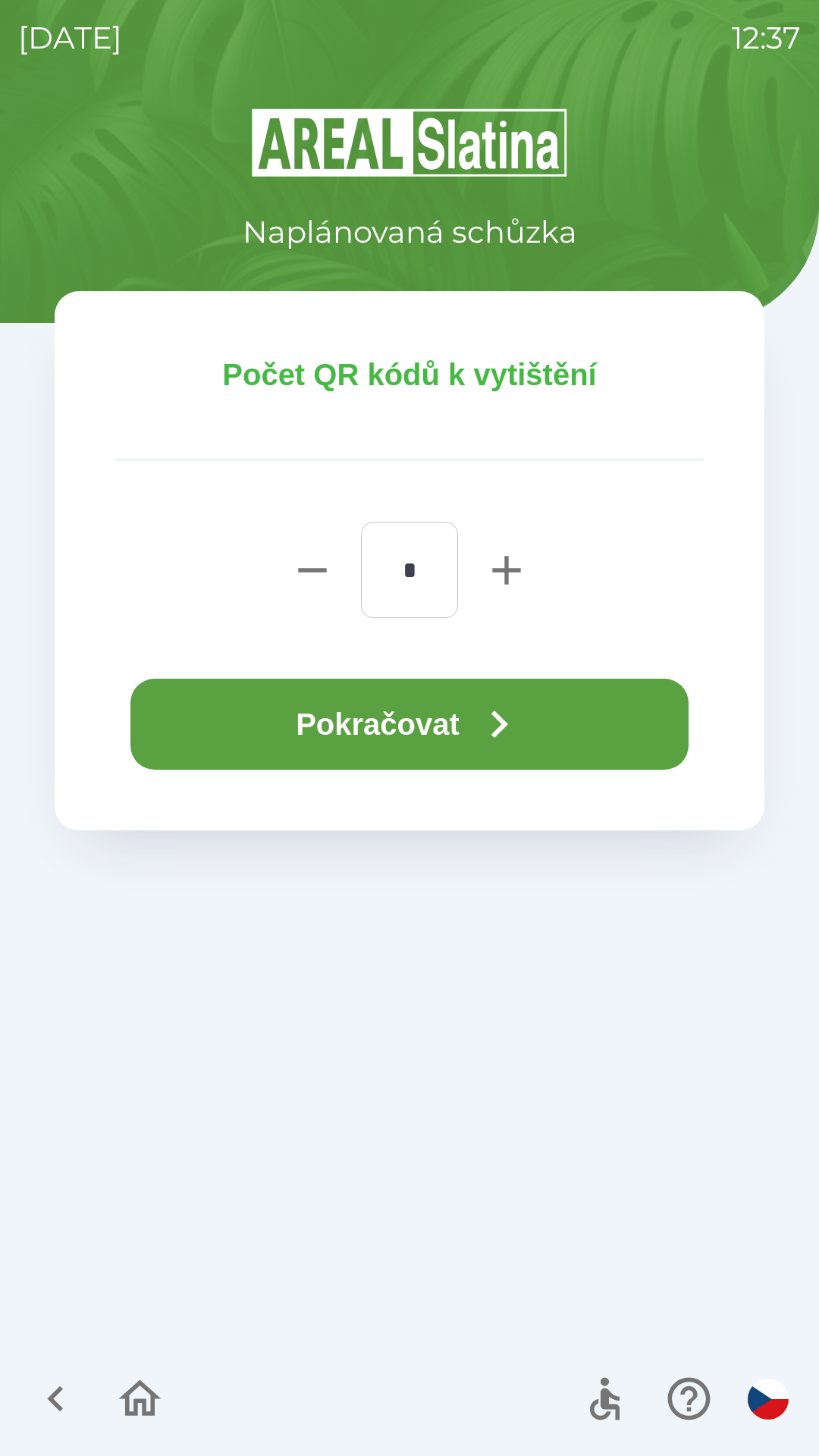
click at [384, 721] on button "Pokračovat" at bounding box center [409, 724] width 558 height 91
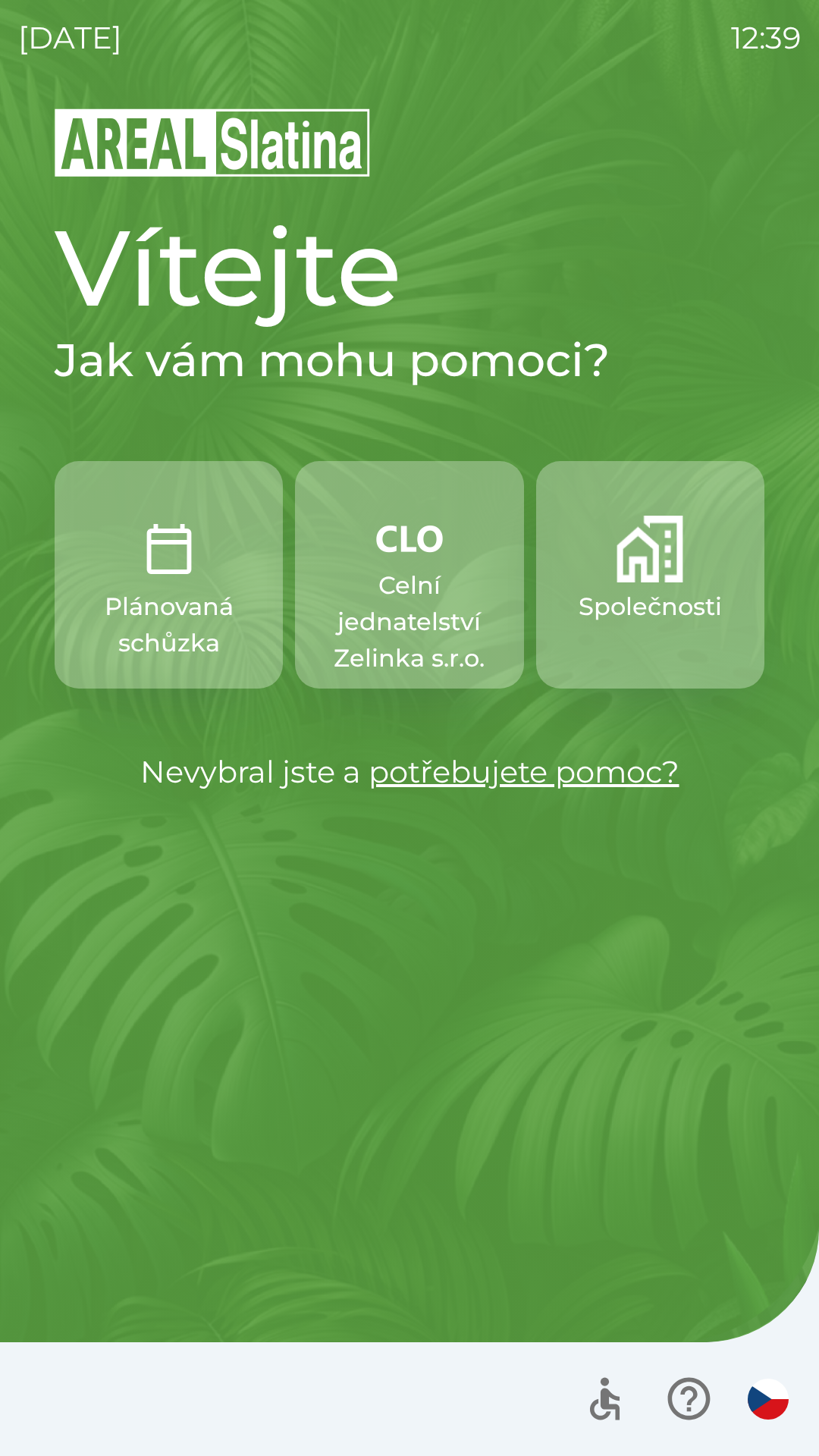
click at [412, 561] on button "Celní jednatelství Zelinka s.r.o." at bounding box center [409, 574] width 228 height 227
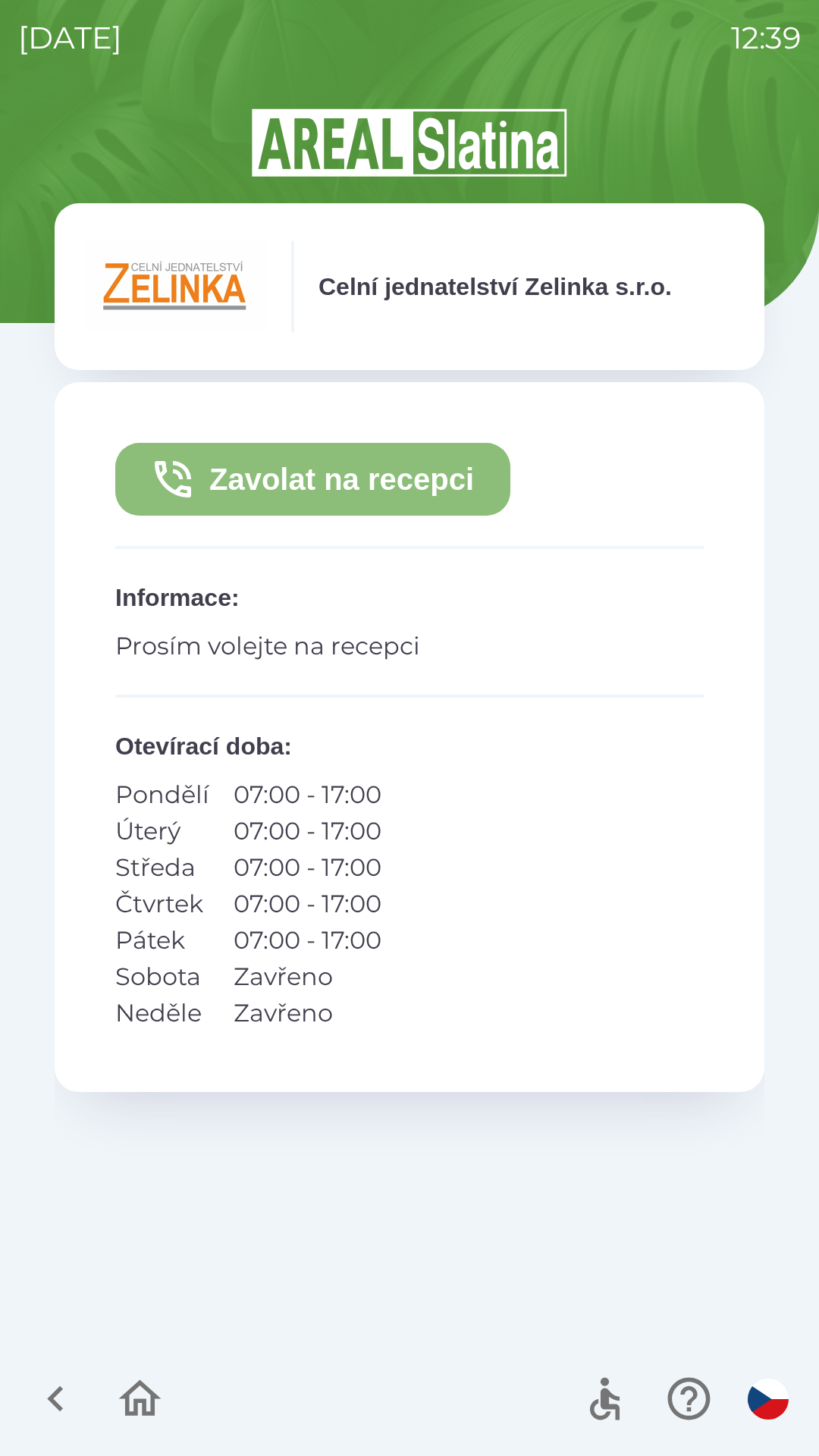
click at [400, 466] on button "Zavolat na recepci" at bounding box center [312, 479] width 395 height 73
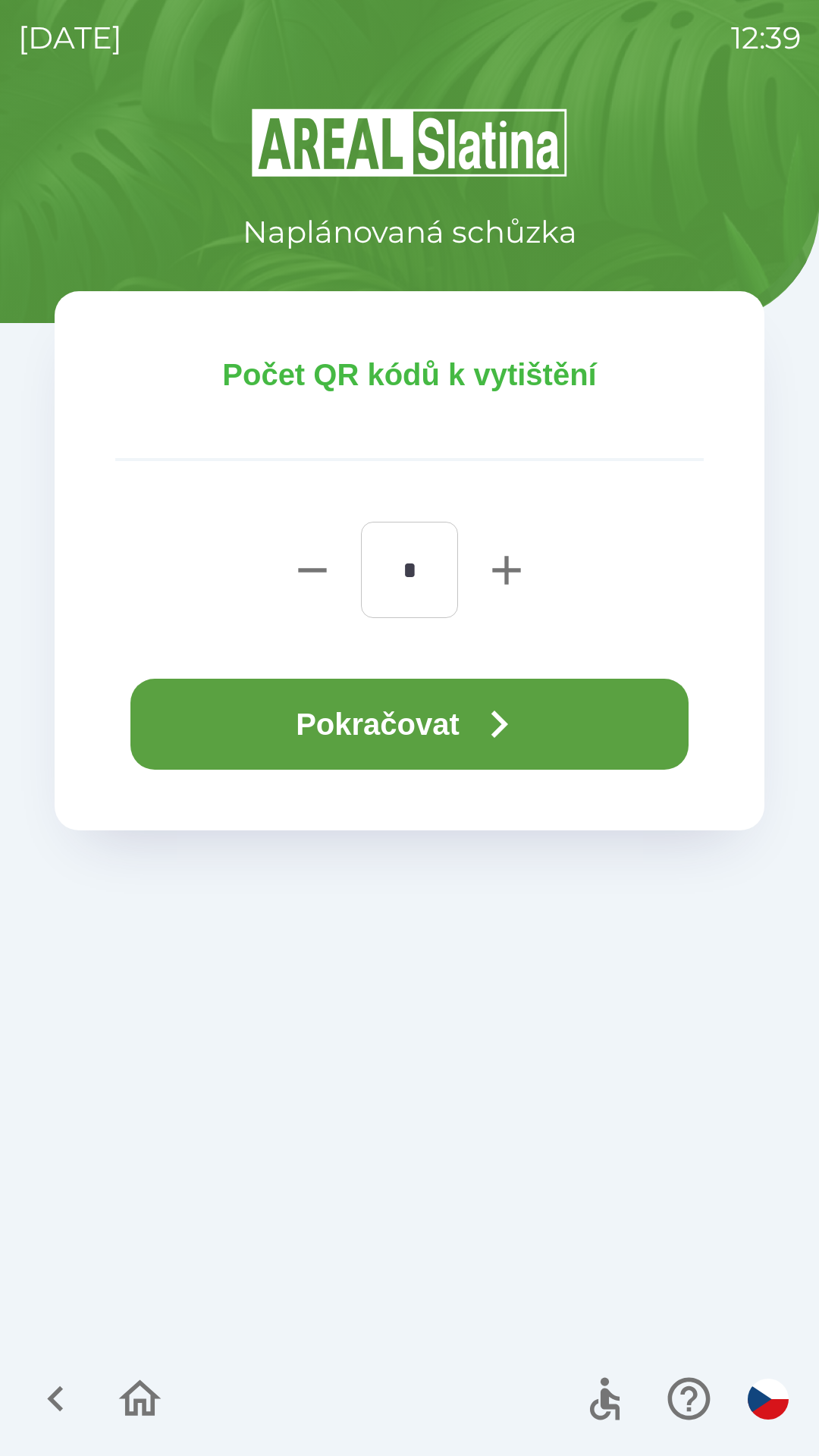
click at [414, 707] on button "Pokračovat" at bounding box center [409, 724] width 558 height 91
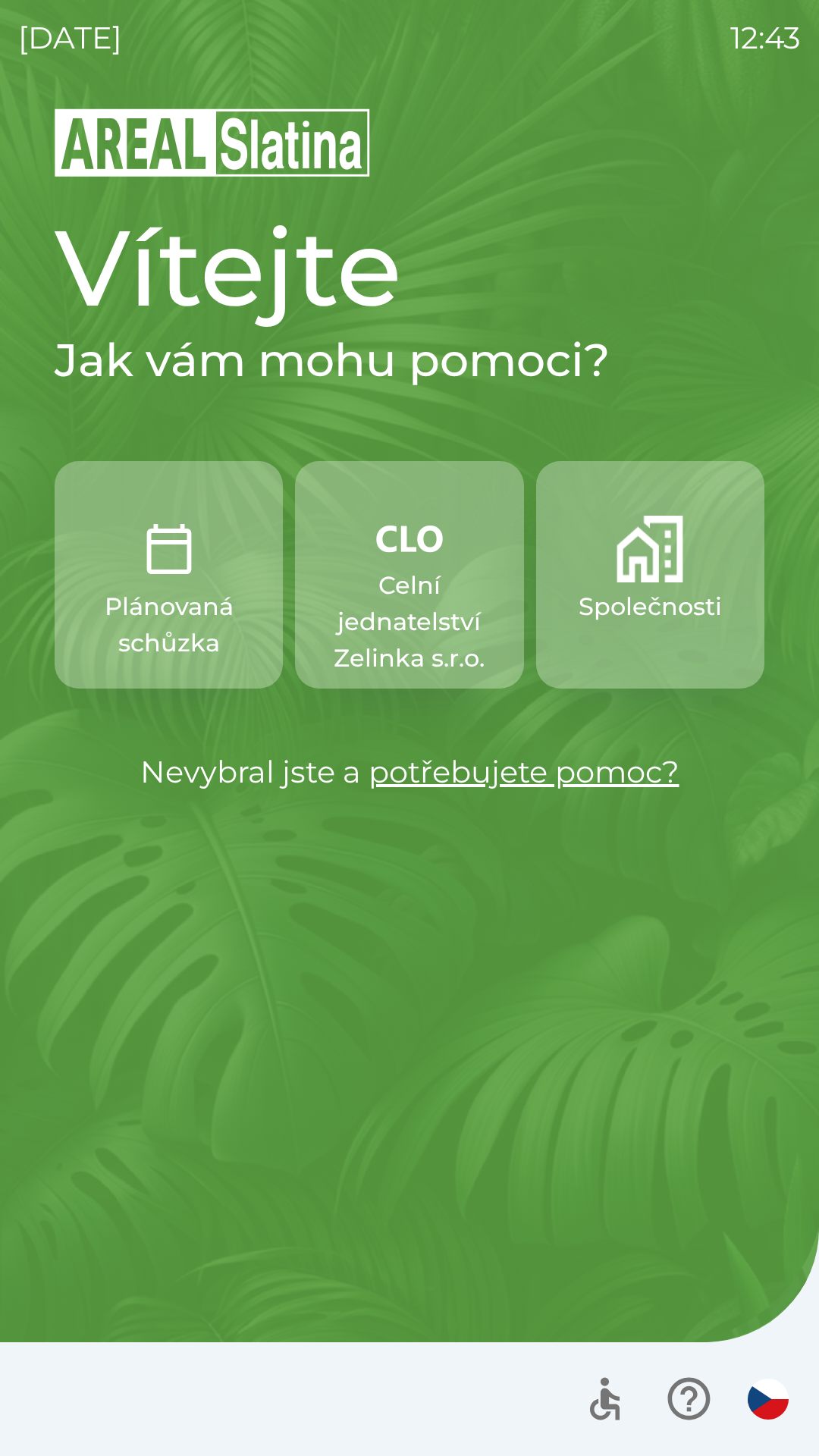
click at [645, 633] on button "Společnosti" at bounding box center [650, 574] width 228 height 227
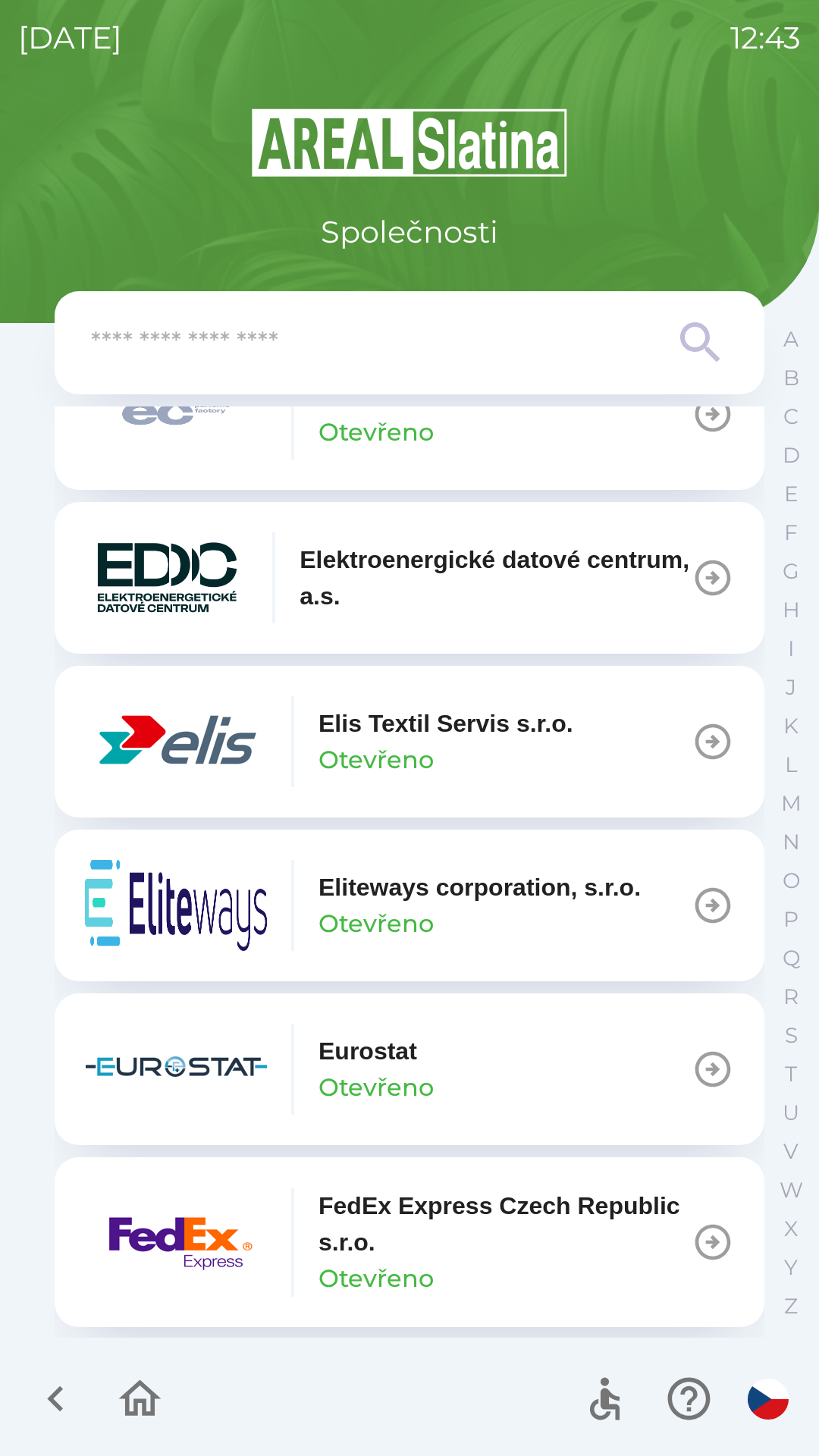
scroll to position [4141, 0]
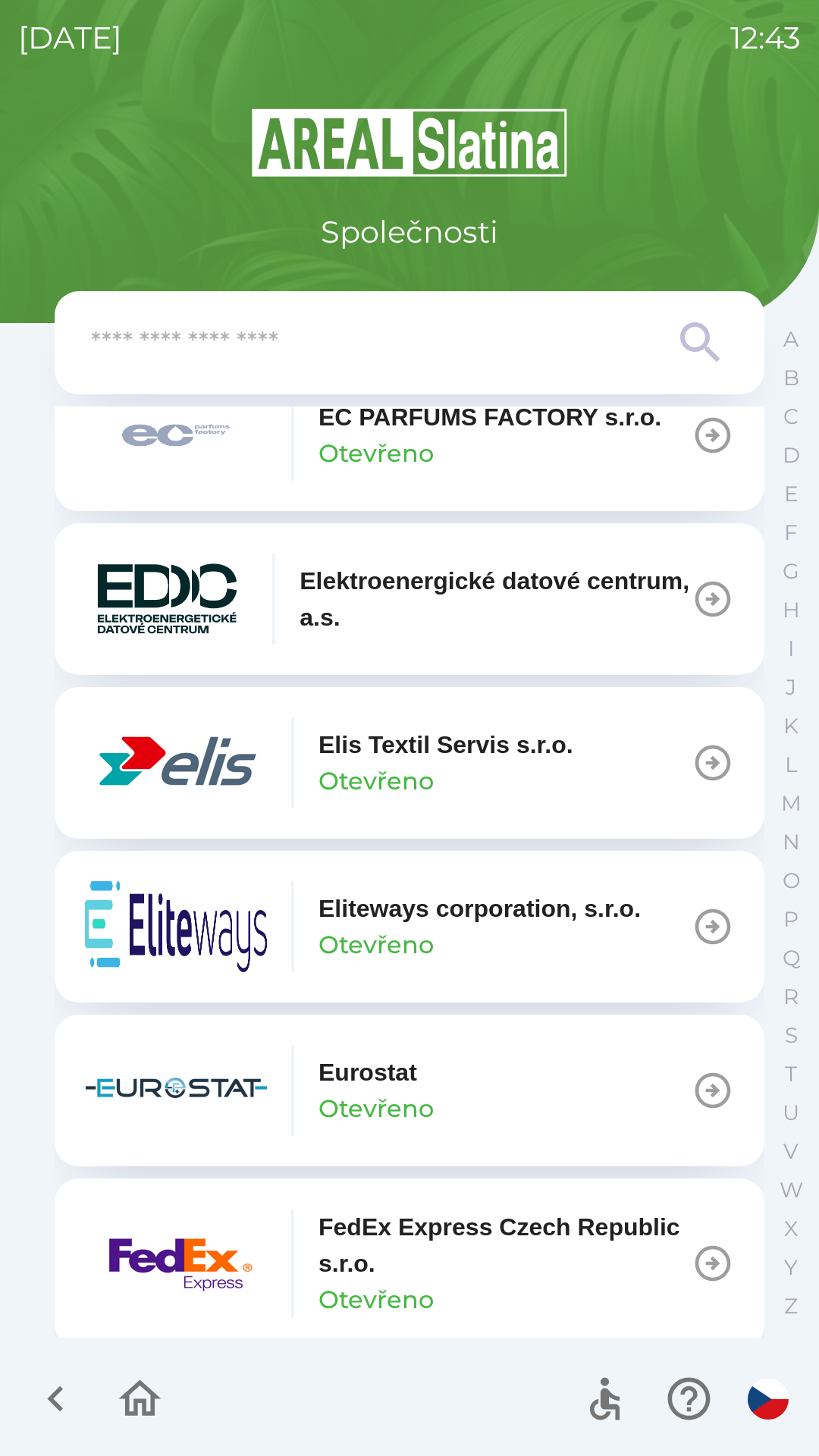
click at [441, 763] on p "Elis Textil Servis s.r.o." at bounding box center [445, 744] width 255 height 36
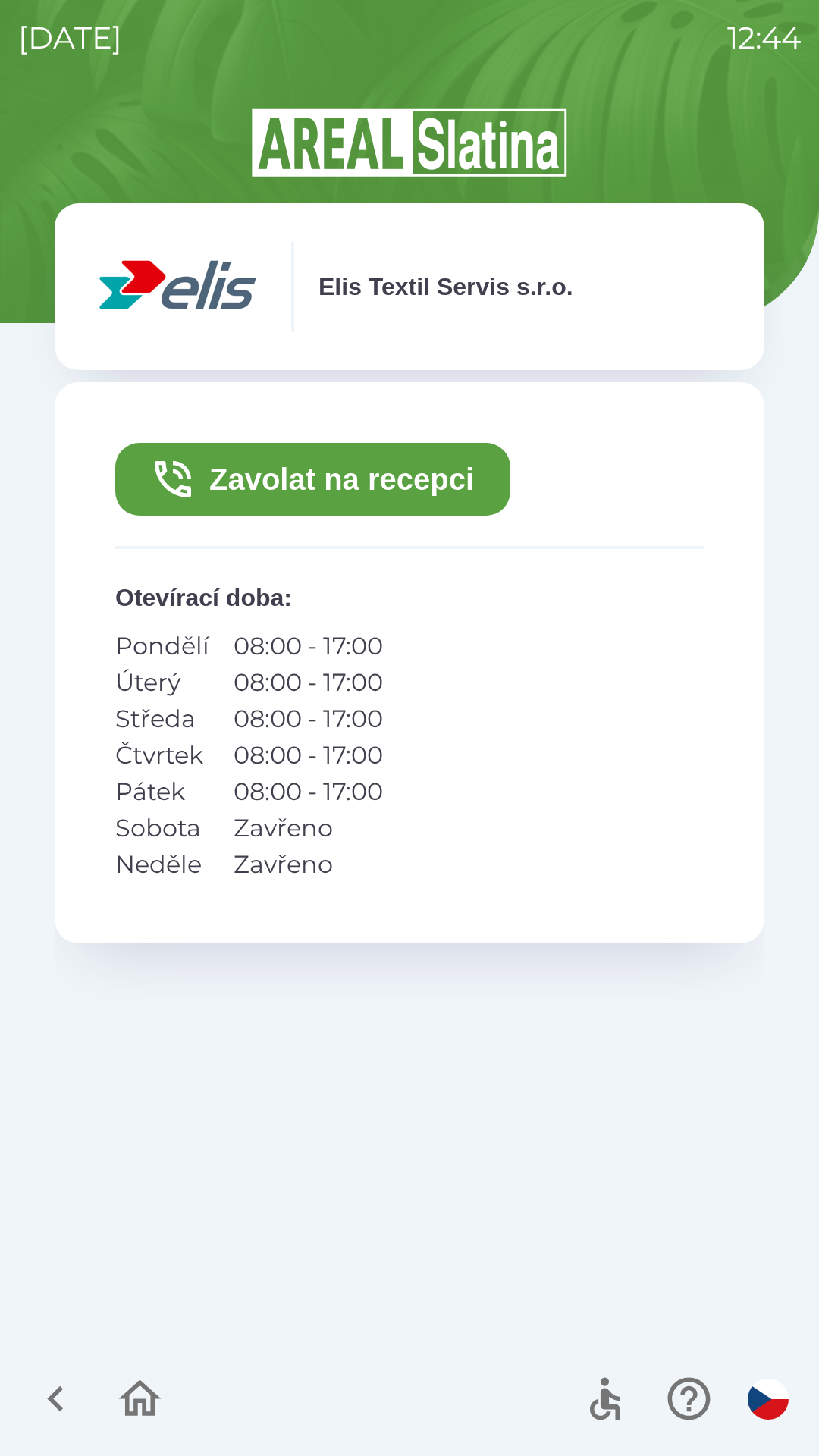
click at [438, 792] on div "Zavolat na recepci Otevírací doba : Pondělí 08:00 - 17:00 Úterý 08:00 - 17:00 S…" at bounding box center [409, 662] width 710 height 561
click at [398, 479] on button "Zavolat na recepci" at bounding box center [312, 479] width 395 height 73
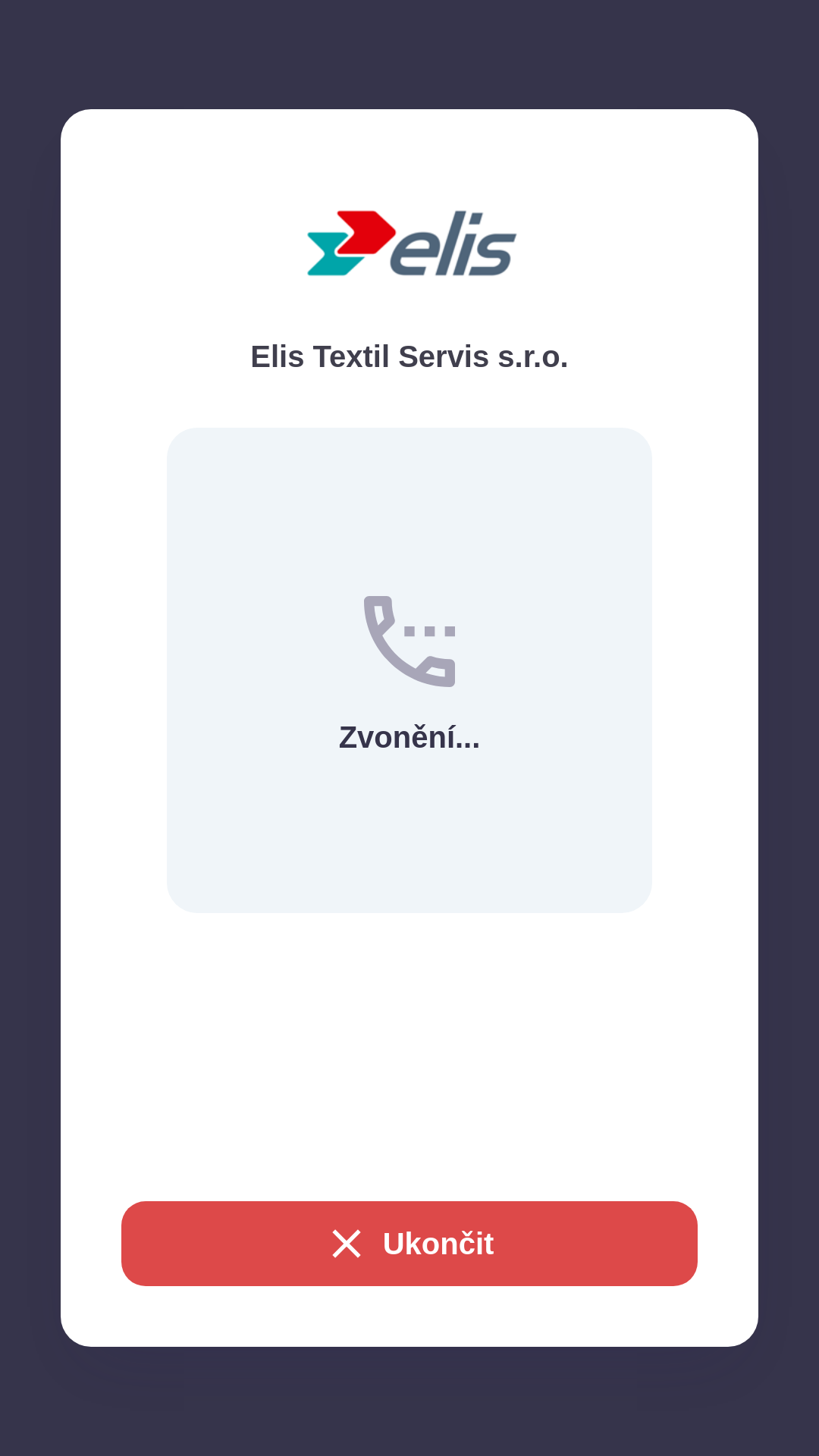
click at [384, 1225] on button "Ukončit" at bounding box center [409, 1243] width 576 height 85
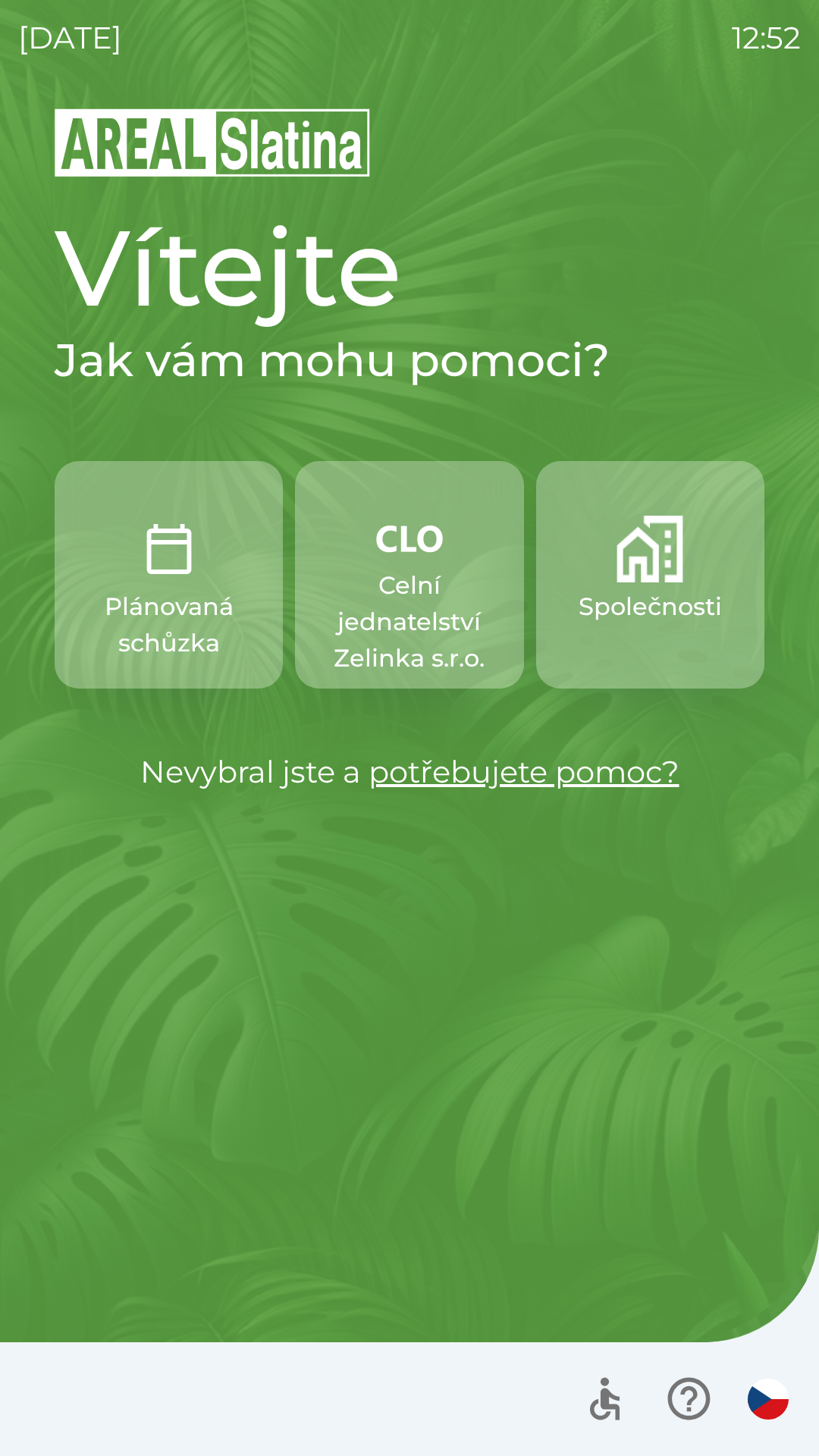
click at [401, 628] on p "Celní jednatelství Zelinka s.r.o." at bounding box center [409, 622] width 156 height 109
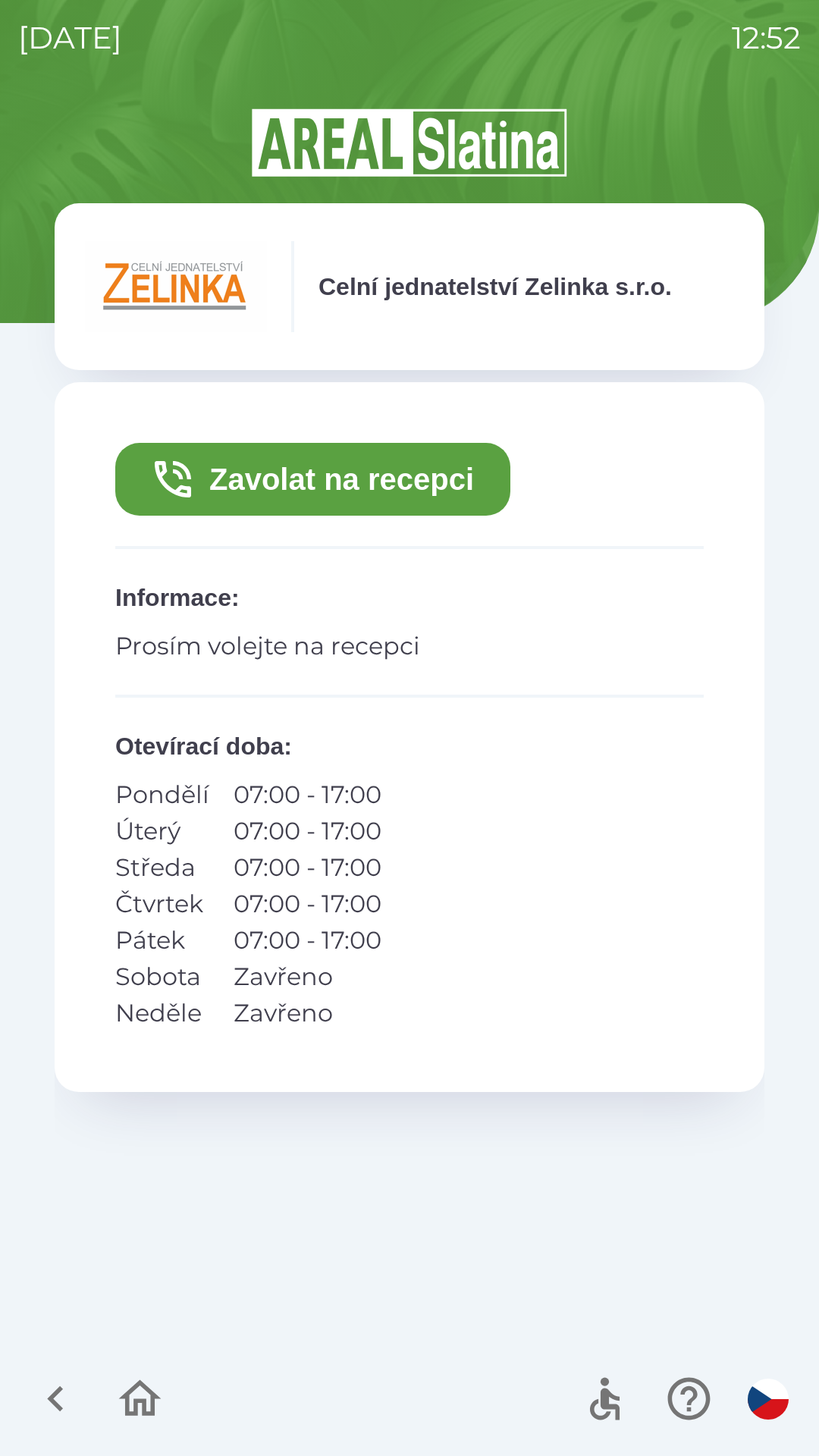
click at [400, 484] on button "Zavolat na recepci" at bounding box center [312, 479] width 395 height 73
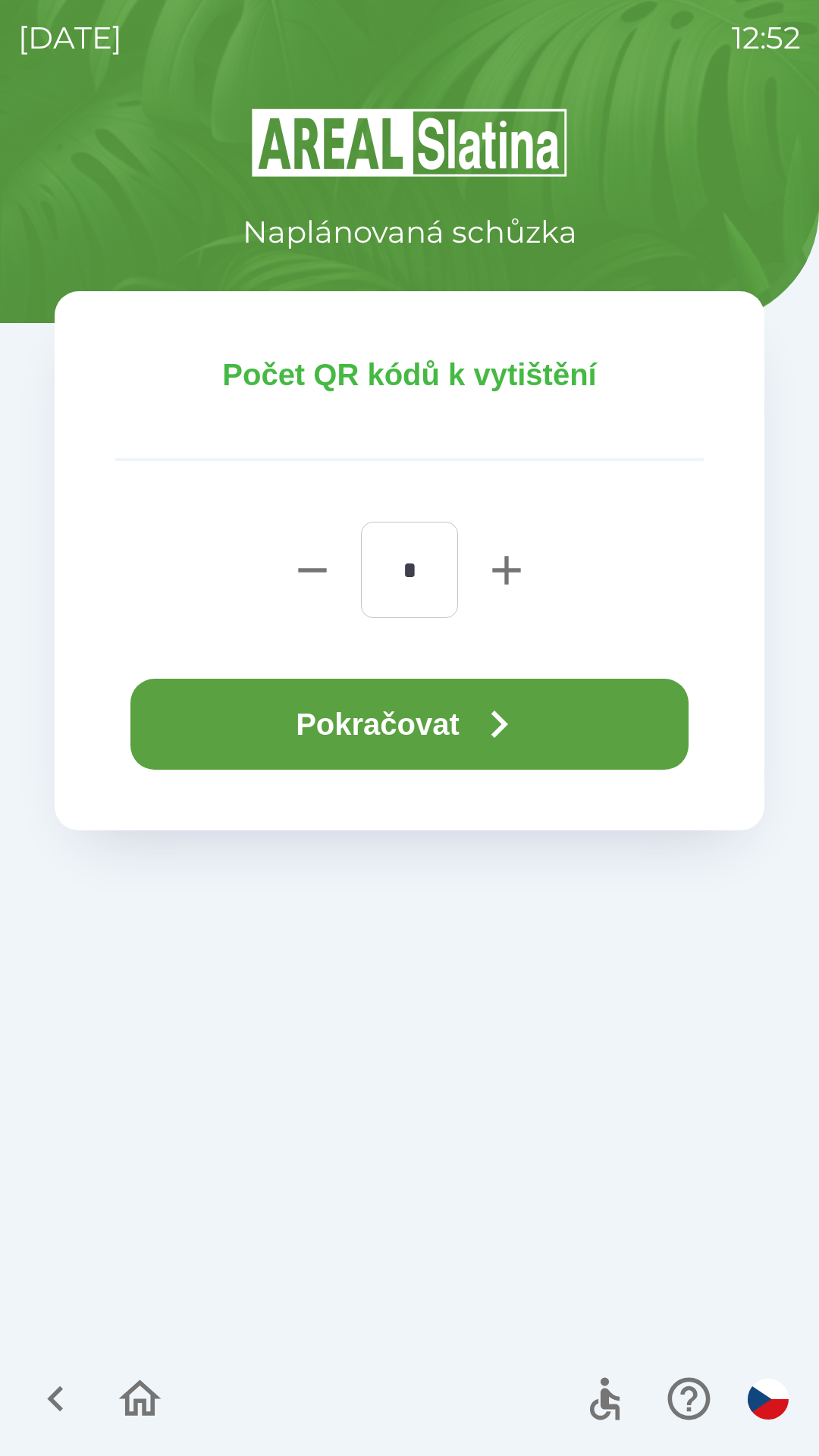
click at [460, 728] on button "Pokračovat" at bounding box center [409, 724] width 558 height 91
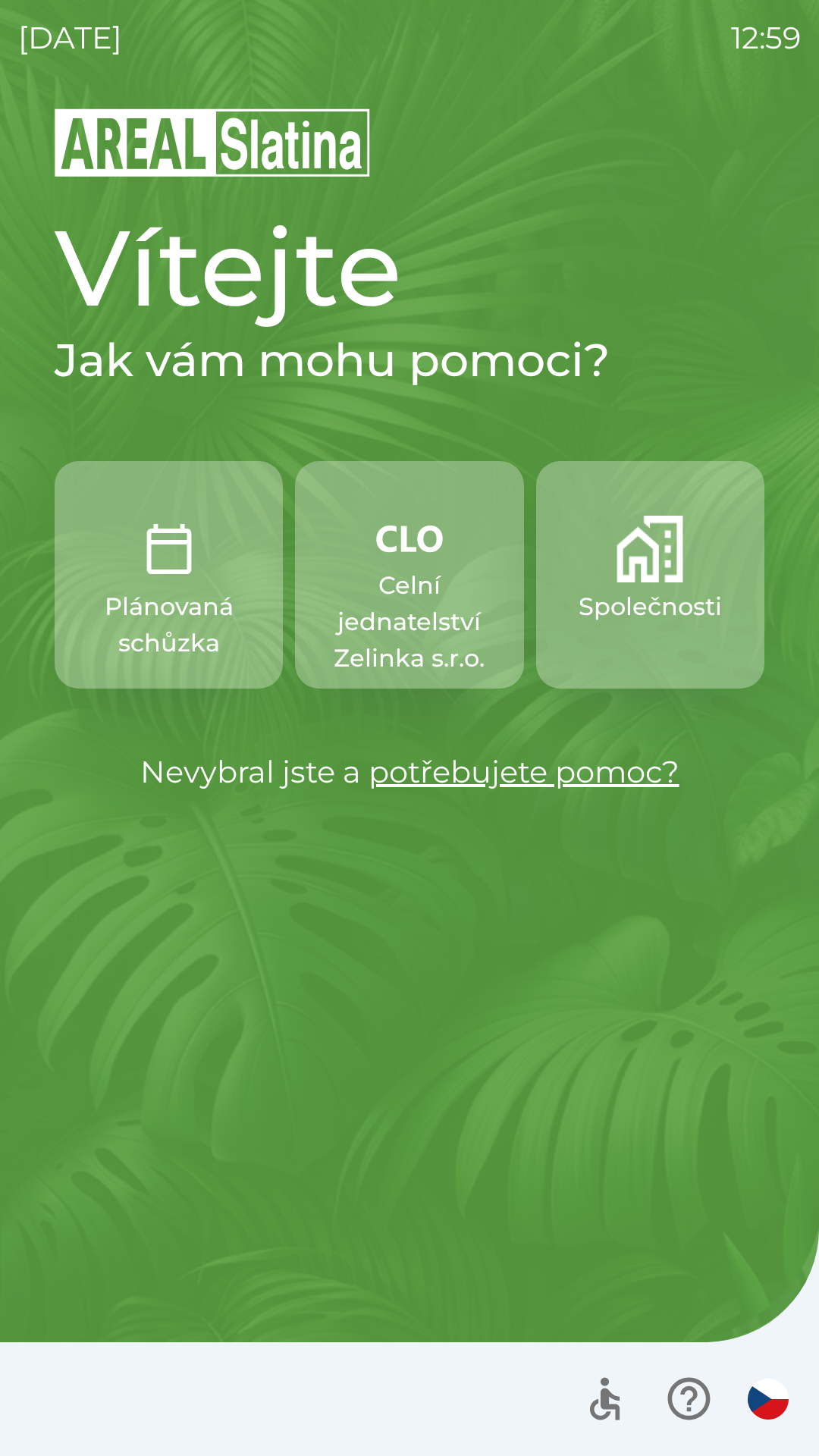
click at [662, 570] on img "button" at bounding box center [649, 548] width 67 height 67
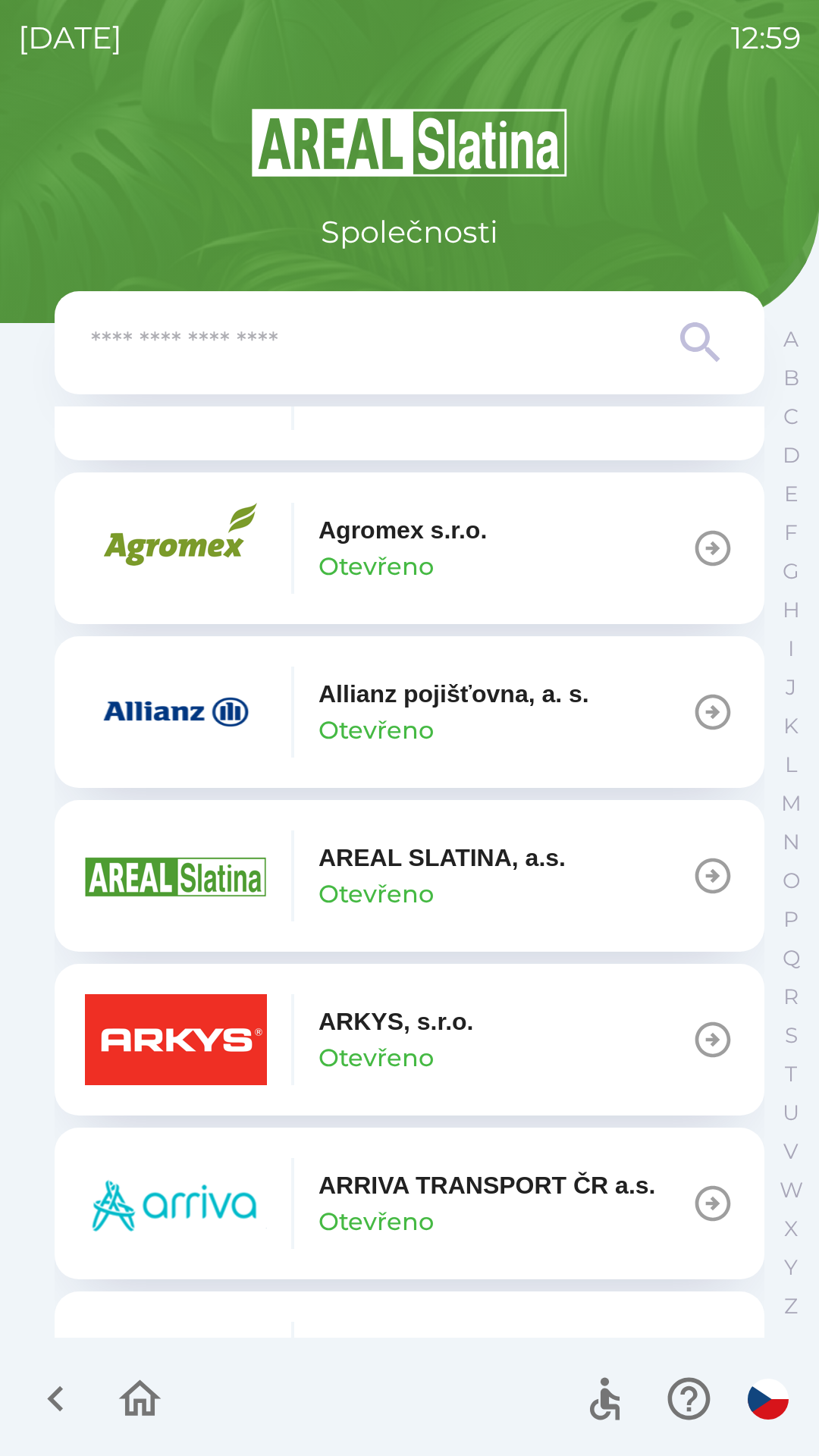
scroll to position [463, 0]
click at [516, 1046] on button "ARKYS, s.r.o. Otevřeno" at bounding box center [409, 1038] width 710 height 151
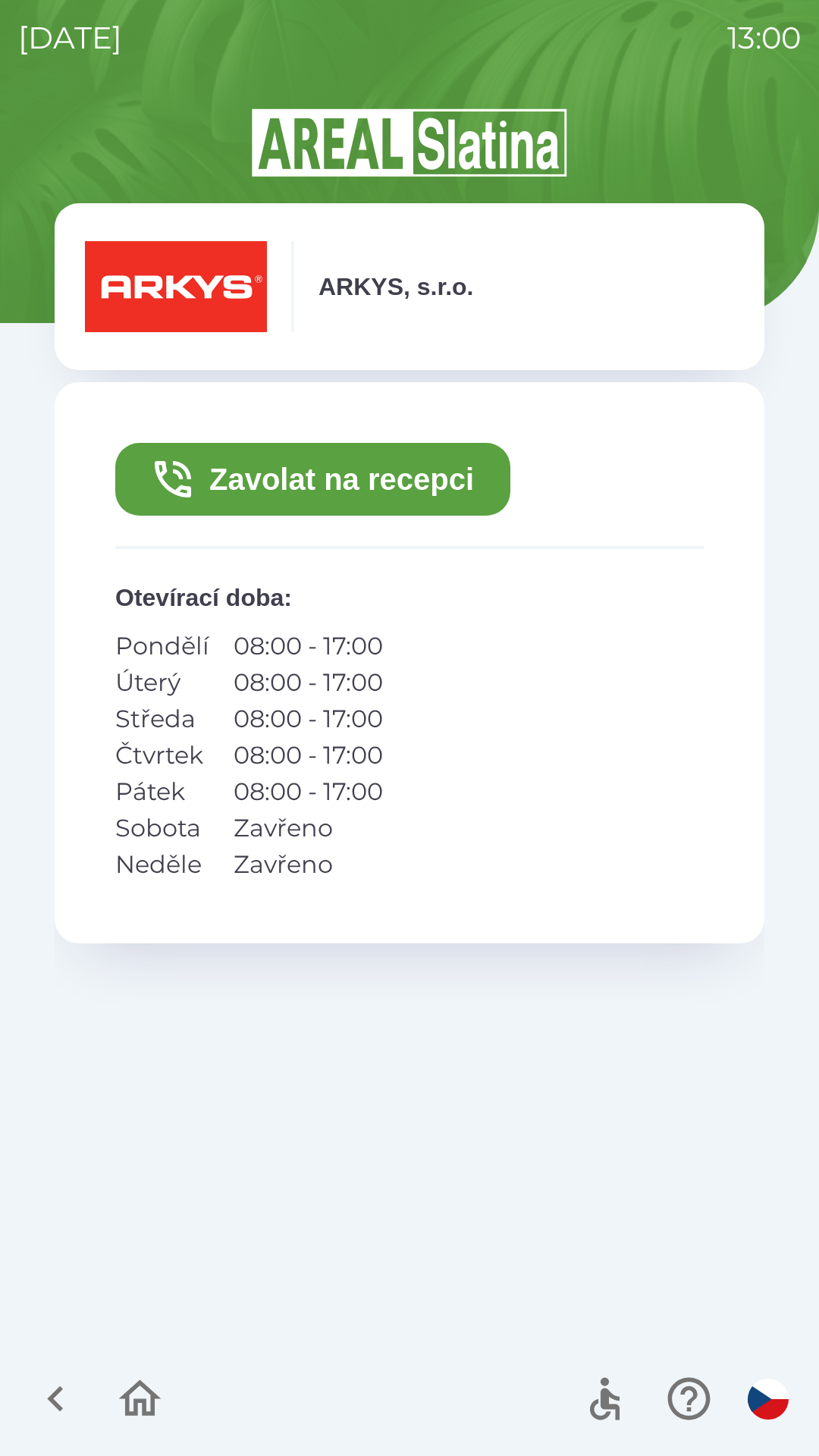
click at [335, 477] on button "Zavolat na recepci" at bounding box center [312, 479] width 395 height 73
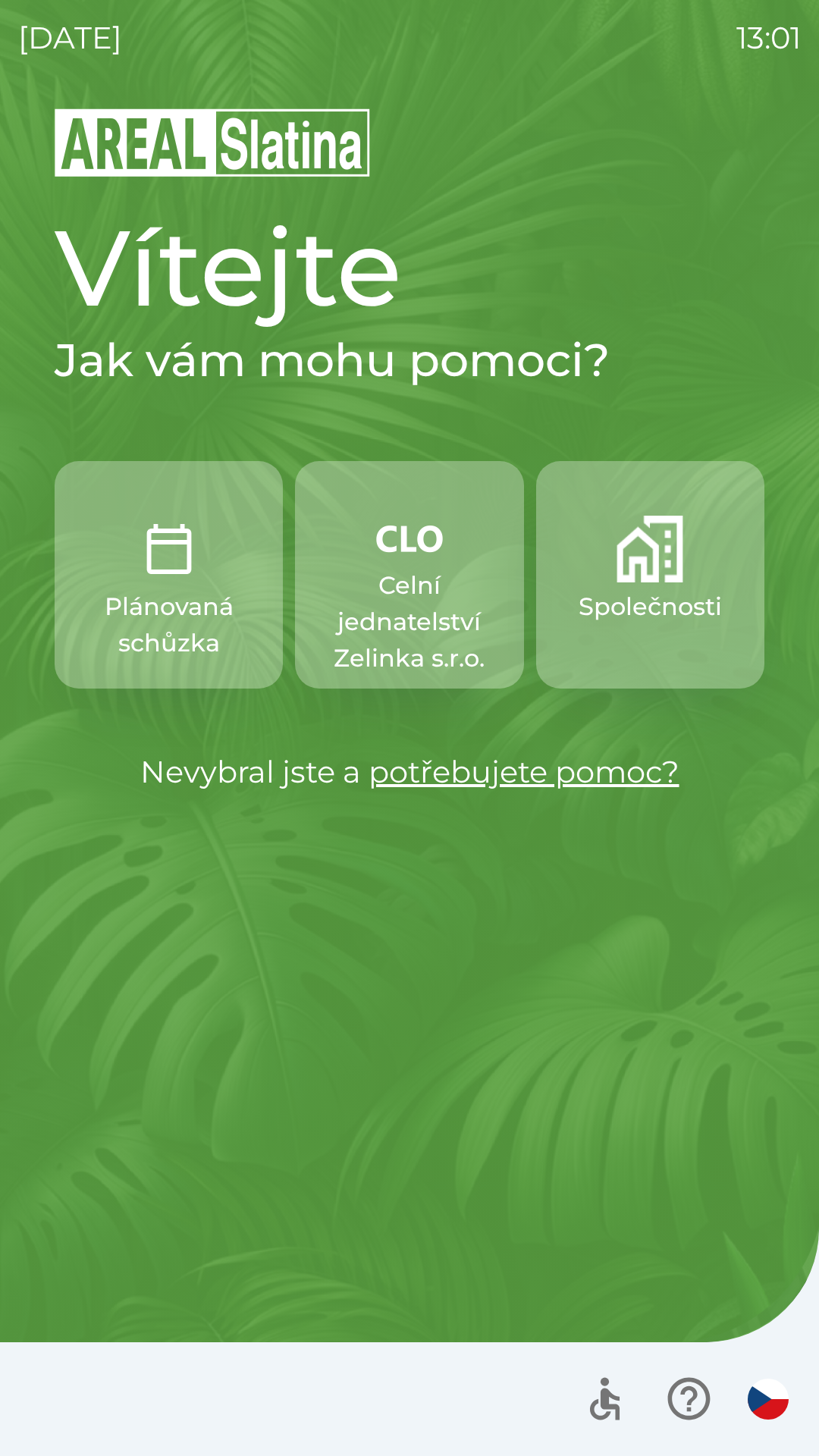
click at [404, 589] on p "Celní jednatelství Zelinka s.r.o." at bounding box center [409, 622] width 156 height 109
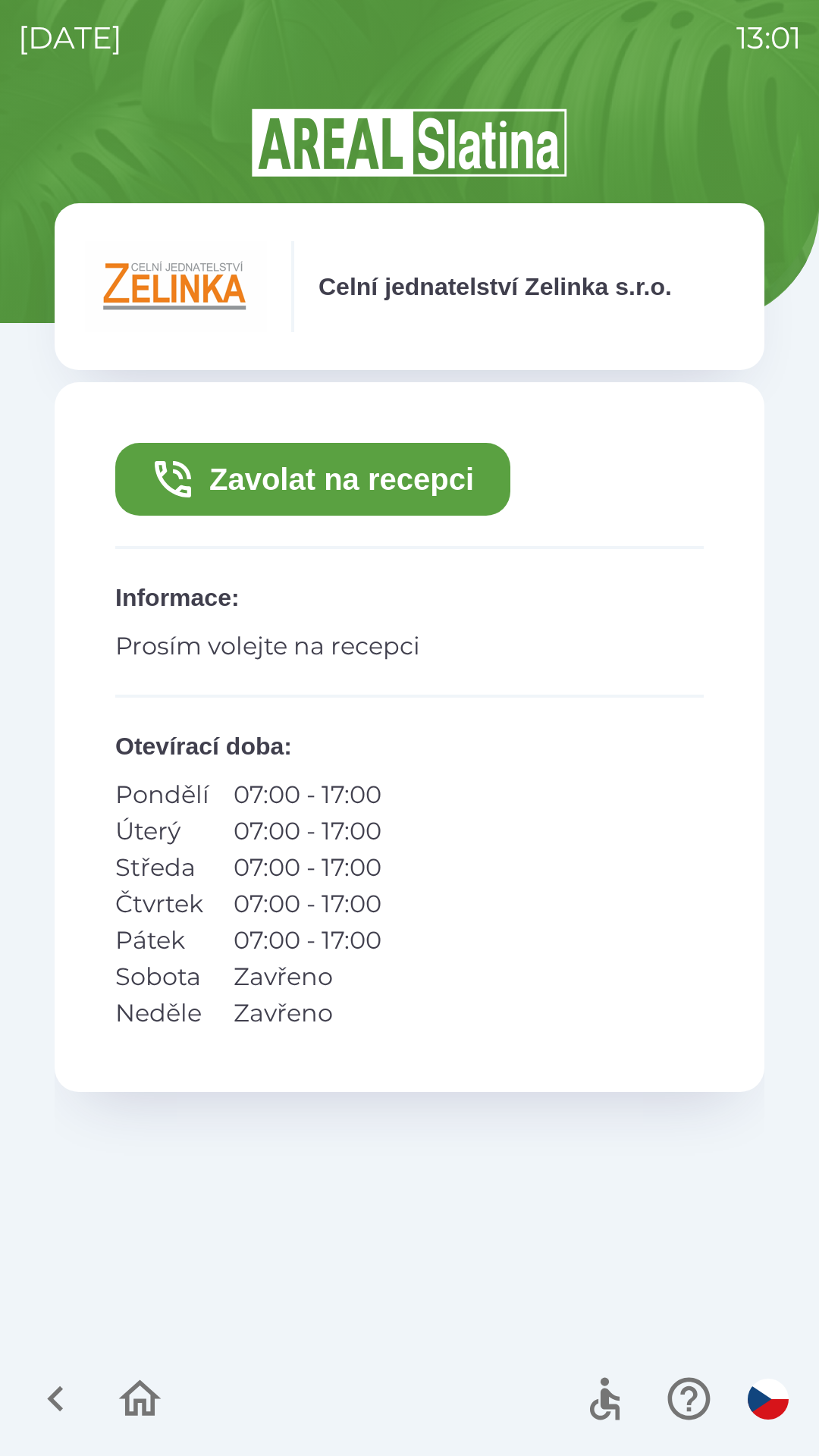
click at [402, 465] on button "Zavolat na recepci" at bounding box center [312, 479] width 395 height 73
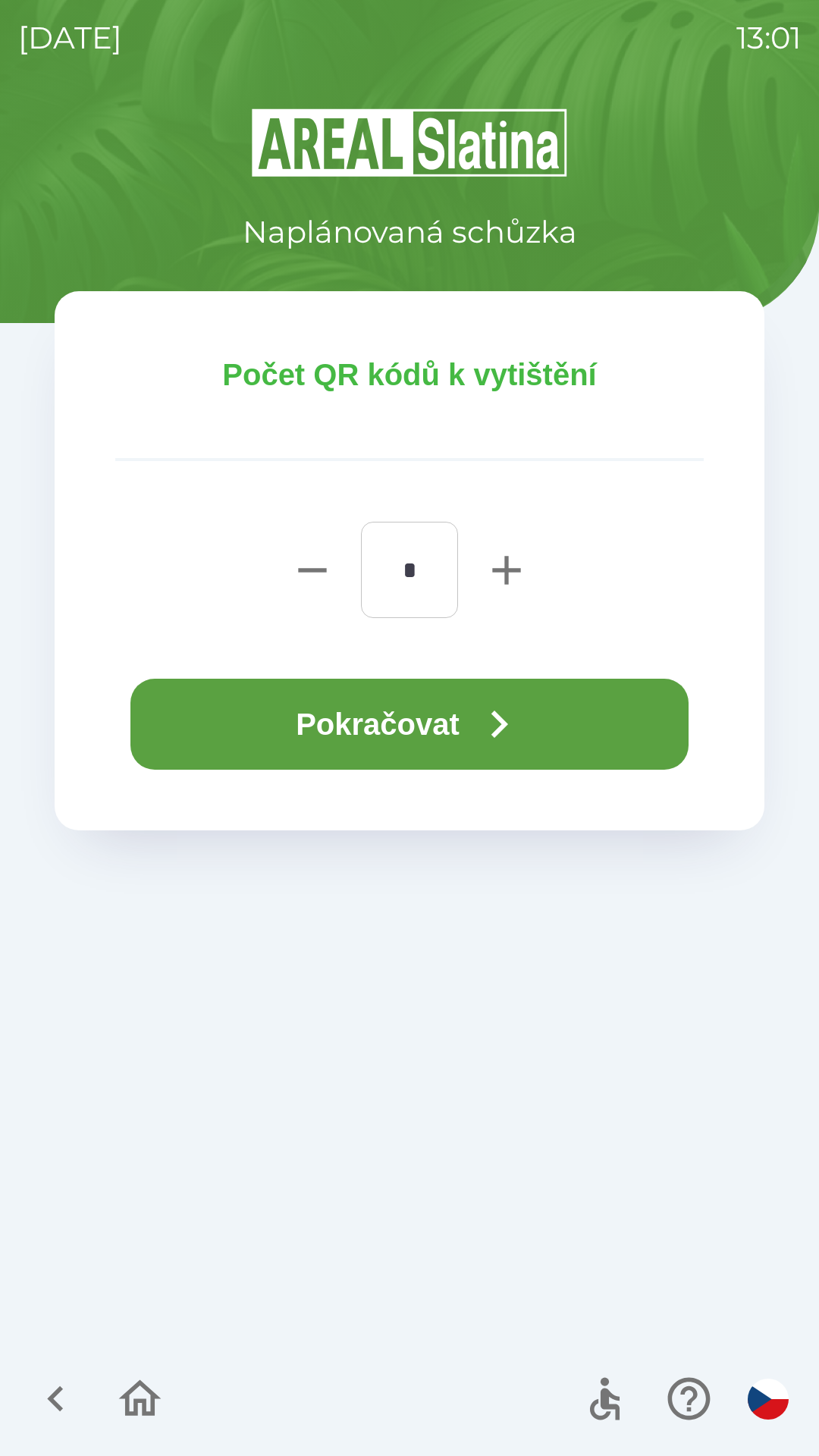
click at [579, 713] on button "Pokračovat" at bounding box center [409, 724] width 558 height 91
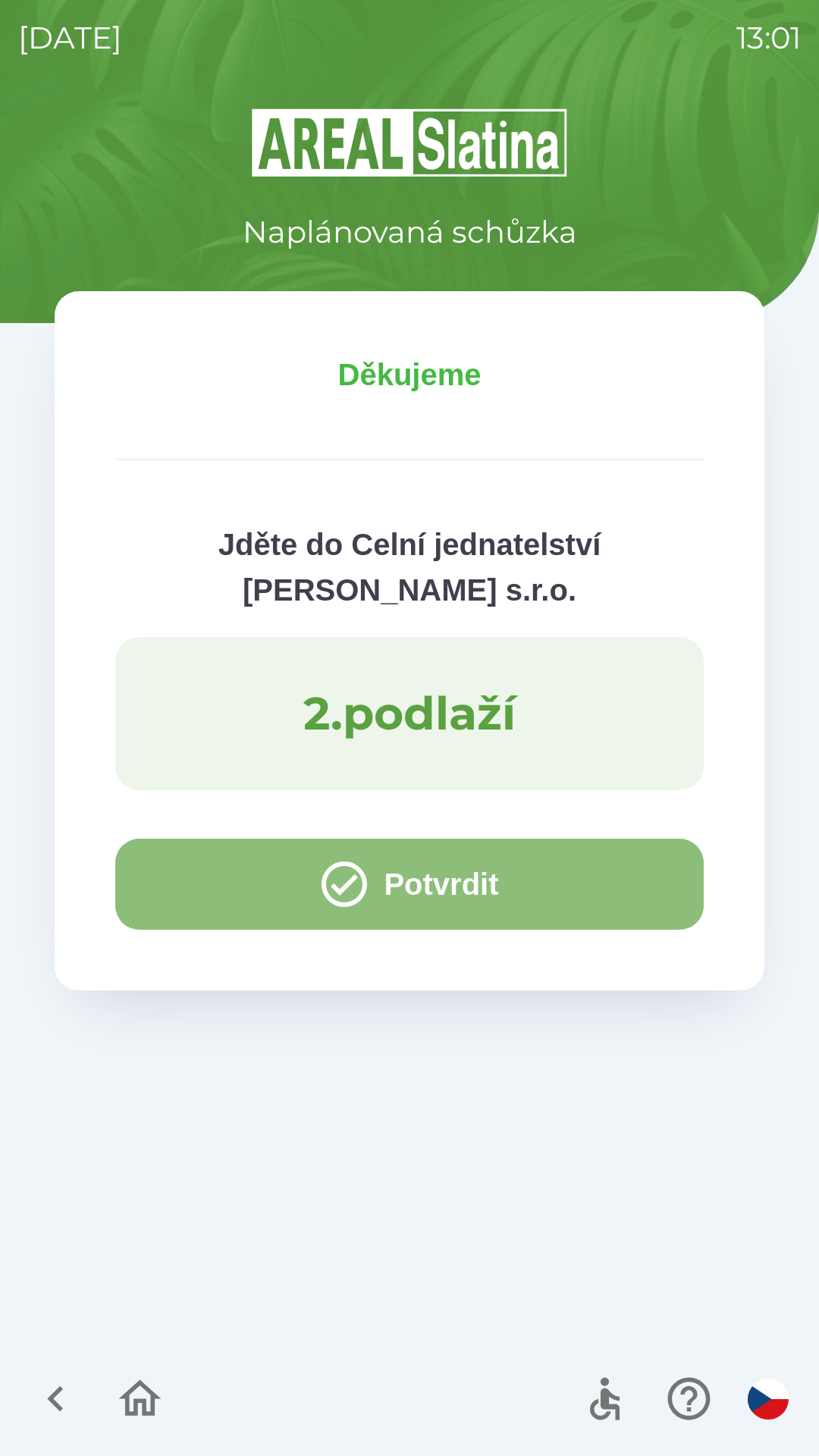
click at [614, 868] on button "Potvrdit" at bounding box center [409, 884] width 589 height 91
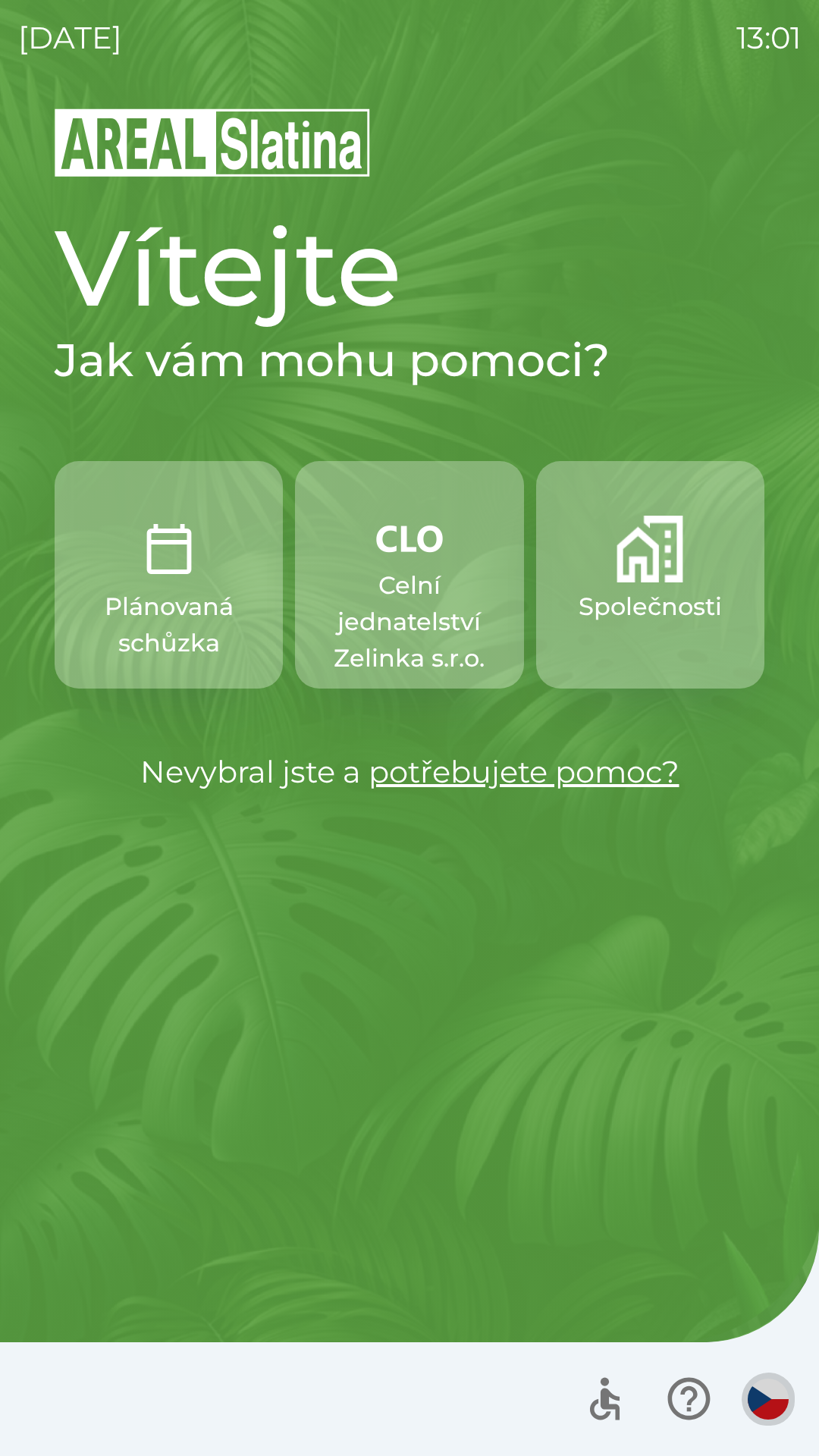
click at [753, 1399] on img "button" at bounding box center [768, 1398] width 41 height 41
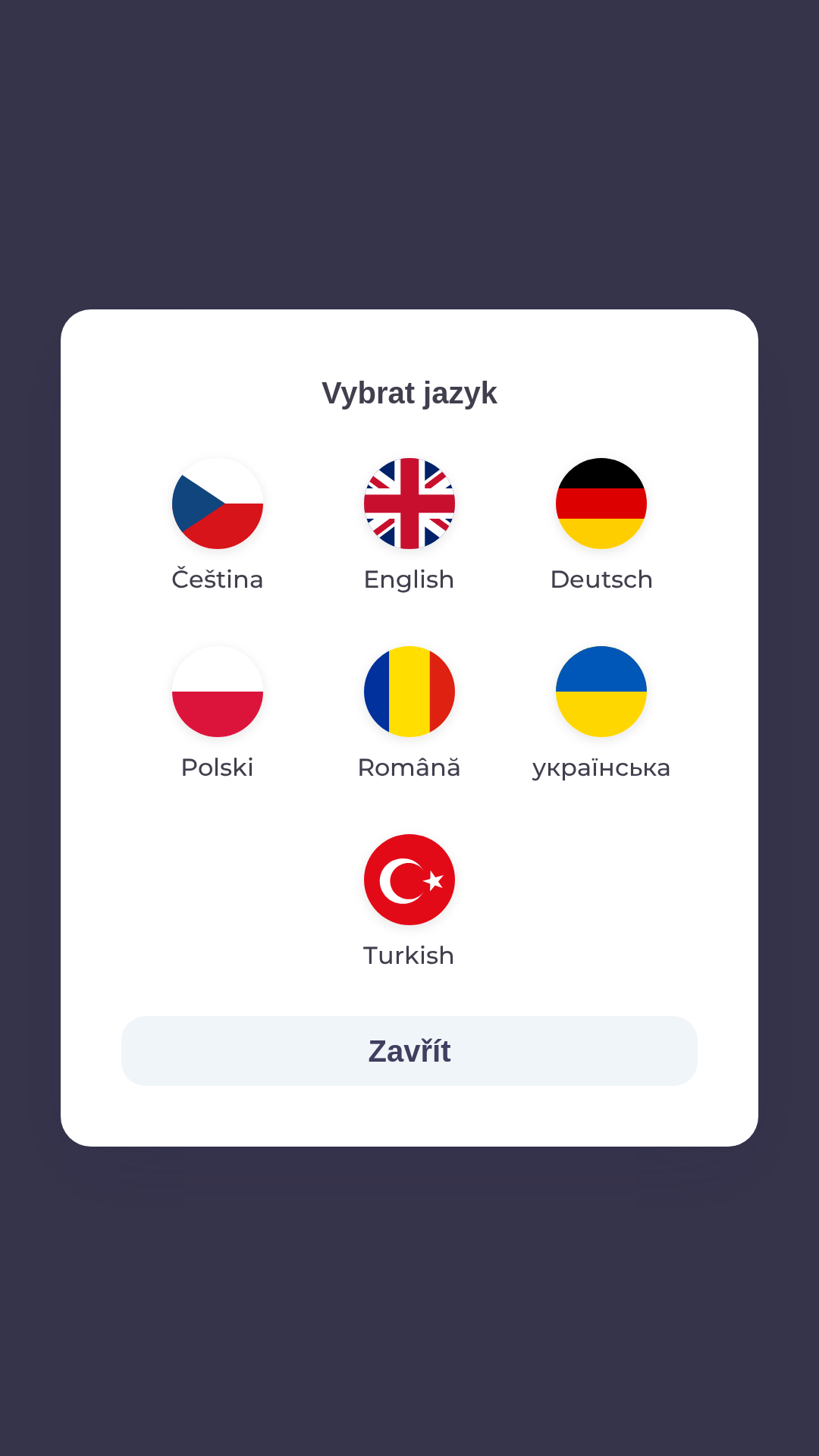
click at [415, 490] on img "button" at bounding box center [409, 503] width 91 height 91
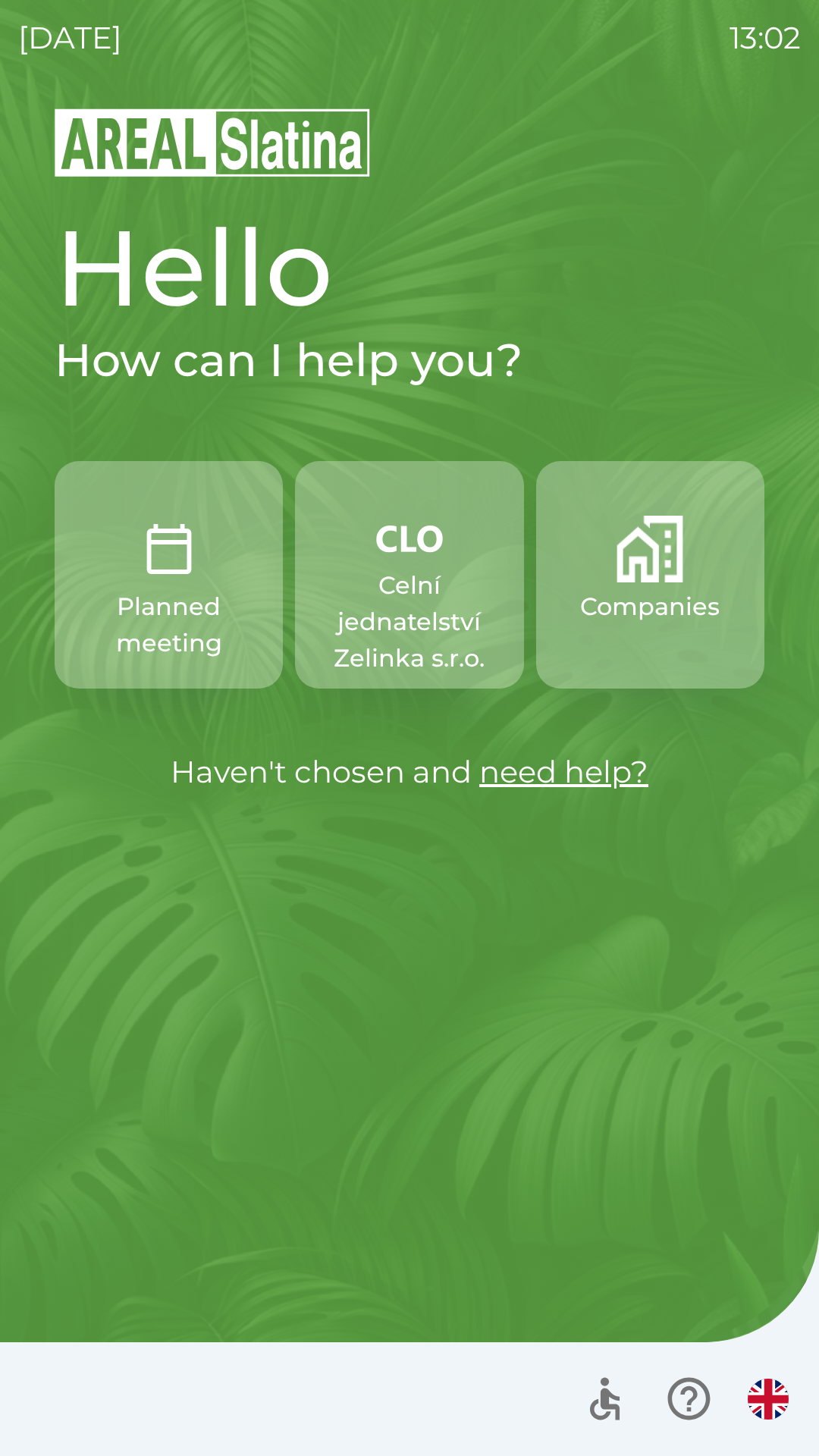
click at [645, 575] on img "button" at bounding box center [649, 548] width 67 height 67
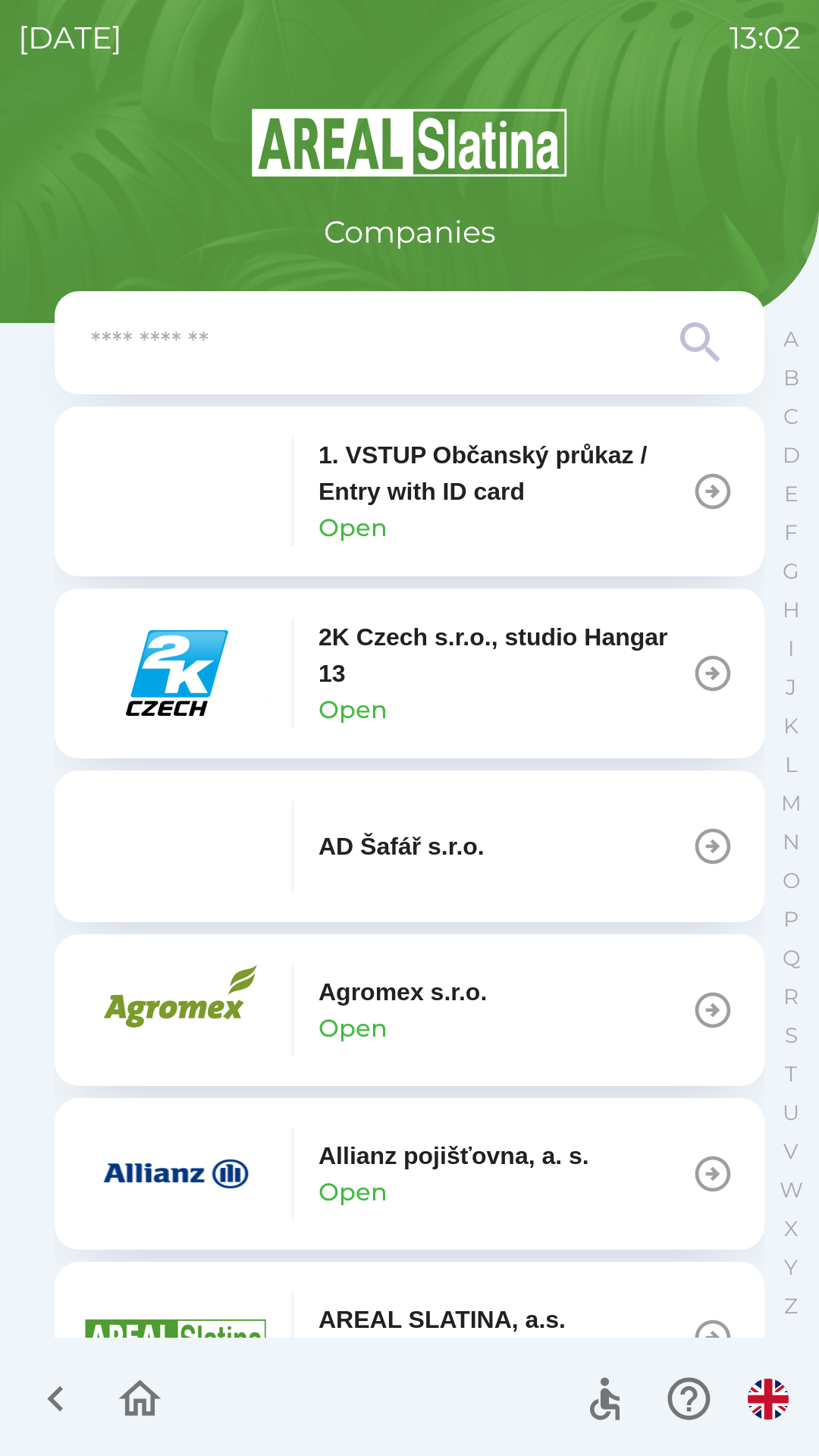
click at [495, 667] on p "2K Czech s.r.o., studio Hangar 13" at bounding box center [504, 655] width 373 height 73
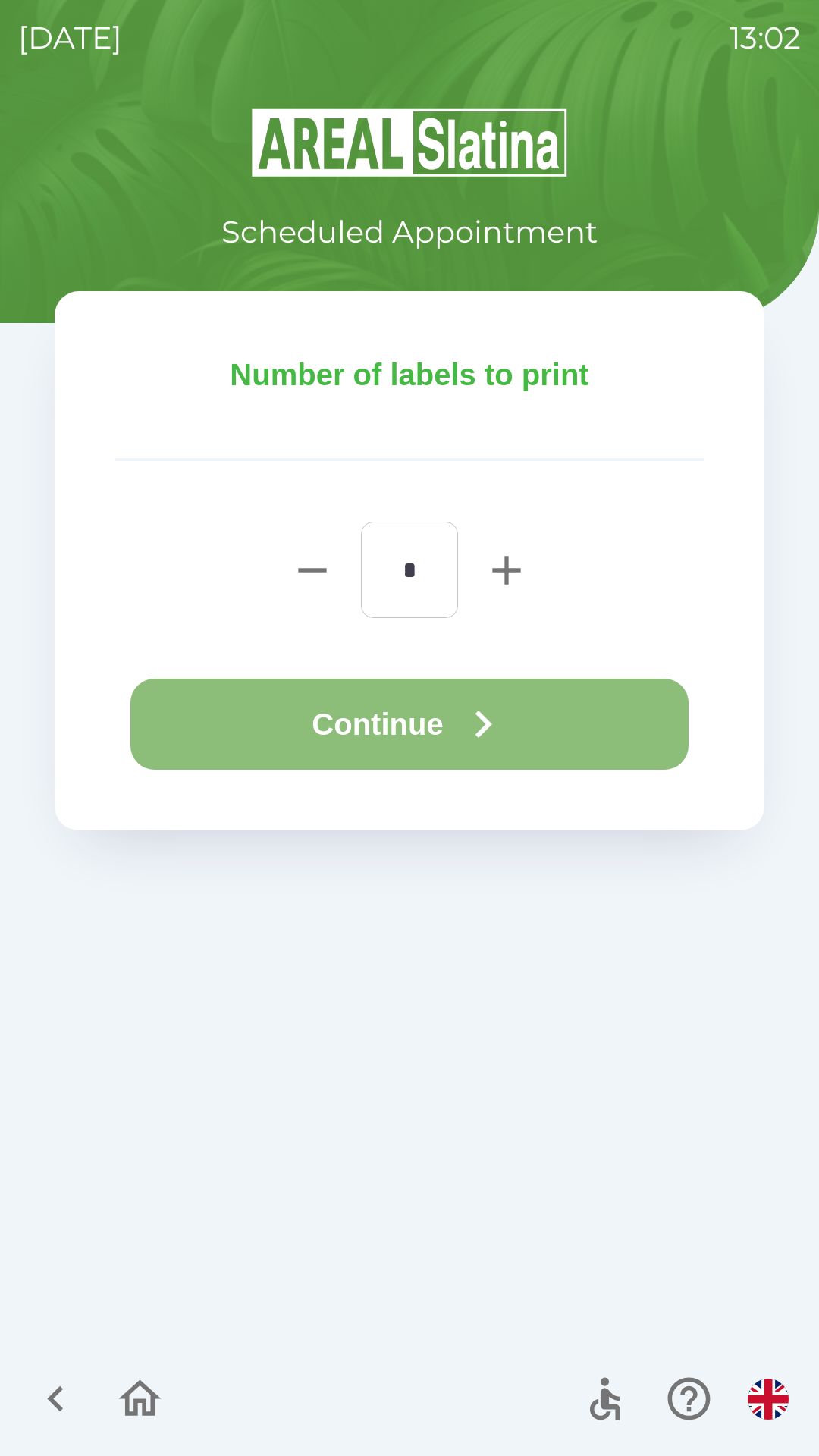
click at [565, 693] on button "Continue" at bounding box center [409, 724] width 558 height 91
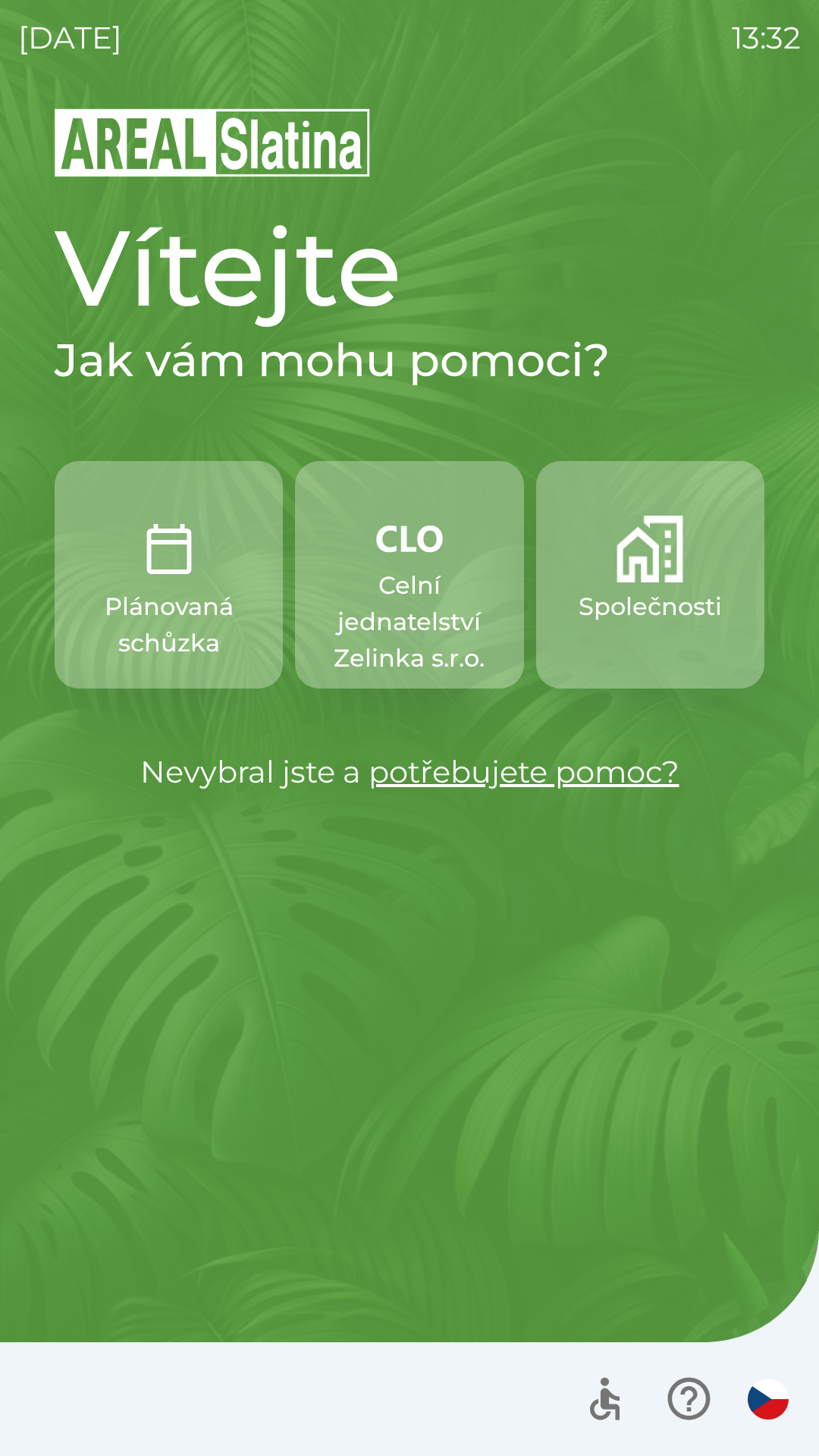
click at [644, 591] on p "Společnosti" at bounding box center [650, 607] width 144 height 36
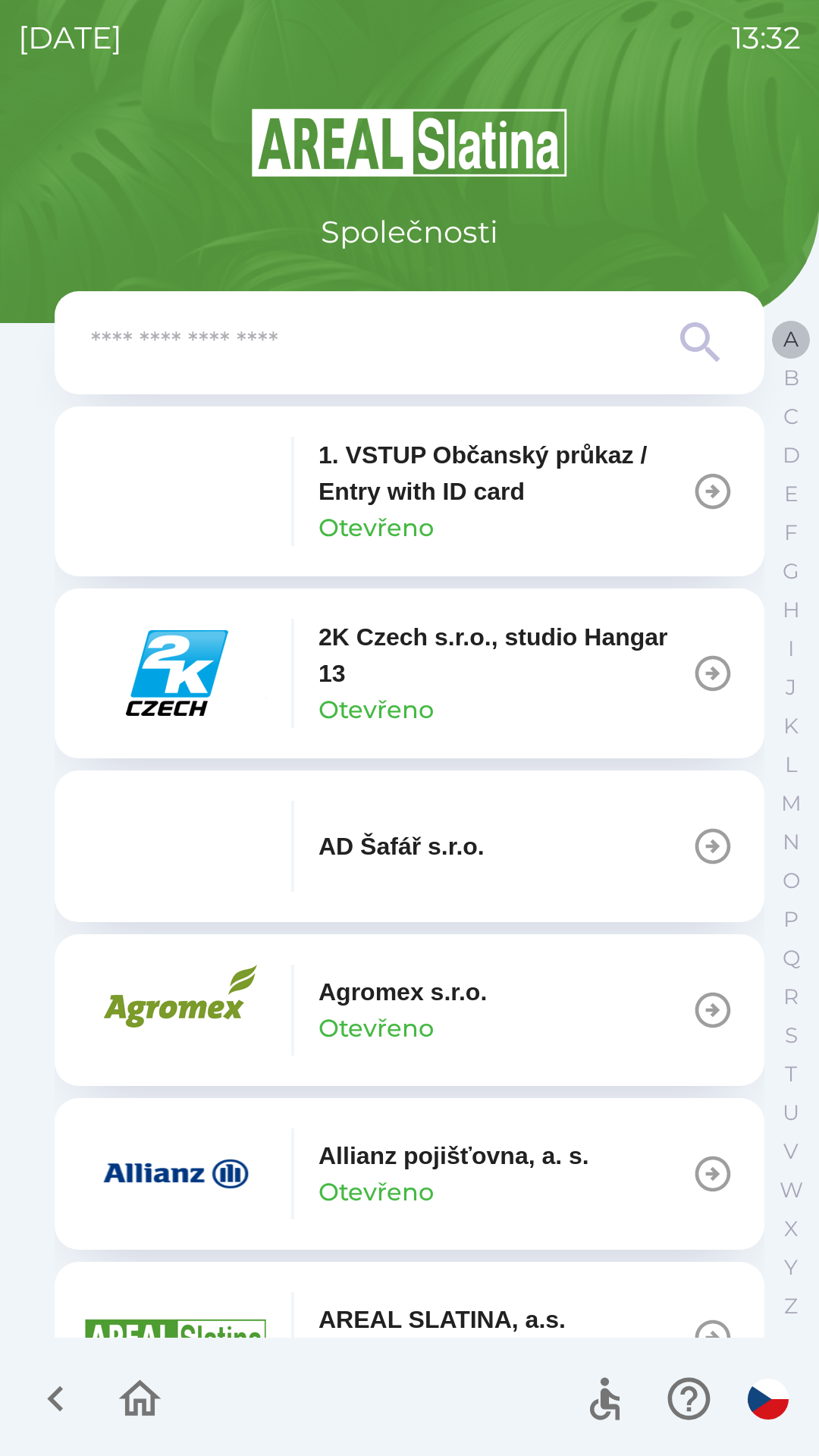
click at [796, 350] on p "A" at bounding box center [791, 339] width 16 height 27
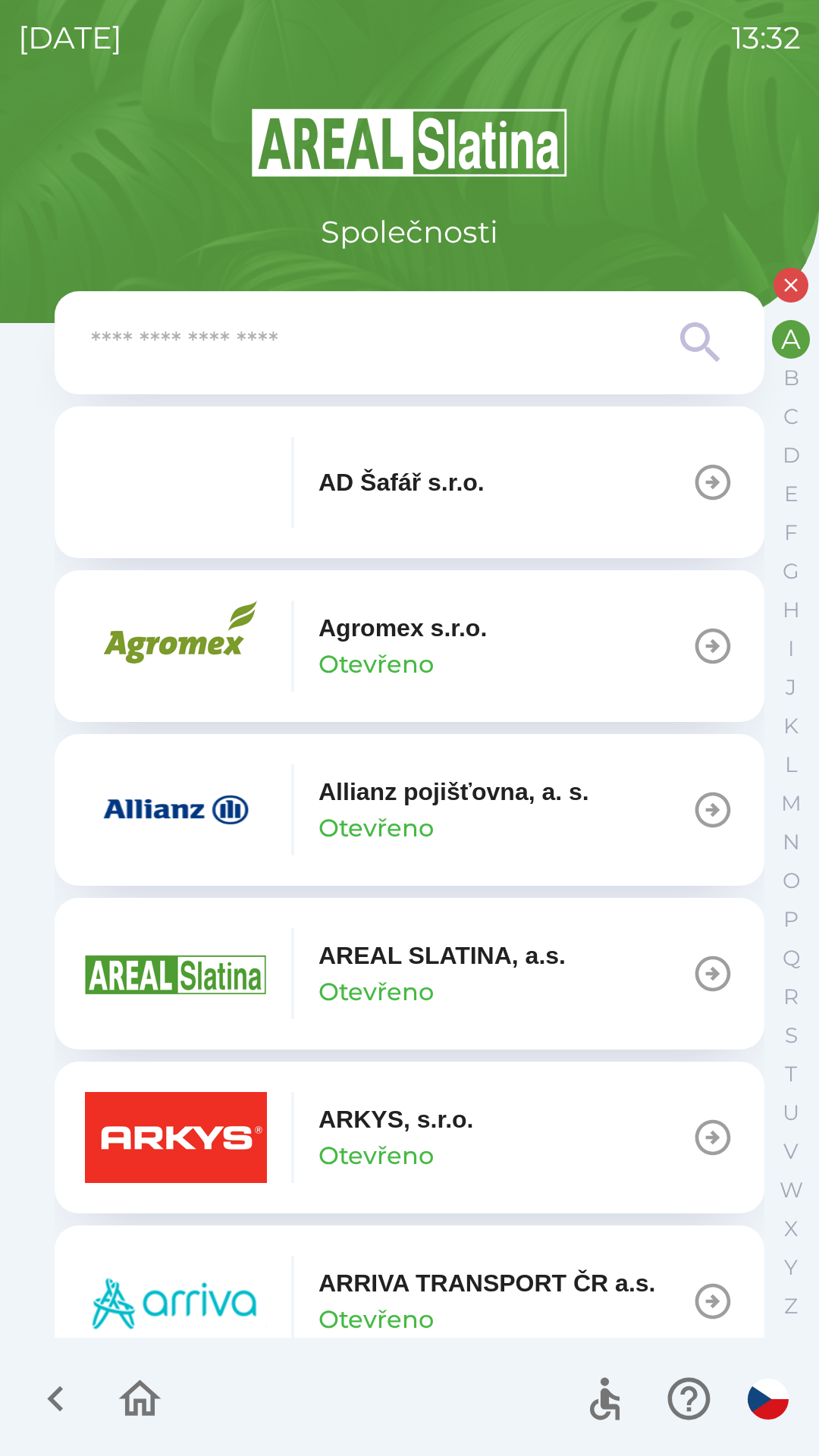
click at [250, 659] on img "button" at bounding box center [176, 646] width 182 height 91
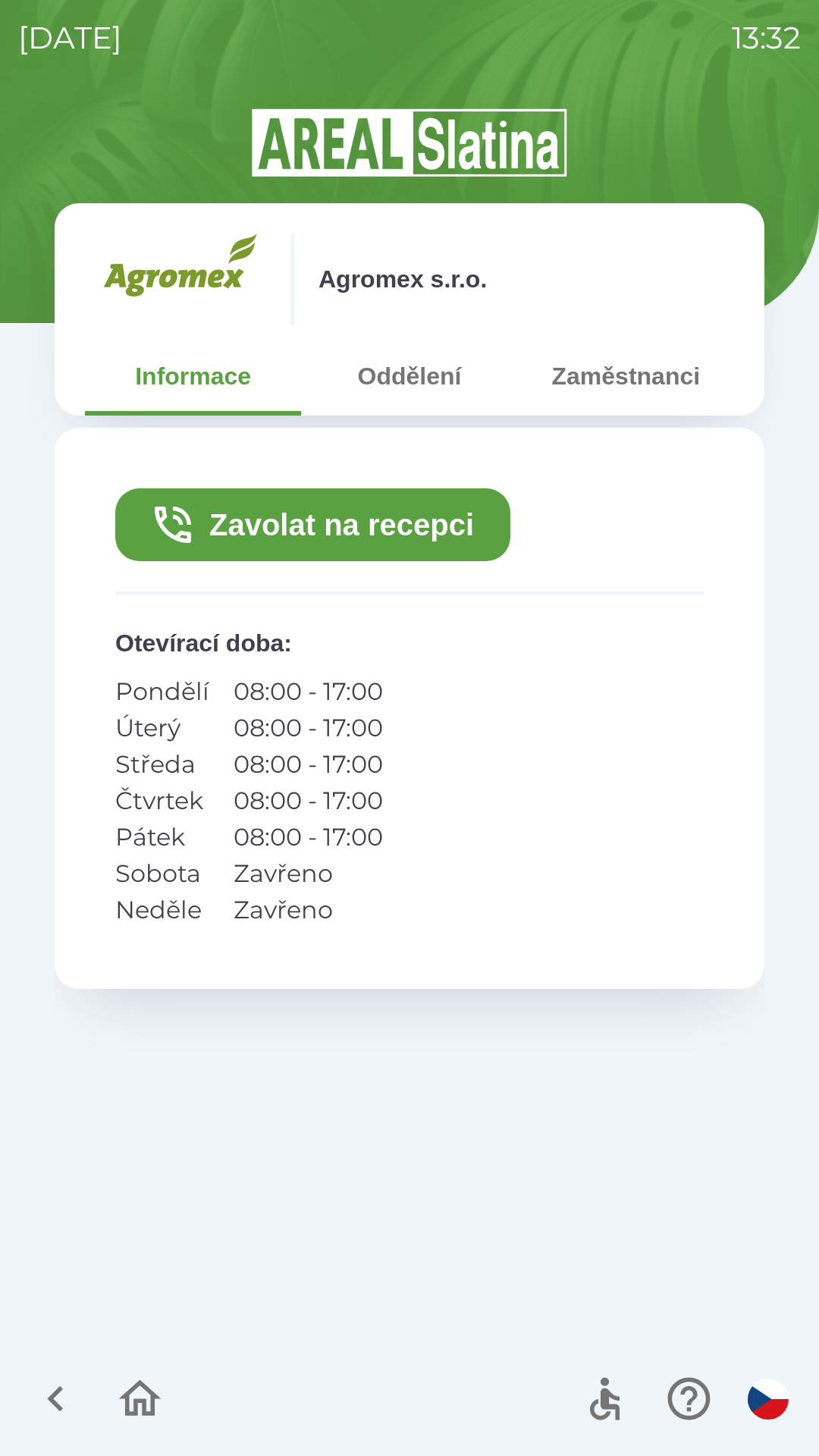
click at [464, 526] on button "Zavolat na recepci" at bounding box center [312, 525] width 395 height 73
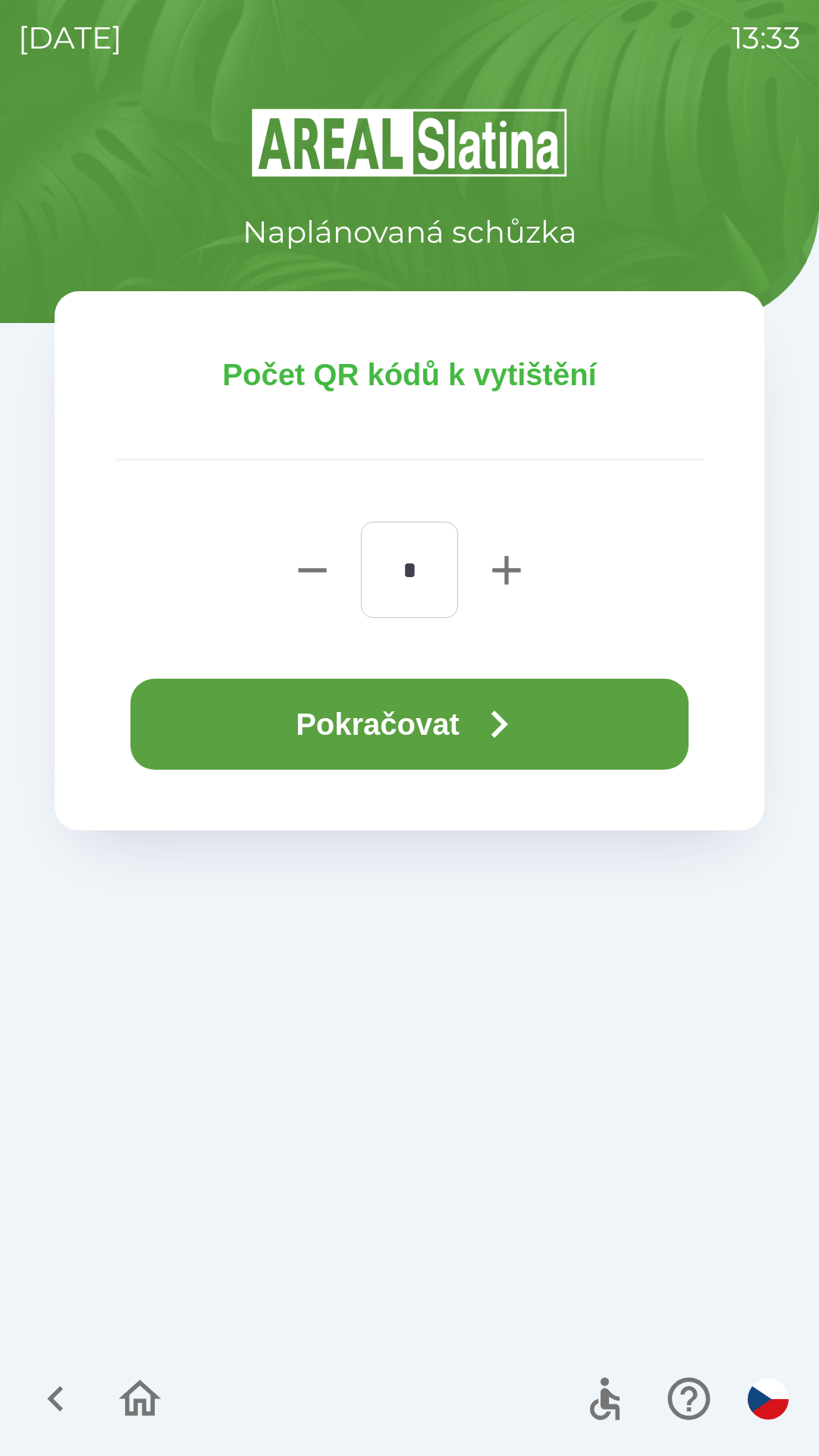
click at [353, 721] on button "Pokračovat" at bounding box center [409, 724] width 558 height 91
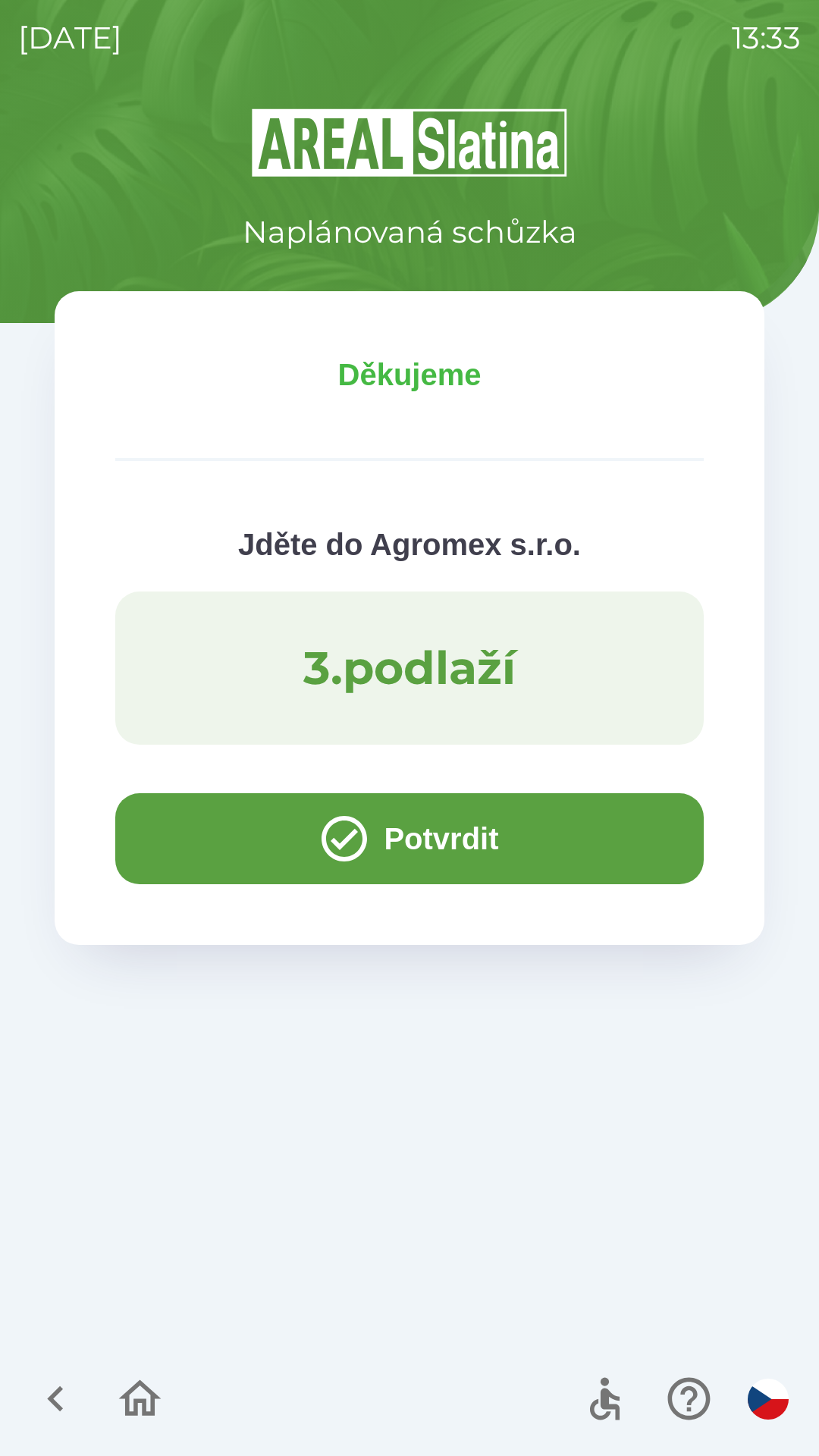
click at [132, 1396] on icon "button" at bounding box center [139, 1398] width 51 height 51
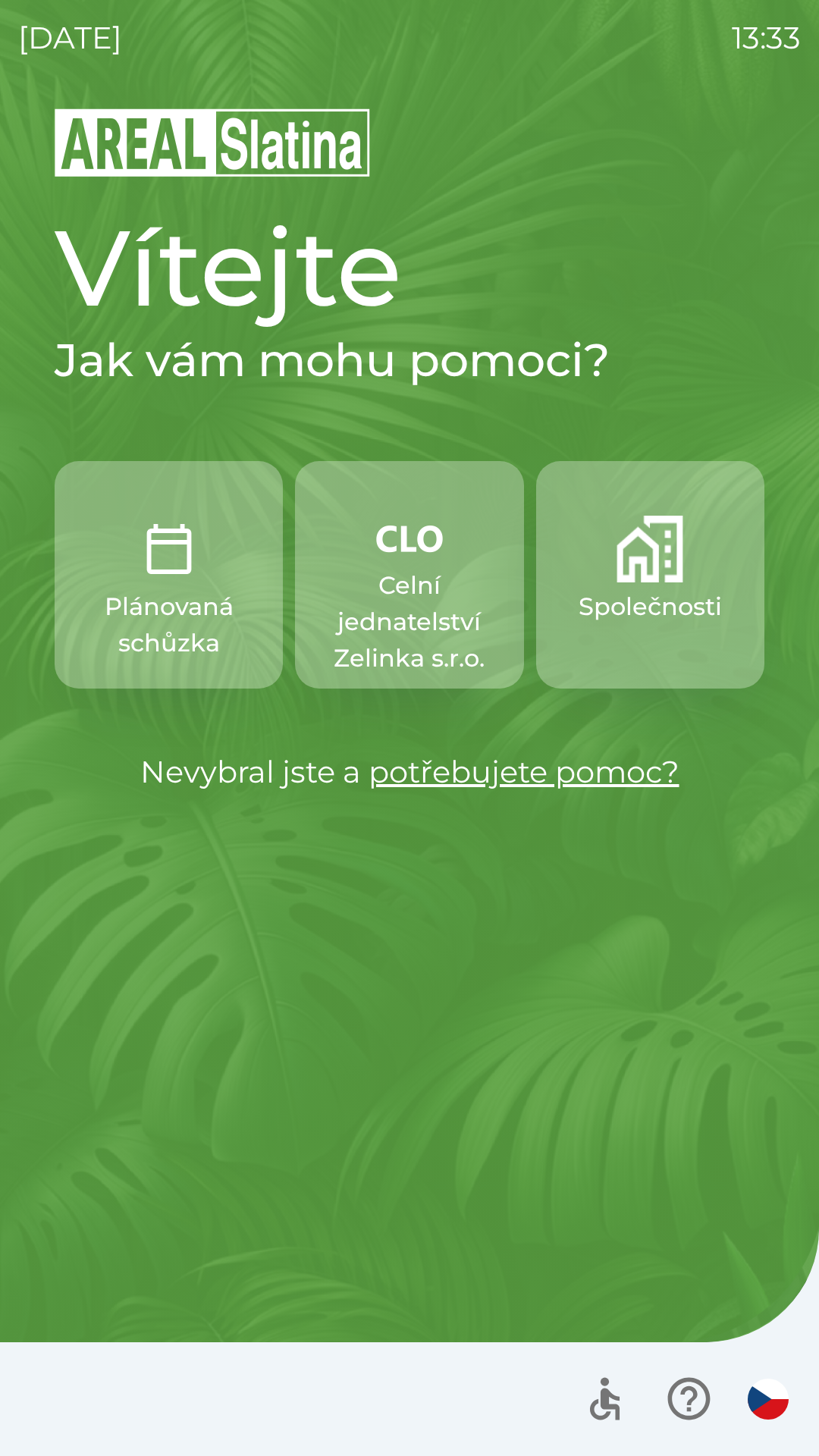
click at [656, 615] on p "Společnosti" at bounding box center [650, 607] width 144 height 36
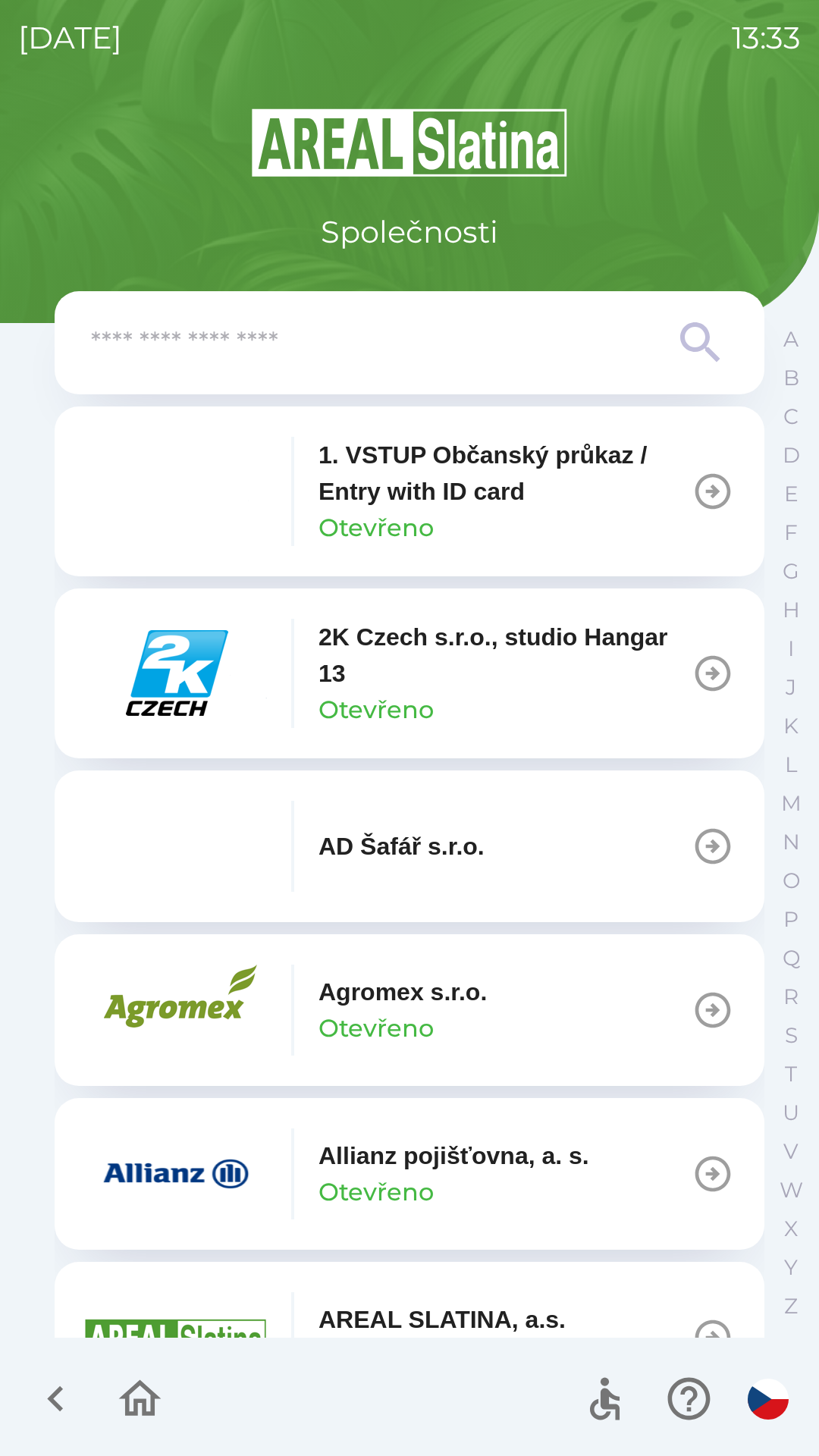
click at [291, 1038] on div "Agromex s.r.o. Otevřeno" at bounding box center [285, 1009] width 402 height 91
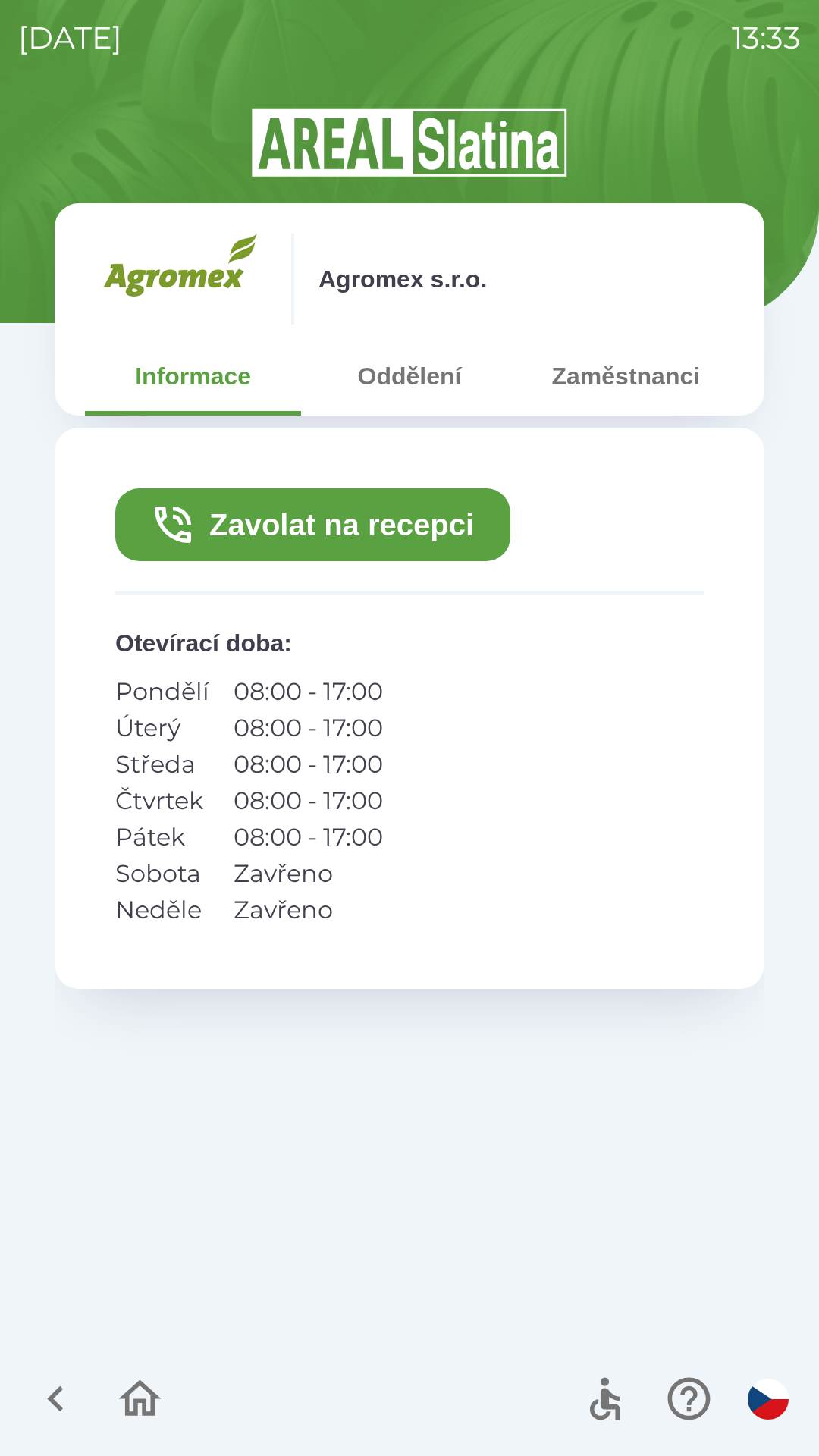
click at [47, 1389] on icon "button" at bounding box center [55, 1398] width 51 height 51
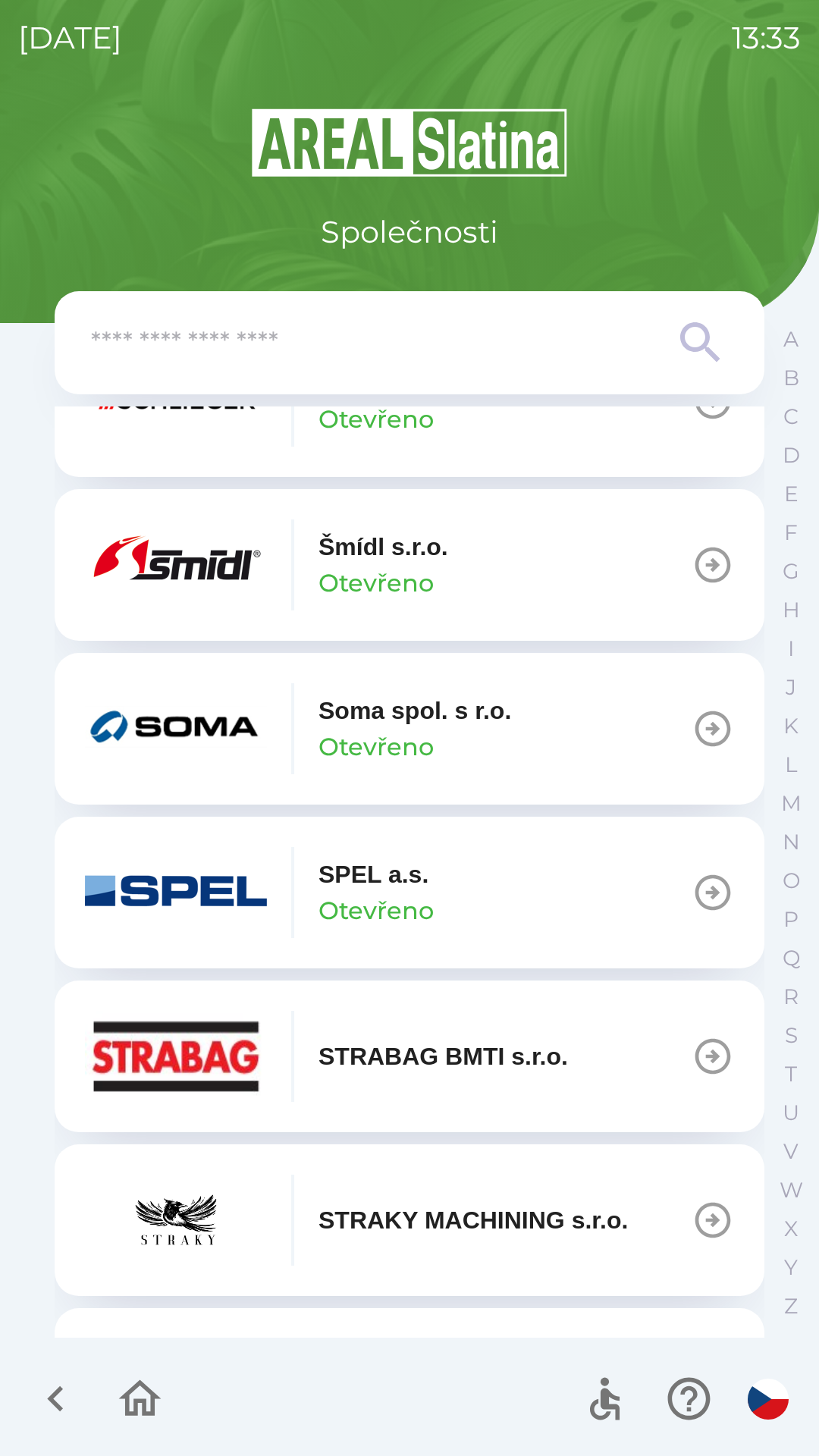
scroll to position [9342, 0]
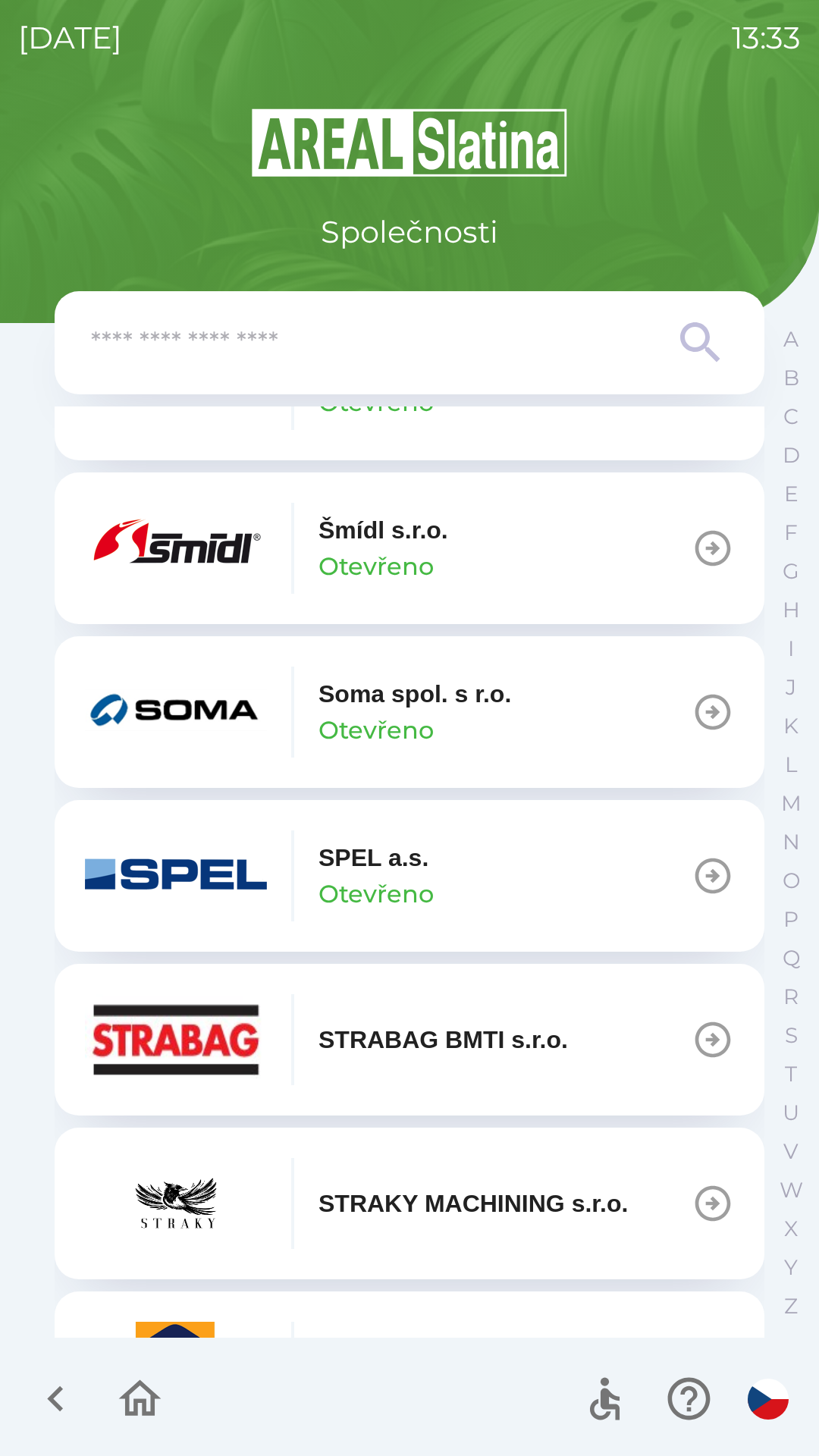
click at [402, 548] on p "Šmídl s.r.o." at bounding box center [383, 530] width 130 height 36
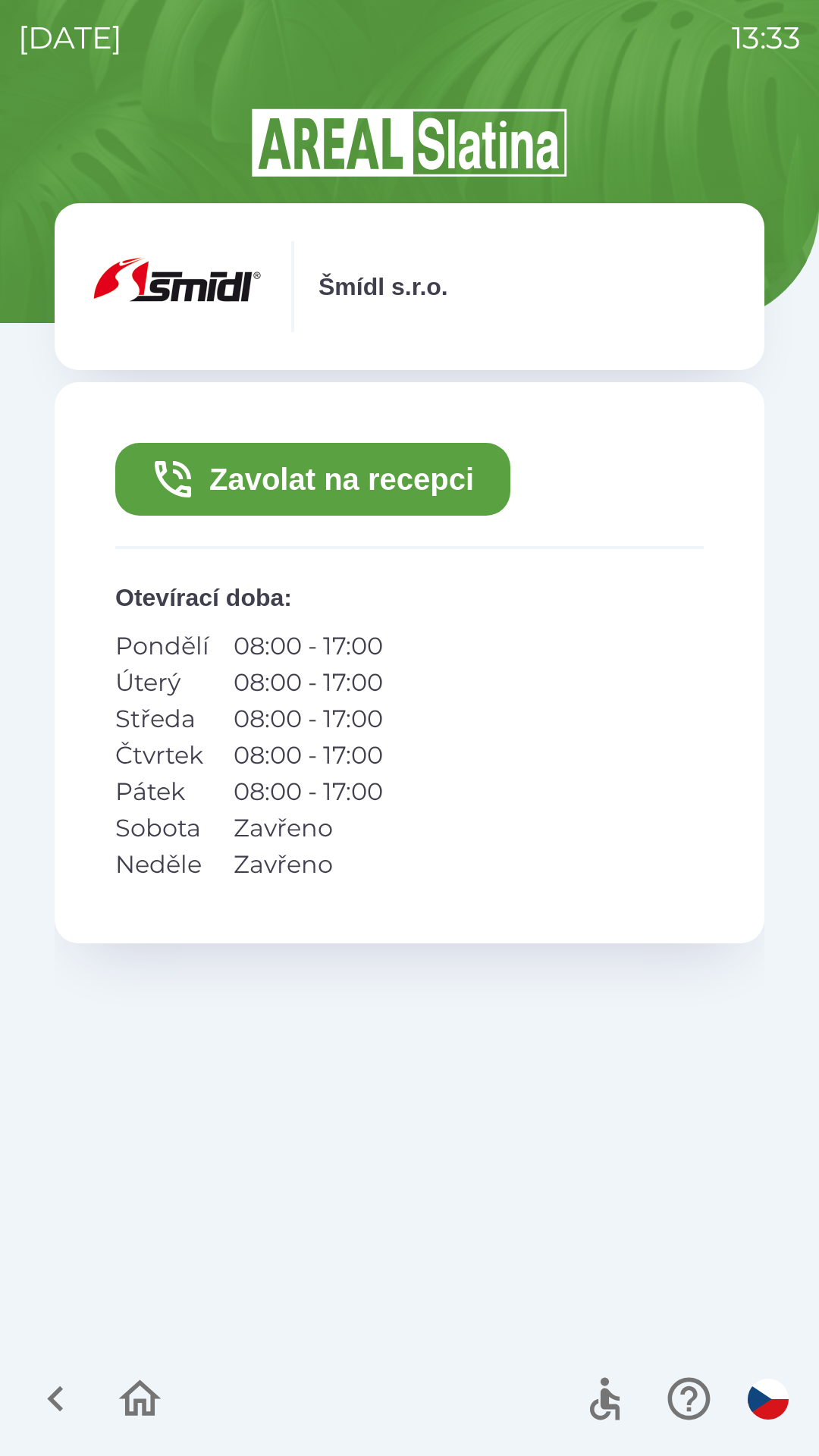
click at [349, 478] on button "Zavolat na recepci" at bounding box center [312, 479] width 395 height 73
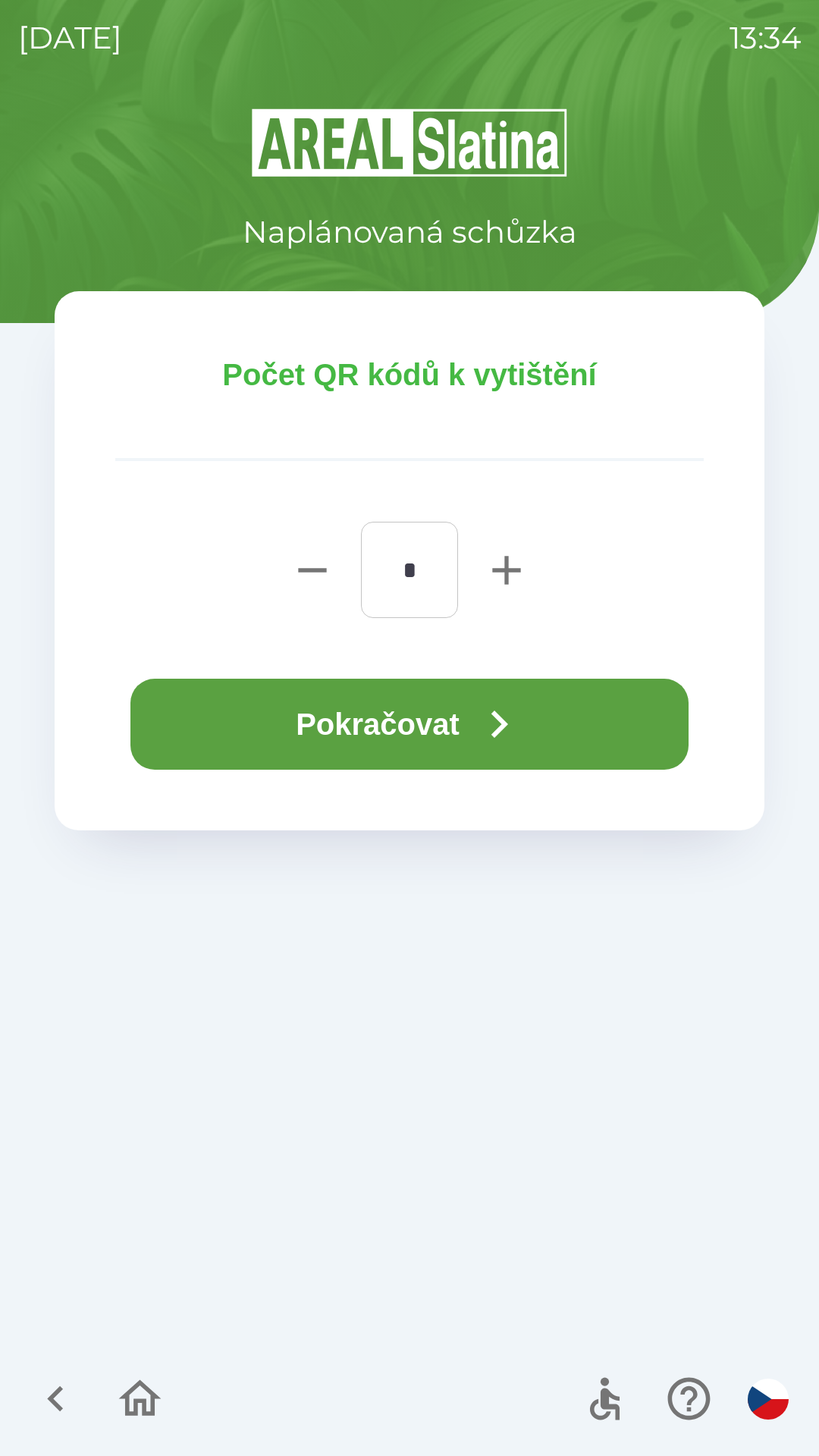
click at [399, 725] on button "Pokračovat" at bounding box center [409, 724] width 558 height 91
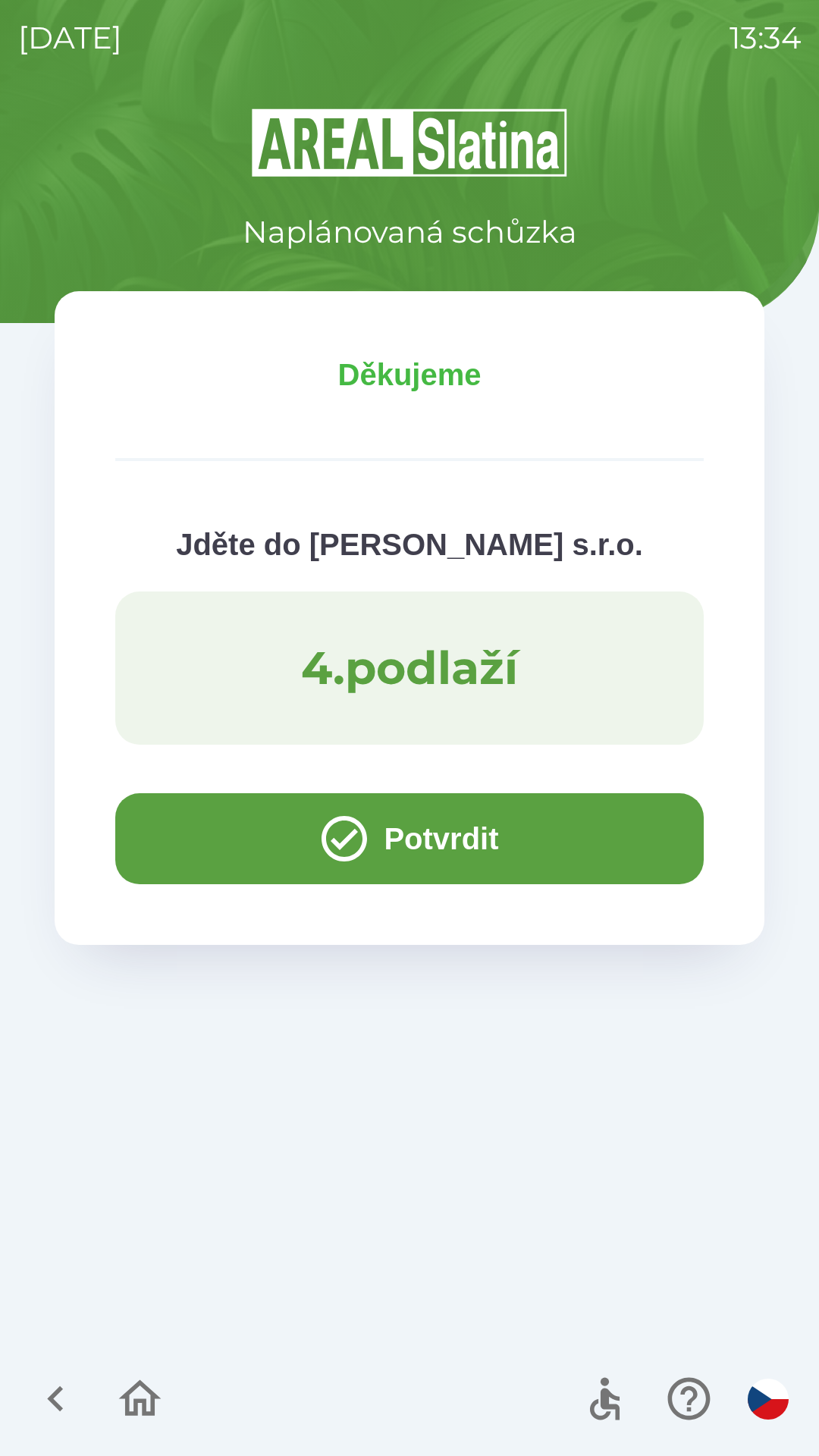
click at [365, 850] on icon "button" at bounding box center [344, 838] width 54 height 54
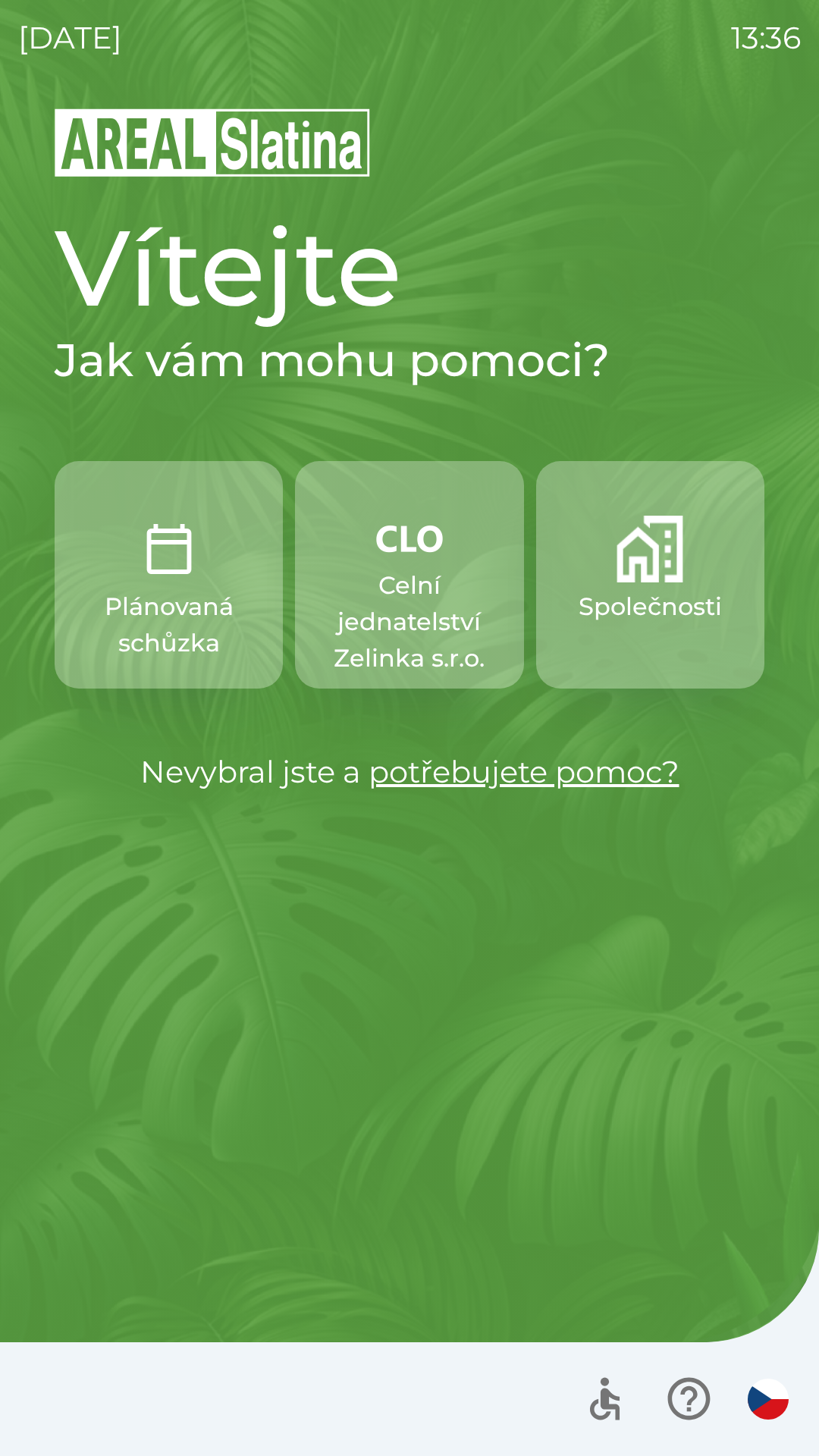
click at [384, 597] on p "Celní jednatelství Zelinka s.r.o." at bounding box center [409, 622] width 156 height 109
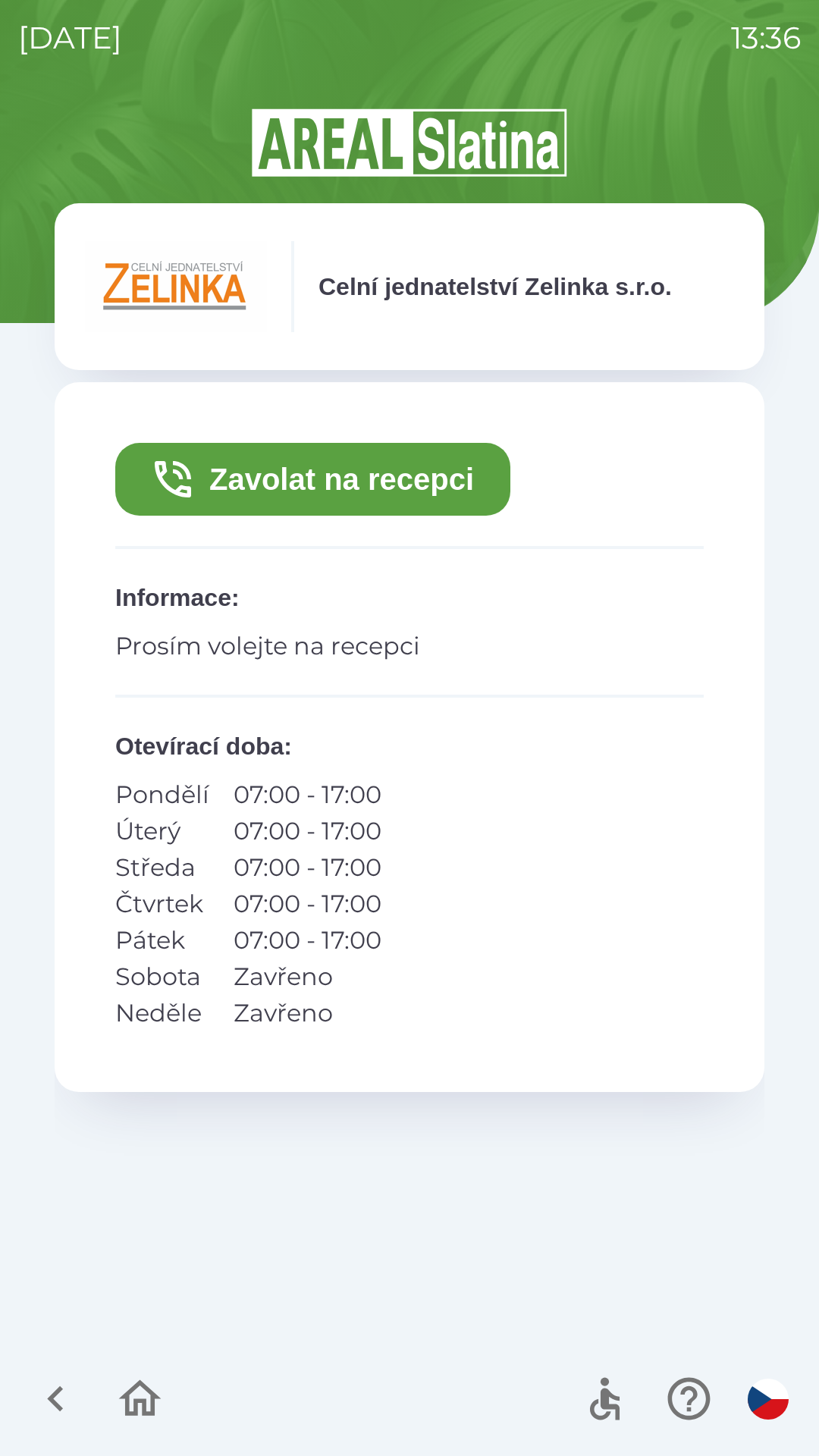
click at [340, 482] on button "Zavolat na recepci" at bounding box center [312, 479] width 395 height 73
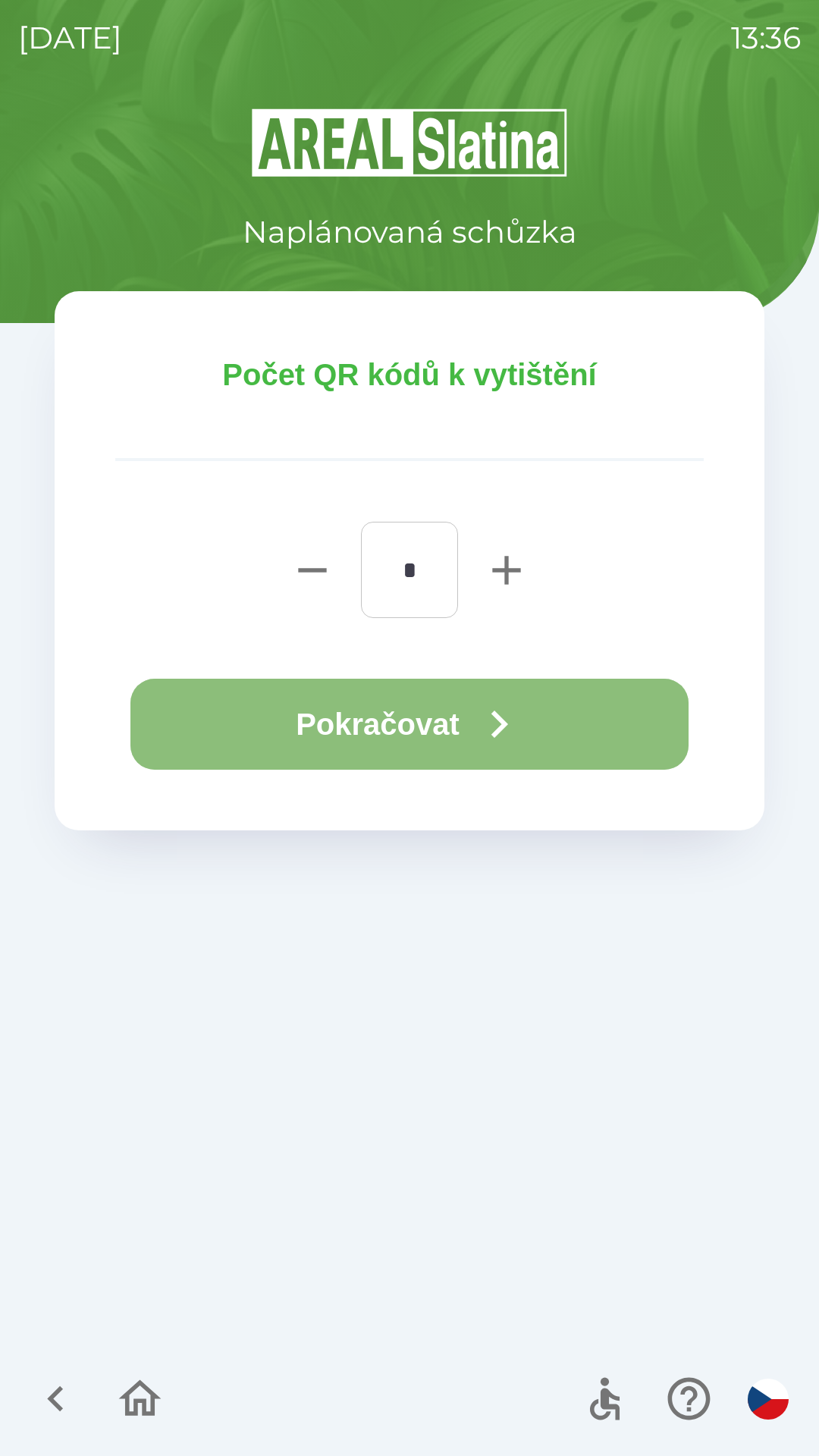
click at [427, 727] on button "Pokračovat" at bounding box center [409, 724] width 558 height 91
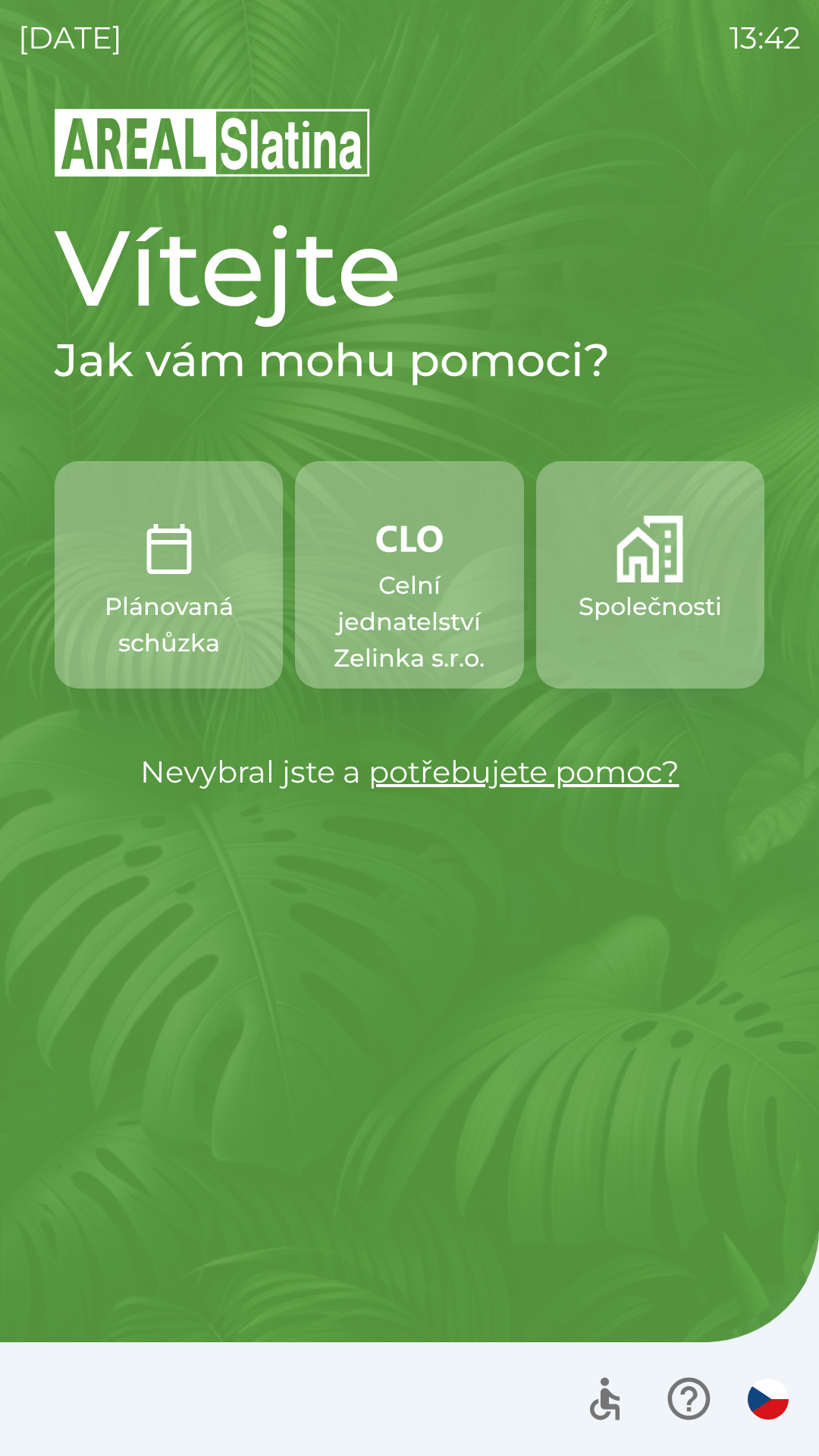
click at [382, 588] on p "Celní jednatelství Zelinka s.r.o." at bounding box center [409, 622] width 156 height 109
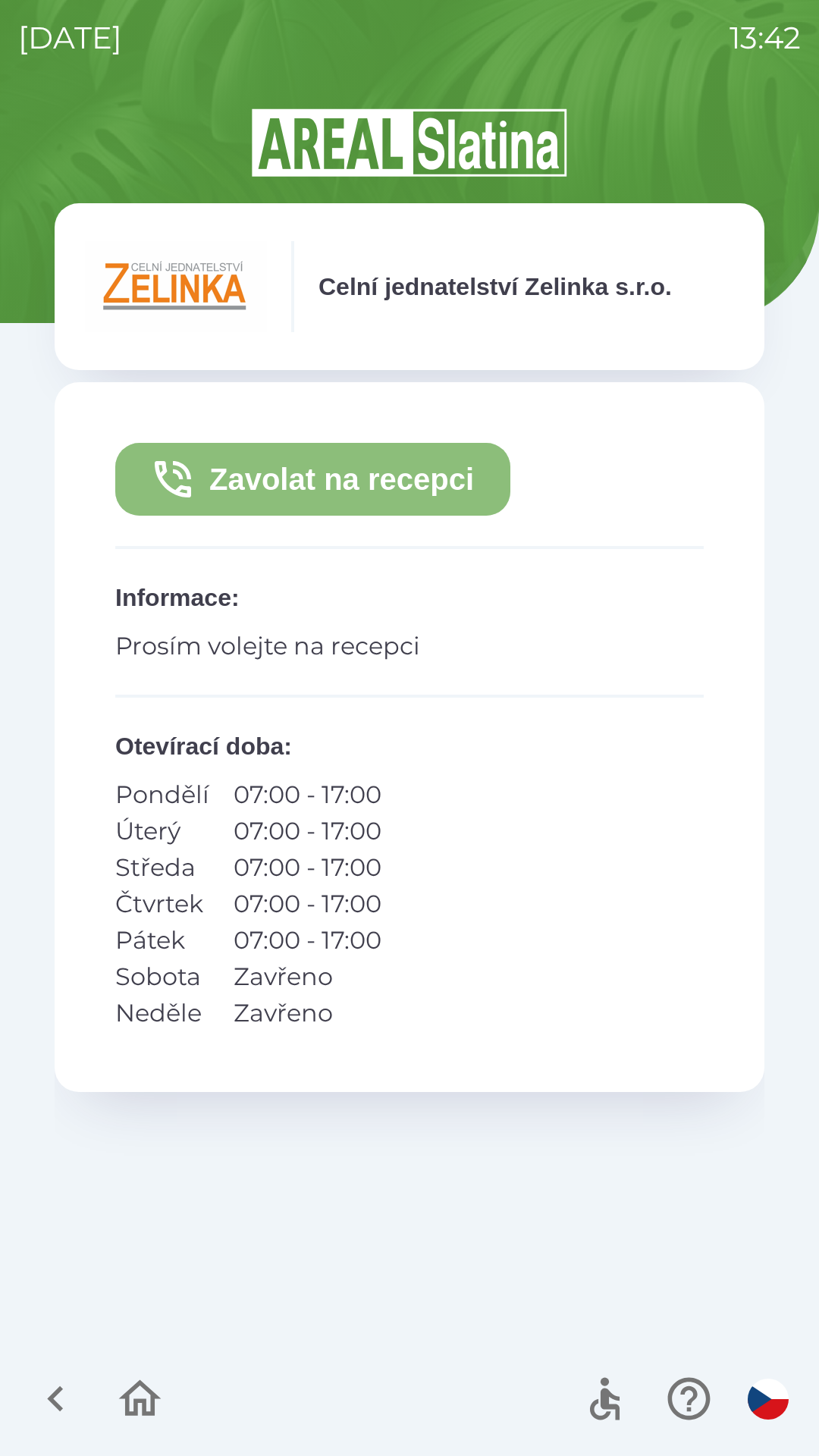
click at [367, 469] on button "Zavolat na recepci" at bounding box center [312, 479] width 395 height 73
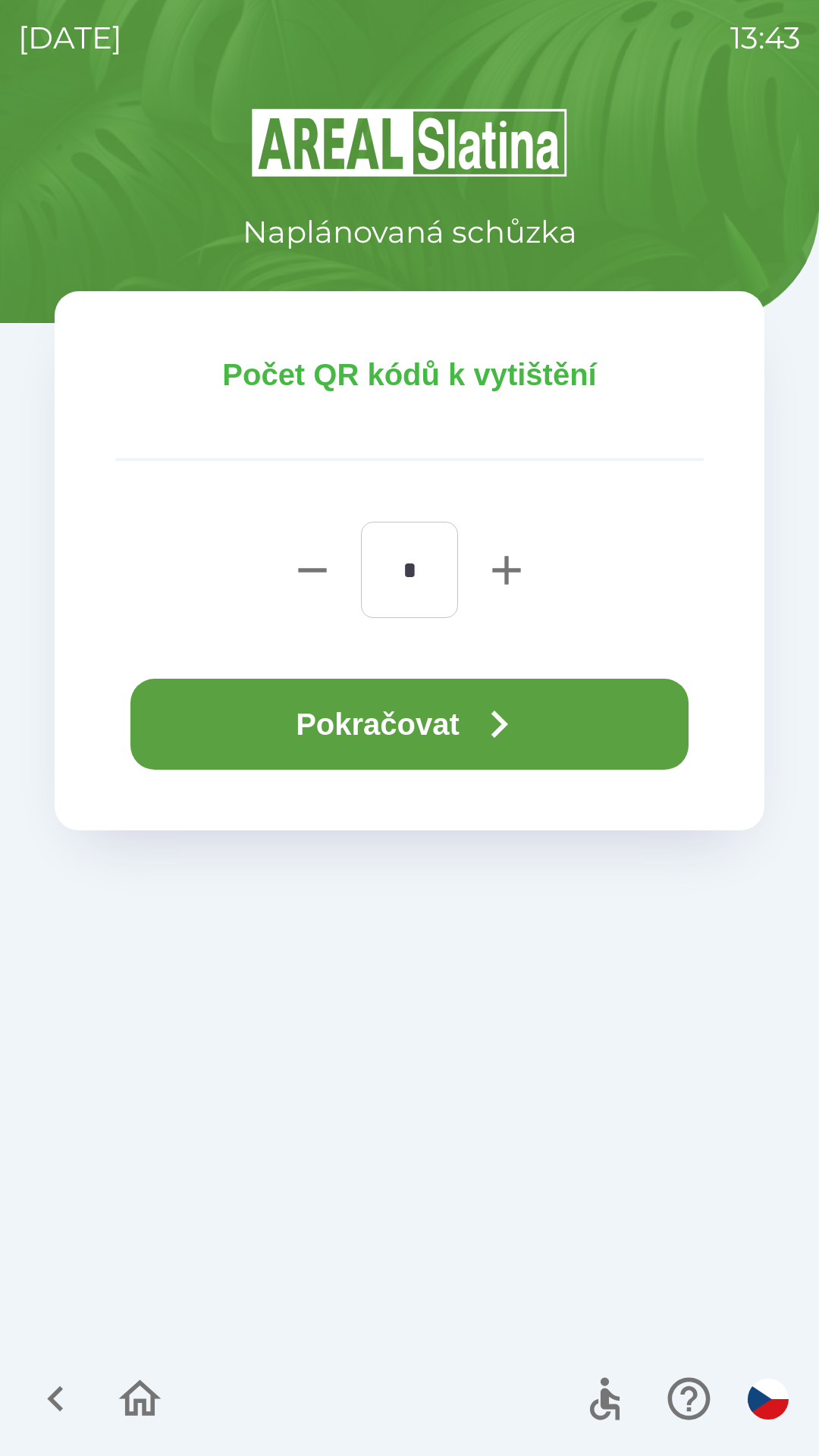
click at [416, 716] on button "Pokračovat" at bounding box center [409, 724] width 558 height 91
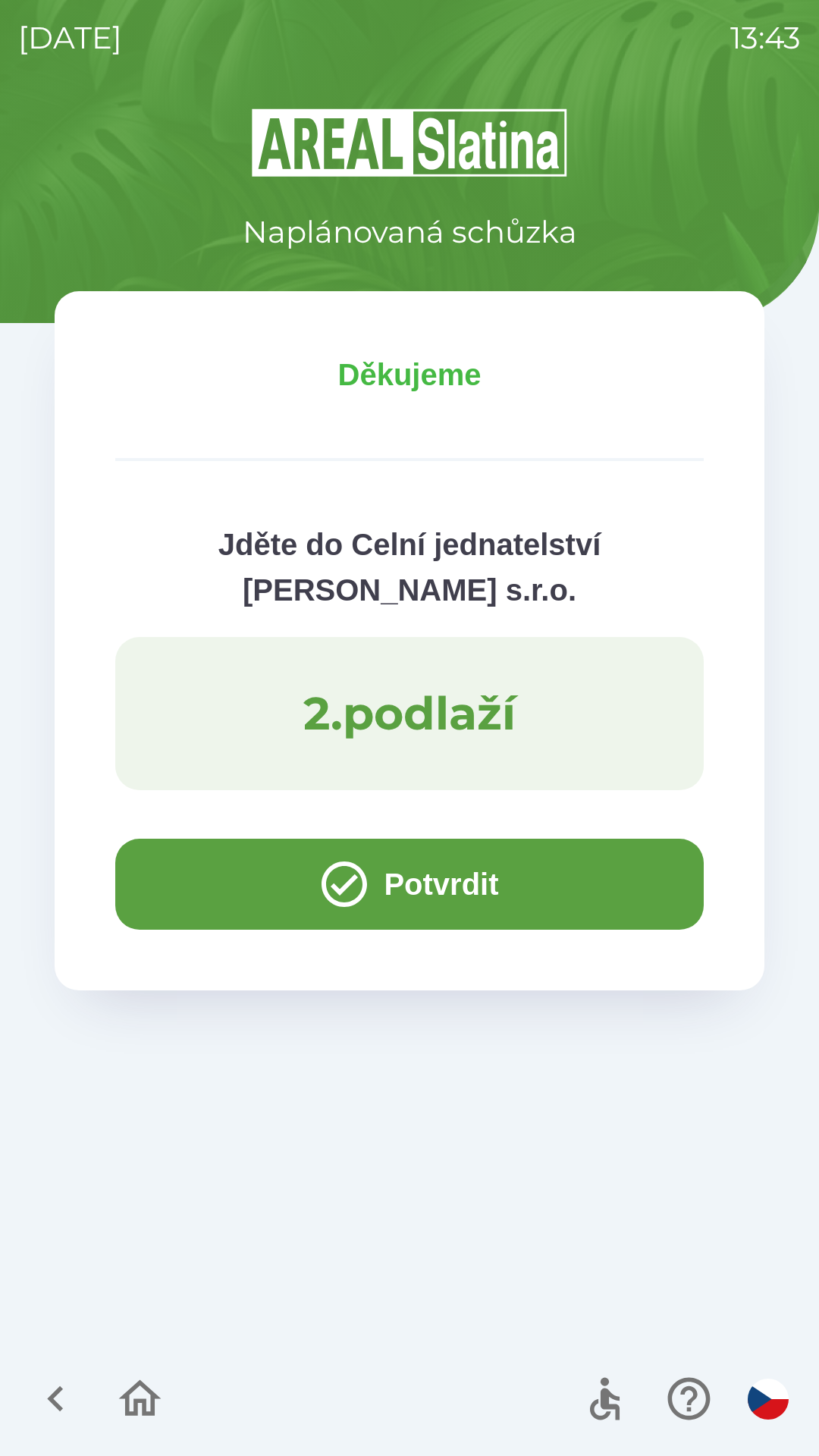
click at [430, 878] on button "Potvrdit" at bounding box center [409, 884] width 589 height 91
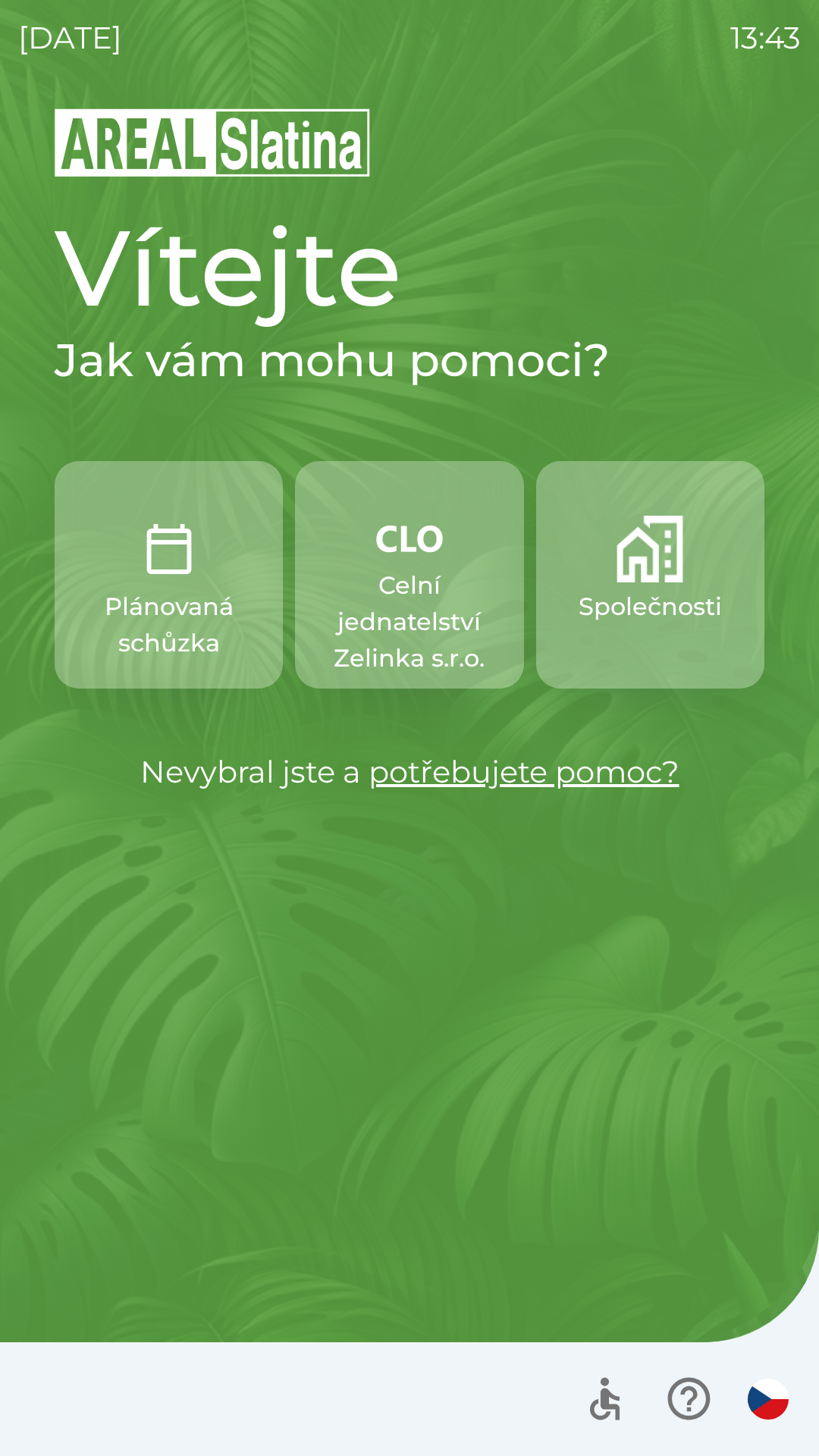
click at [408, 568] on p "Celní jednatelství Zelinka s.r.o." at bounding box center [409, 622] width 156 height 109
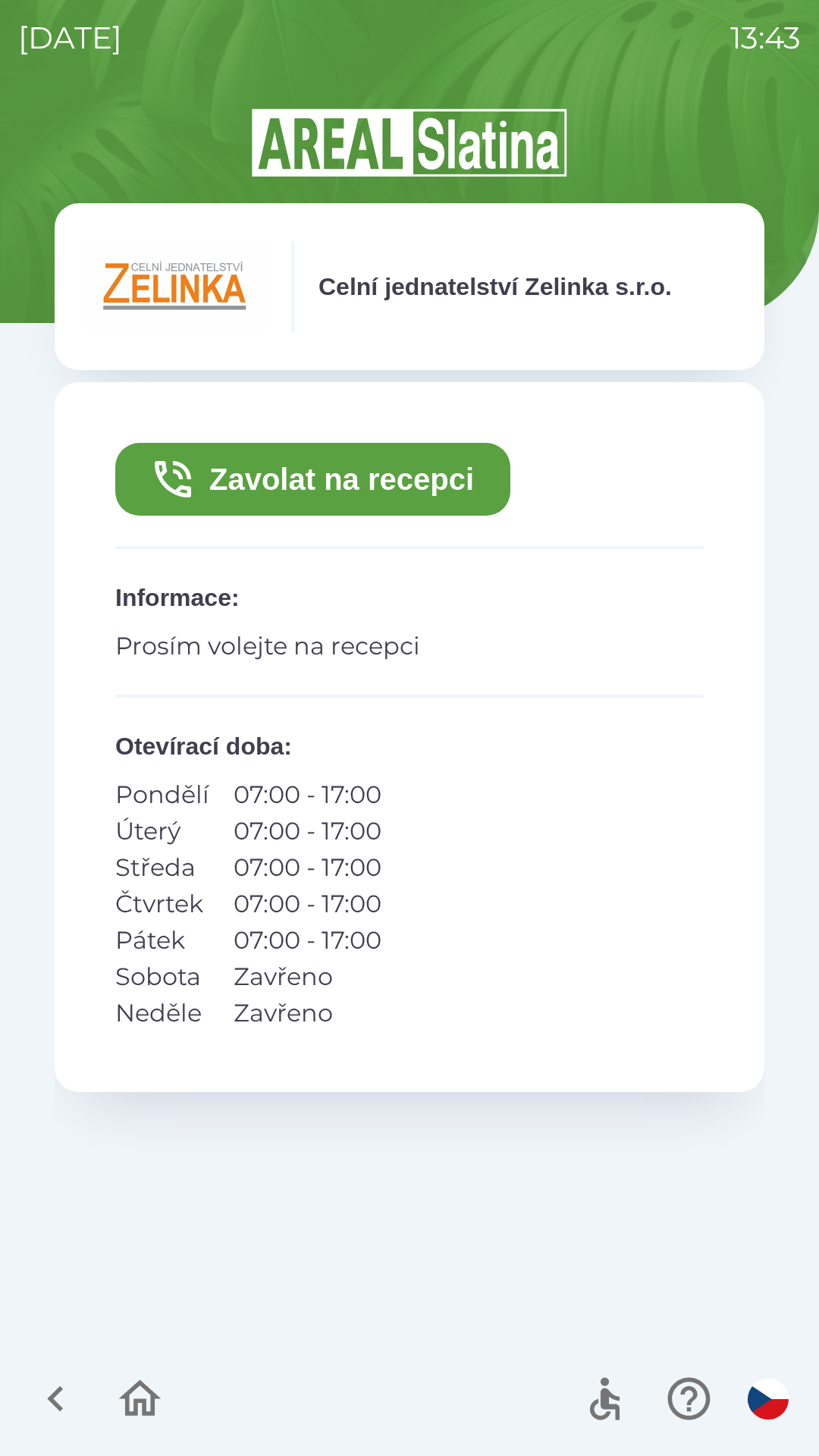
click at [178, 296] on img at bounding box center [176, 286] width 182 height 91
click at [53, 1386] on icon "button" at bounding box center [55, 1398] width 51 height 51
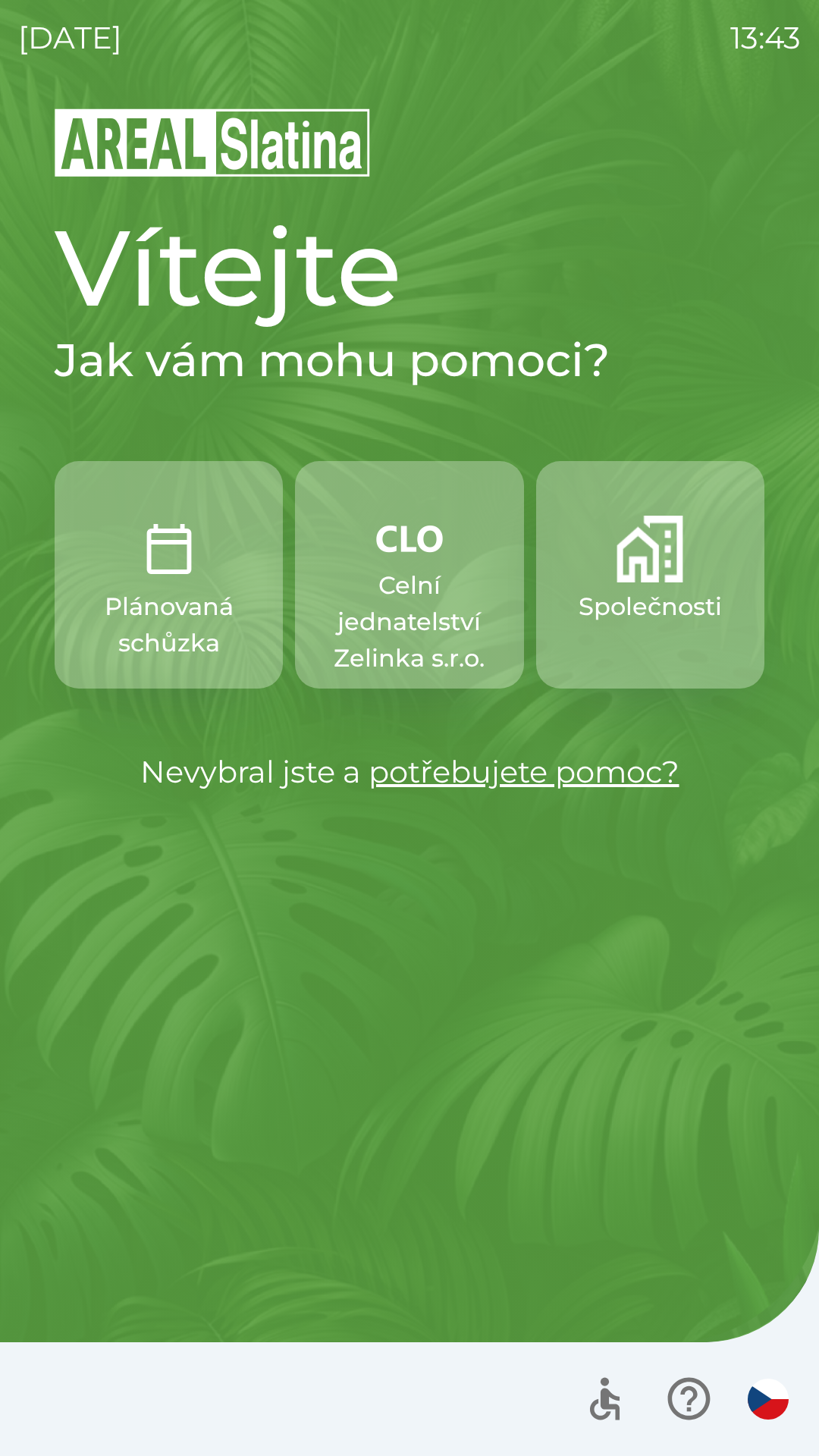
click at [185, 601] on p "Plánovaná schůzka" at bounding box center [169, 625] width 156 height 73
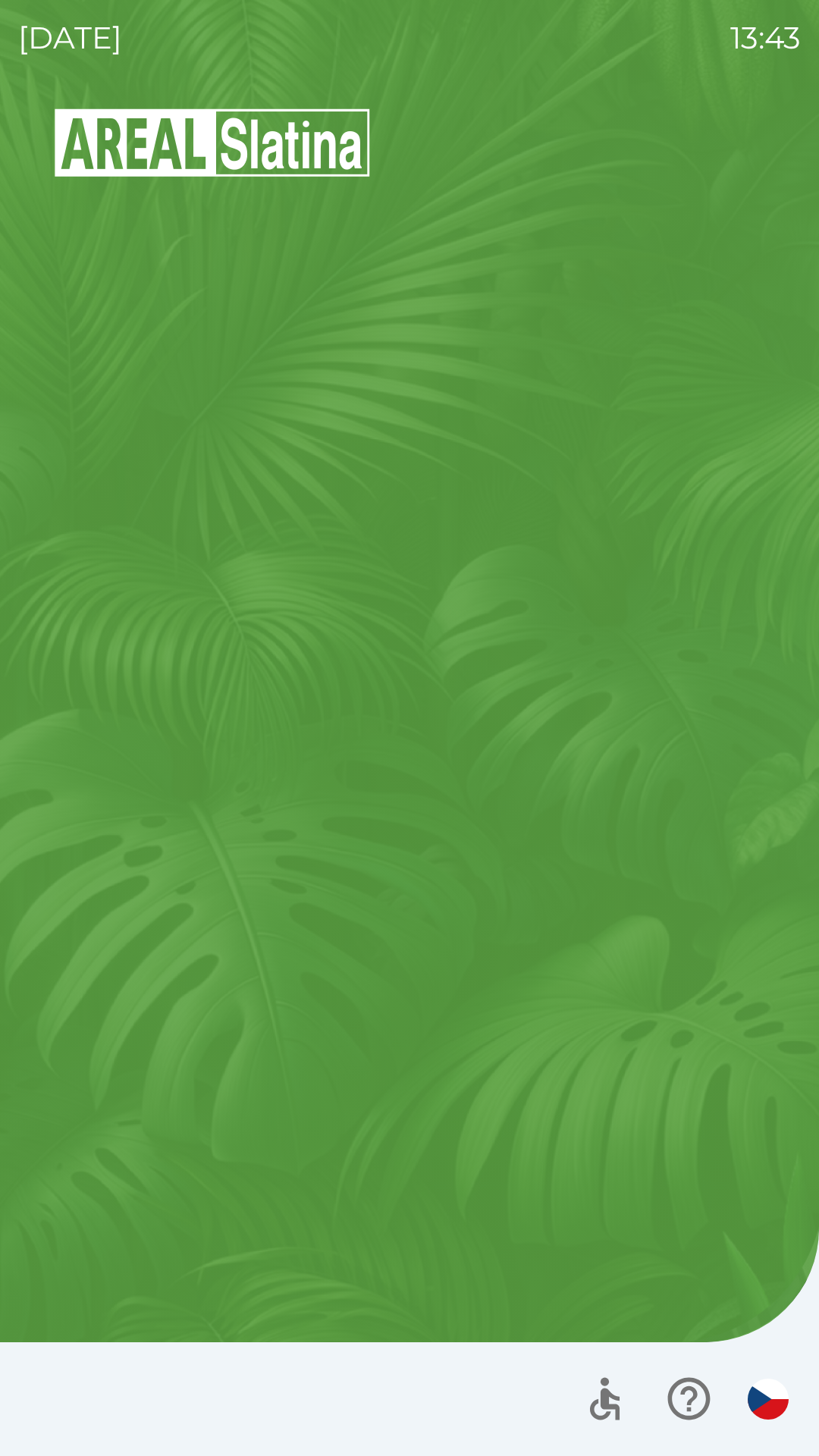
click at [195, 590] on div "Vítejte Jak vám mohu pomoci? Plánovaná schůzka Celní jednatelství [PERSON_NAME]…" at bounding box center [409, 781] width 783 height 1350
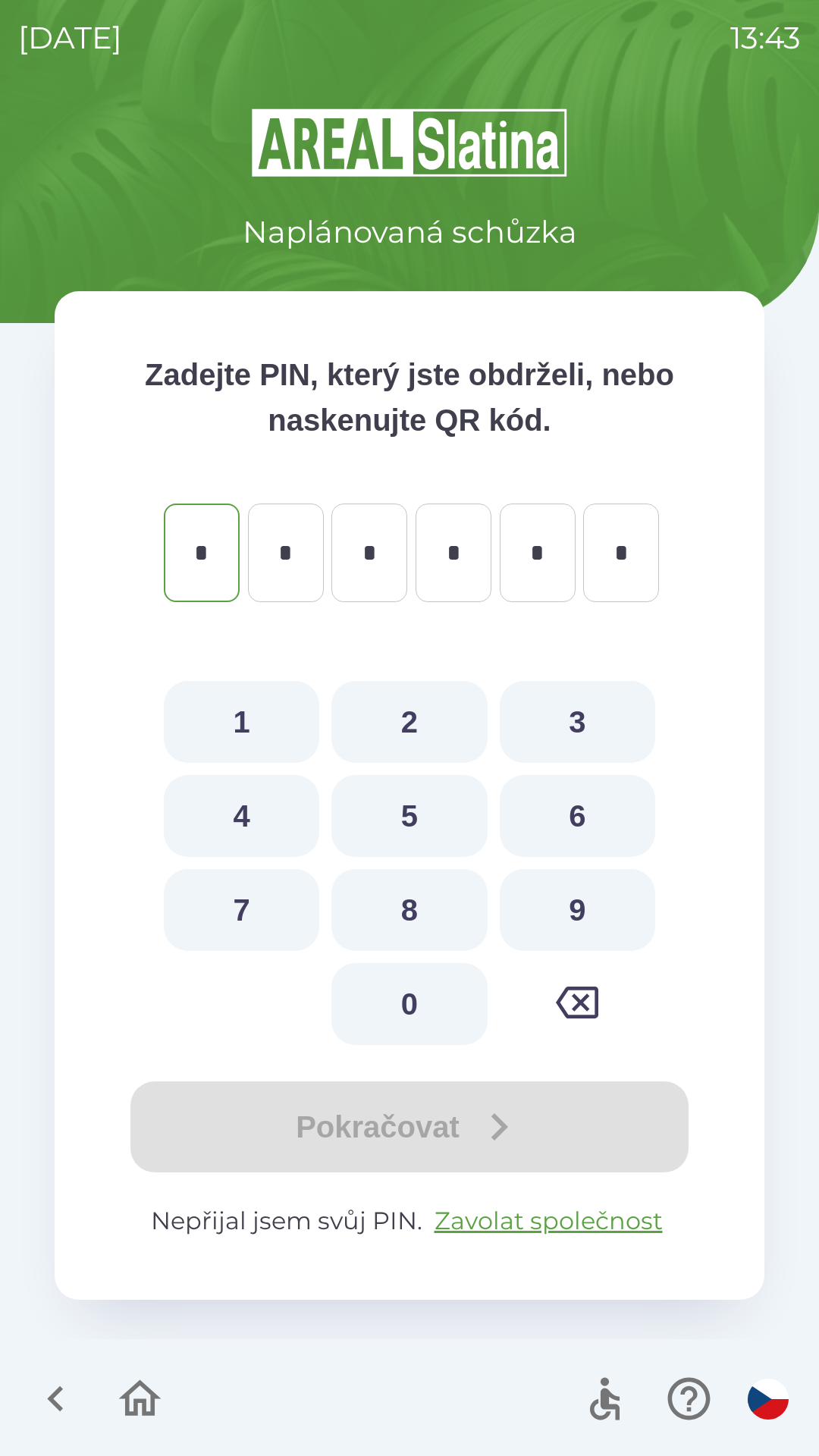
click at [47, 1392] on icon "button" at bounding box center [55, 1398] width 51 height 51
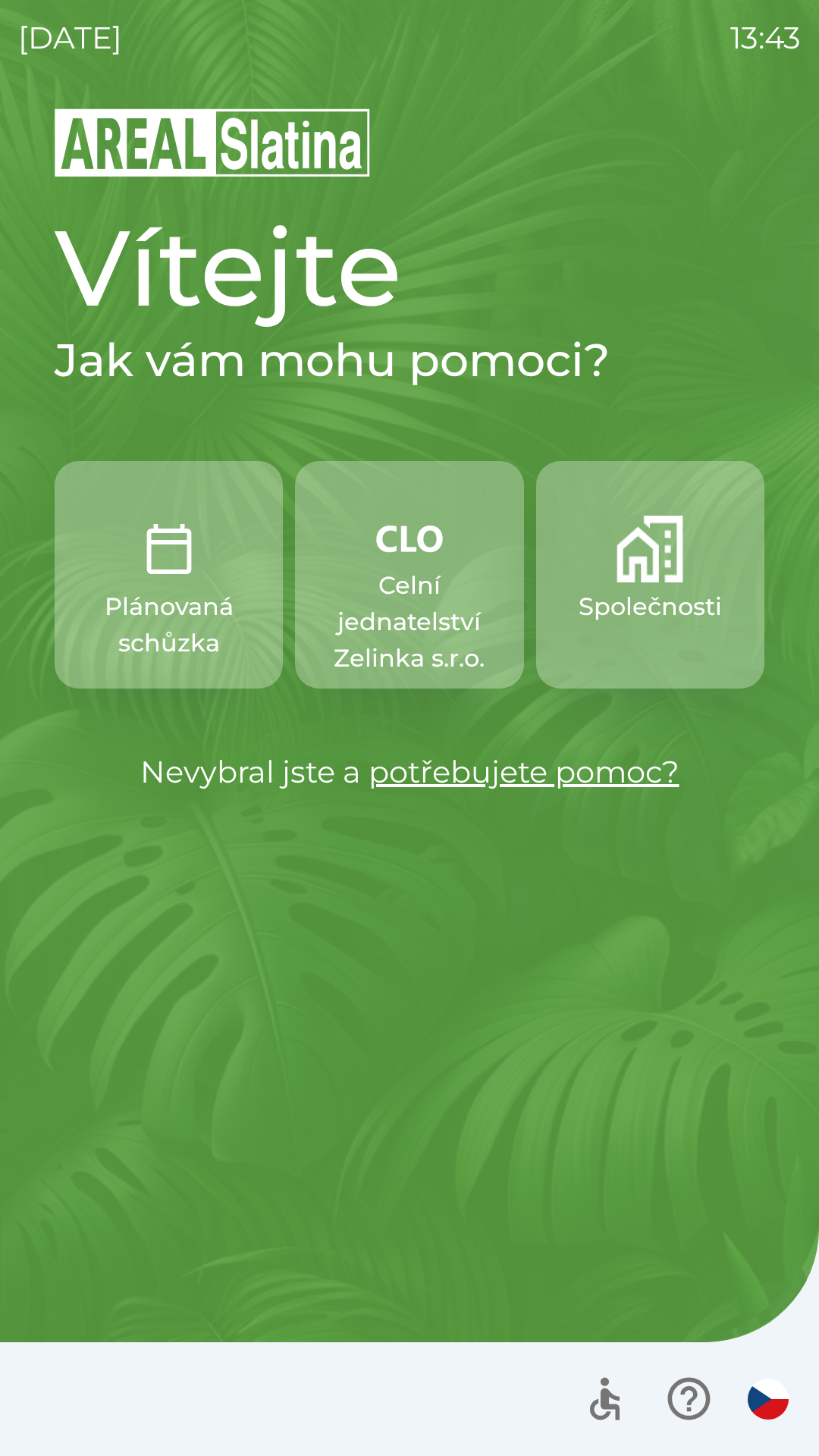
click at [681, 606] on p "Společnosti" at bounding box center [650, 607] width 144 height 36
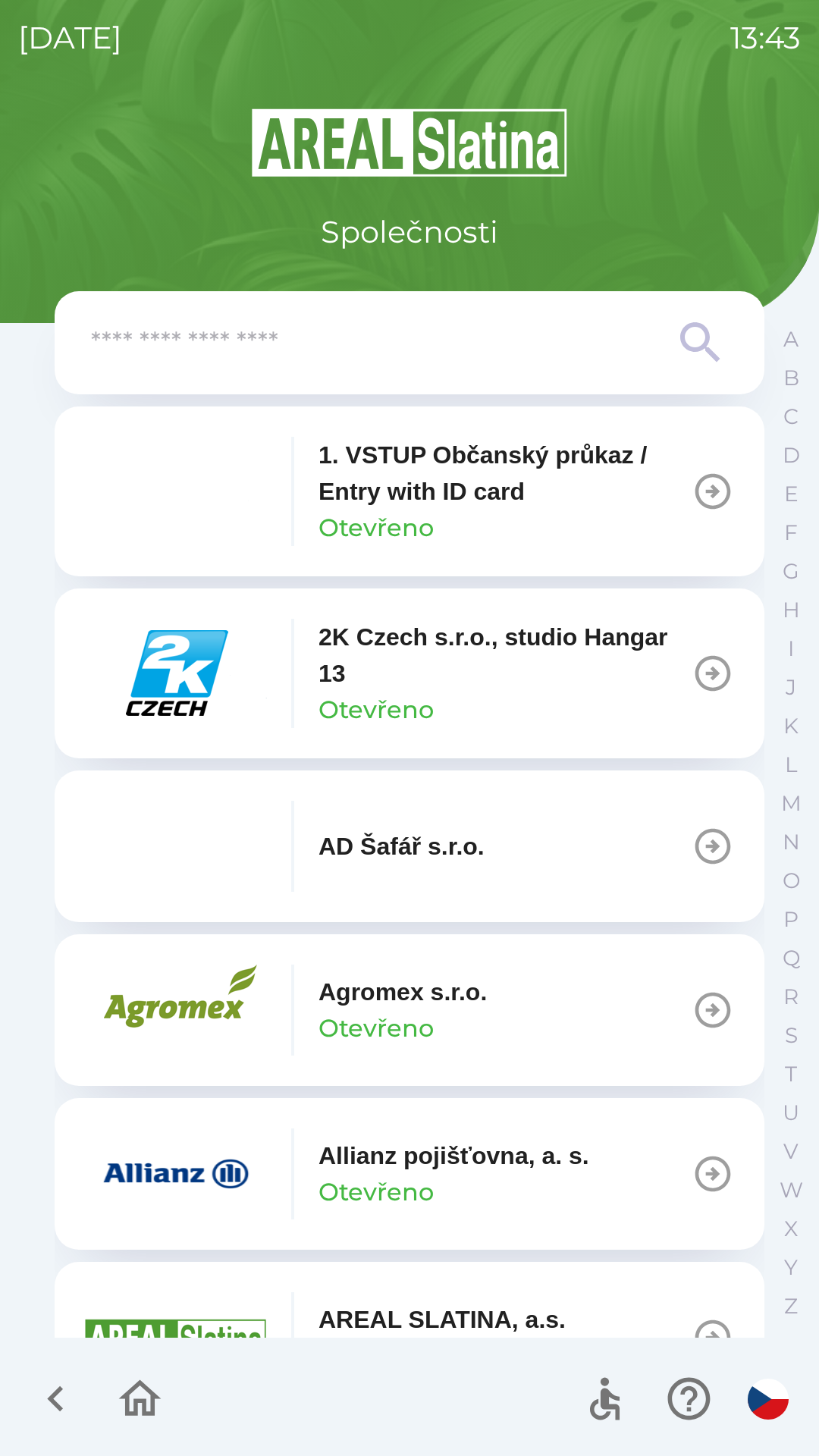
click at [59, 1391] on icon "button" at bounding box center [54, 1399] width 16 height 26
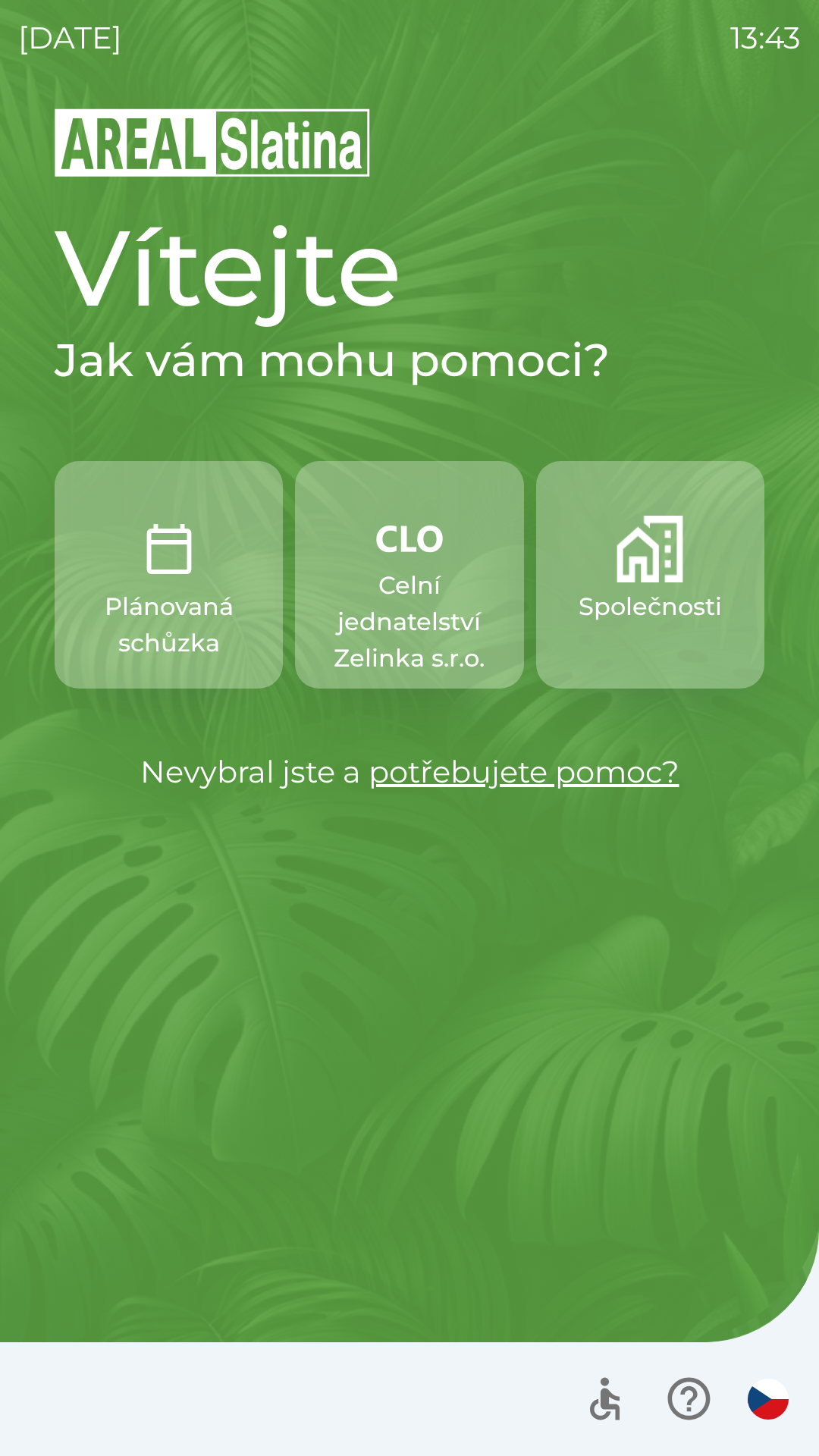
click at [765, 1389] on img "button" at bounding box center [768, 1398] width 41 height 41
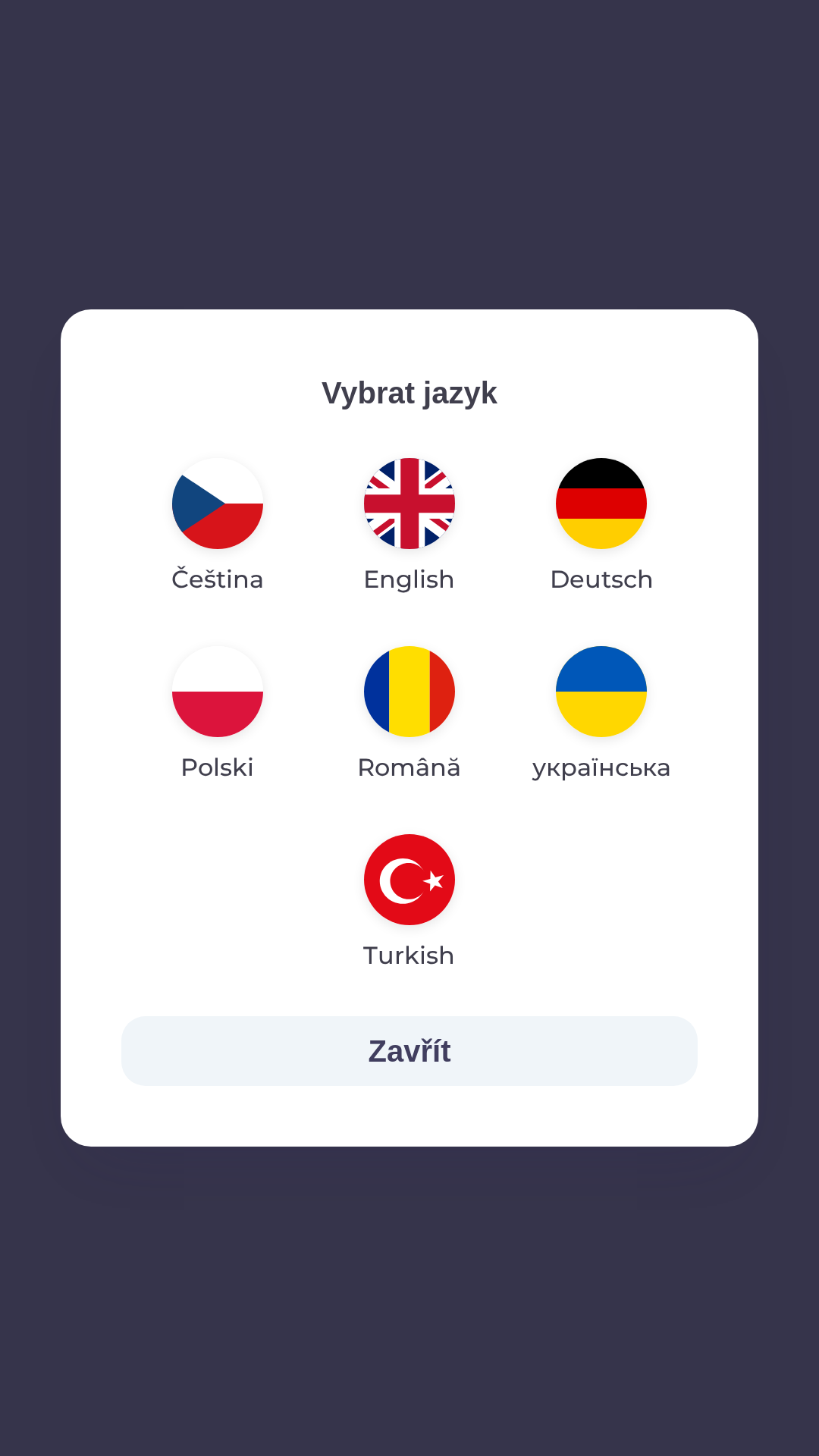
click at [413, 527] on img "button" at bounding box center [409, 503] width 91 height 91
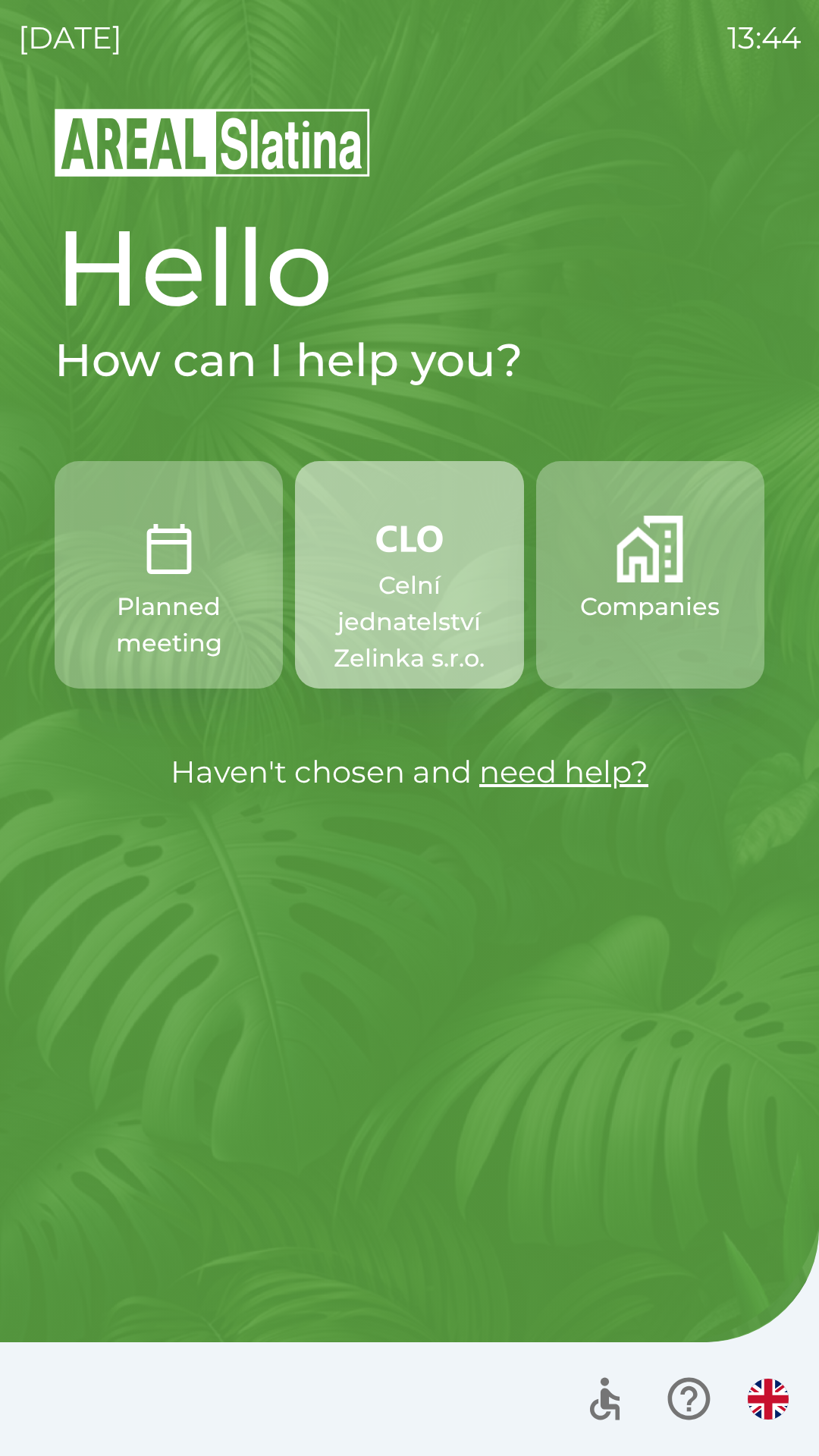
click at [416, 590] on p "Celní jednatelství Zelinka s.r.o." at bounding box center [409, 622] width 156 height 109
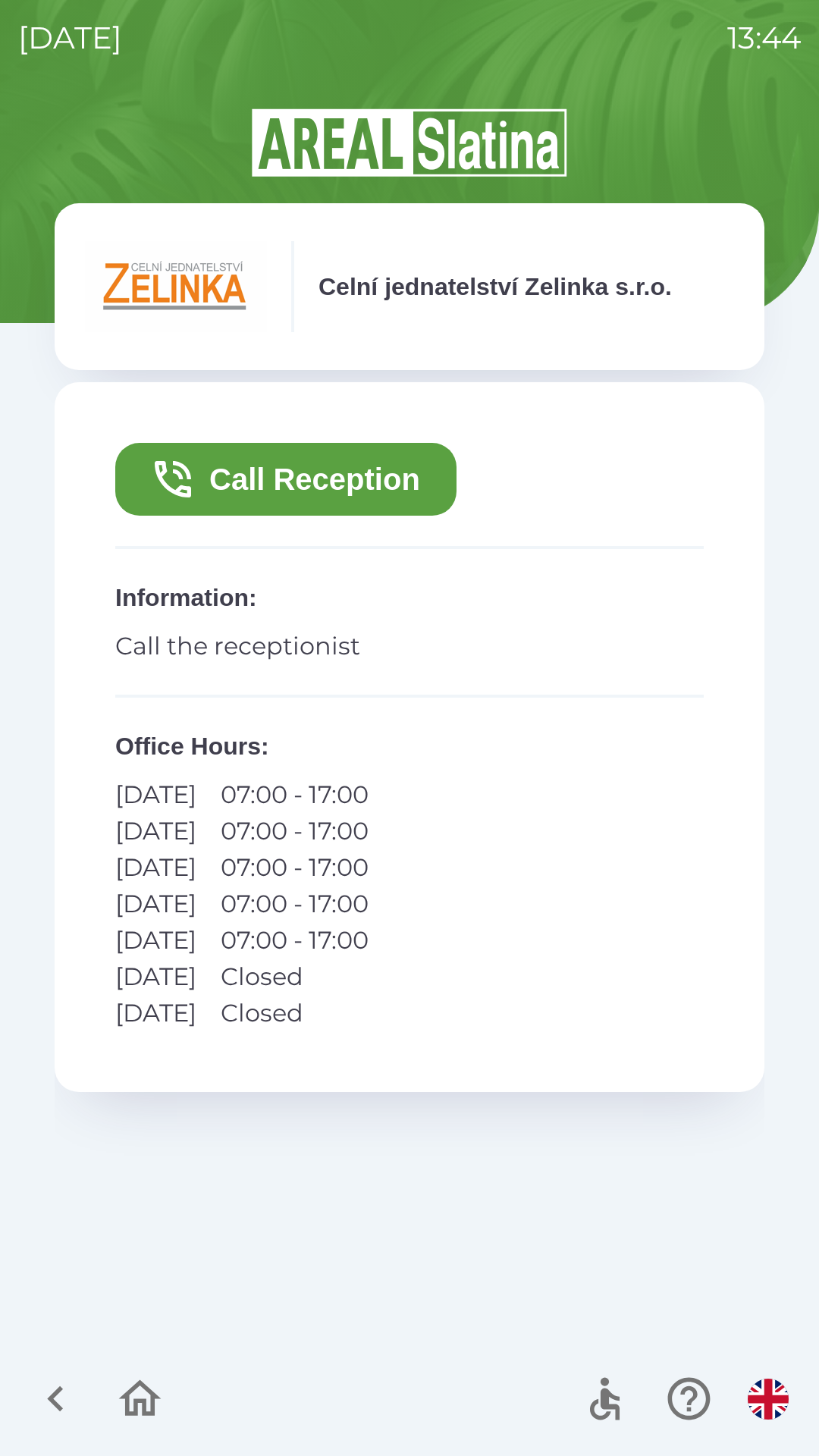
click at [352, 468] on button "Call Reception" at bounding box center [285, 479] width 342 height 73
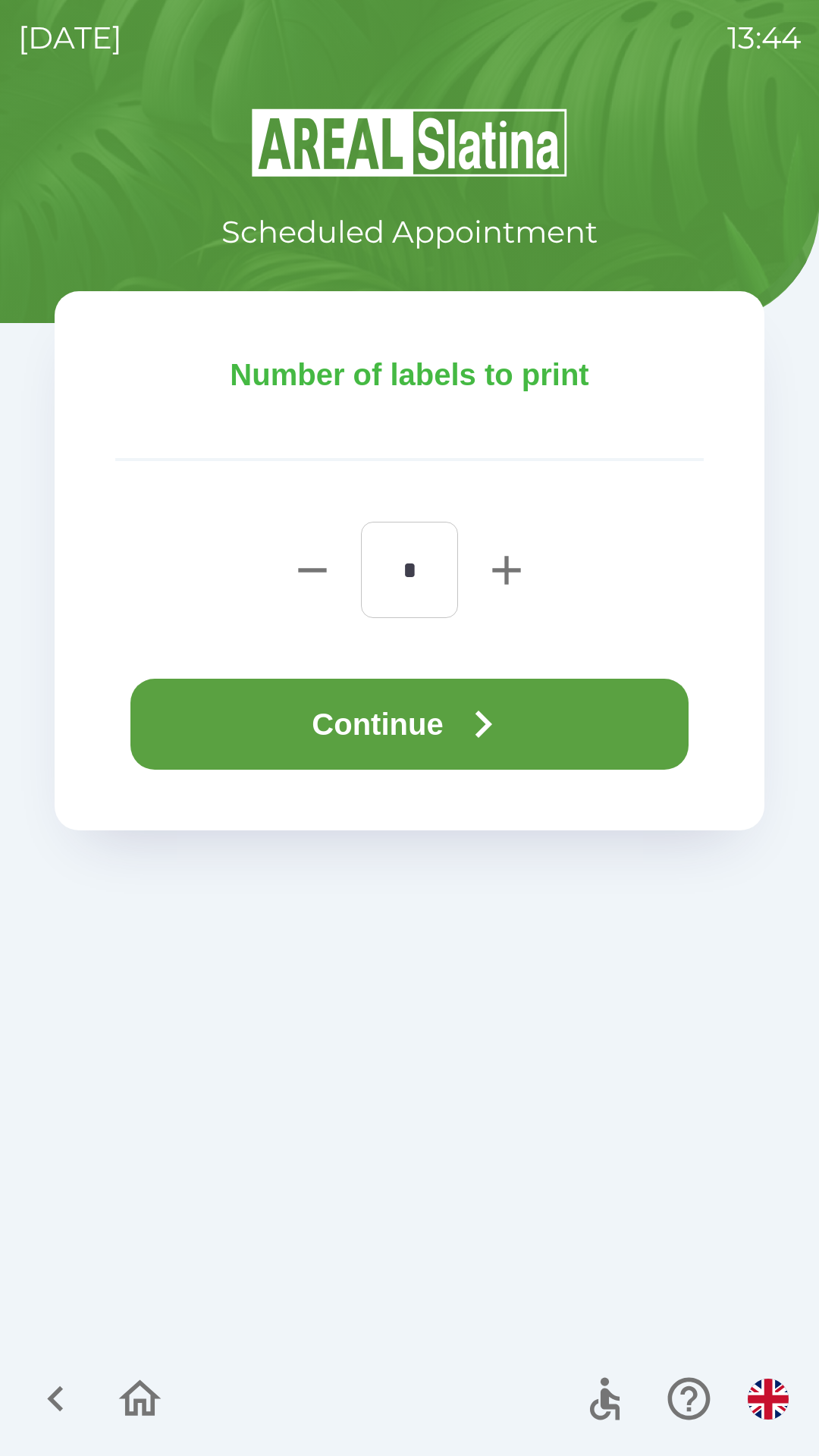
click at [414, 712] on button "Continue" at bounding box center [409, 724] width 558 height 91
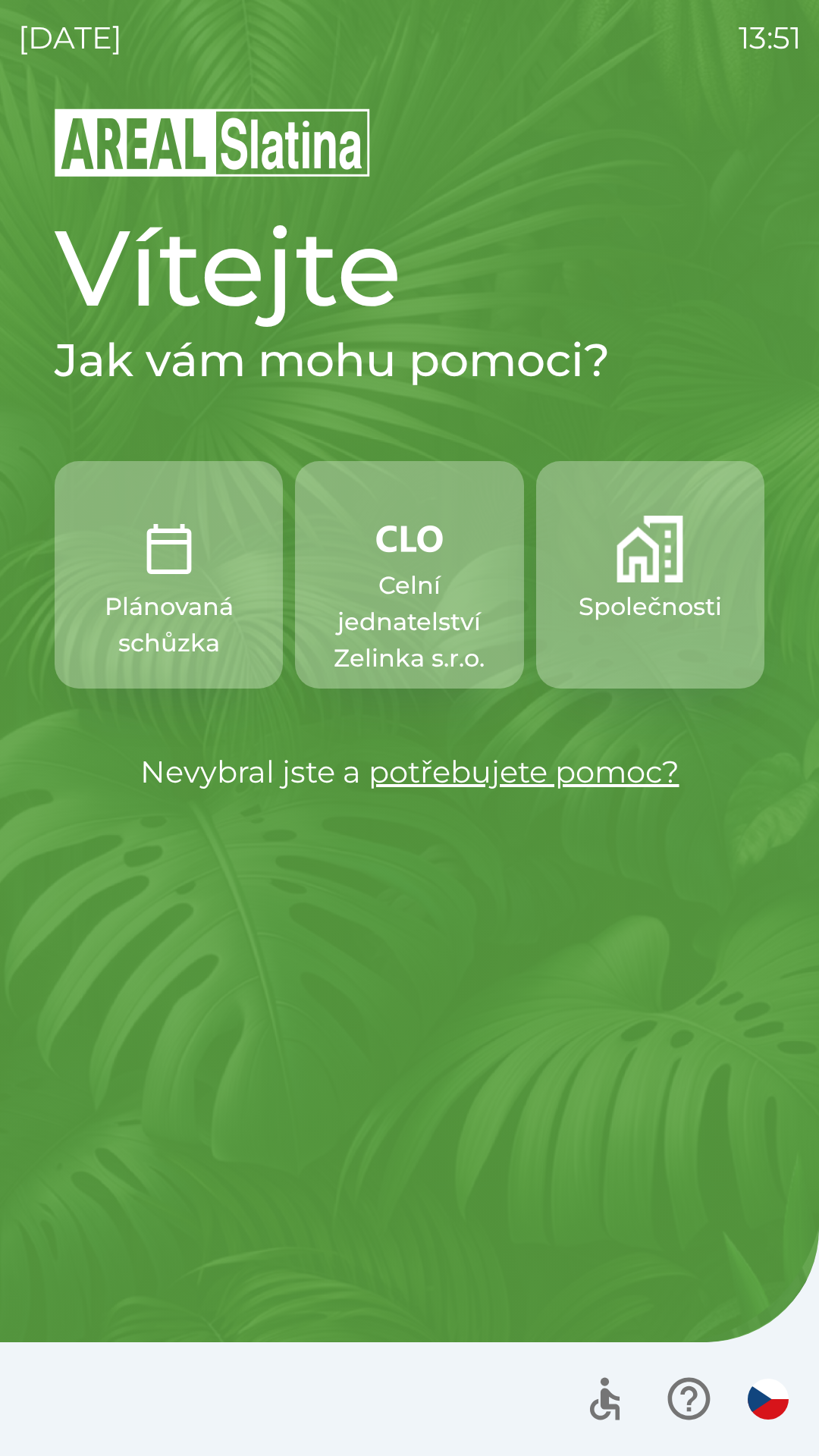
click at [626, 623] on p "Společnosti" at bounding box center [650, 607] width 144 height 36
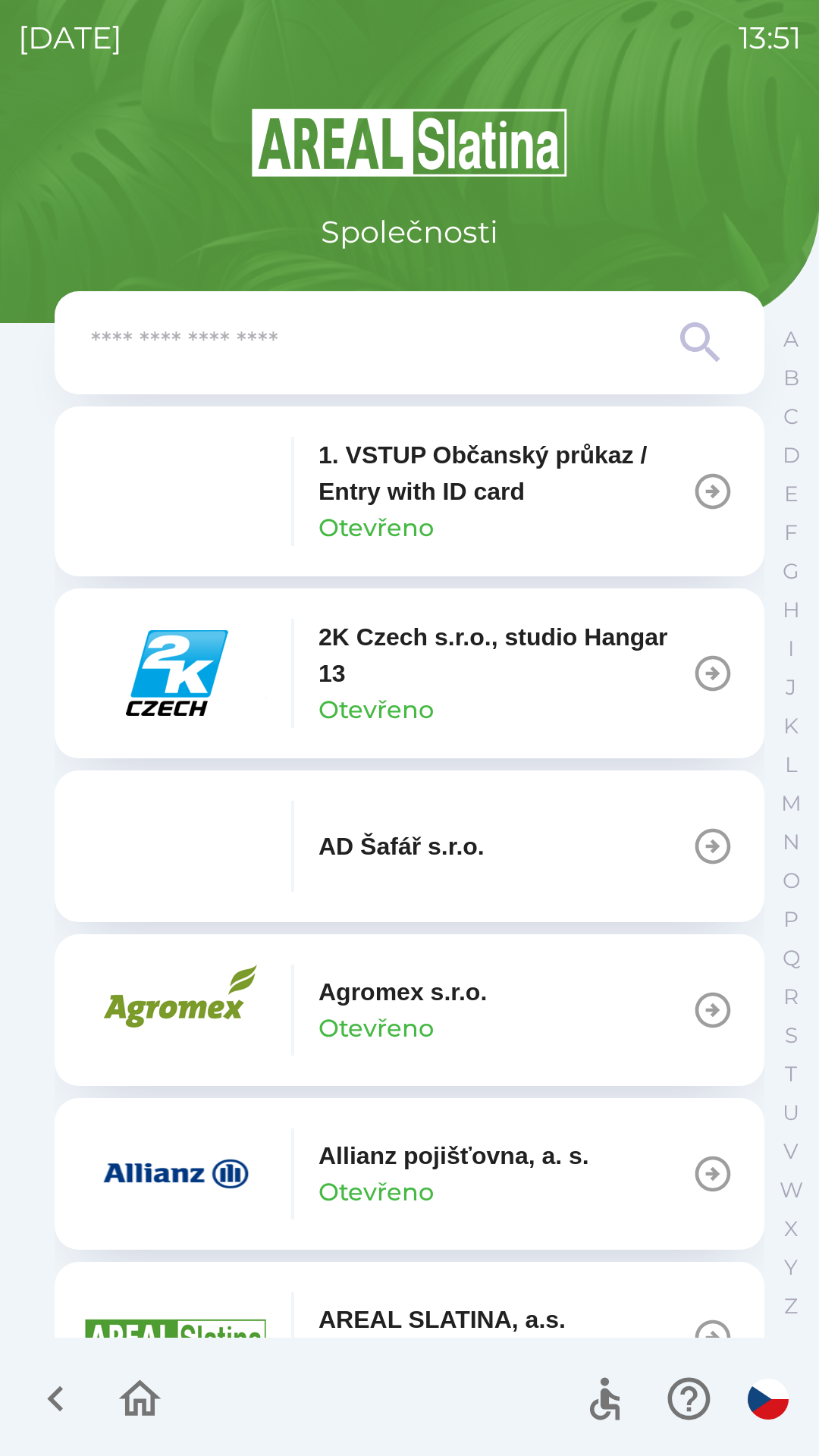
click at [510, 354] on input "text" at bounding box center [379, 343] width 576 height 42
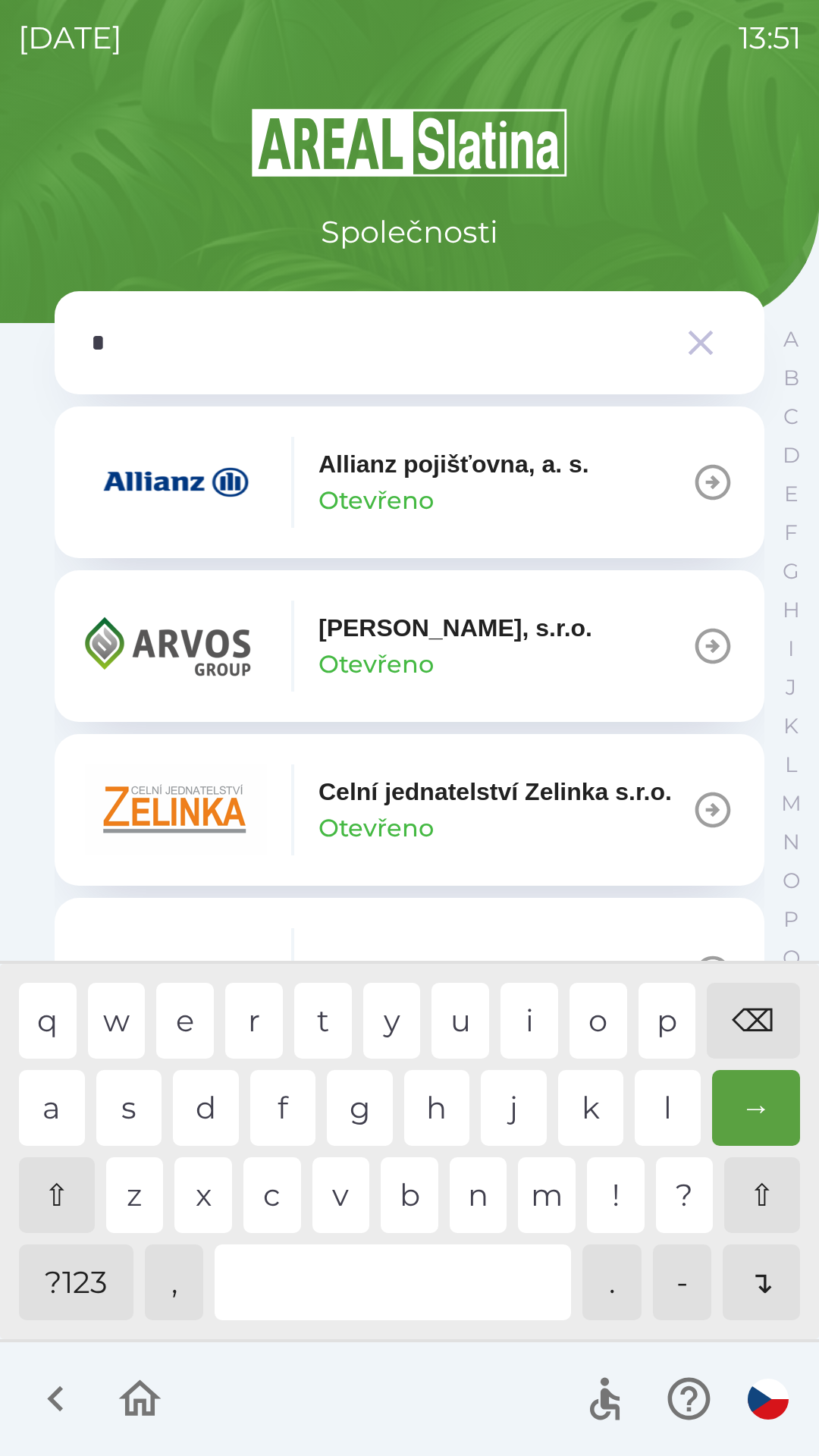
click at [512, 1108] on div "j" at bounding box center [514, 1108] width 66 height 76
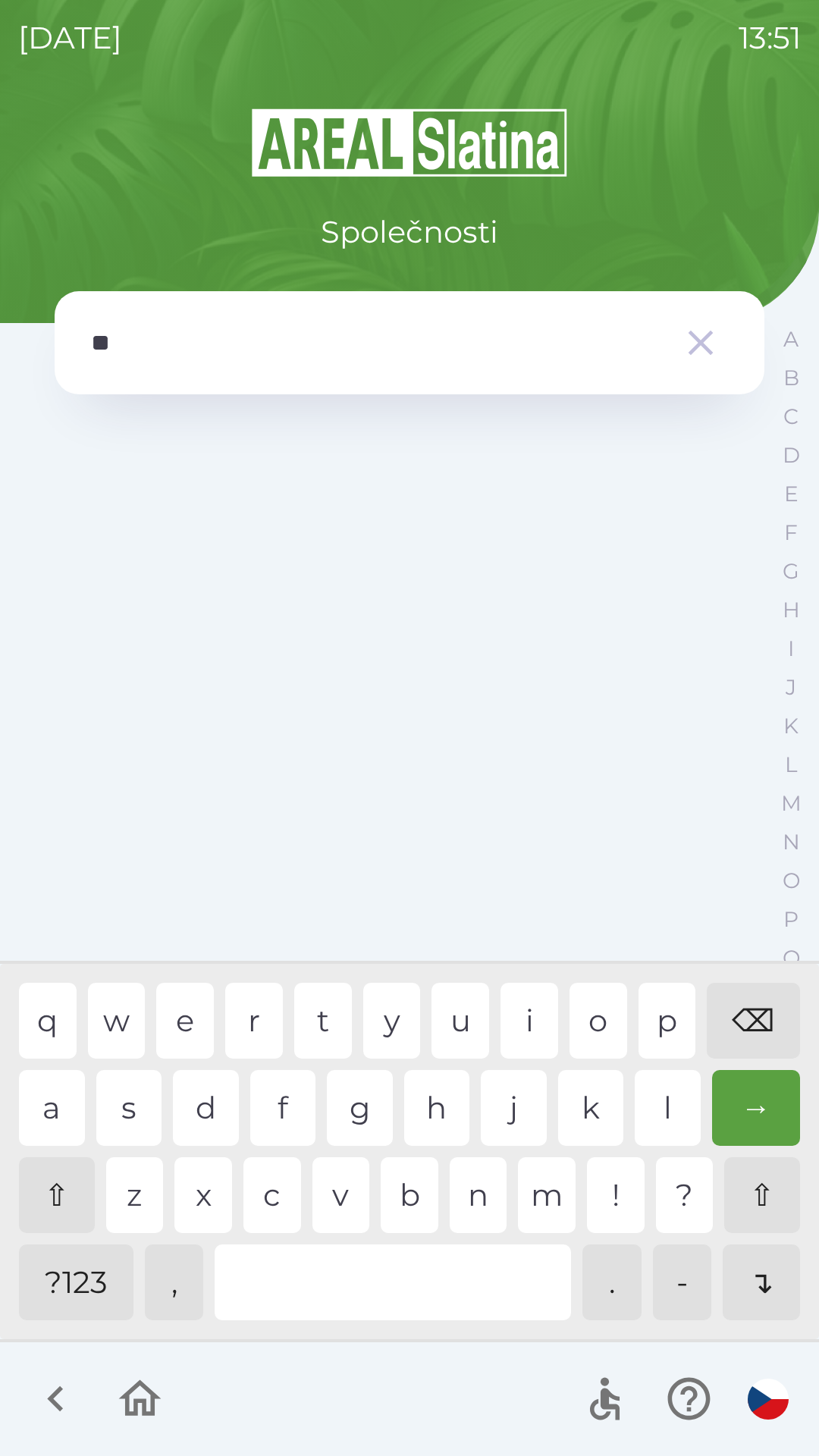
click at [417, 1203] on div "b" at bounding box center [409, 1195] width 58 height 76
click at [660, 1094] on div "l" at bounding box center [668, 1108] width 66 height 76
click at [279, 1102] on div "f" at bounding box center [283, 1108] width 66 height 76
click at [755, 1021] on div "⌫" at bounding box center [753, 1021] width 93 height 76
type input "*"
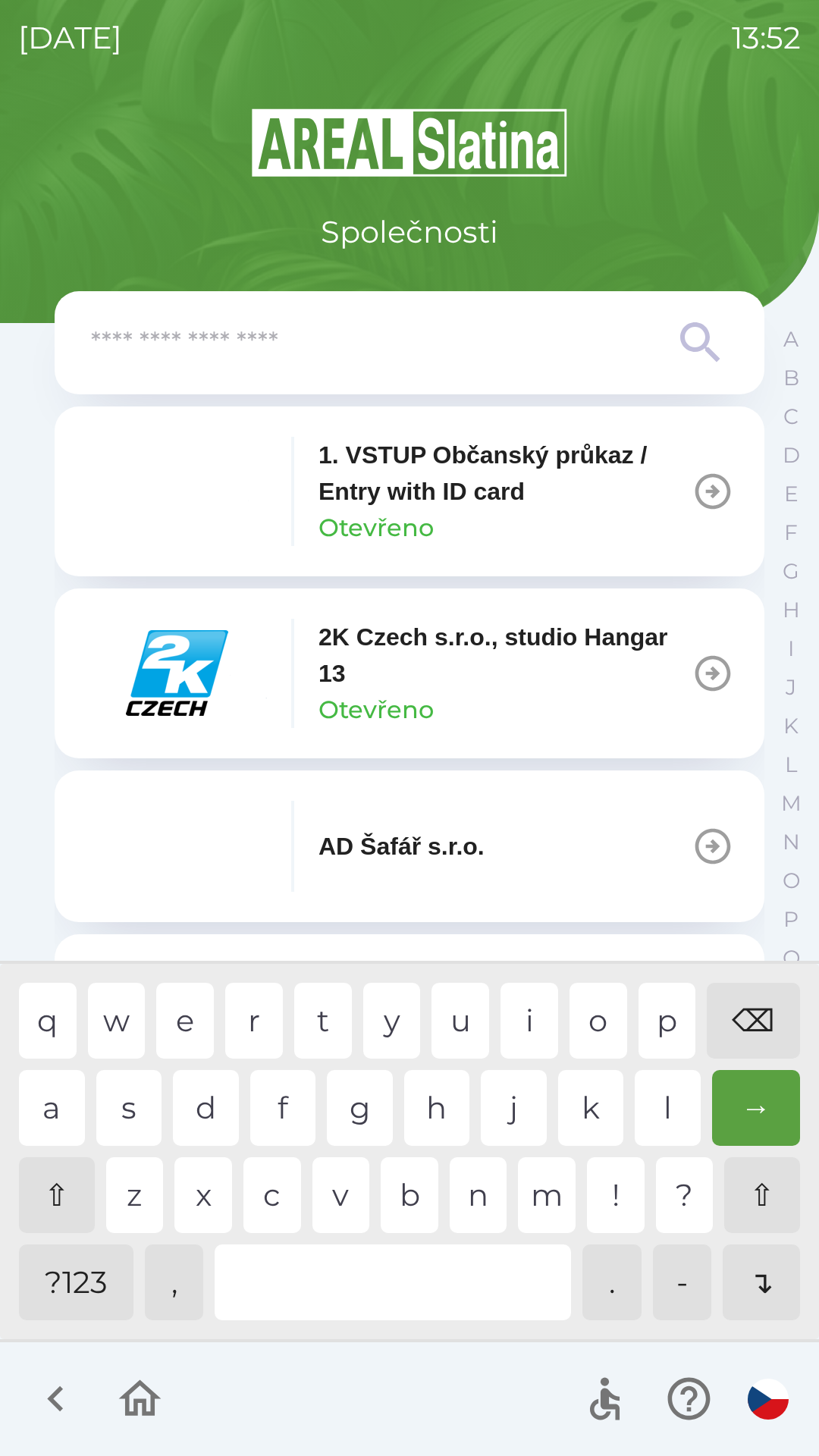
click at [725, 1022] on div "⌫" at bounding box center [753, 1021] width 93 height 76
click at [722, 1022] on div "⌫" at bounding box center [753, 1021] width 93 height 76
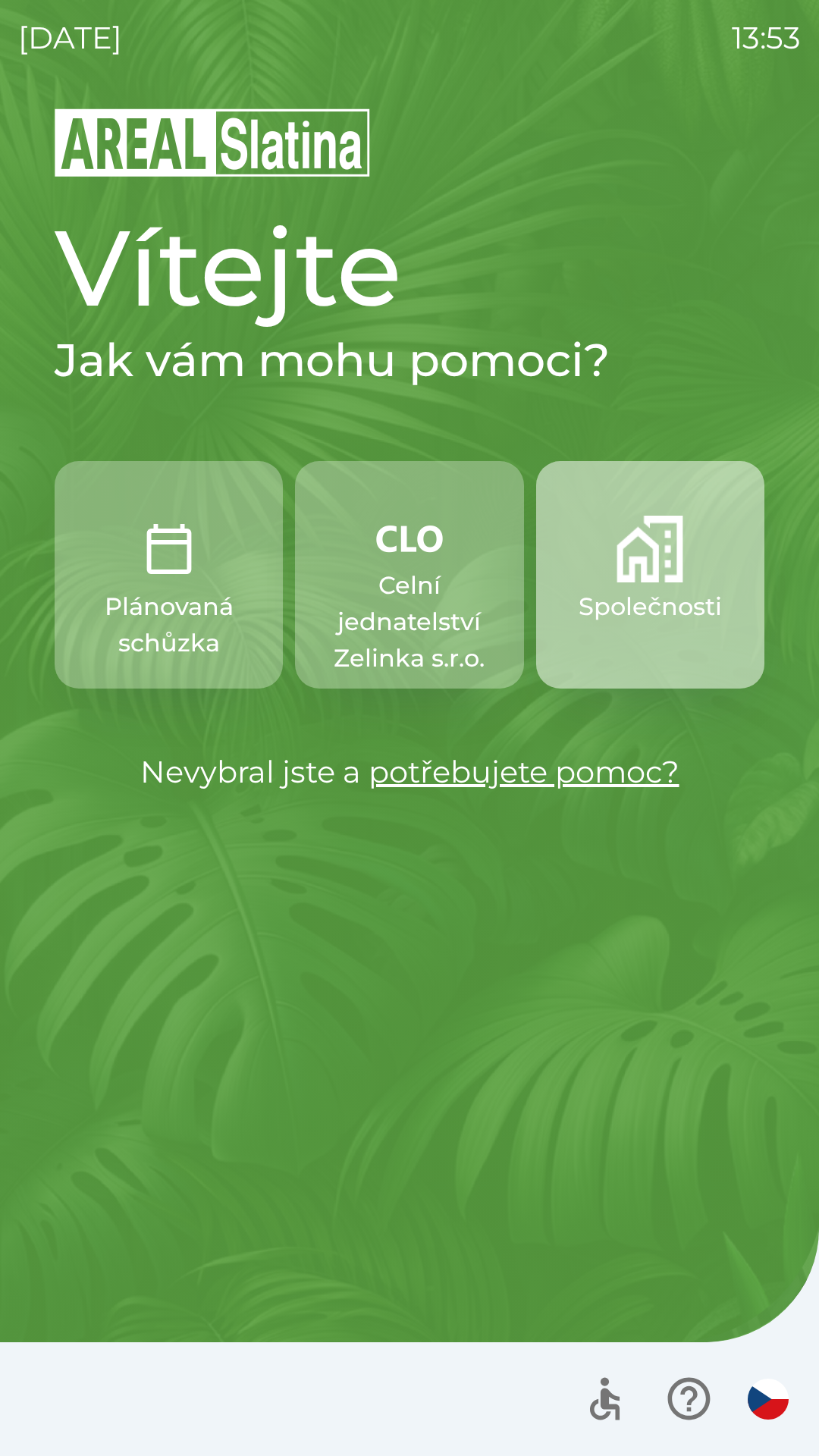
click at [675, 571] on img "button" at bounding box center [649, 548] width 67 height 67
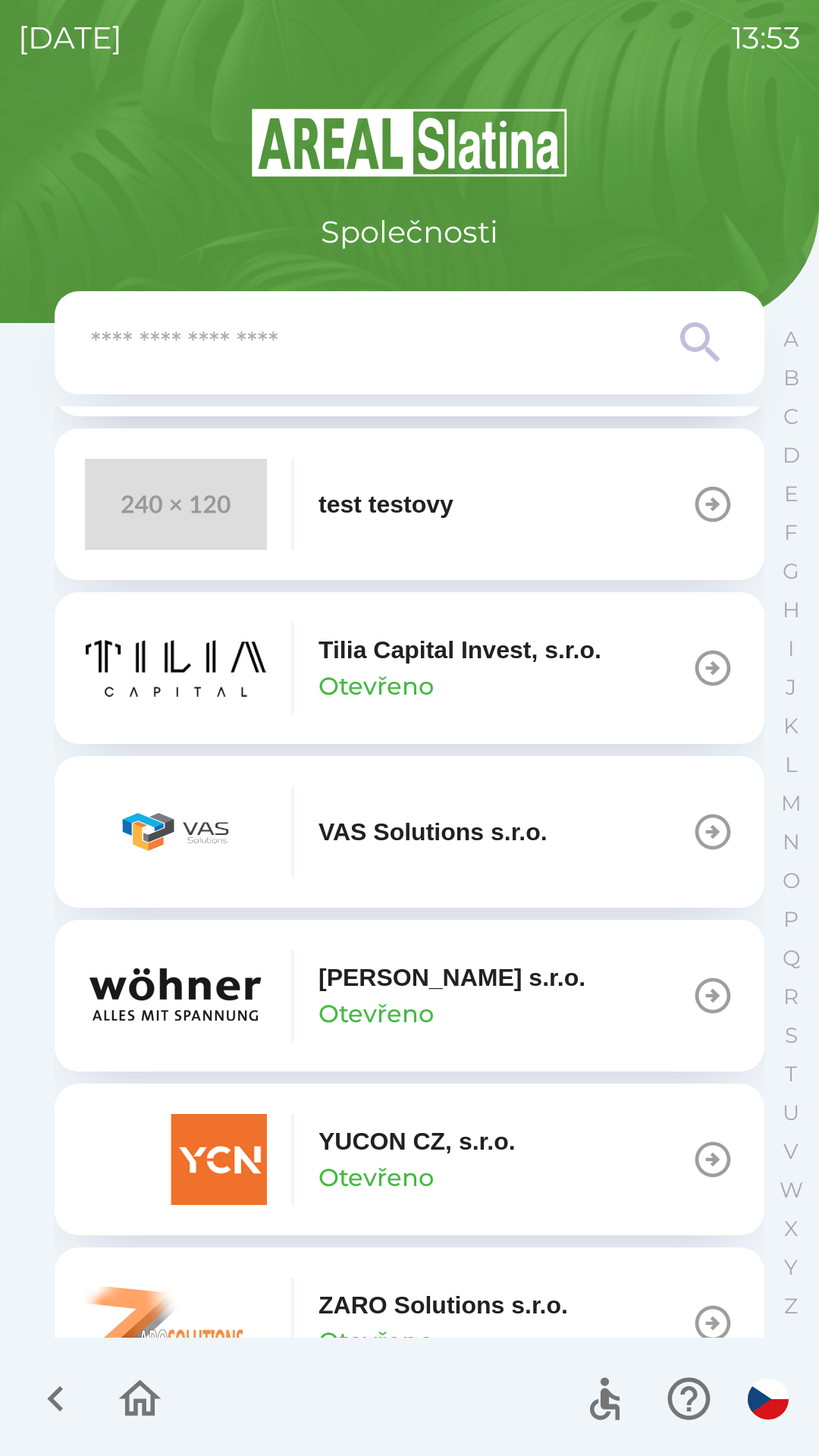
scroll to position [10706, 0]
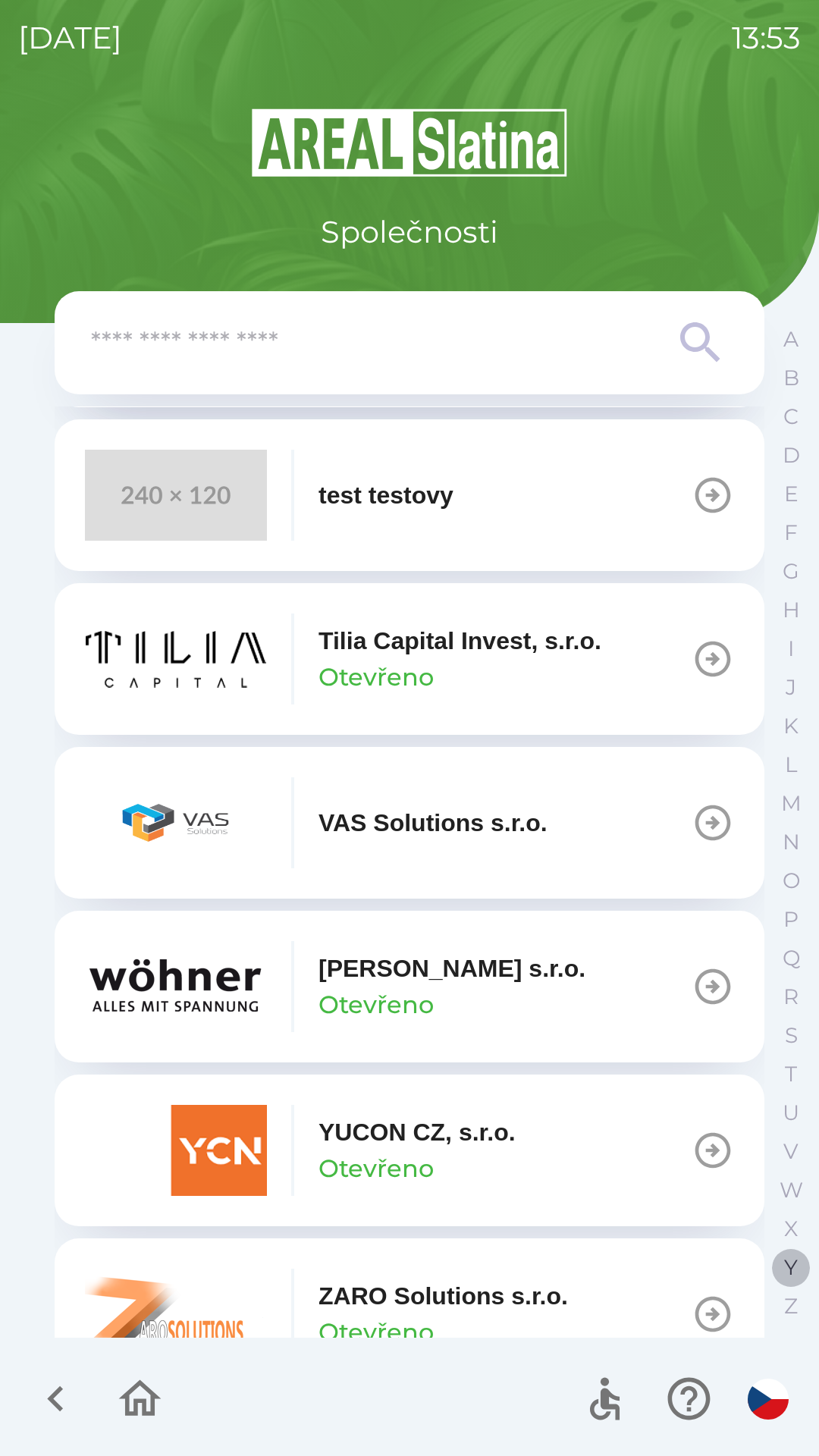
click at [787, 1263] on p "Y" at bounding box center [791, 1267] width 14 height 27
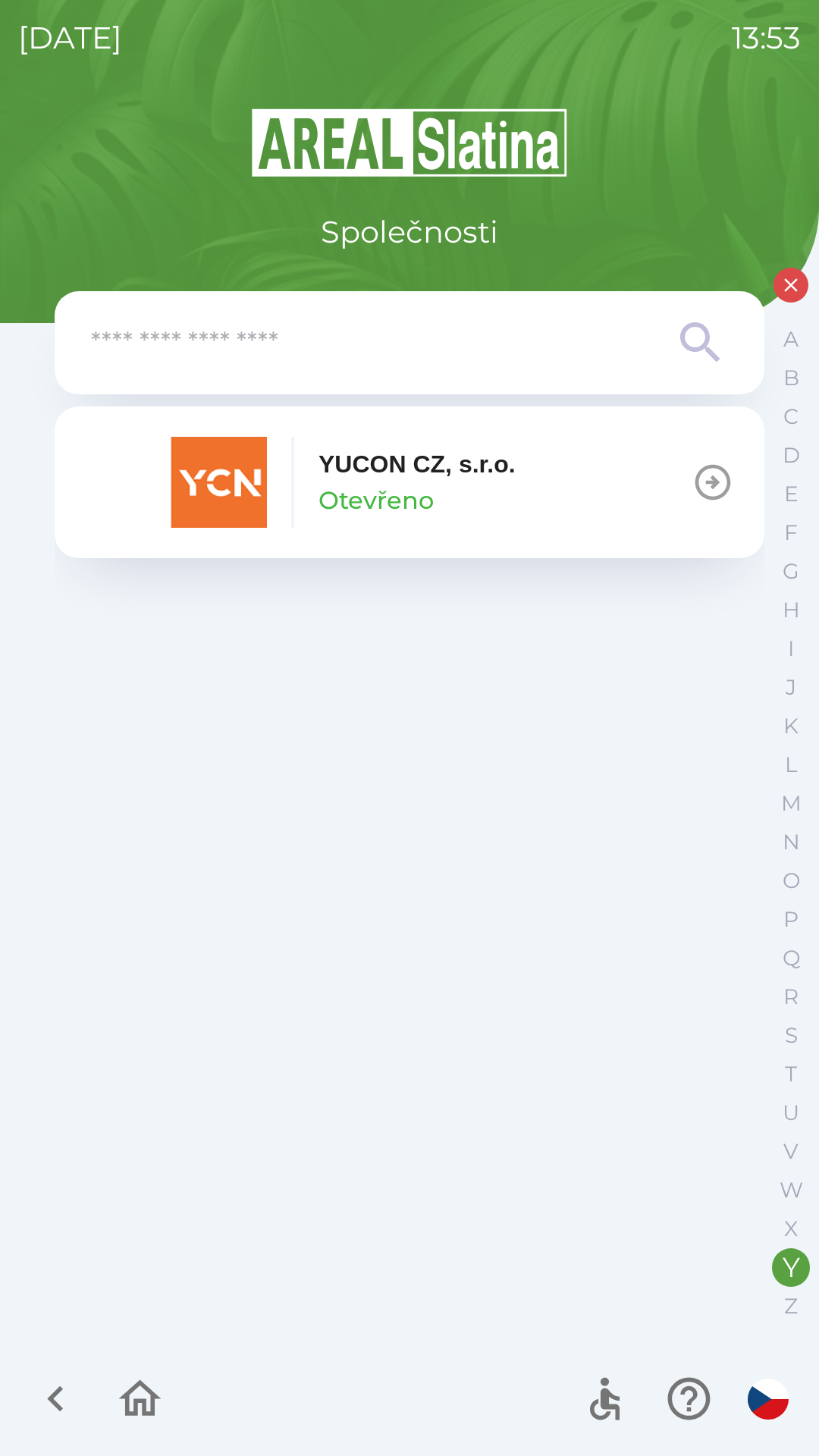
click at [706, 495] on icon "button" at bounding box center [713, 482] width 35 height 35
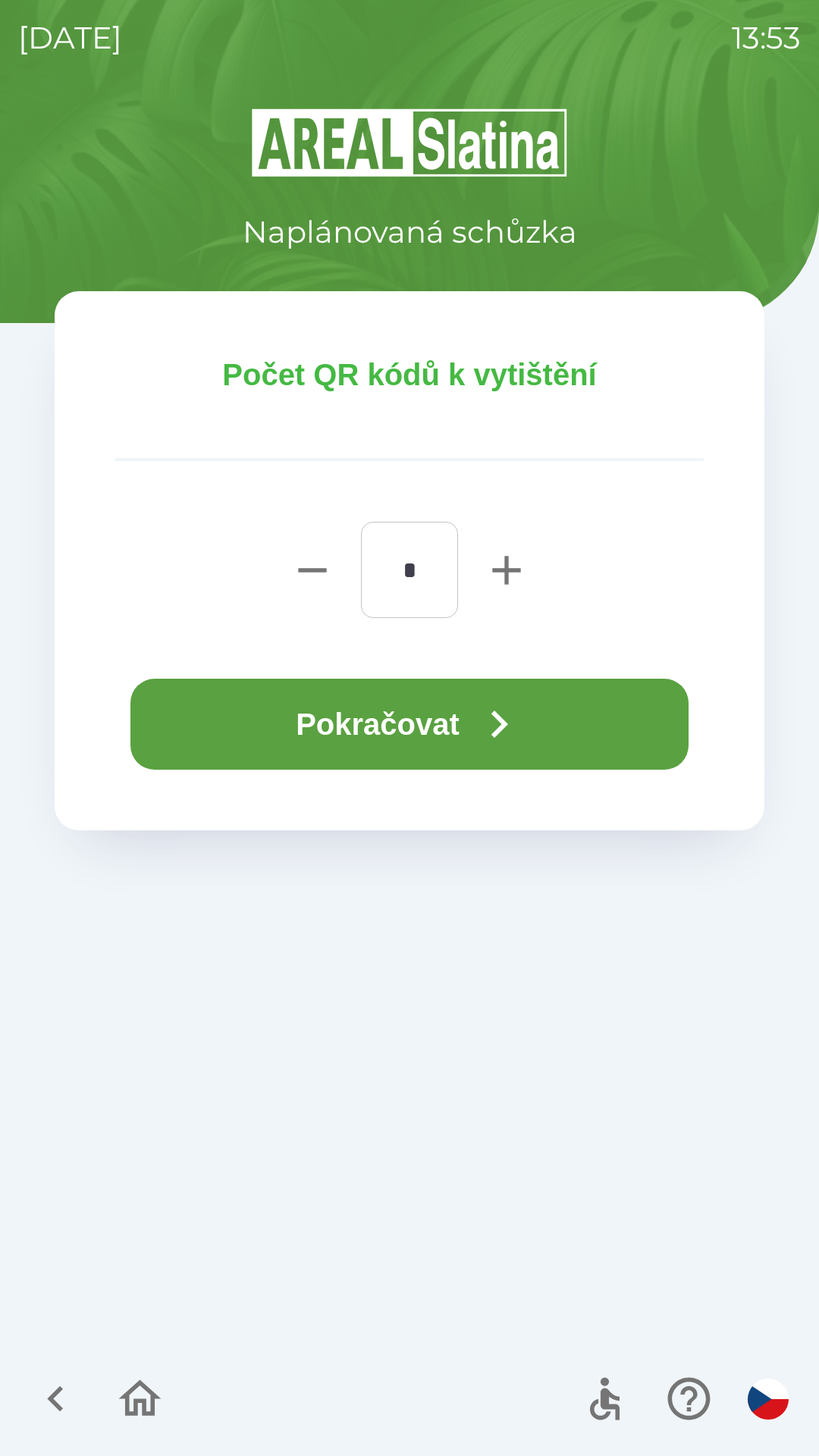
click at [511, 712] on icon "button" at bounding box center [498, 724] width 54 height 54
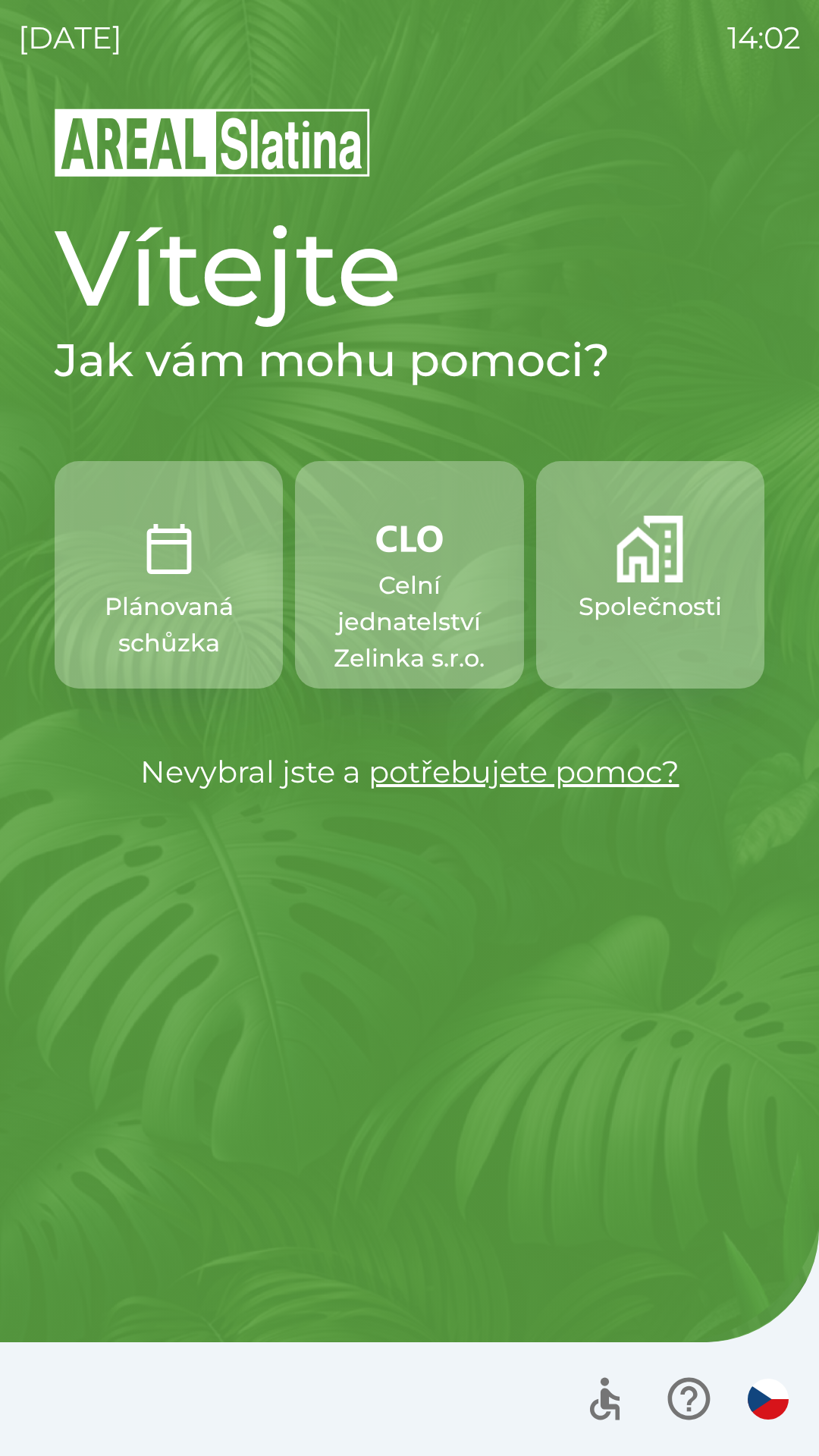
click at [432, 667] on p "Celní jednatelství Zelinka s.r.o." at bounding box center [409, 622] width 156 height 109
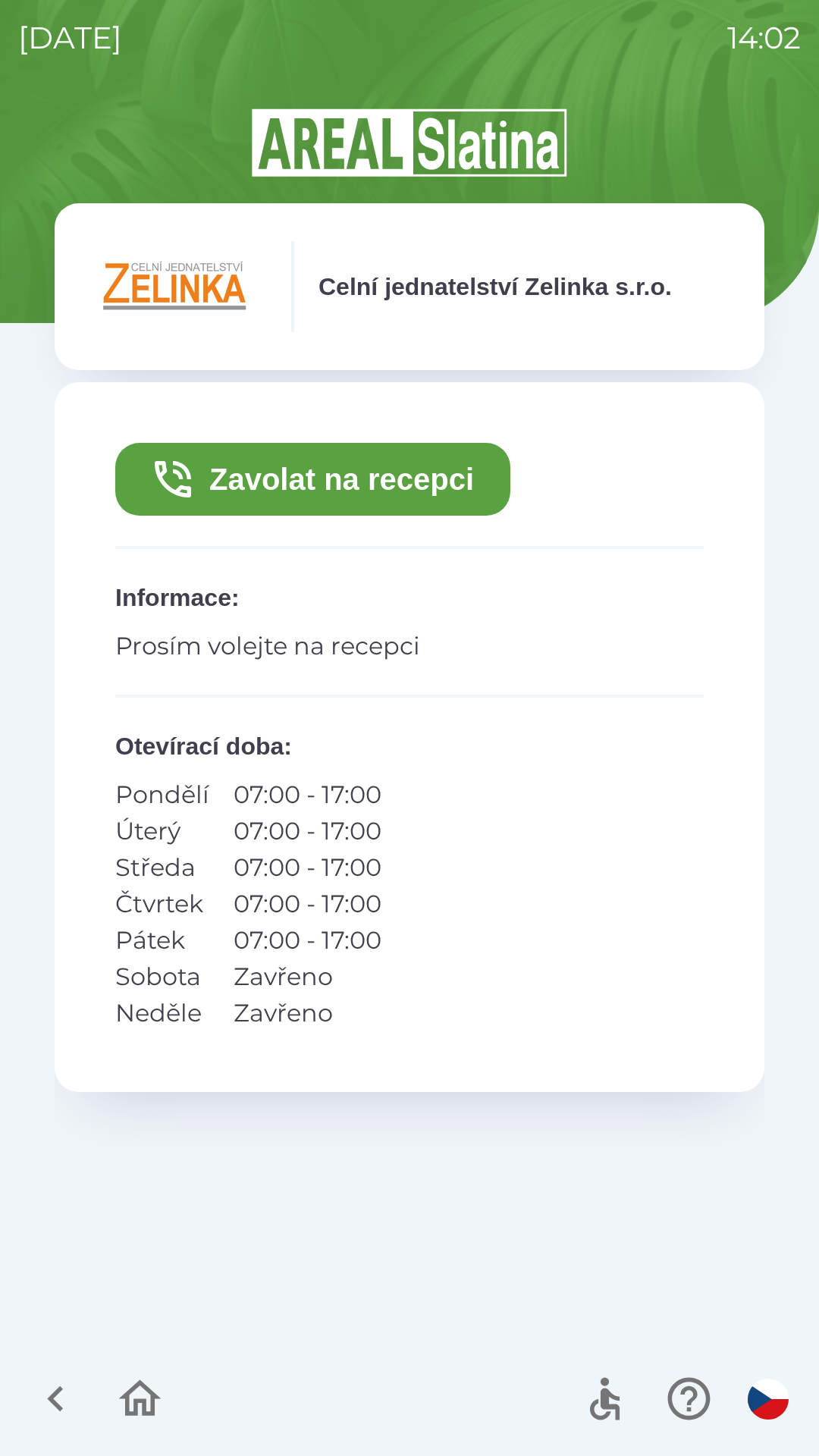
click at [333, 490] on button "Zavolat na recepci" at bounding box center [312, 479] width 395 height 73
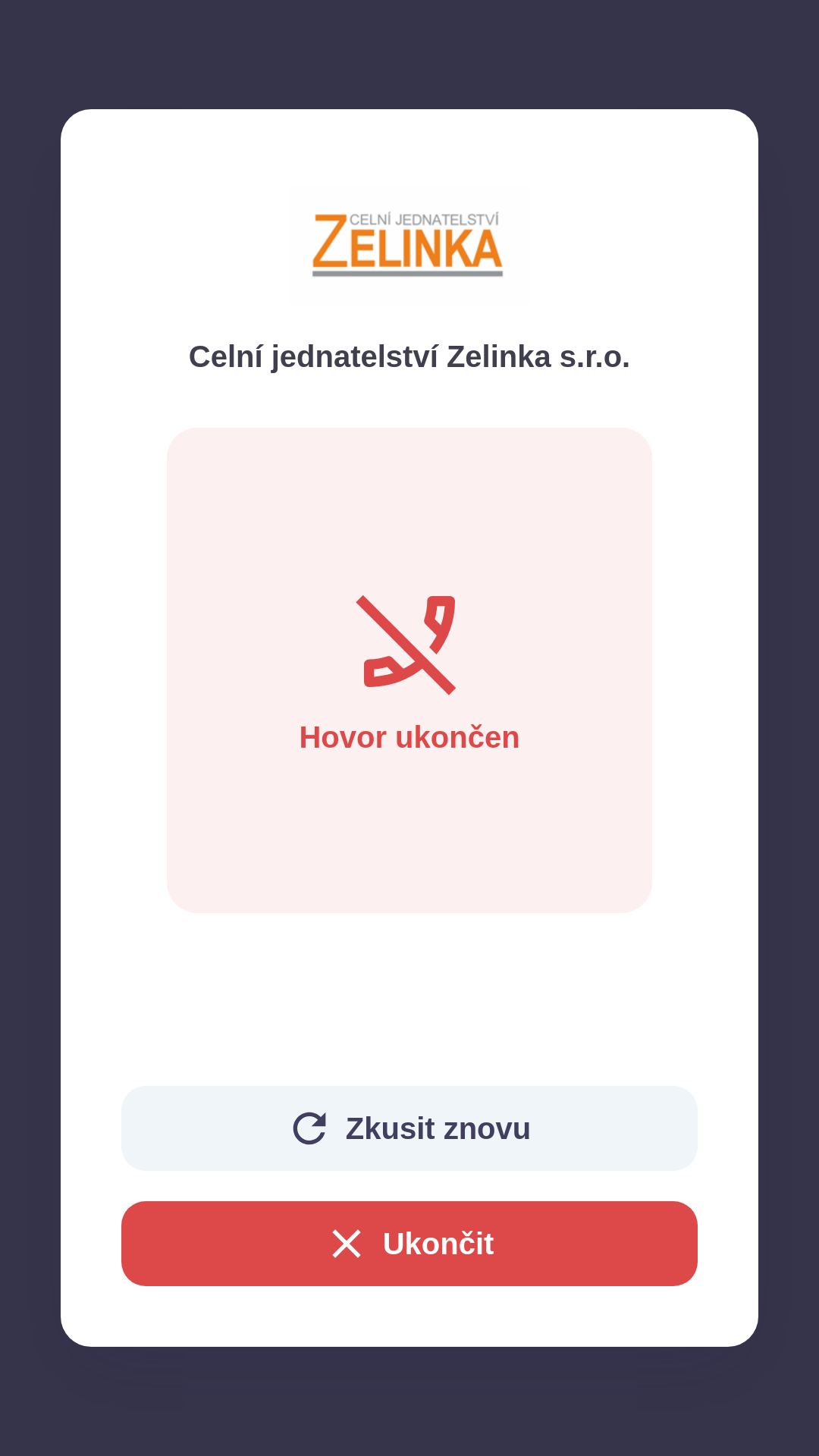
click at [277, 1264] on button "Ukončit" at bounding box center [409, 1243] width 576 height 85
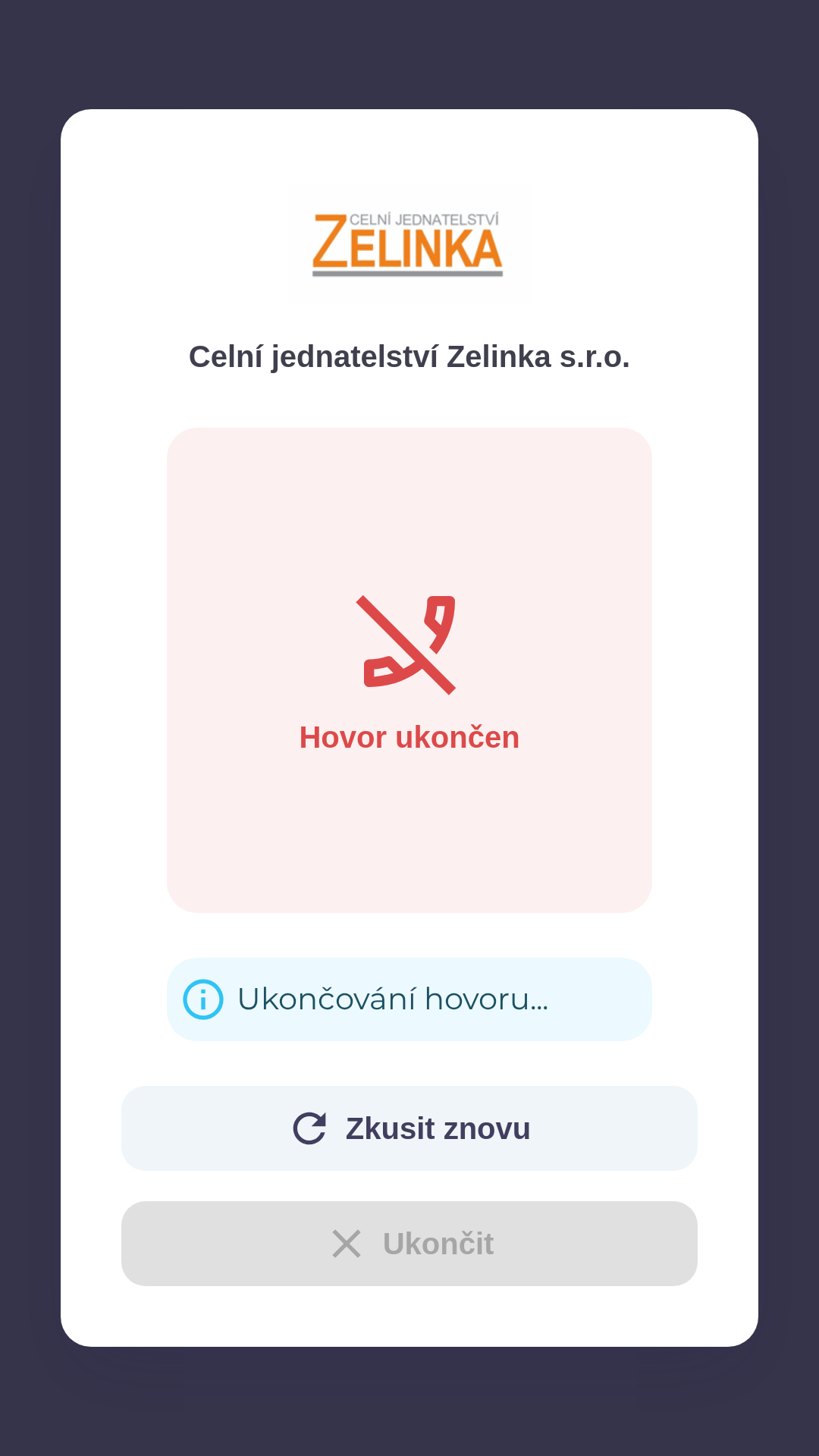
click at [246, 1116] on button "Zkusit znovu" at bounding box center [409, 1128] width 576 height 85
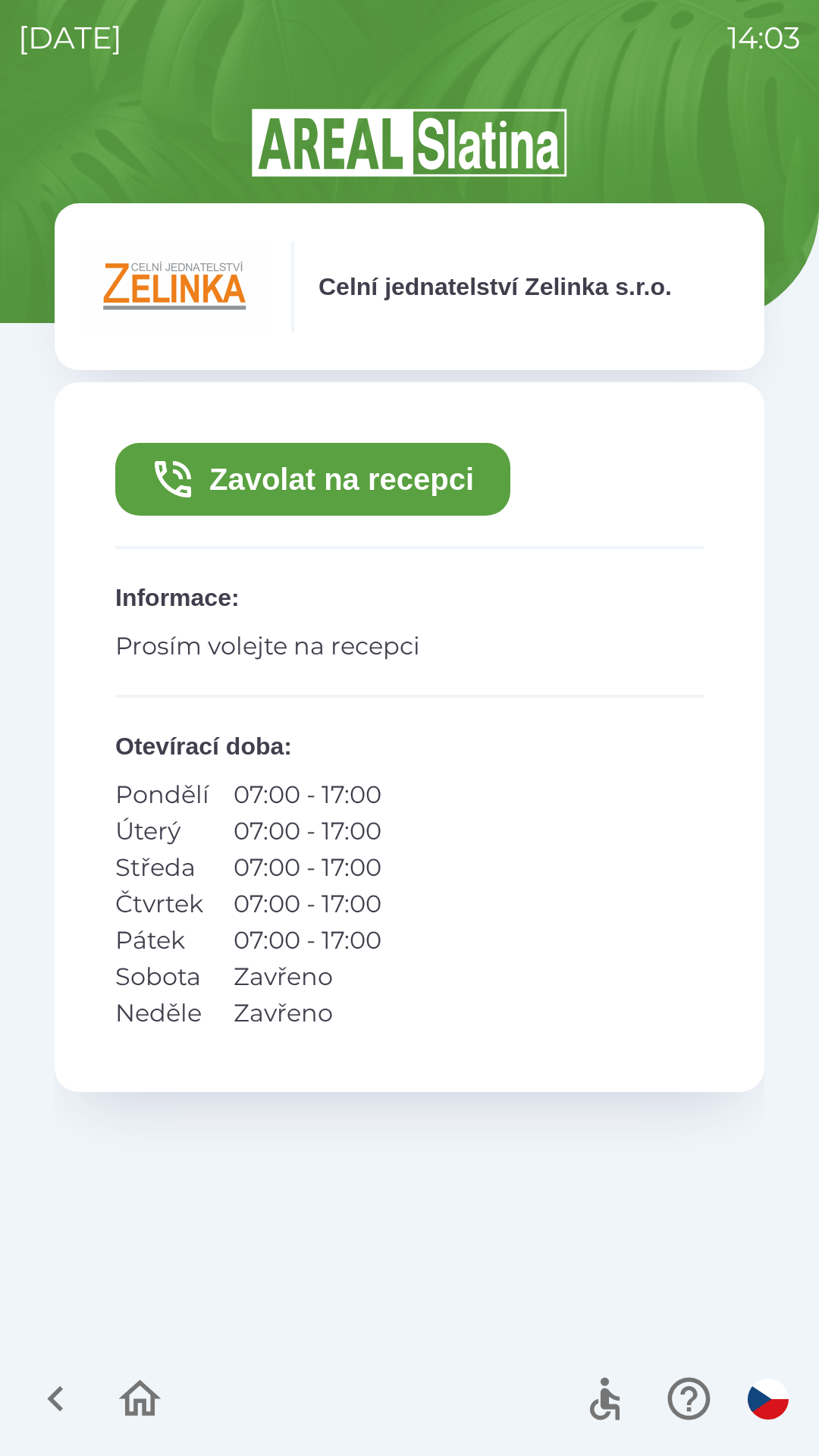
click at [390, 455] on button "Zavolat na recepci" at bounding box center [312, 479] width 395 height 73
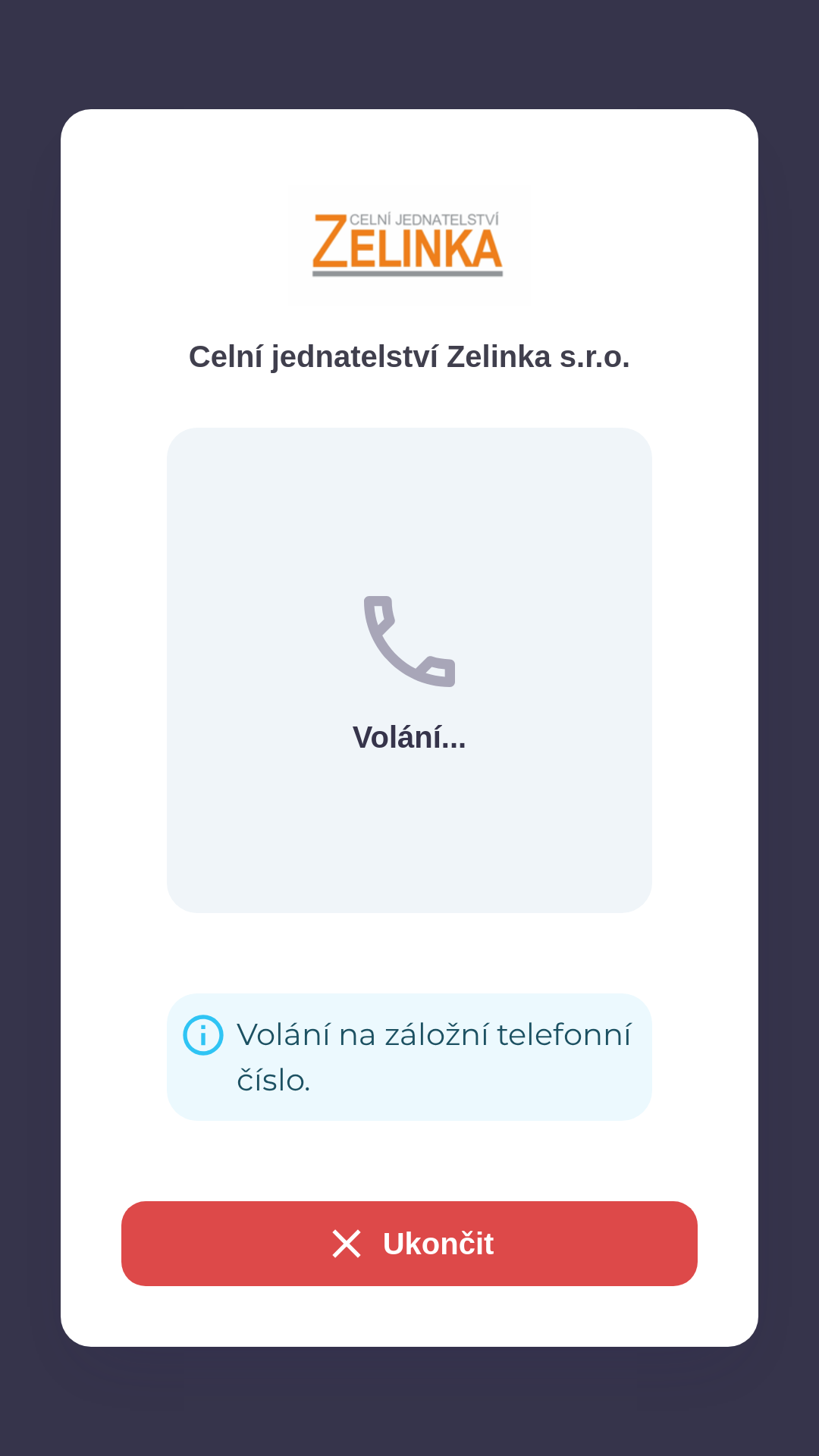
click at [519, 1244] on button "Ukončit" at bounding box center [409, 1243] width 576 height 85
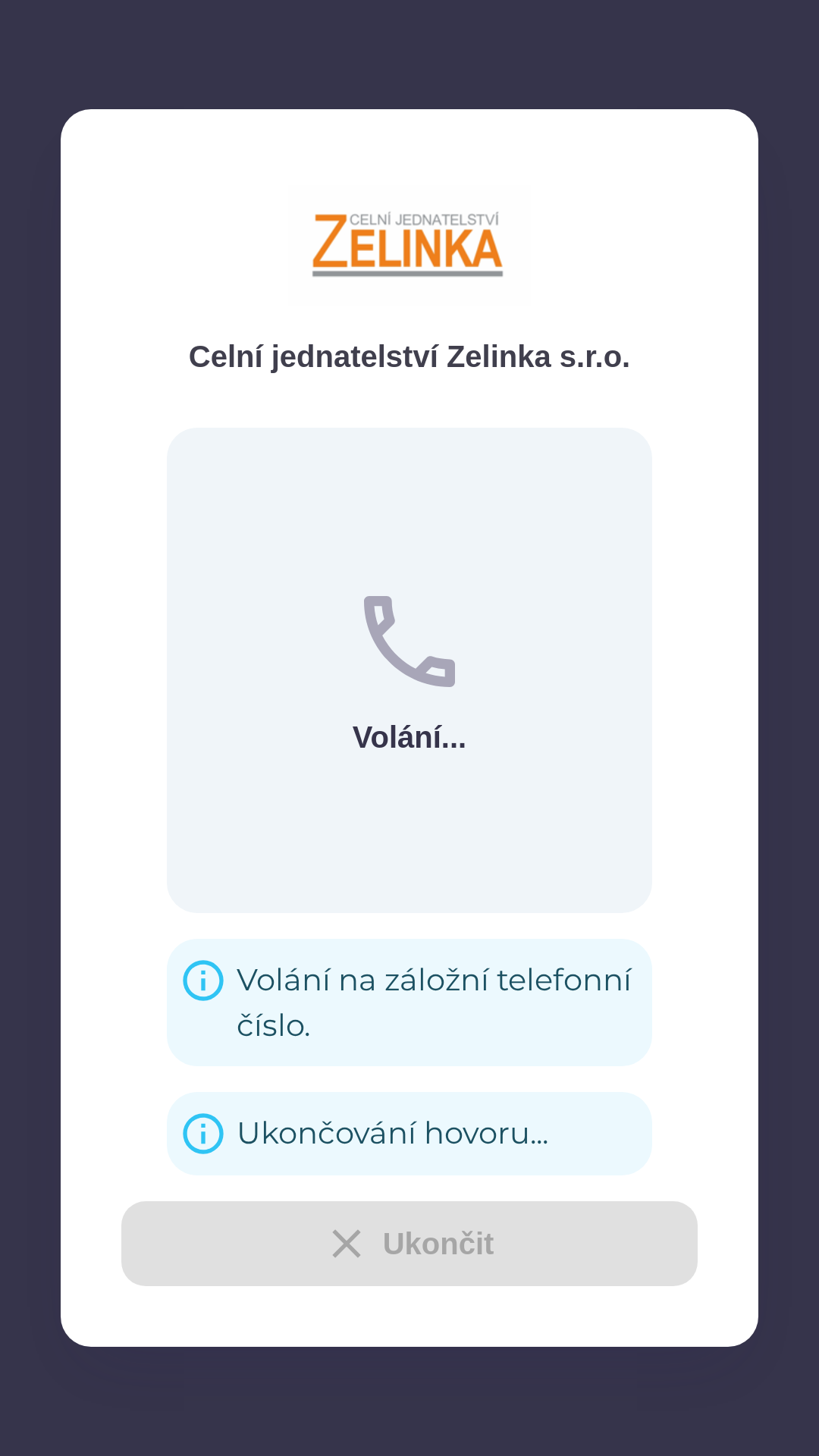
click at [473, 1236] on div "Ukončit" at bounding box center [409, 1243] width 576 height 85
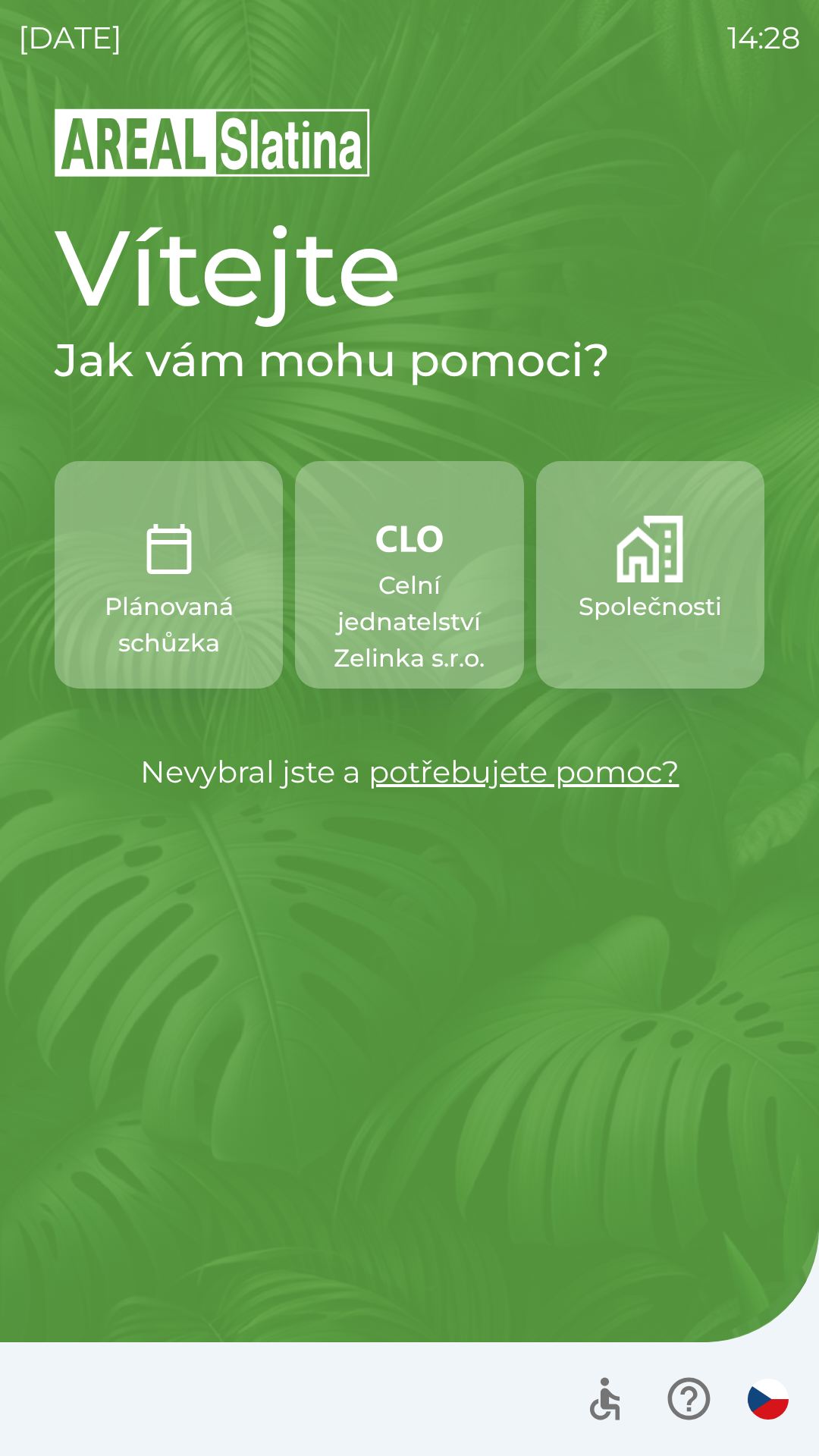
click at [688, 583] on button "Společnosti" at bounding box center [650, 574] width 228 height 227
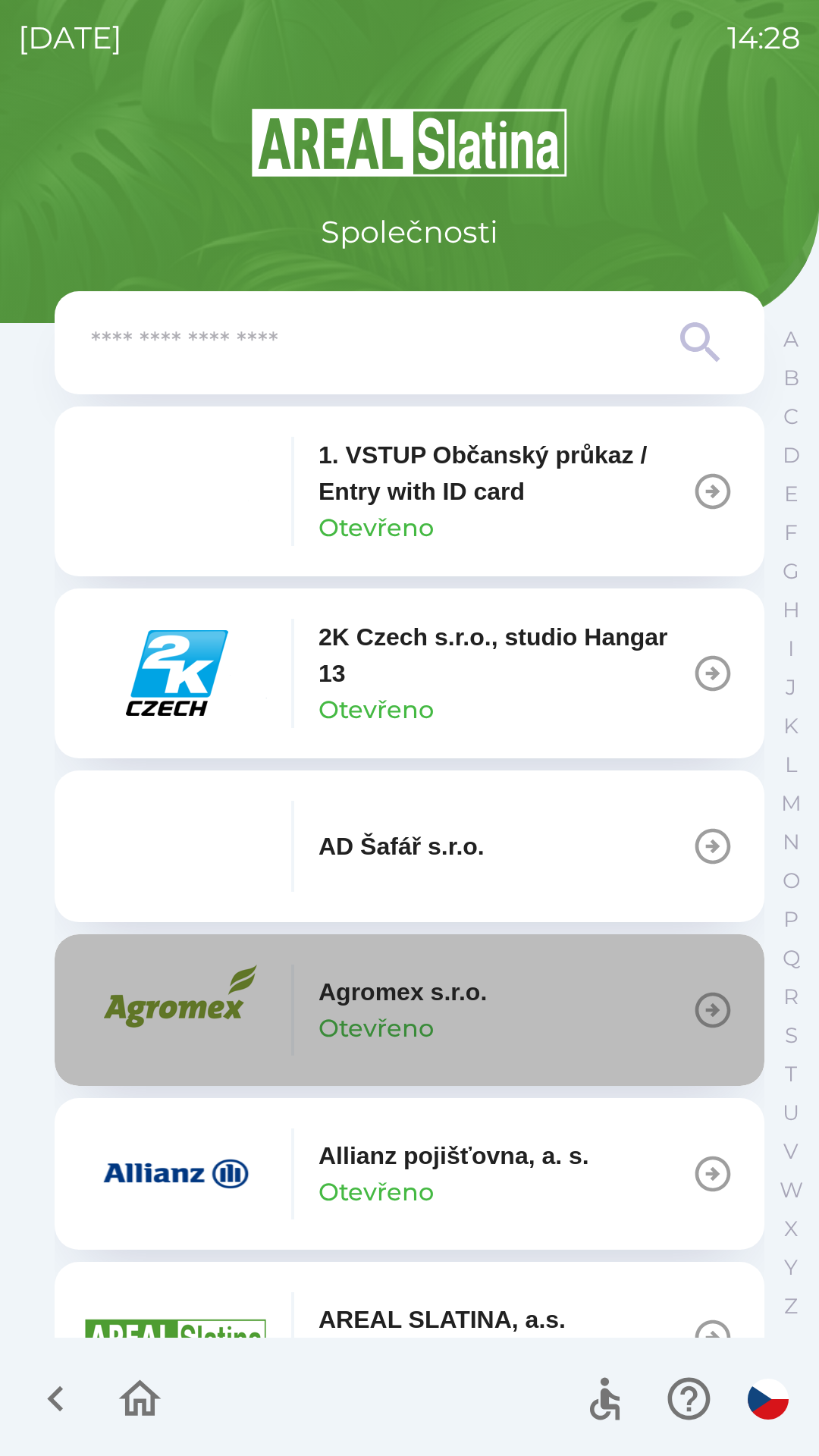
click at [456, 1025] on div "Agromex s.r.o. Otevřeno" at bounding box center [402, 1010] width 169 height 73
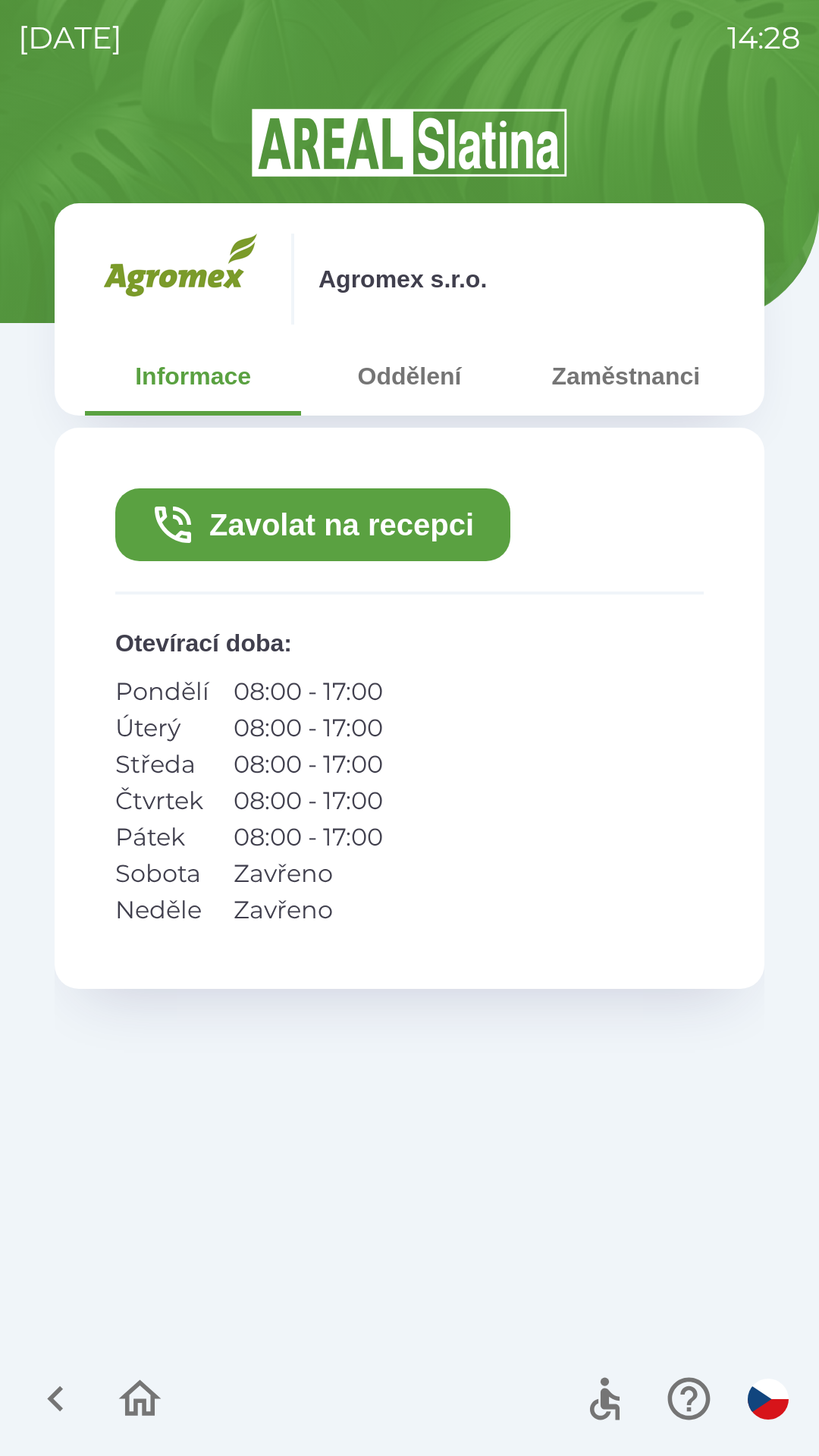
click at [432, 514] on button "Zavolat na recepci" at bounding box center [312, 525] width 395 height 73
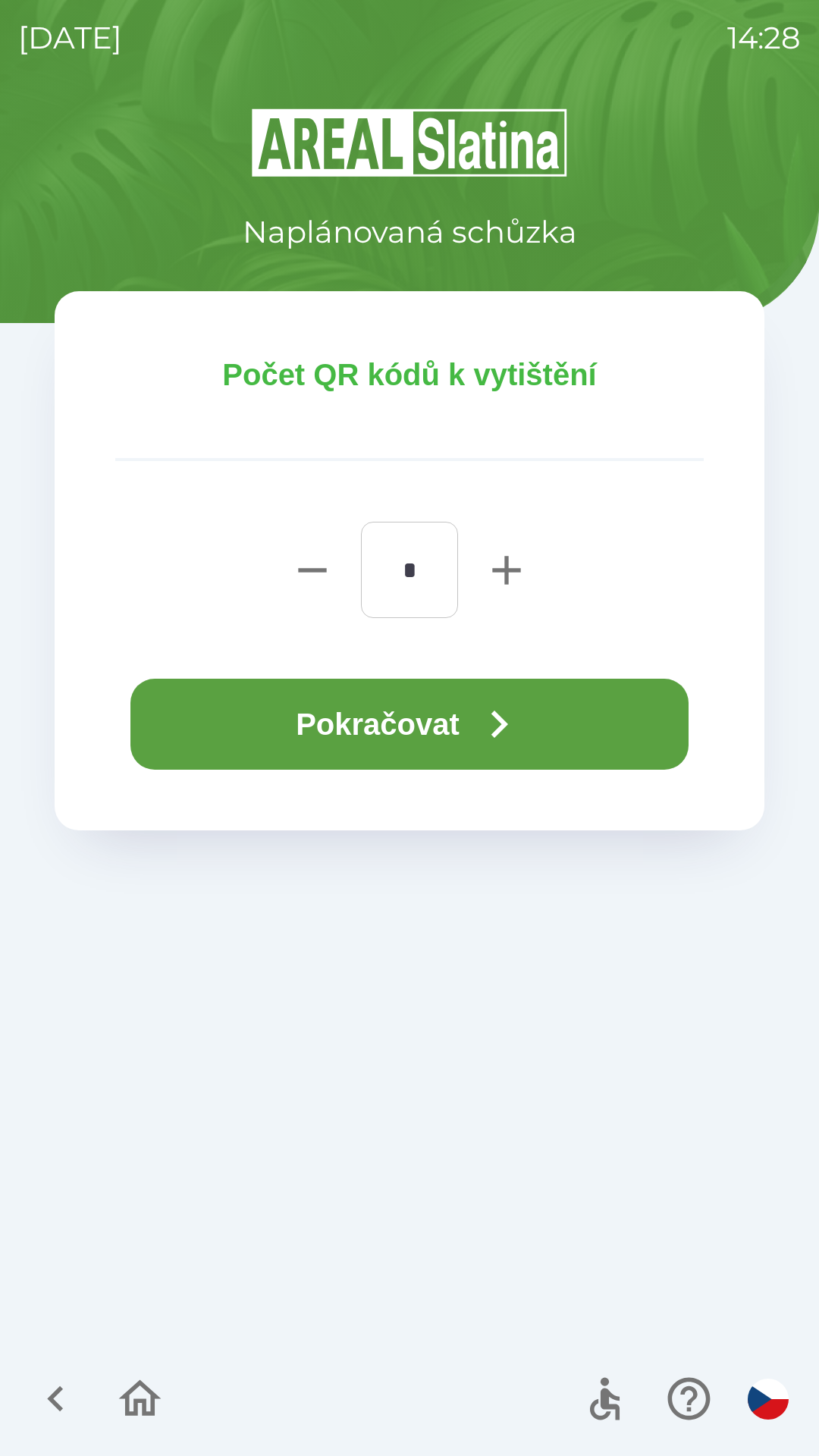
click at [521, 709] on icon "button" at bounding box center [498, 724] width 54 height 54
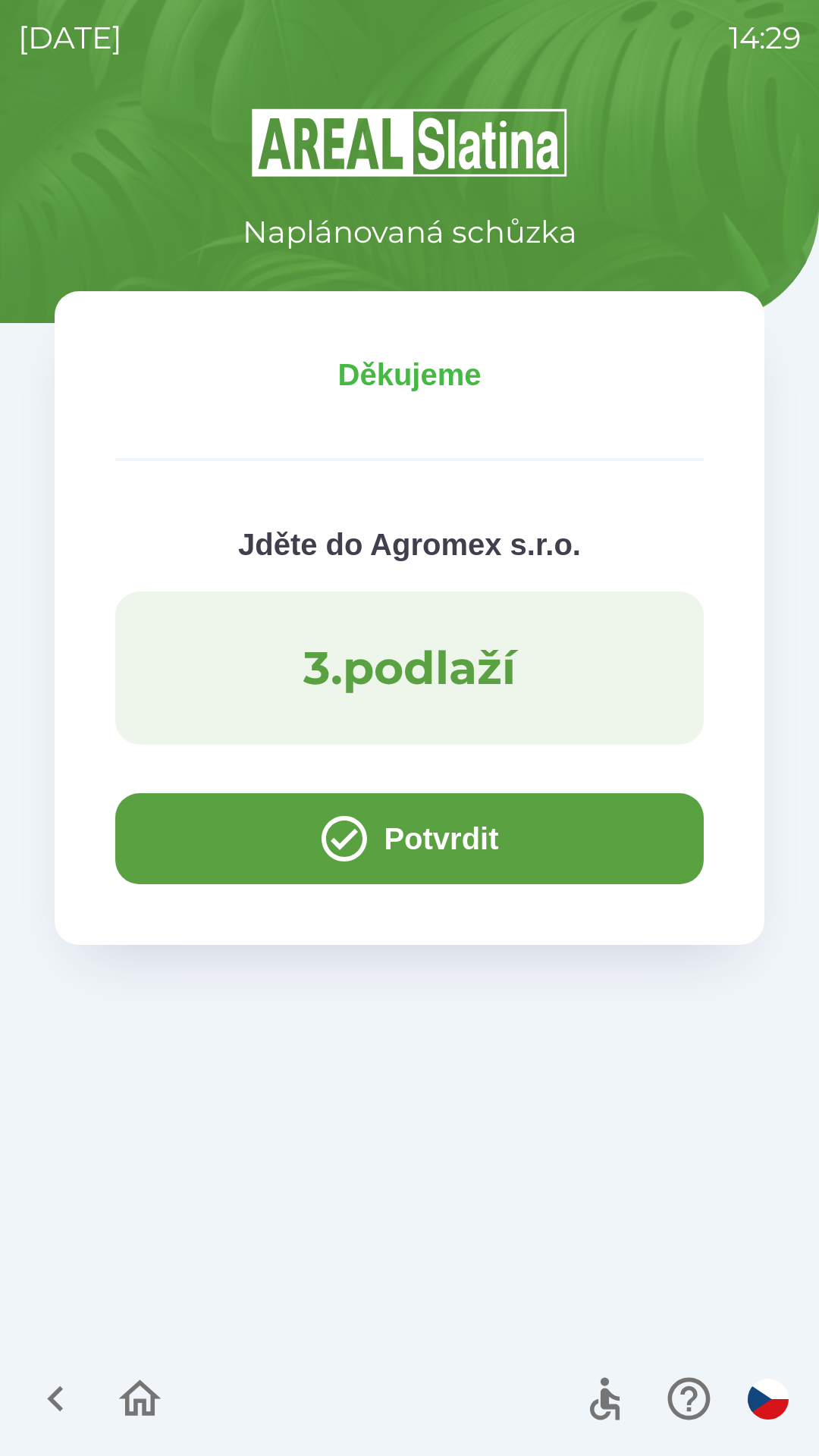
click at [118, 137] on img at bounding box center [409, 143] width 710 height 73
click at [442, 1186] on div "Naplánovaná schůzka Děkujeme Jděte do Agromex s.r.o. 3 . podlaží Potvrdit" at bounding box center [409, 781] width 783 height 1350
click at [489, 1193] on div "Naplánovaná schůzka Děkujeme Jděte do Agromex s.r.o. 3 . podlaží Potvrdit" at bounding box center [409, 781] width 783 height 1350
click at [61, 1376] on icon "button" at bounding box center [55, 1398] width 51 height 51
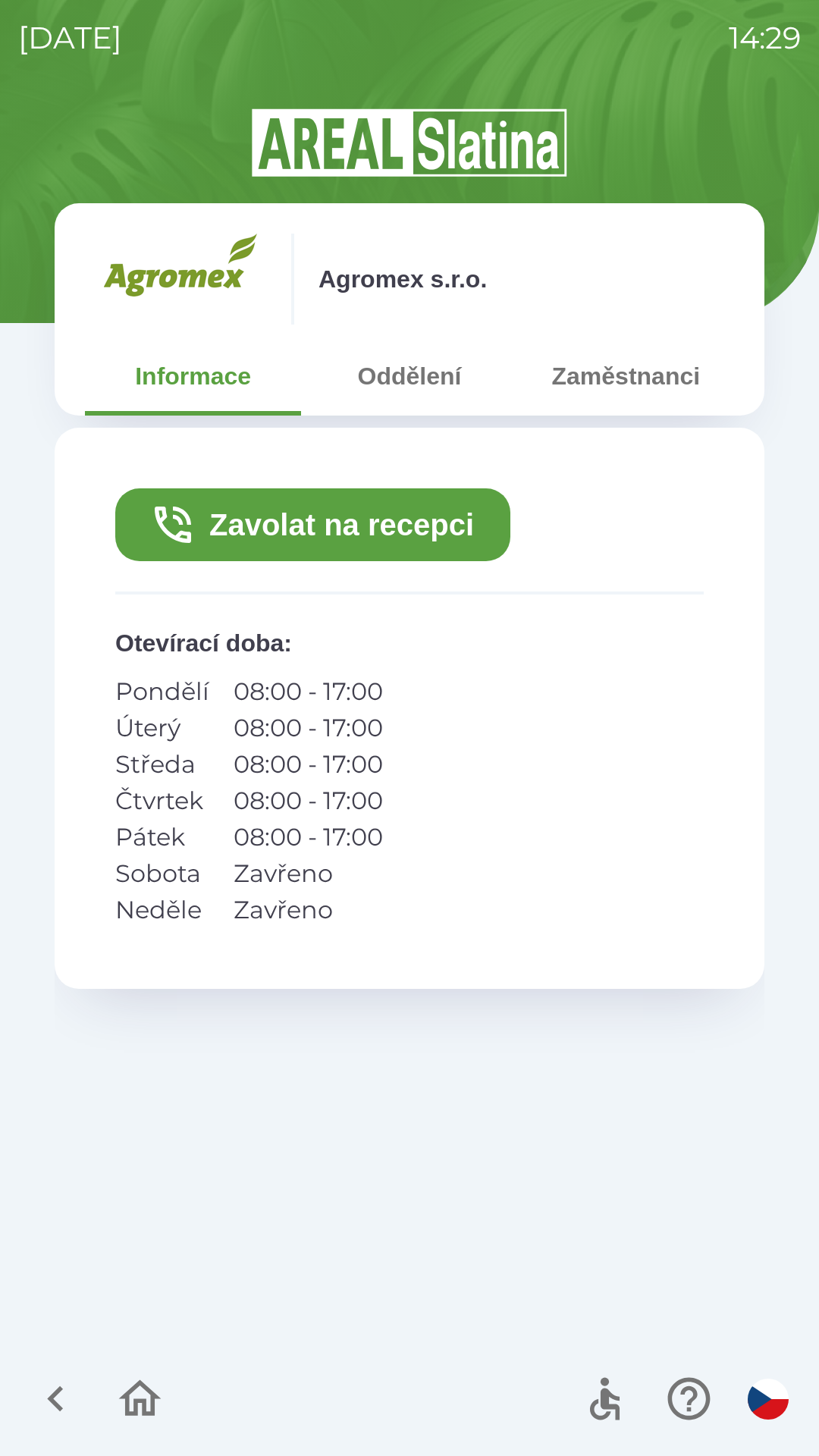
click at [56, 1389] on icon "button" at bounding box center [55, 1398] width 51 height 51
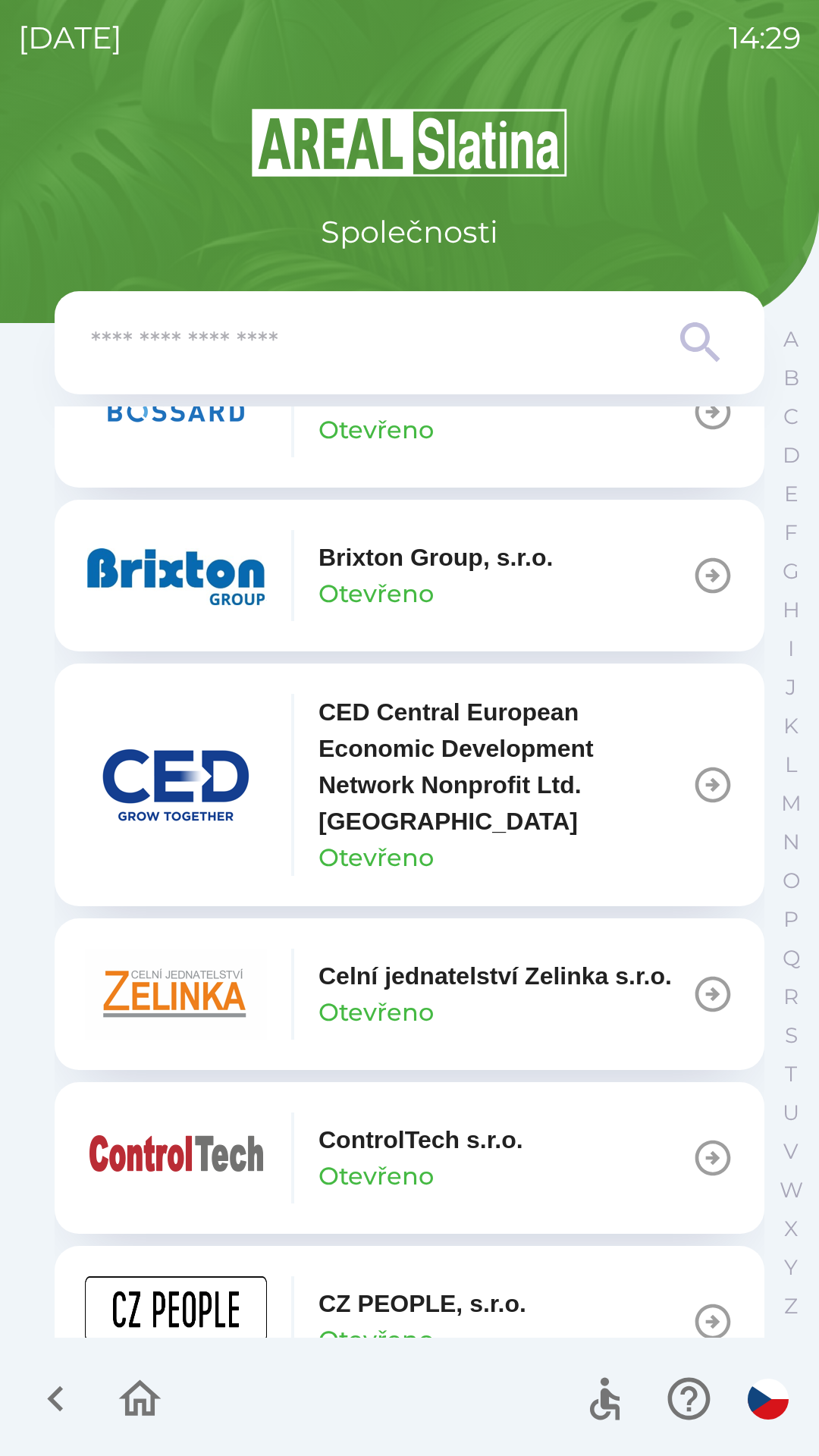
scroll to position [2255, 0]
click at [447, 990] on p "Celní jednatelství Zelinka s.r.o." at bounding box center [495, 975] width 354 height 36
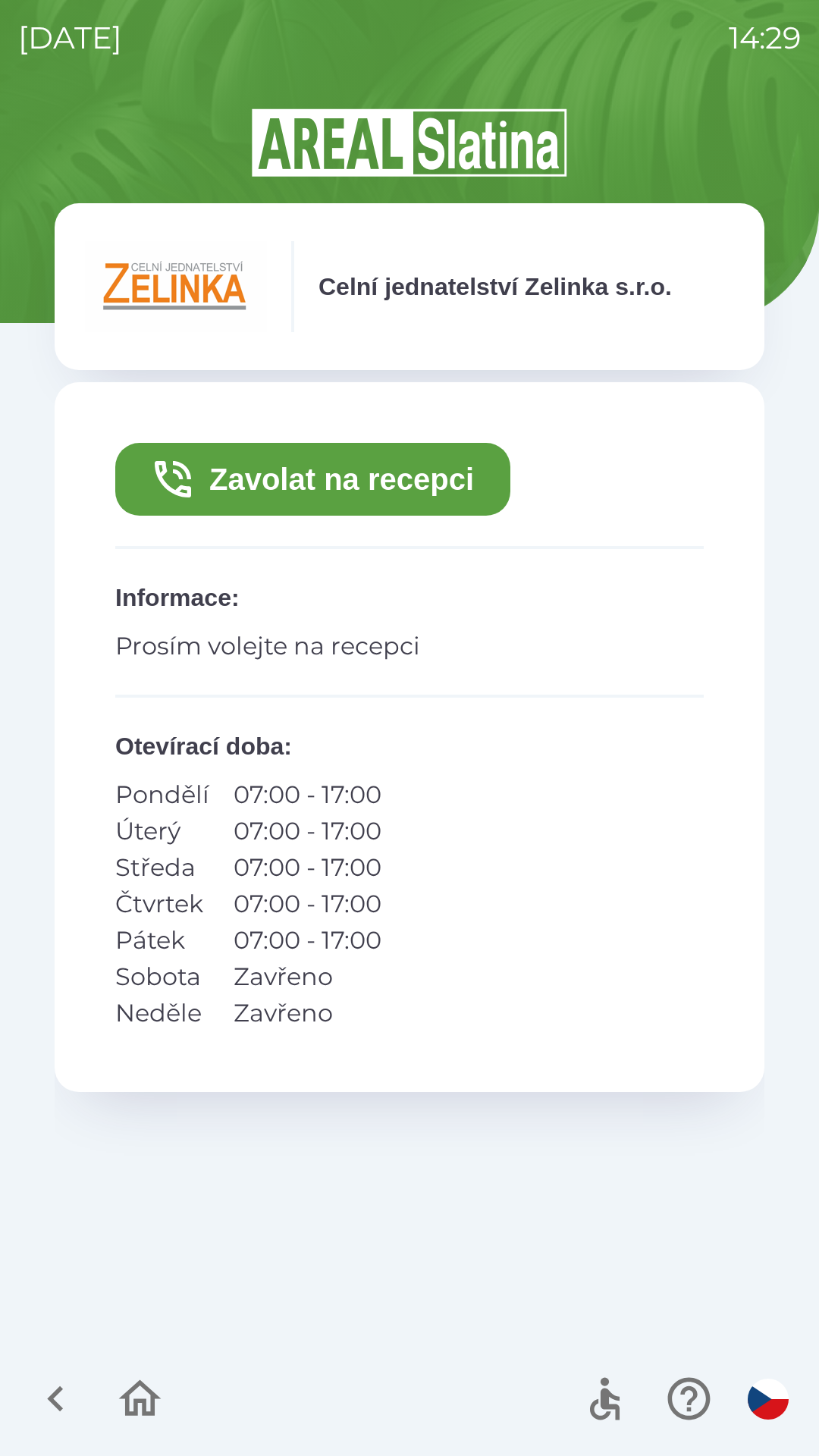
click at [384, 463] on button "Zavolat na recepci" at bounding box center [312, 479] width 395 height 73
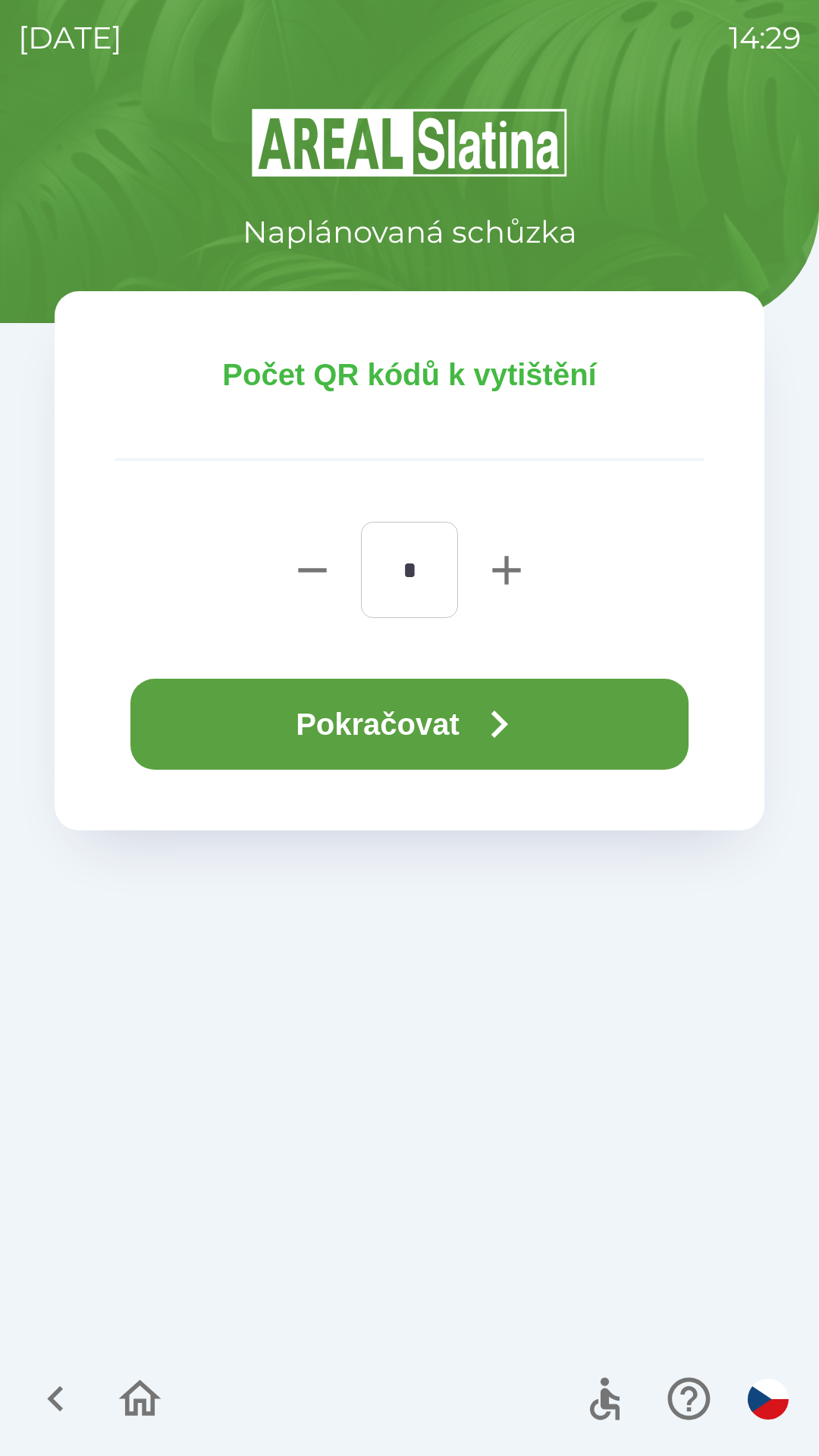
click at [400, 711] on button "Pokračovat" at bounding box center [409, 724] width 558 height 91
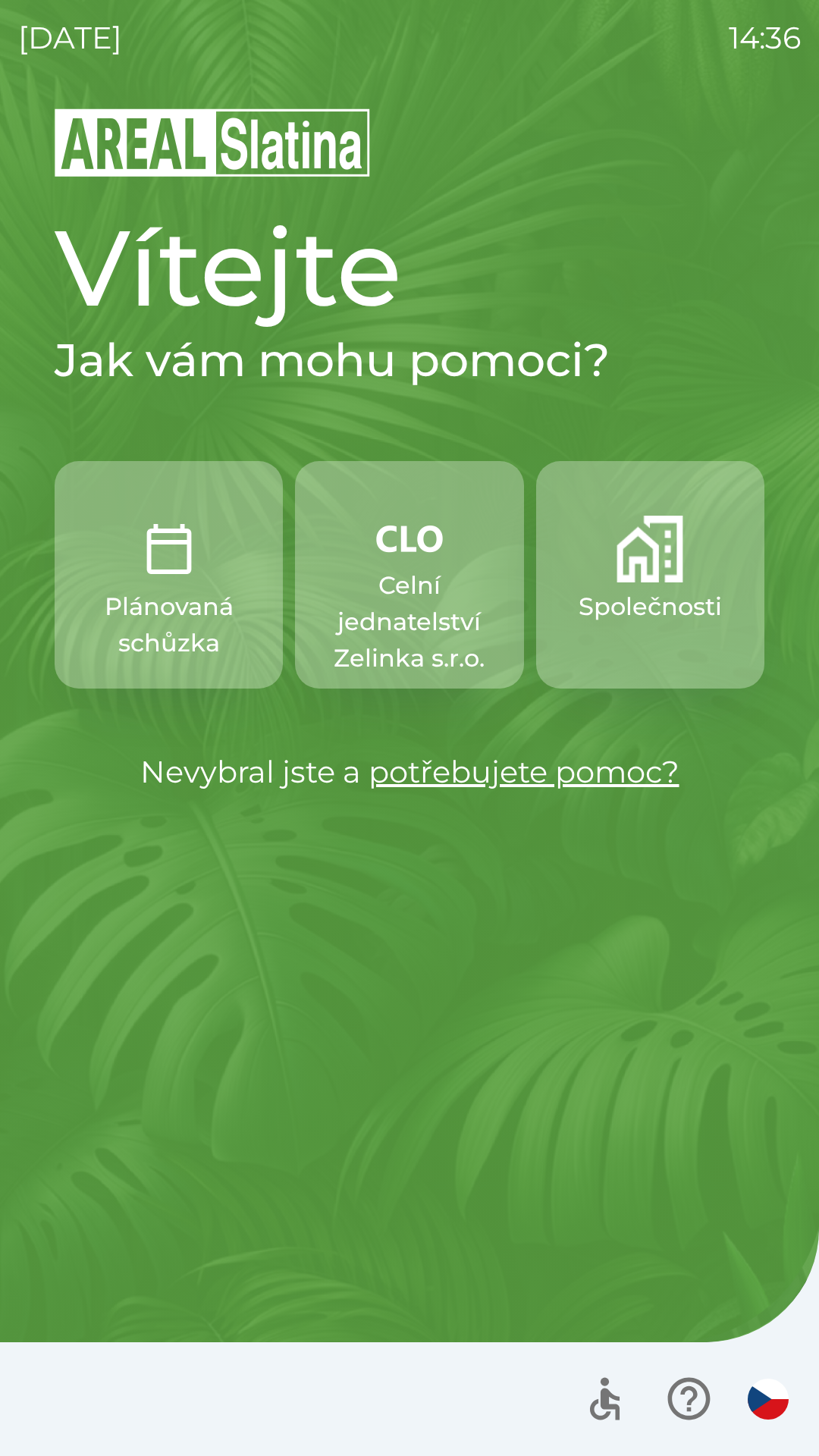
click at [394, 622] on p "Celní jednatelství Zelinka s.r.o." at bounding box center [409, 622] width 156 height 109
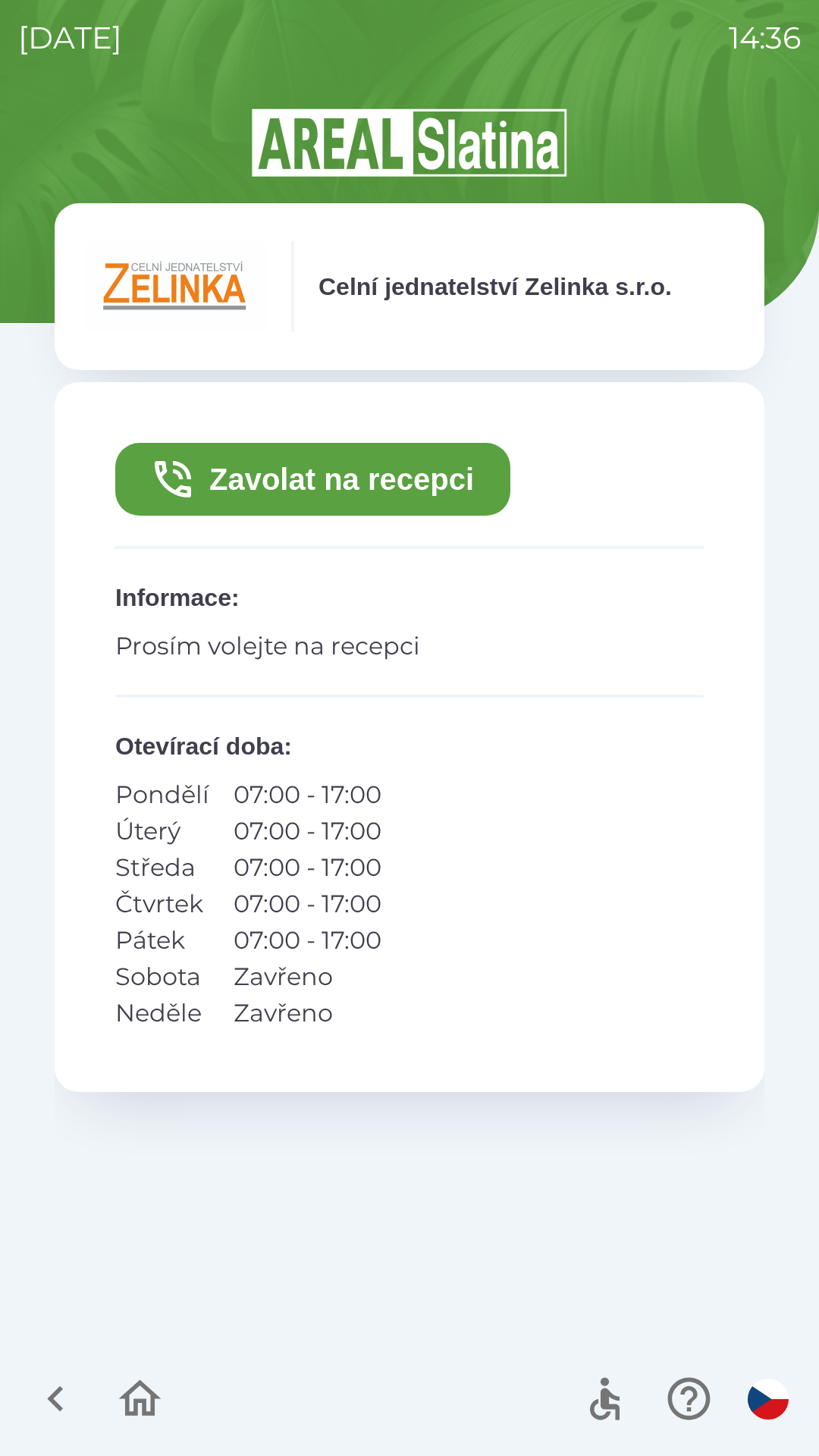
click at [414, 480] on button "Zavolat na recepci" at bounding box center [312, 479] width 395 height 73
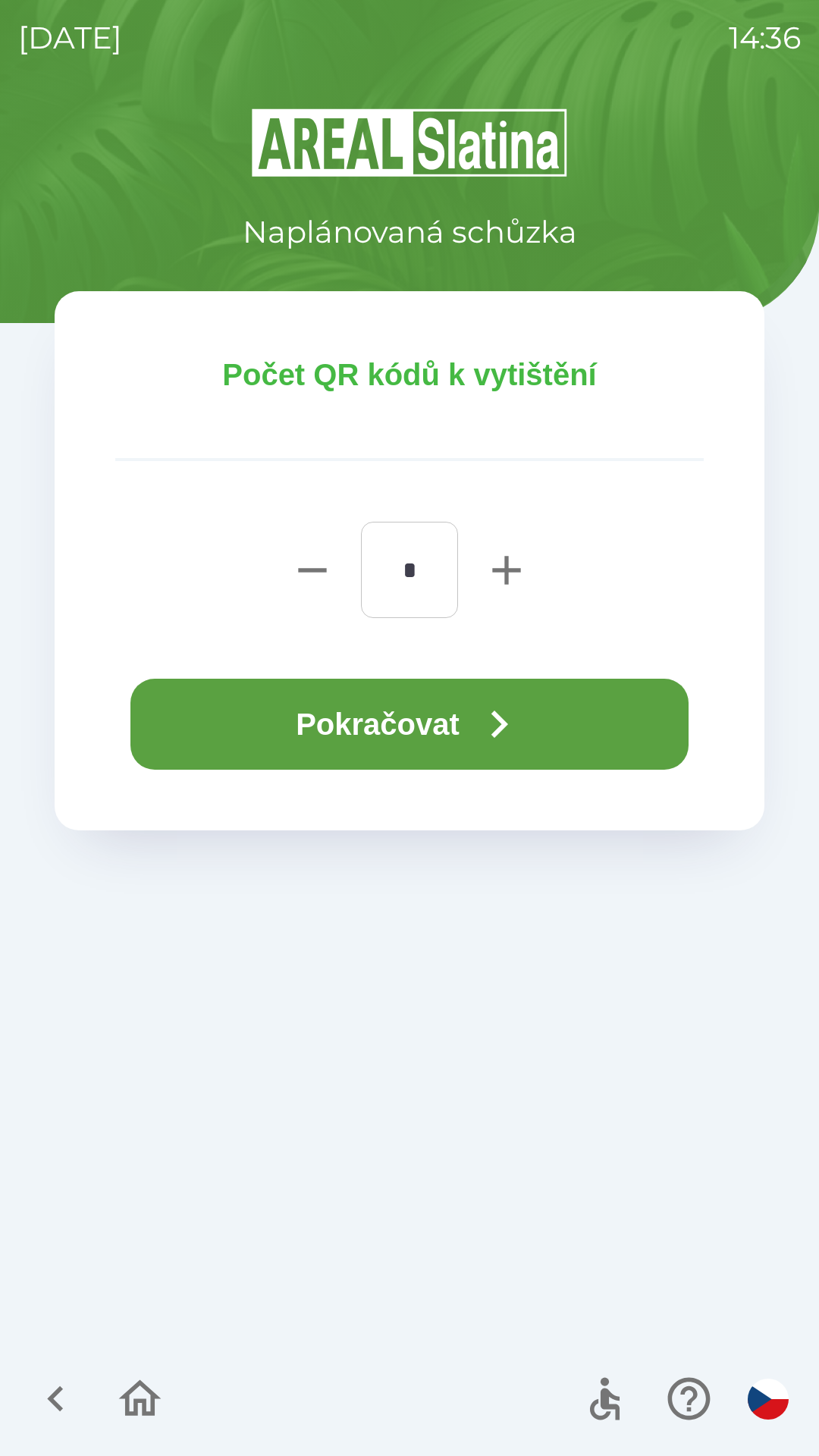
click at [543, 702] on button "Pokračovat" at bounding box center [409, 724] width 558 height 91
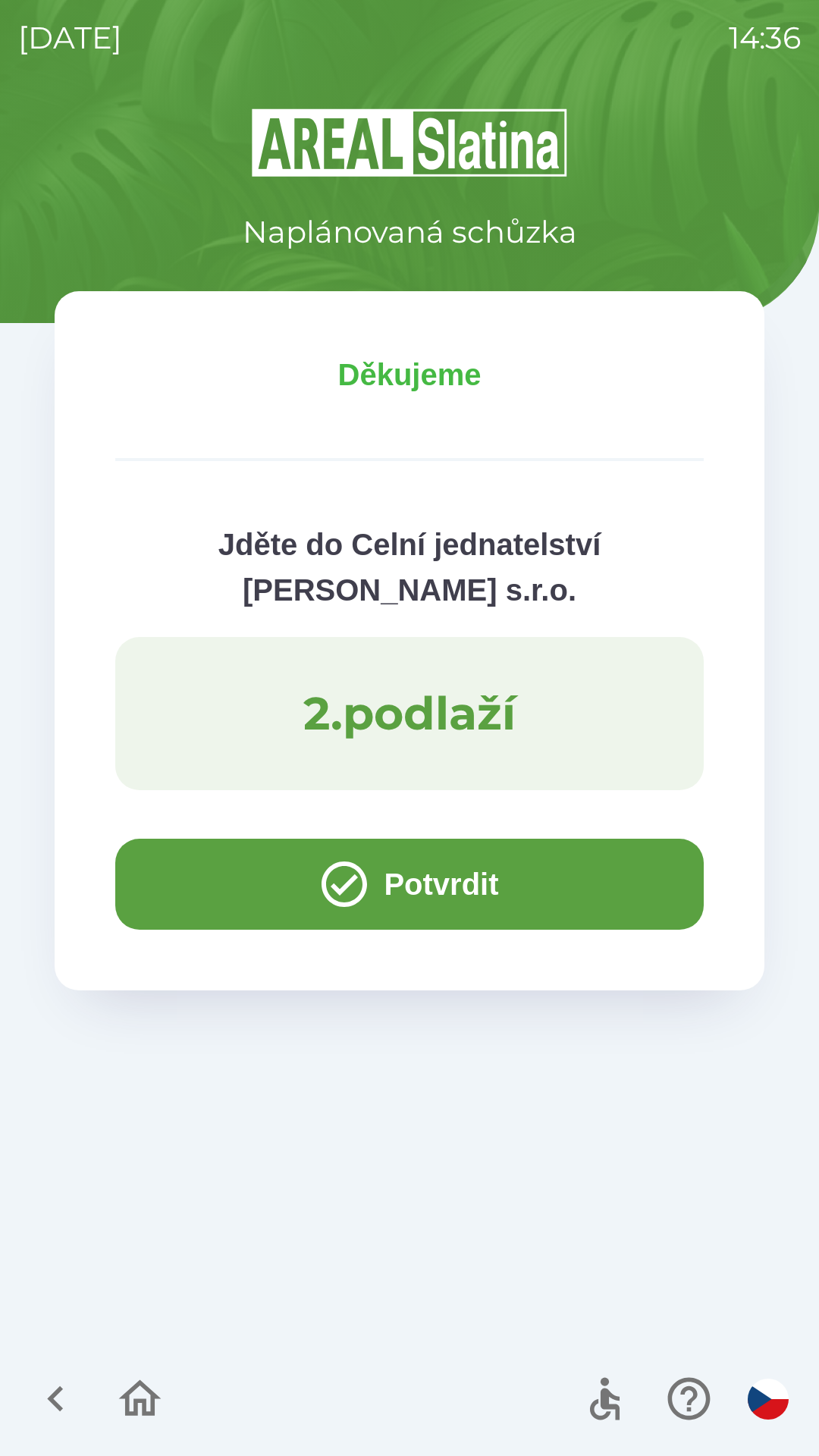
click at [237, 872] on button "Potvrdit" at bounding box center [409, 884] width 589 height 91
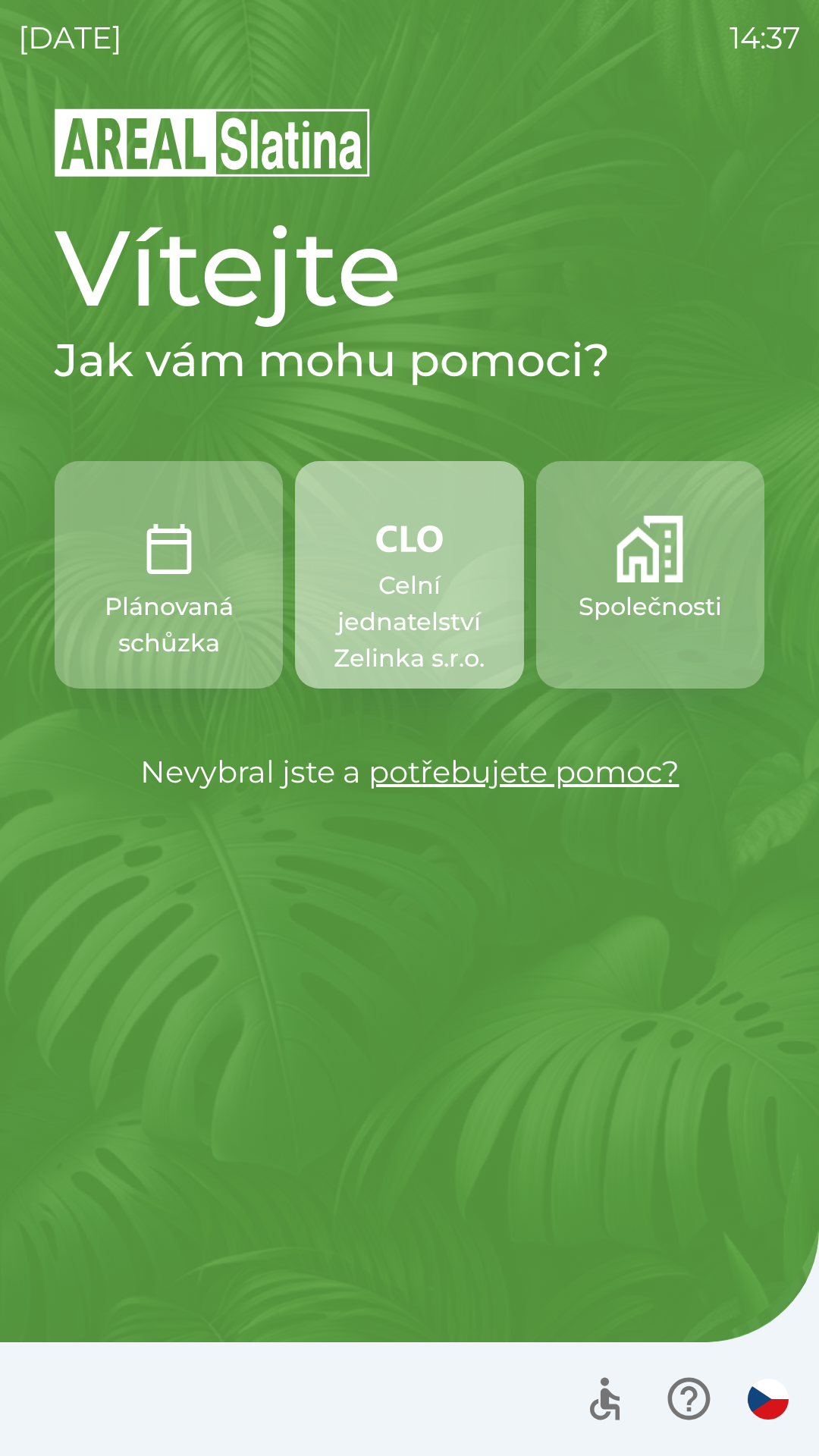
click at [428, 588] on p "Celní jednatelství Zelinka s.r.o." at bounding box center [409, 622] width 156 height 109
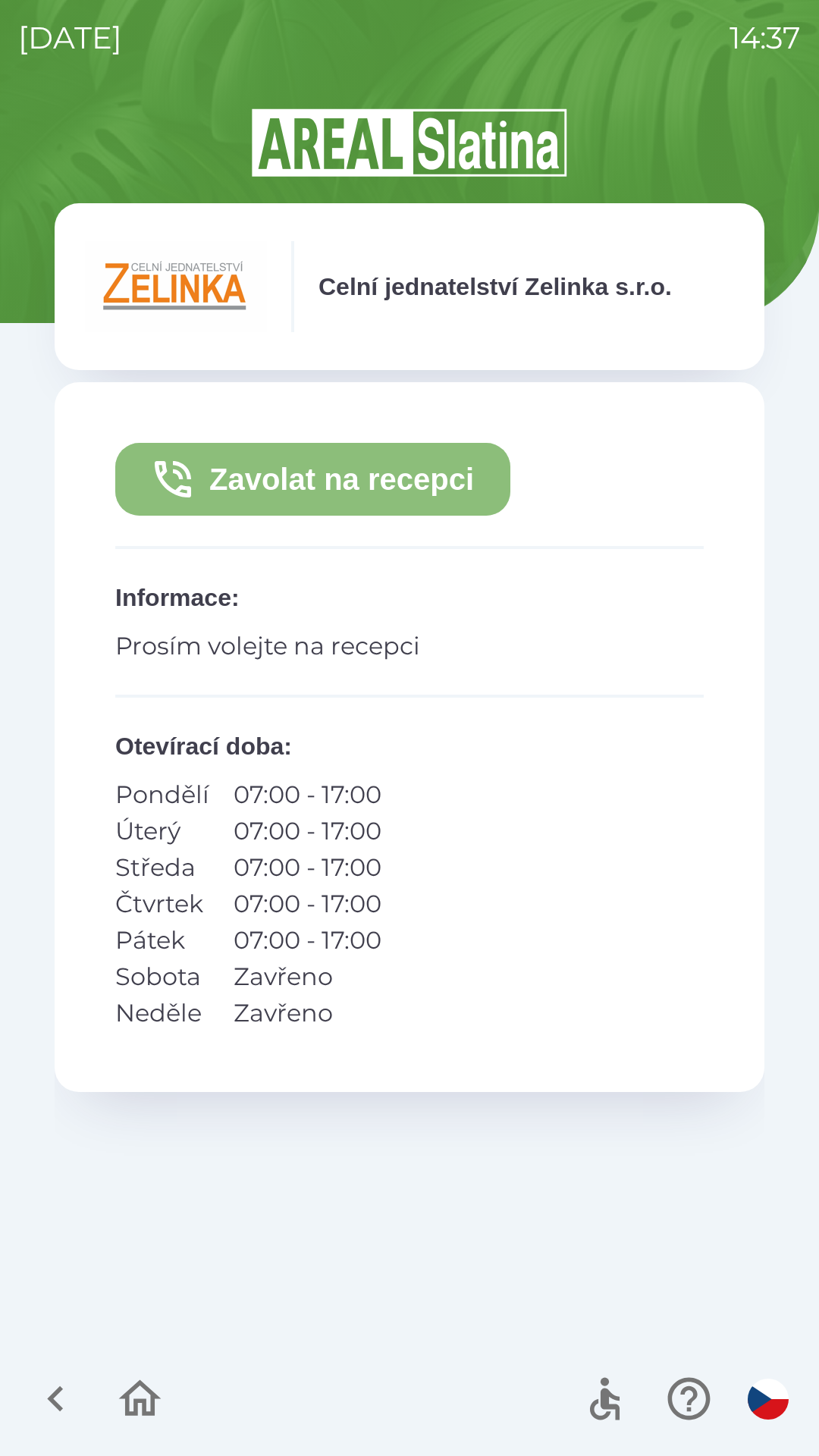
click at [417, 476] on button "Zavolat na recepci" at bounding box center [312, 479] width 395 height 73
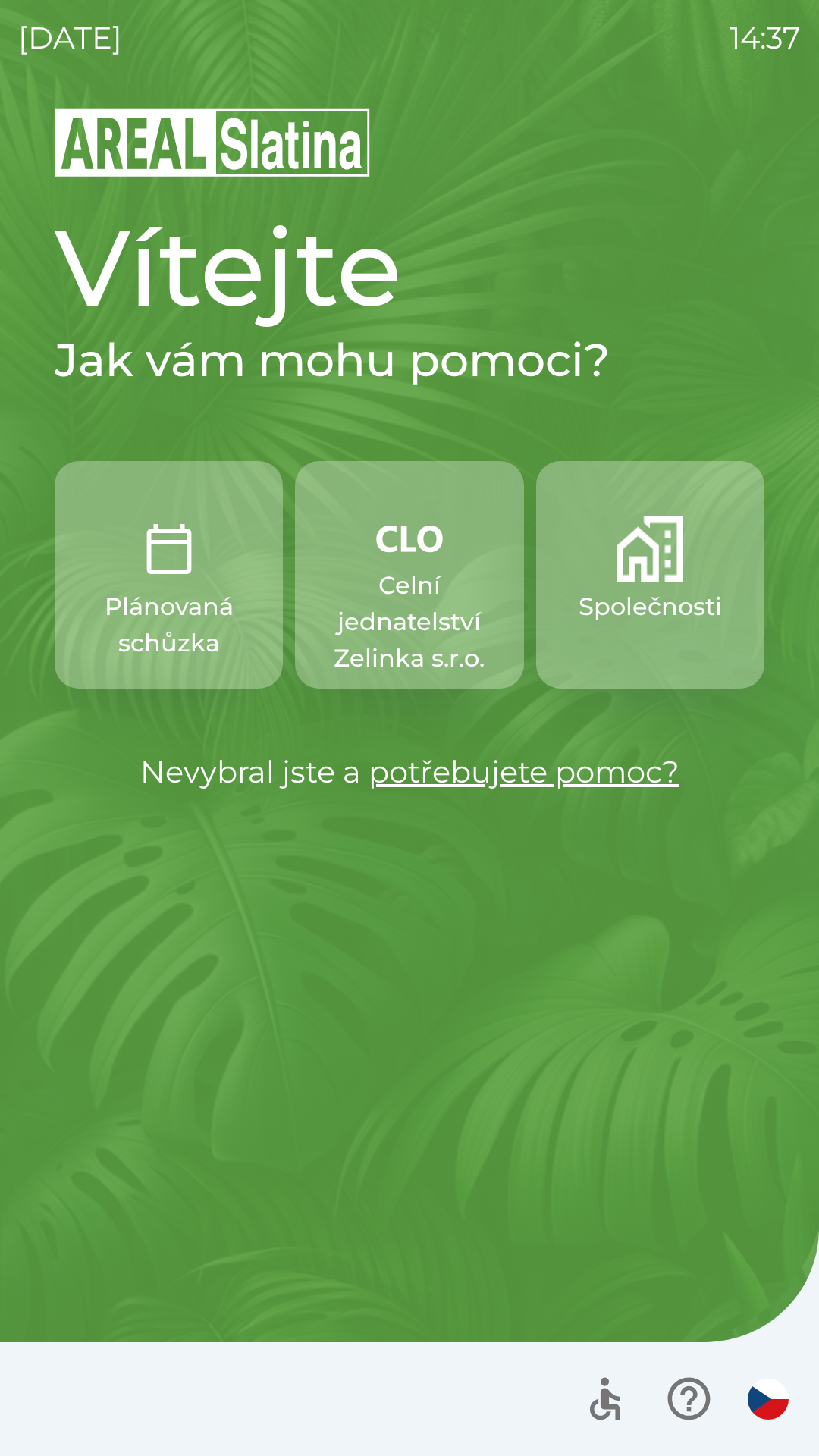
click at [385, 588] on p "Celní jednatelství Zelinka s.r.o." at bounding box center [409, 622] width 156 height 109
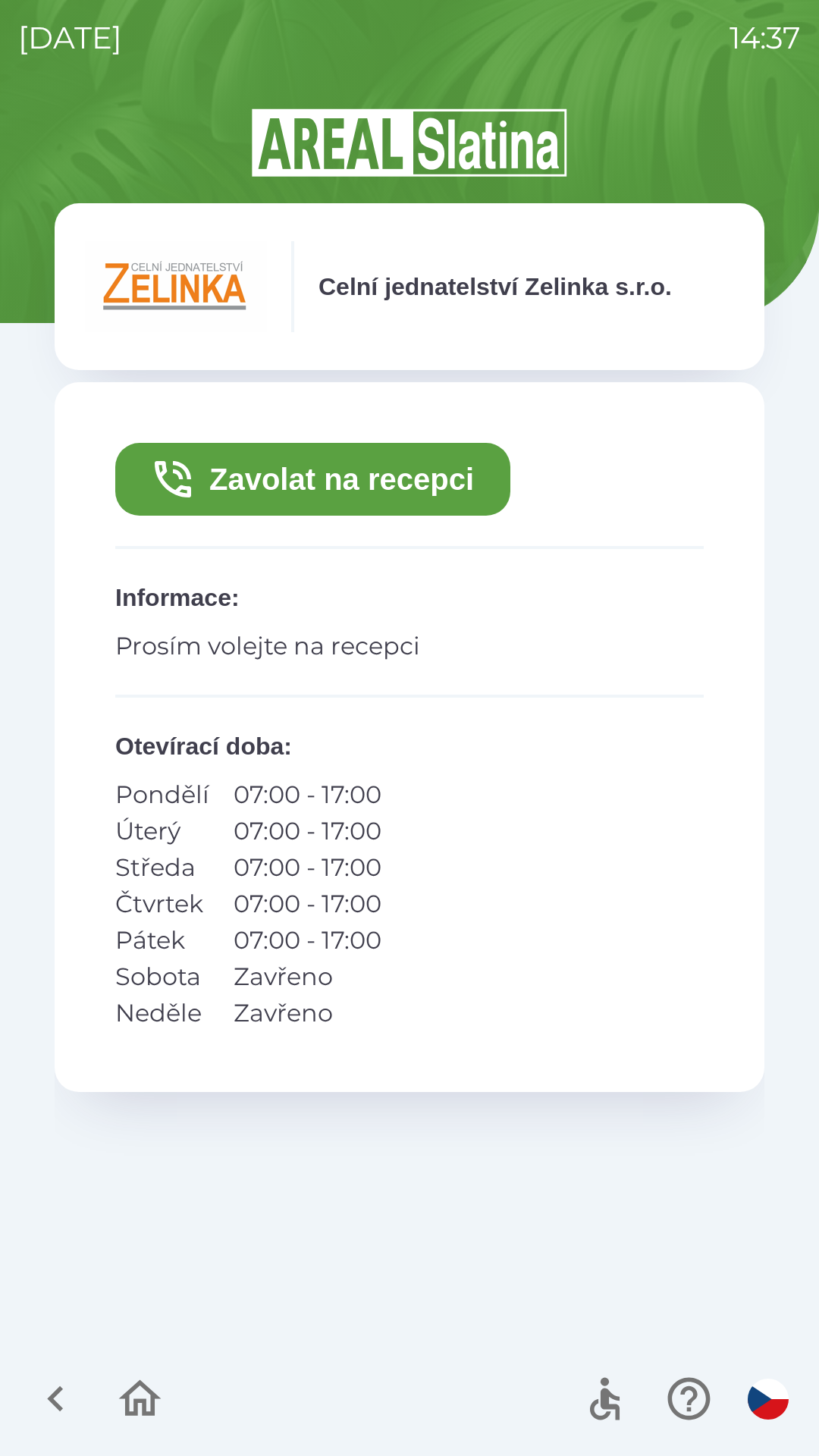
click at [366, 480] on button "Zavolat na recepci" at bounding box center [312, 479] width 395 height 73
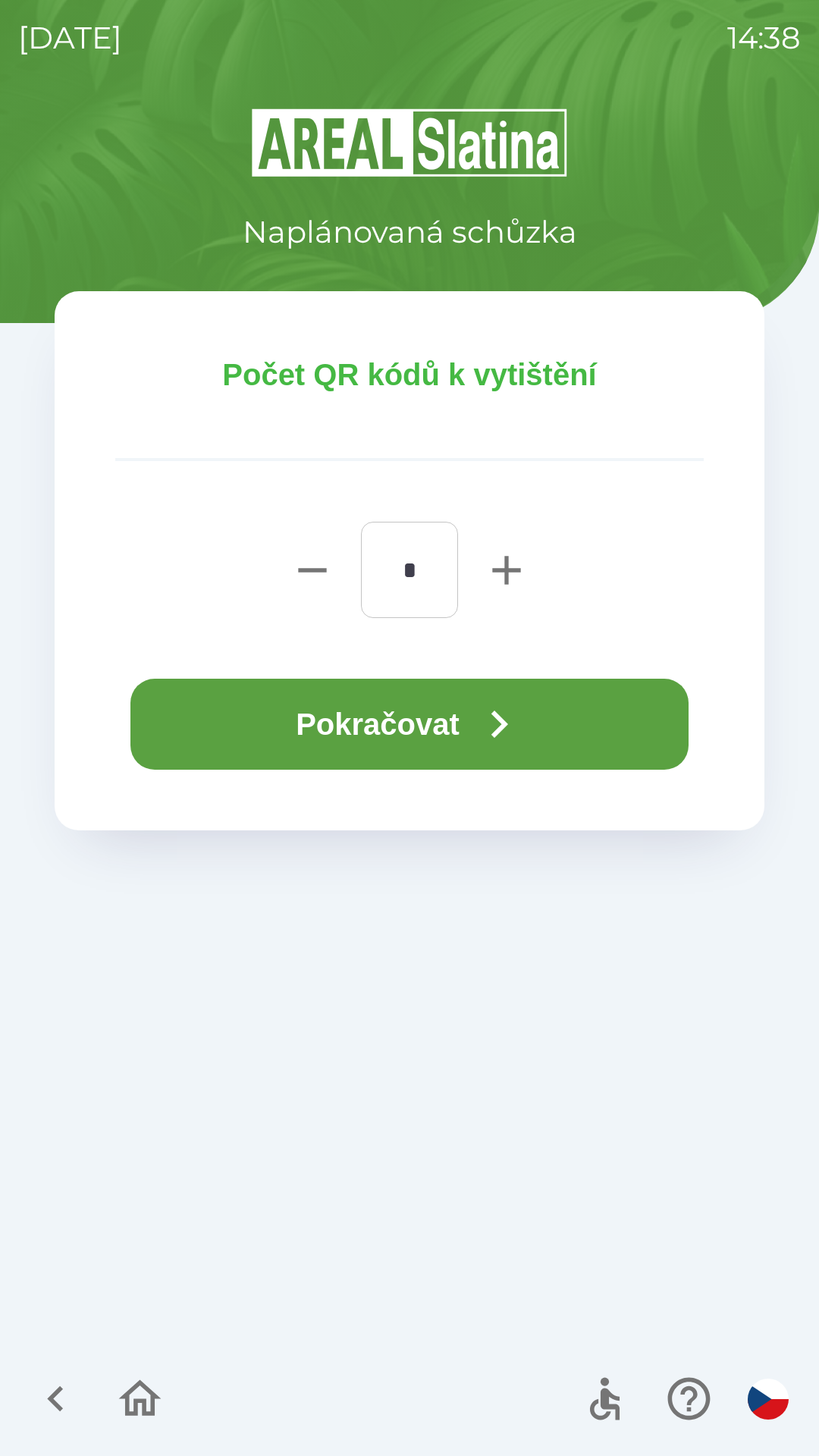
click at [428, 727] on button "Pokračovat" at bounding box center [409, 724] width 558 height 91
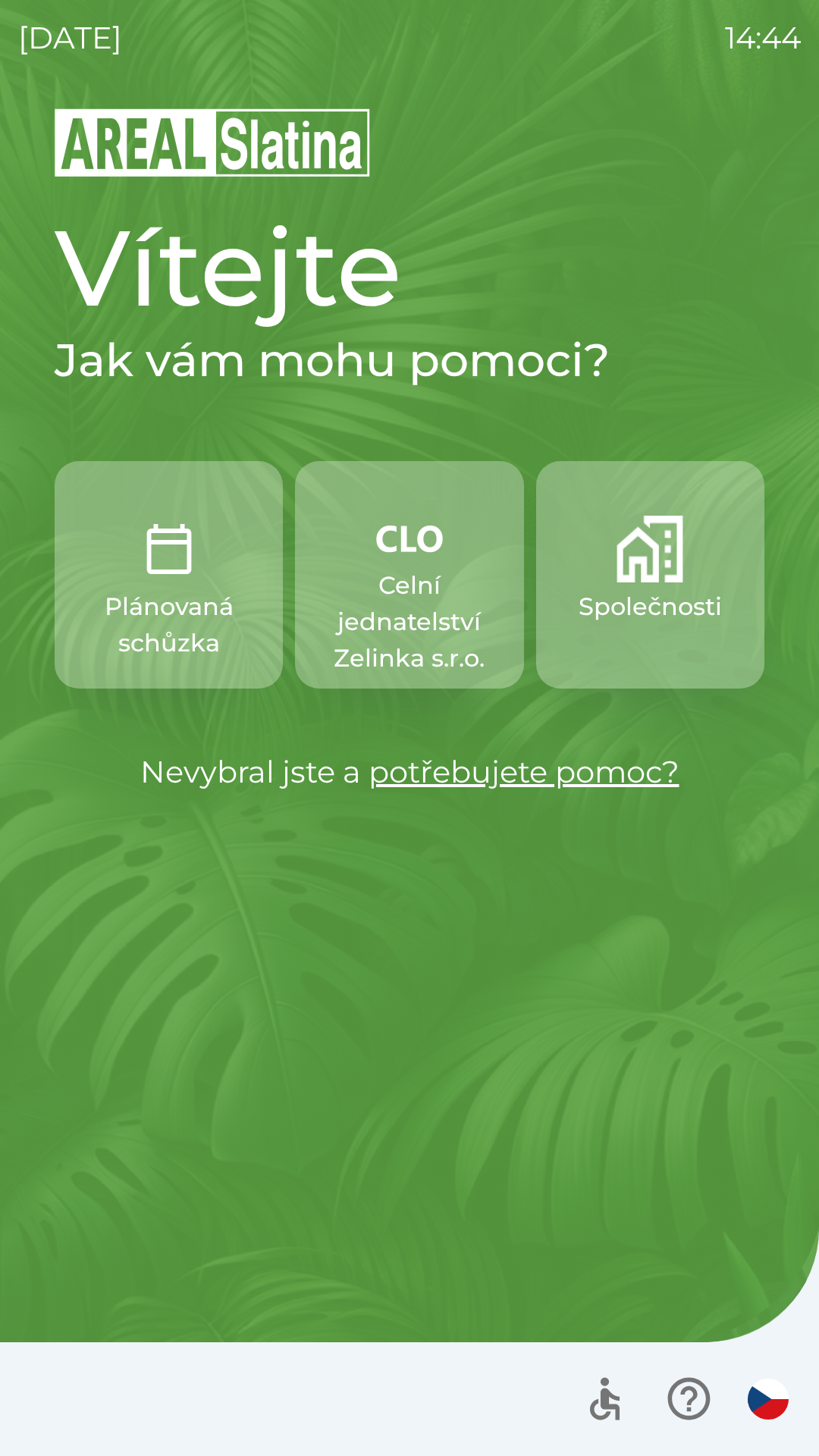
click at [380, 558] on img "button" at bounding box center [409, 538] width 67 height 46
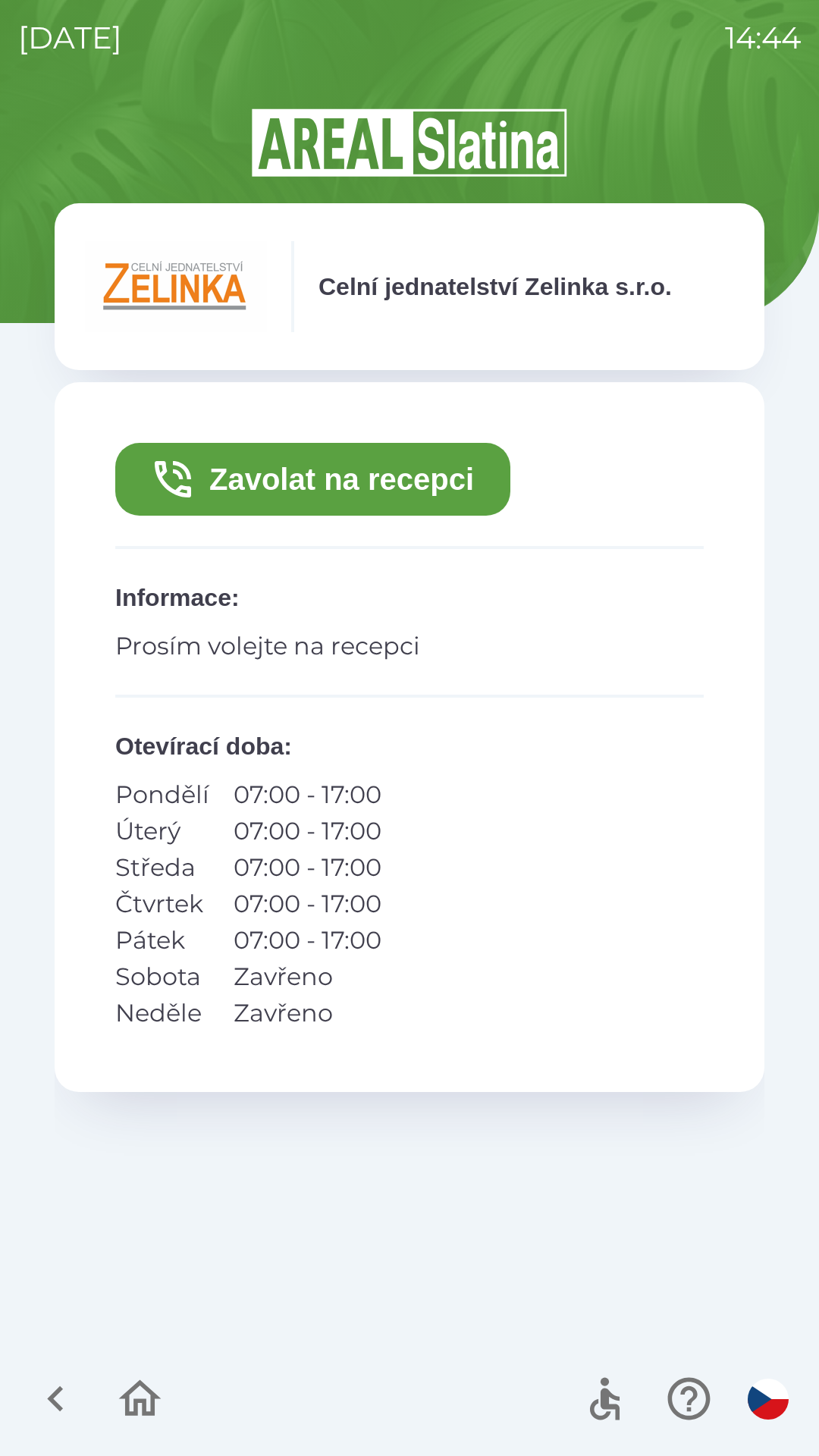
click at [342, 450] on button "Zavolat na recepci" at bounding box center [312, 479] width 395 height 73
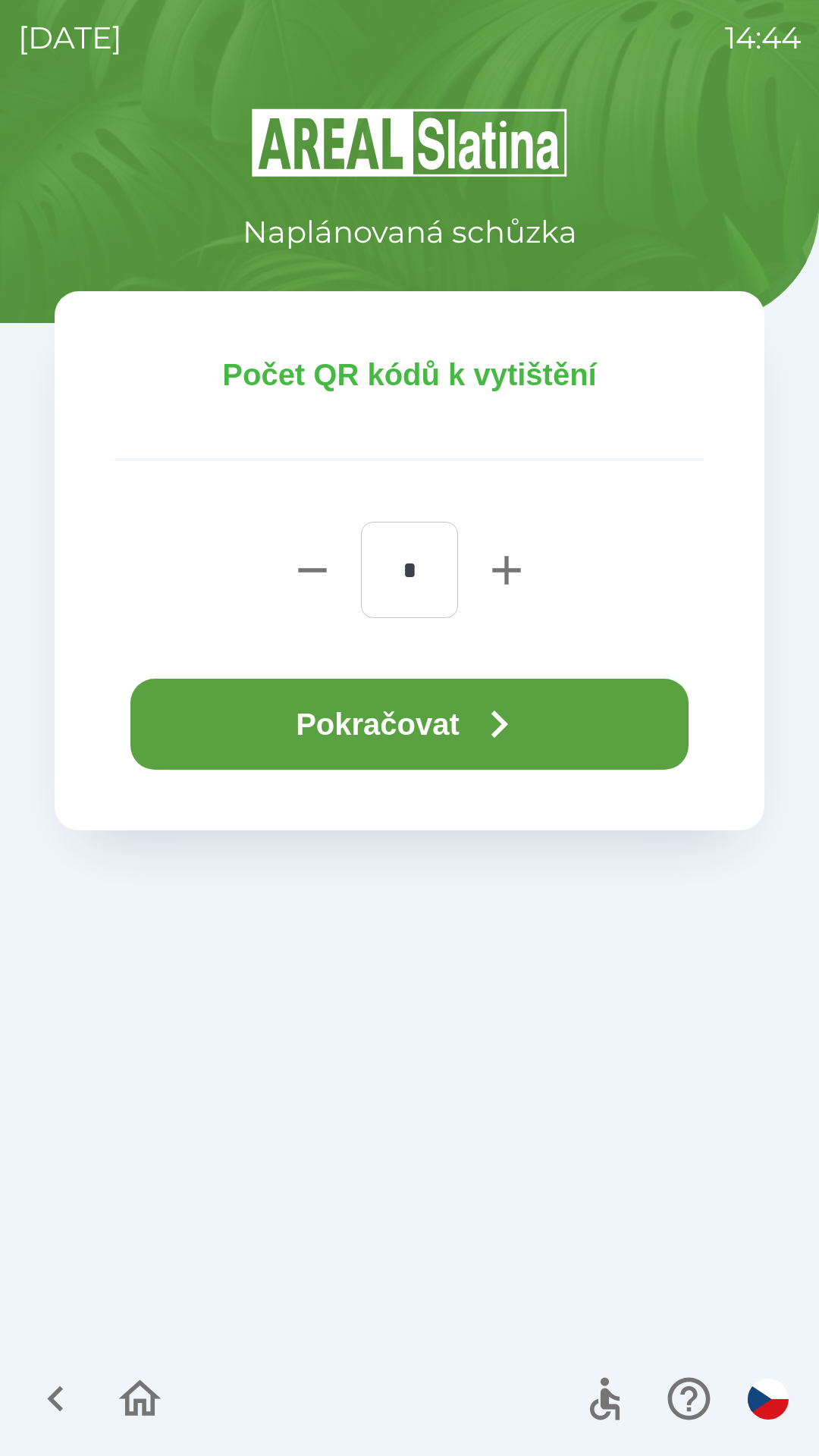
click at [426, 712] on button "Pokračovat" at bounding box center [409, 724] width 558 height 91
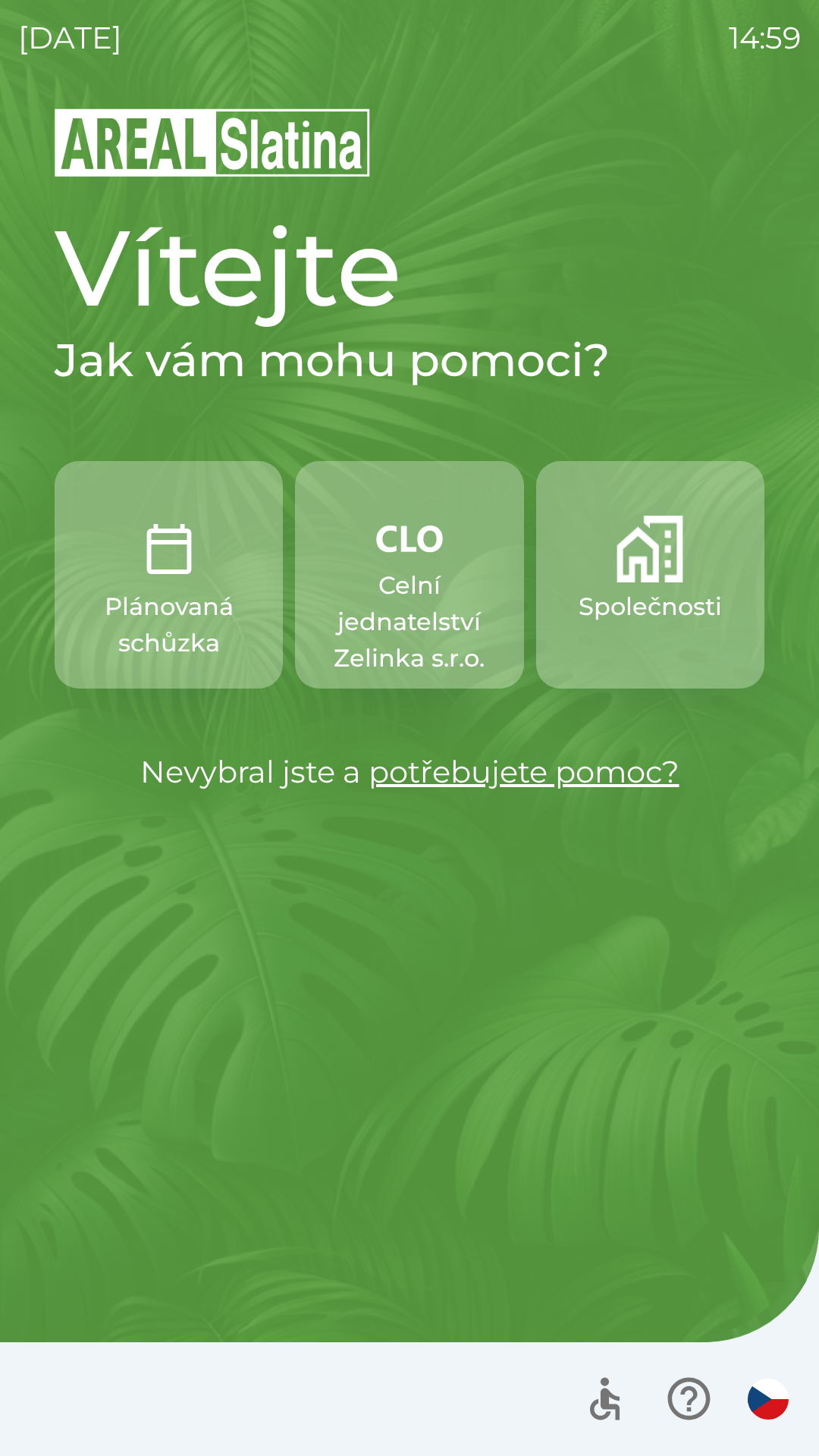
click at [629, 603] on p "Společnosti" at bounding box center [650, 607] width 144 height 36
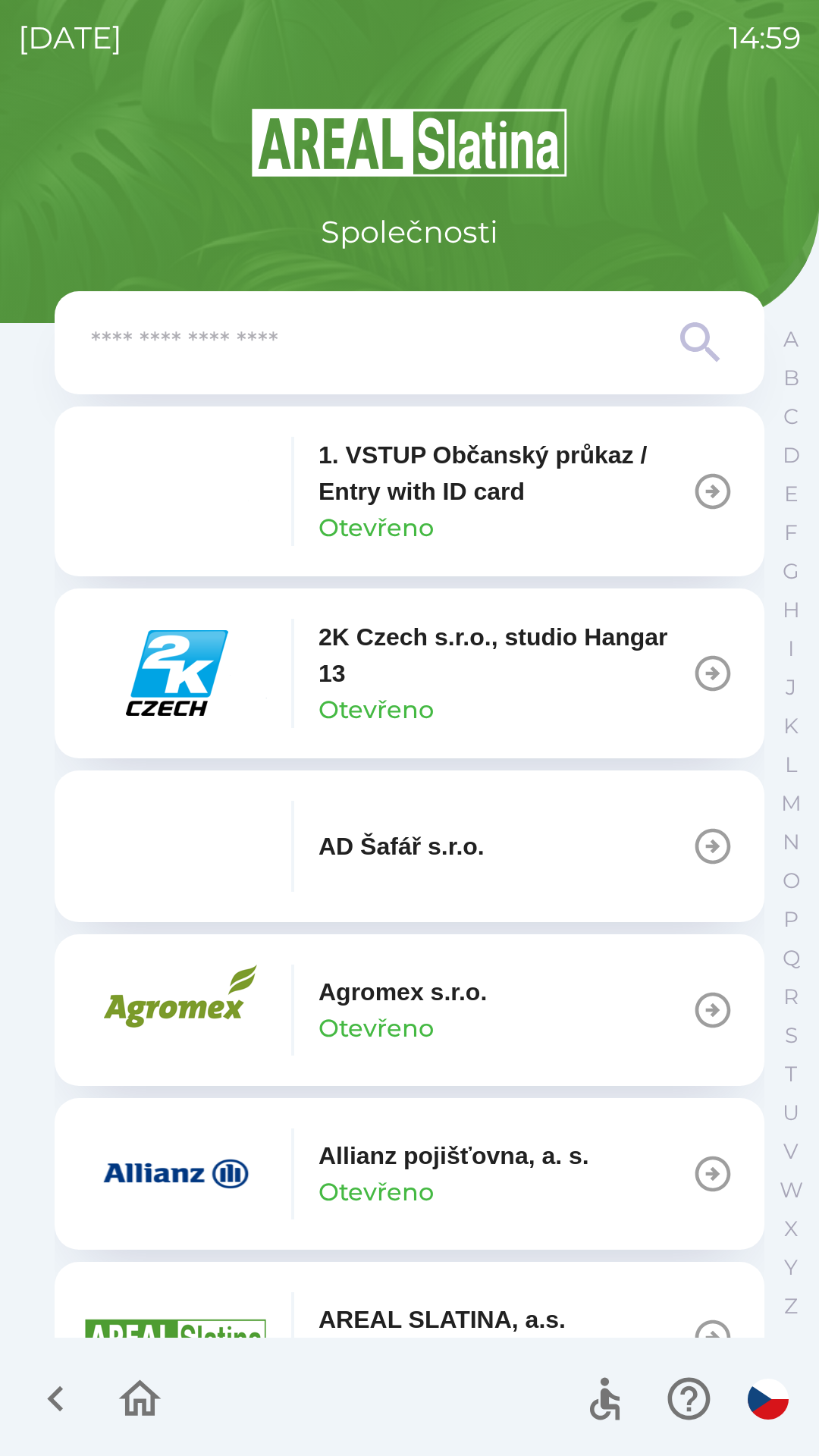
click at [695, 320] on icon at bounding box center [701, 342] width 54 height 54
click at [795, 1260] on p "Y" at bounding box center [791, 1267] width 14 height 27
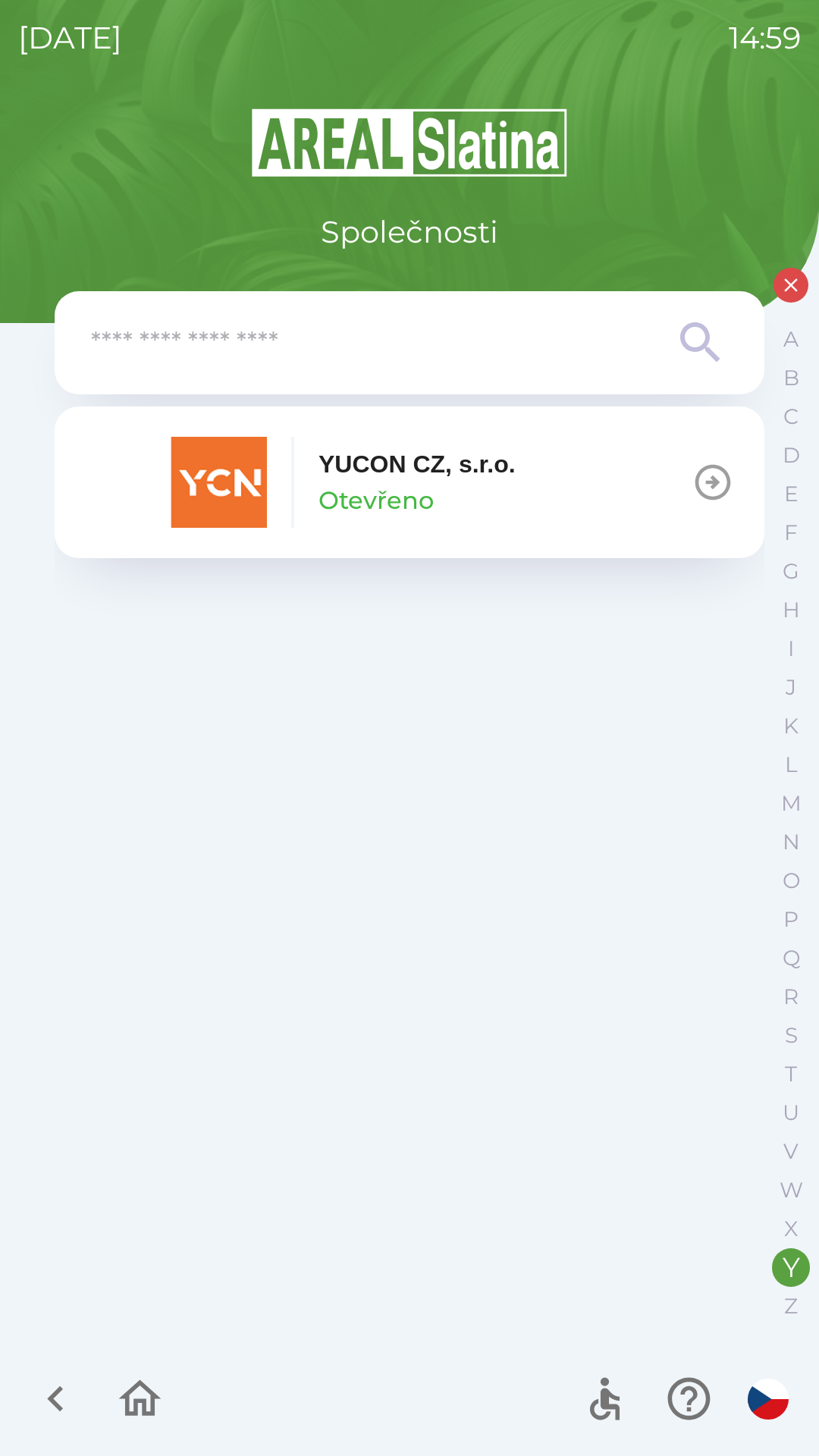
click at [511, 498] on div "YUCON CZ, [PERSON_NAME]" at bounding box center [417, 482] width 197 height 73
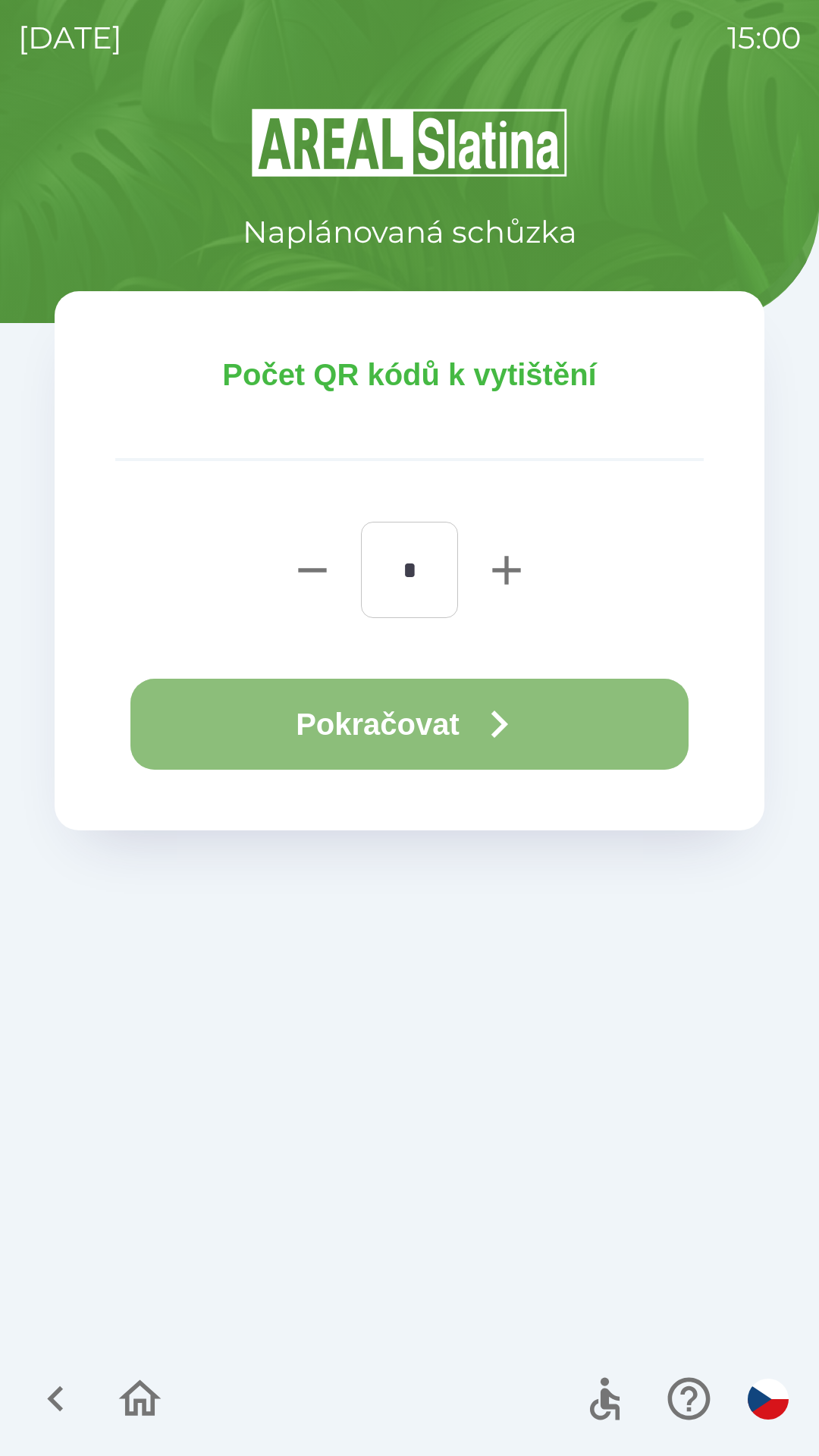
click at [432, 727] on button "Pokračovat" at bounding box center [409, 724] width 558 height 91
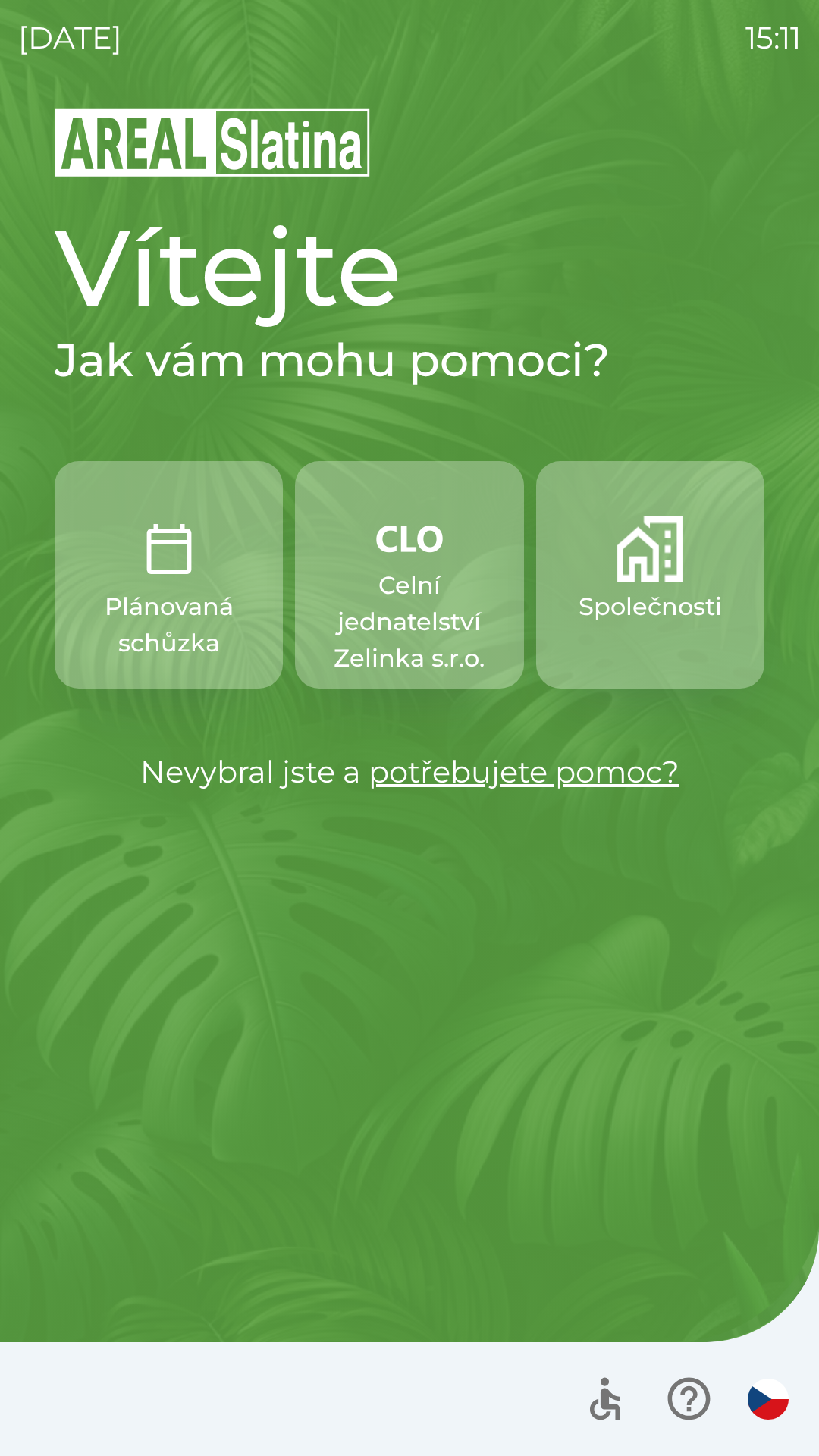
click at [811, 1296] on div "[DATE] 15:11 Vítejte Jak vám mohu pomoci? Plánovaná schůzka Celní jednatelství …" at bounding box center [409, 728] width 819 height 1456
click at [6, 1444] on div at bounding box center [409, 1399] width 819 height 114
click at [415, 594] on p "Celní jednatelství Zelinka s.r.o." at bounding box center [409, 622] width 156 height 109
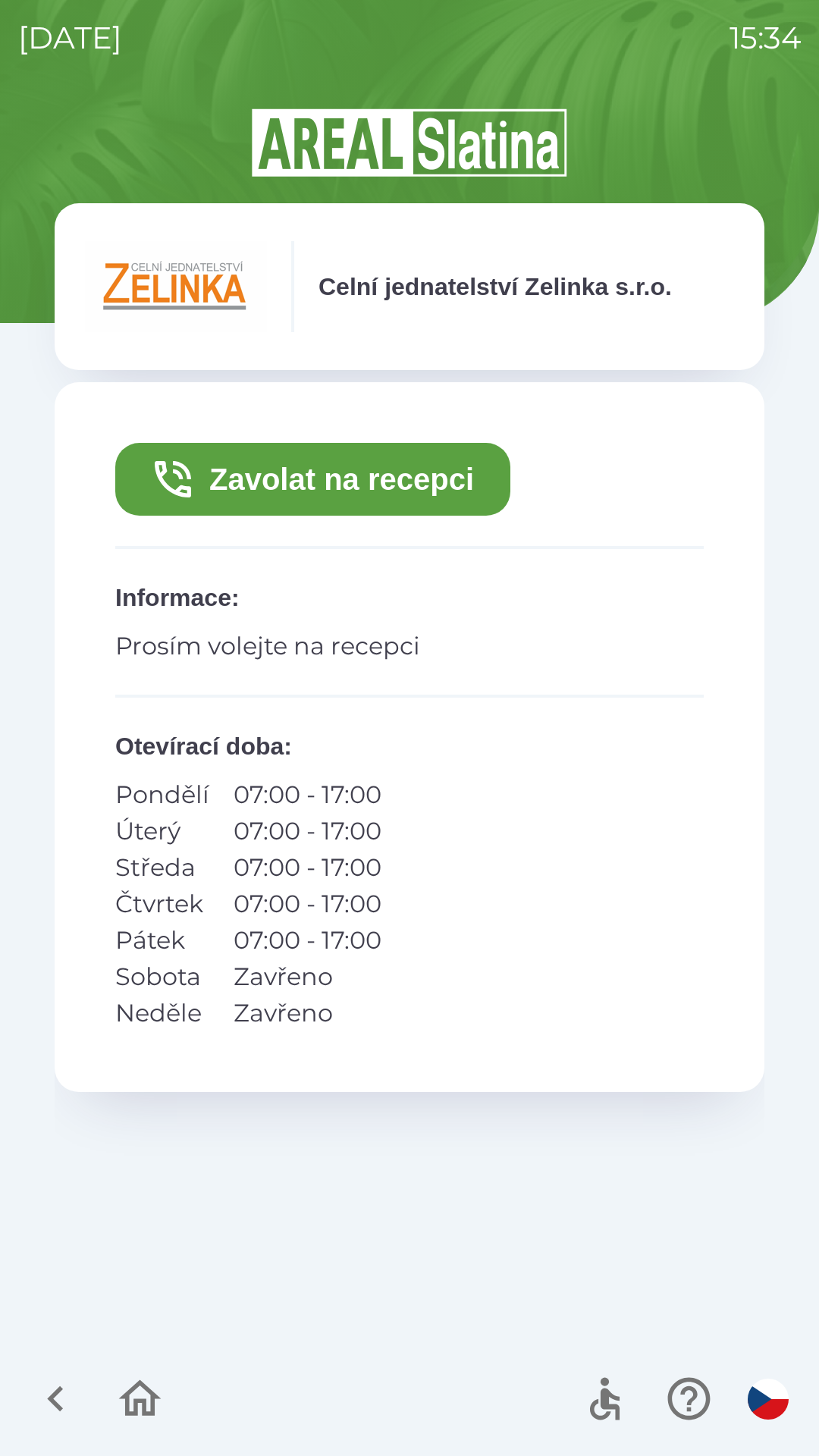
click at [367, 489] on button "Zavolat na recepci" at bounding box center [312, 479] width 395 height 73
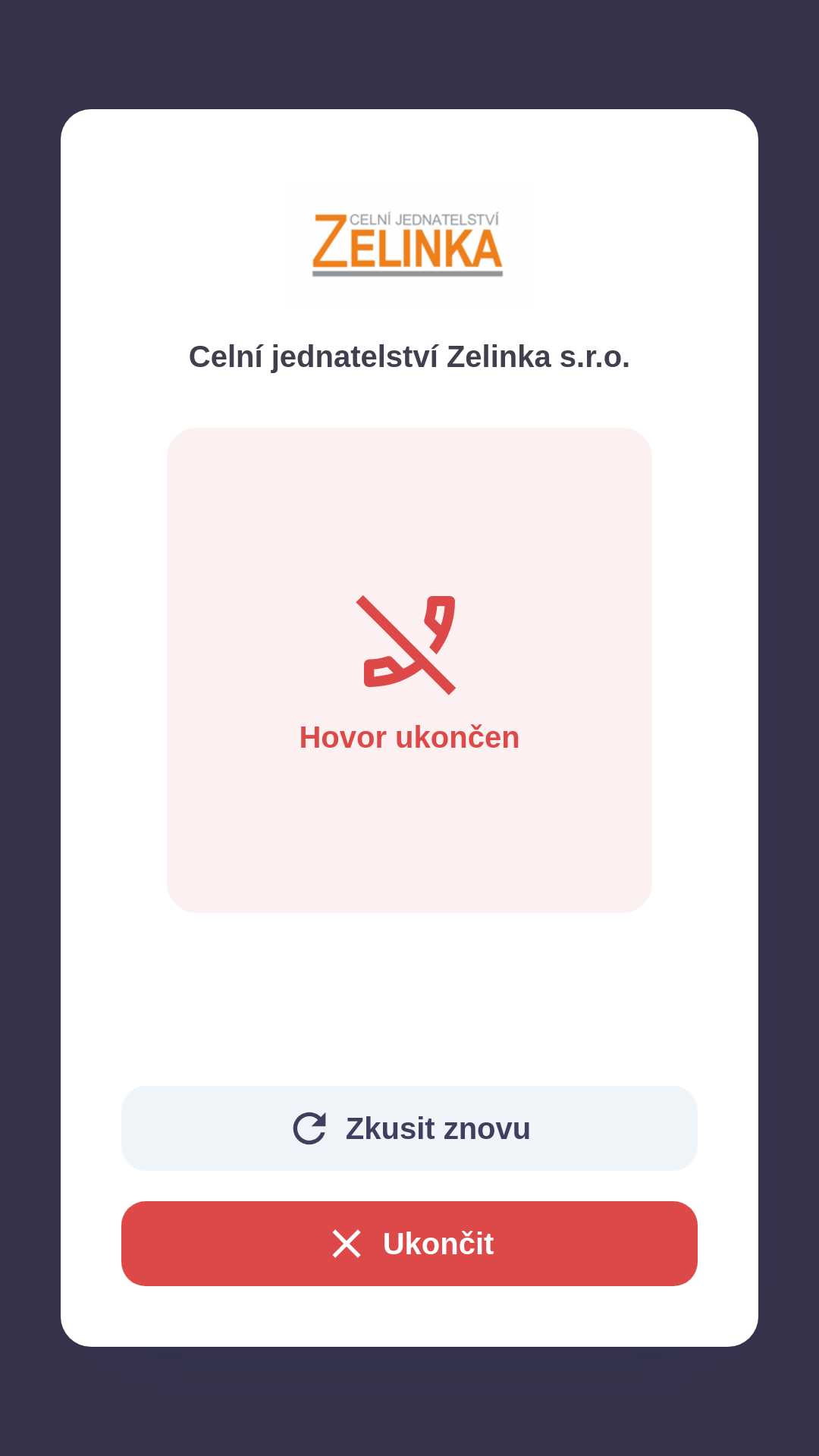
click at [490, 1241] on button "Ukončit" at bounding box center [409, 1243] width 576 height 85
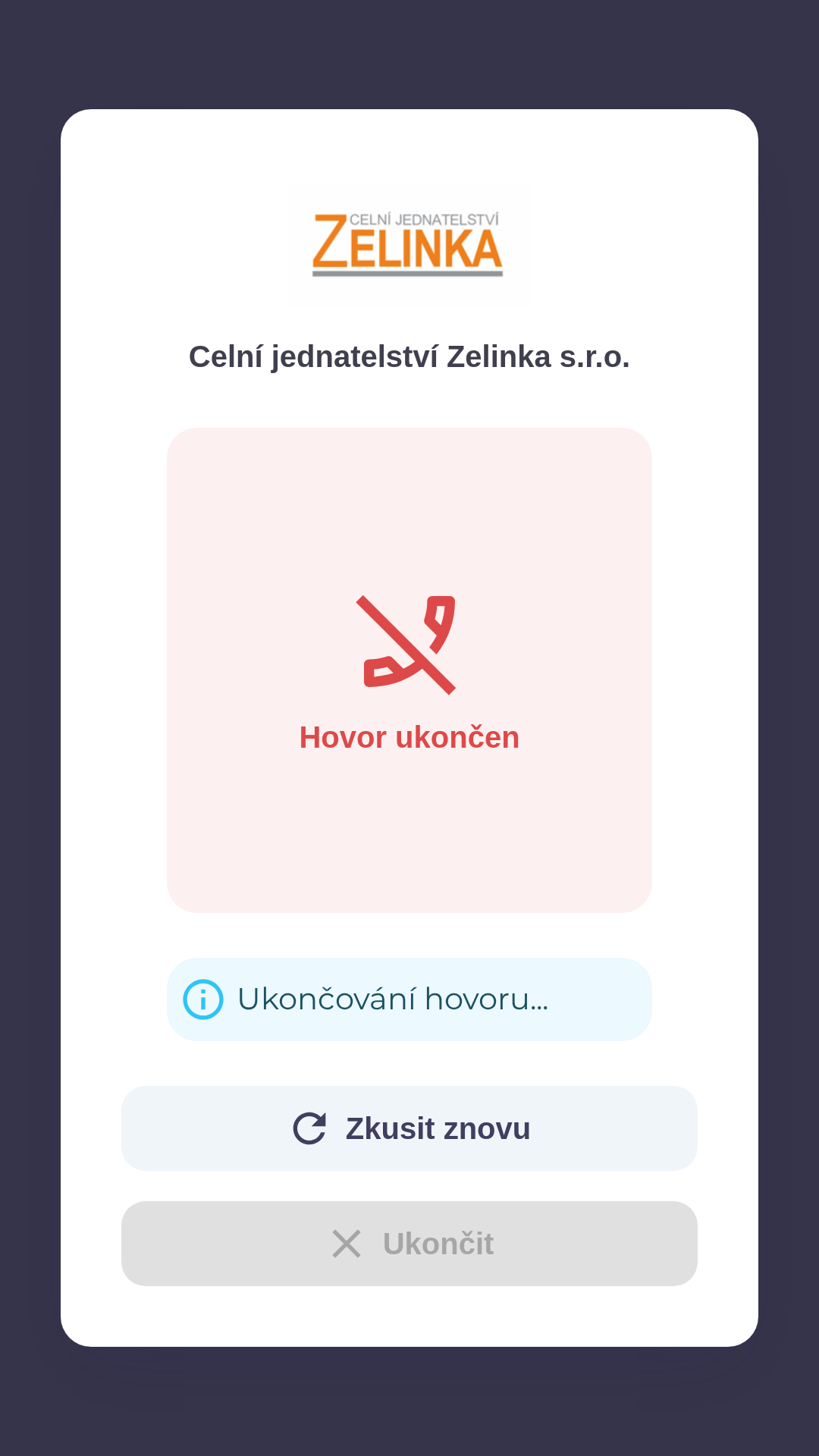
click at [409, 1237] on div "Zkusit znovu Ukončit" at bounding box center [409, 1186] width 576 height 201
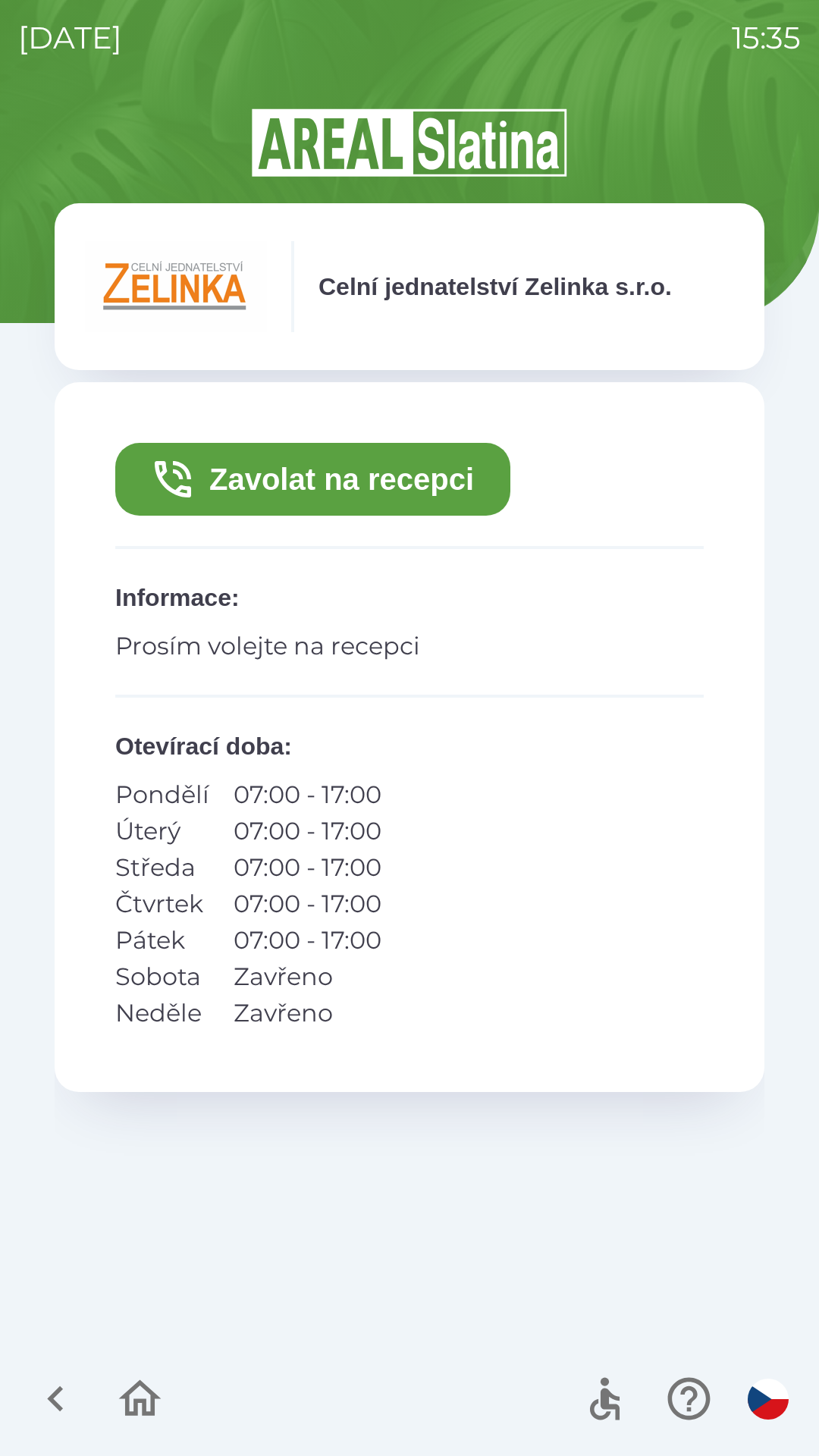
click at [135, 1388] on icon "button" at bounding box center [140, 1398] width 42 height 36
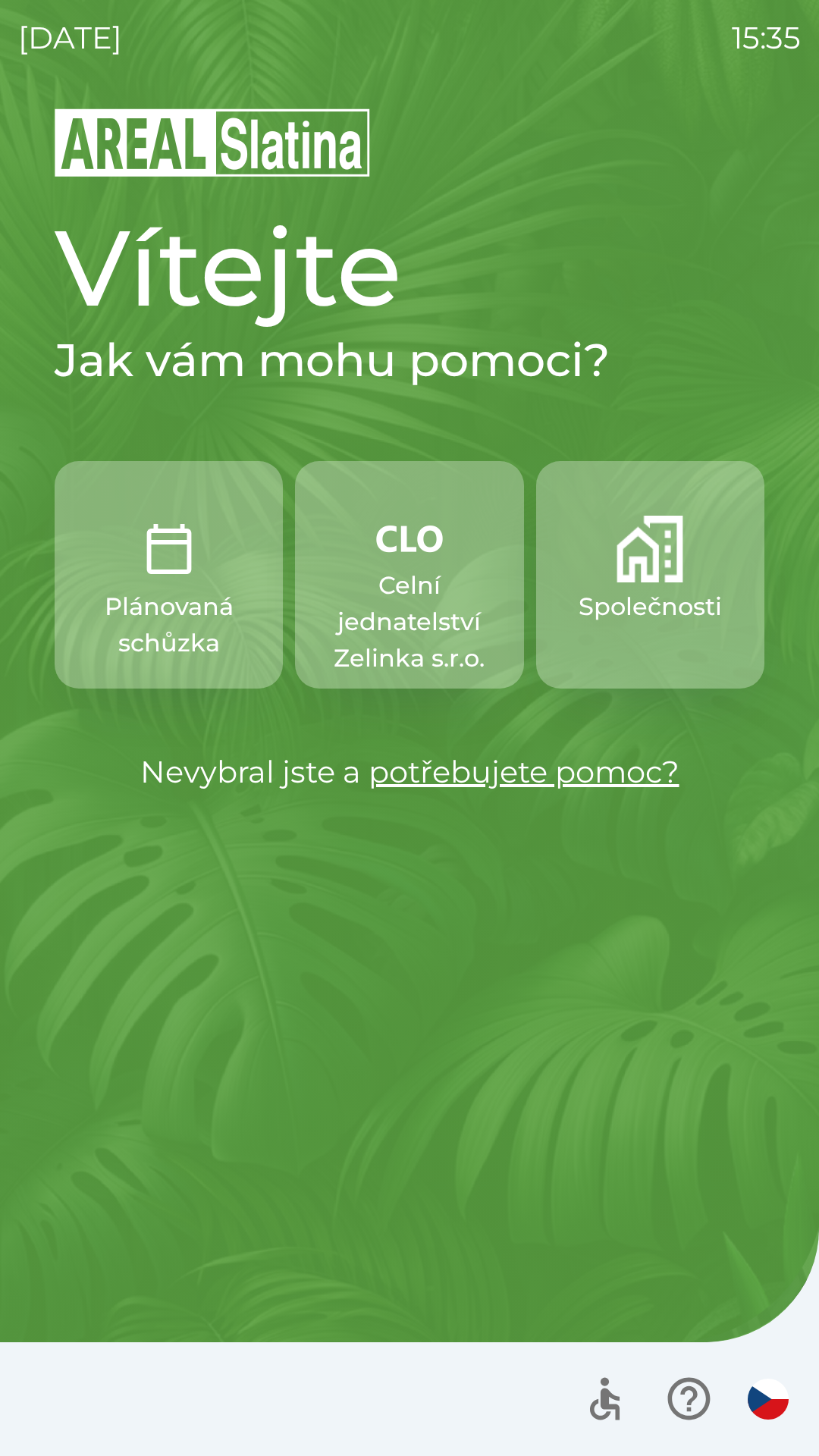
click at [649, 632] on button "Společnosti" at bounding box center [650, 574] width 228 height 227
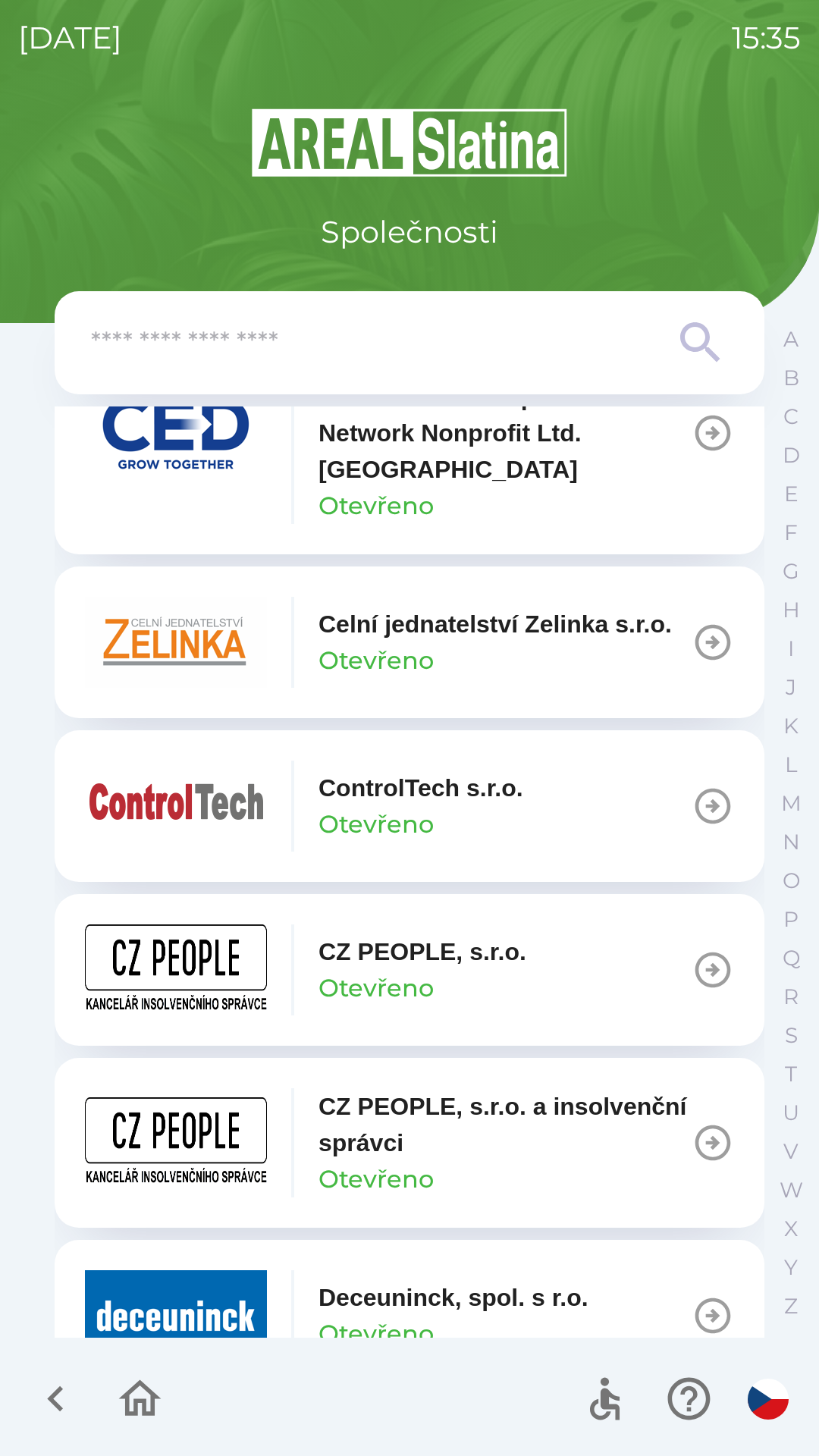
scroll to position [2600, 0]
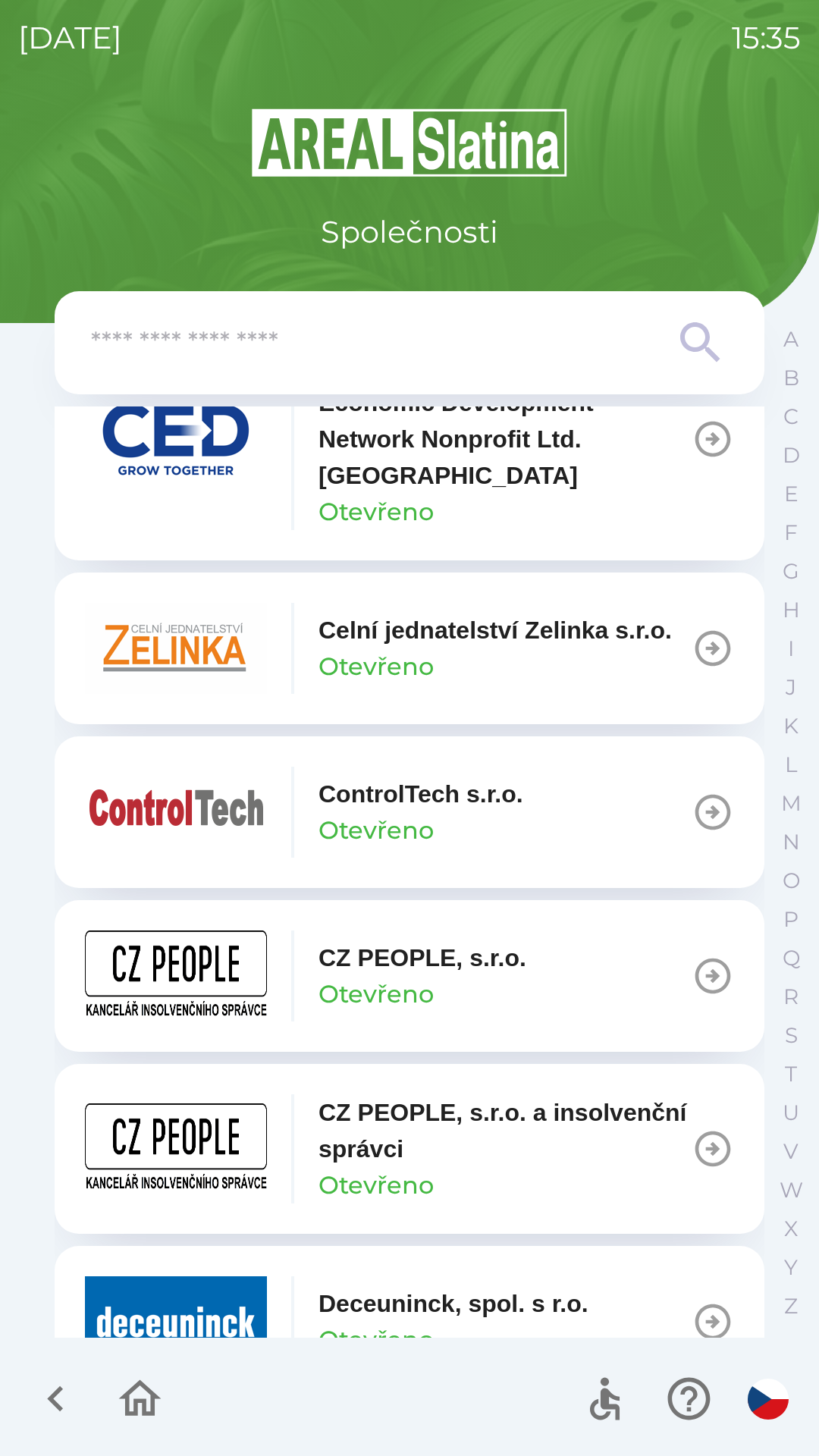
click at [471, 685] on div "Celní jednatelství [PERSON_NAME] s.r.o. Otevřeno" at bounding box center [495, 648] width 354 height 73
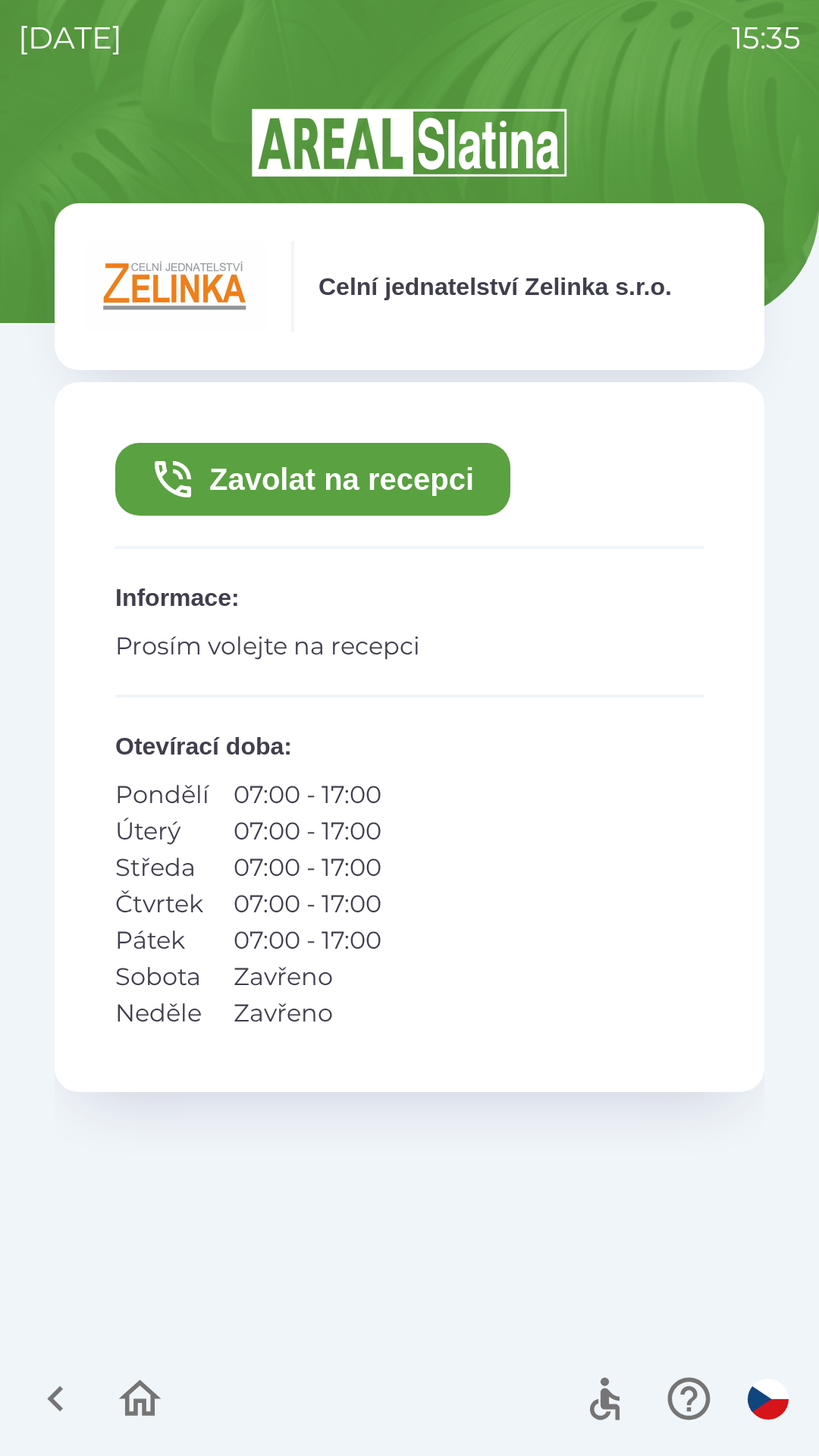
click at [266, 490] on button "Zavolat na recepci" at bounding box center [312, 479] width 395 height 73
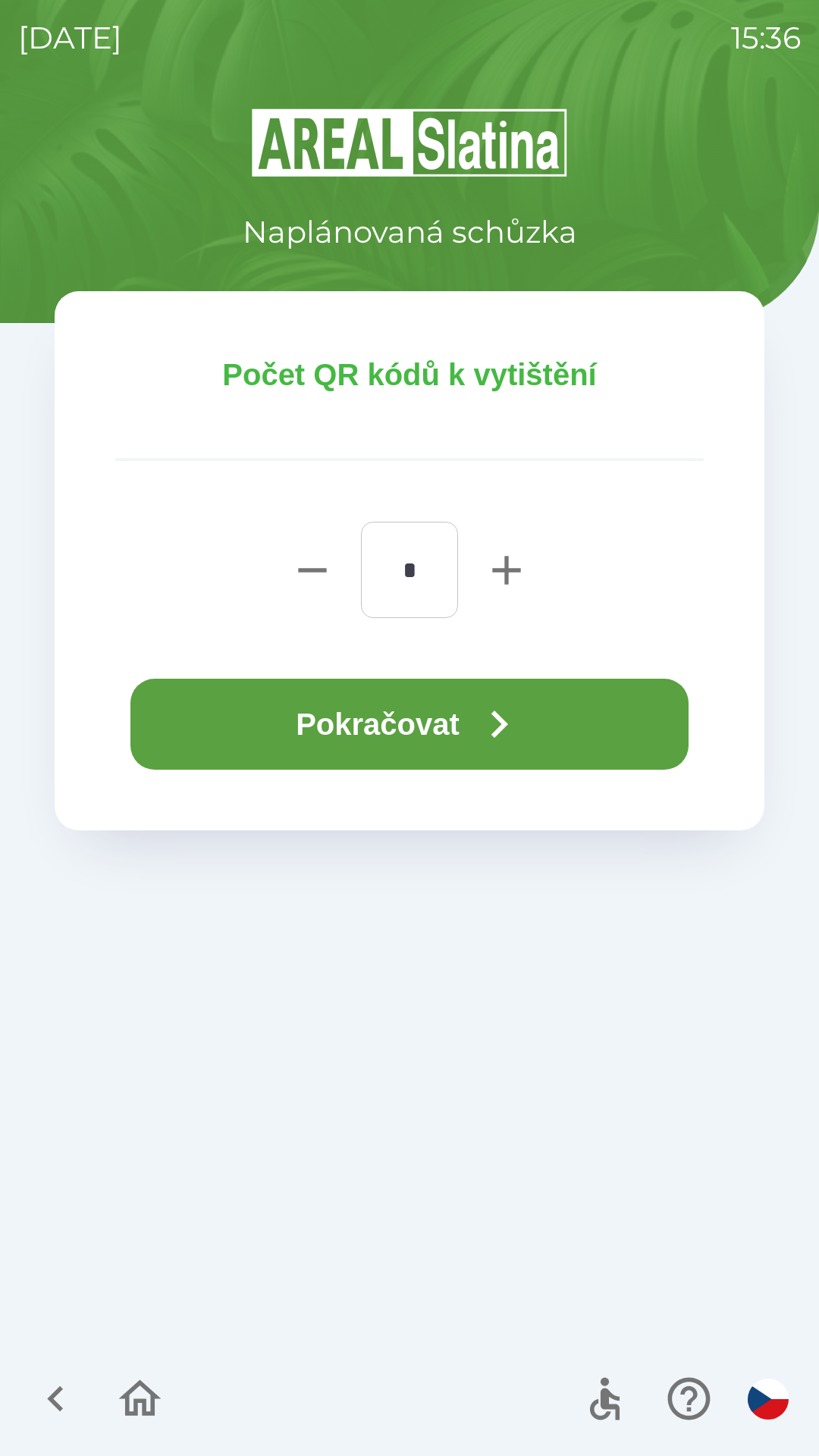
click at [472, 727] on button "Pokračovat" at bounding box center [409, 724] width 558 height 91
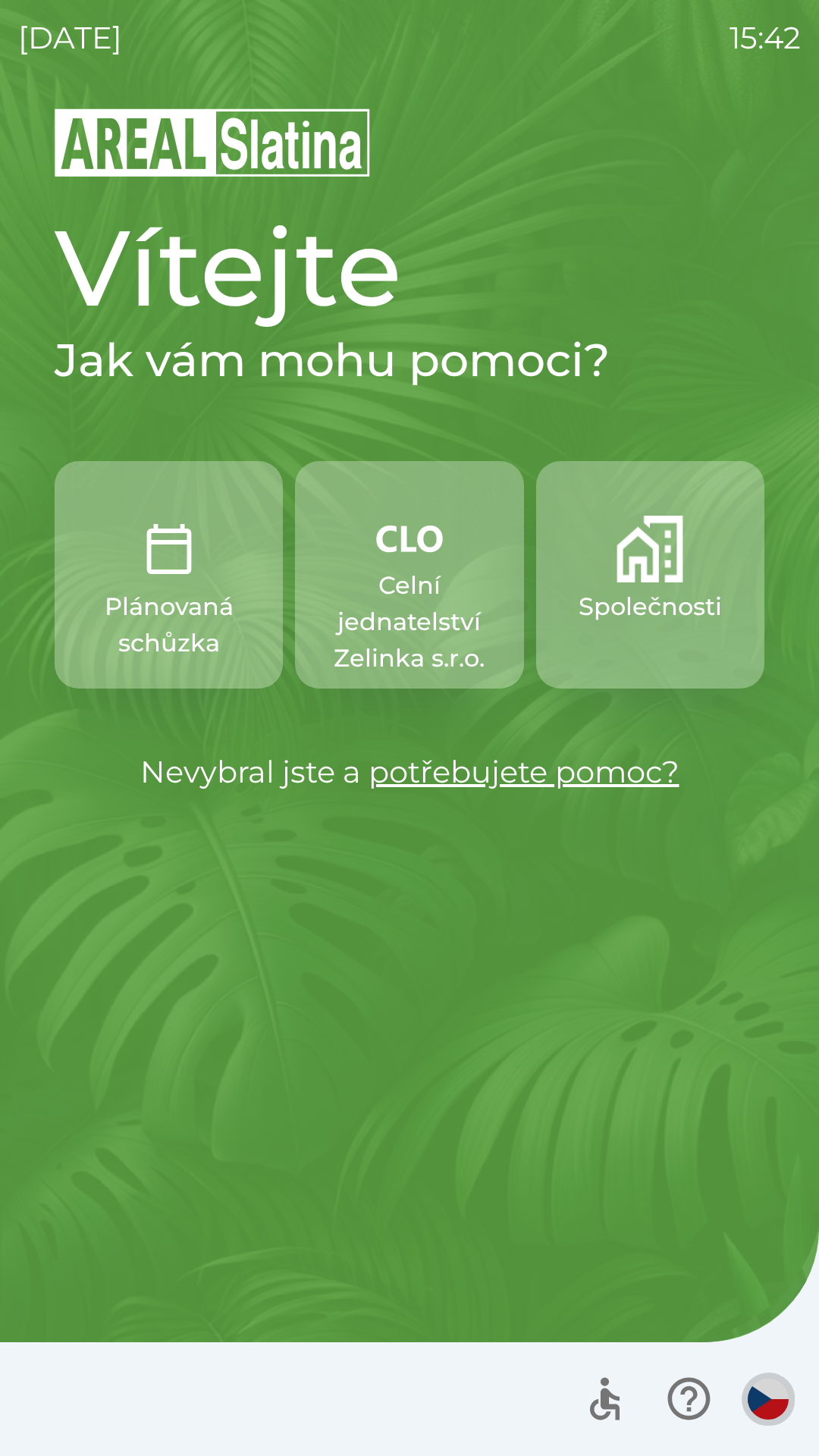
click at [752, 1377] on button "button" at bounding box center [768, 1398] width 53 height 53
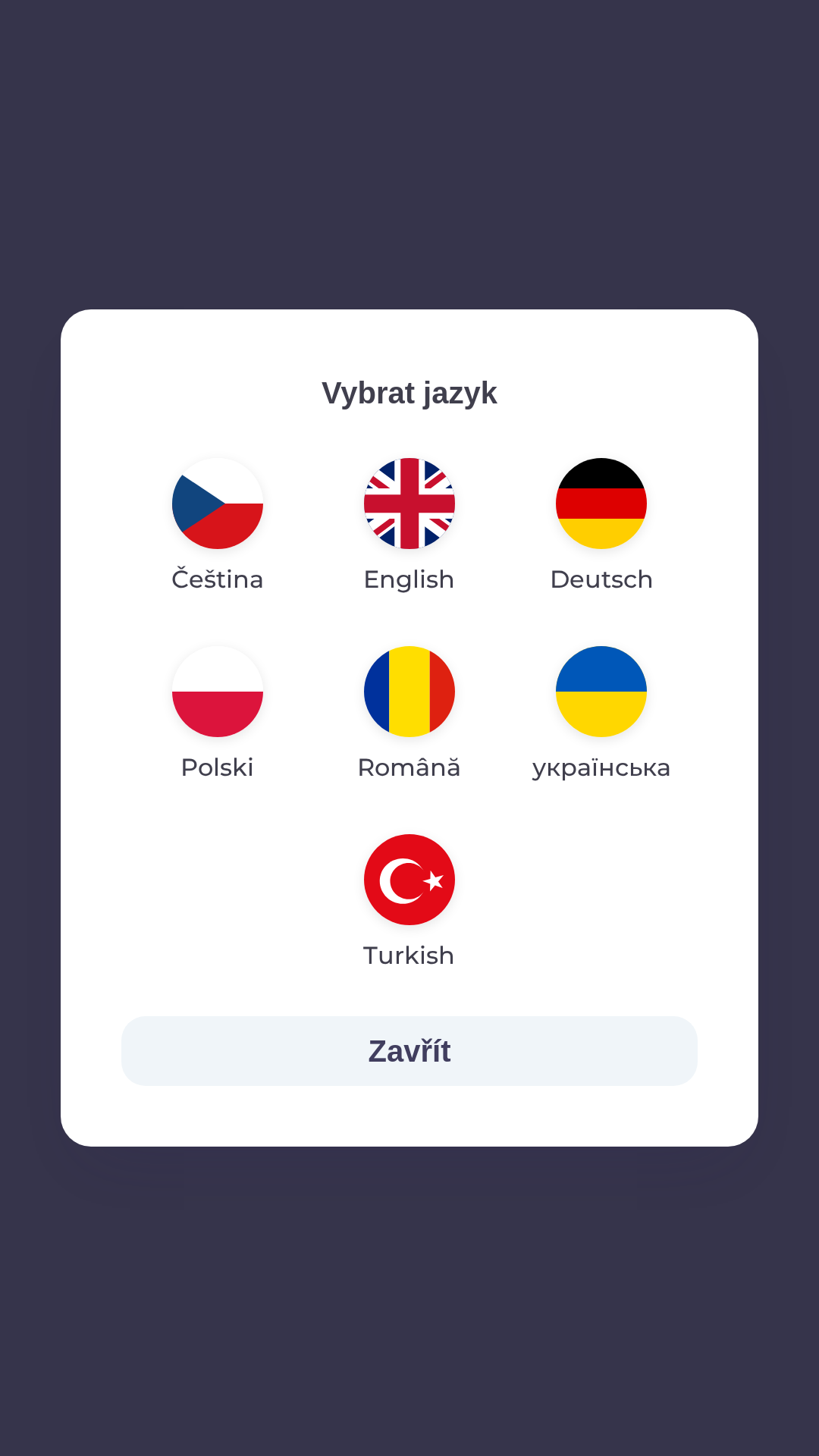
click at [399, 530] on img "button" at bounding box center [409, 503] width 91 height 91
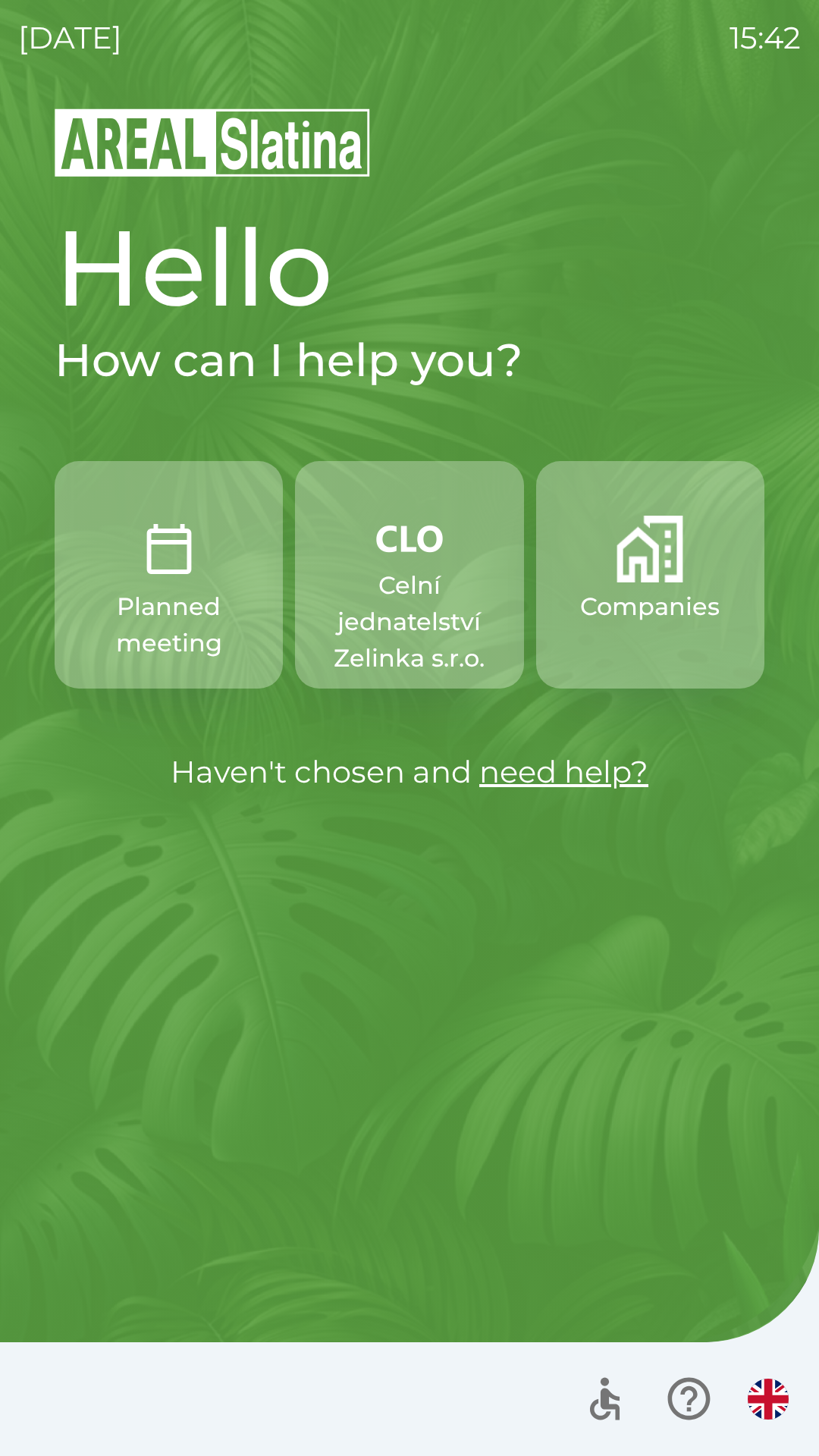
click at [658, 583] on button "Companies" at bounding box center [650, 574] width 228 height 227
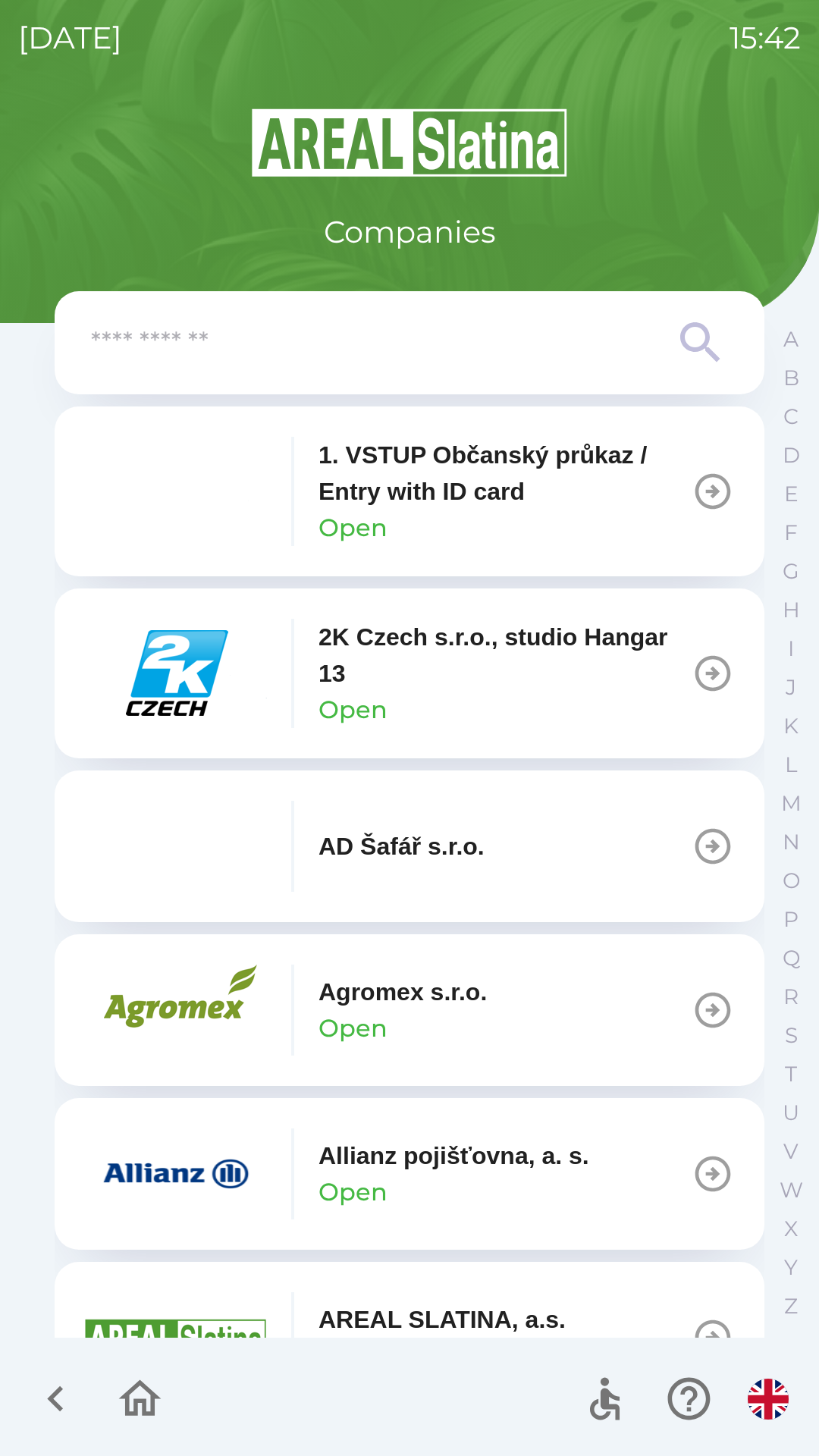
click at [571, 681] on p "2K Czech s.r.o., studio Hangar 13" at bounding box center [504, 655] width 373 height 73
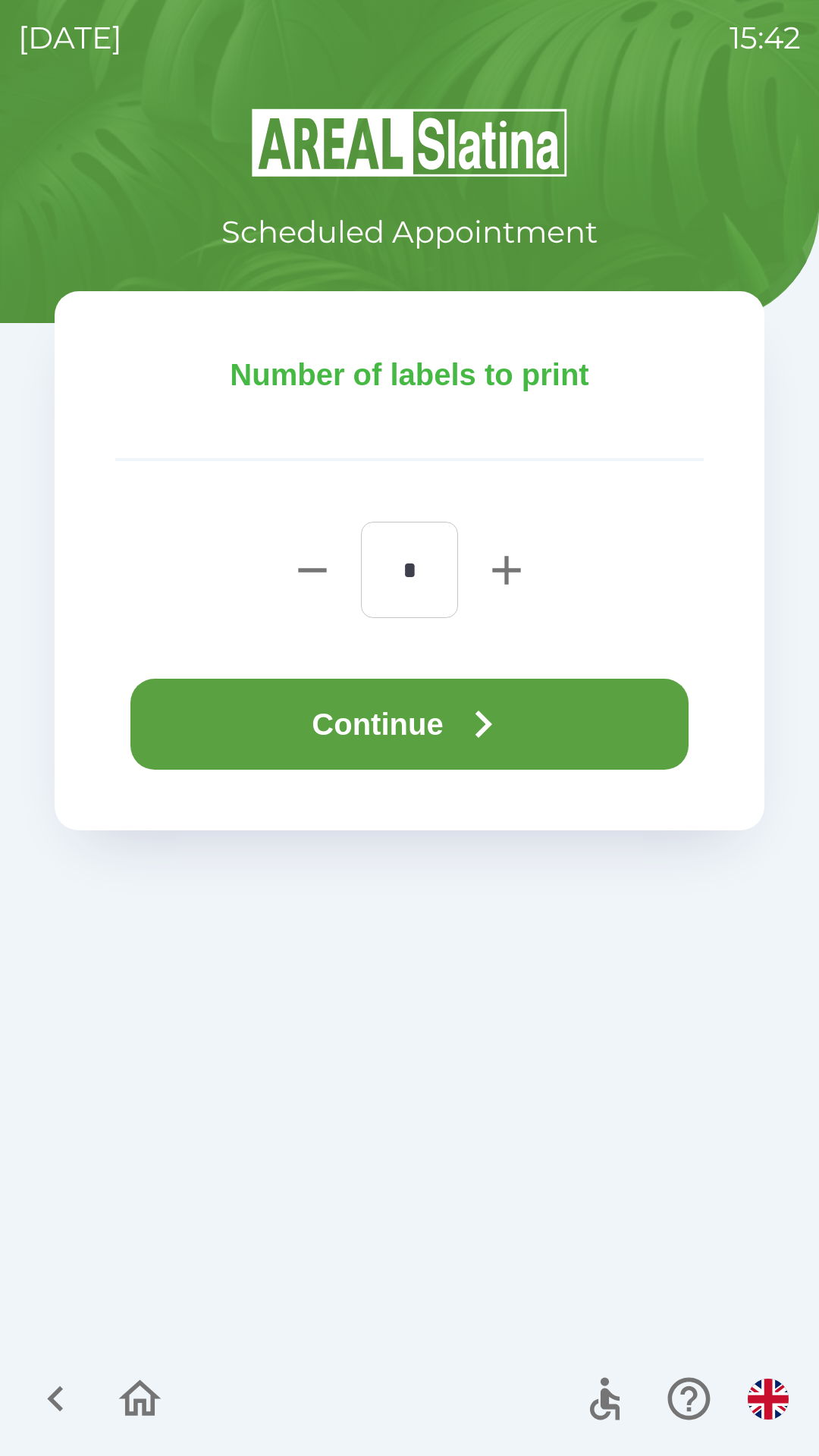
click at [507, 561] on icon "button" at bounding box center [506, 570] width 28 height 28
click at [496, 567] on icon "button" at bounding box center [507, 570] width 48 height 48
click at [504, 567] on icon "button" at bounding box center [507, 570] width 48 height 48
type input "*"
click at [494, 700] on icon "button" at bounding box center [483, 724] width 54 height 54
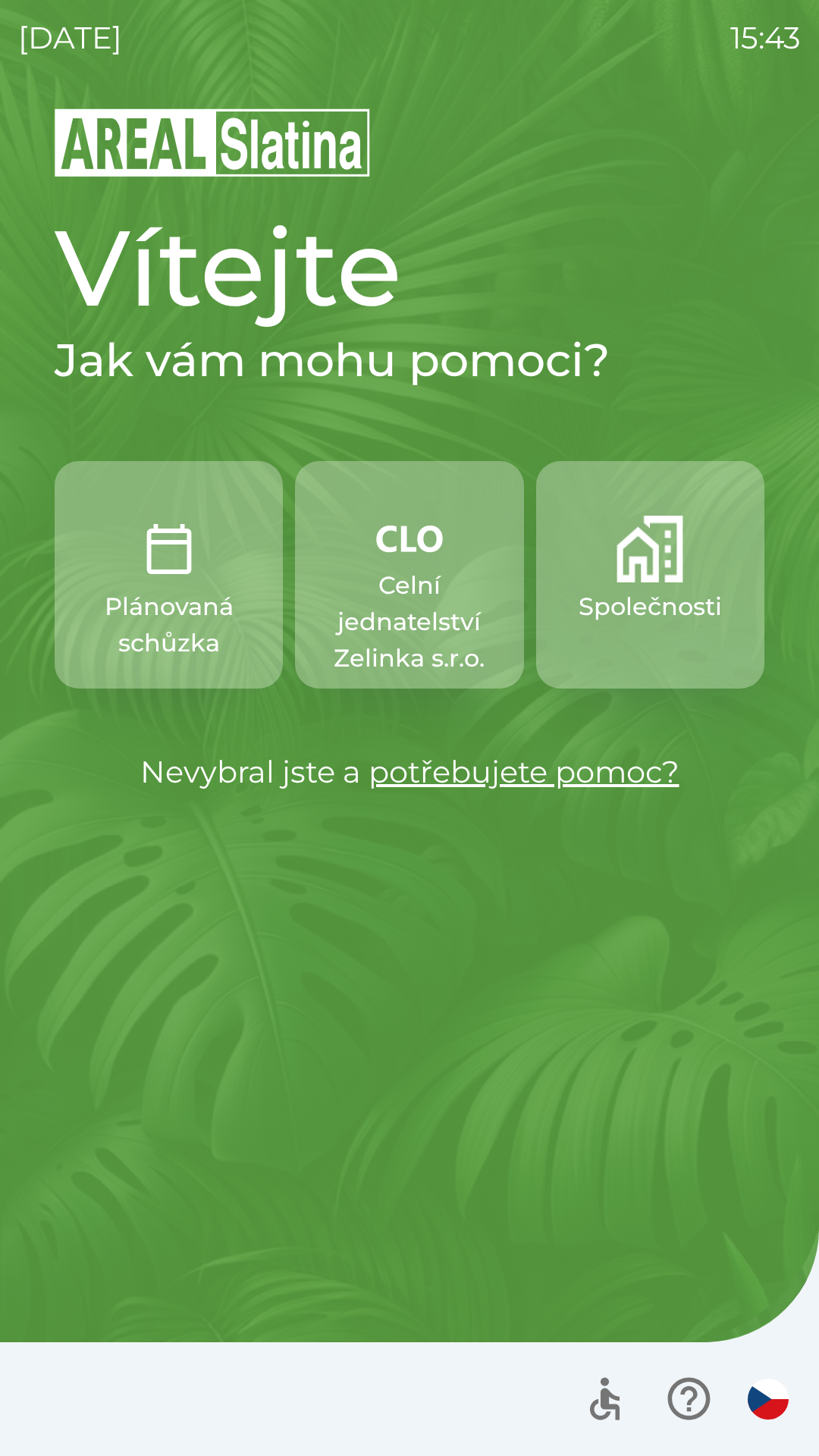
click at [633, 650] on button "Společnosti" at bounding box center [650, 574] width 228 height 227
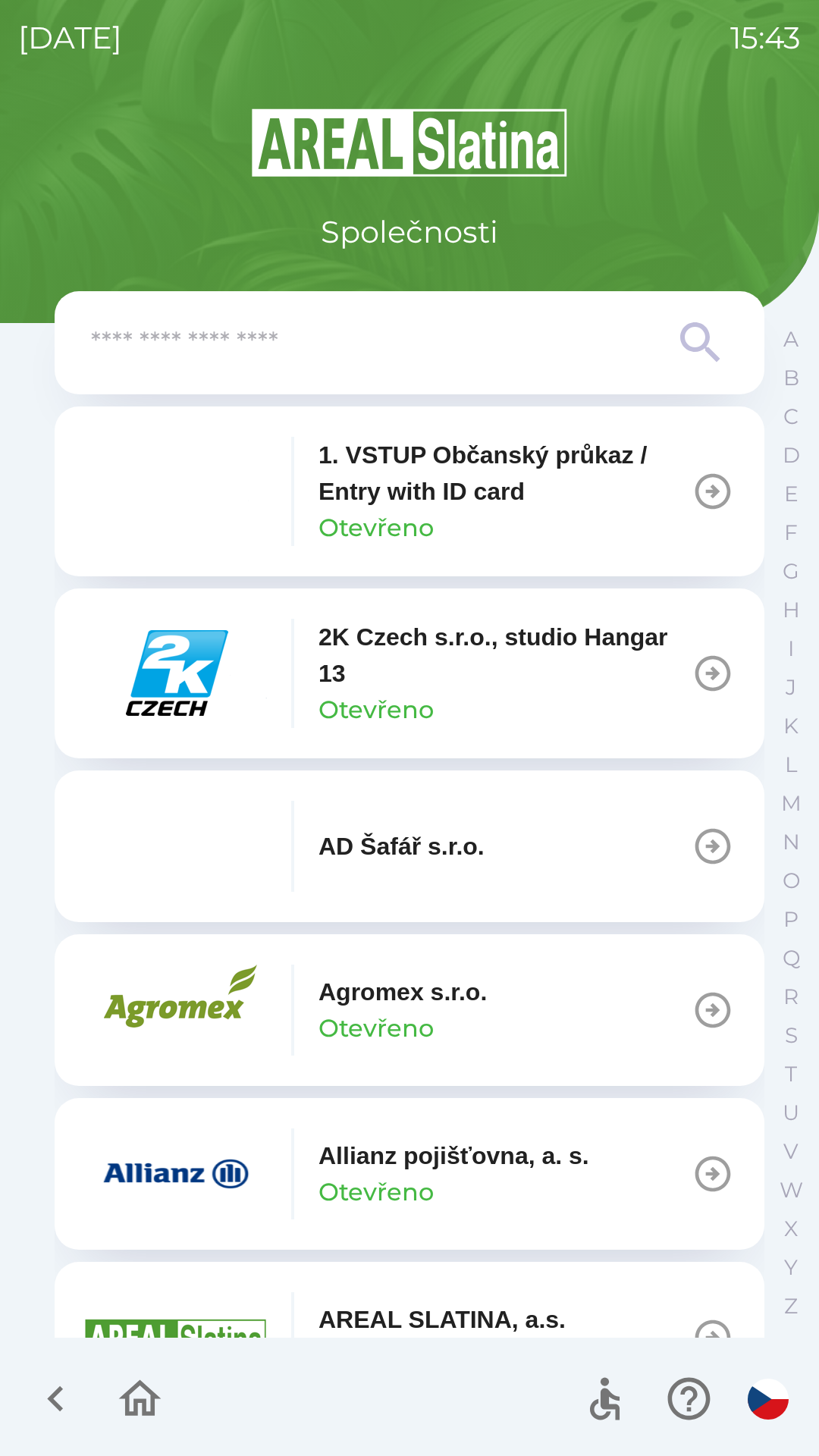
click at [278, 349] on input "text" at bounding box center [379, 343] width 576 height 42
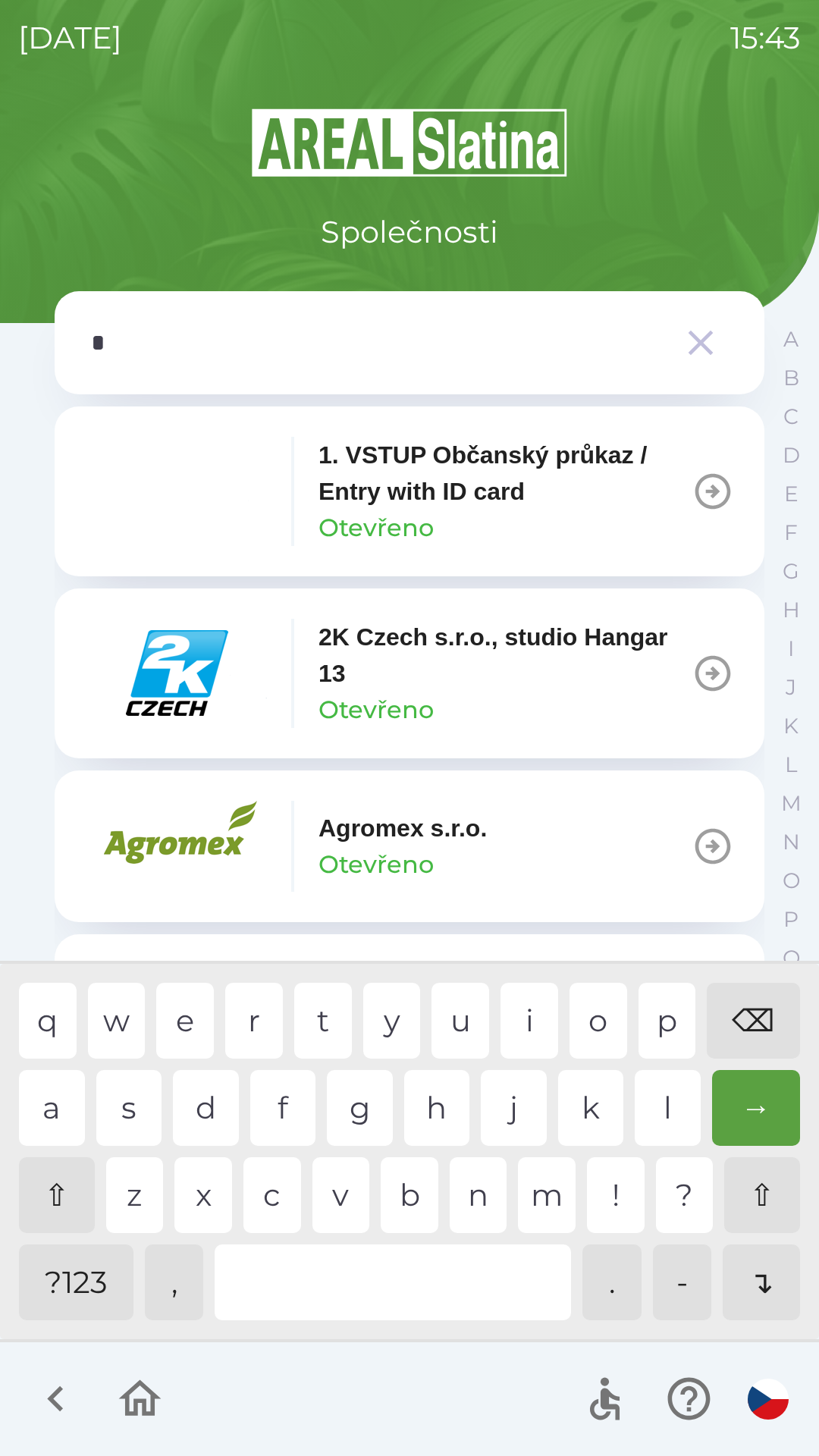
click at [181, 1018] on div "e" at bounding box center [185, 1021] width 58 height 76
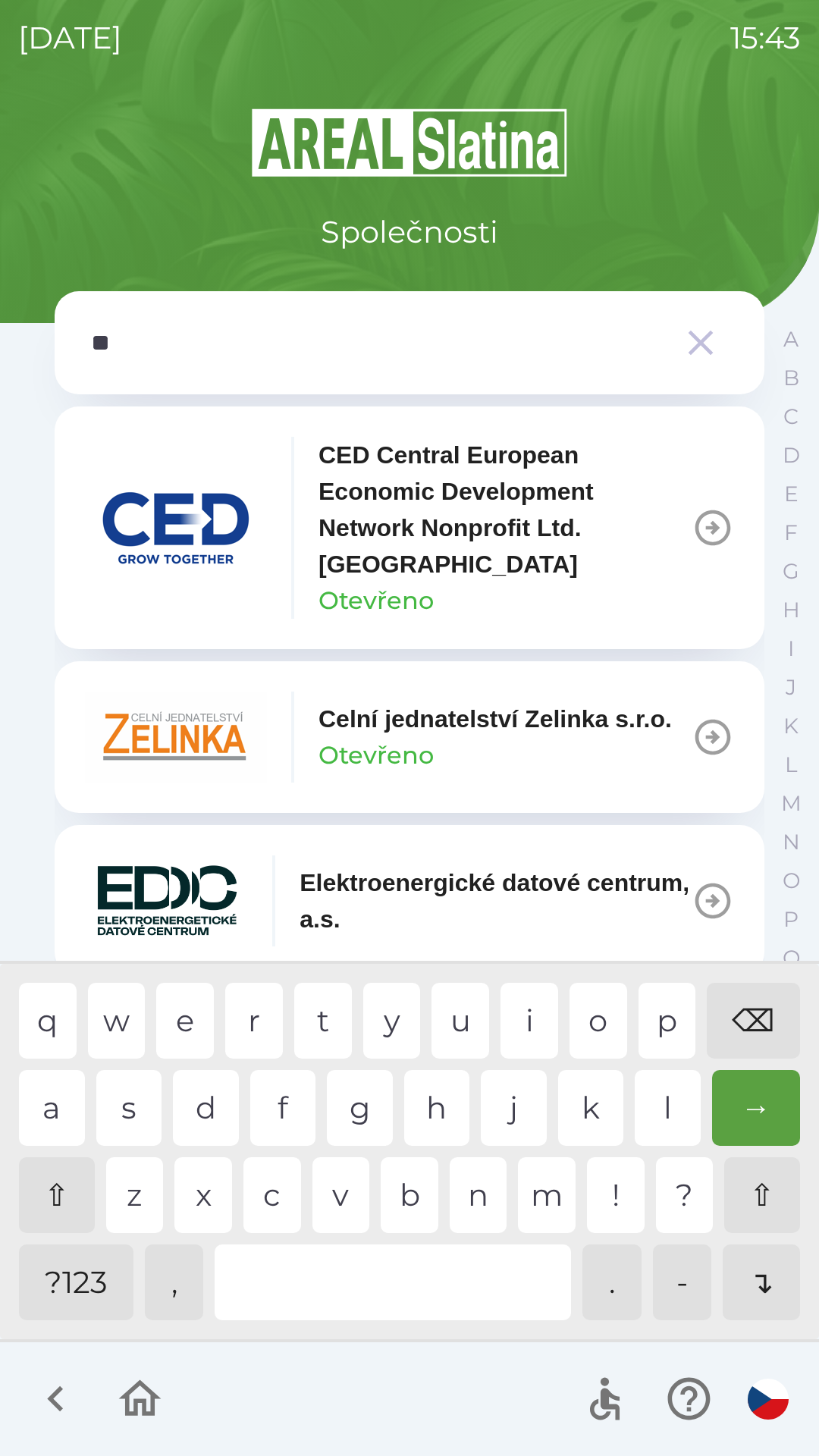
click at [672, 1109] on div "l" at bounding box center [668, 1108] width 66 height 76
type input "***"
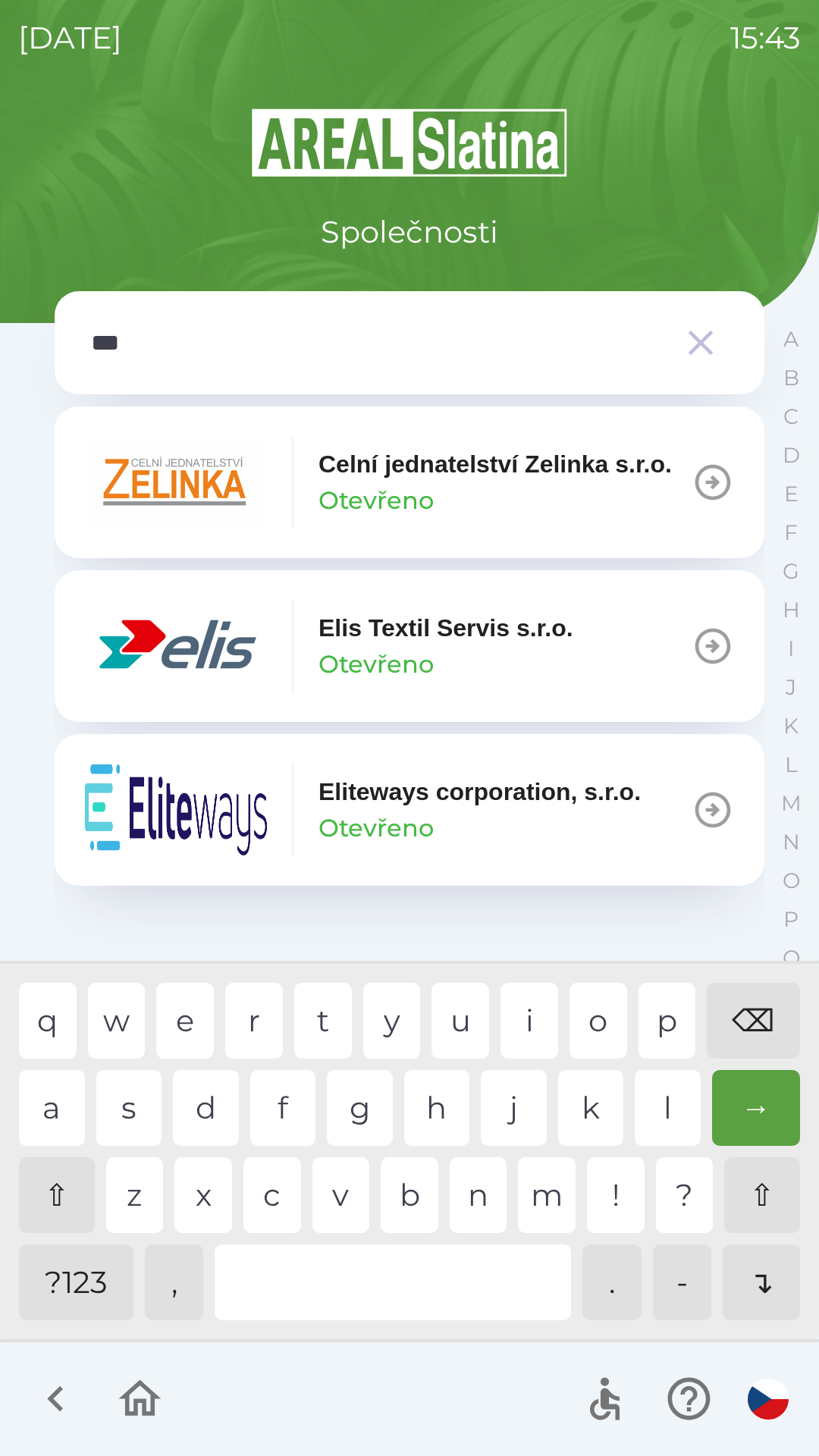
click at [262, 683] on img "button" at bounding box center [176, 646] width 182 height 91
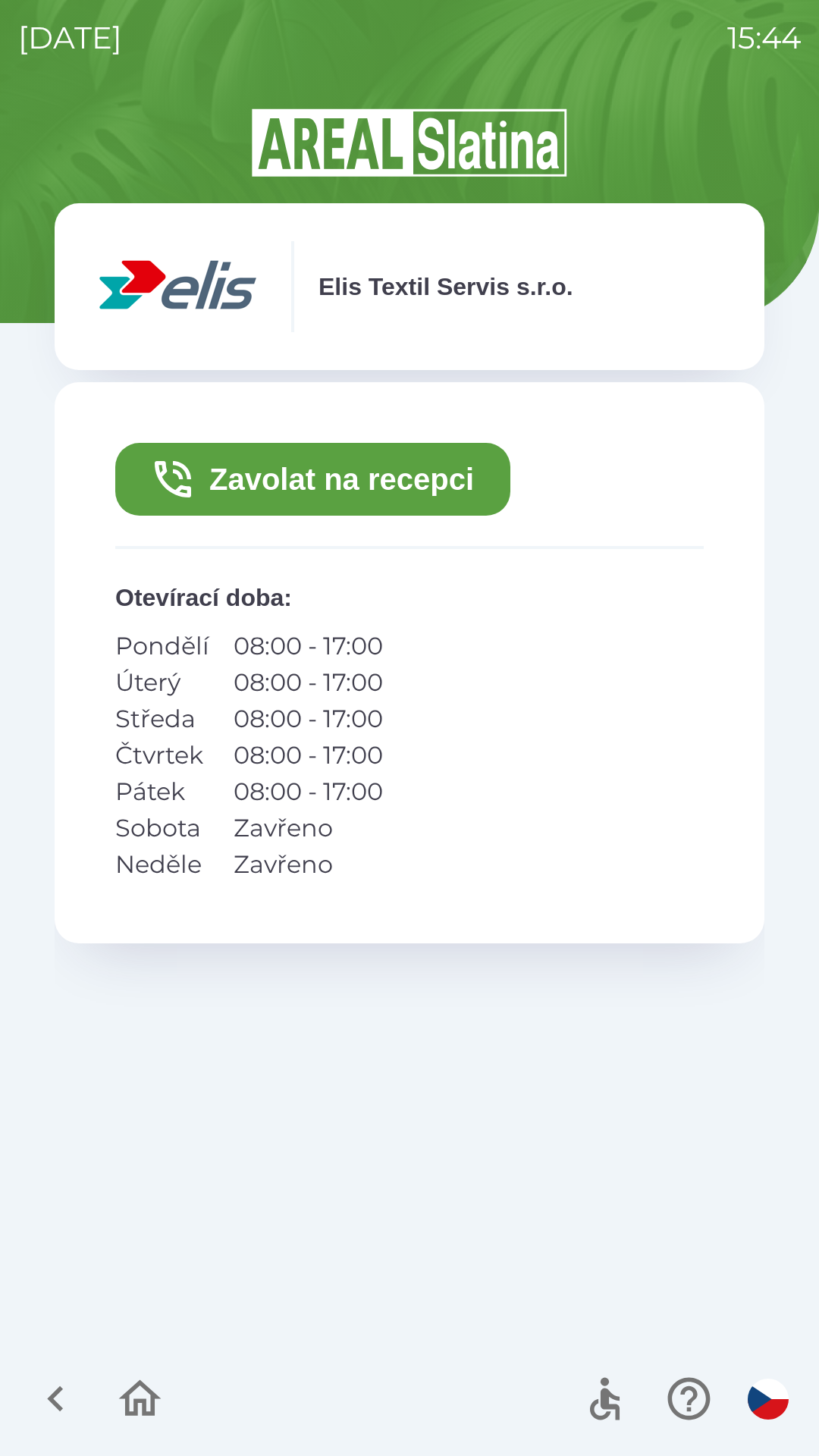
click at [417, 464] on button "Zavolat na recepci" at bounding box center [312, 479] width 395 height 73
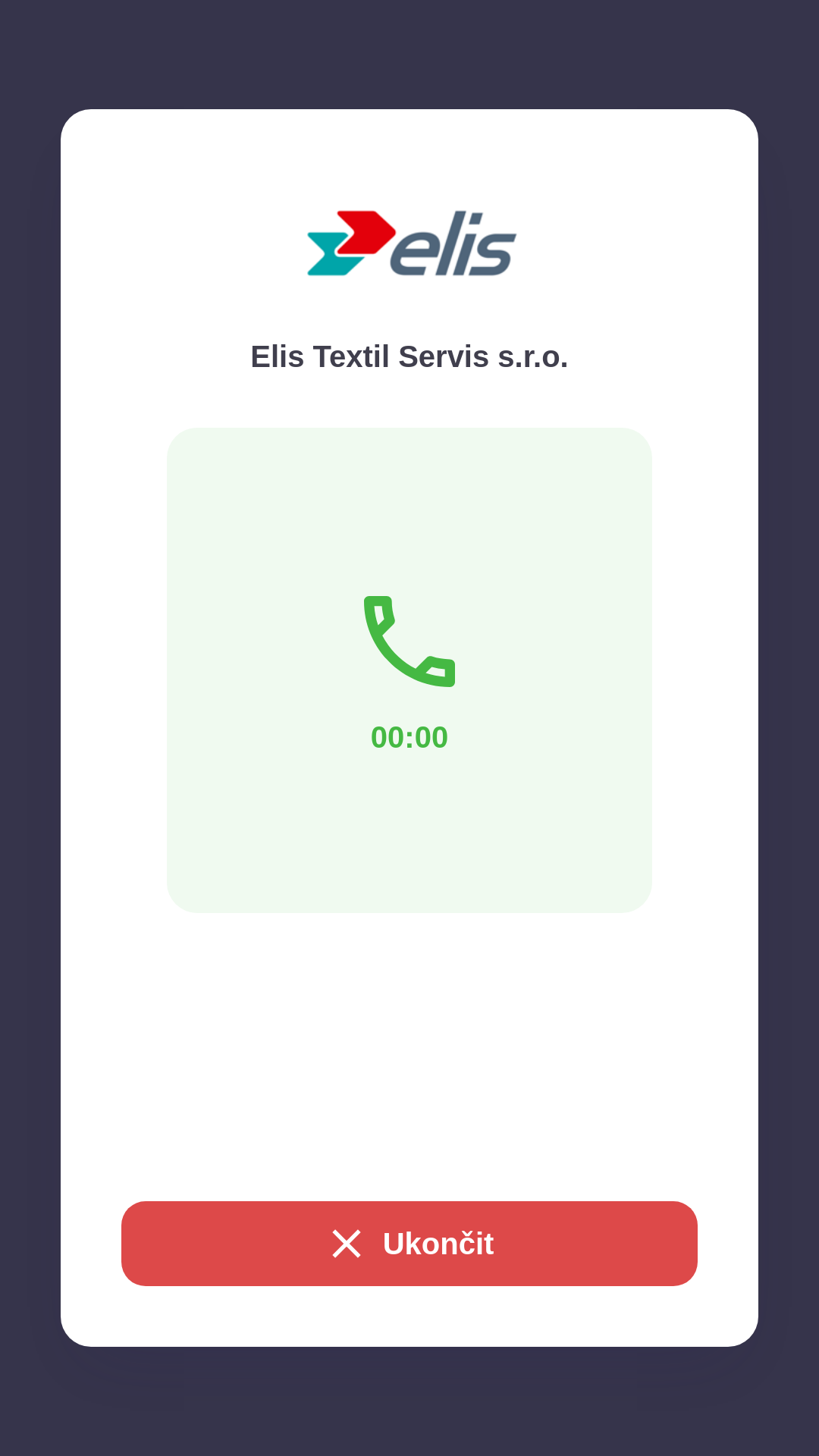
click at [410, 1301] on div "Elis Textil Servis s.r.o. 00:00 Ukončit" at bounding box center [409, 727] width 698 height 1237
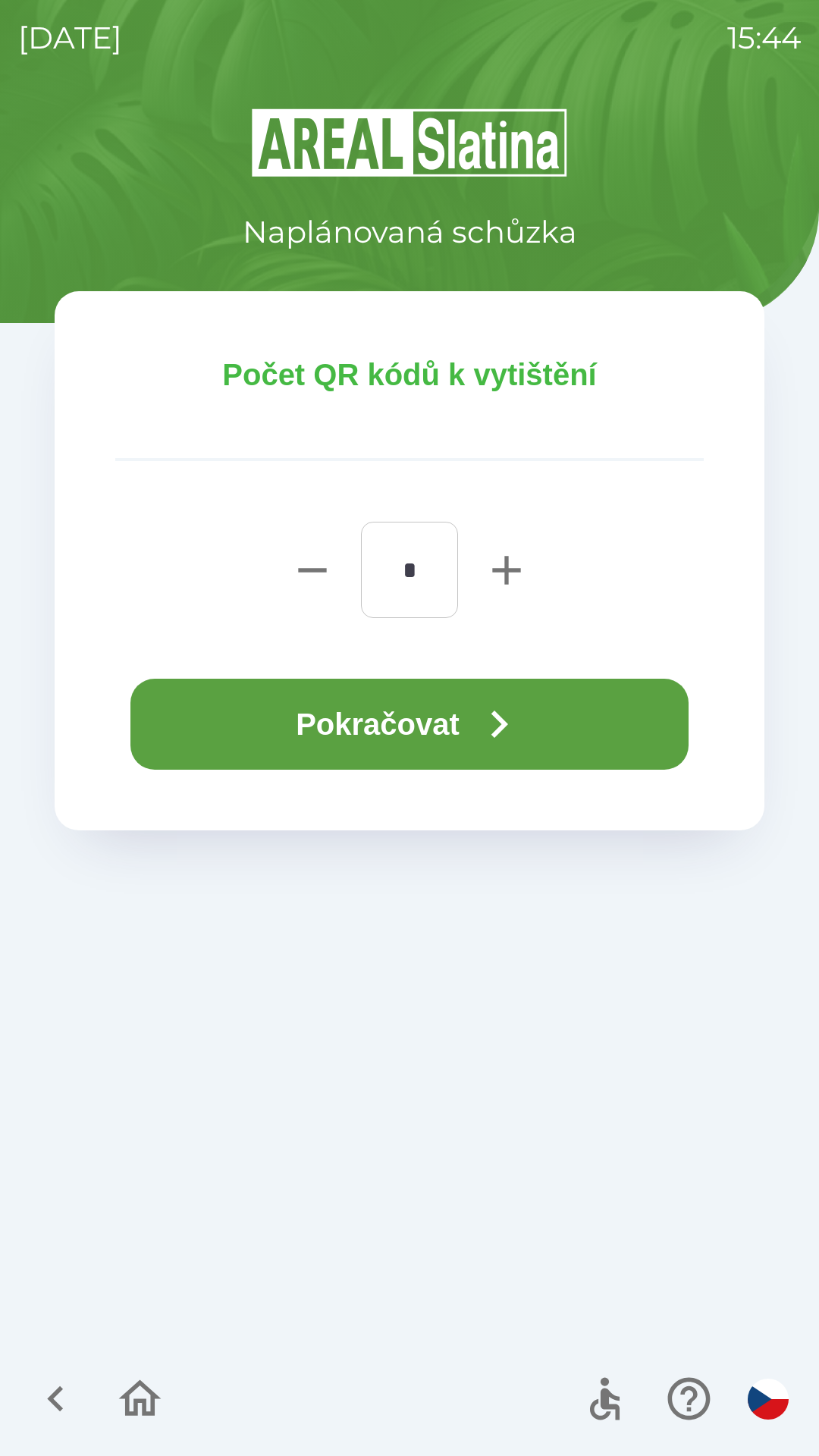
click at [470, 687] on button "Pokračovat" at bounding box center [409, 724] width 558 height 91
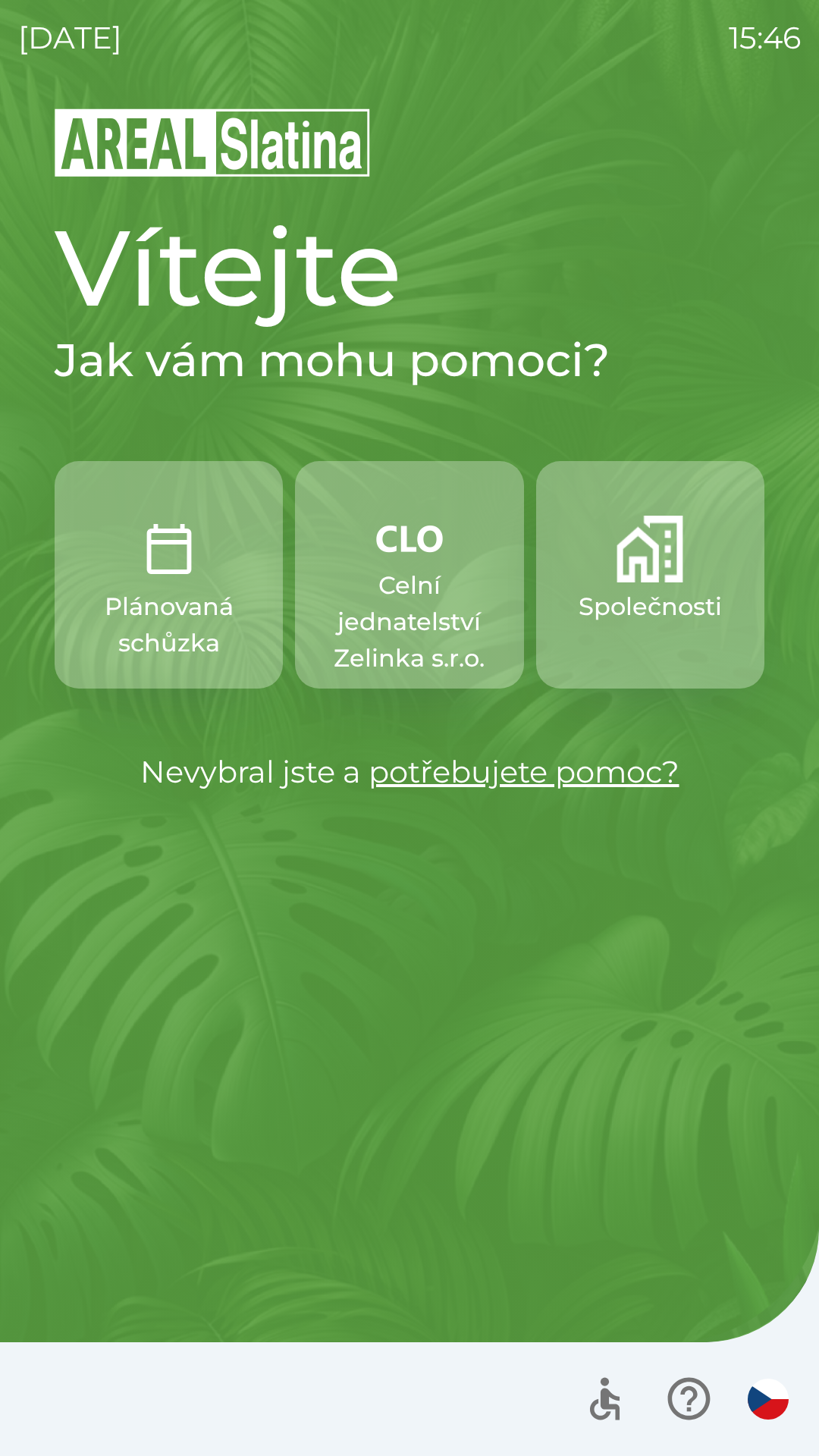
click at [635, 568] on img "button" at bounding box center [649, 548] width 67 height 67
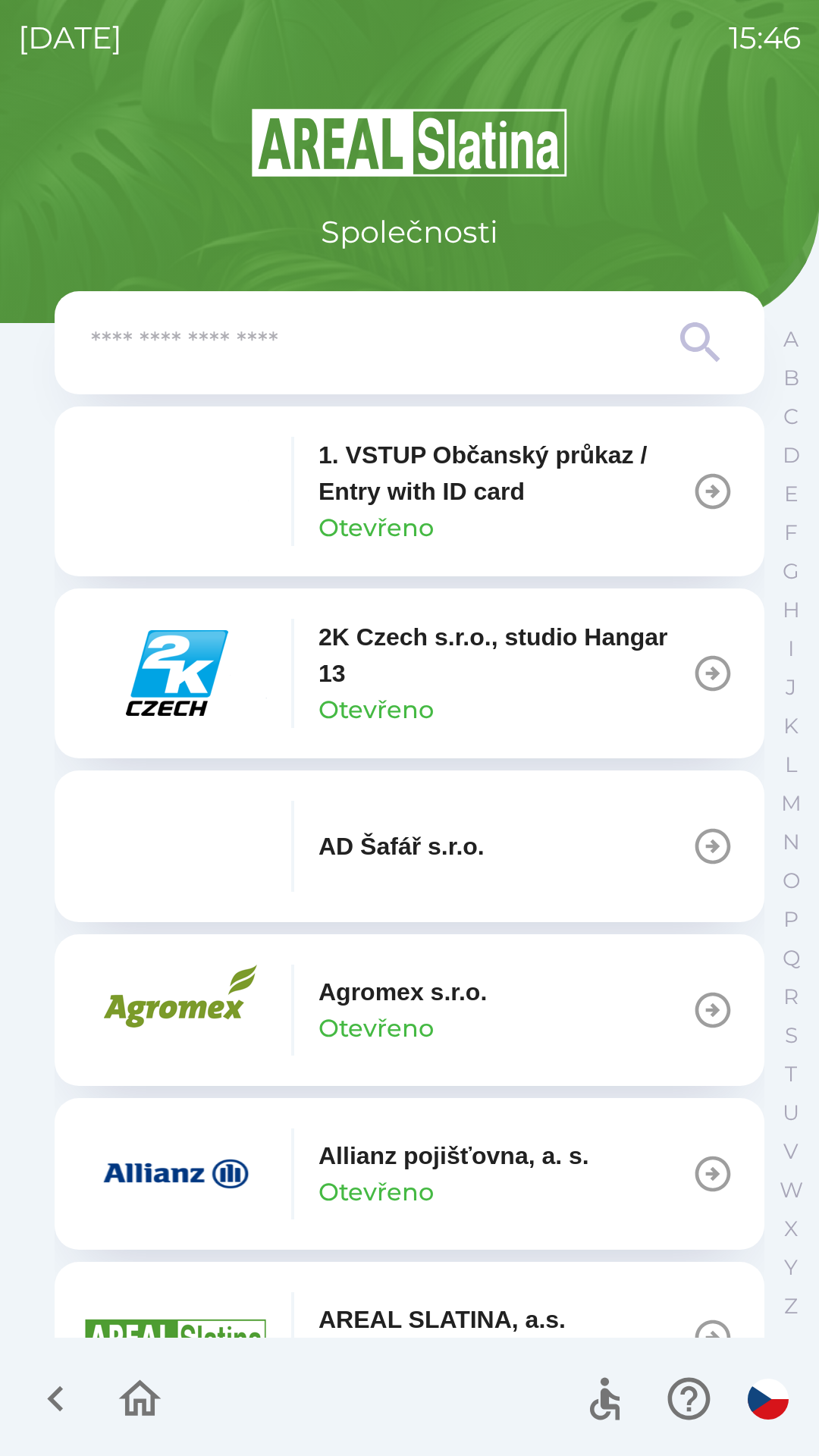
click at [259, 1020] on img "button" at bounding box center [176, 1009] width 182 height 91
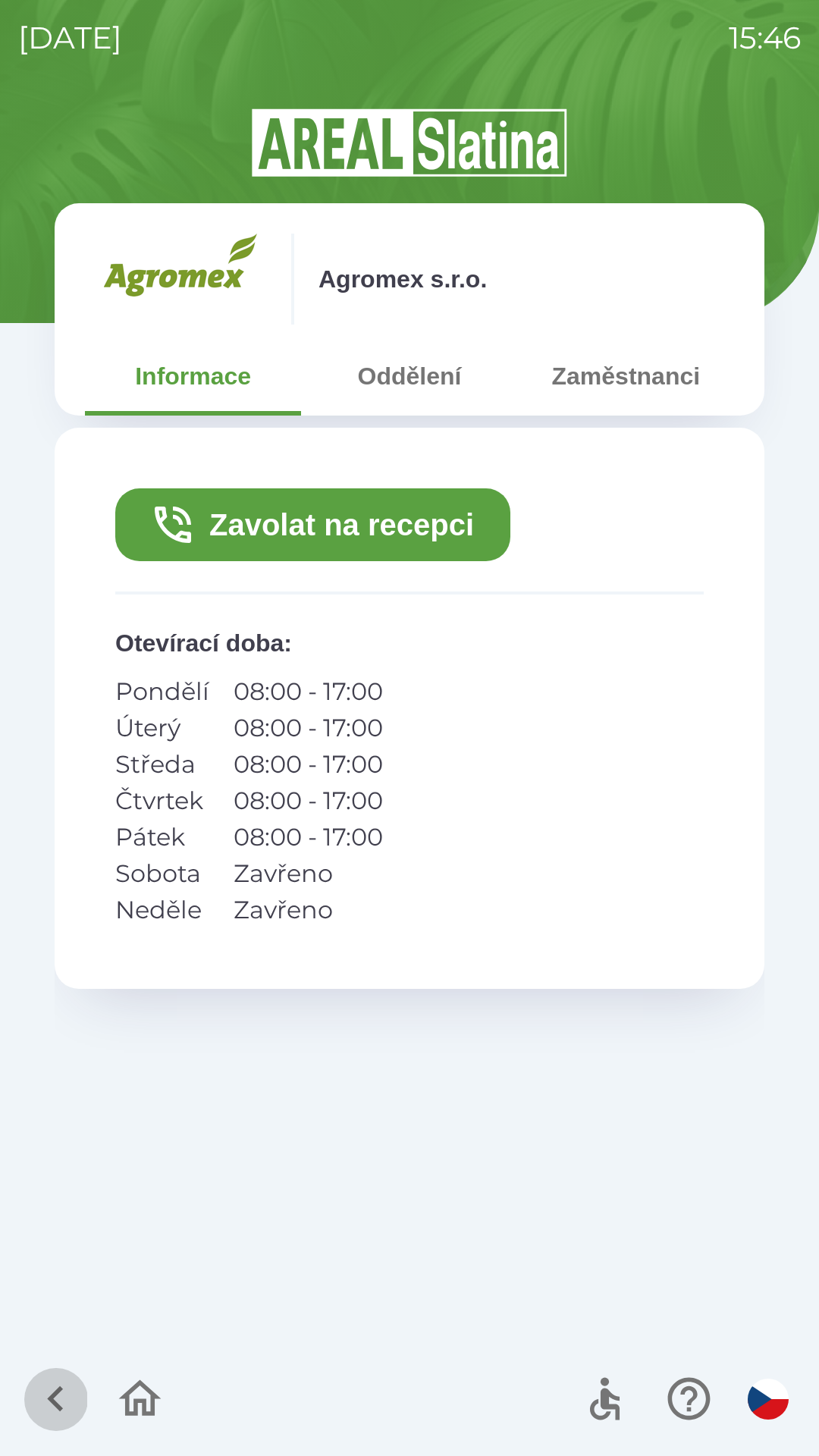
click at [59, 1377] on icon "button" at bounding box center [55, 1398] width 51 height 51
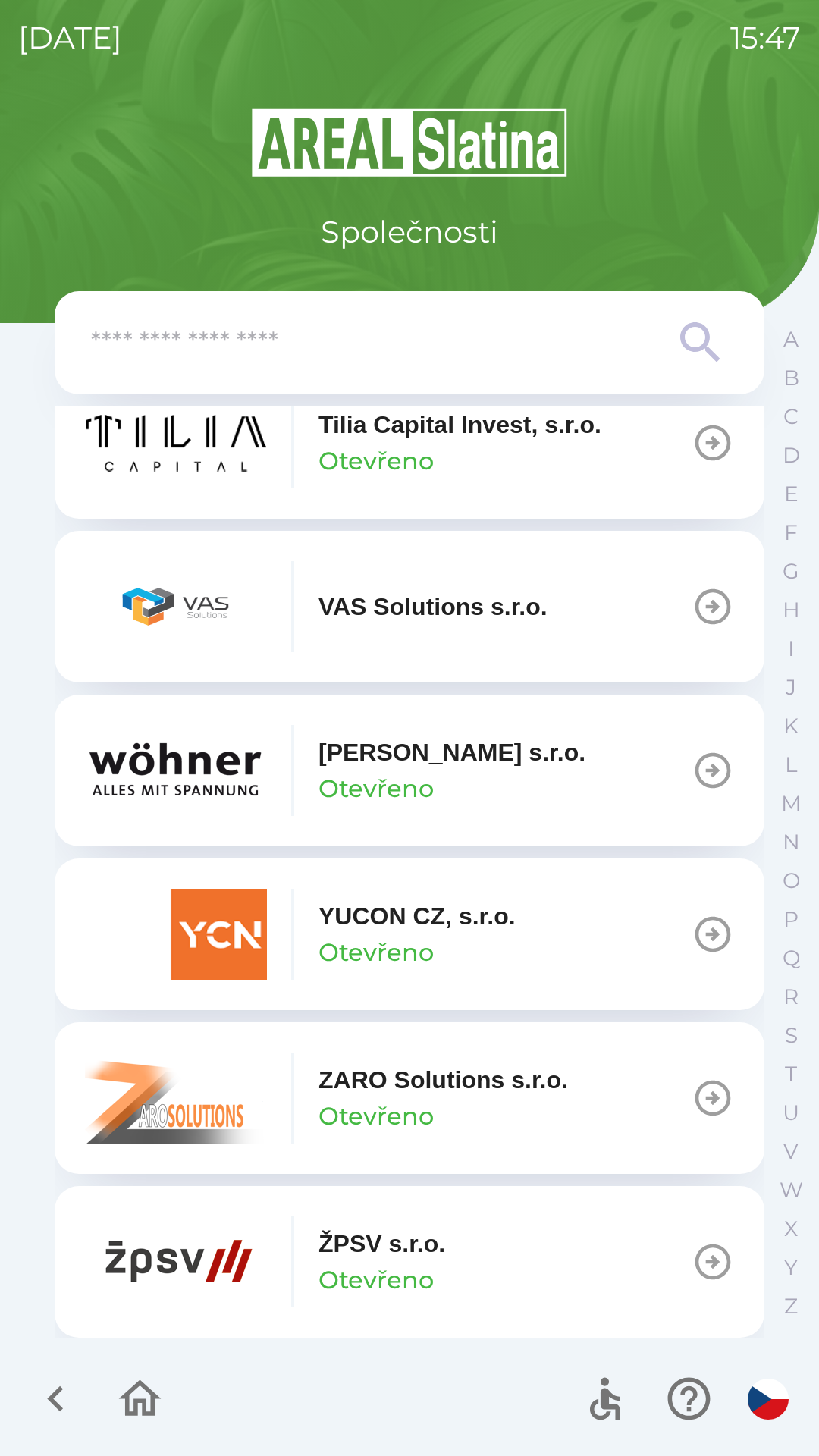
scroll to position [11013, 0]
click at [130, 1400] on icon "button" at bounding box center [139, 1398] width 51 height 51
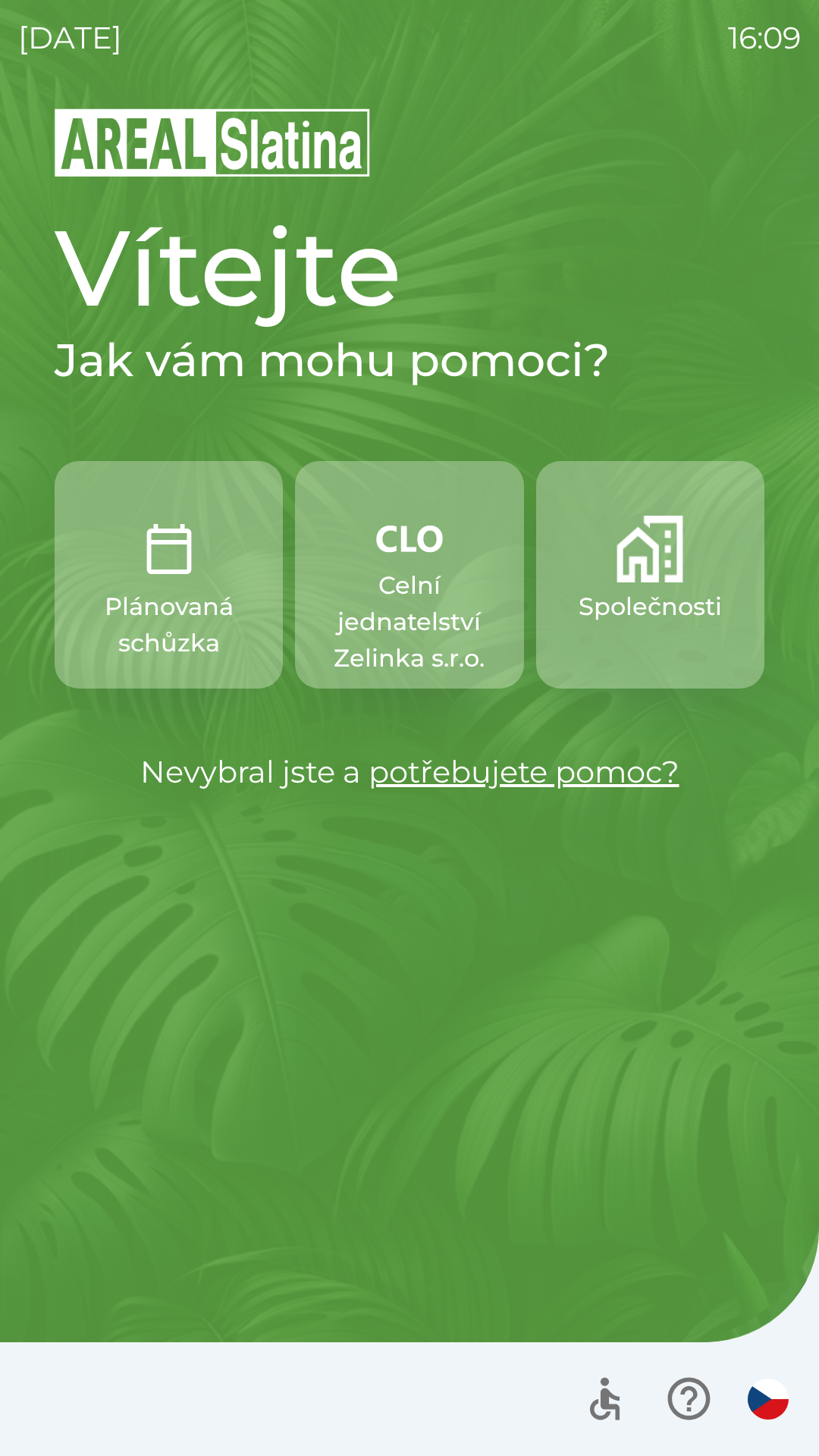
click at [604, 592] on p "Společnosti" at bounding box center [650, 607] width 144 height 36
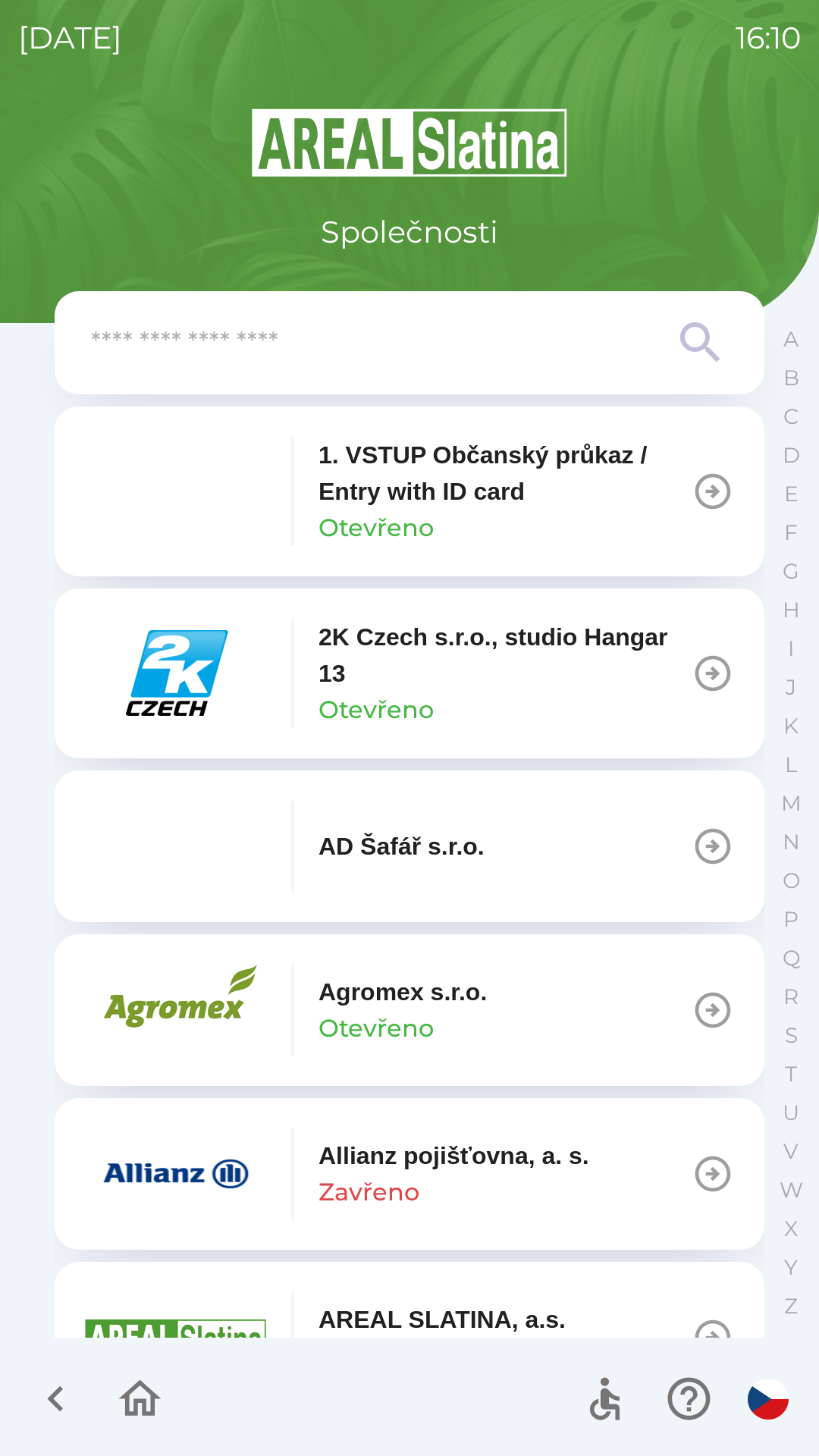
click at [125, 1402] on icon "button" at bounding box center [139, 1398] width 51 height 51
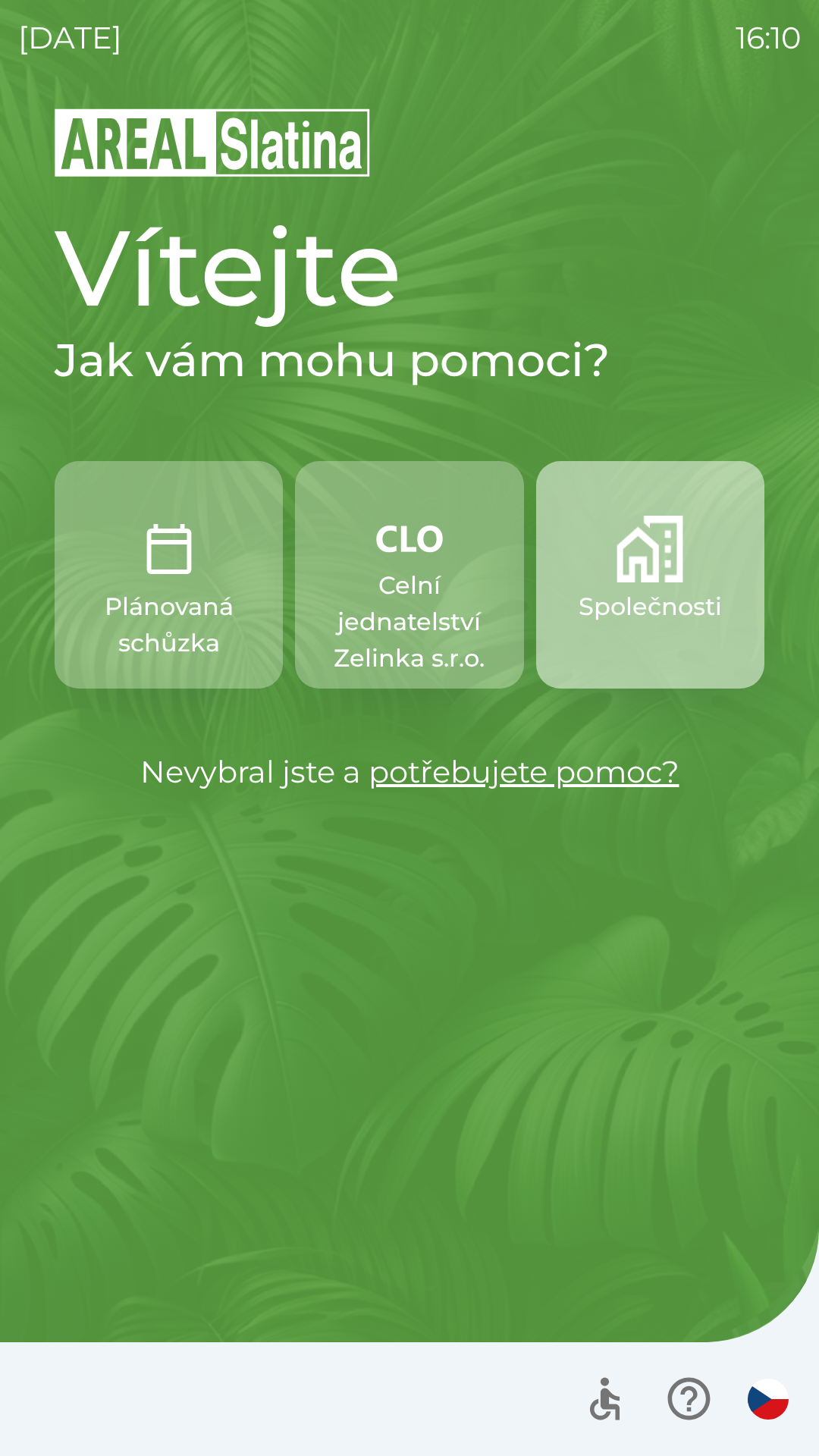
click at [627, 604] on p "Společnosti" at bounding box center [650, 607] width 144 height 36
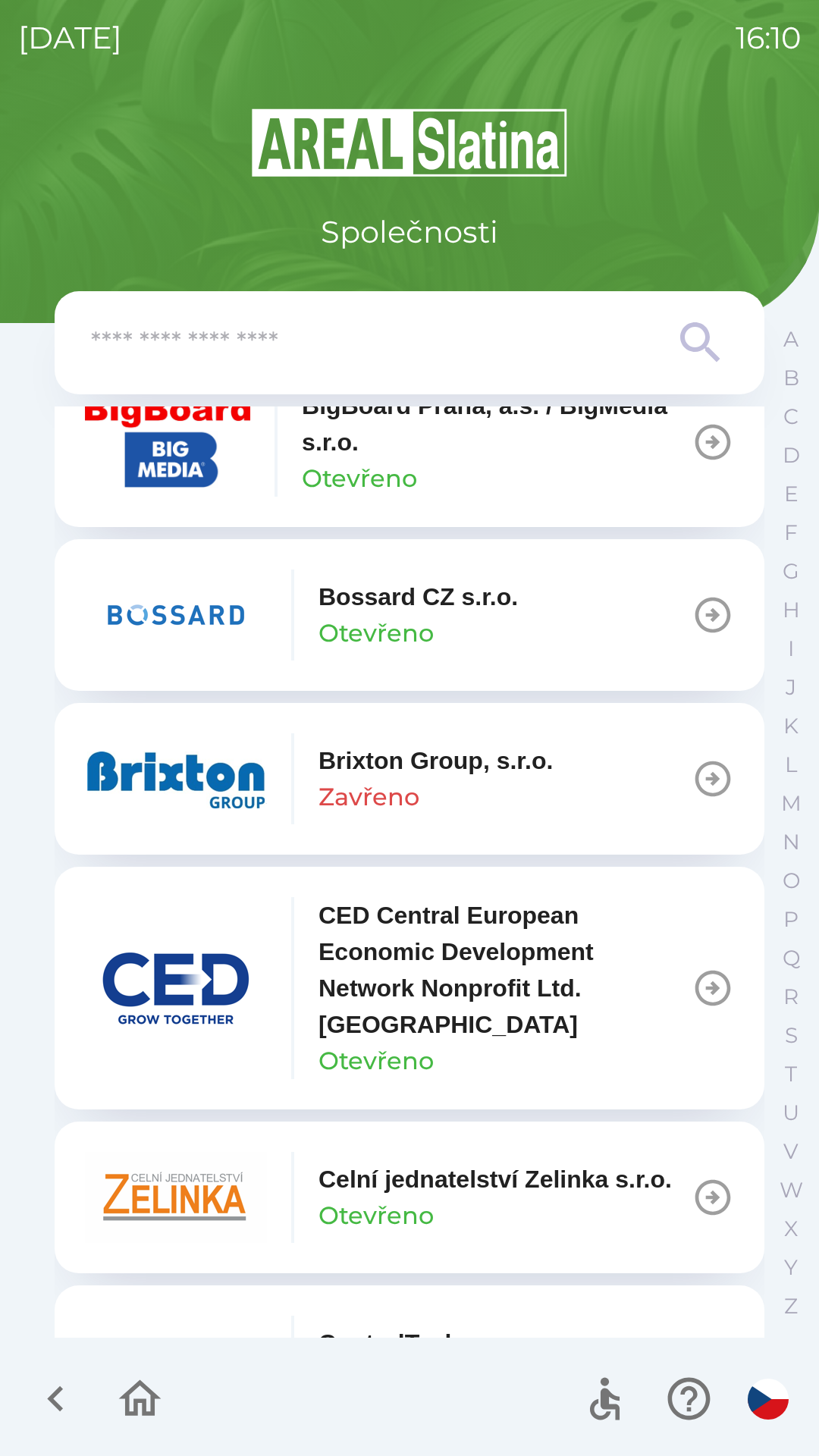
scroll to position [2103, 0]
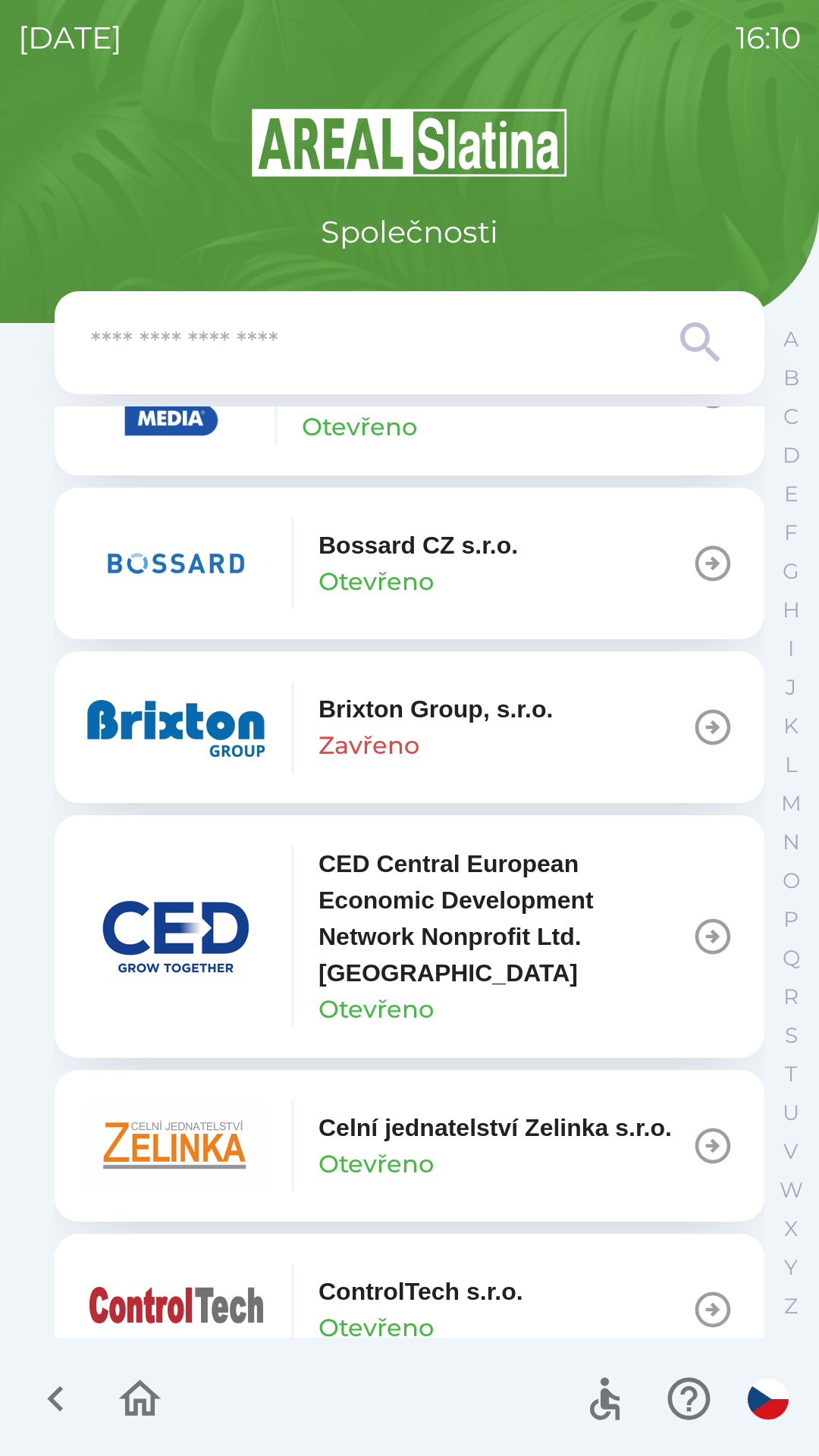
click at [233, 553] on img "button" at bounding box center [176, 563] width 182 height 91
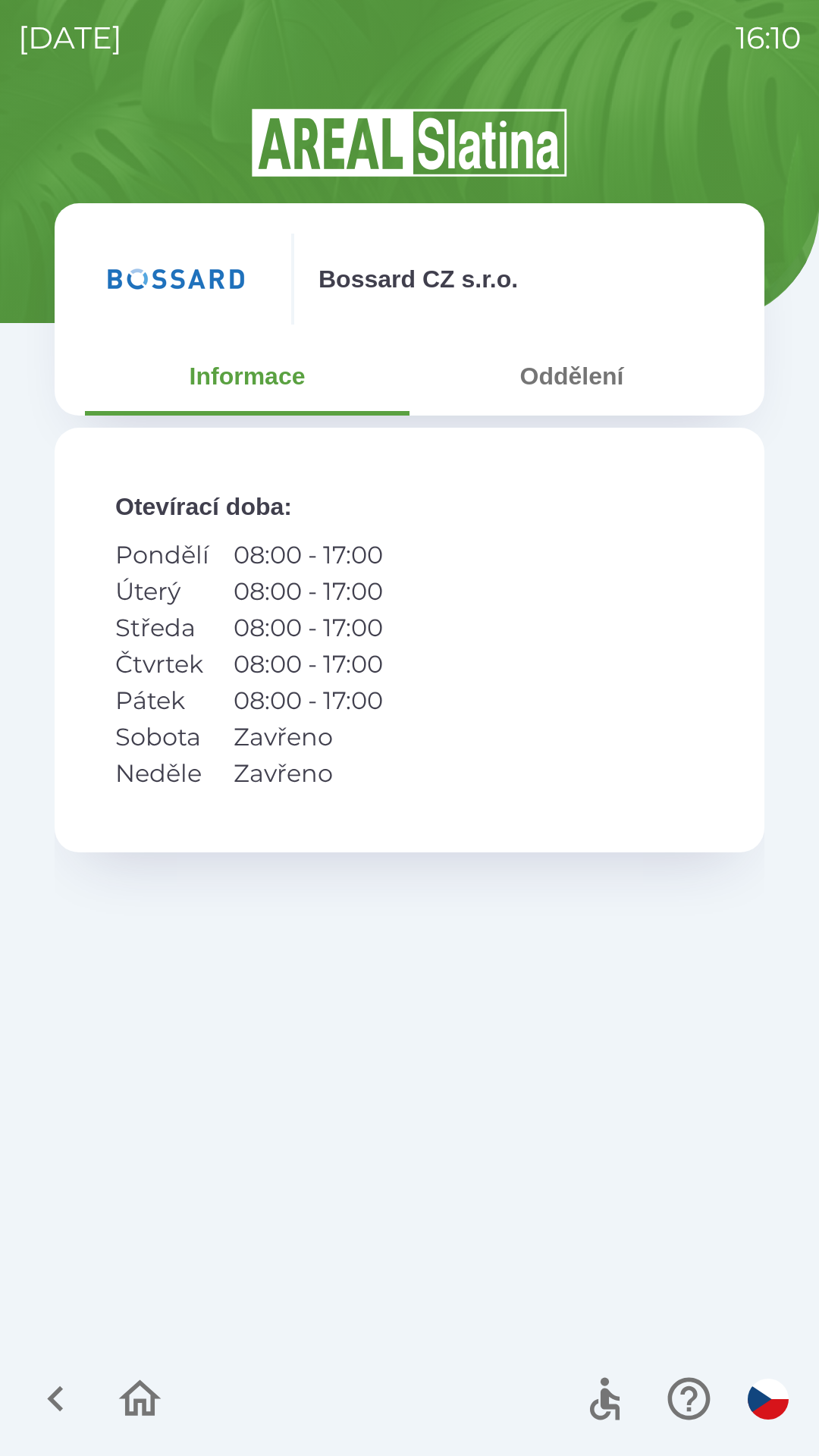
click at [582, 380] on button "Oddělení" at bounding box center [572, 375] width 324 height 54
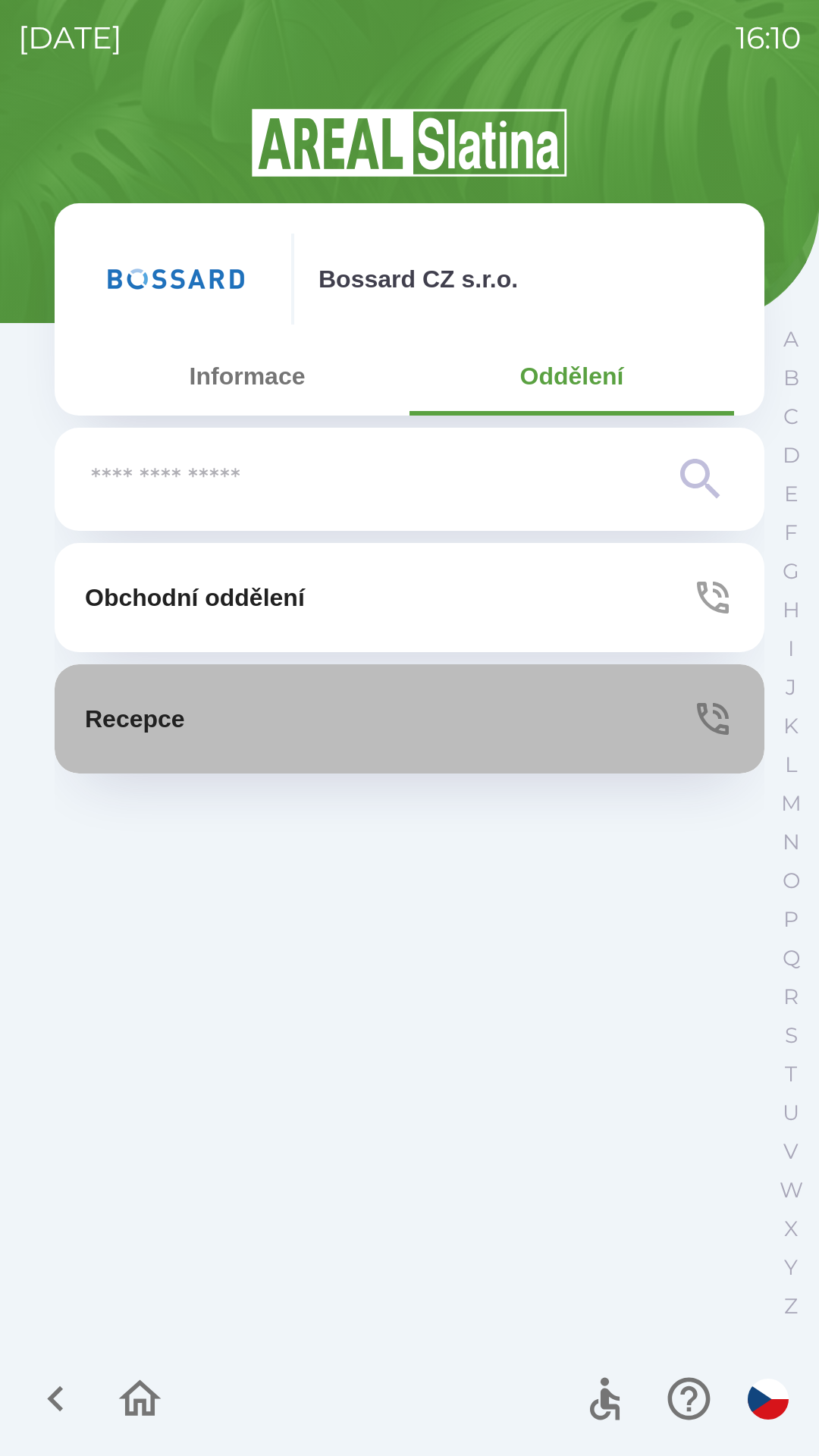
click at [502, 713] on button "Recepce" at bounding box center [409, 718] width 710 height 109
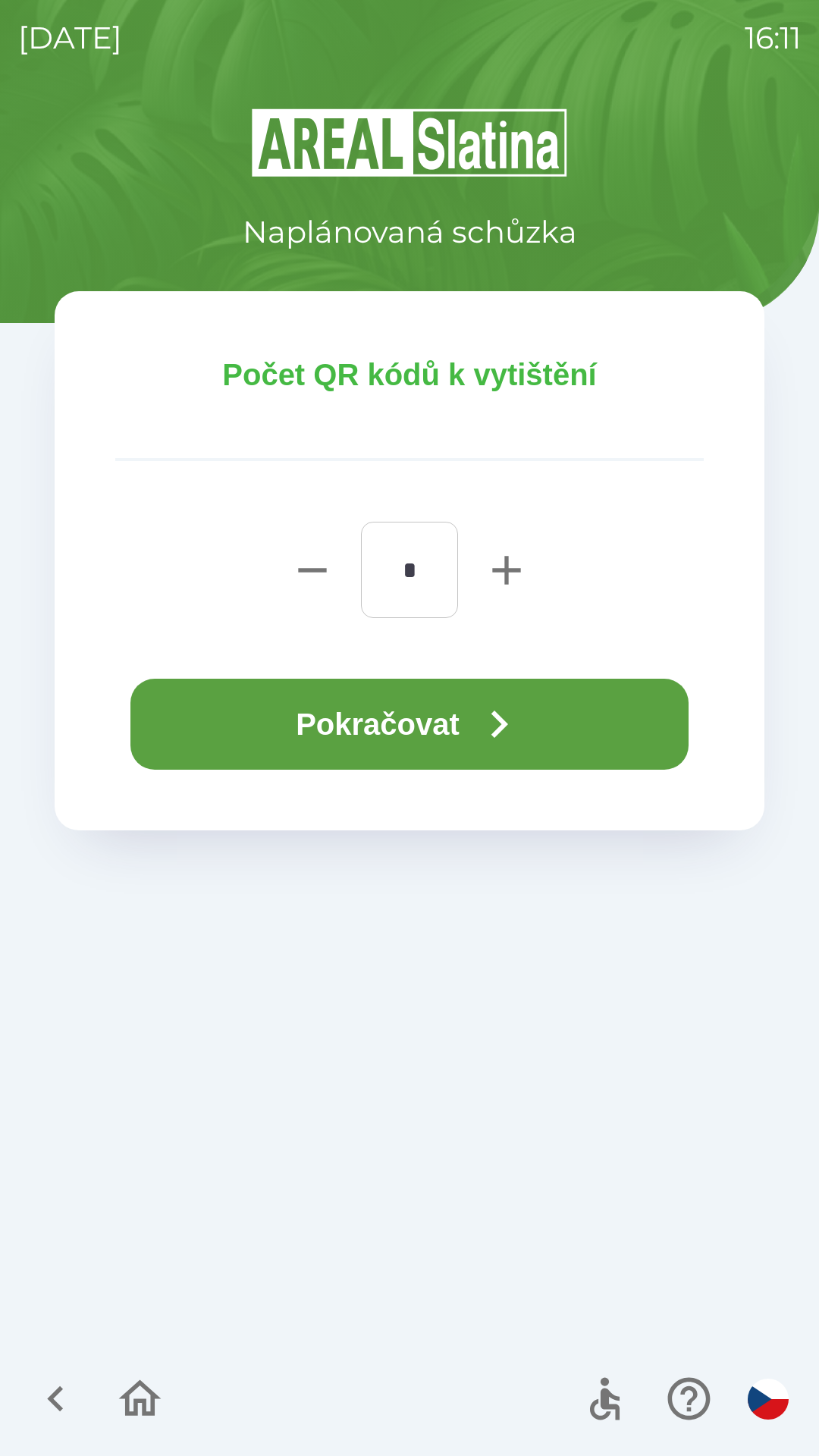
click at [365, 726] on button "Pokračovat" at bounding box center [409, 724] width 558 height 91
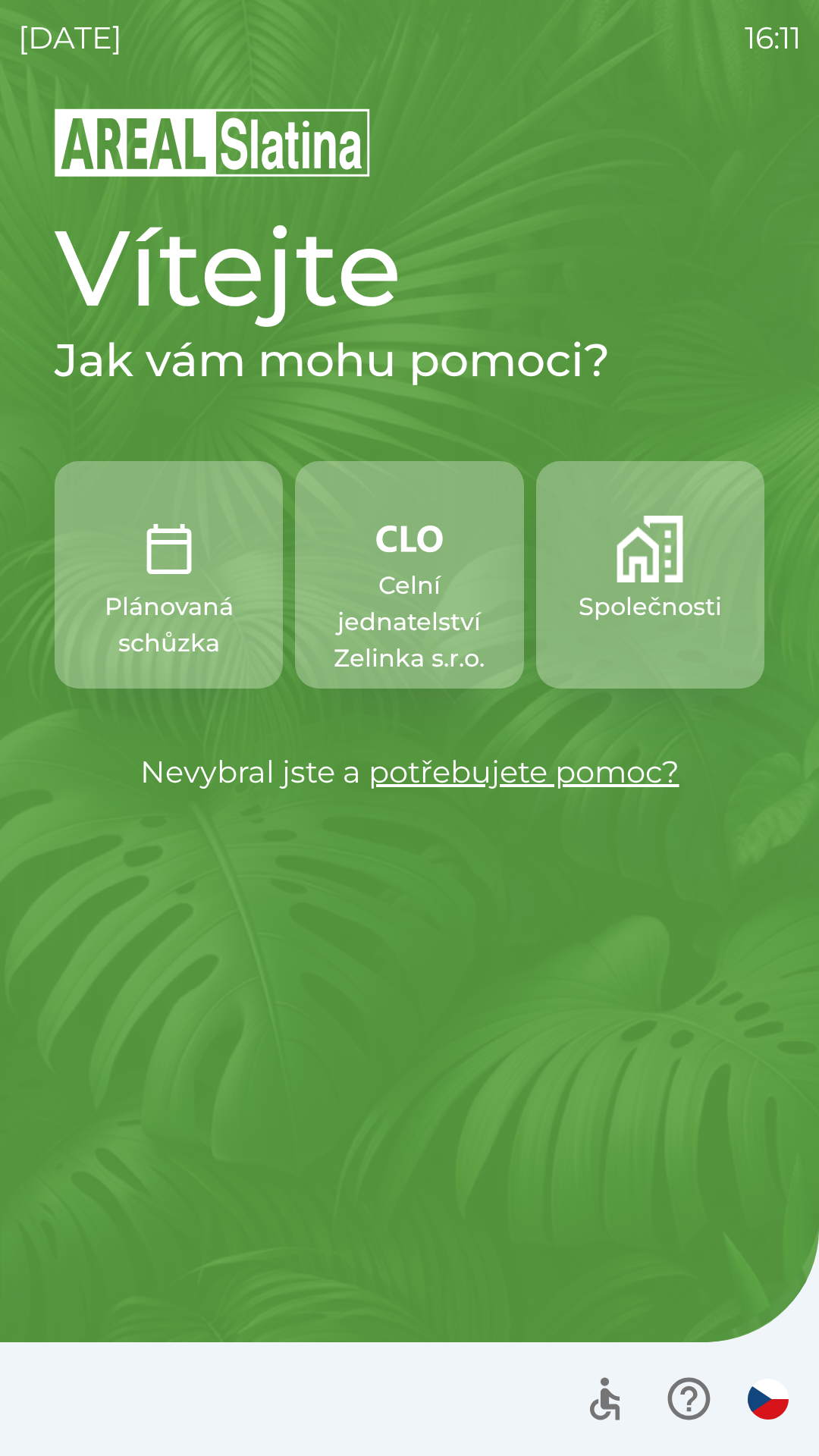
click at [754, 1402] on img "button" at bounding box center [768, 1398] width 41 height 41
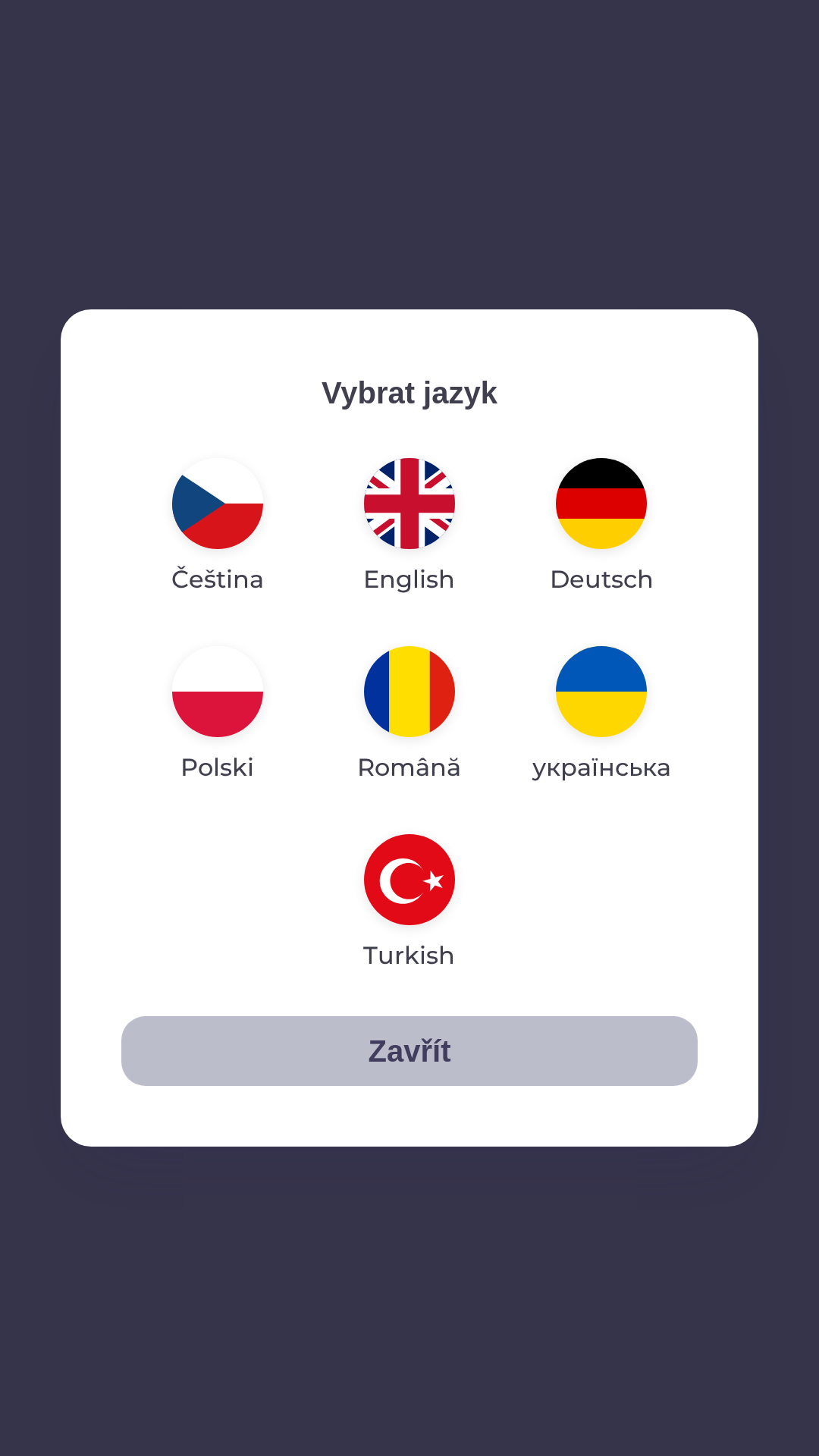
click at [380, 1054] on button "Zavřít" at bounding box center [409, 1050] width 576 height 70
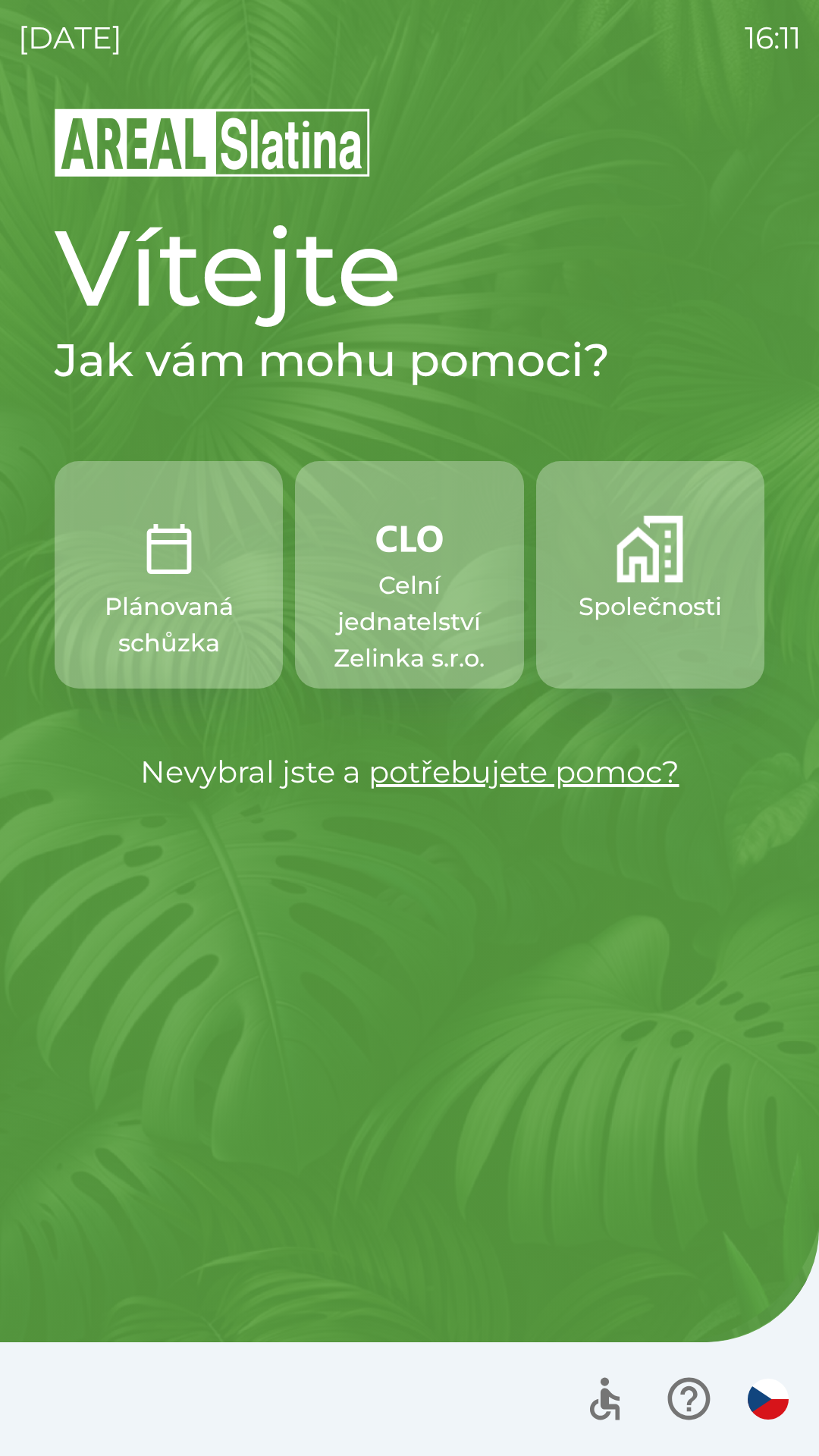
click at [755, 1389] on img "button" at bounding box center [768, 1398] width 41 height 41
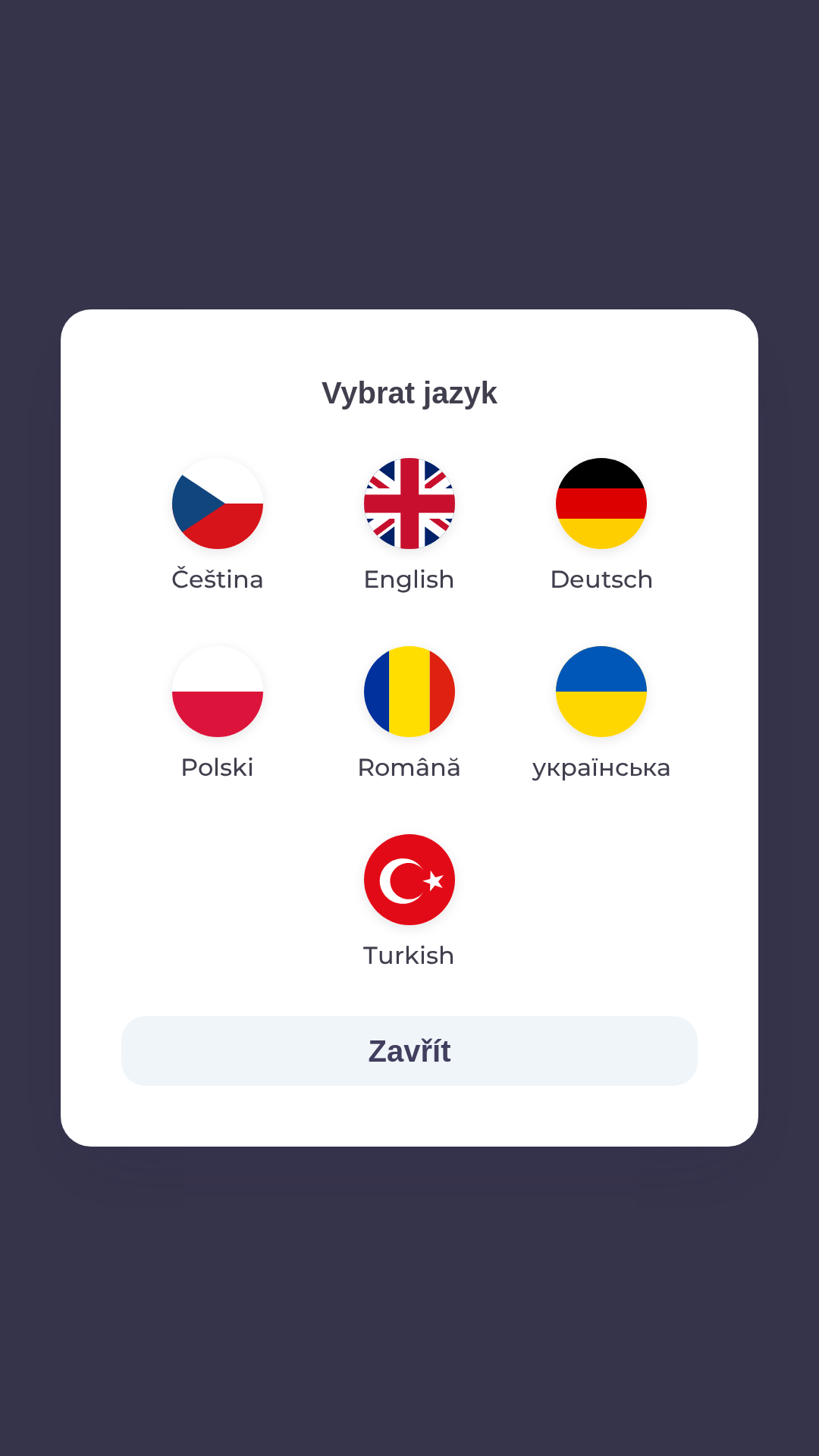
click at [401, 879] on img "button" at bounding box center [409, 879] width 91 height 91
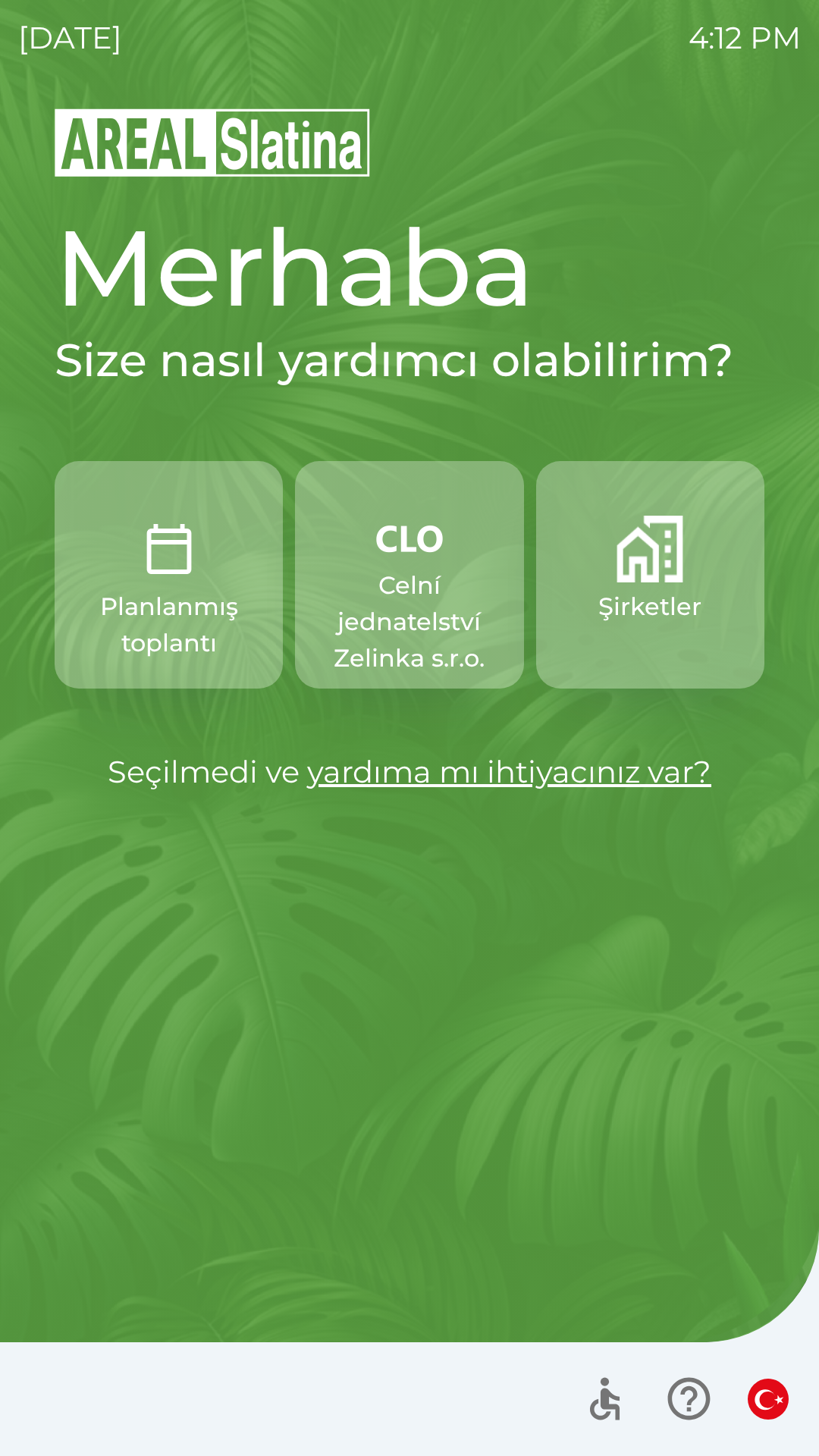
click at [766, 1393] on img "button" at bounding box center [768, 1398] width 41 height 41
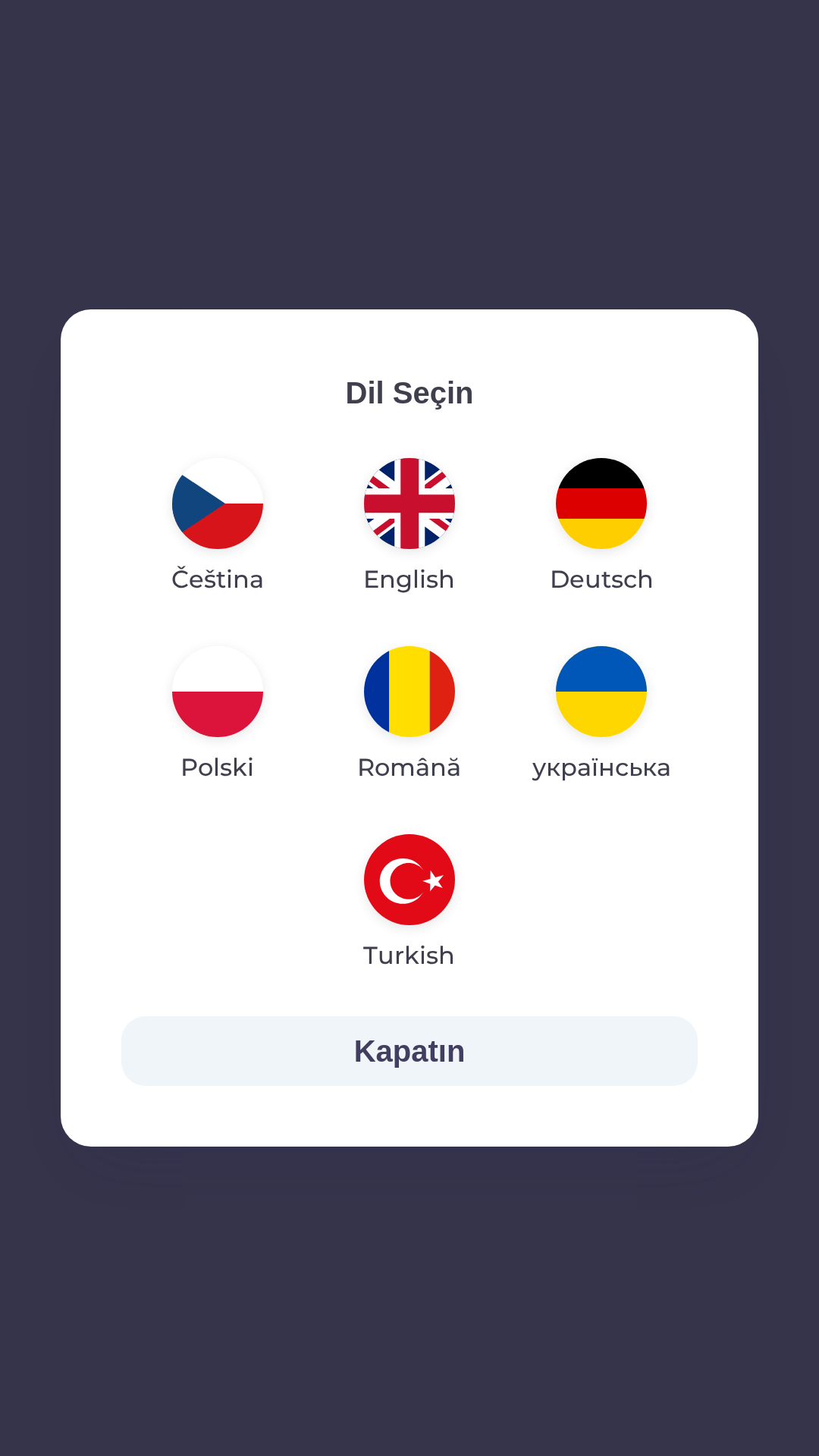
click at [201, 525] on img "button" at bounding box center [217, 503] width 91 height 91
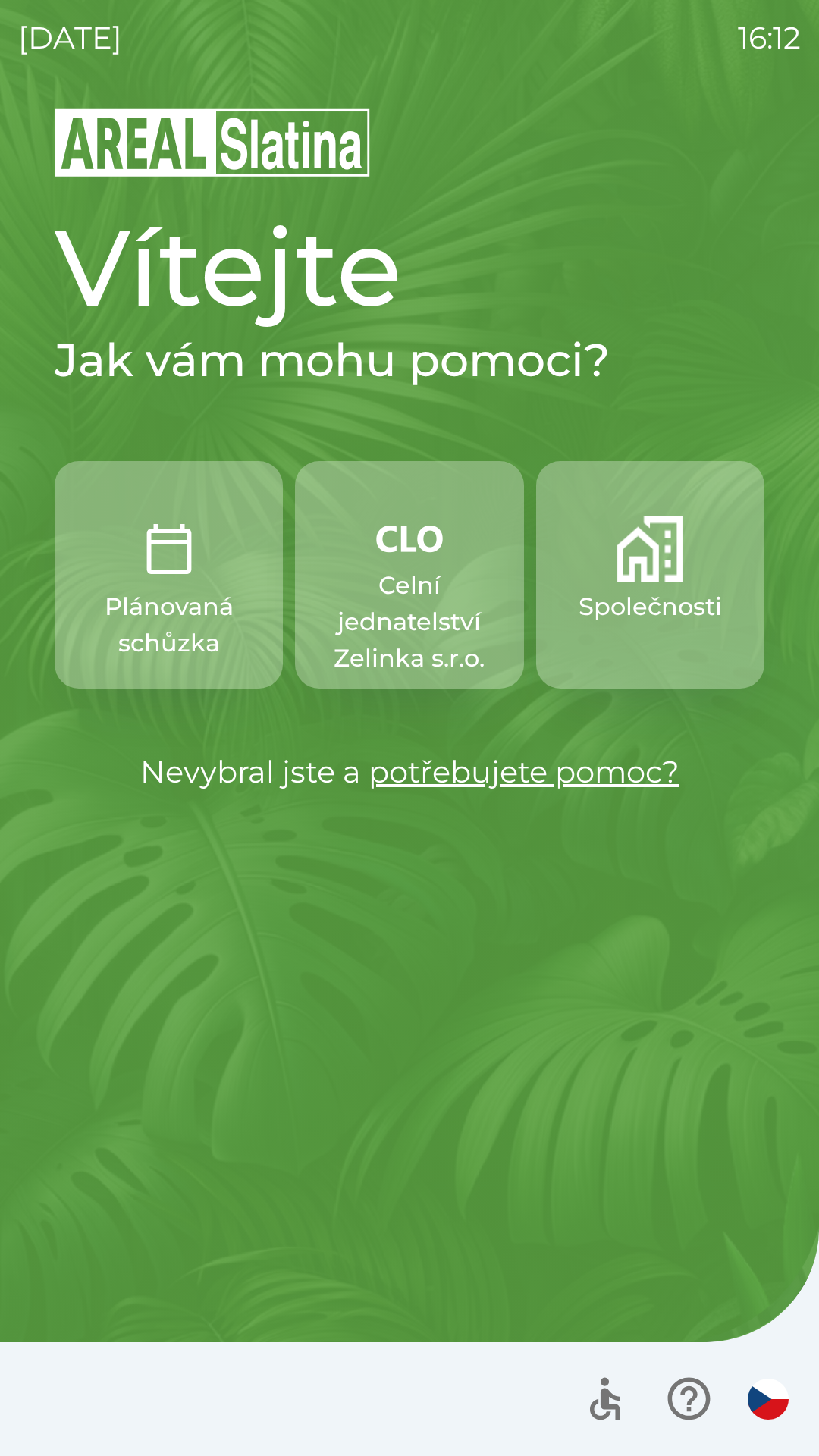
click at [767, 1391] on img "button" at bounding box center [768, 1398] width 41 height 41
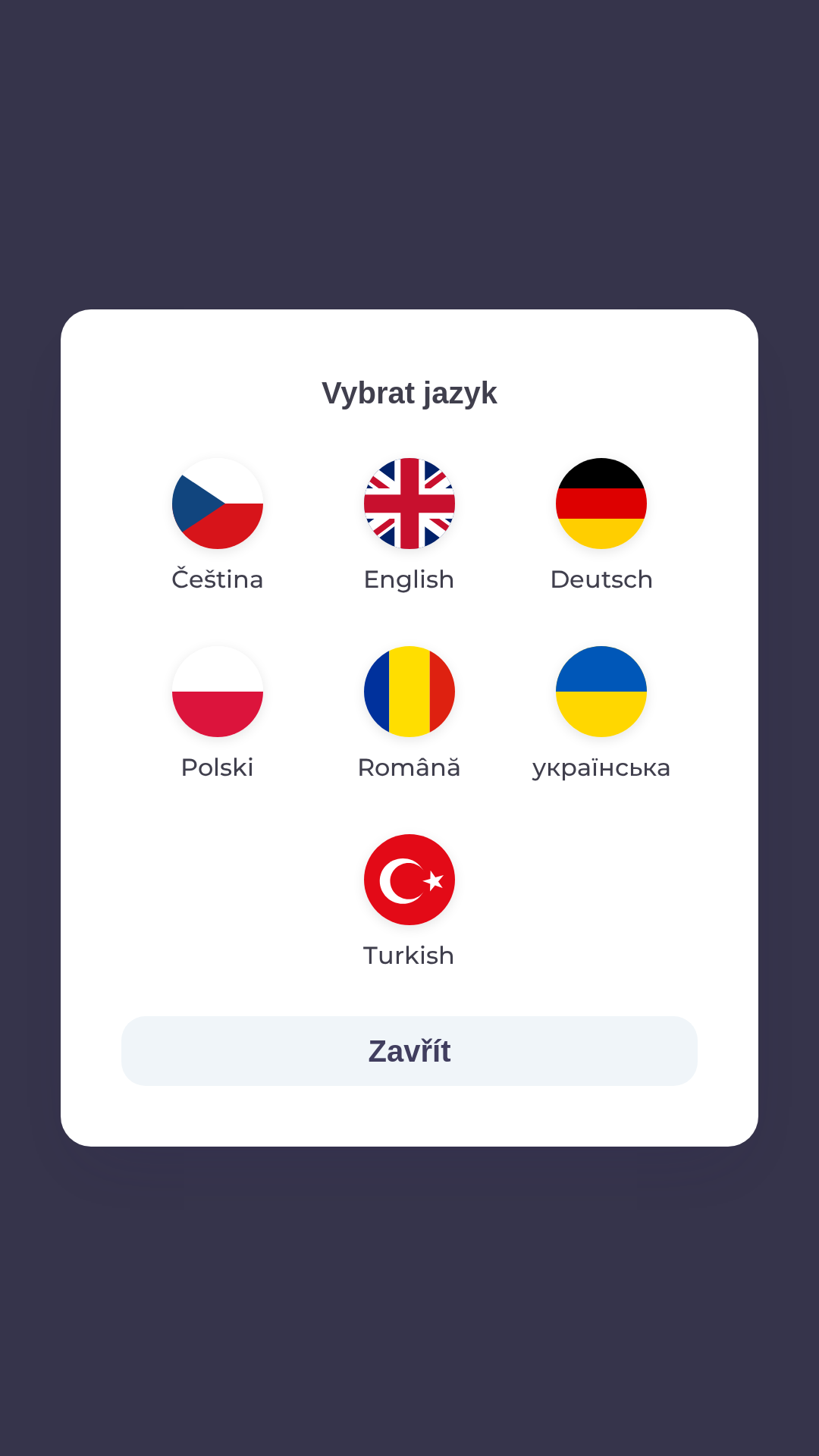
click at [381, 1038] on button "Zavřít" at bounding box center [409, 1050] width 576 height 70
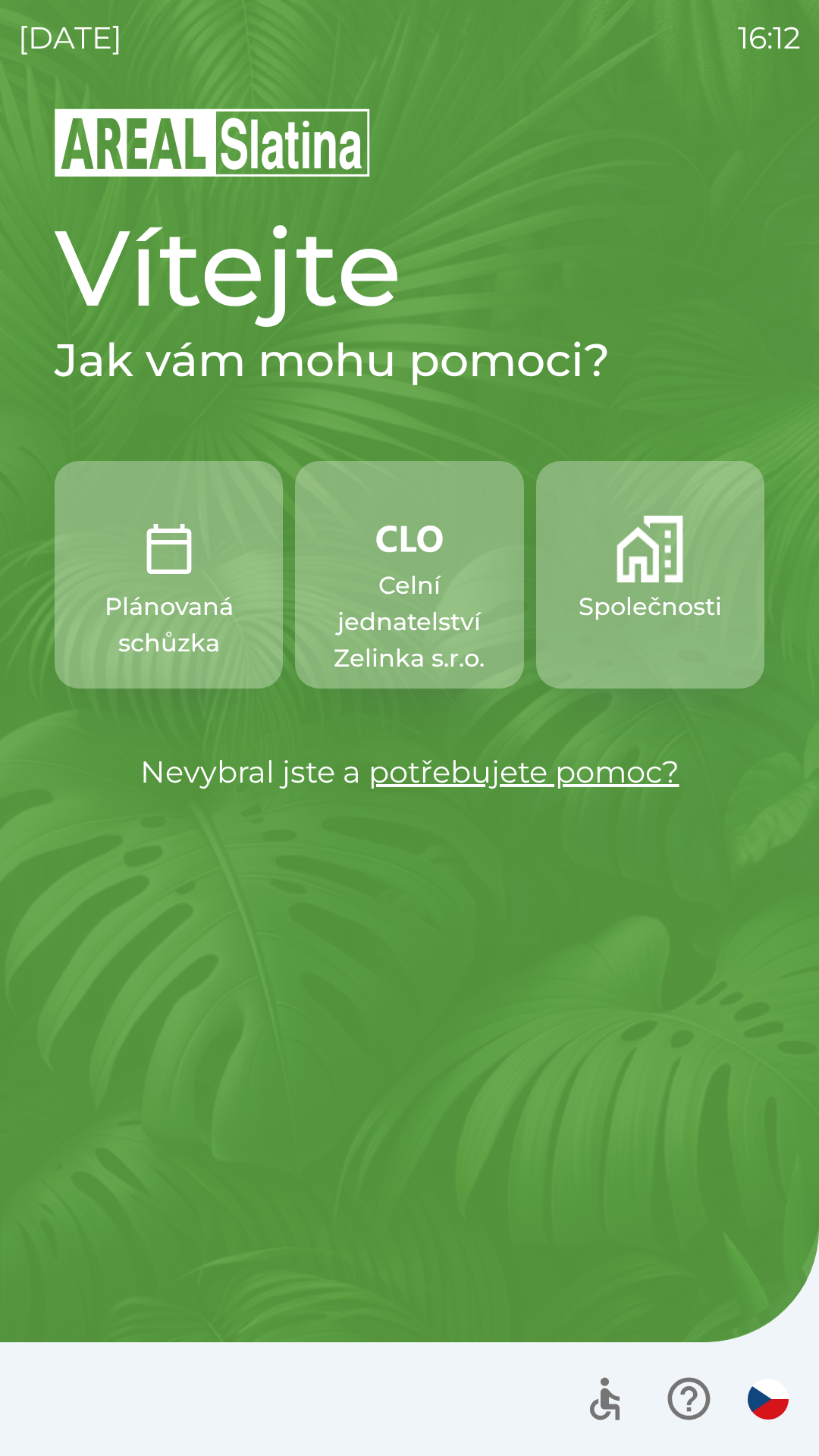
click at [689, 1390] on icon "button" at bounding box center [688, 1398] width 51 height 51
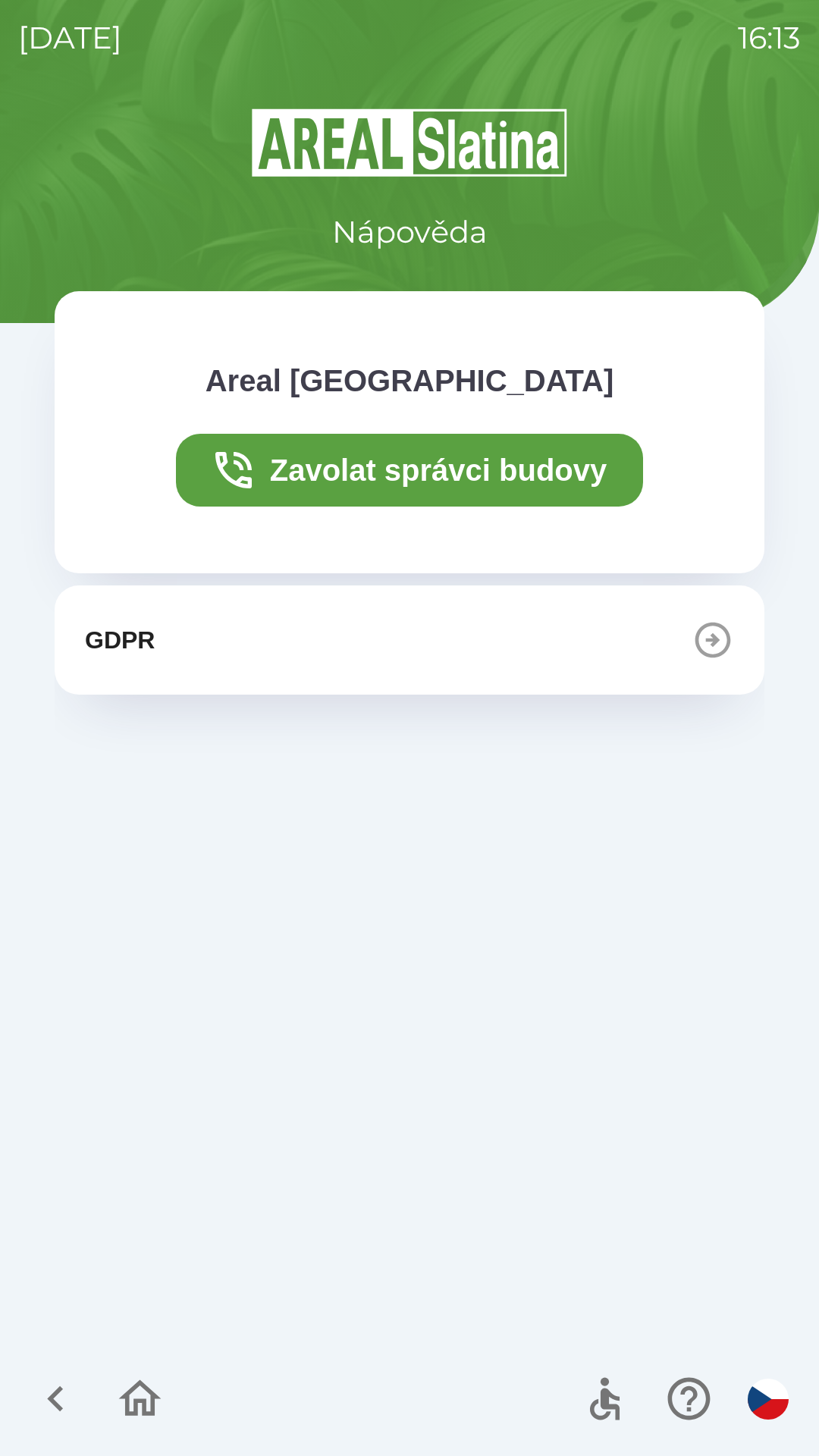
click at [707, 644] on icon "button" at bounding box center [713, 640] width 42 height 42
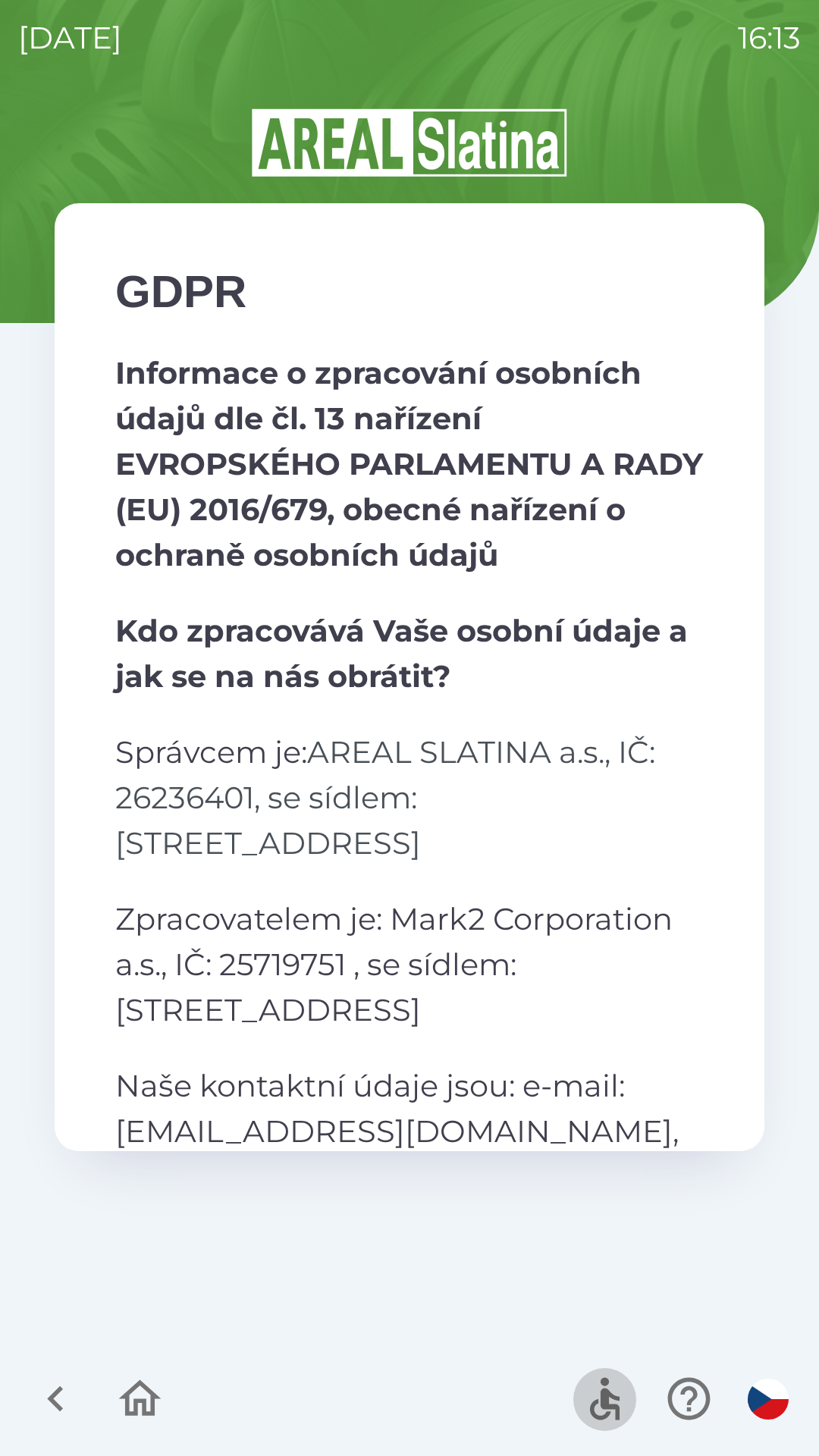
click at [599, 1393] on icon "button" at bounding box center [605, 1398] width 51 height 51
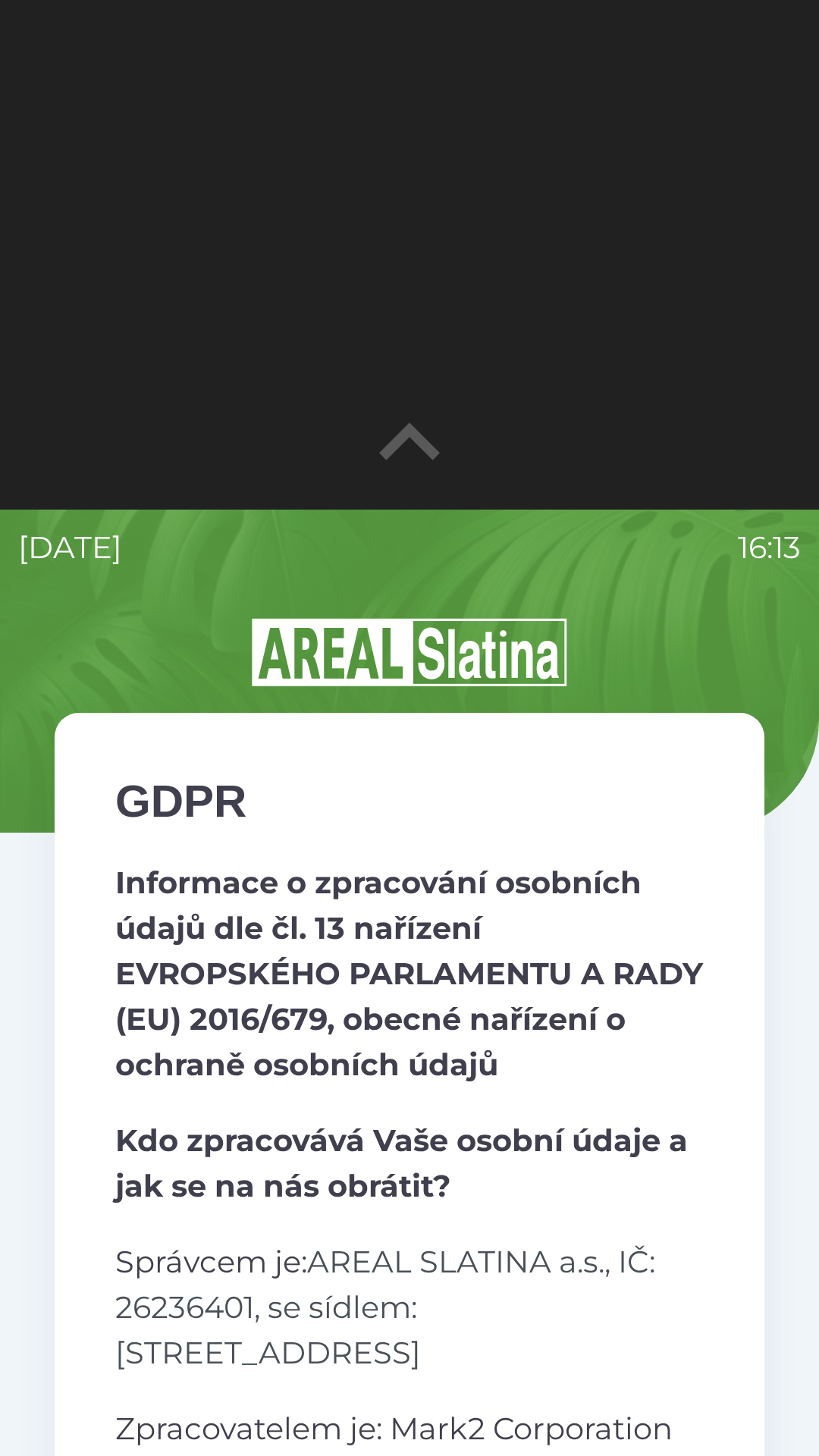
click at [404, 438] on icon "button" at bounding box center [409, 440] width 61 height 37
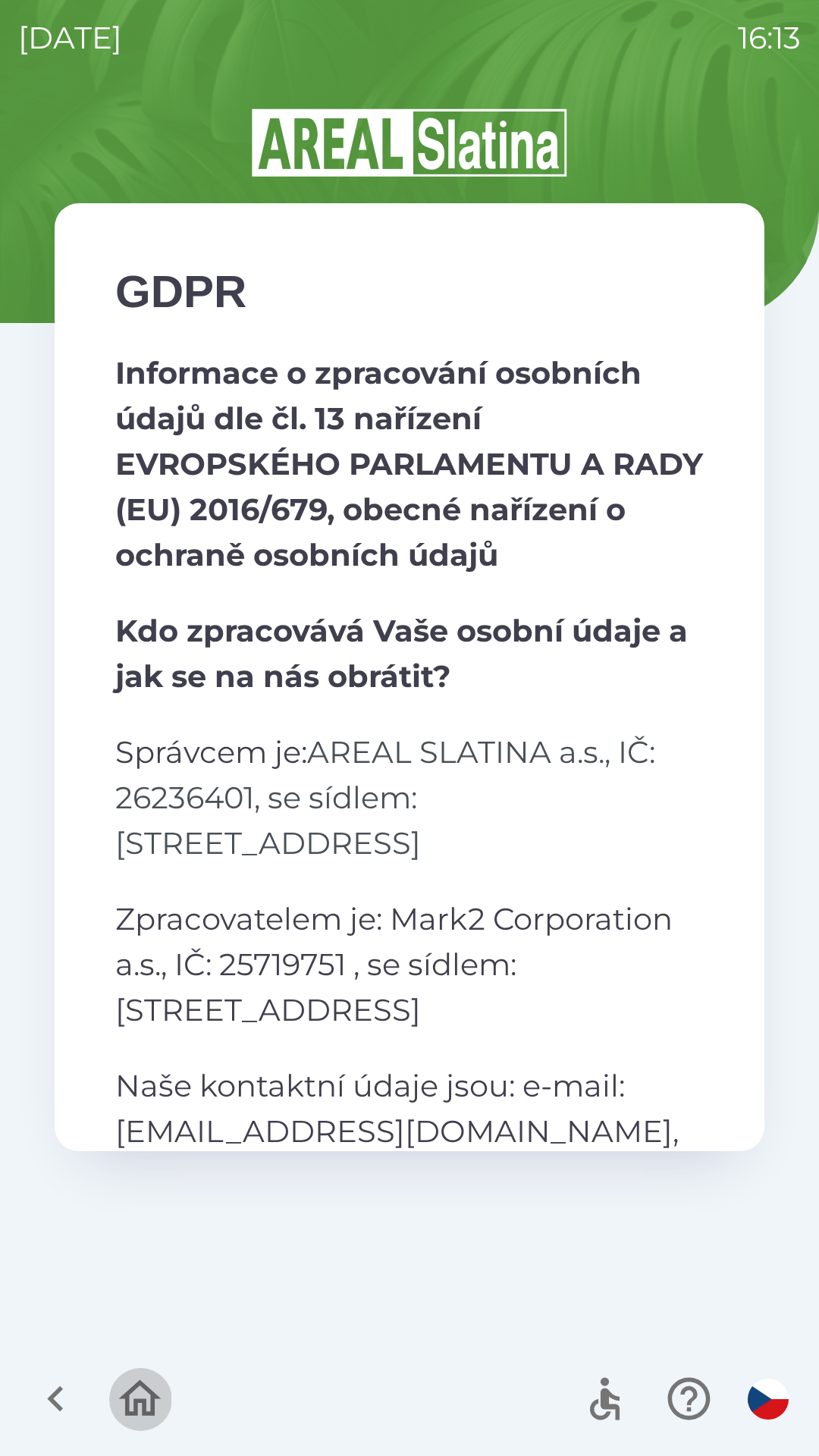
click at [138, 1387] on icon "button" at bounding box center [139, 1398] width 51 height 51
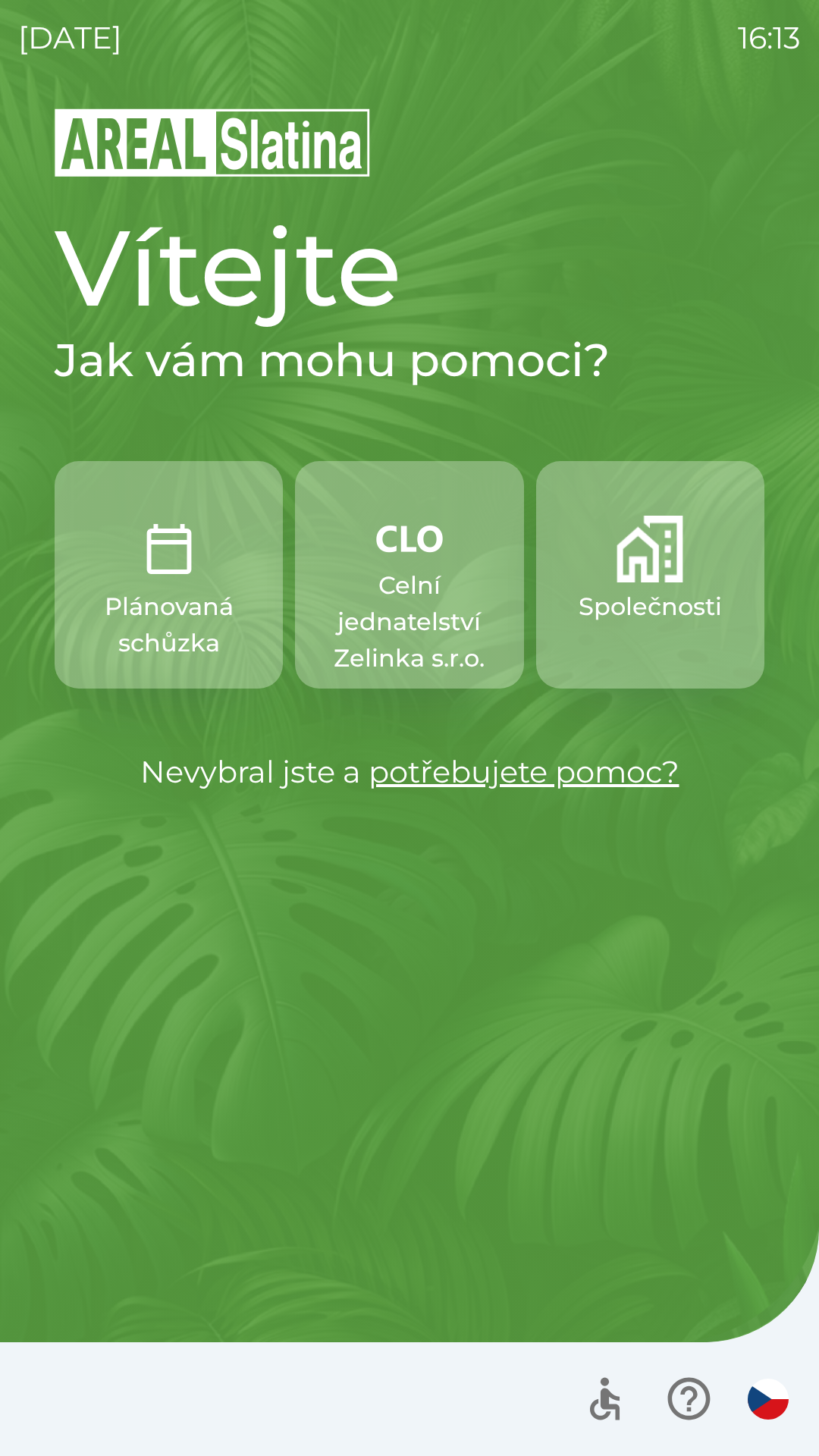
click at [534, 784] on link "potřebujete pomoc?" at bounding box center [524, 771] width 311 height 37
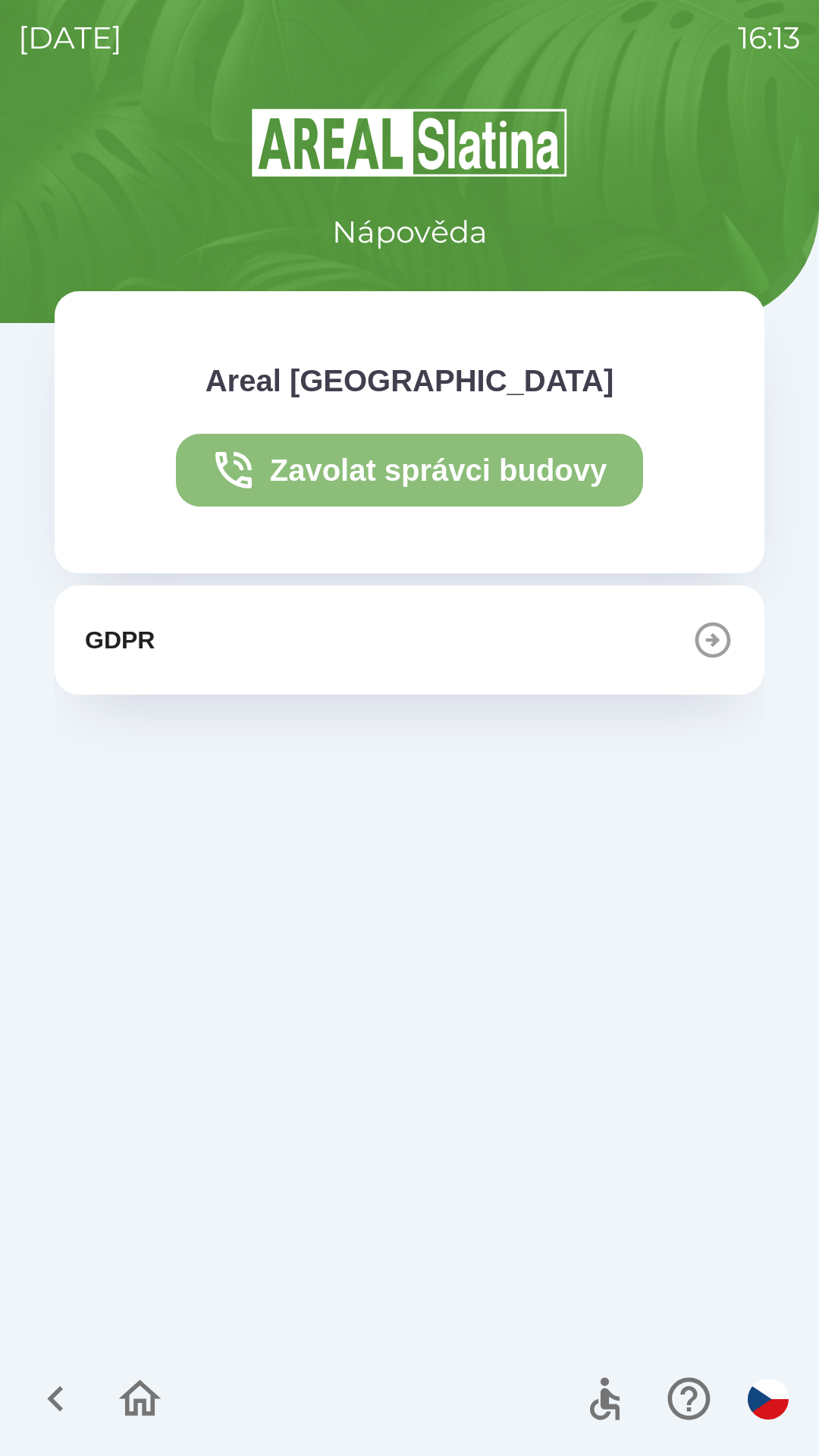
click at [394, 481] on button "Zavolat správci budovy" at bounding box center [409, 470] width 468 height 73
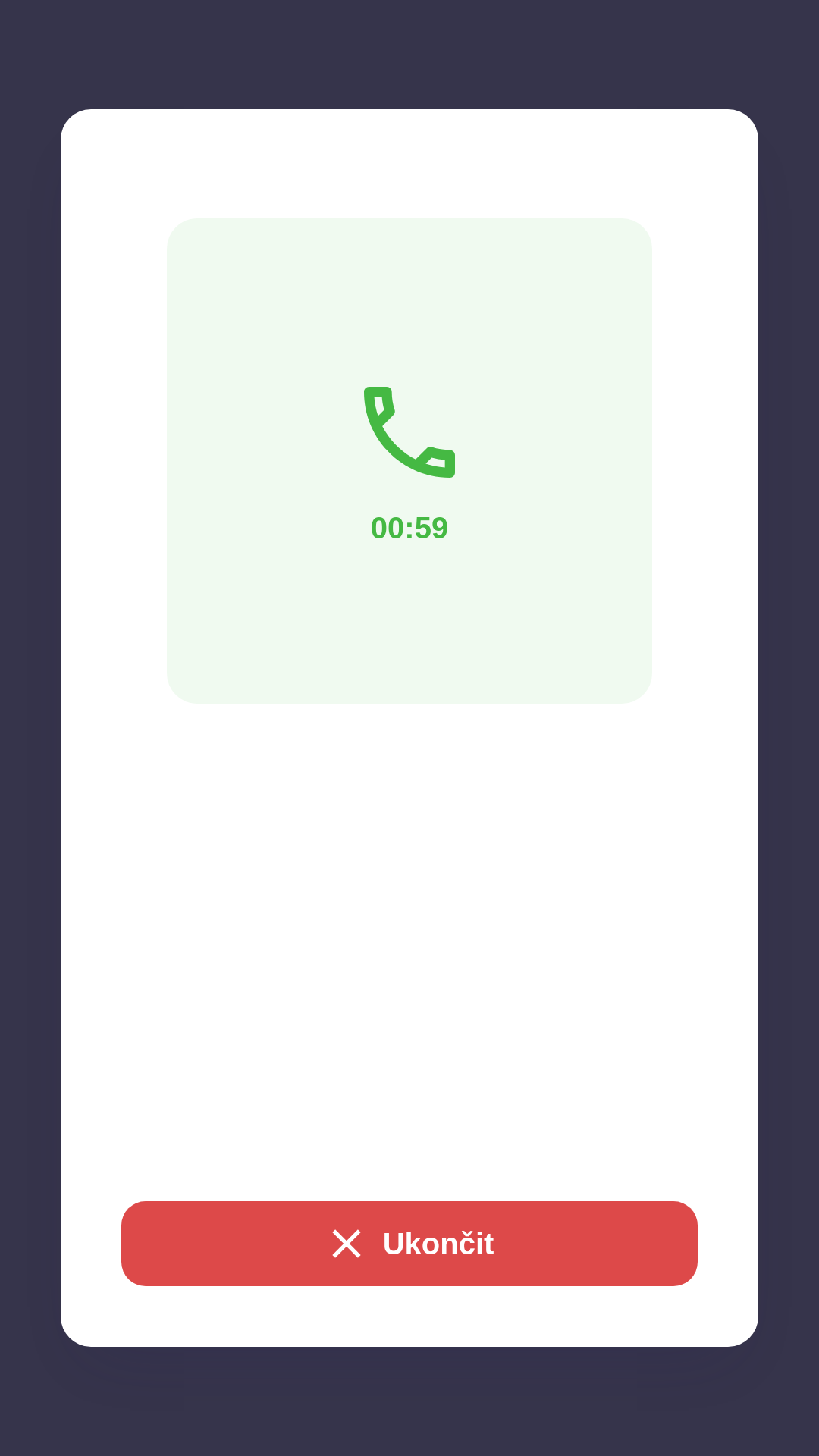
click at [441, 1224] on button "Ukončit" at bounding box center [409, 1243] width 576 height 85
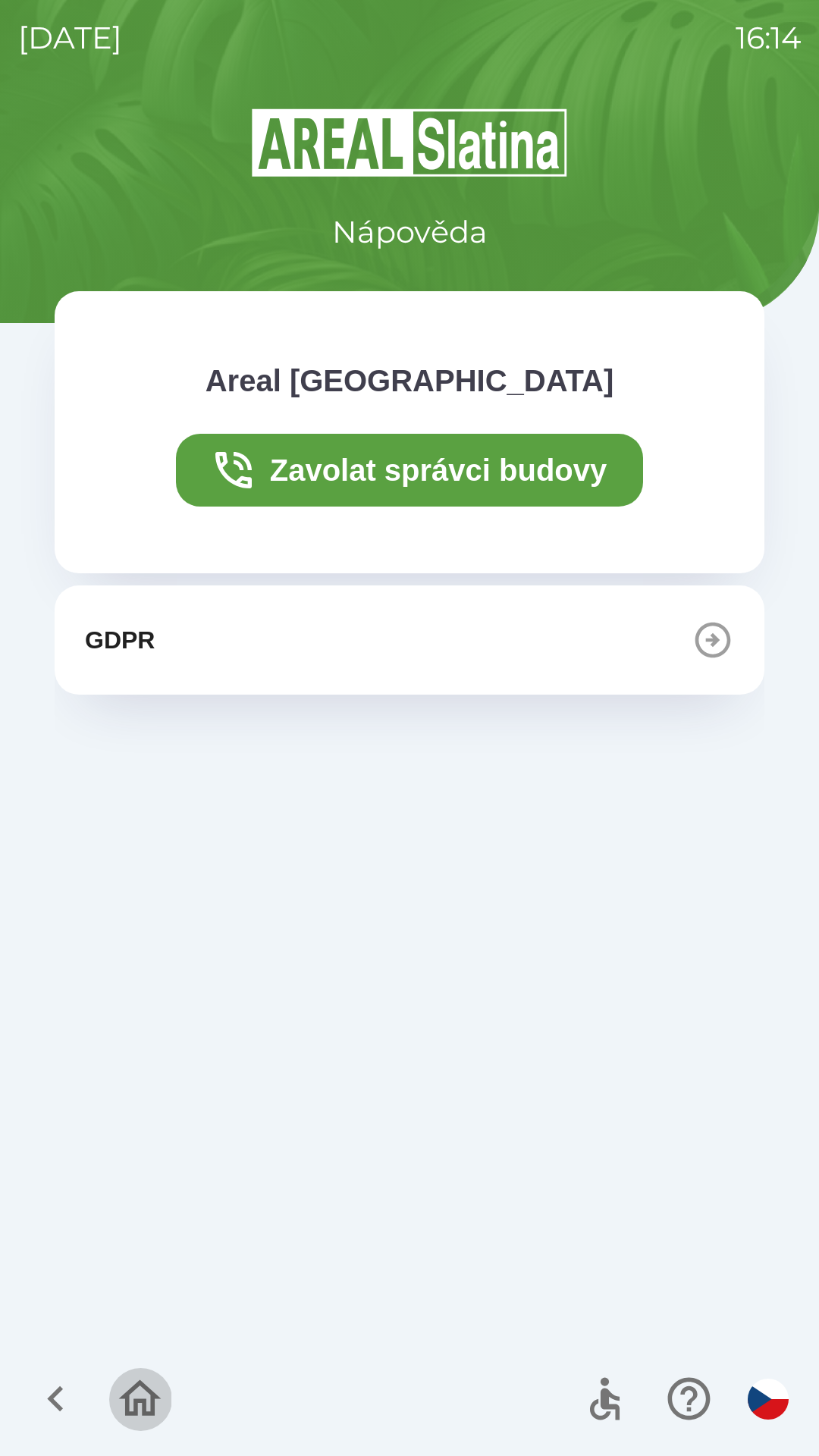
click at [138, 1380] on icon "button" at bounding box center [139, 1398] width 51 height 51
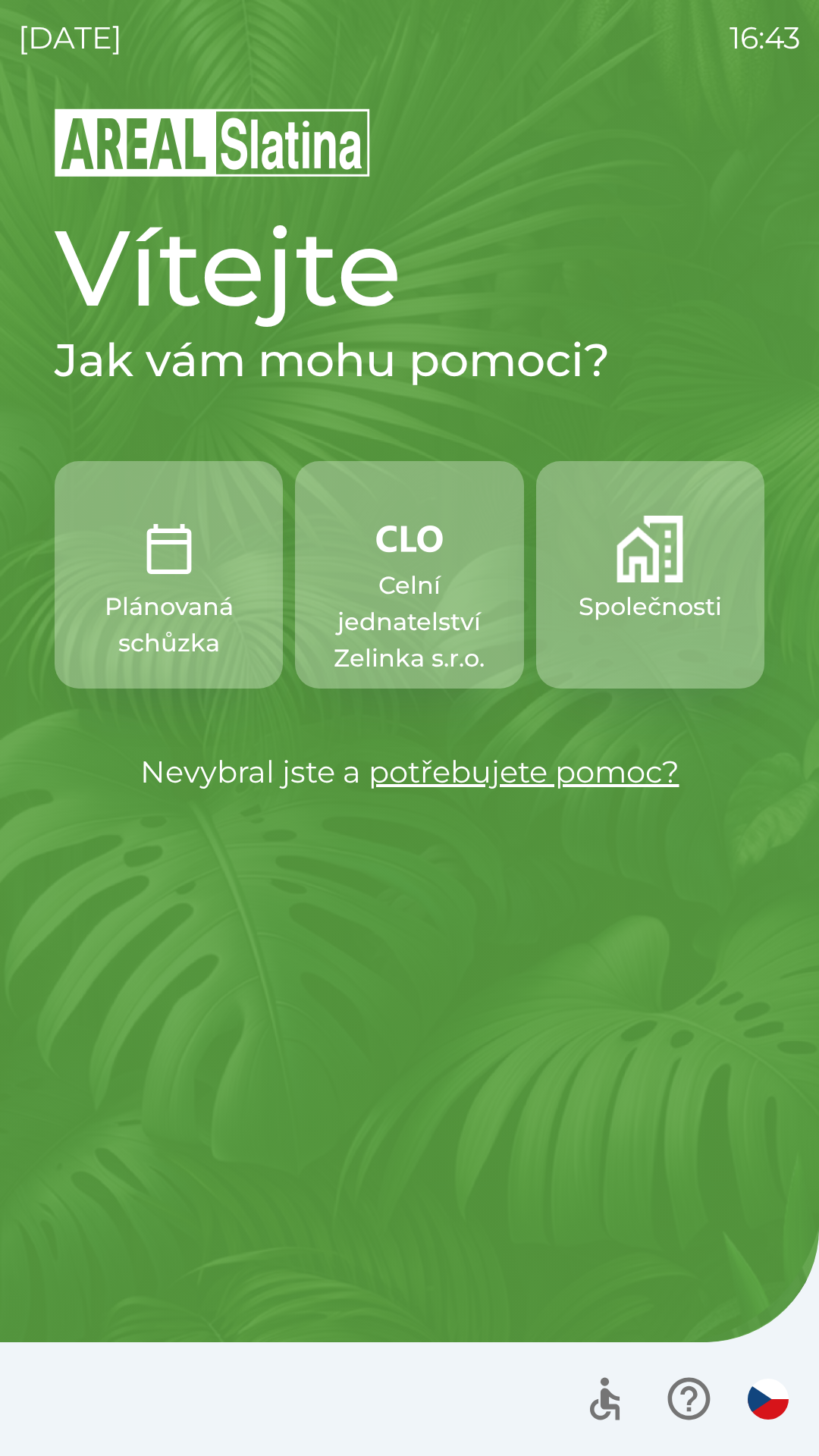
click at [398, 602] on p "Celní jednatelství Zelinka s.r.o." at bounding box center [409, 622] width 156 height 109
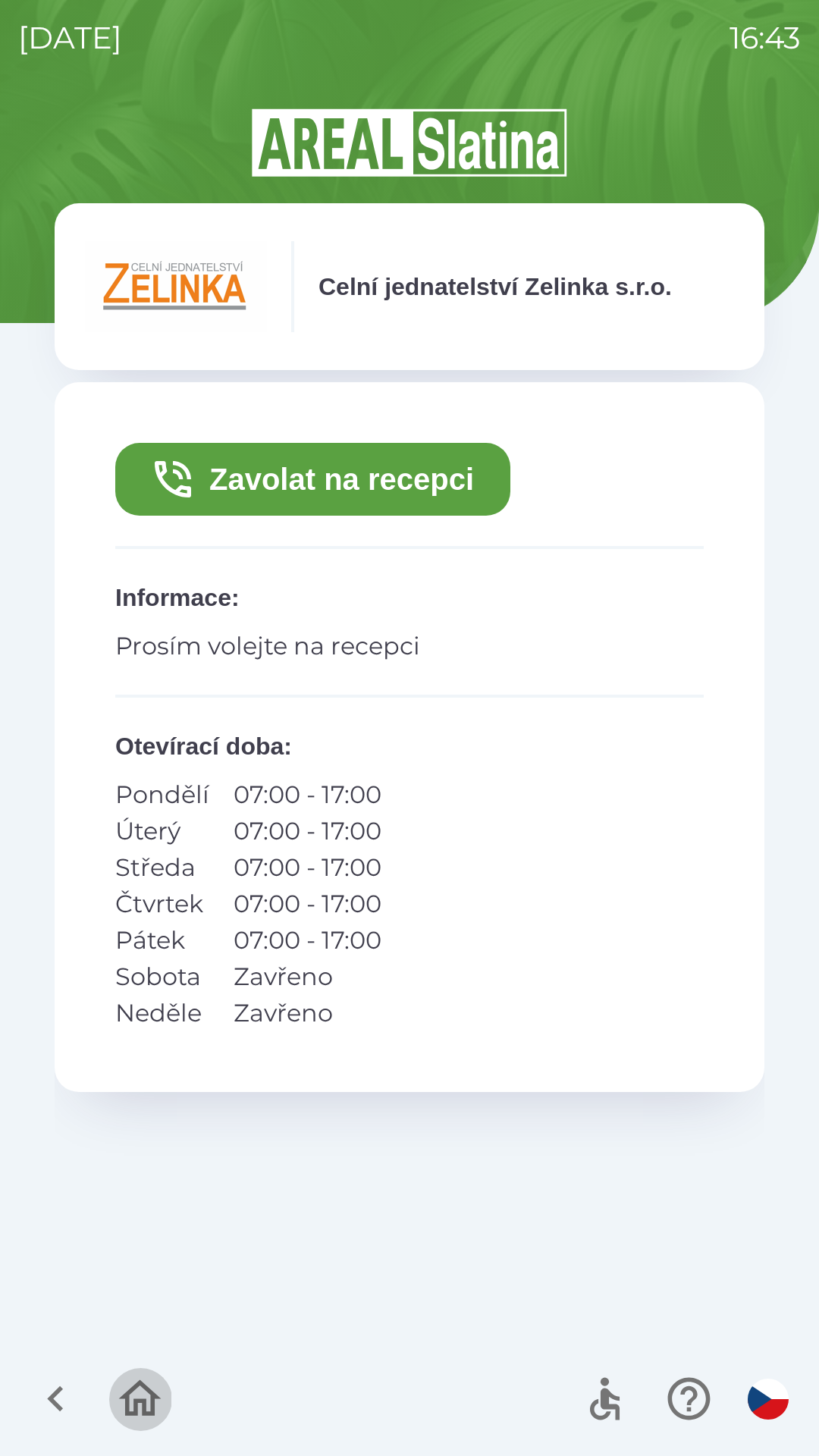
click at [133, 1395] on icon "button" at bounding box center [139, 1398] width 51 height 51
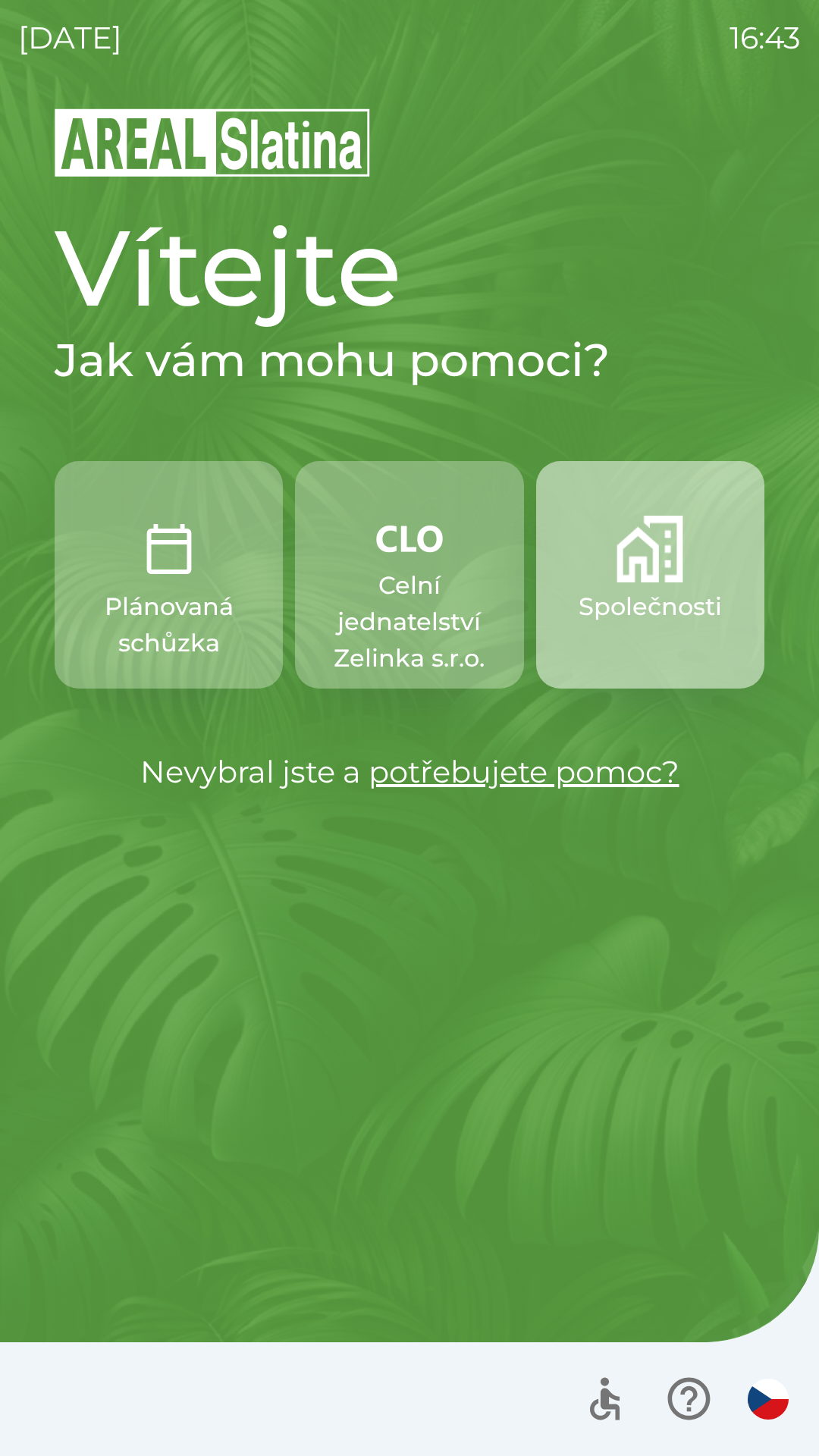
click at [643, 598] on p "Společnosti" at bounding box center [650, 607] width 144 height 36
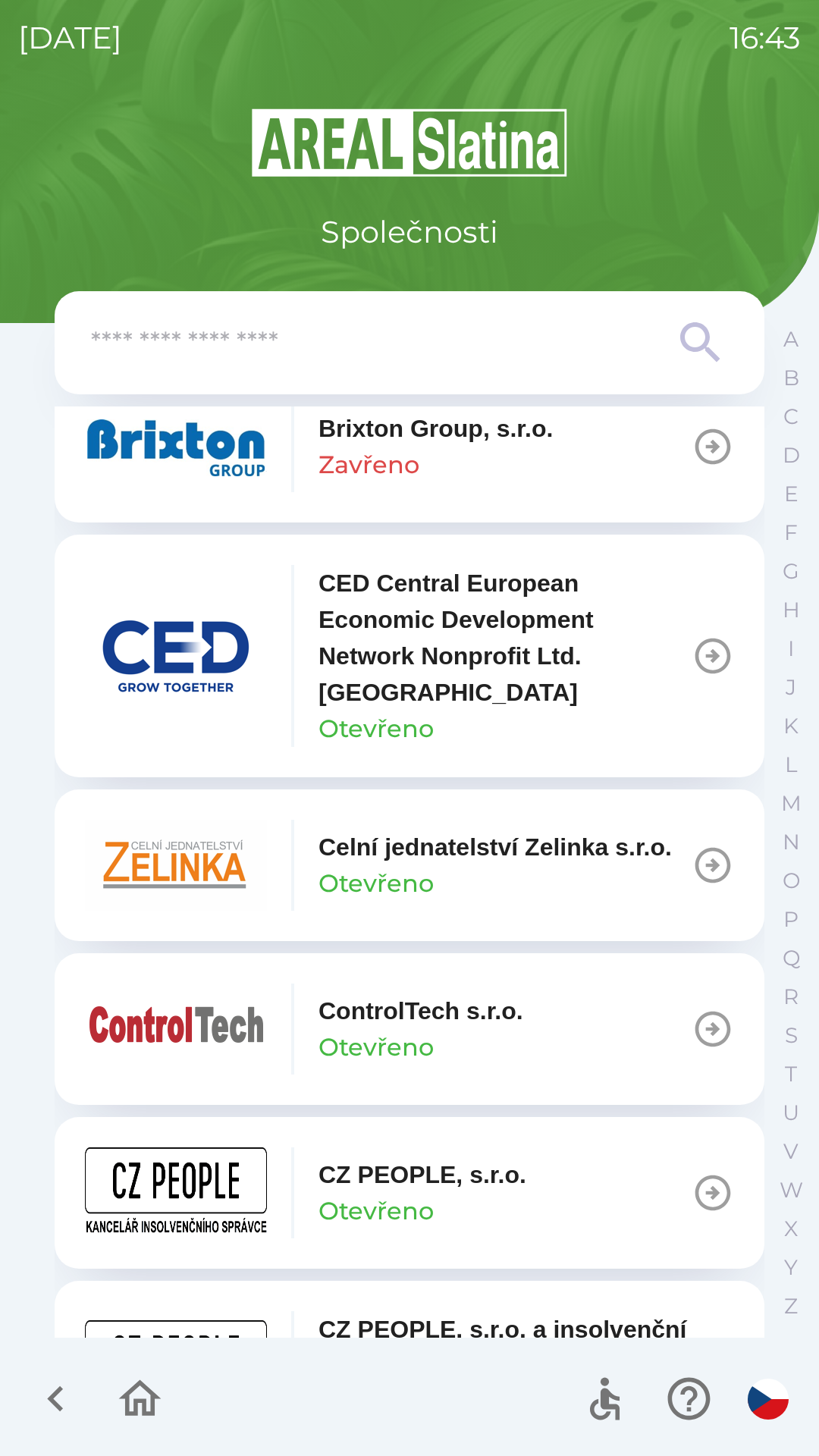
scroll to position [2384, 0]
click at [462, 894] on div "Celní jednatelství [PERSON_NAME] s.r.o. Otevřeno" at bounding box center [495, 865] width 354 height 73
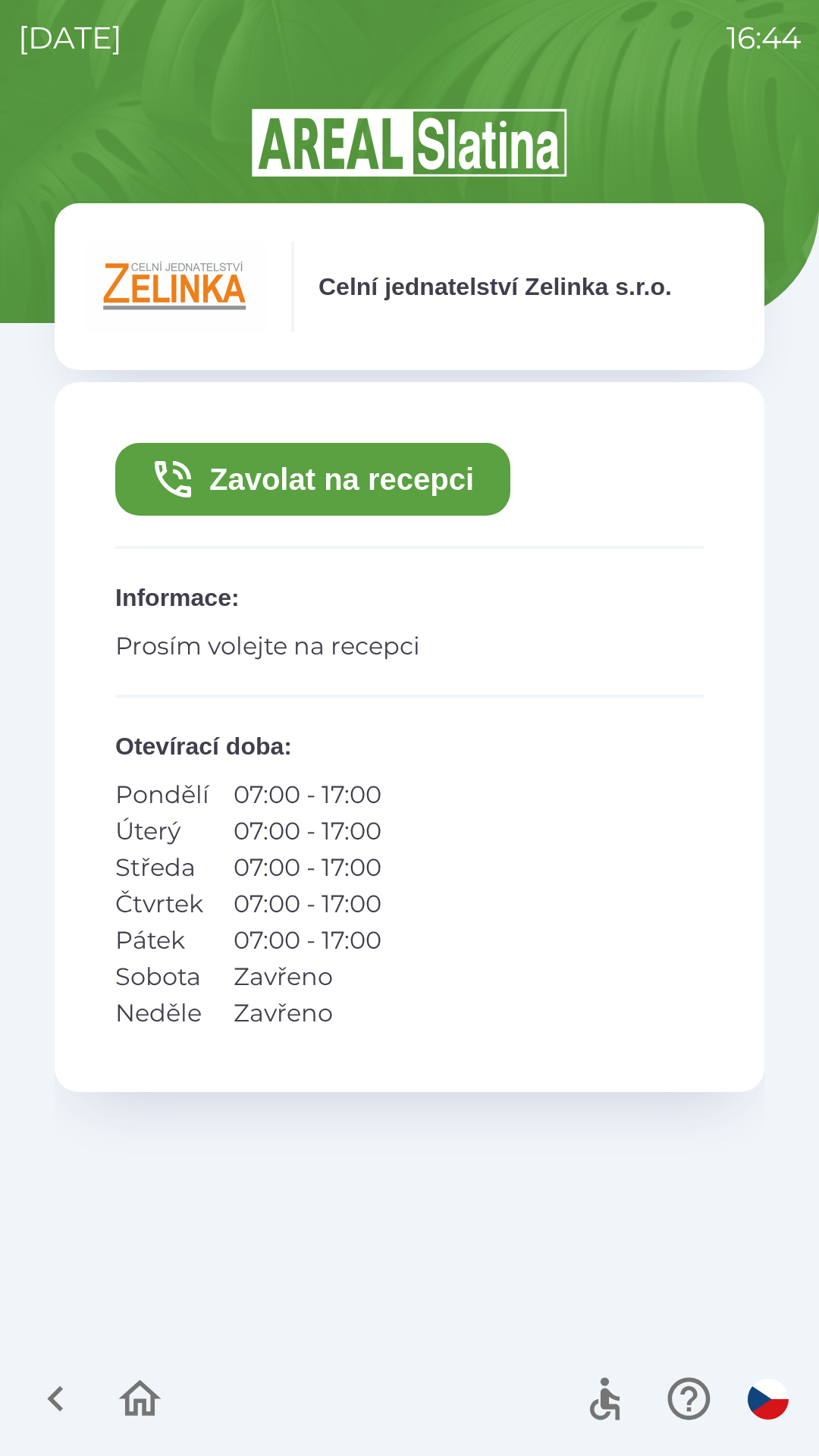
click at [430, 478] on button "Zavolat na recepci" at bounding box center [312, 479] width 395 height 73
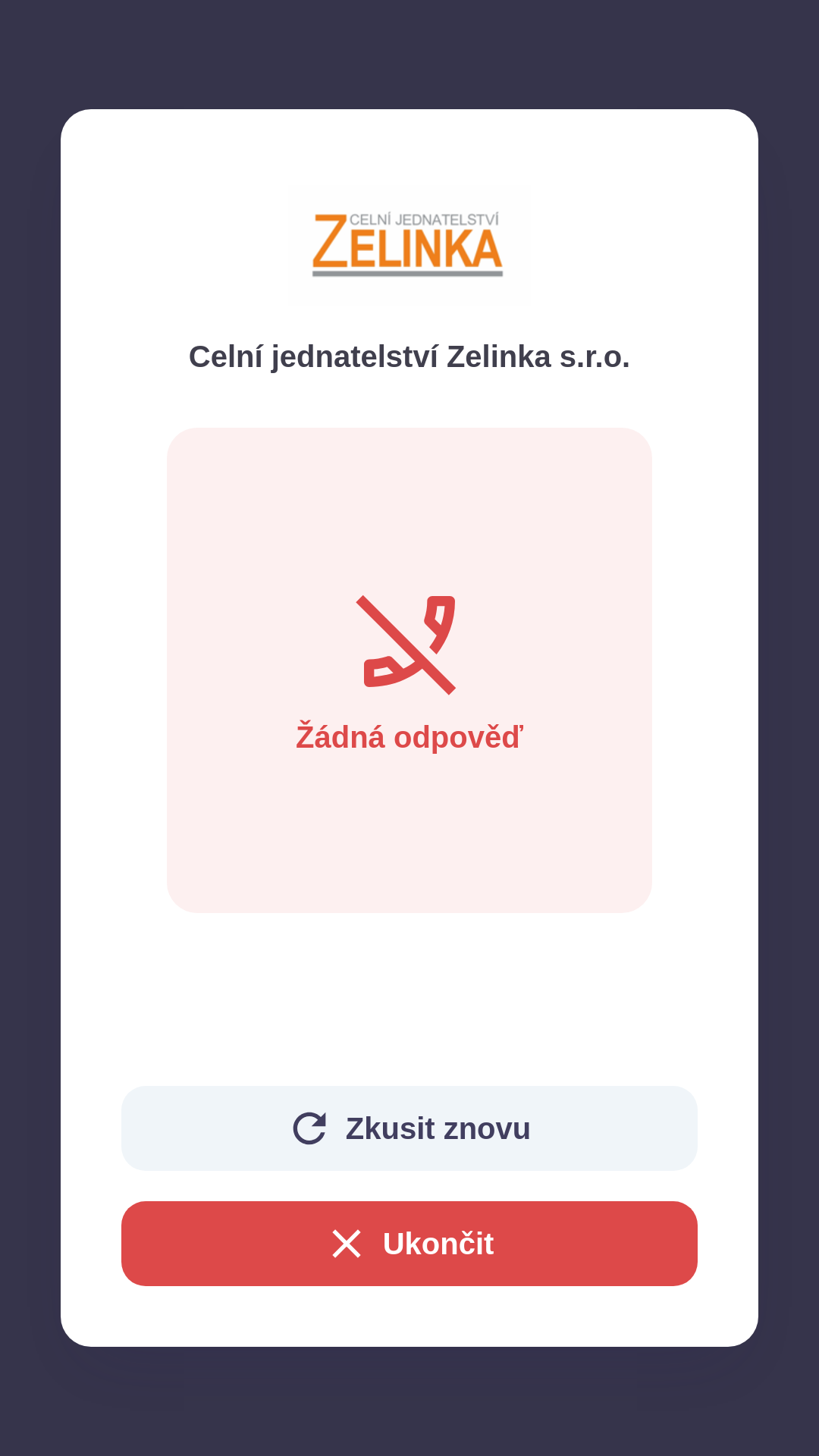
click at [477, 1234] on button "Ukončit" at bounding box center [409, 1243] width 576 height 85
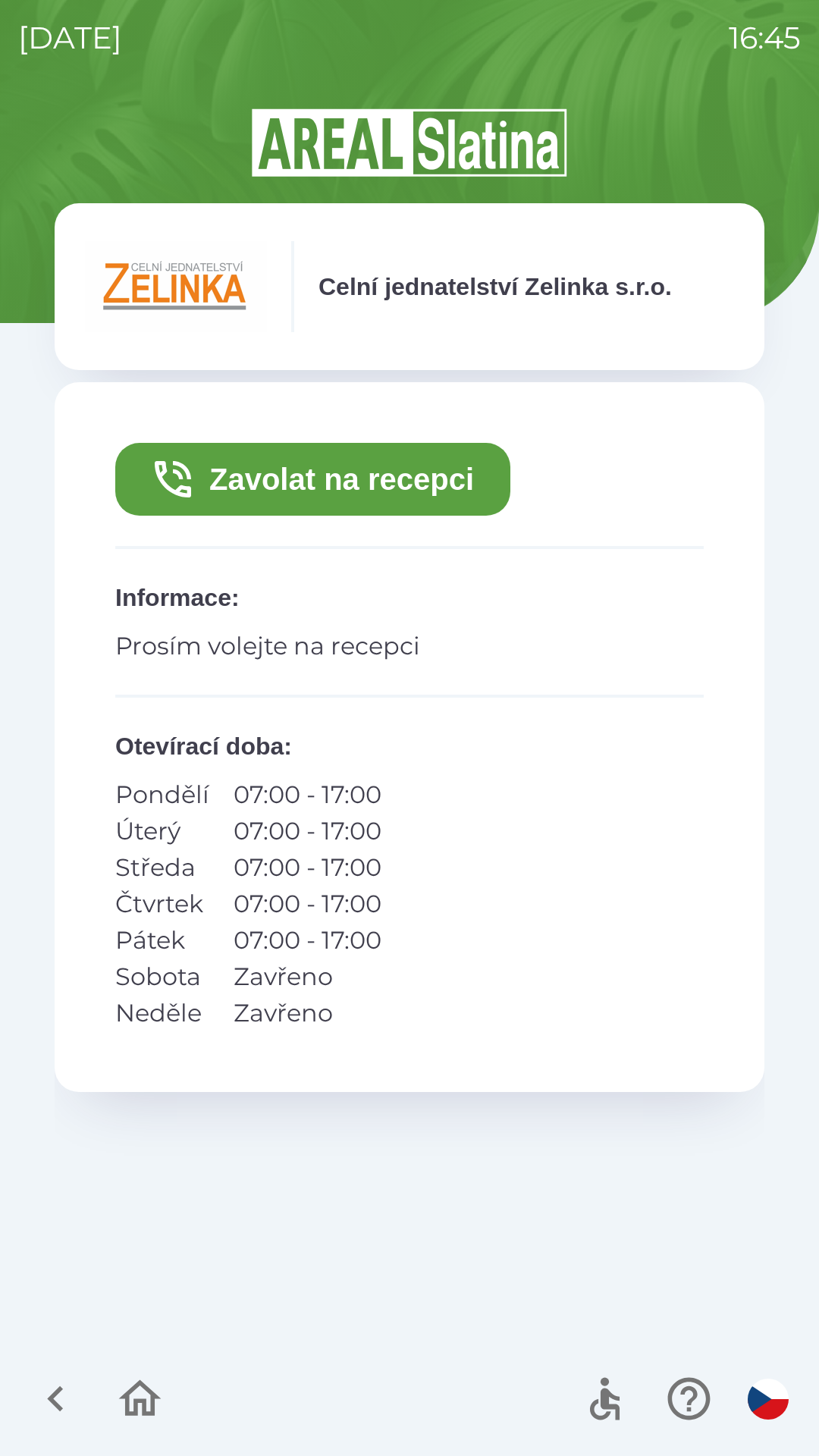
click at [151, 1410] on icon "button" at bounding box center [140, 1398] width 42 height 36
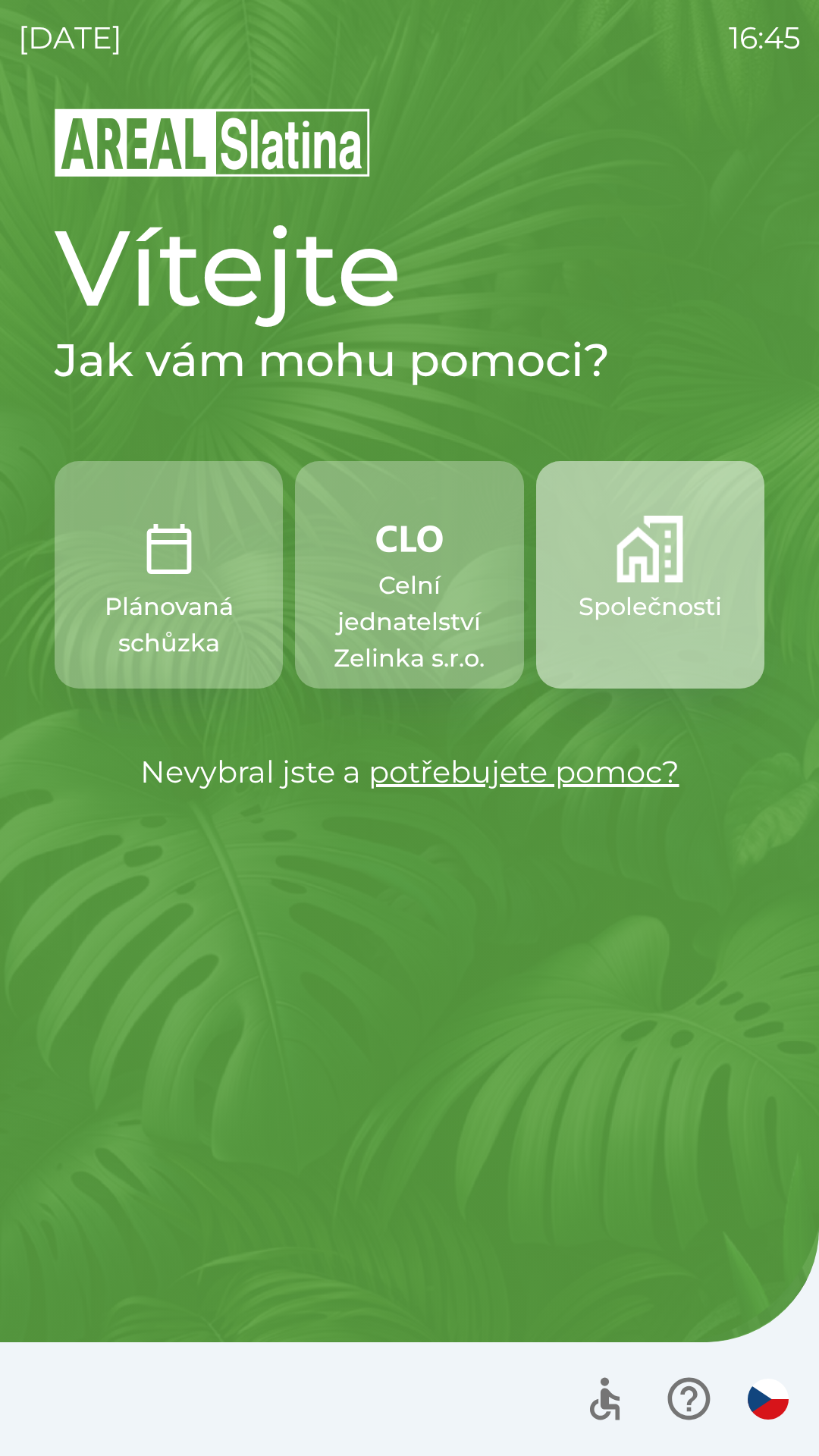
click at [676, 607] on p "Společnosti" at bounding box center [650, 607] width 144 height 36
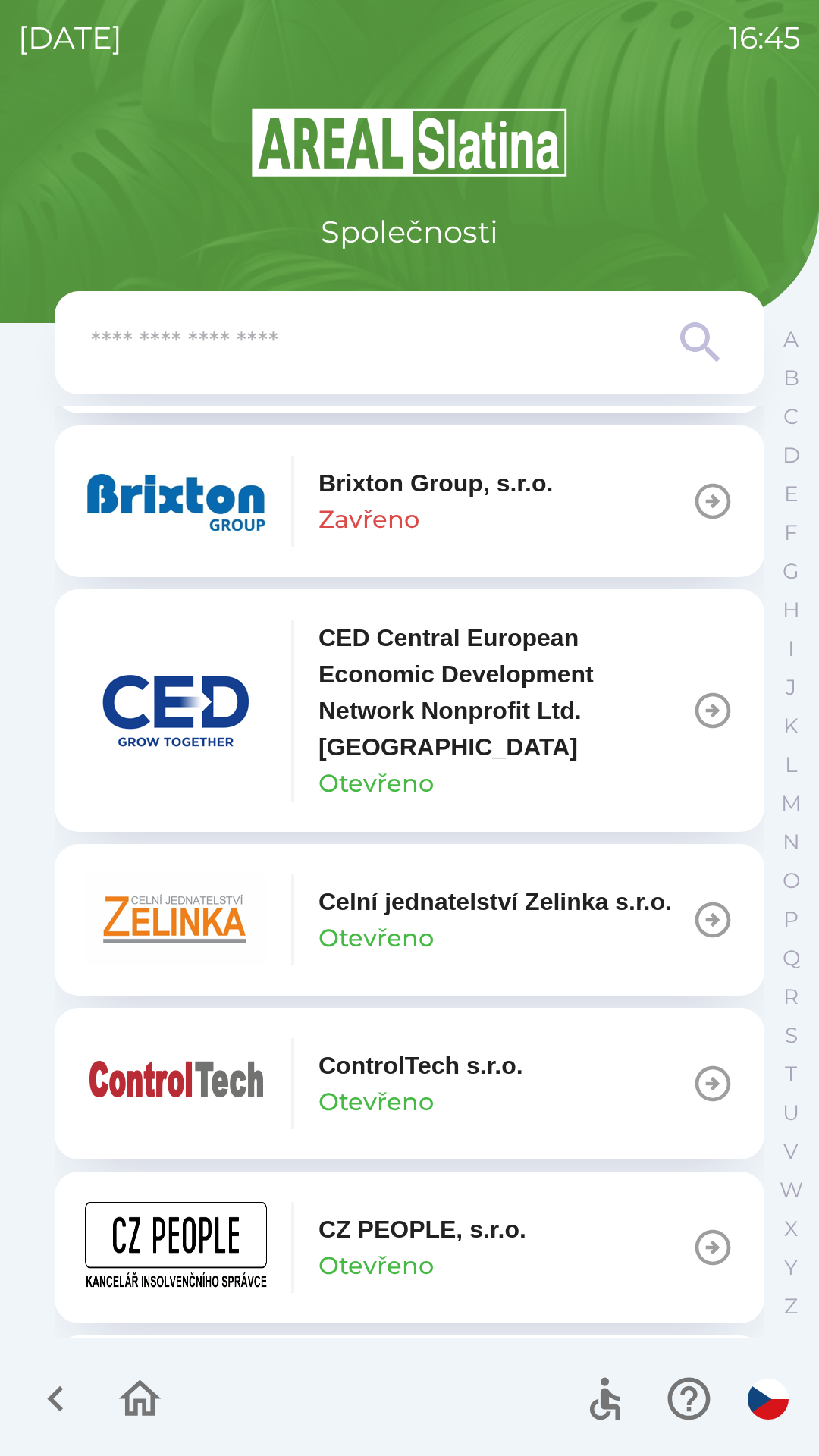
scroll to position [2329, 0]
click at [695, 937] on icon "button" at bounding box center [713, 919] width 35 height 35
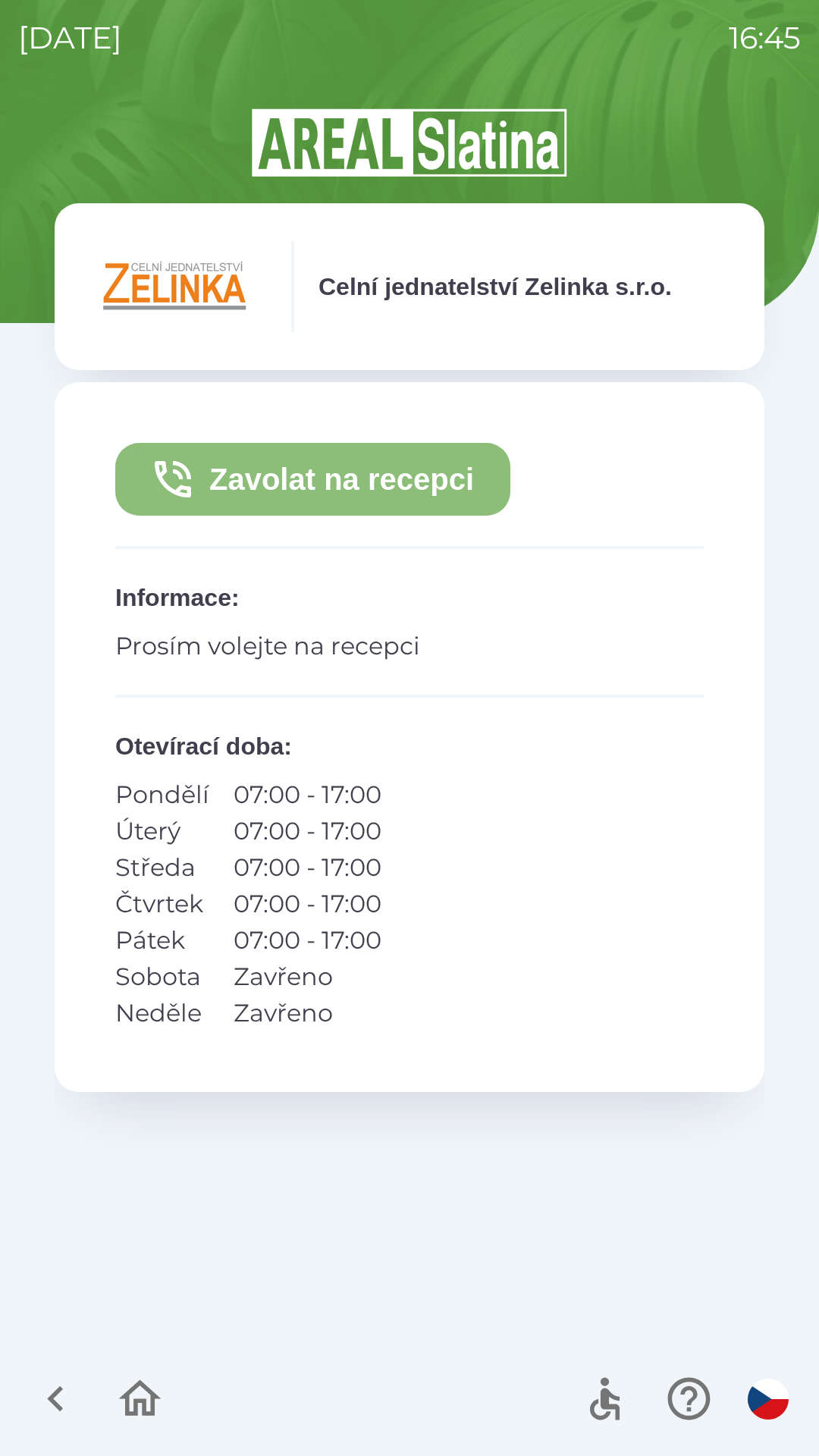
click at [431, 494] on button "Zavolat na recepci" at bounding box center [312, 479] width 395 height 73
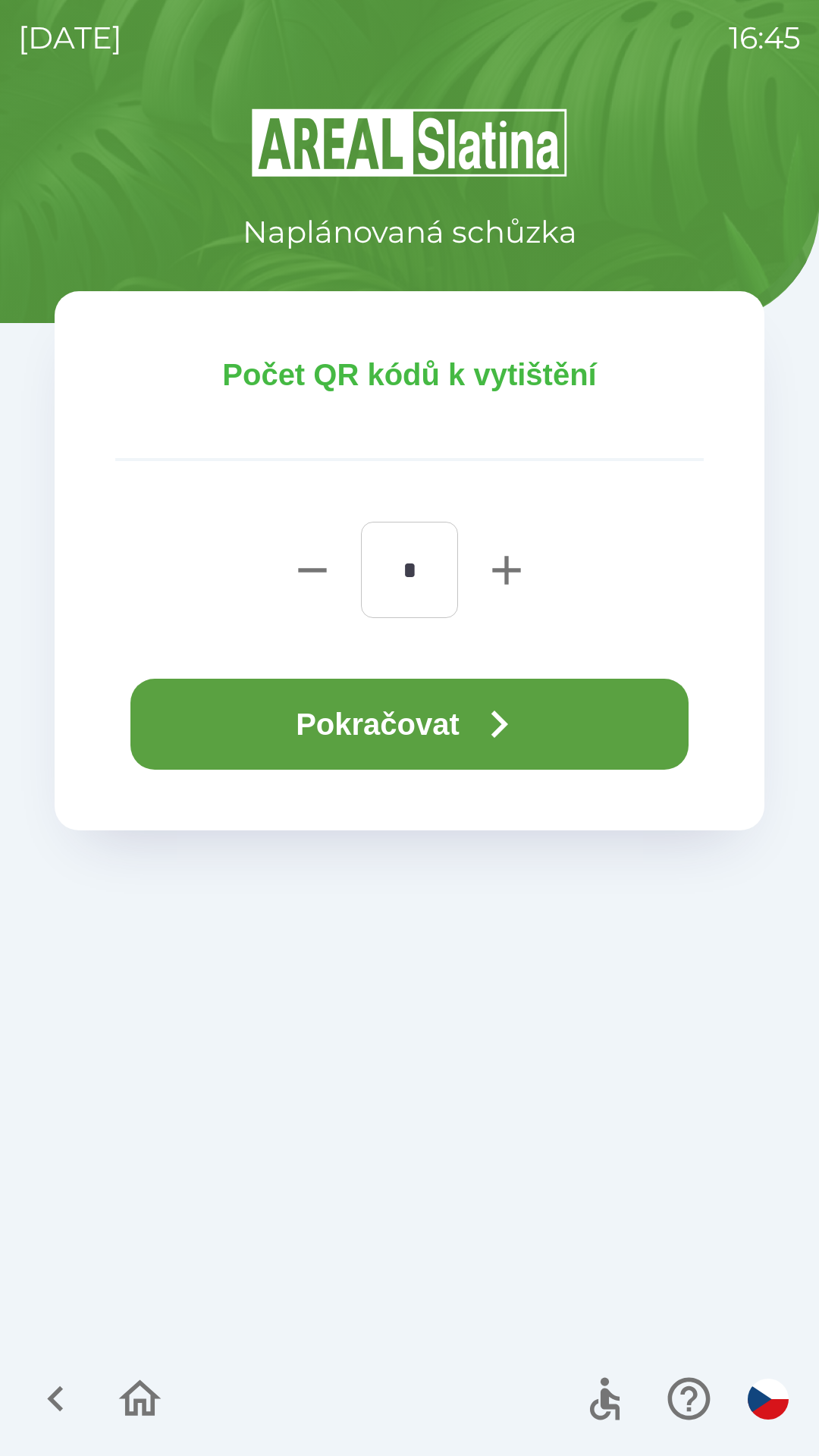
click at [458, 725] on button "Pokračovat" at bounding box center [409, 724] width 558 height 91
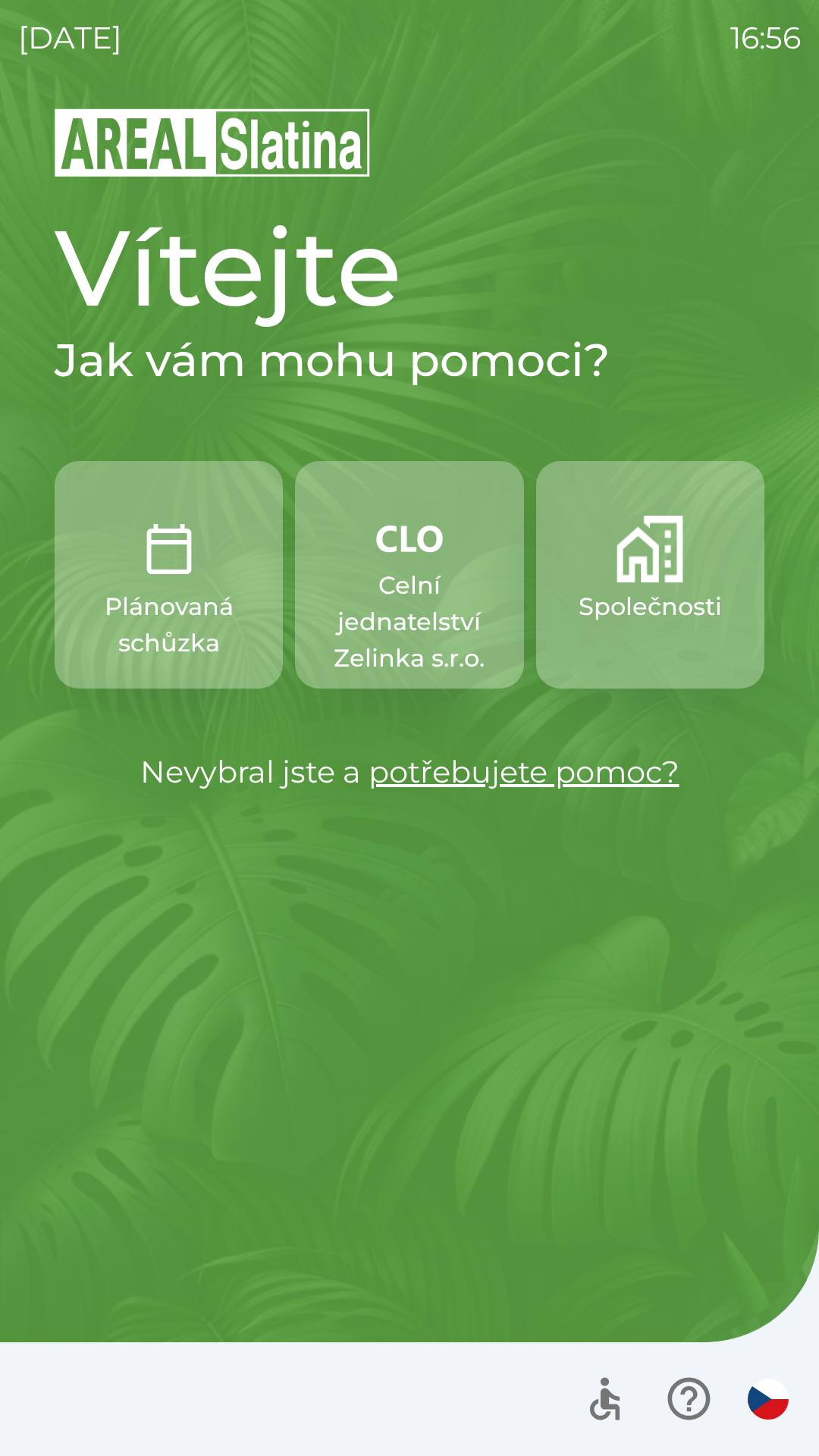
click at [215, 597] on p "Plánovaná schůzka" at bounding box center [169, 625] width 156 height 73
click at [647, 592] on p "Společnosti" at bounding box center [650, 607] width 144 height 36
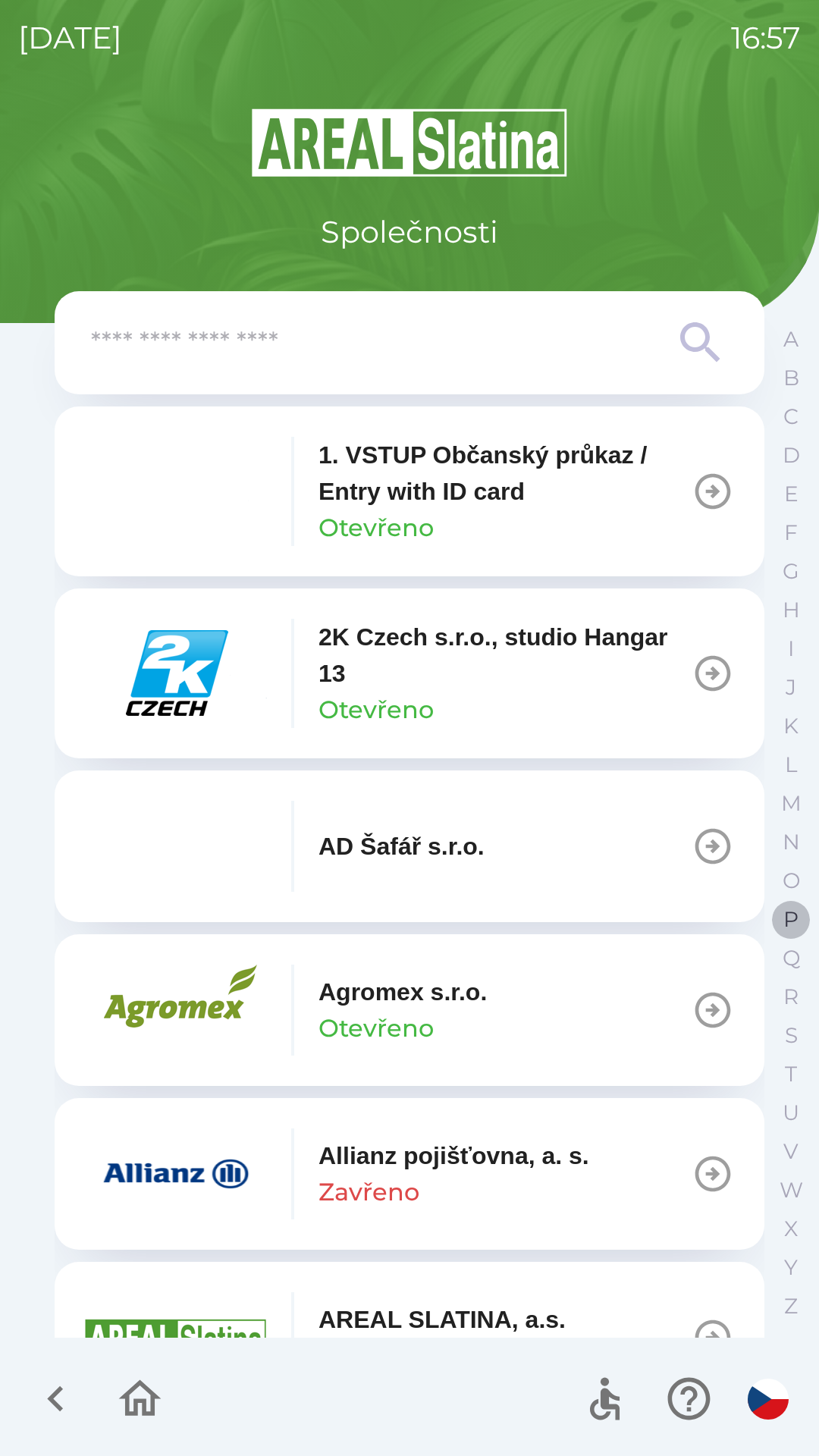
click at [780, 916] on button "P" at bounding box center [791, 919] width 38 height 39
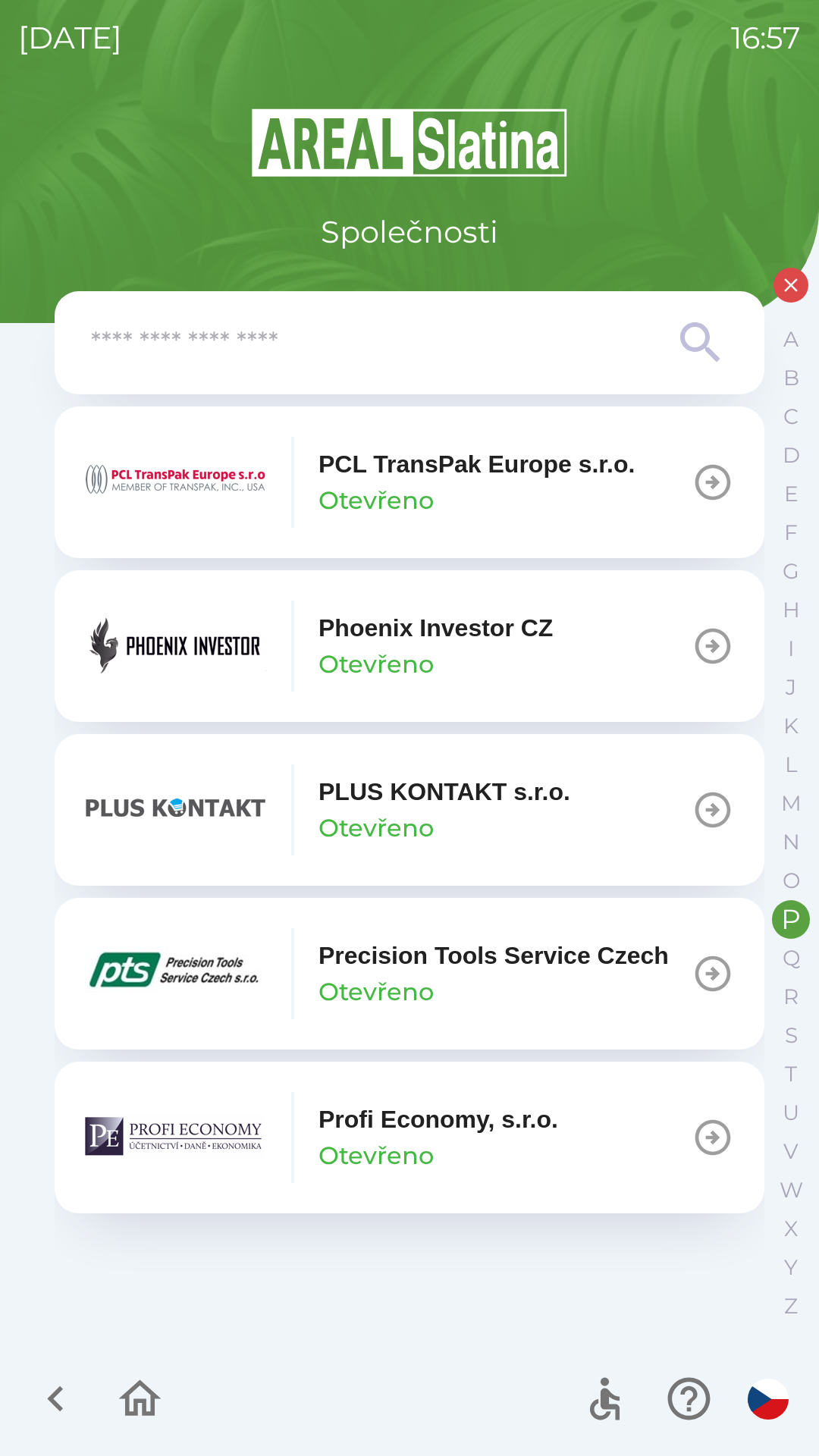
click at [613, 652] on button "Phoenix Investor CZ Otevřeno" at bounding box center [409, 645] width 710 height 151
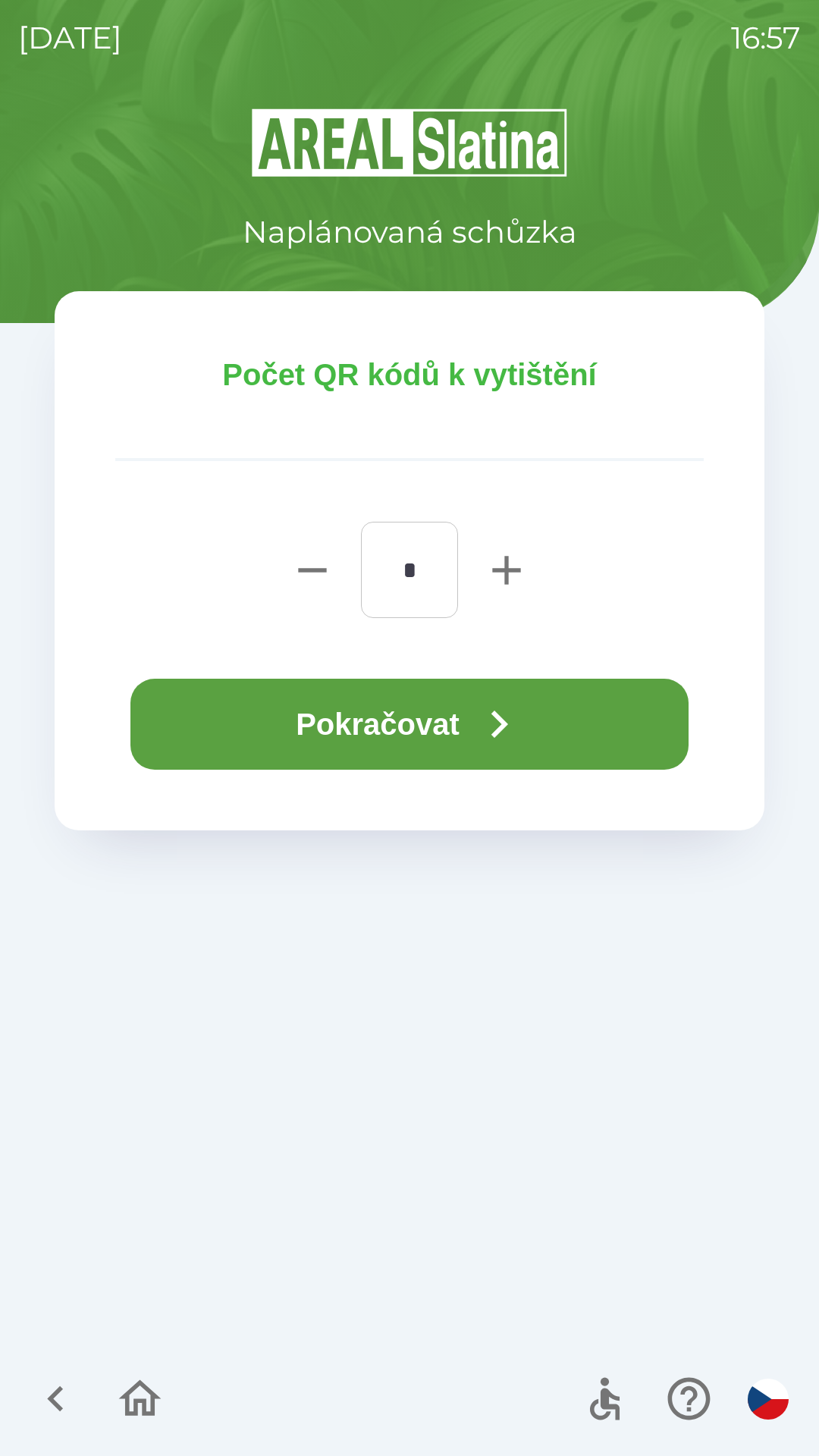
click at [494, 566] on icon "button" at bounding box center [507, 570] width 48 height 48
type input "*"
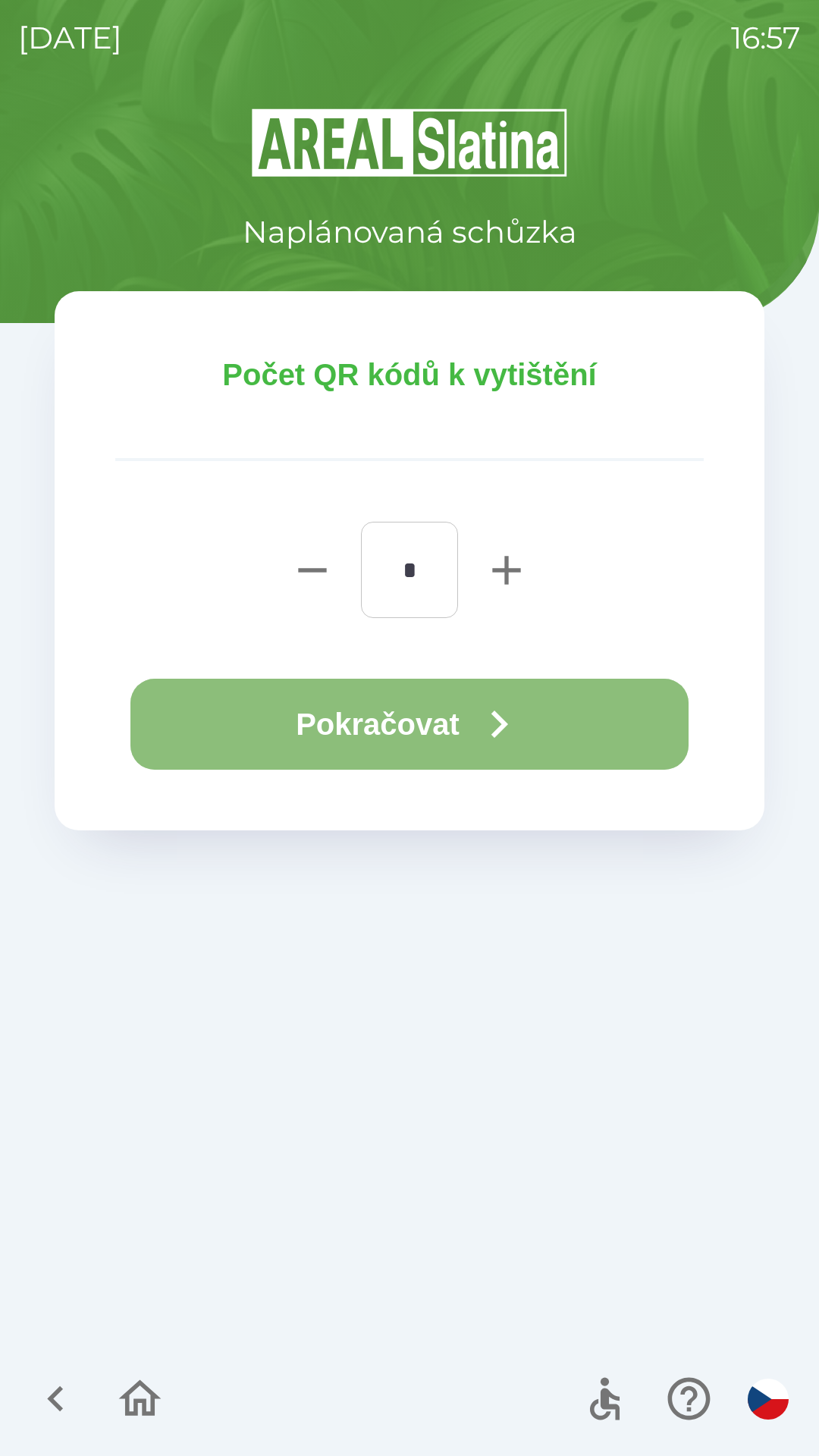
click at [518, 711] on icon "button" at bounding box center [498, 724] width 54 height 54
